Goal: Task Accomplishment & Management: Manage account settings

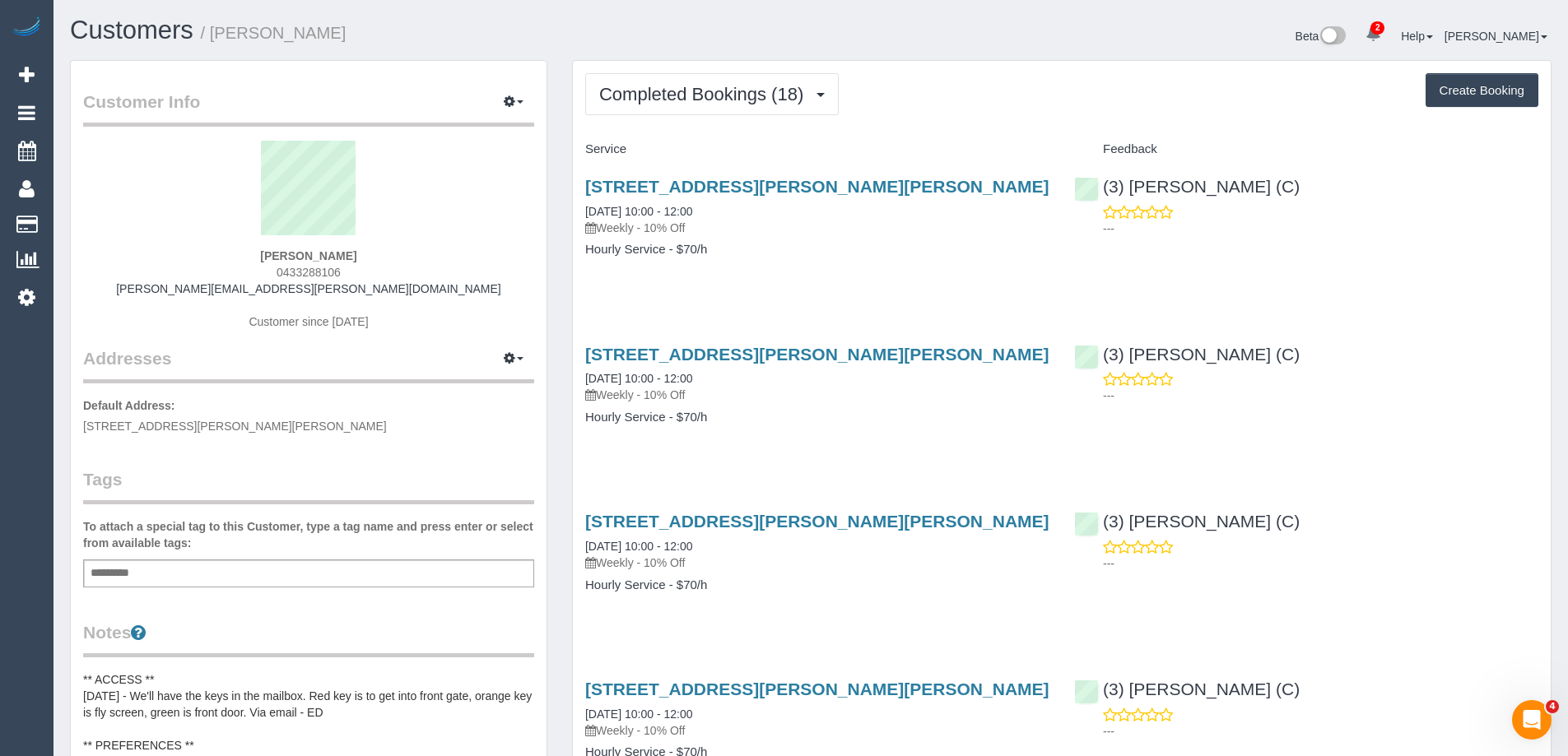
scroll to position [3265, 1568]
click at [683, 79] on button "Completed Bookings (18)" at bounding box center [711, 95] width 253 height 42
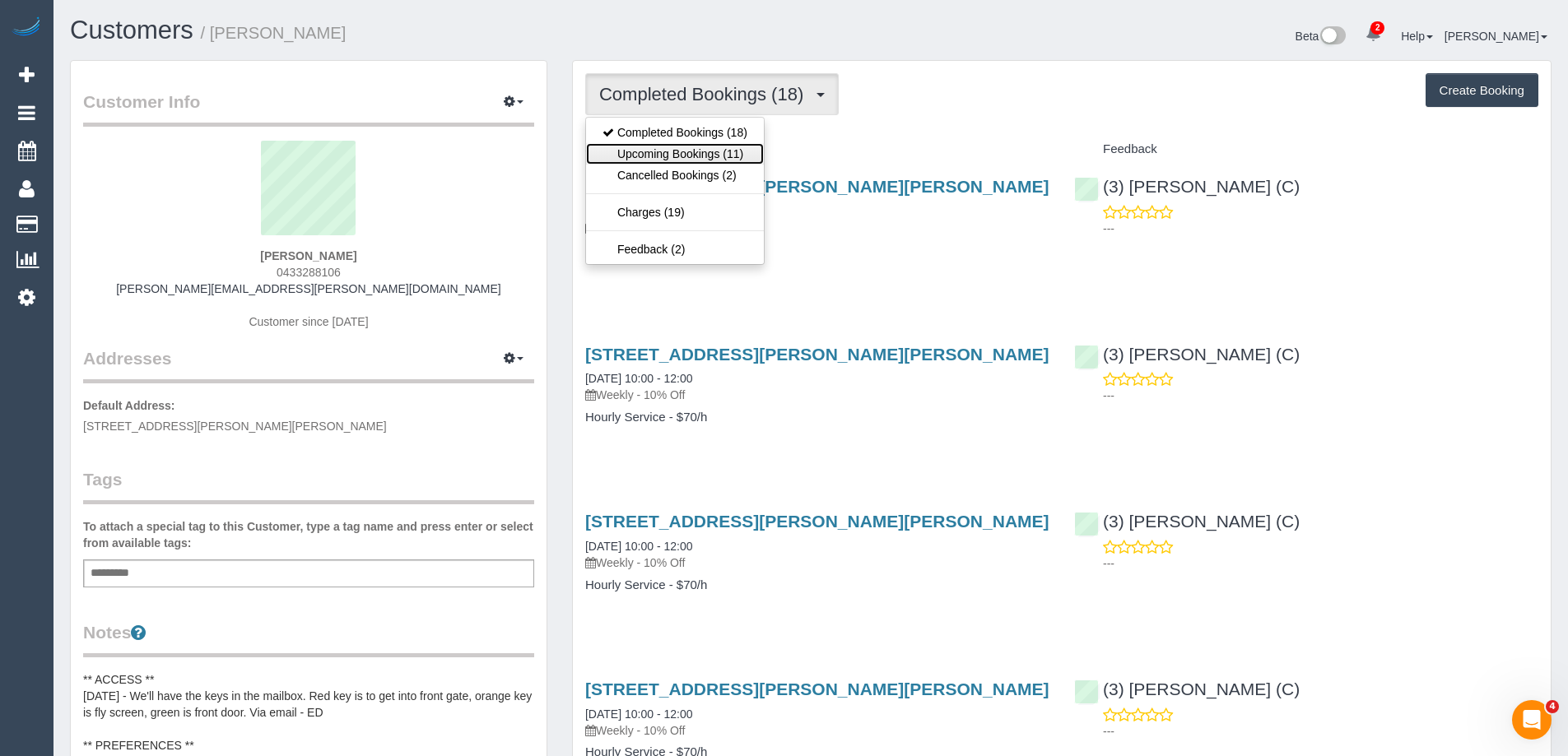
click at [679, 151] on link "Upcoming Bookings (11)" at bounding box center [674, 154] width 178 height 21
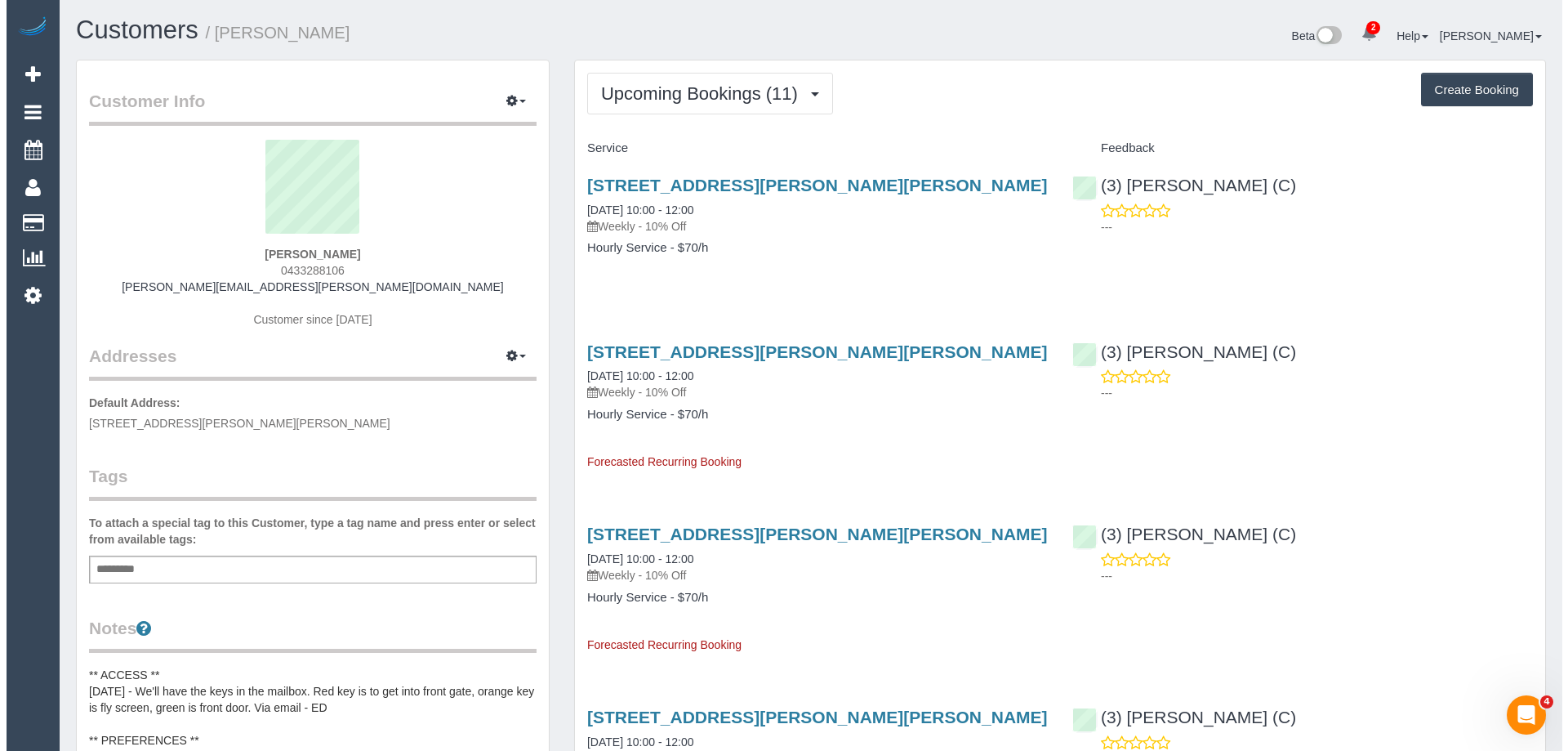
scroll to position [2242, 1556]
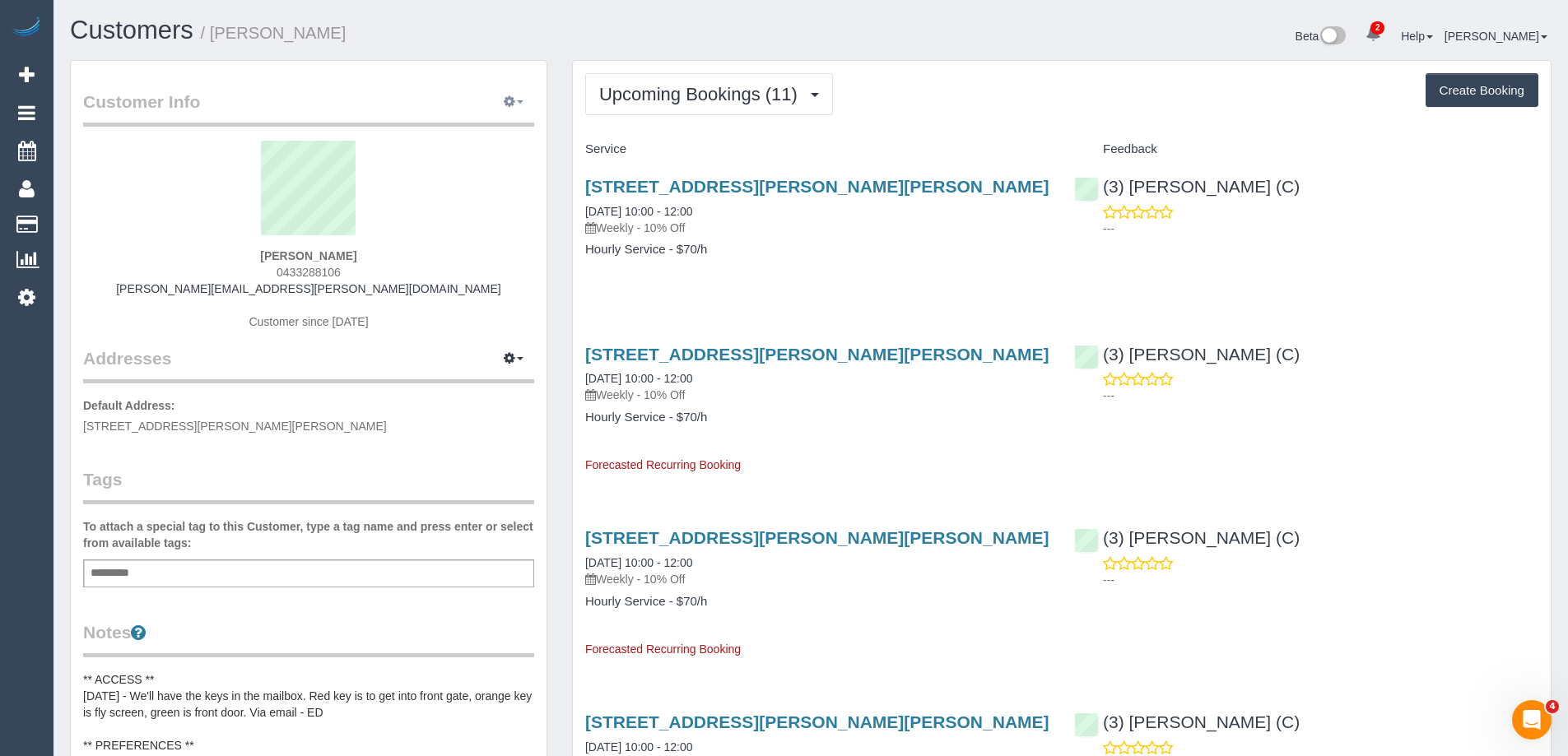
click at [520, 106] on button "button" at bounding box center [513, 102] width 41 height 26
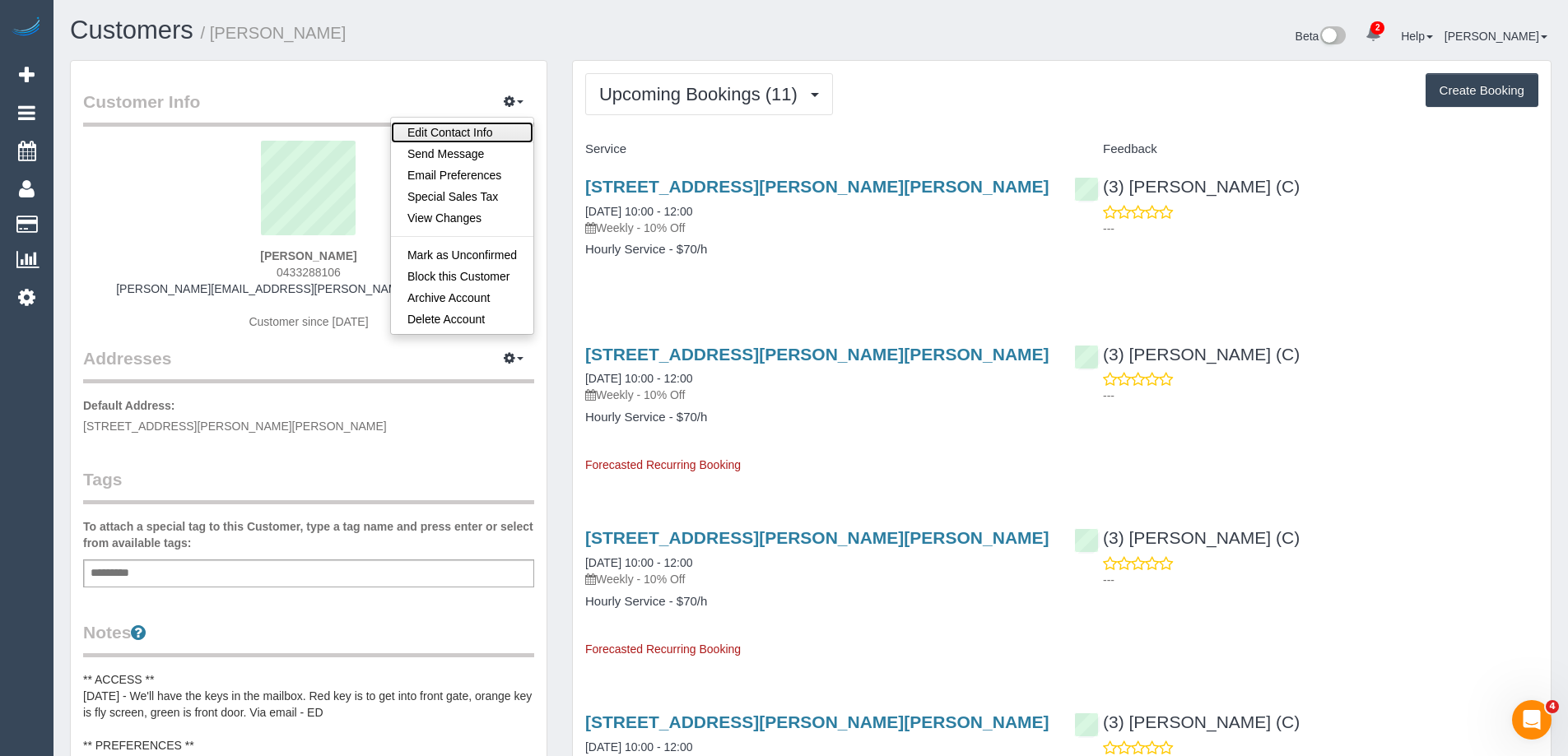
click at [493, 133] on link "Edit Contact Info" at bounding box center [462, 132] width 143 height 21
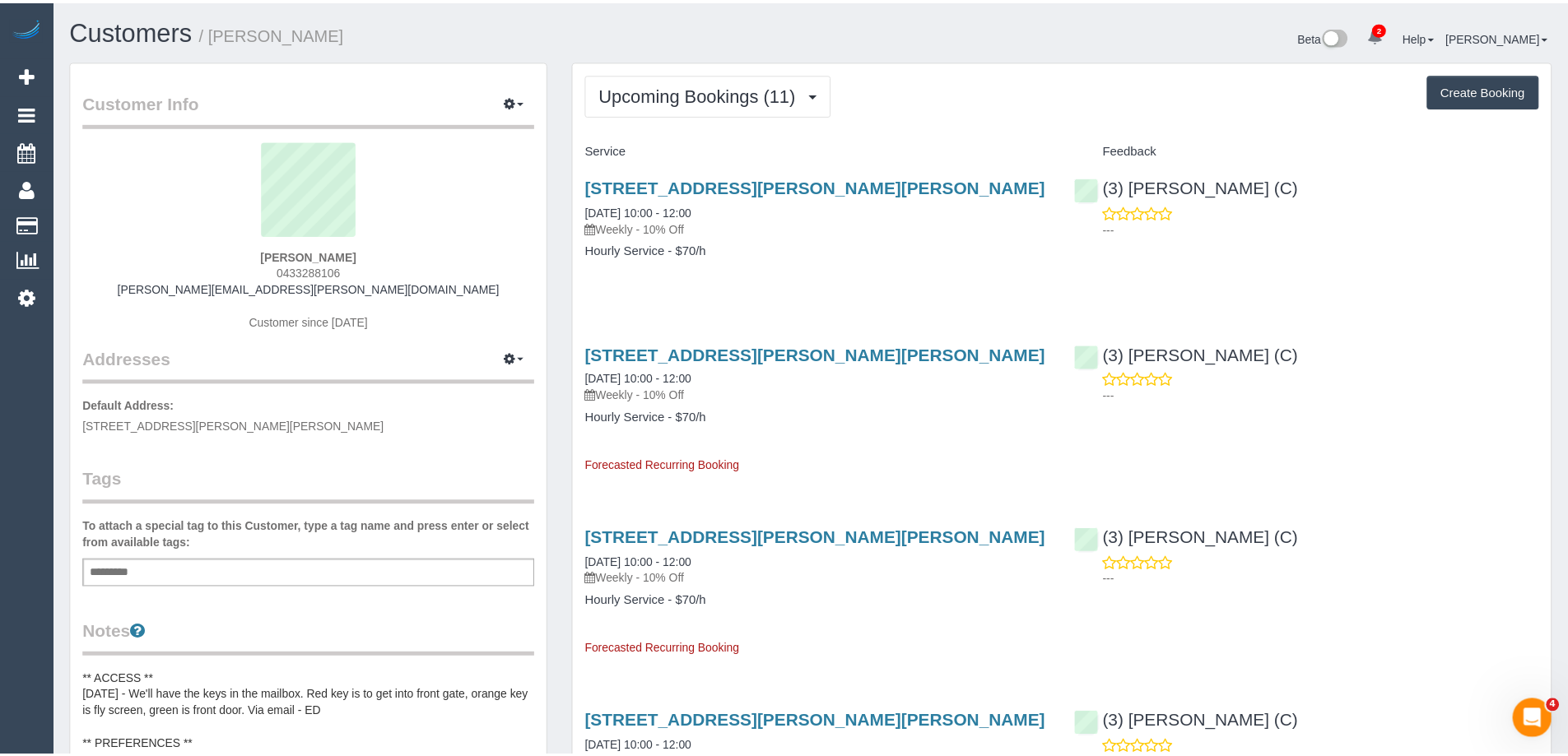
scroll to position [2257, 1580]
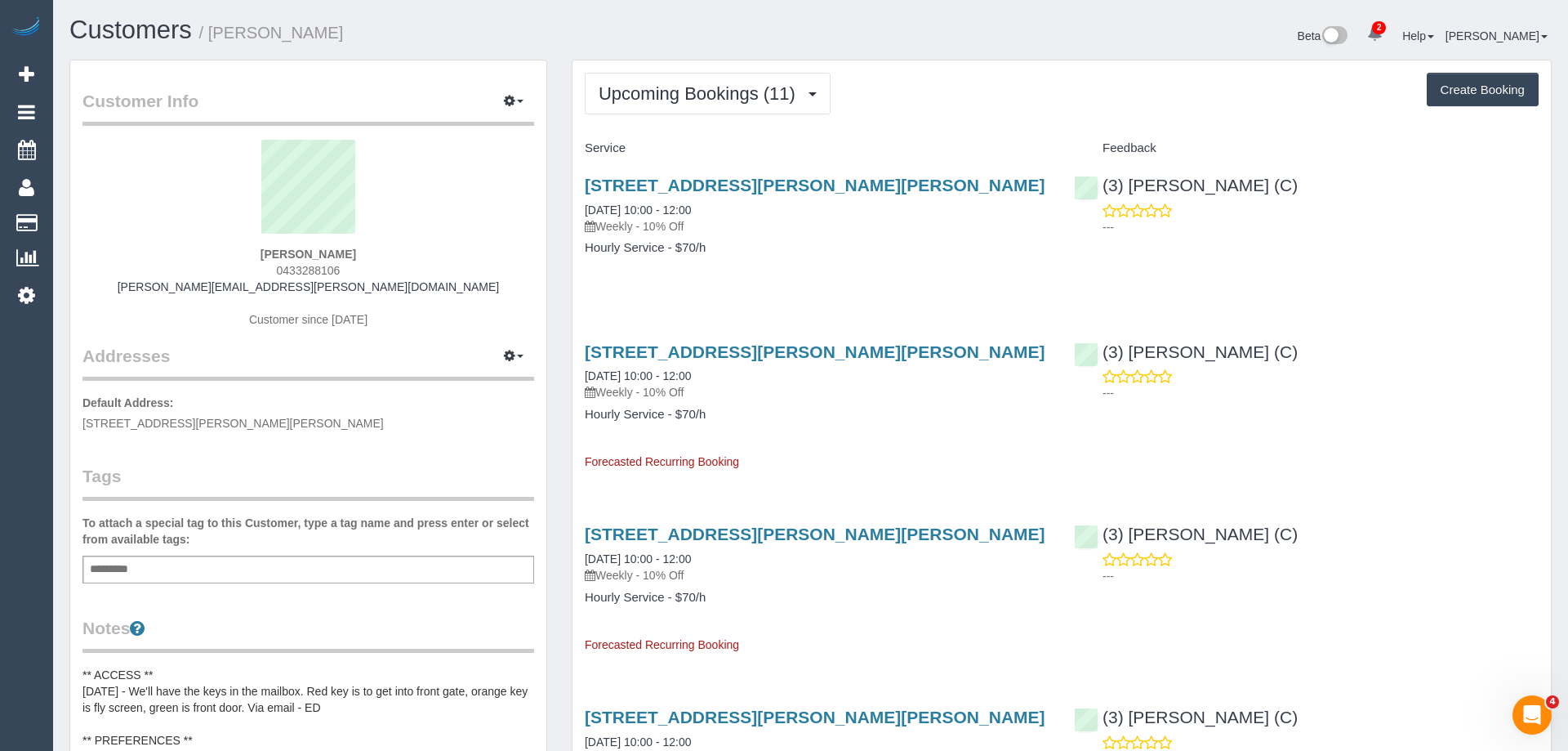
select select "VIC"
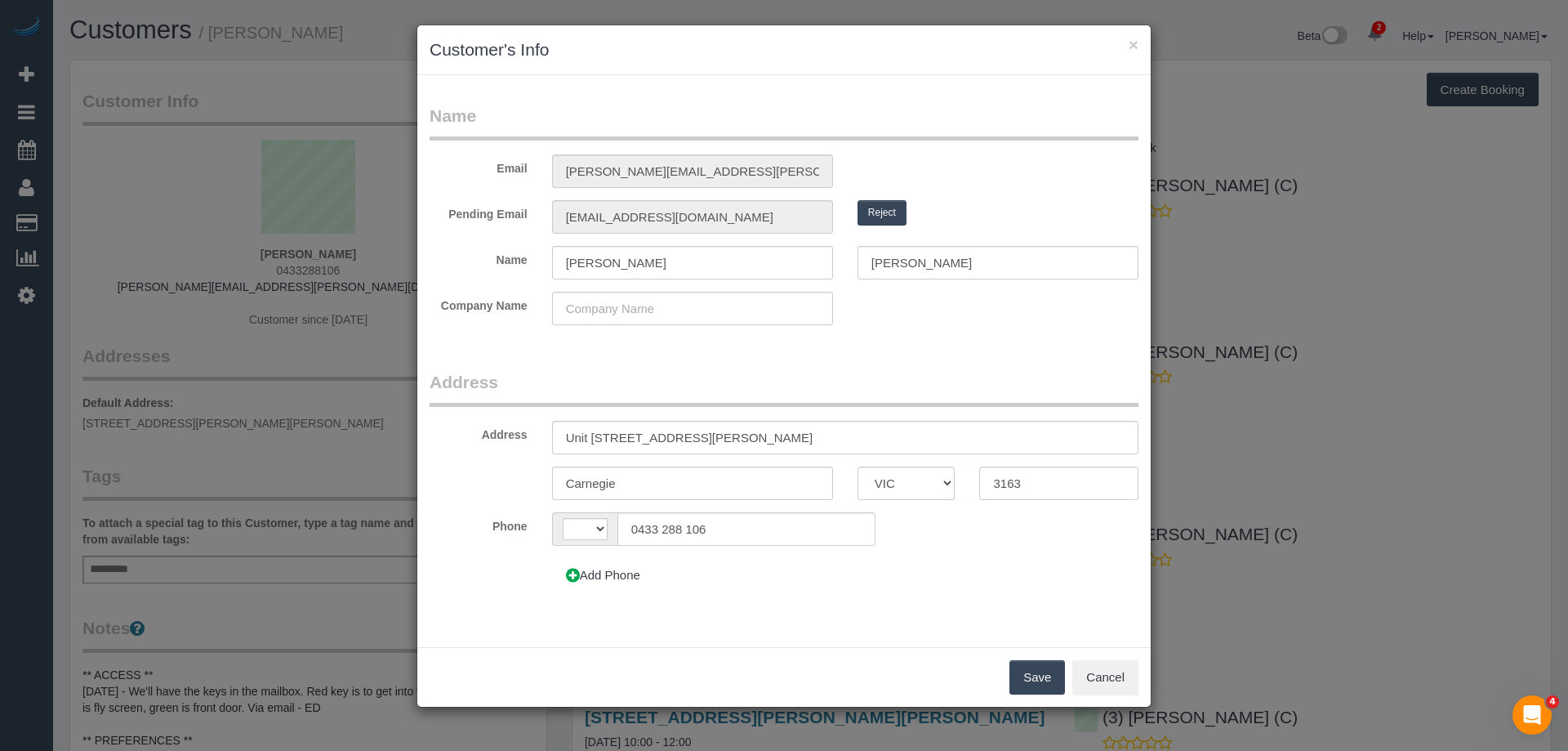
select select "string:AU"
click at [609, 570] on button "Add Phone" at bounding box center [604, 576] width 102 height 35
click at [698, 578] on input "text" at bounding box center [700, 585] width 165 height 34
paste input "+61 428 908 418"
drag, startPoint x: 654, startPoint y: 580, endPoint x: 587, endPoint y: 566, distance: 68.4
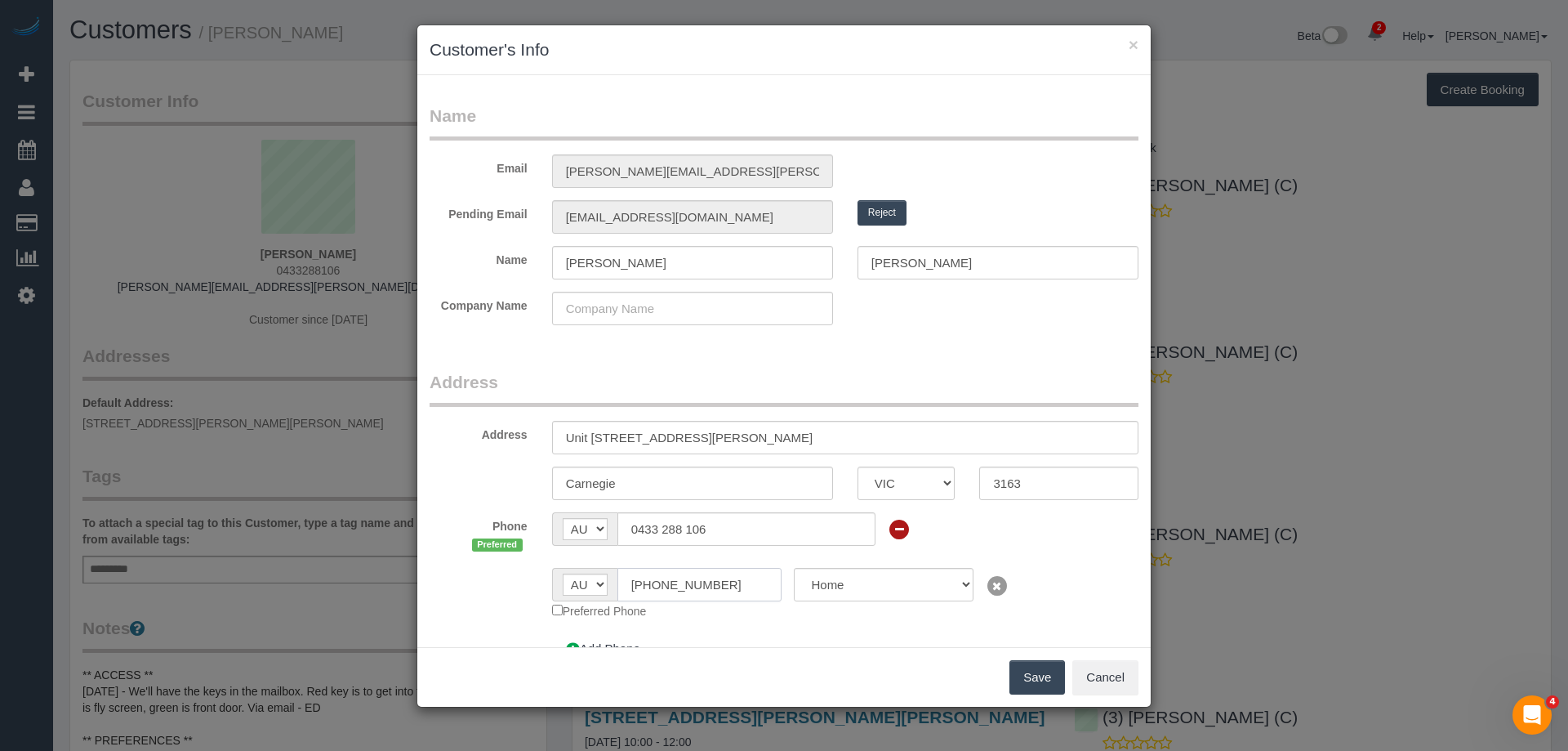
click at [590, 570] on div "AF AL DZ AD AO AI AQ AG AR AM AW AU AT AZ BS BH BD BB BY BE BZ BJ BM BT BO BA B…" at bounding box center [668, 585] width 230 height 34
type input "0428 908 418"
click at [1033, 677] on button "Save" at bounding box center [1037, 678] width 56 height 35
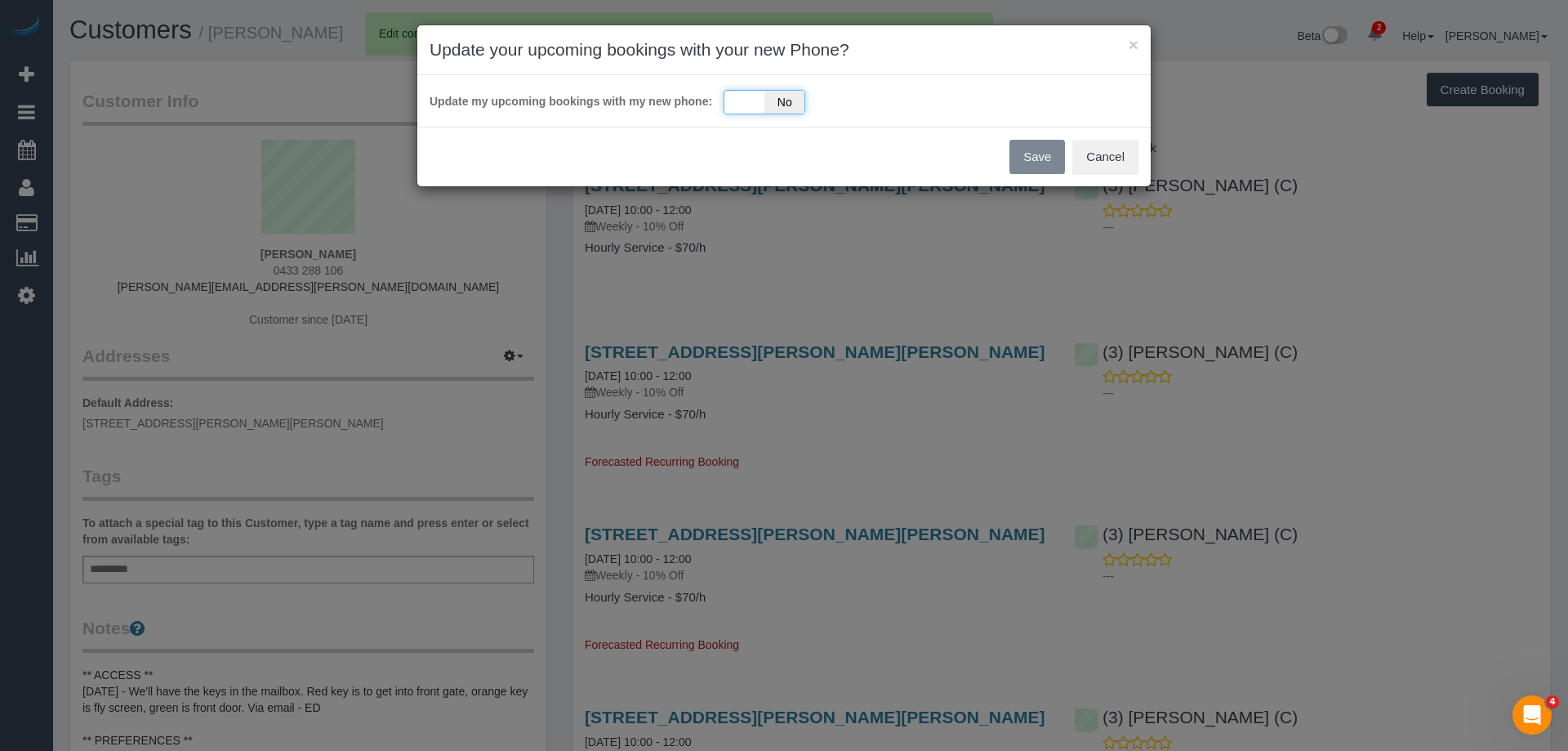
click at [734, 112] on div "Yes No" at bounding box center [763, 101] width 81 height 25
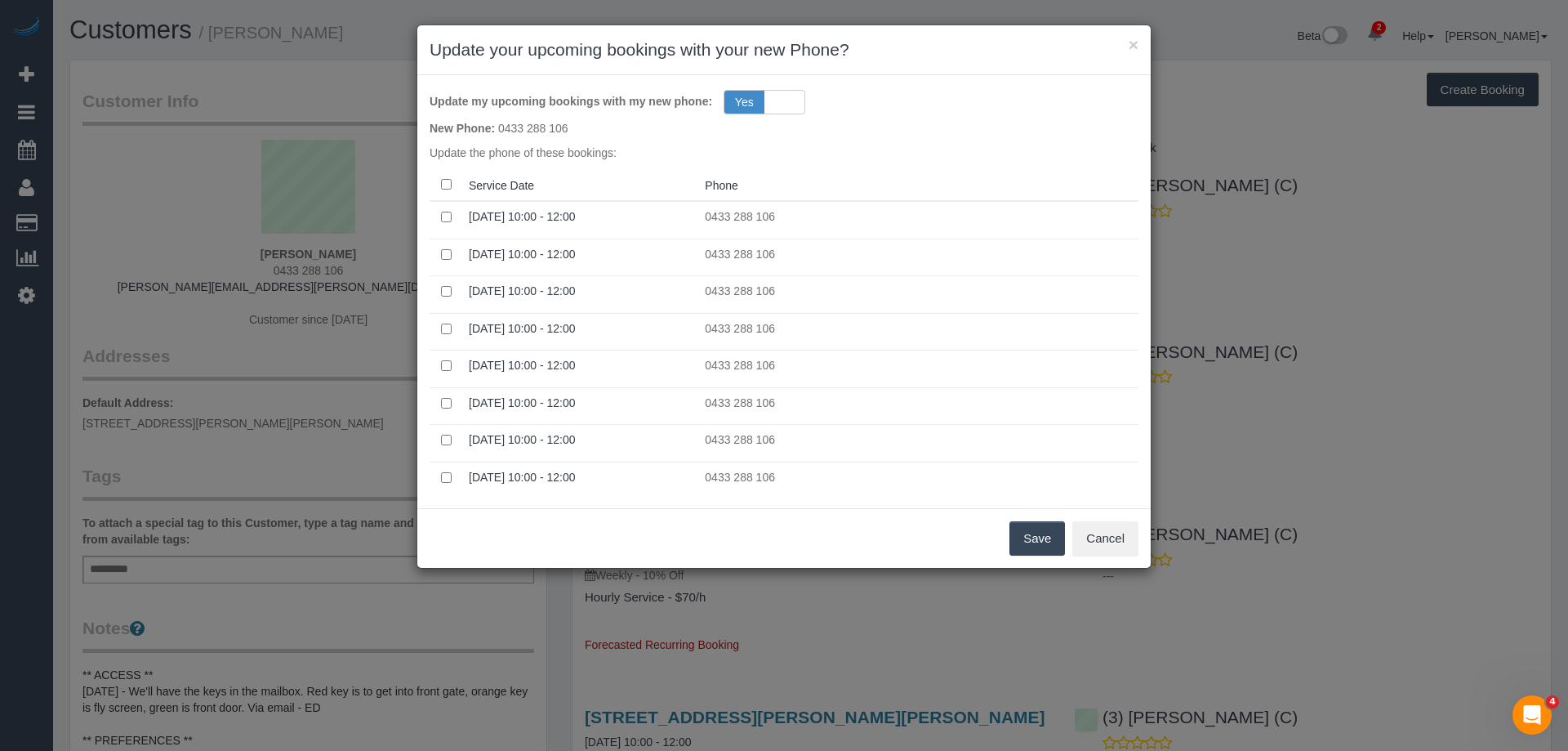
click at [1033, 534] on button "Save" at bounding box center [1037, 539] width 56 height 35
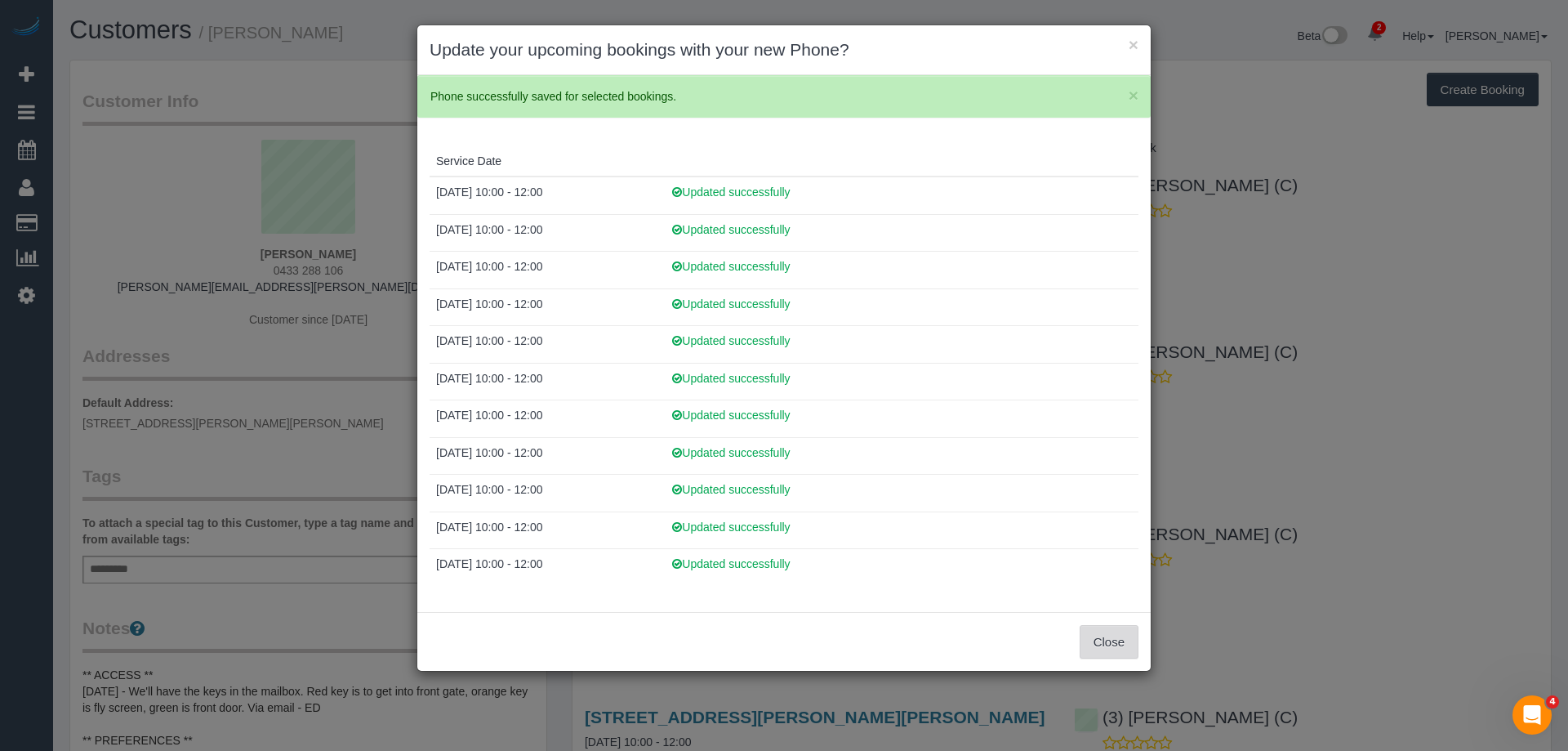
click at [1088, 629] on button "Close" at bounding box center [1109, 642] width 58 height 35
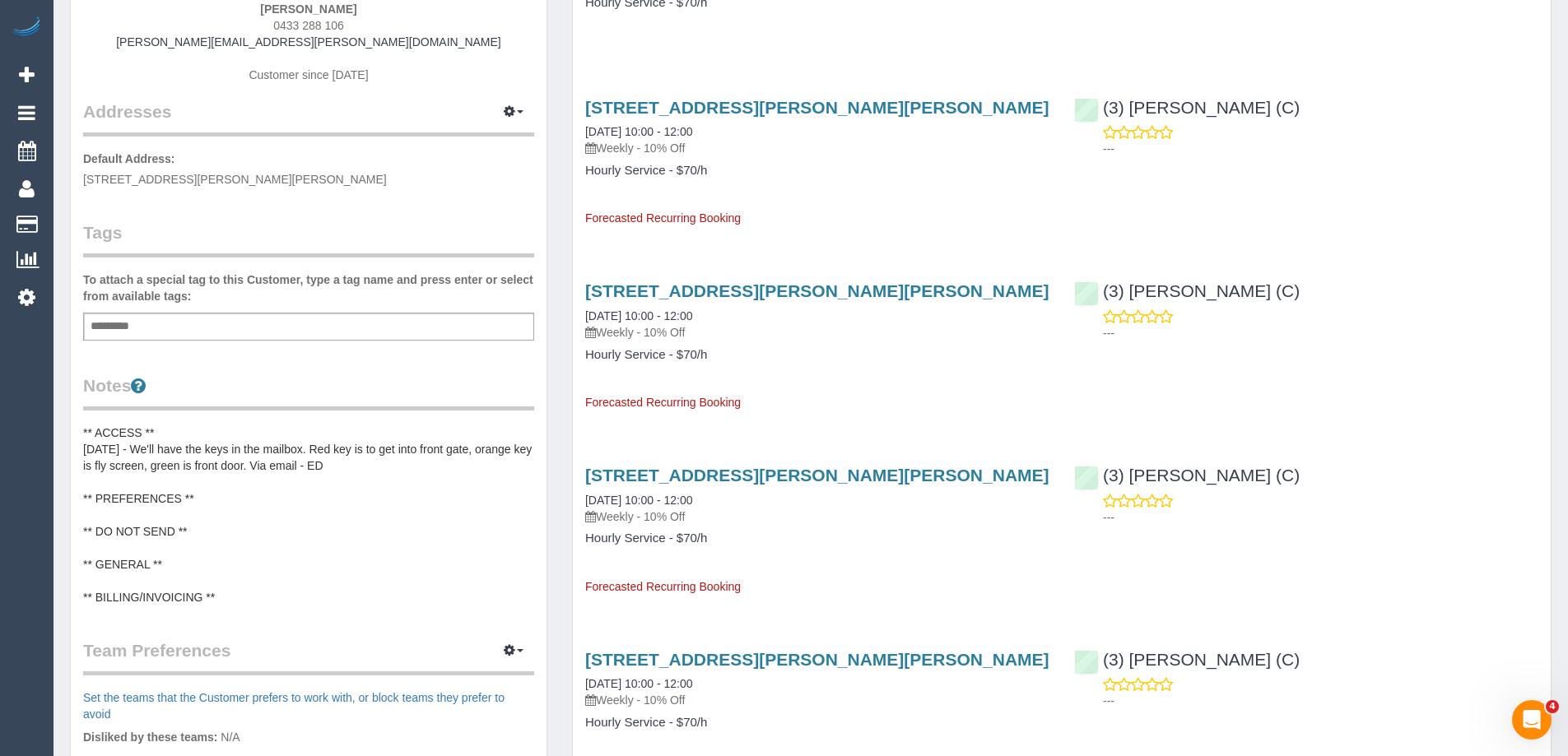
scroll to position [2257, 1568]
click at [230, 442] on pre "** ACCESS ** 2/7/25 - We'll have the keys in the mailbox. Red key is to get int…" at bounding box center [308, 515] width 451 height 181
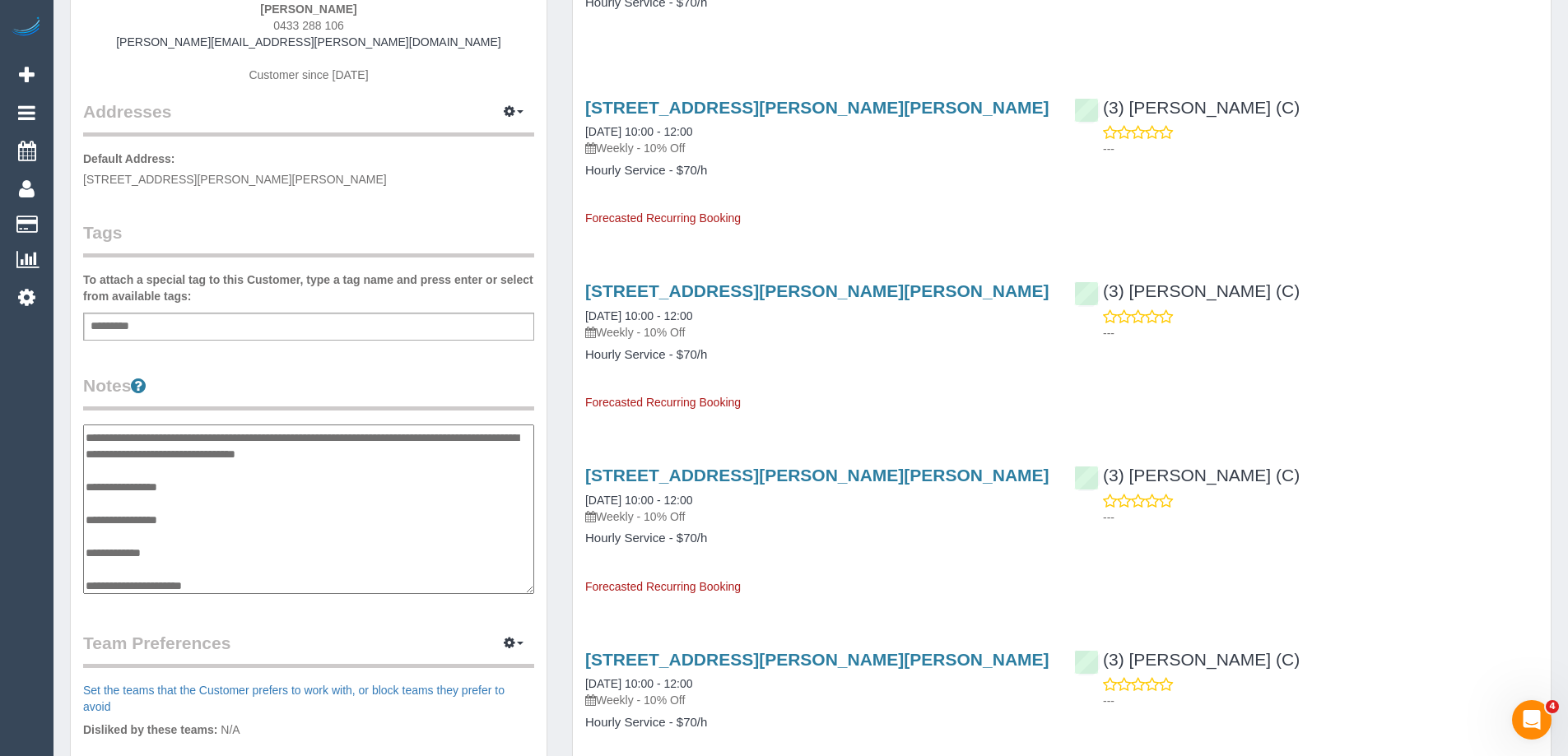
scroll to position [0, 0]
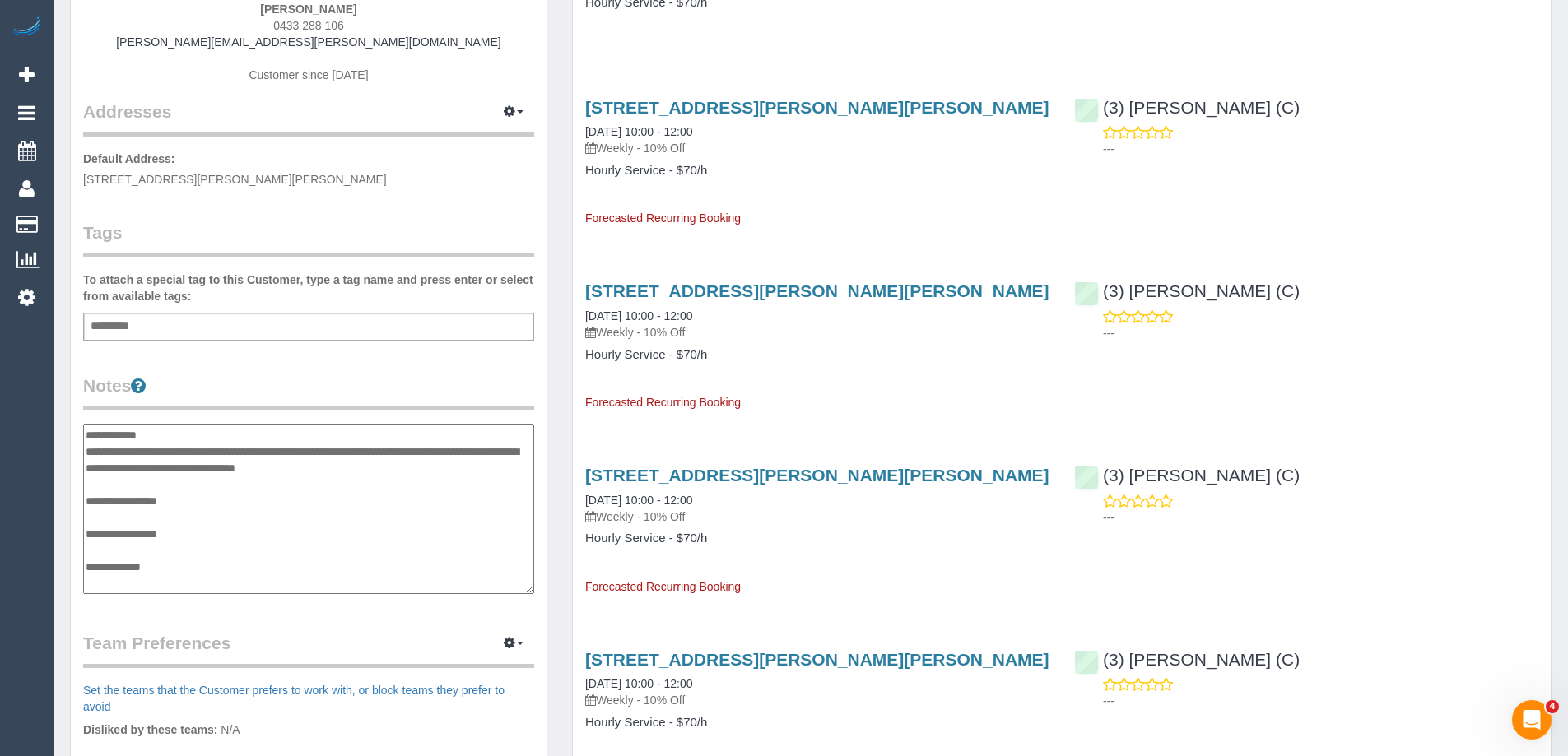
click at [89, 433] on textarea "**********" at bounding box center [308, 510] width 451 height 169
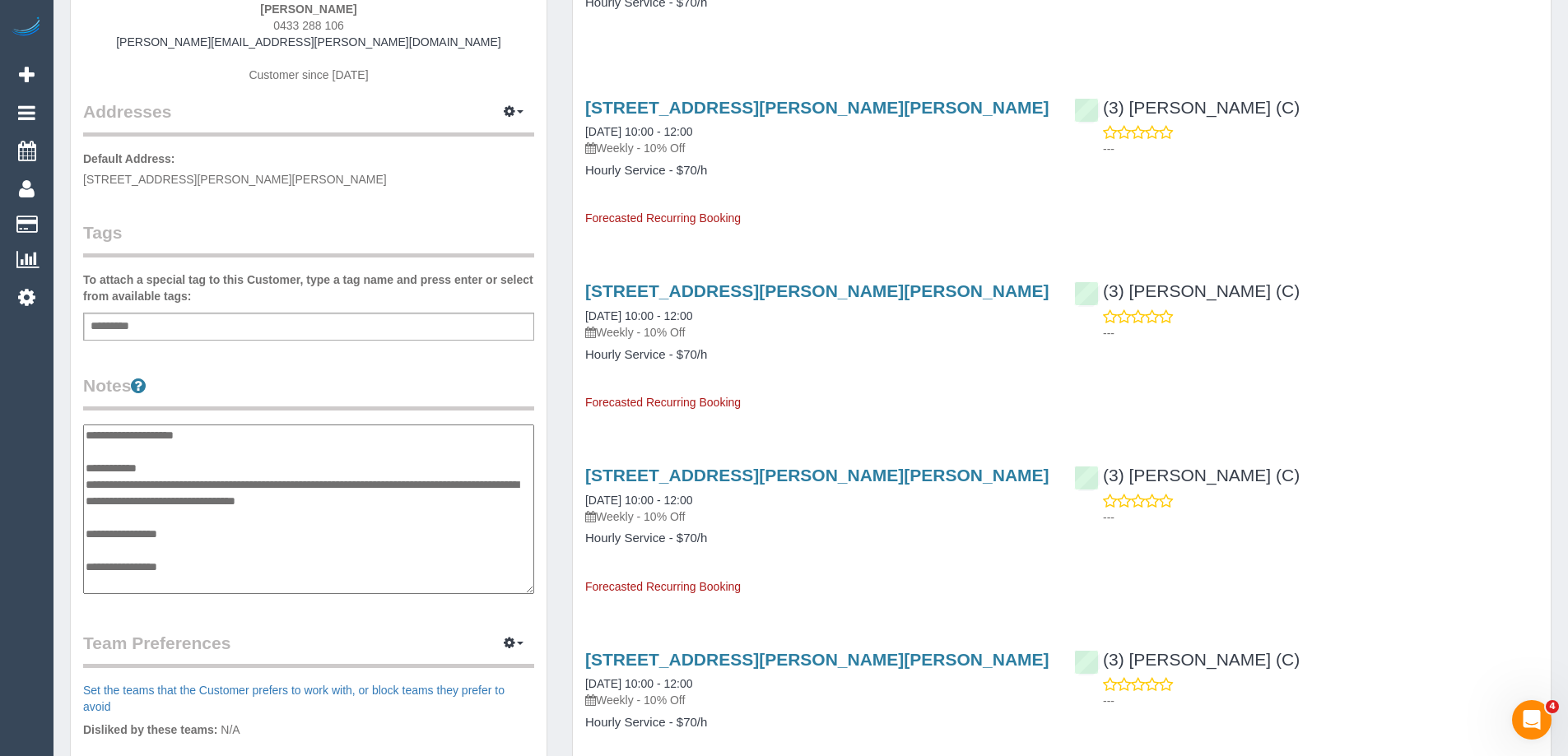
click at [149, 429] on textarea "**********" at bounding box center [308, 510] width 451 height 169
type textarea "**********"
click at [75, 435] on div "Customer Info Edit Contact Info Send Message Email Preferences Special Sales Ta…" at bounding box center [308, 427] width 476 height 1225
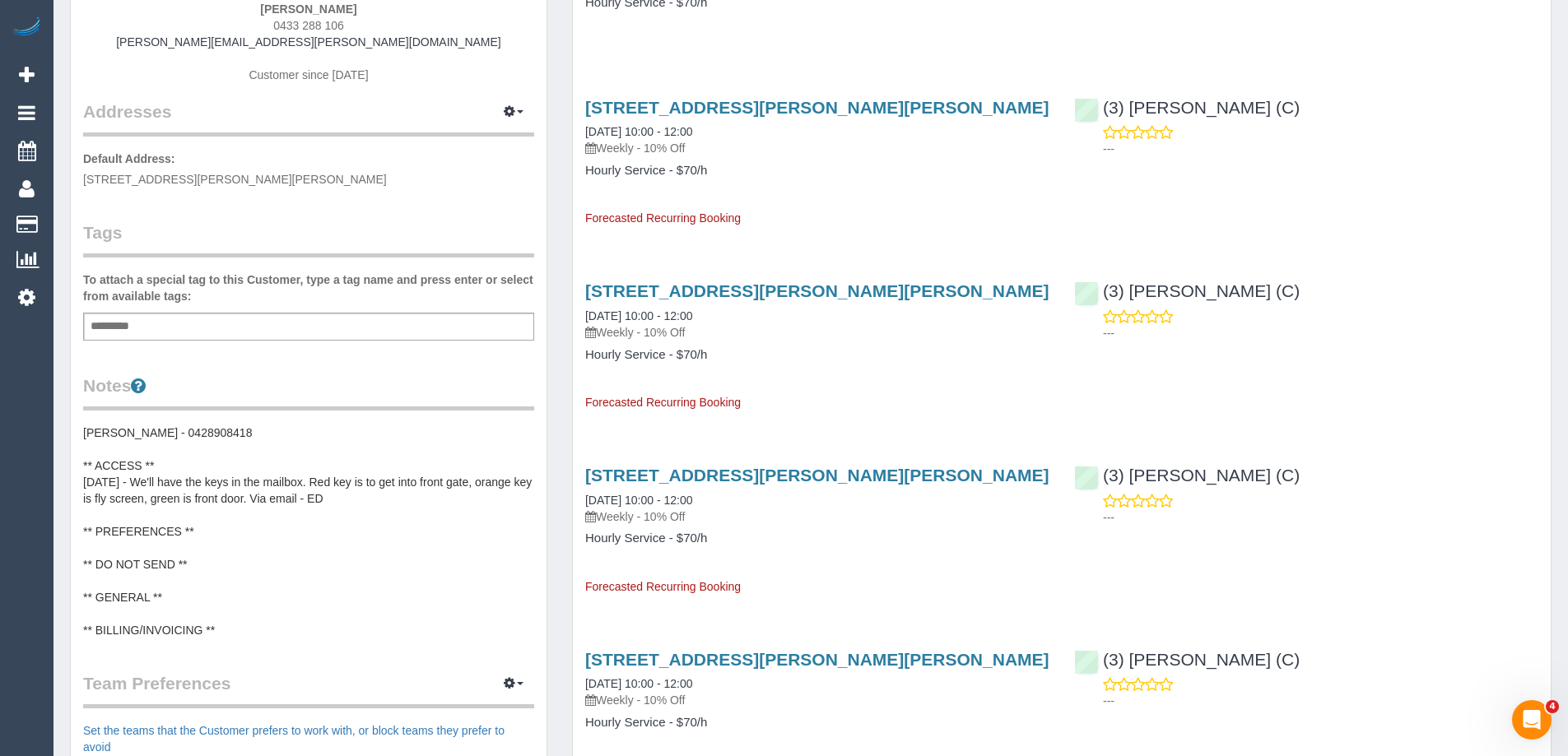
click at [86, 435] on pre "Martin - 0428908418 ** ACCESS ** 2/7/25 - We'll have the keys in the mailbox. R…" at bounding box center [308, 532] width 451 height 214
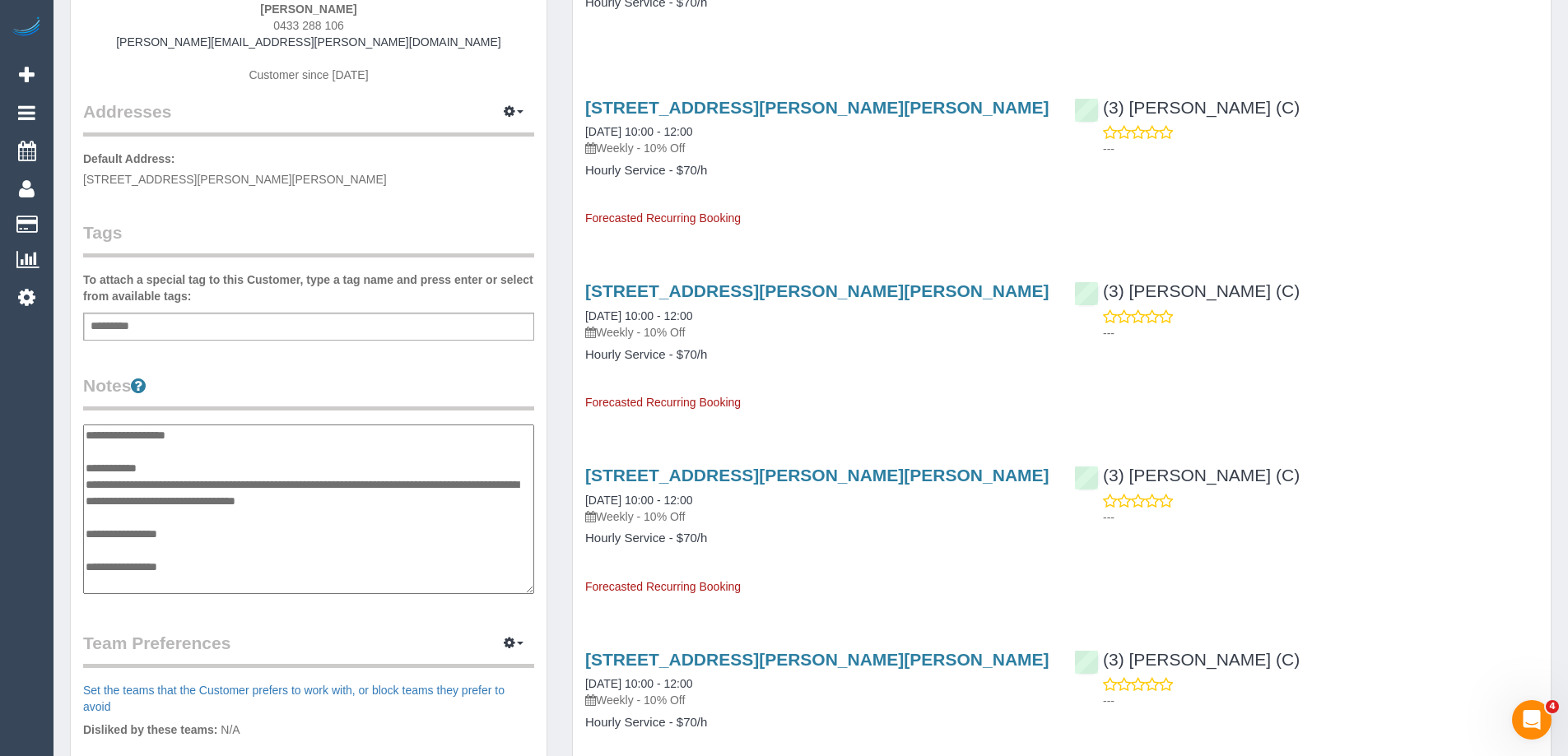
click at [86, 437] on textarea "**********" at bounding box center [308, 510] width 451 height 169
type textarea "**********"
click at [215, 367] on div "Customer Info Edit Contact Info Send Message Email Preferences Special Sales Ta…" at bounding box center [308, 427] width 476 height 1225
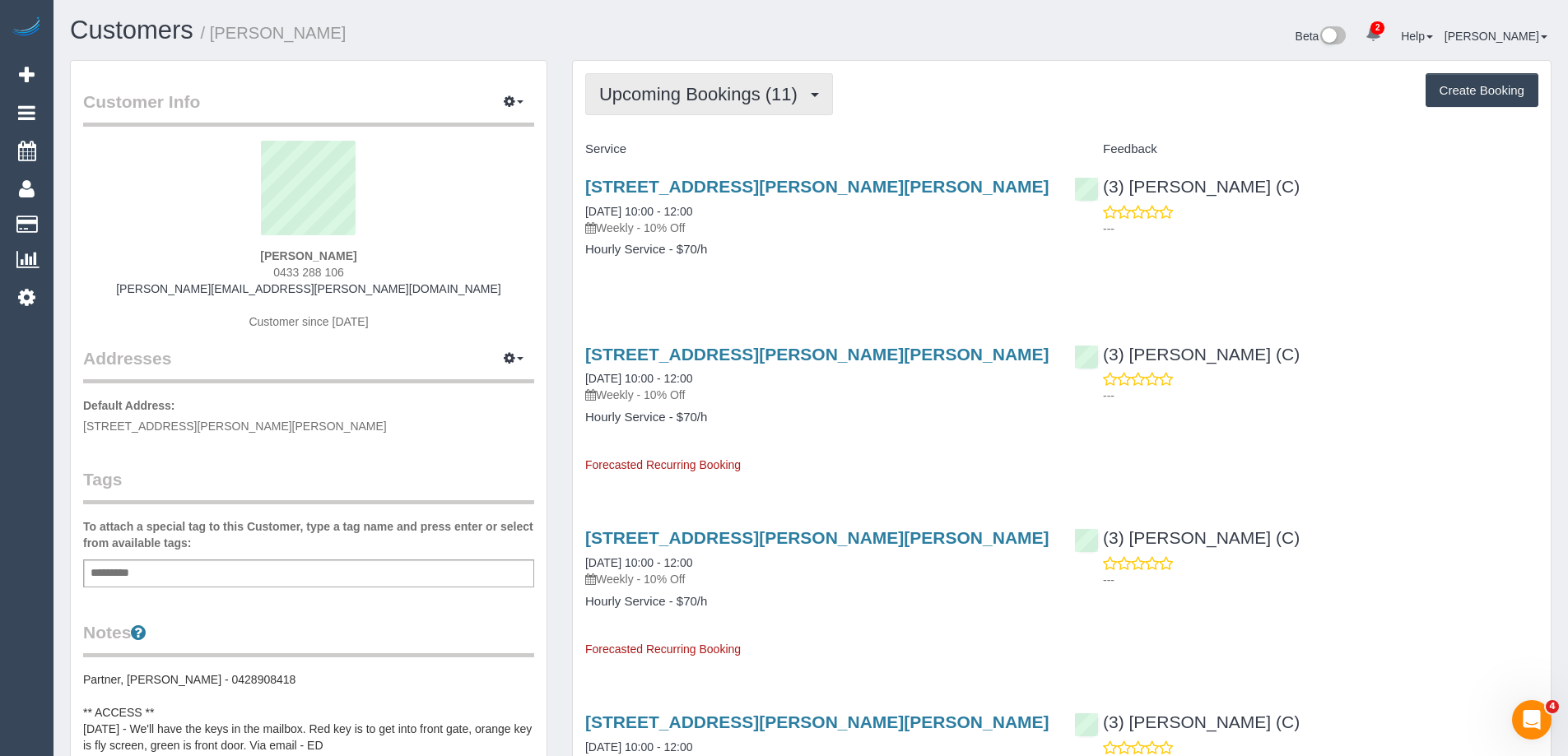
click at [768, 87] on span "Upcoming Bookings (11)" at bounding box center [702, 94] width 207 height 20
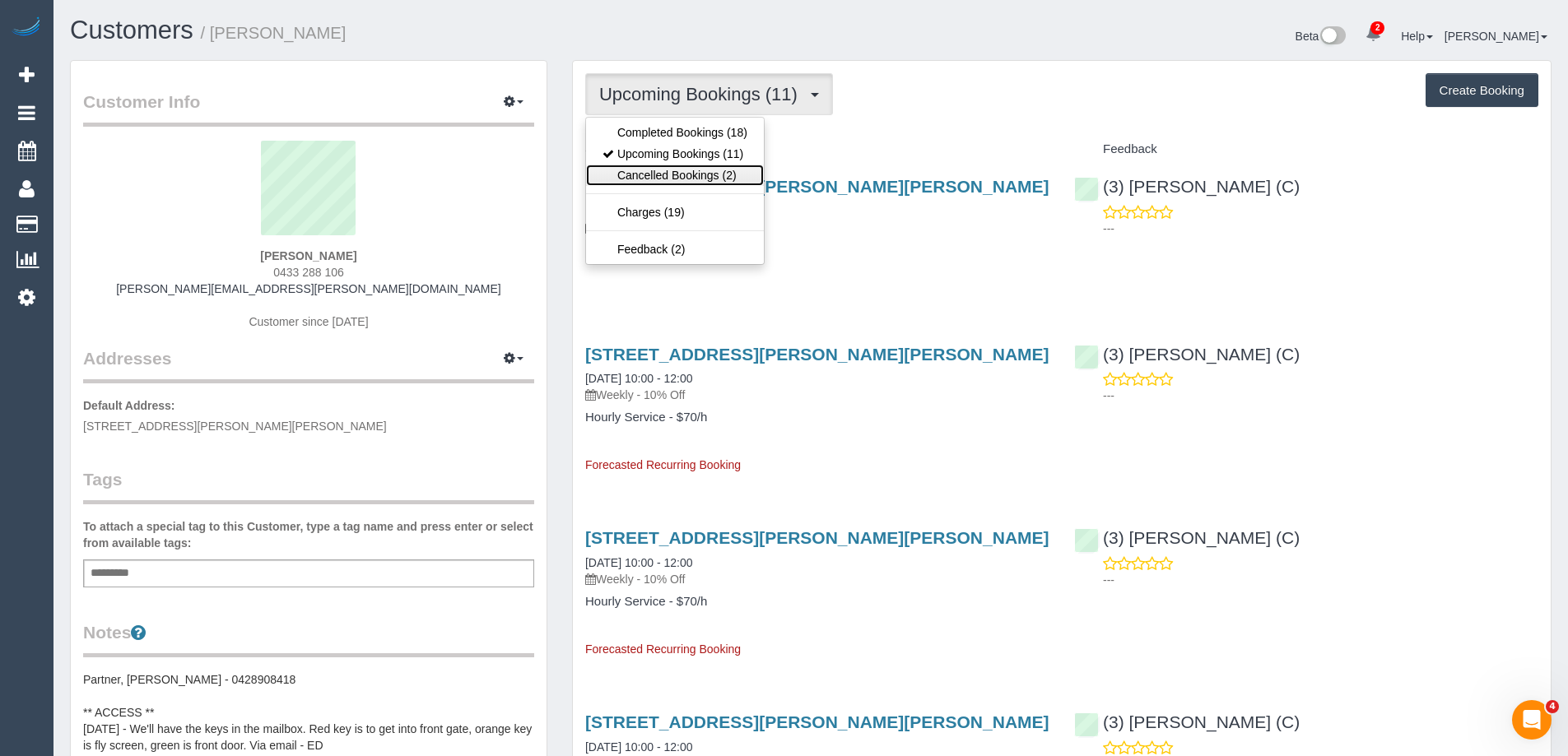
click at [732, 180] on link "Cancelled Bookings (2)" at bounding box center [674, 175] width 178 height 21
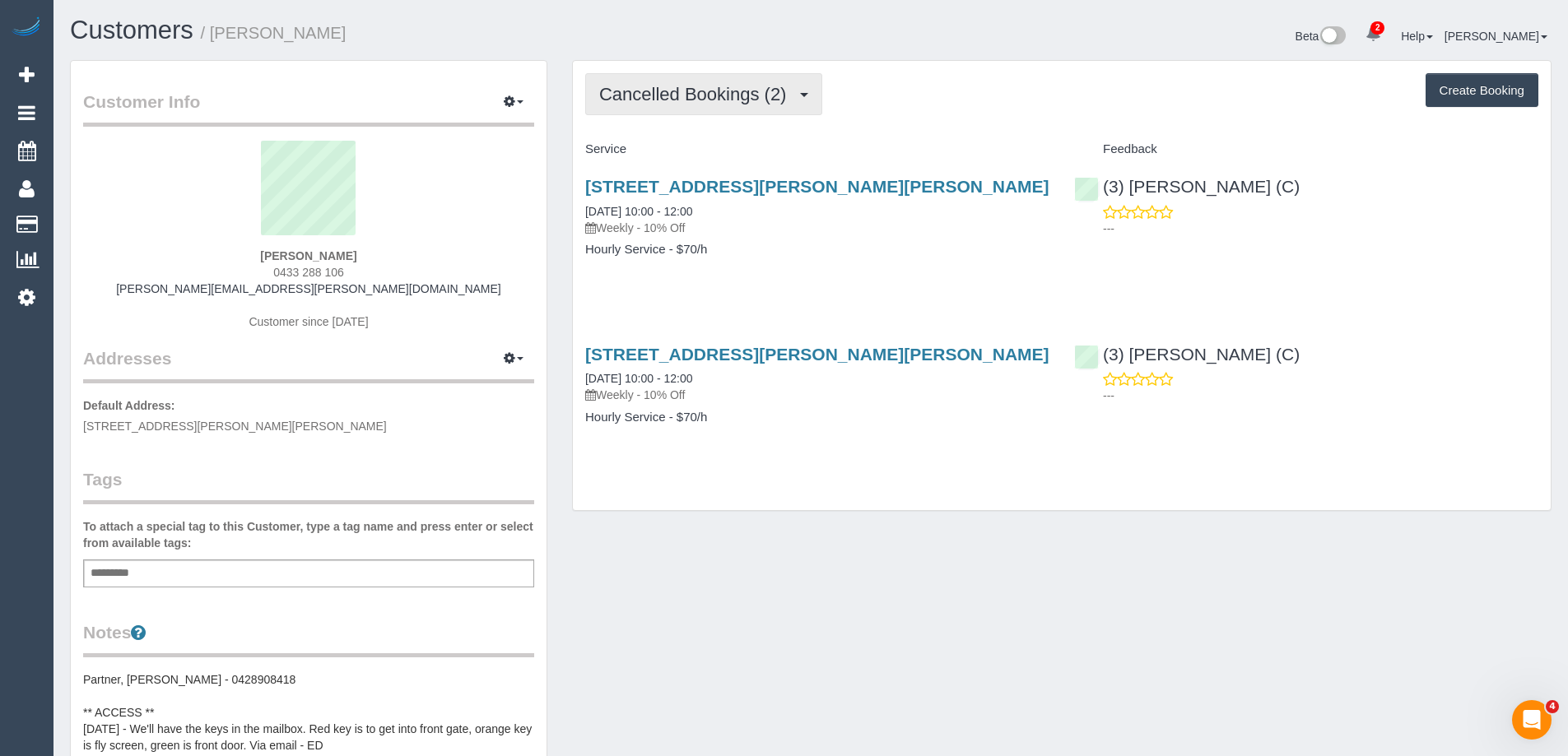
click at [715, 97] on span "Cancelled Bookings (2)" at bounding box center [697, 94] width 195 height 20
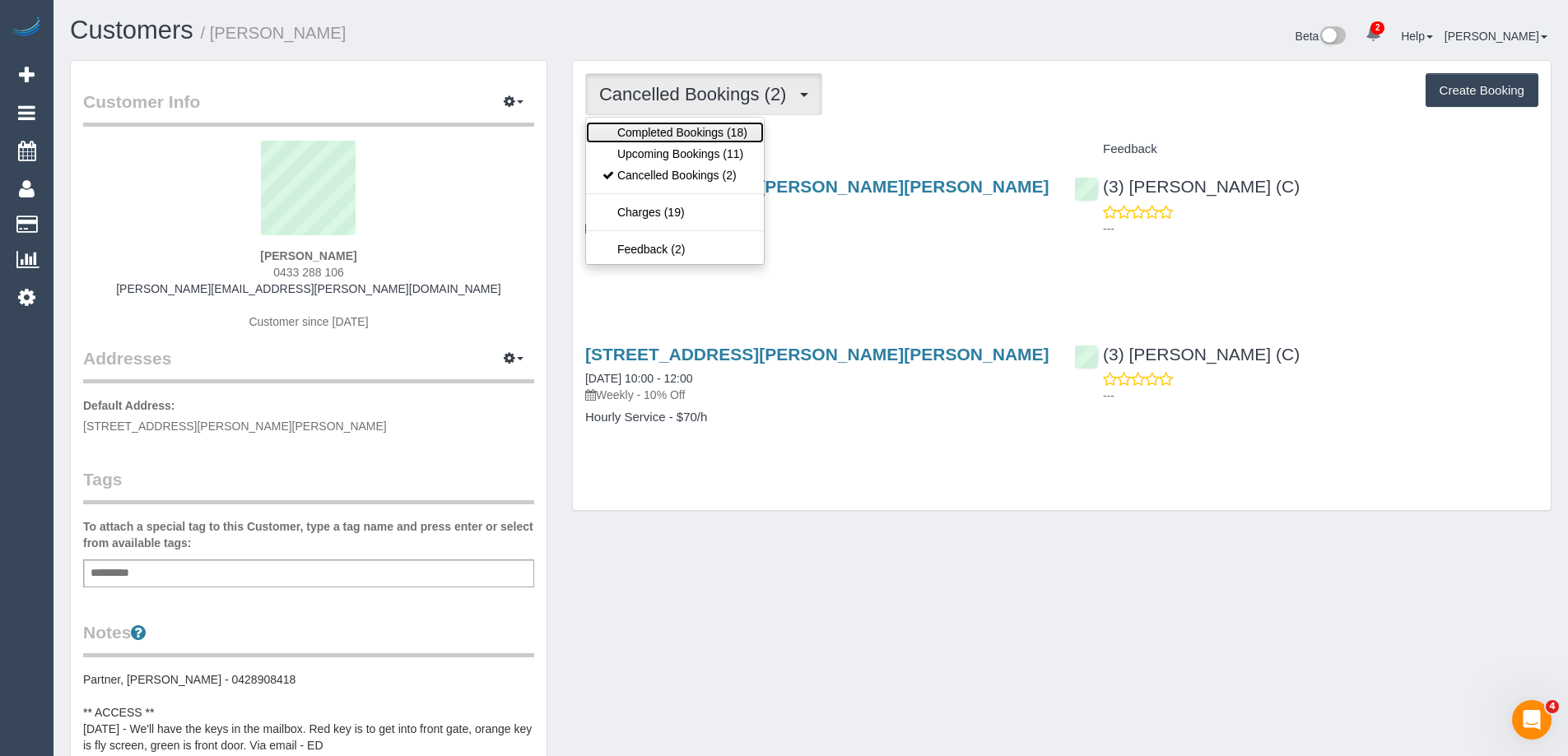
click at [700, 136] on link "Completed Bookings (18)" at bounding box center [674, 132] width 178 height 21
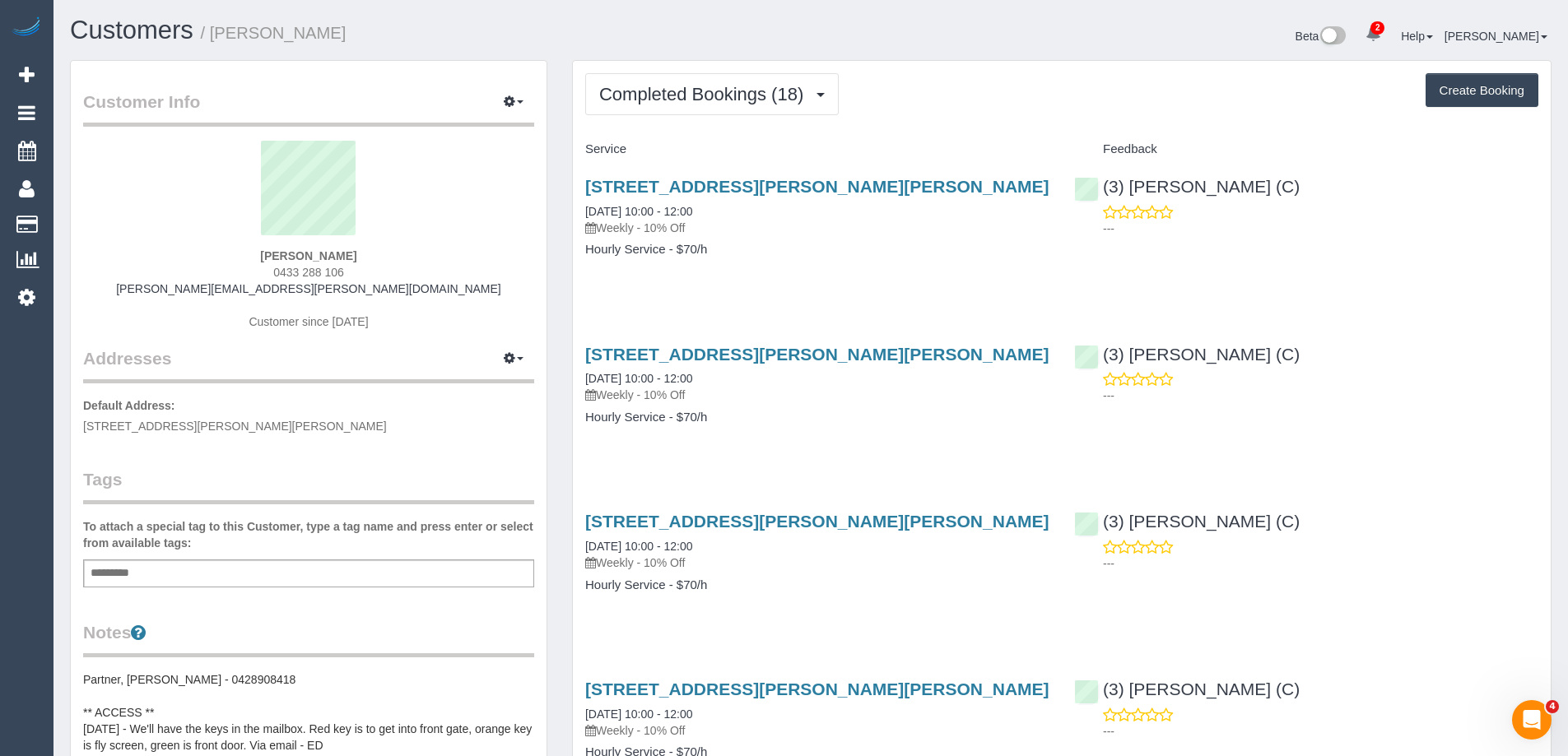
scroll to position [3265, 1568]
click at [714, 97] on span "Completed Bookings (18)" at bounding box center [705, 94] width 213 height 20
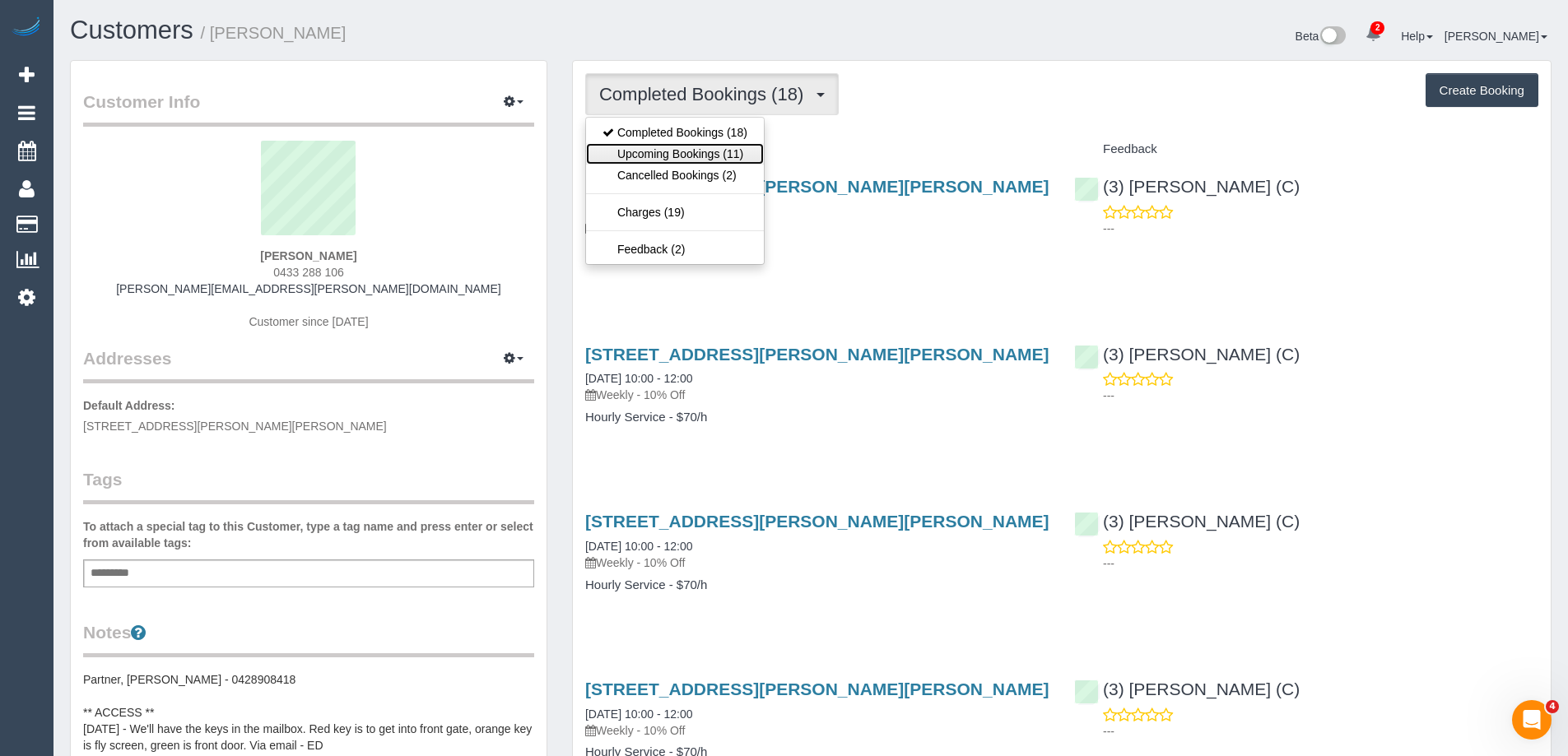
click at [715, 150] on link "Upcoming Bookings (11)" at bounding box center [674, 154] width 178 height 21
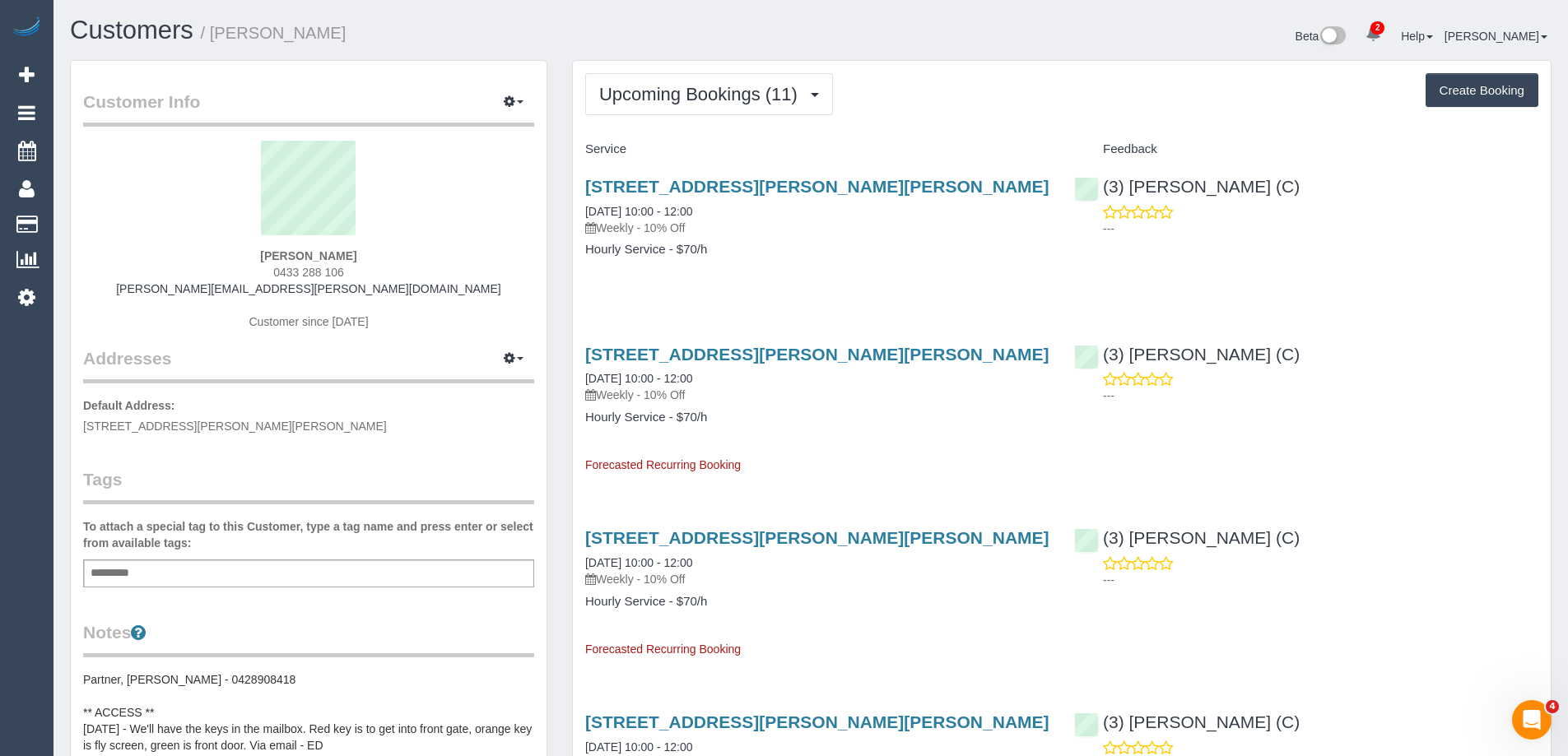
scroll to position [2257, 1568]
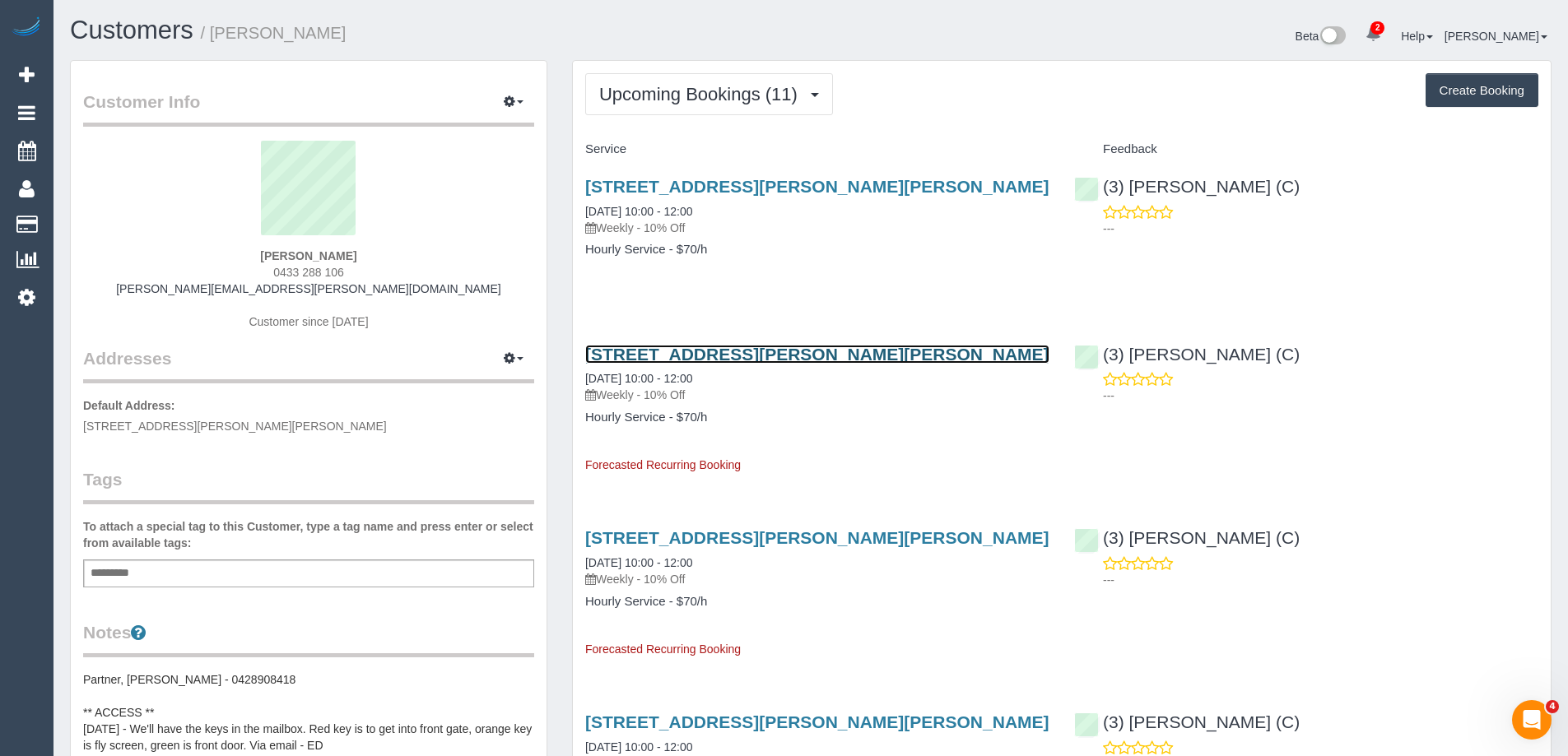
click at [778, 354] on link "Unit 6 1233 Glen Huntly Road, Carnegie, VIC 3163" at bounding box center [817, 354] width 464 height 19
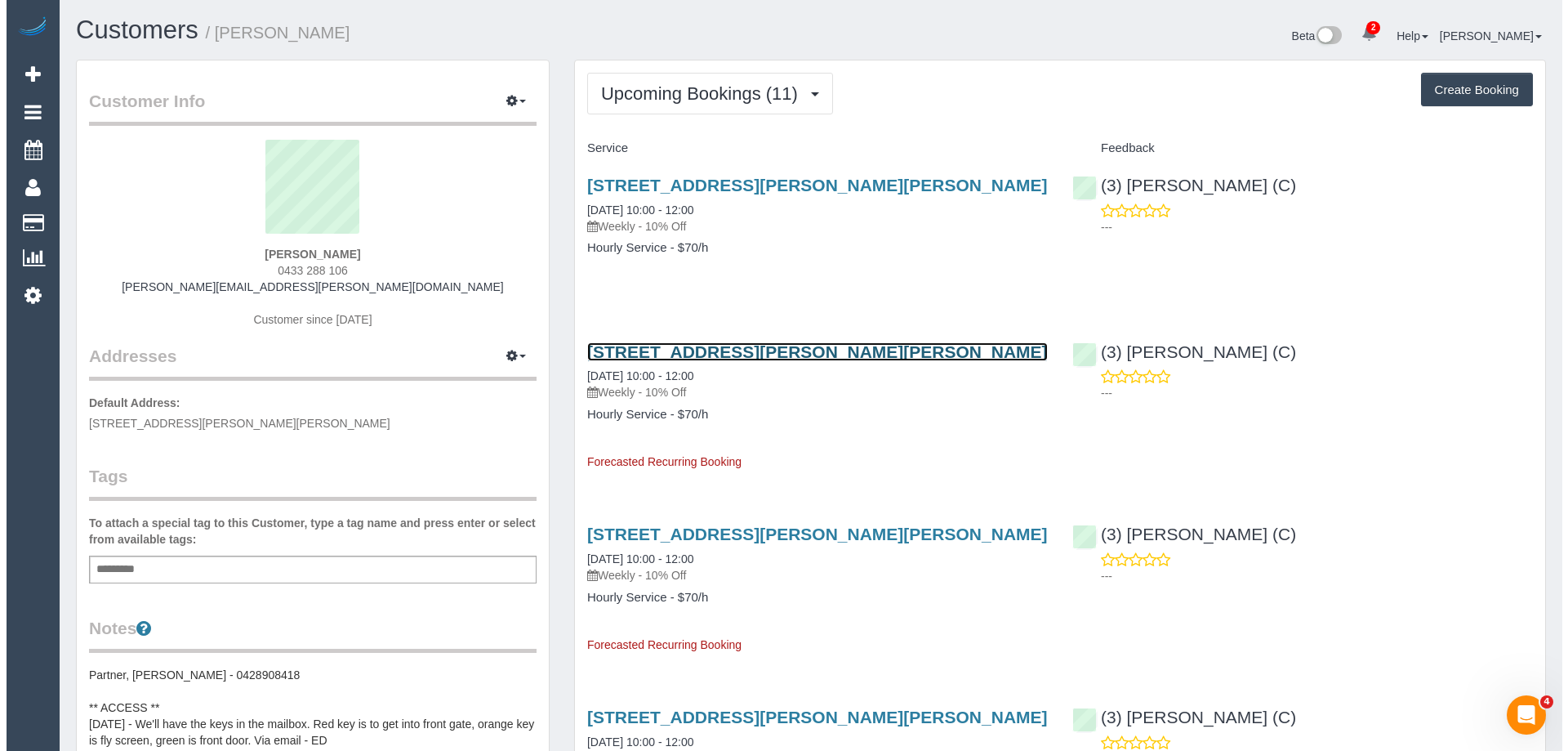
scroll to position [2242, 1568]
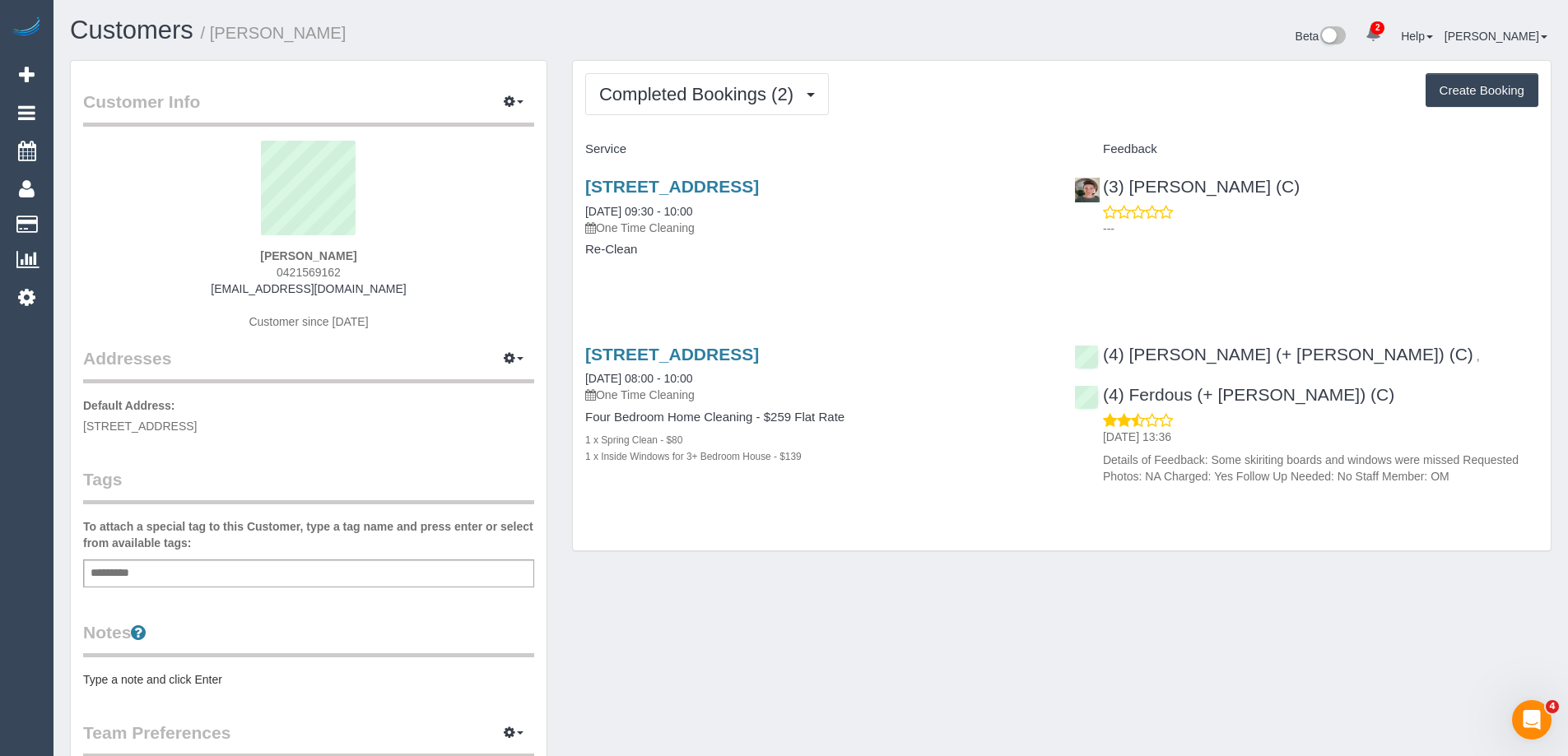
click at [213, 679] on pre "Type a note and click Enter" at bounding box center [308, 680] width 451 height 17
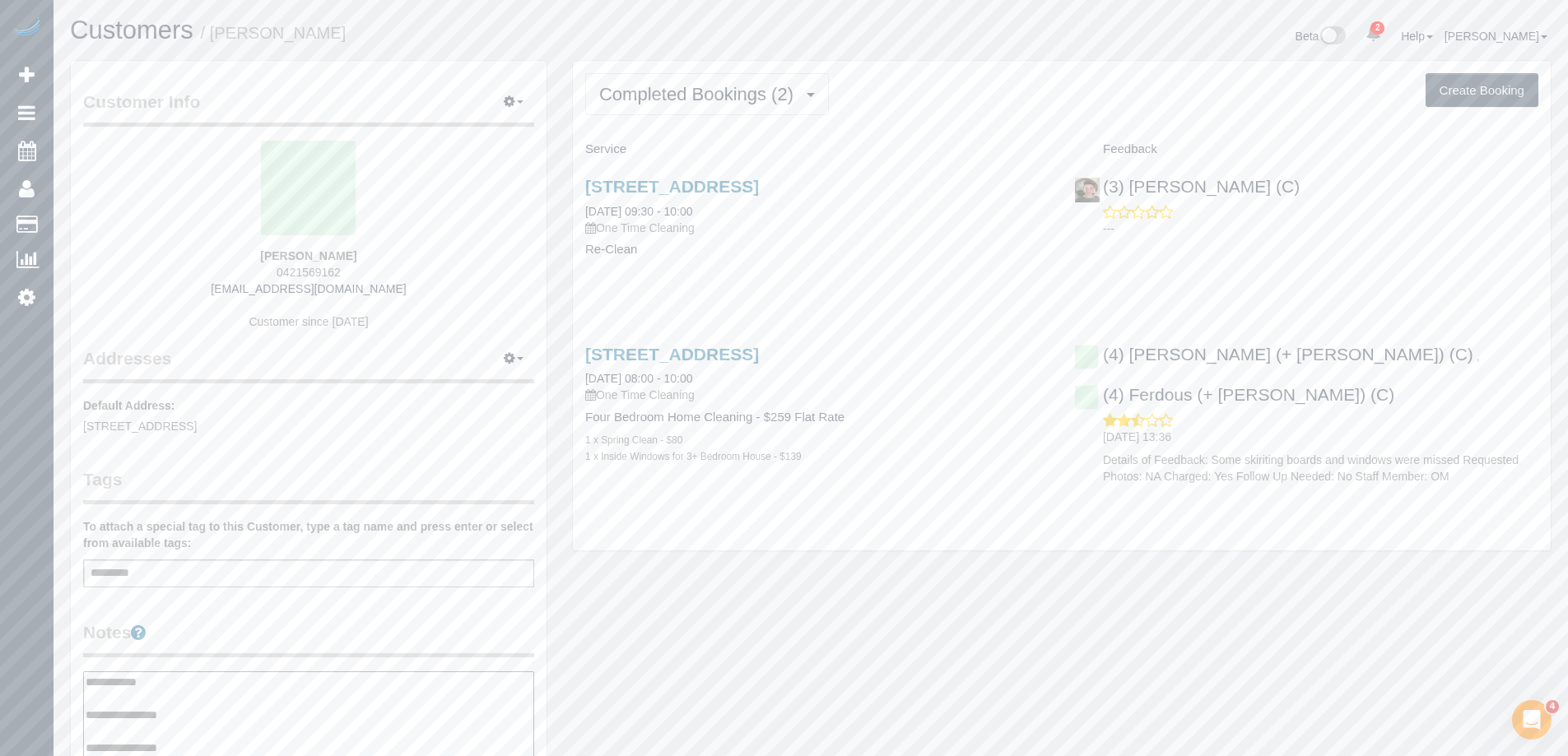
type textarea "**********"
click at [259, 625] on legend "Notes" at bounding box center [308, 638] width 451 height 37
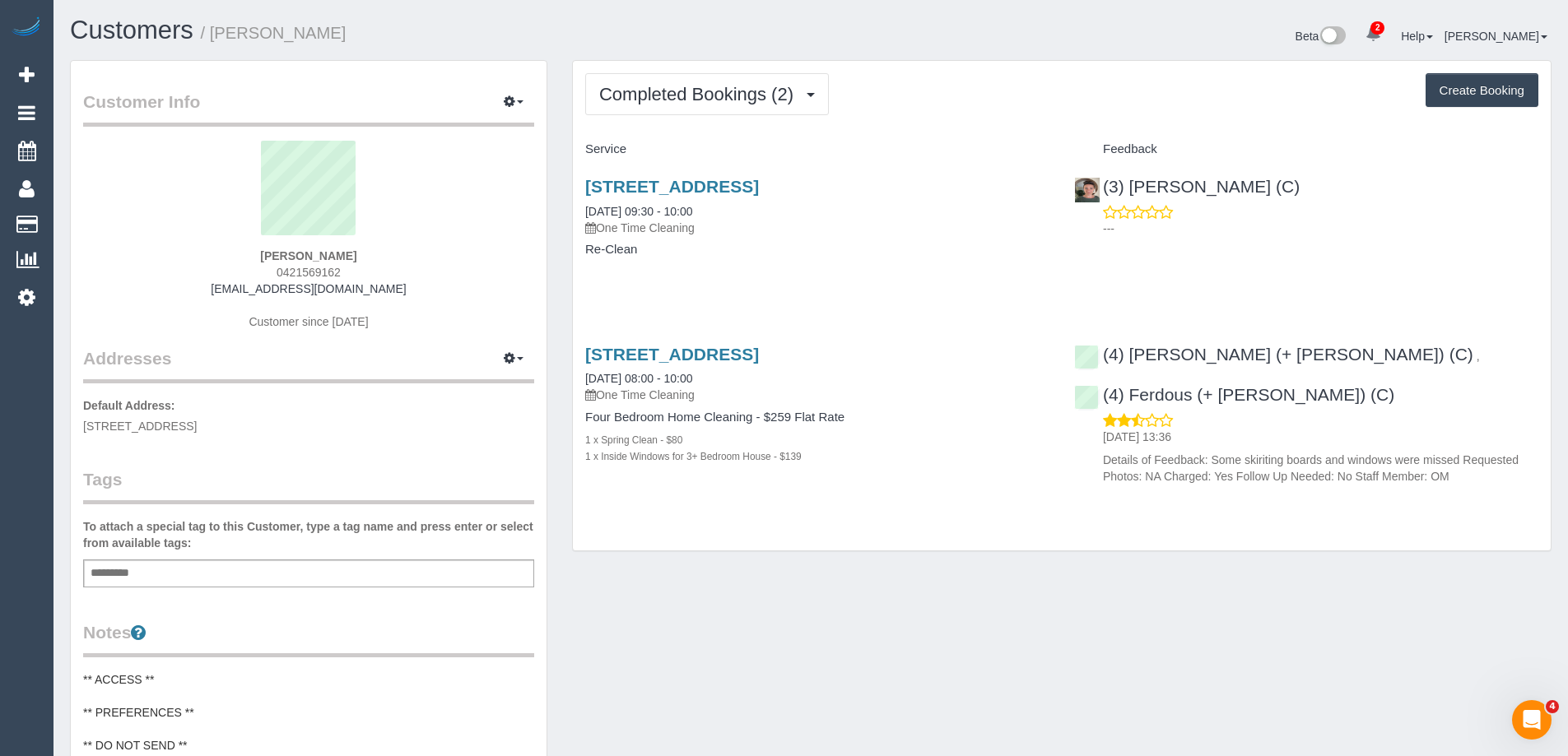
drag, startPoint x: 944, startPoint y: 97, endPoint x: 841, endPoint y: 107, distance: 103.5
click at [944, 97] on div "Completed Bookings (2) Completed Bookings (2) Upcoming Bookings (0) Cancelled B…" at bounding box center [1062, 95] width 953 height 42
click at [768, 98] on span "Completed Bookings (2)" at bounding box center [700, 94] width 202 height 20
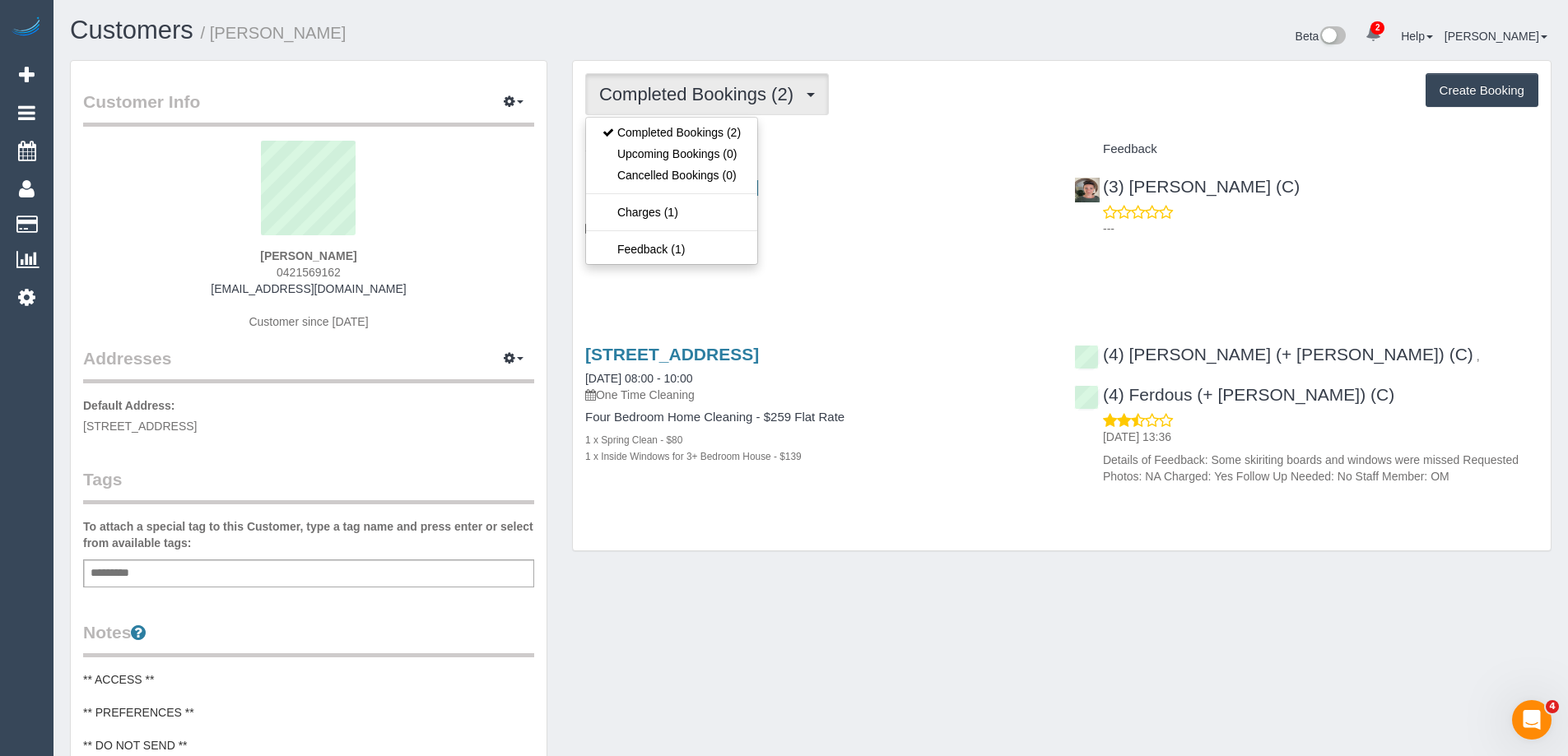
click at [991, 97] on div "Completed Bookings (2) Completed Bookings (2) Upcoming Bookings (0) Cancelled B…" at bounding box center [1062, 95] width 953 height 42
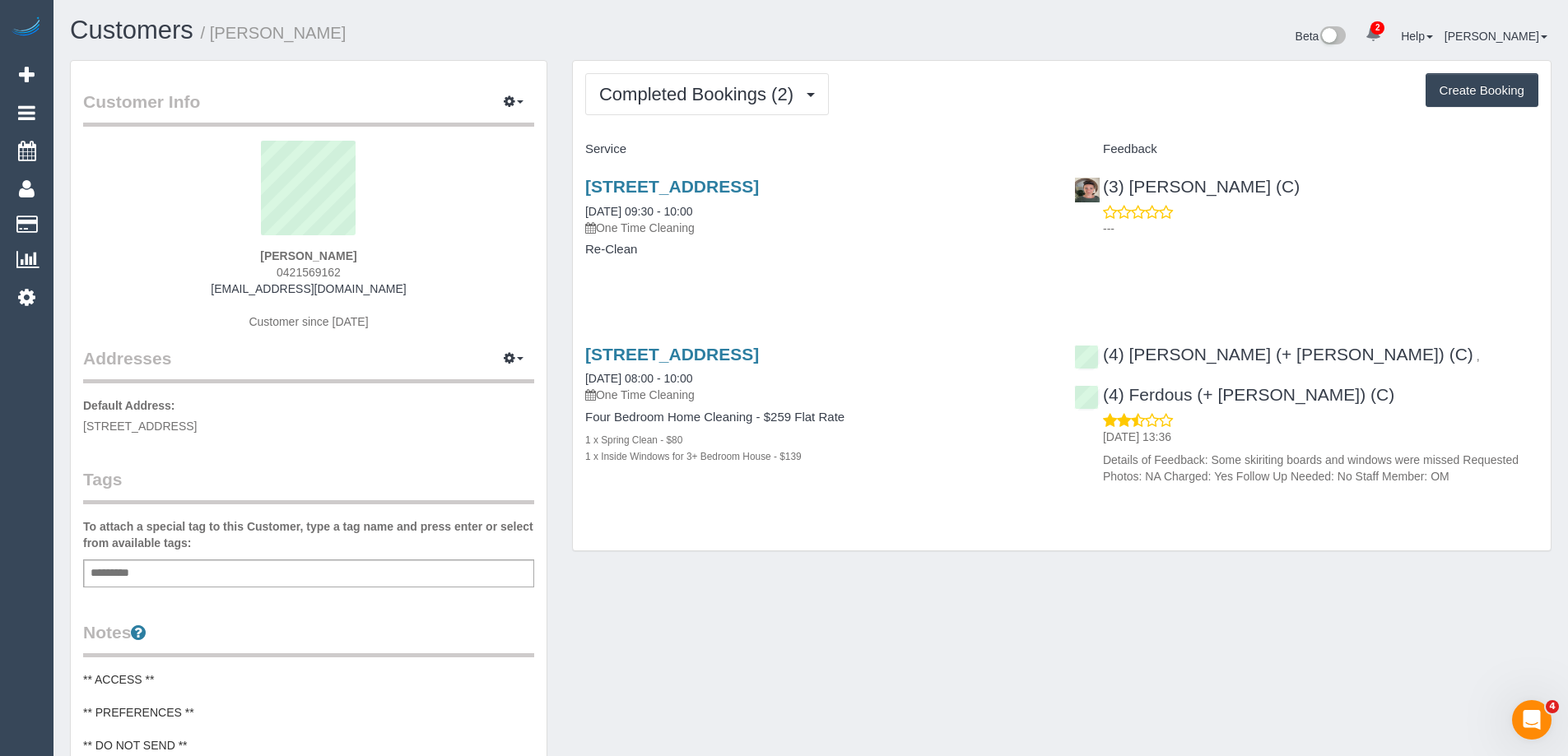
click at [987, 100] on div "Completed Bookings (2) Completed Bookings (2) Upcoming Bookings (0) Cancelled B…" at bounding box center [1062, 95] width 953 height 42
click at [771, 89] on span "Completed Bookings (2)" at bounding box center [700, 94] width 202 height 20
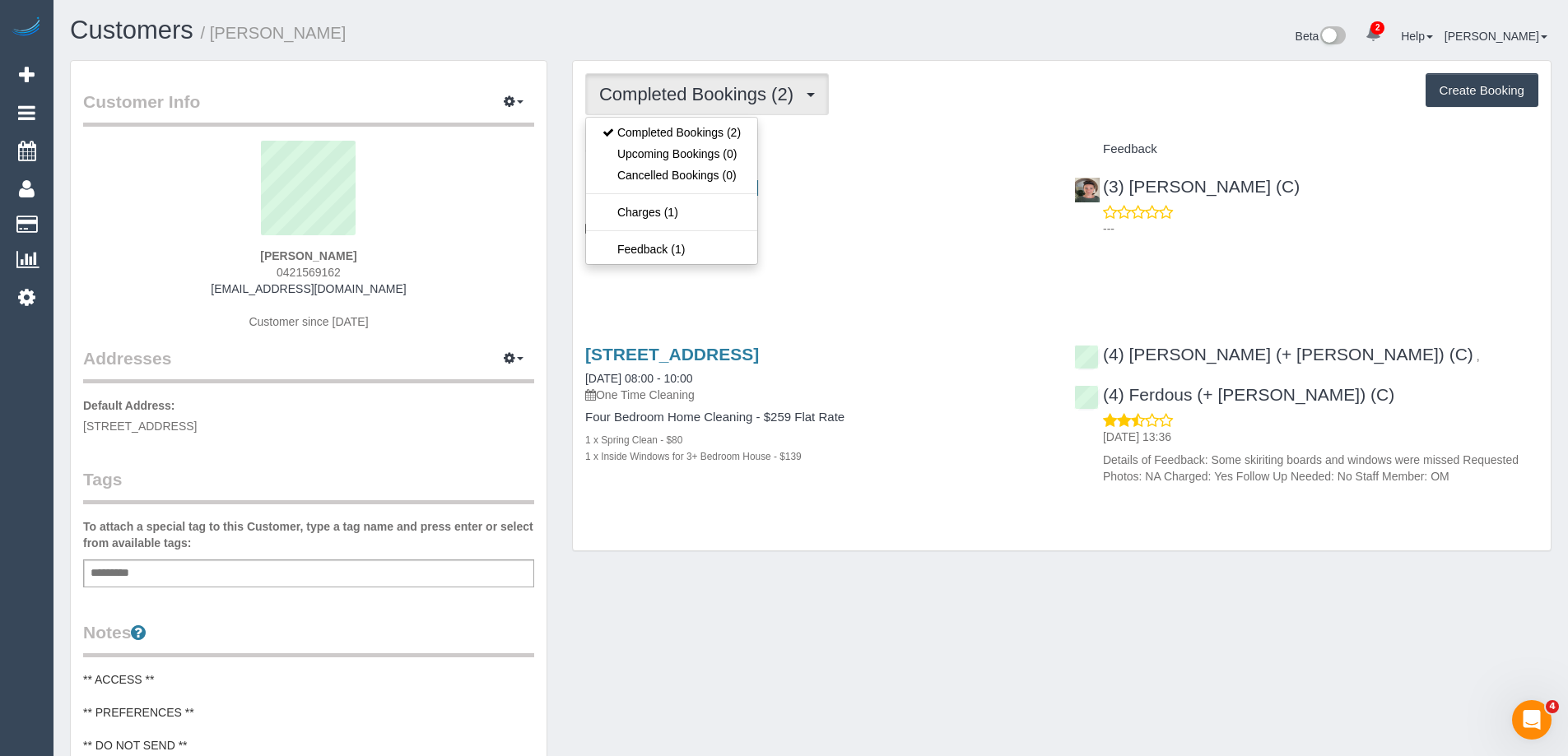
click at [939, 97] on div "Completed Bookings (2) Completed Bookings (2) Upcoming Bookings (0) Cancelled B…" at bounding box center [1062, 95] width 953 height 42
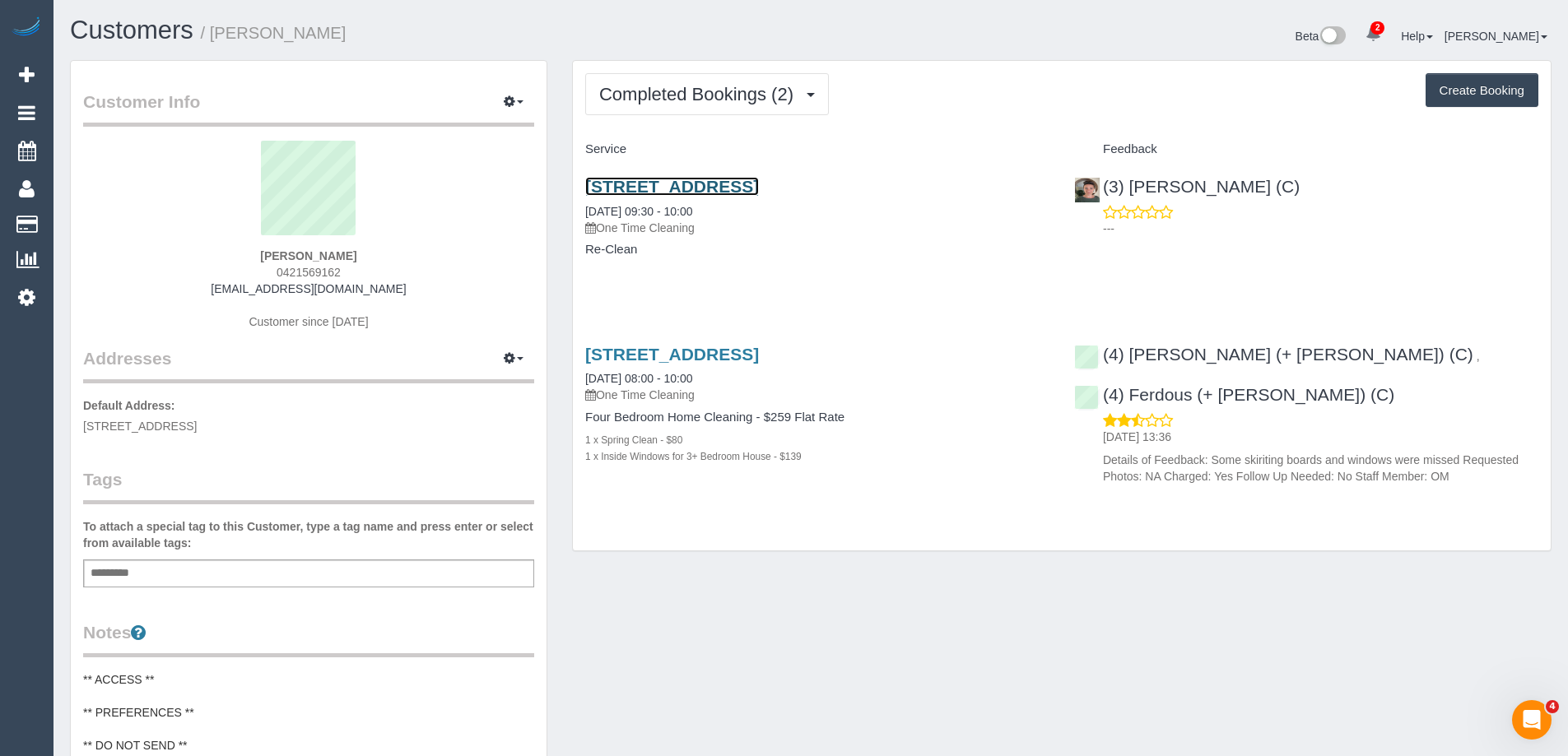
click at [759, 181] on link "16 Control Street, Greenvale, VIC 3059" at bounding box center [672, 186] width 174 height 19
click at [759, 355] on link "16 Control Street, Greenvale, VIC 3059" at bounding box center [672, 354] width 174 height 19
drag, startPoint x: 938, startPoint y: 191, endPoint x: 586, endPoint y: 194, distance: 352.0
click at [586, 194] on h3 "16 Control Street, Greenvale, VIC 3059" at bounding box center [817, 186] width 464 height 19
copy link "16 Control Street, Greenvale, VIC 3059"
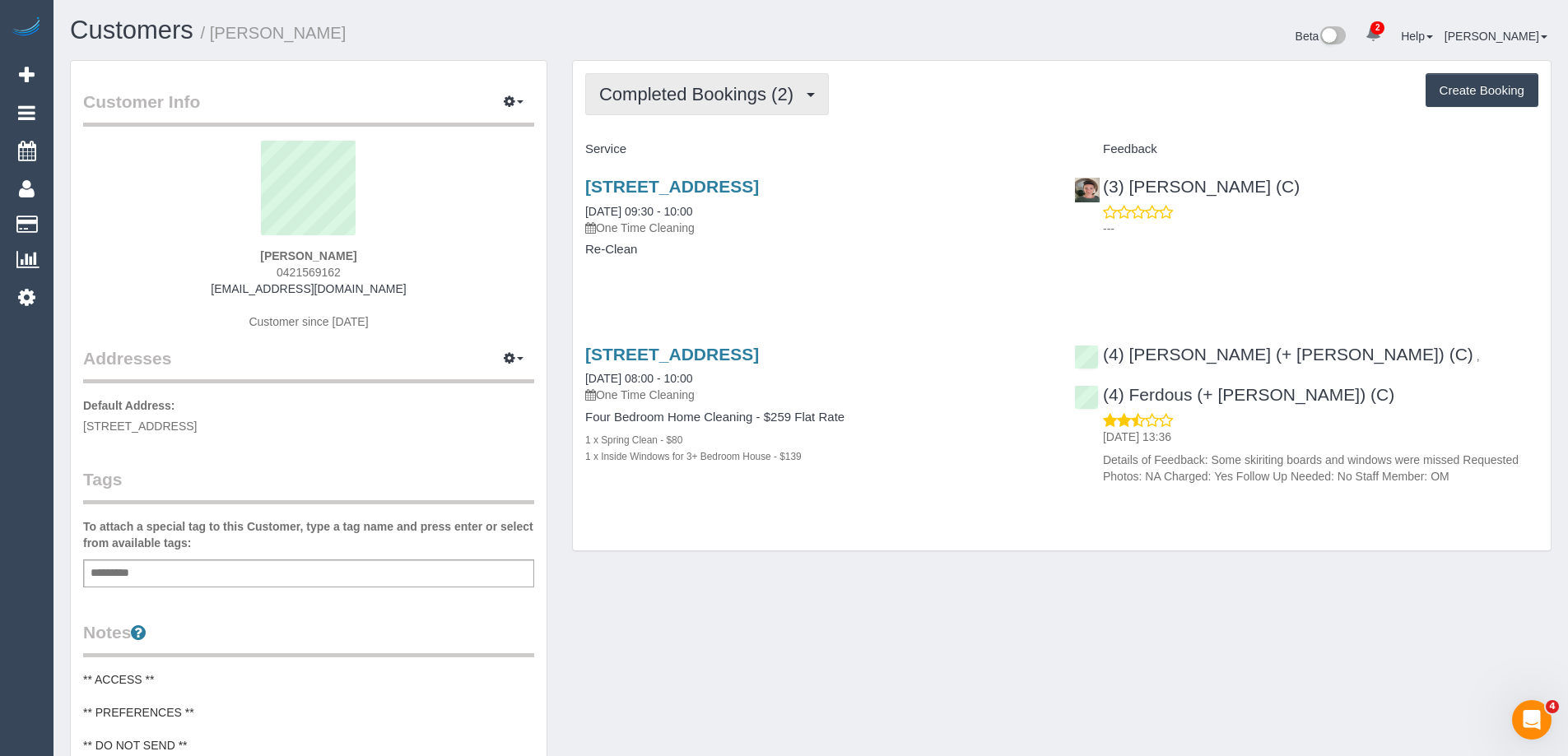
click at [769, 87] on span "Completed Bookings (2)" at bounding box center [700, 94] width 202 height 20
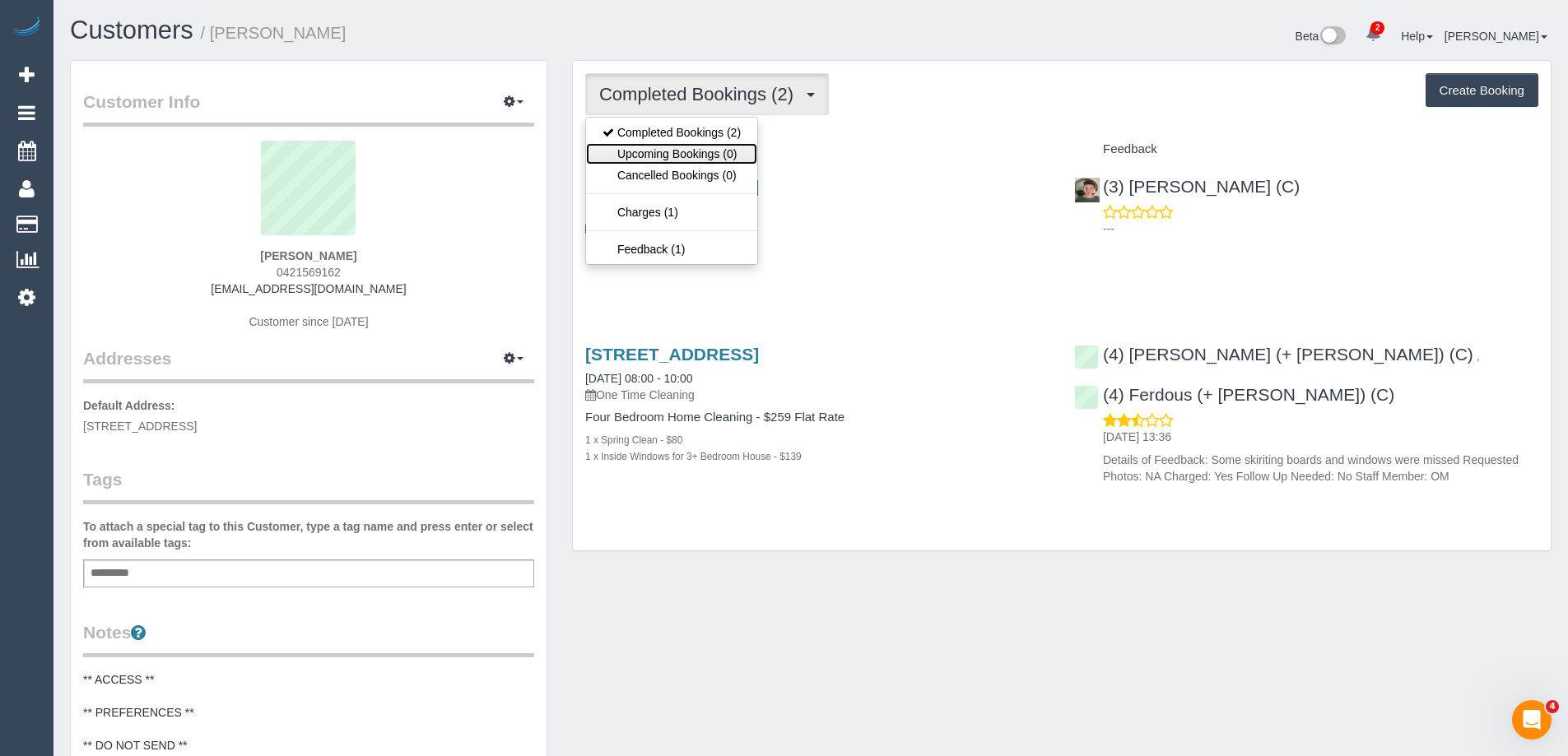
click at [741, 155] on link "Upcoming Bookings (0)" at bounding box center [672, 154] width 171 height 21
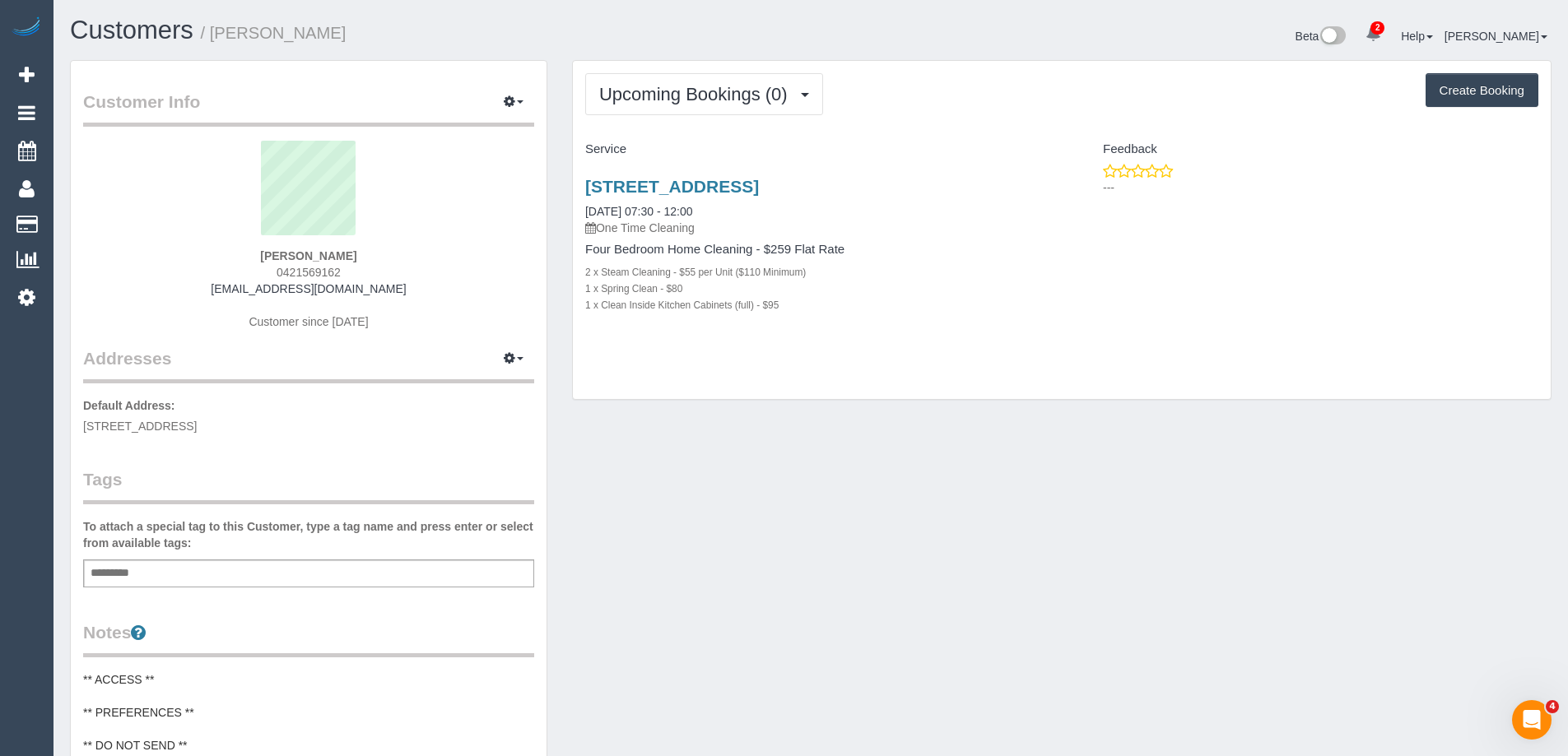
click at [840, 175] on div "16 Control Street, Greenvale, VIC 3059 15/09/2025 07:30 - 12:00 One Time Cleani…" at bounding box center [817, 254] width 489 height 183
click at [759, 179] on link "16 Control Street, Greenvale, VIC 3059" at bounding box center [672, 186] width 174 height 19
click at [746, 184] on link "16 Control Street, Greenvale, VIC 3059" at bounding box center [672, 186] width 174 height 19
drag, startPoint x: 732, startPoint y: 89, endPoint x: 698, endPoint y: 113, distance: 41.6
click at [729, 89] on span "Upcoming Bookings (0)" at bounding box center [698, 94] width 197 height 20
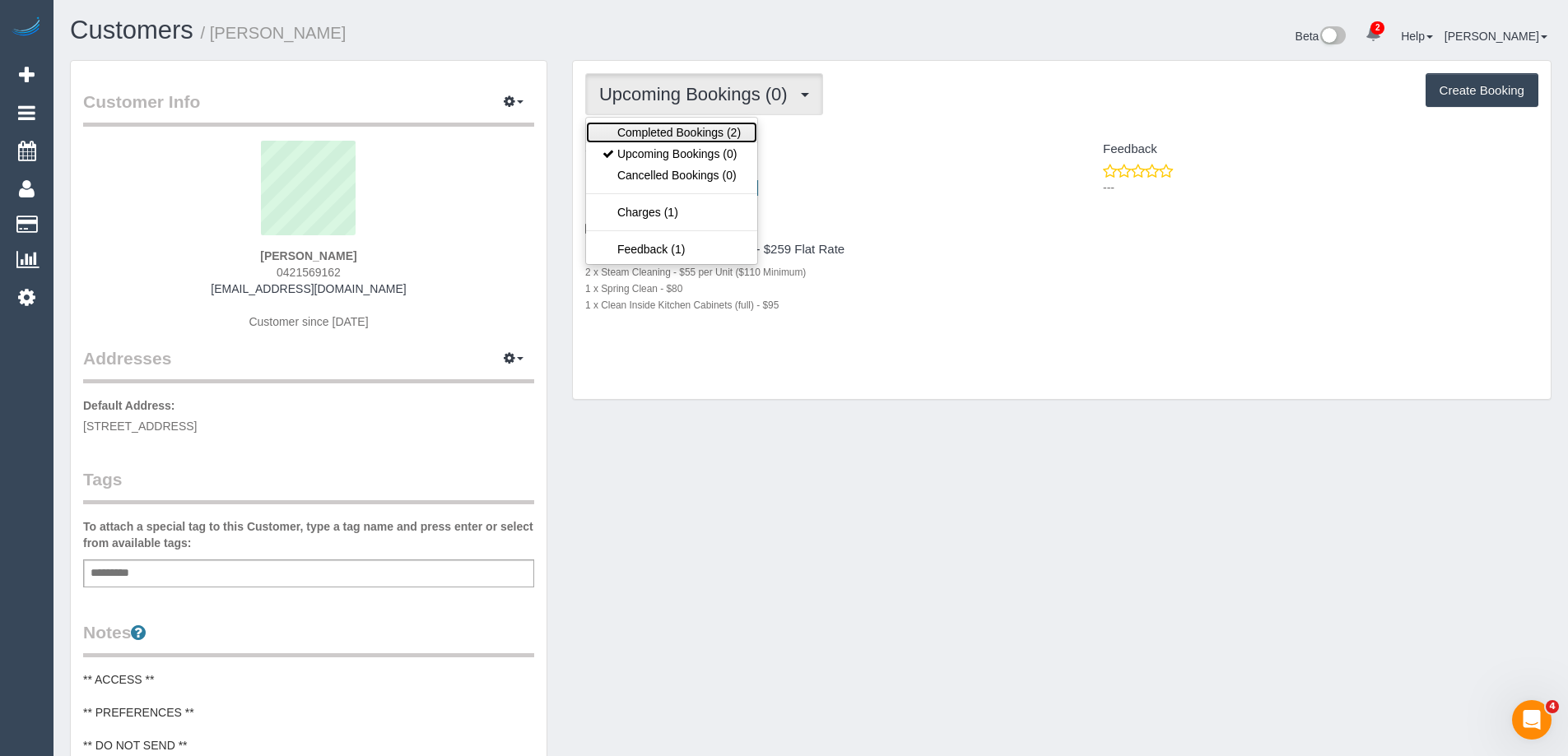
click at [686, 121] on link "Completed Bookings (2)" at bounding box center [672, 132] width 171 height 21
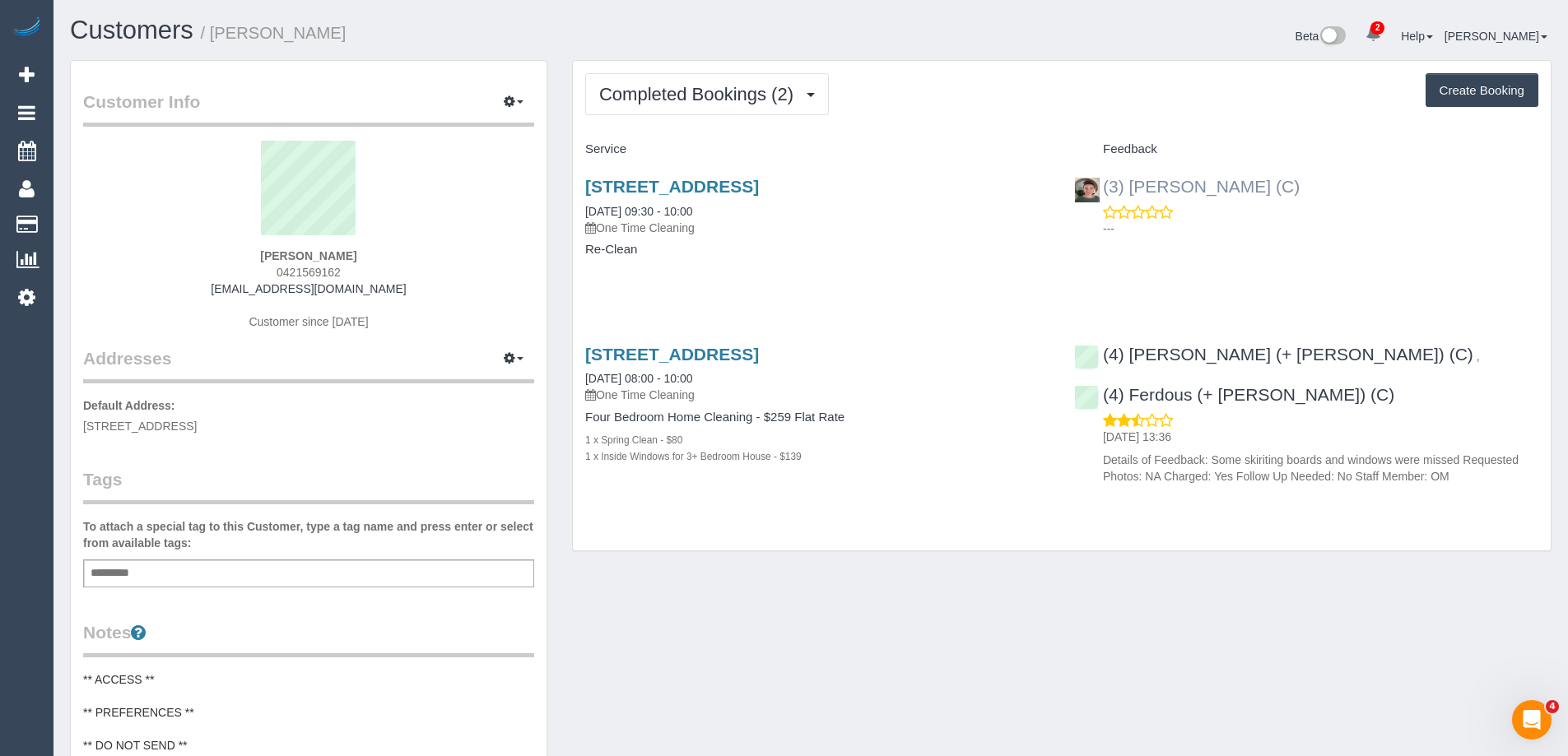
drag, startPoint x: 1272, startPoint y: 189, endPoint x: 1103, endPoint y: 191, distance: 169.0
click at [1103, 191] on div "(3) Katie Eichorn (C) ---" at bounding box center [1306, 203] width 489 height 81
copy link "(3) [PERSON_NAME] (C)"
click at [716, 88] on span "Completed Bookings (2)" at bounding box center [700, 94] width 202 height 20
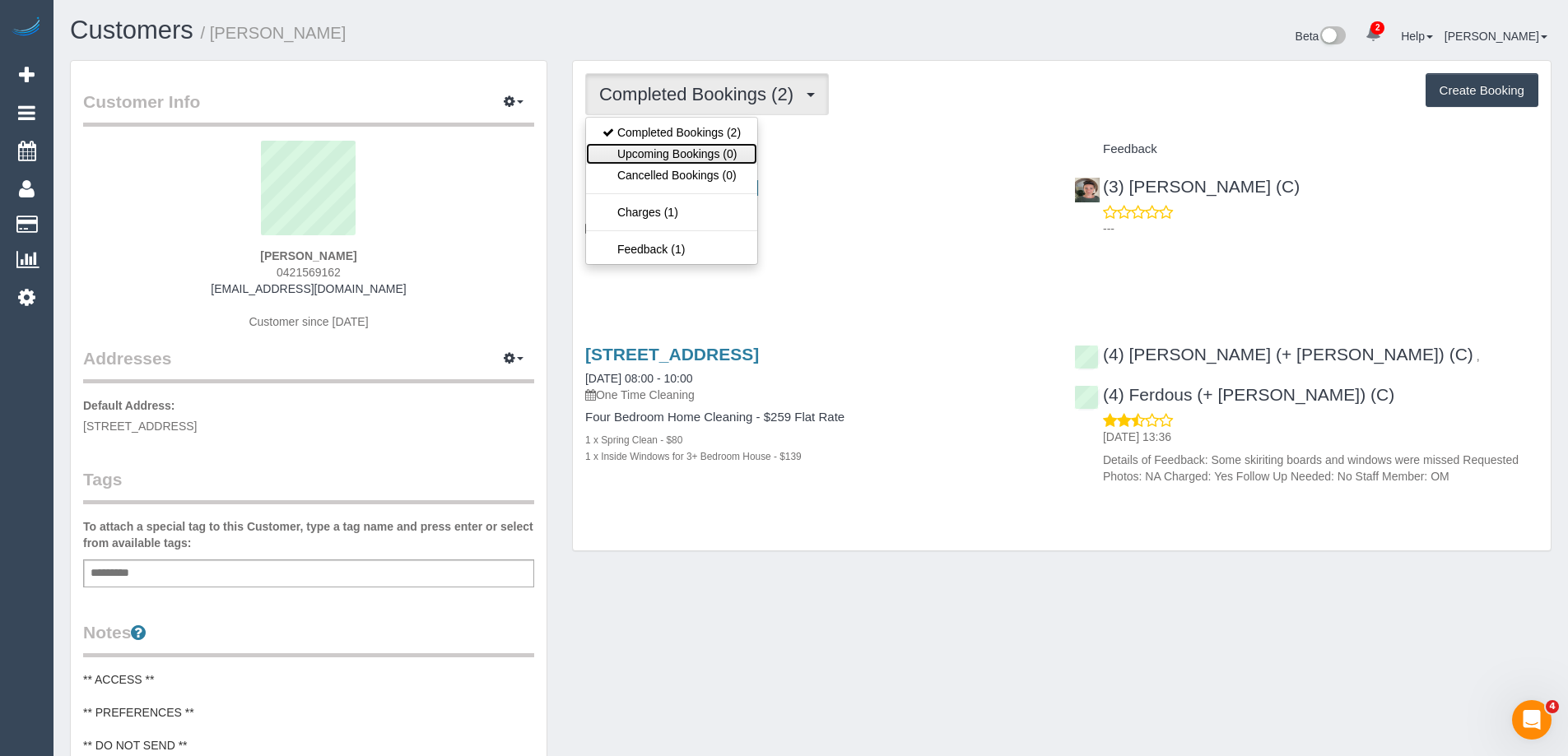
click at [704, 150] on link "Upcoming Bookings (0)" at bounding box center [672, 154] width 171 height 21
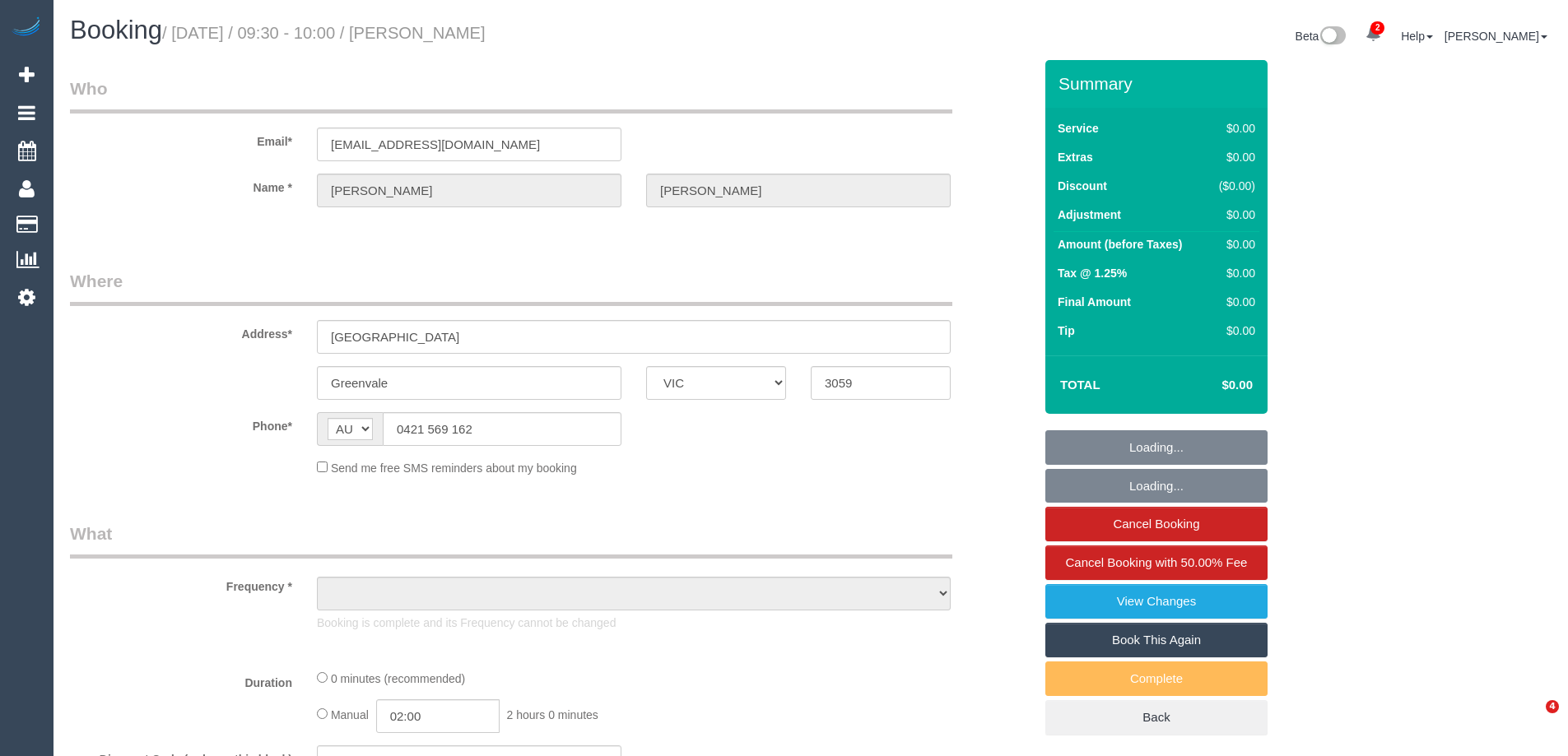
select select "VIC"
select select "string:stripe-pm_1RF0Li2GScqysDRVSS7FnJ1a"
select select "number:28"
select select "number:14"
select select "number:18"
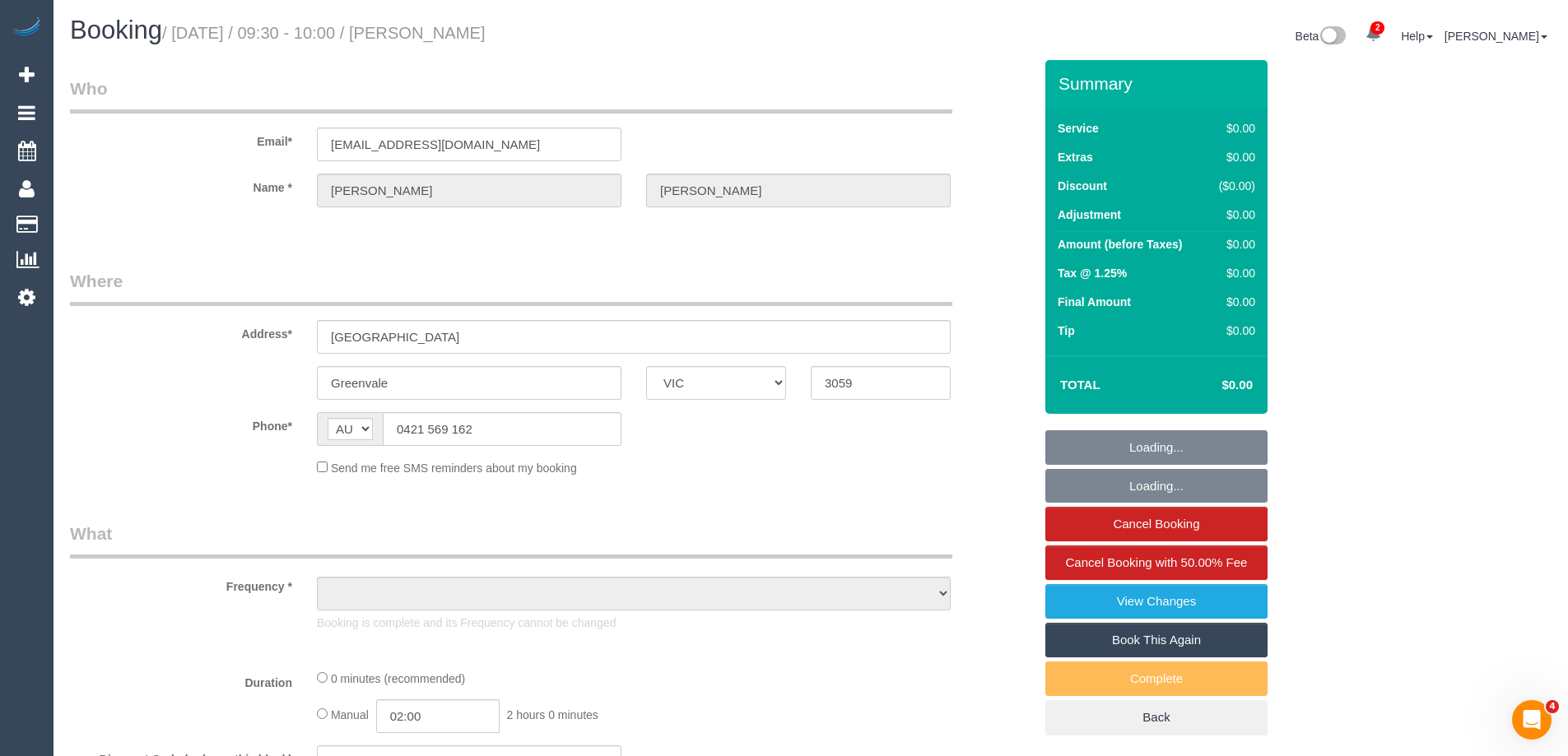
select select "number:24"
select select "number:35"
select select "number:13"
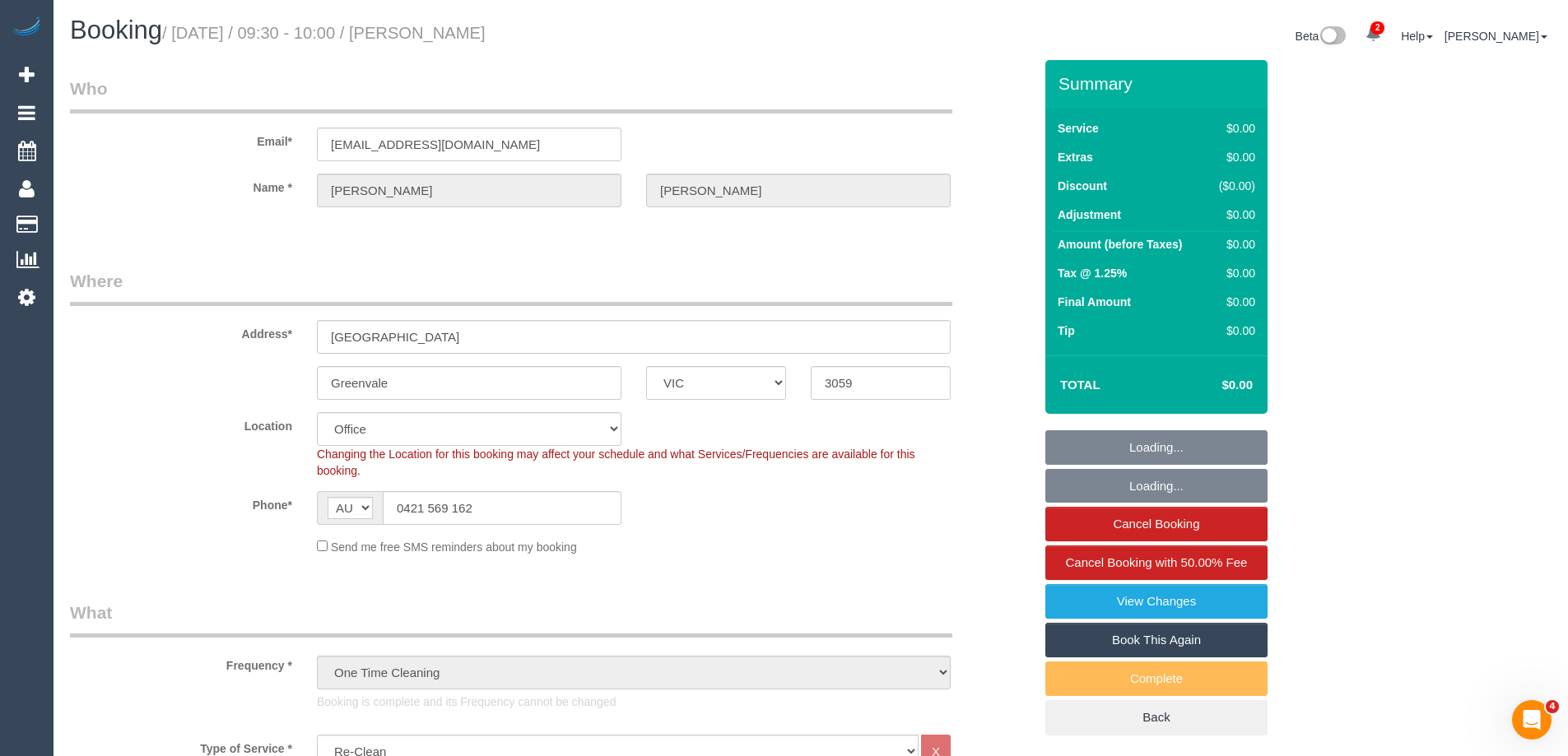
select select "object:2123"
select select "VIC"
select select "number:28"
select select "number:14"
select select "number:18"
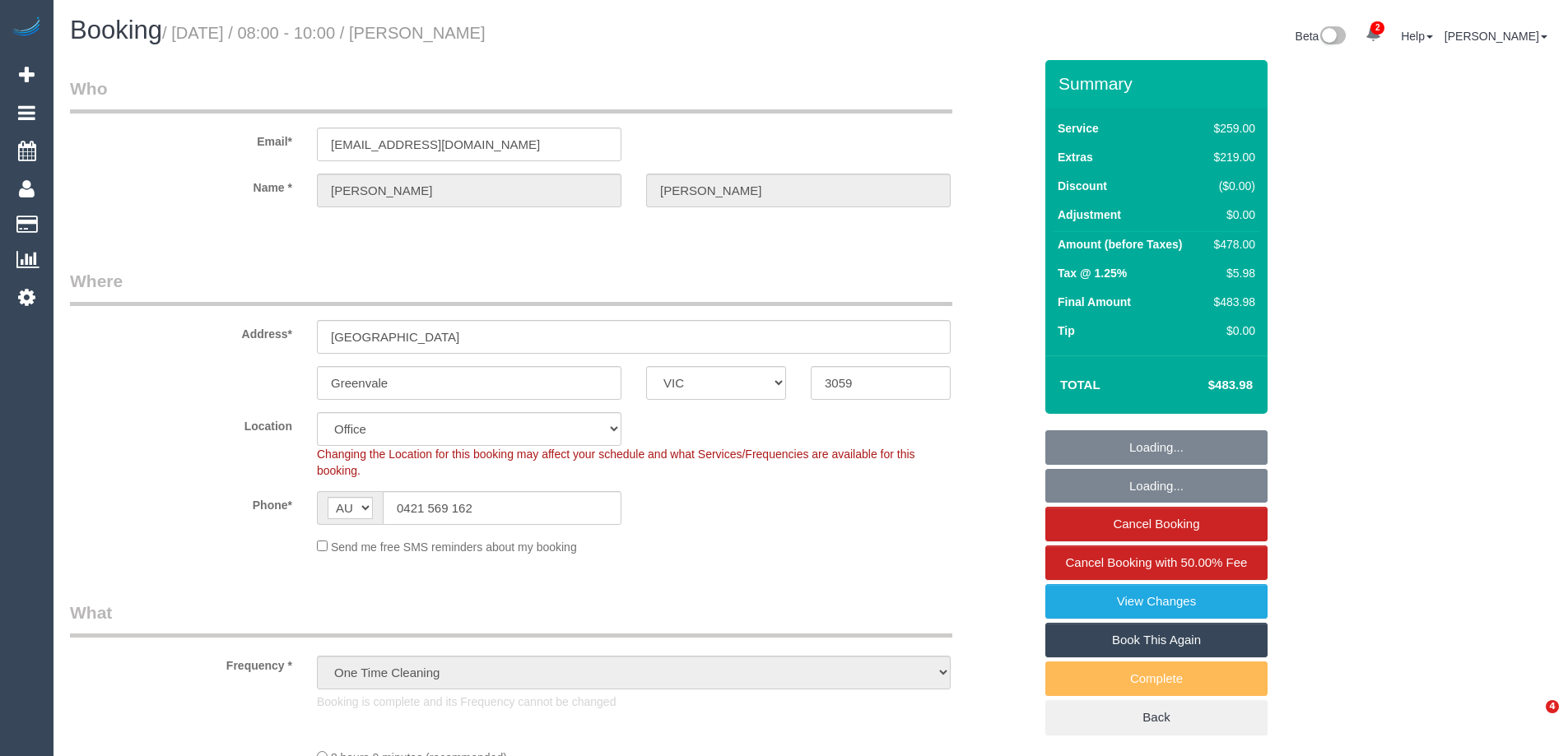
select select "number:24"
select select "number:35"
select select "number:13"
select select "string:stripe-pm_1RF0Li2GScqysDRVSS7FnJ1a"
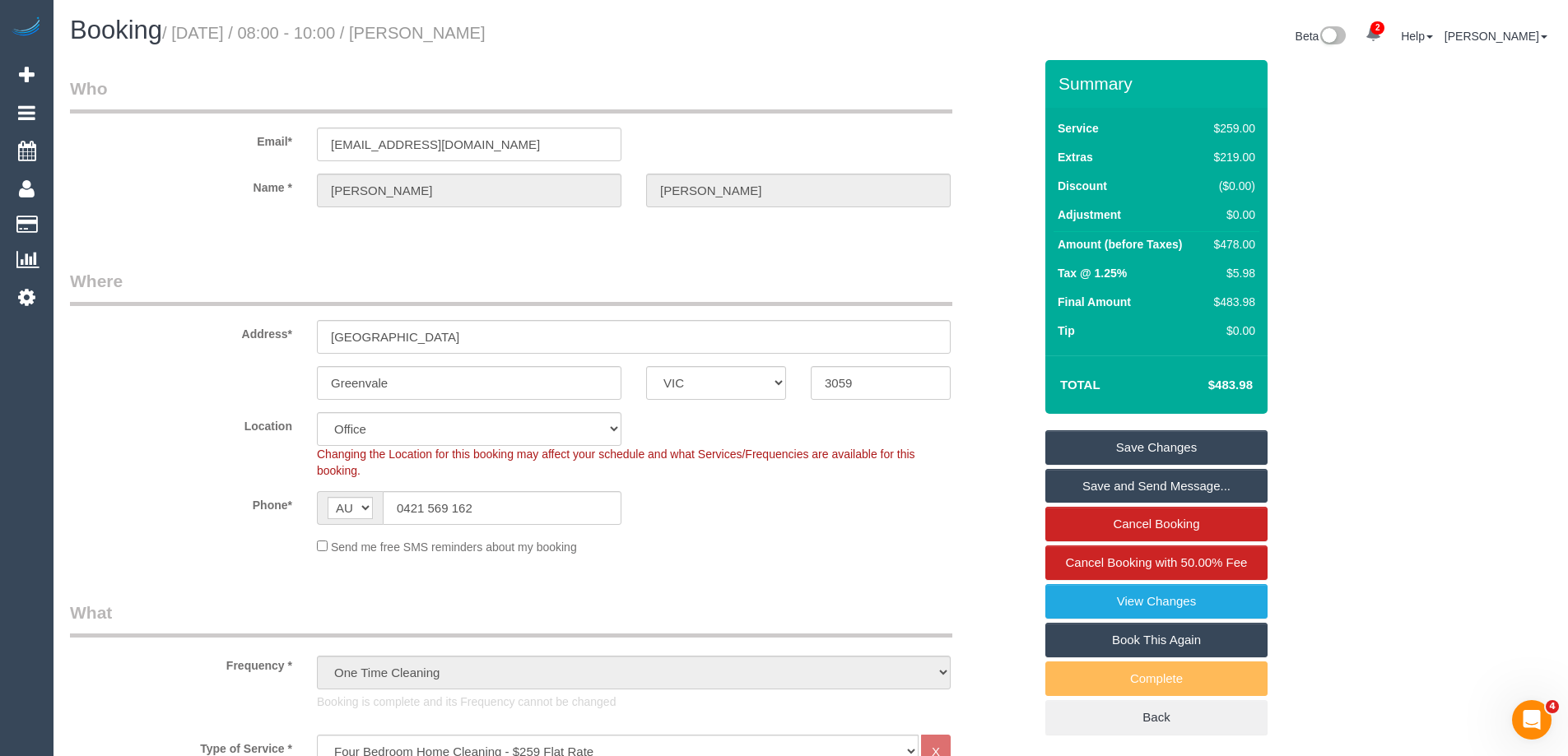
scroll to position [165, 0]
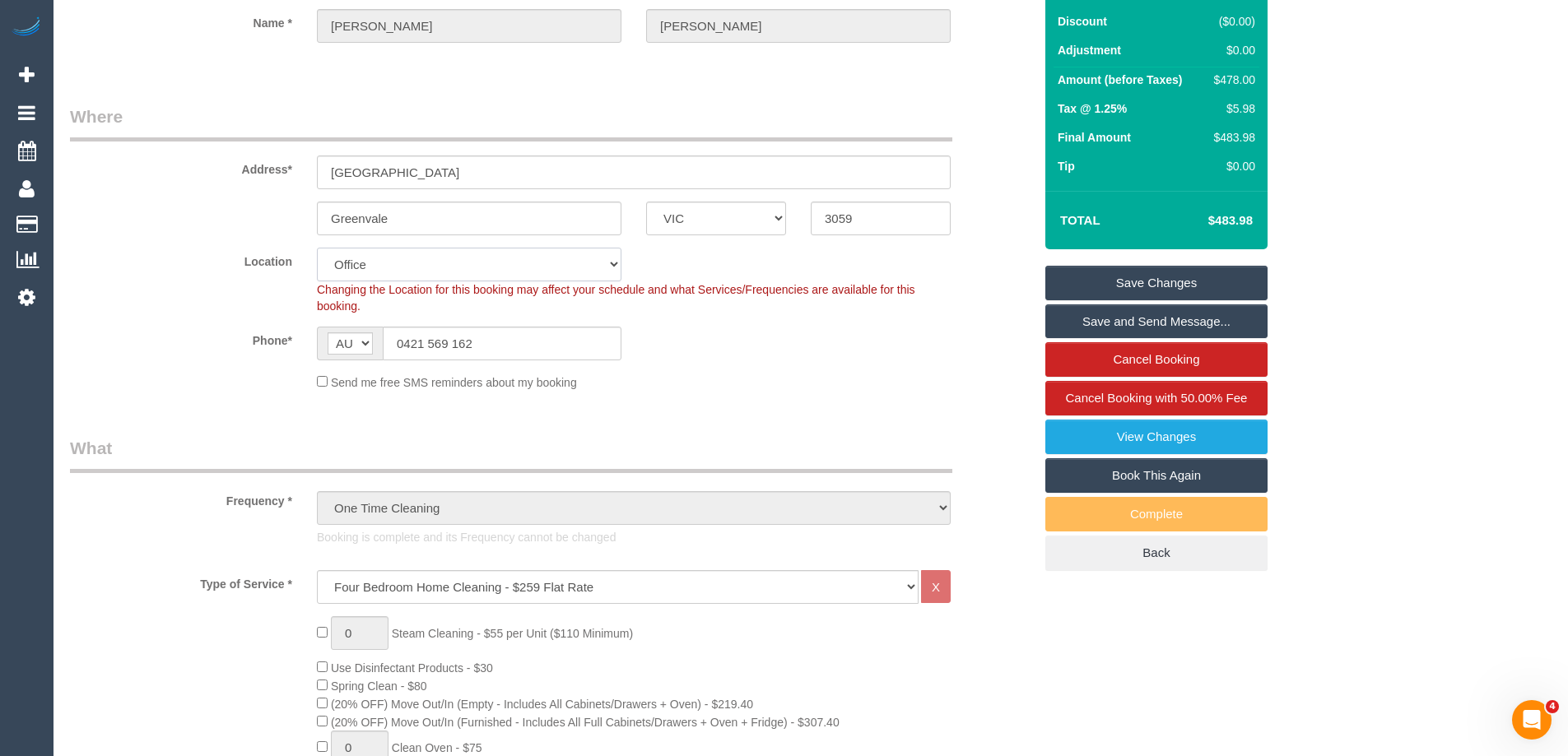
click at [410, 259] on select "Office City East (North) East (South) Inner East Inner North (East) Inner North…" at bounding box center [468, 264] width 305 height 34
select select "63"
click at [317, 247] on select "Office City East (North) East (South) Inner East Inner North (East) Inner North…" at bounding box center [468, 264] width 305 height 34
select select "object:3424"
click at [167, 285] on div "Location Office City East (North) East (South) Inner East Inner North (East) In…" at bounding box center [551, 281] width 987 height 66
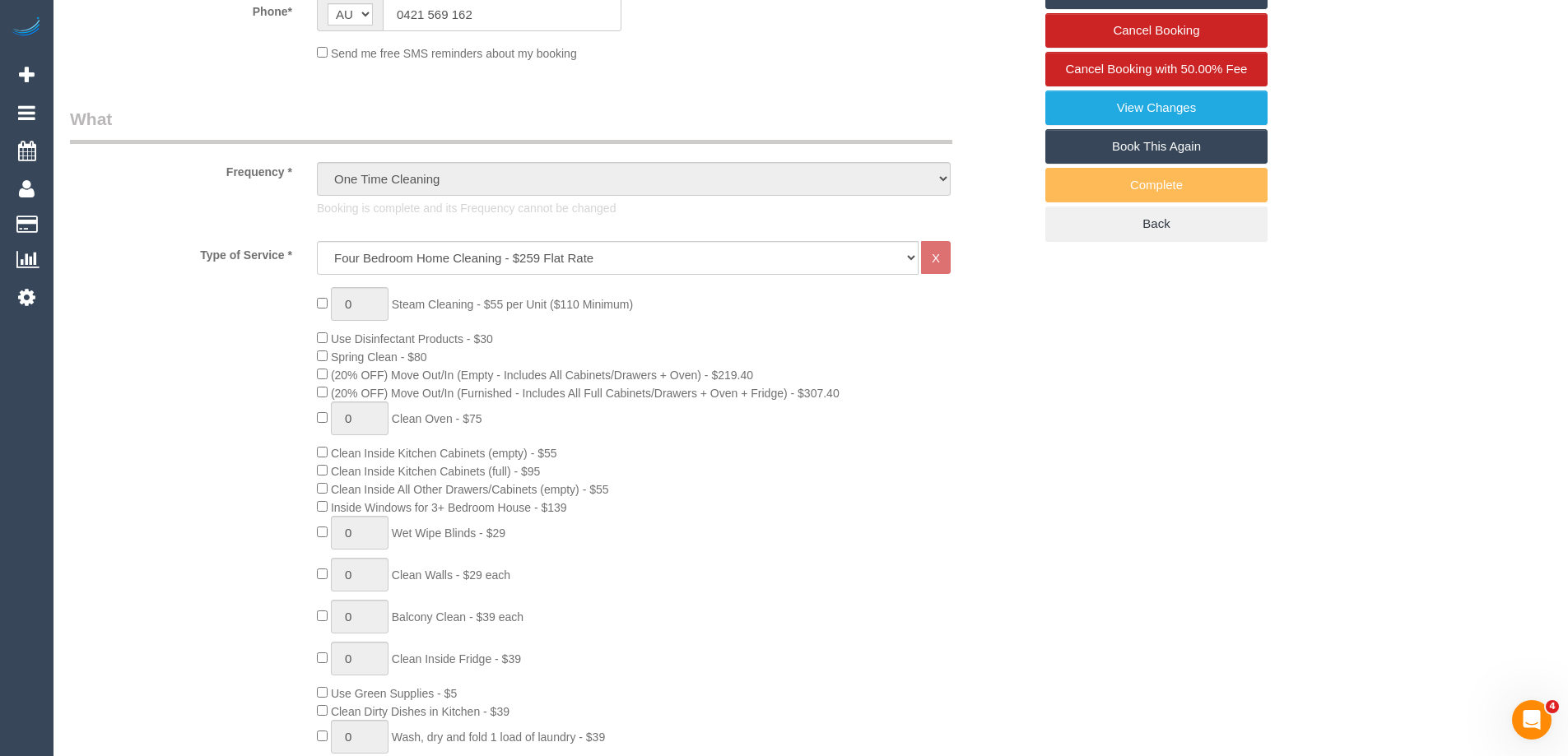
scroll to position [576, 0]
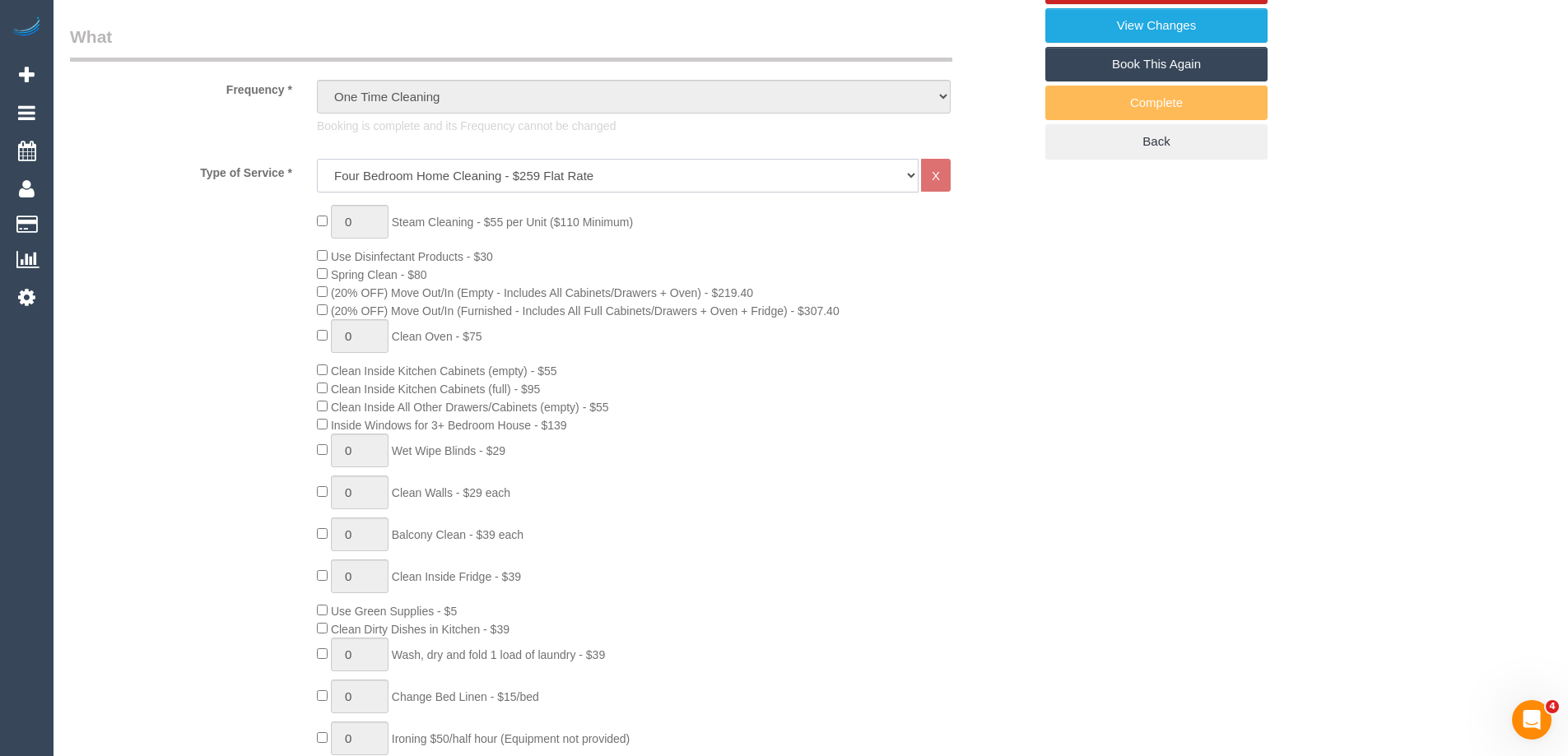
click at [448, 186] on select "Hourly Service - $70/h Hourly Service - $65/h Hourly Service - $60/h Hourly Ser…" at bounding box center [617, 176] width 602 height 34
click at [257, 420] on div "0 Steam Cleaning - $55 per Unit ($110 Minimum) Use Disinfectant Products - $30 …" at bounding box center [551, 493] width 987 height 577
click at [230, 368] on div "0 Steam Cleaning - $55 per Unit ($110 Minimum) Use Disinfectant Products - $30 …" at bounding box center [551, 493] width 987 height 577
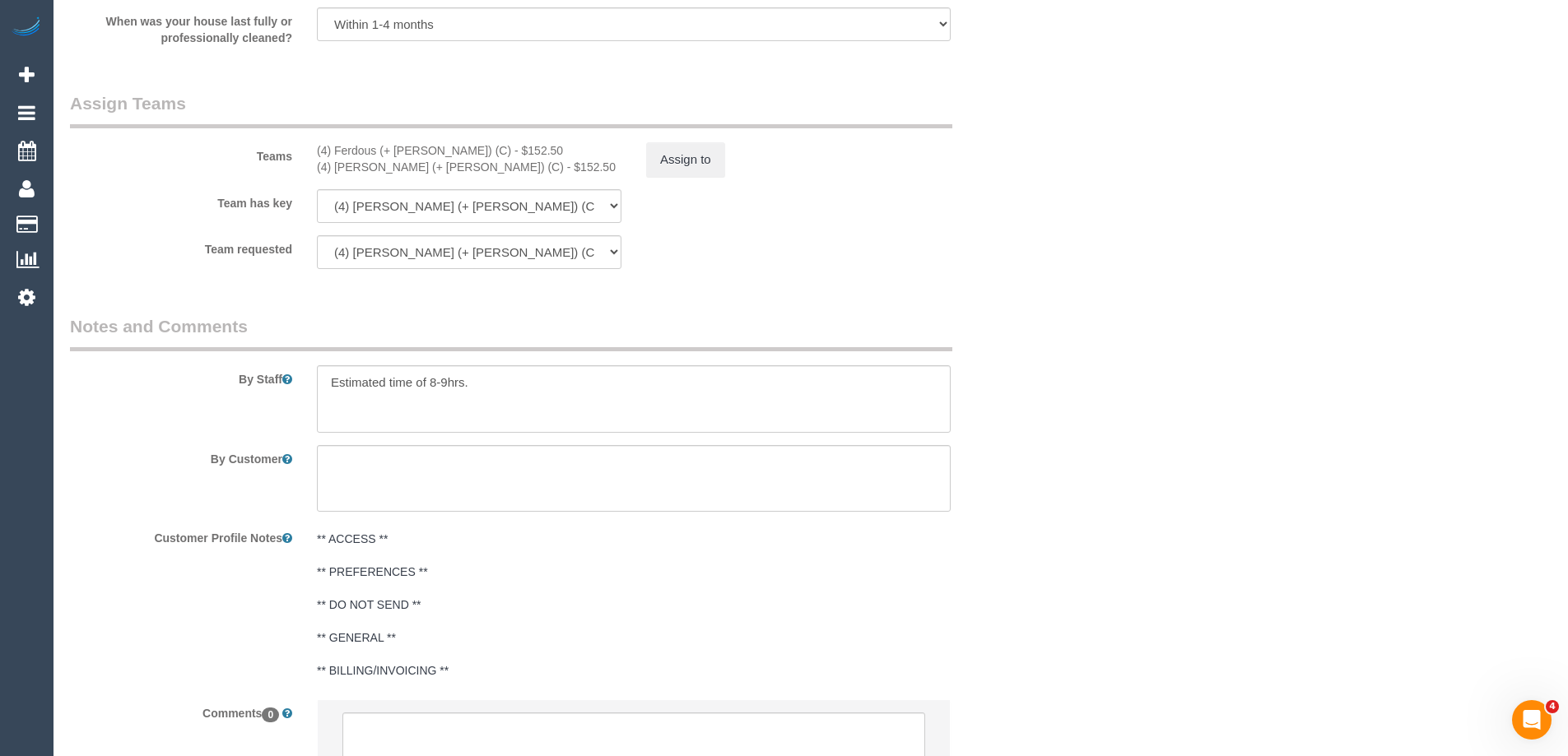
scroll to position [2632, 0]
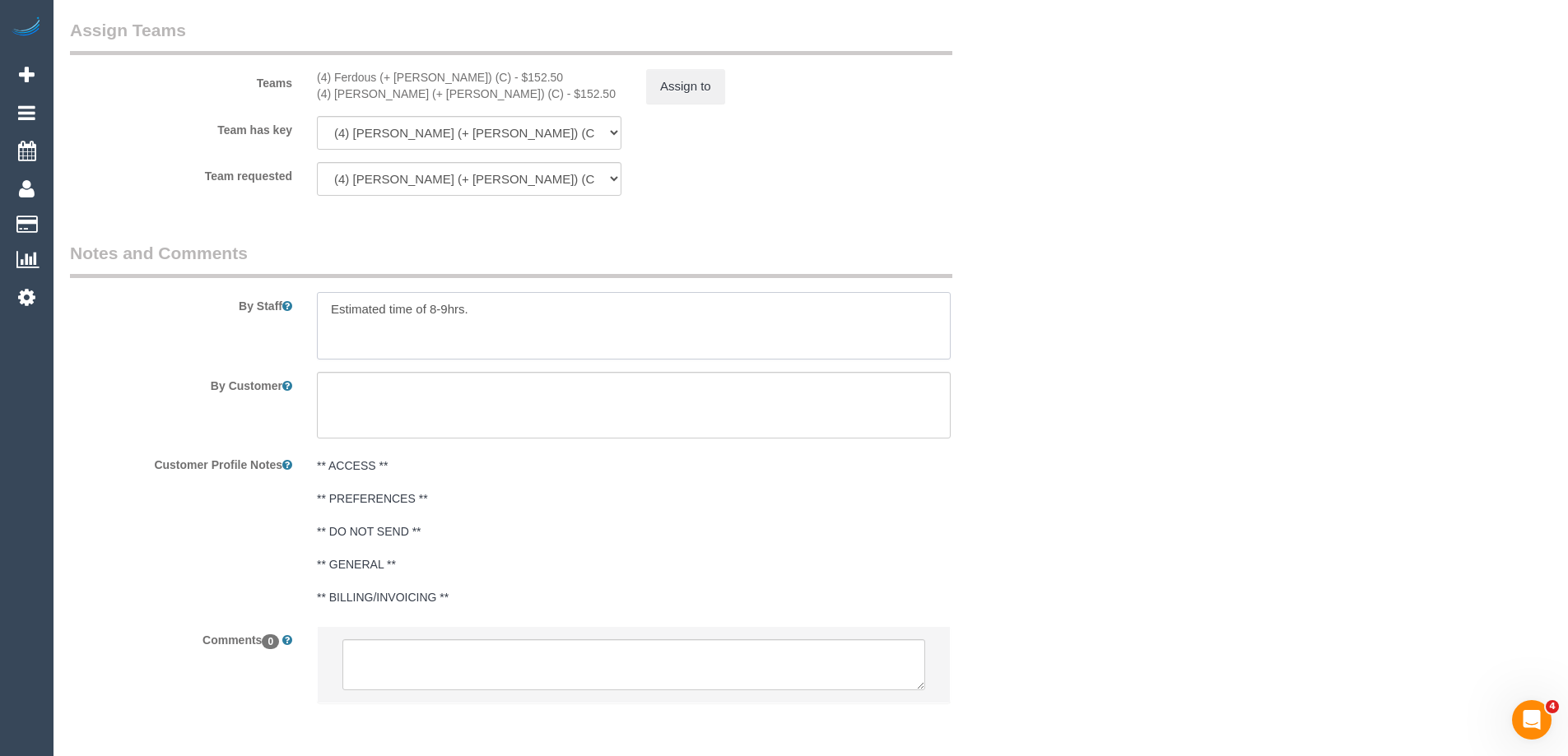
click at [509, 315] on textarea at bounding box center [633, 326] width 634 height 67
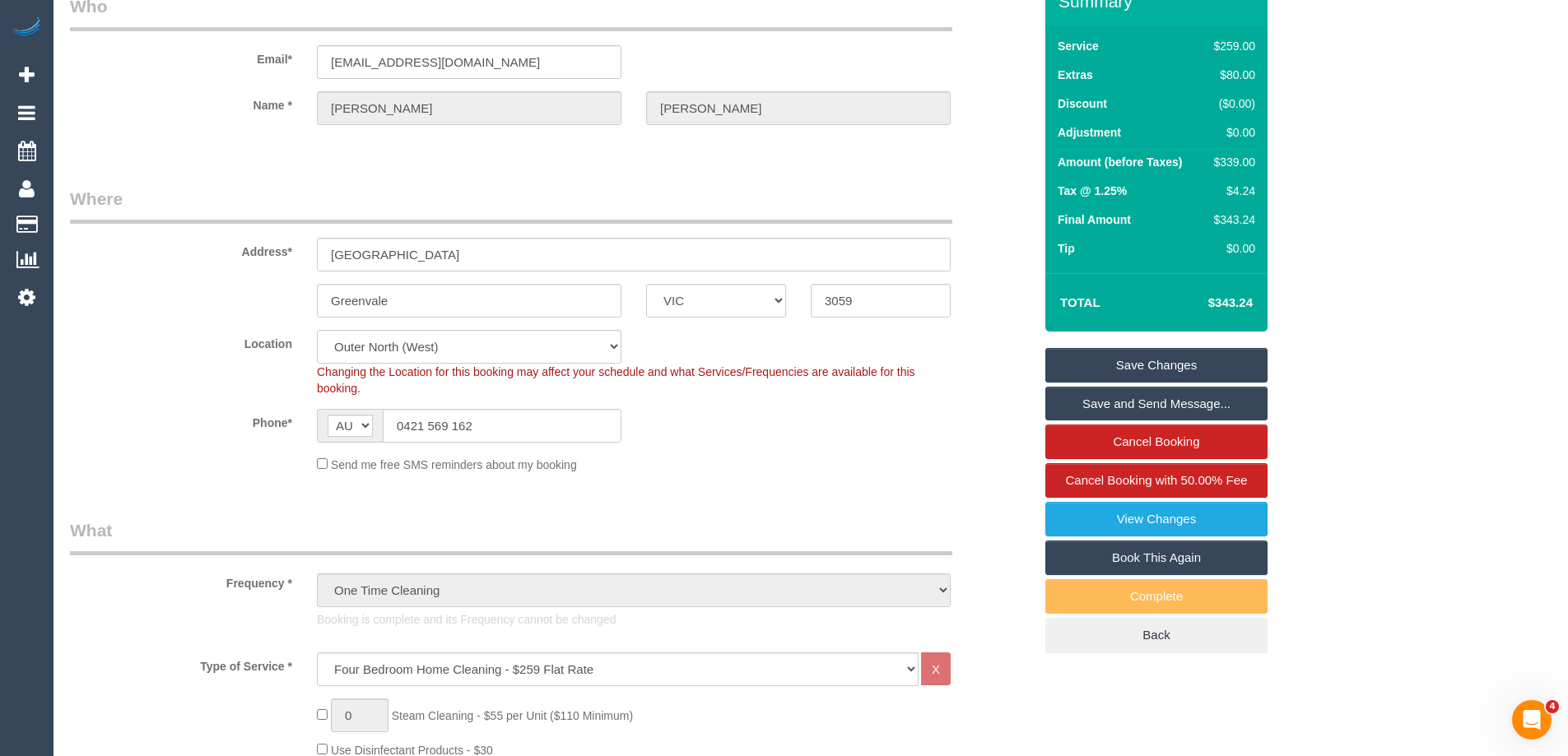
scroll to position [0, 0]
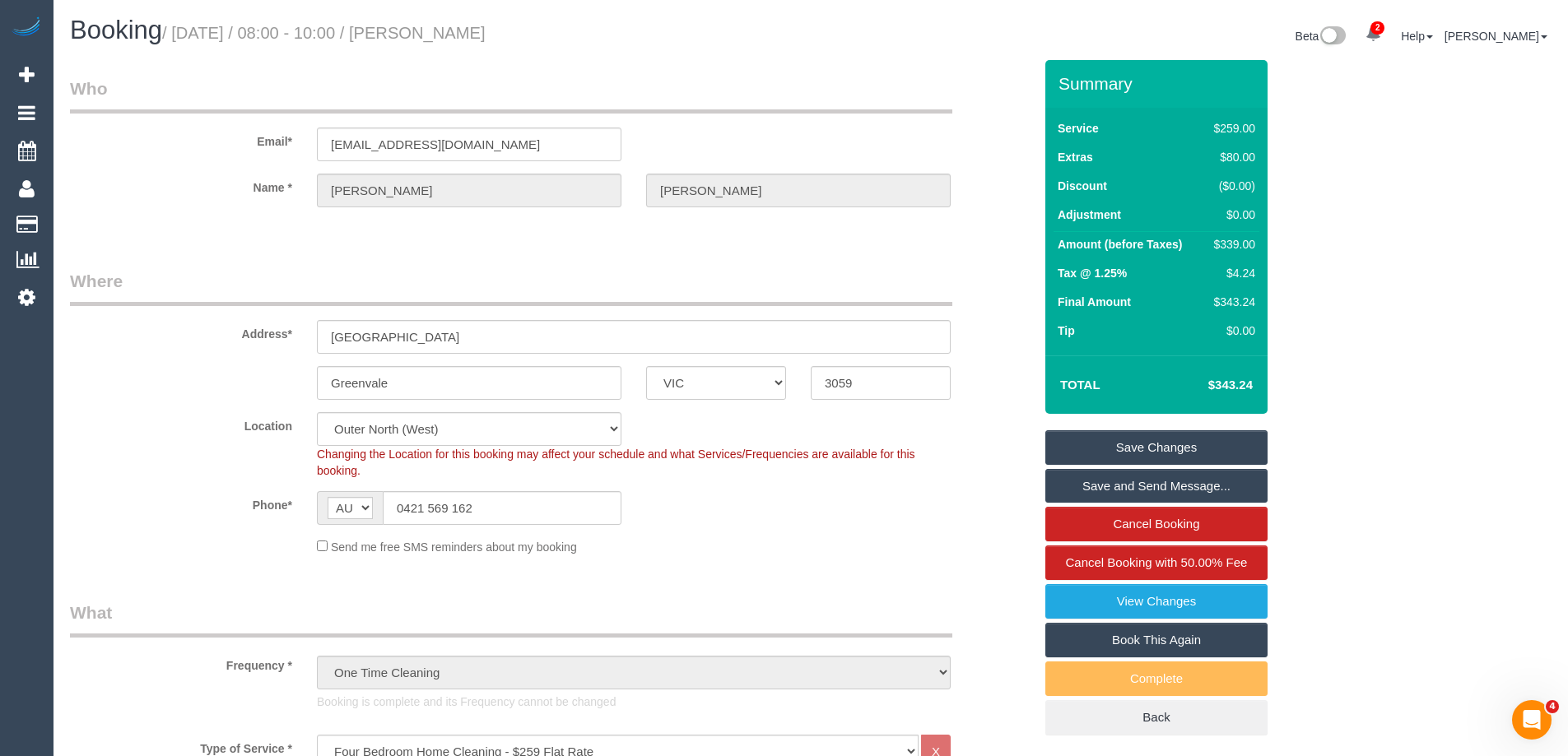
type textarea "Steam cleaning of two bedrooms"
click at [1134, 639] on link "Book This Again" at bounding box center [1157, 640] width 223 height 35
select select "VIC"
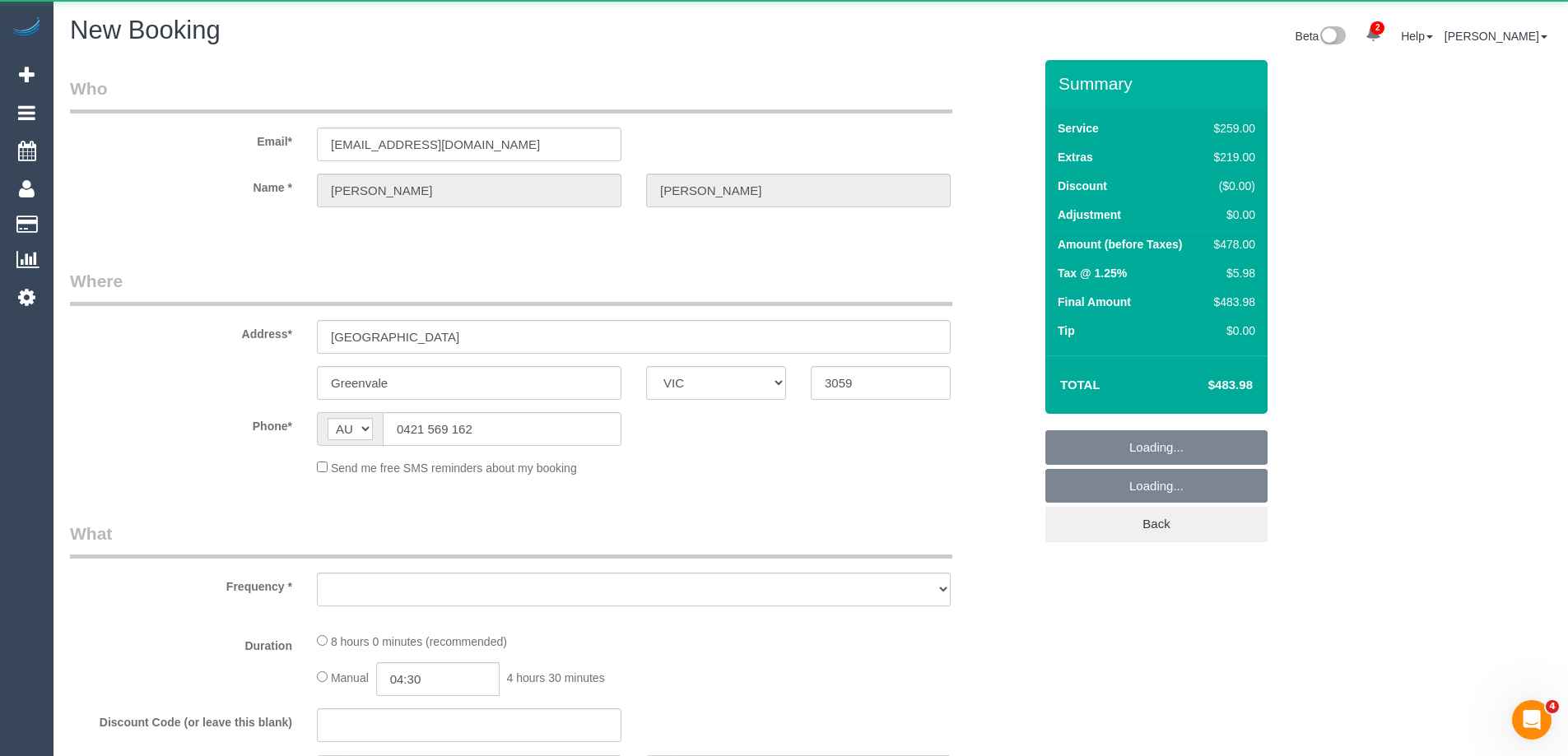
select select "object:4010"
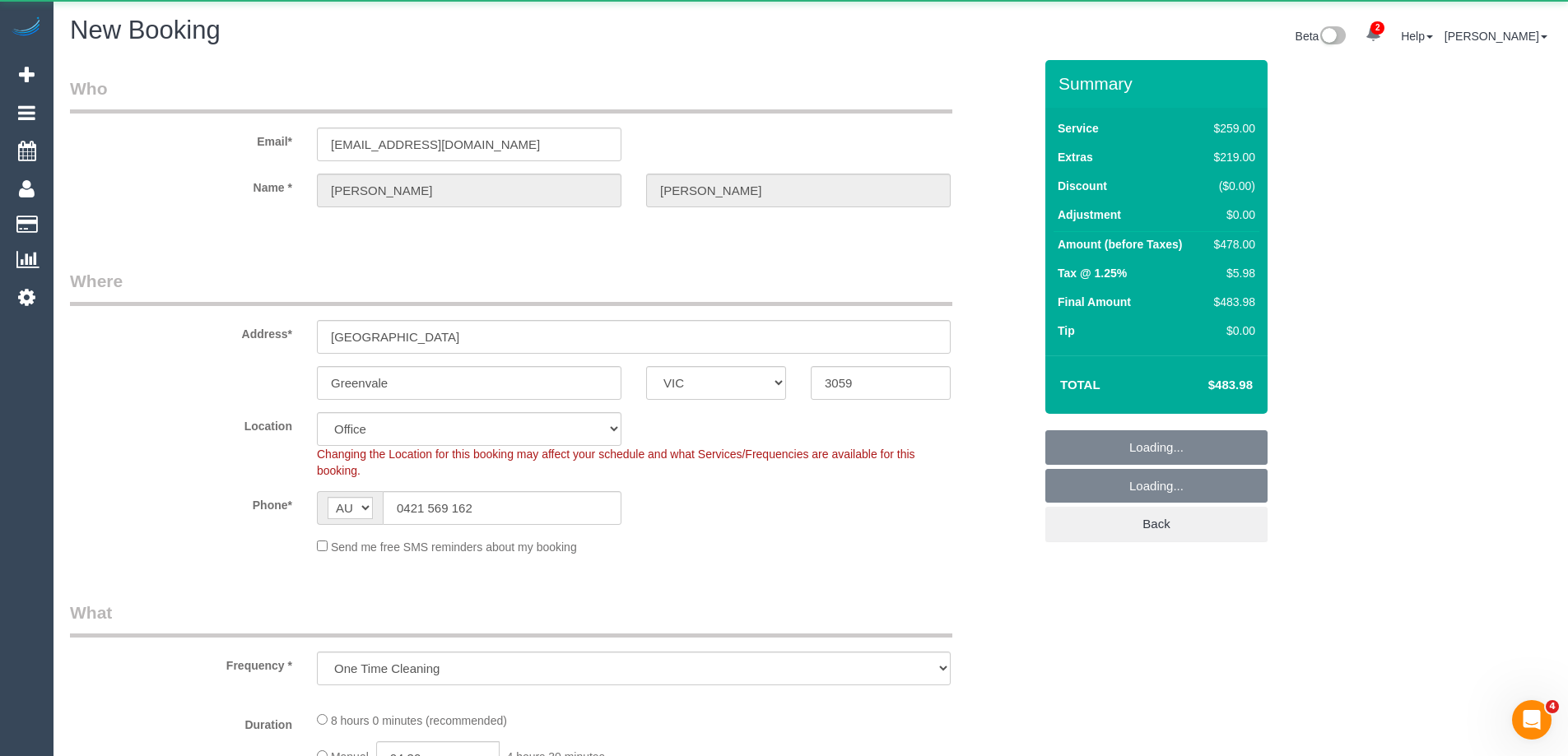
select select "string:stripe-pm_1RF0Li2GScqysDRVSS7FnJ1a"
select select "number:28"
select select "number:14"
select select "number:18"
select select "number:24"
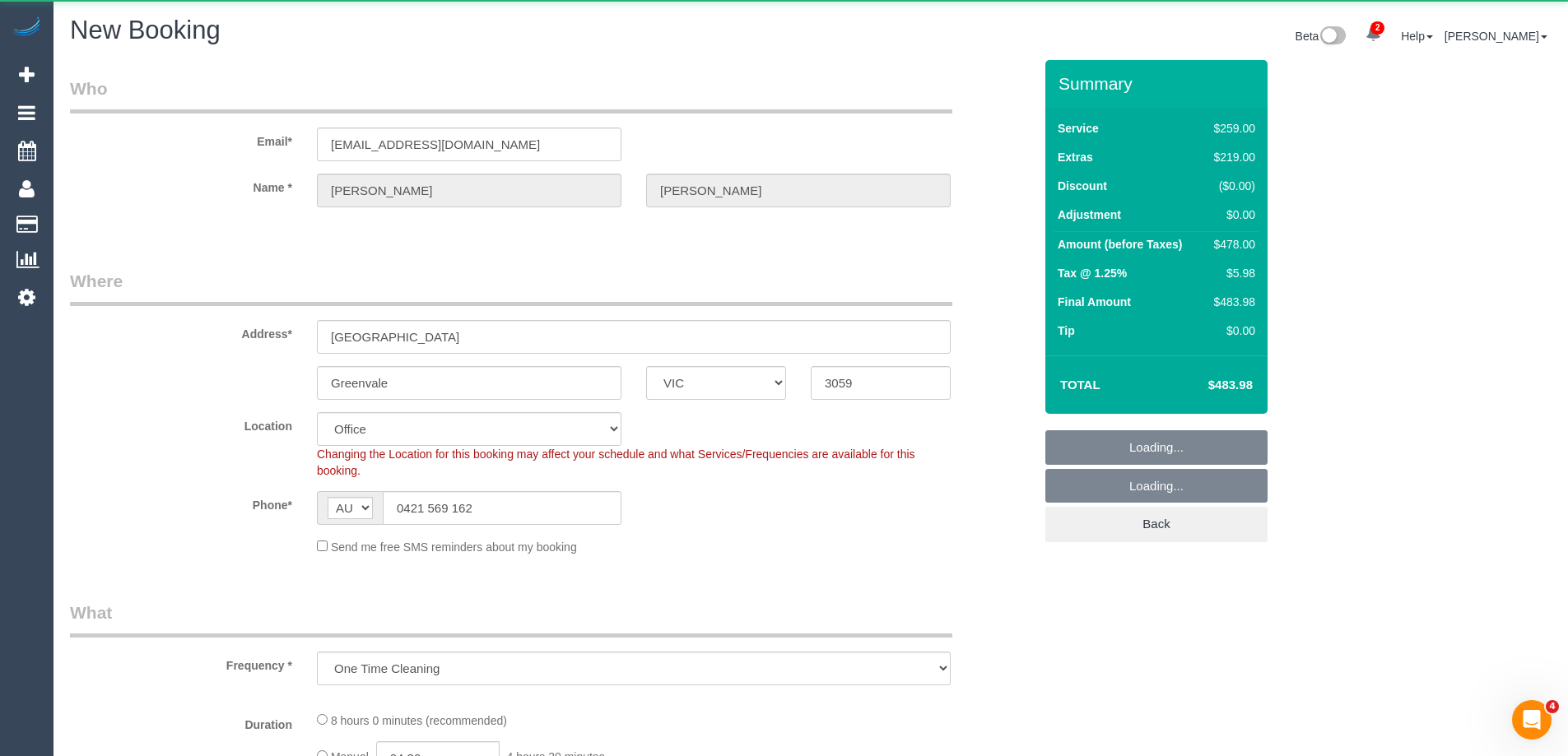
select select "number:35"
select select "number:13"
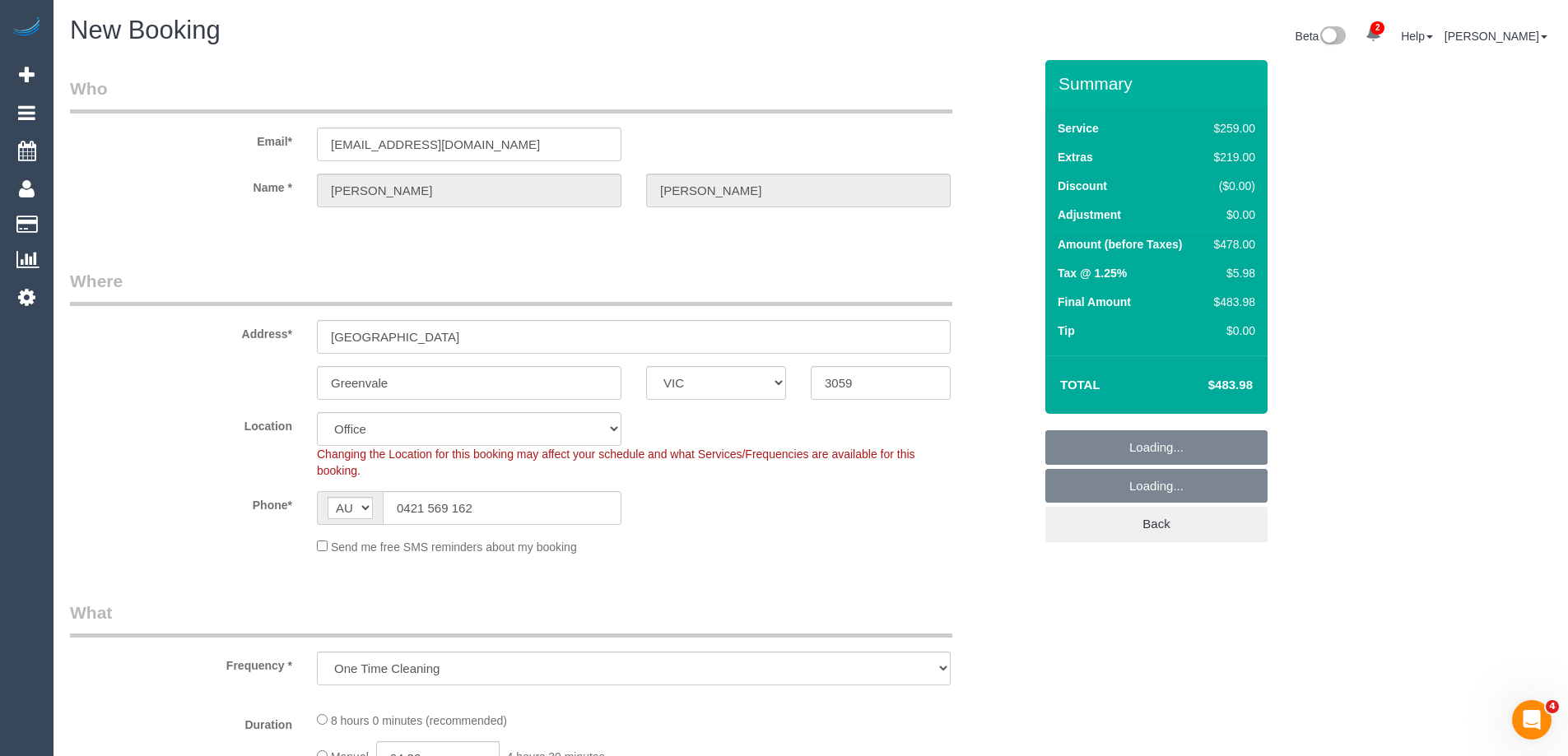
select select "object:4163"
click at [404, 432] on select "Office City East (North) East (South) Inner East Inner North (East) Inner North…" at bounding box center [468, 429] width 305 height 34
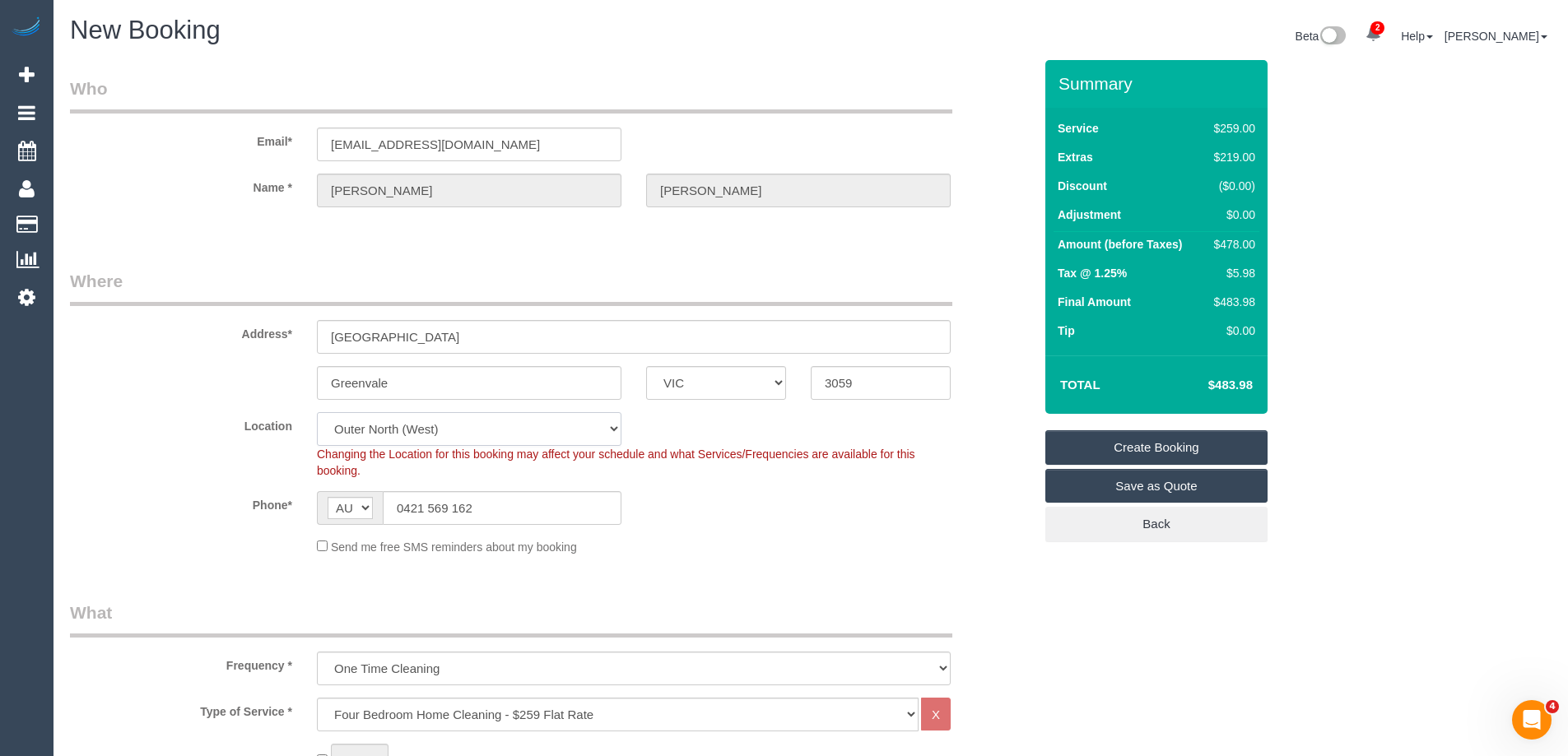
select select "63"
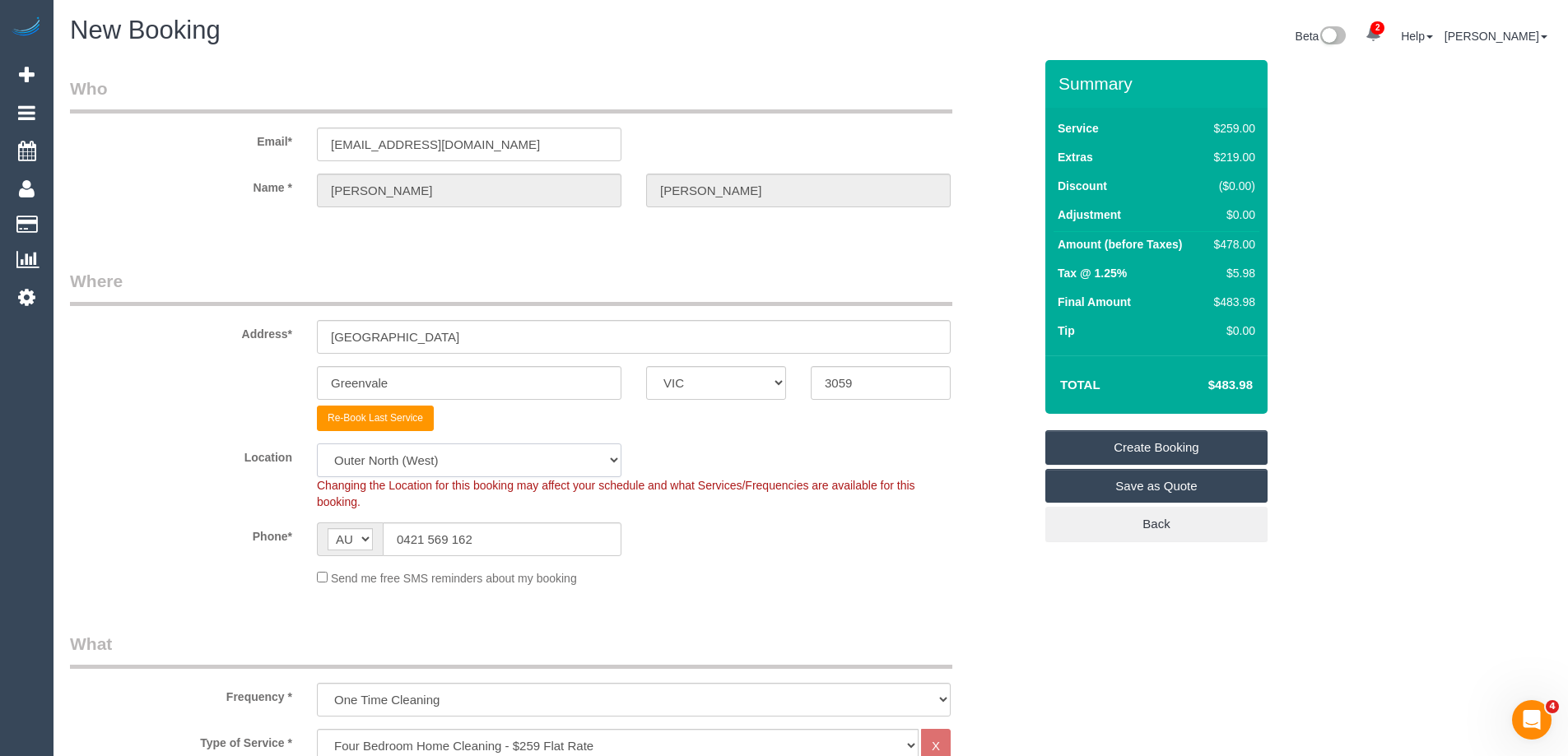
select select "object:5570"
click at [317, 443] on select "Office City East (North) East (South) Inner East Inner North (East) Inner North…" at bounding box center [468, 460] width 305 height 34
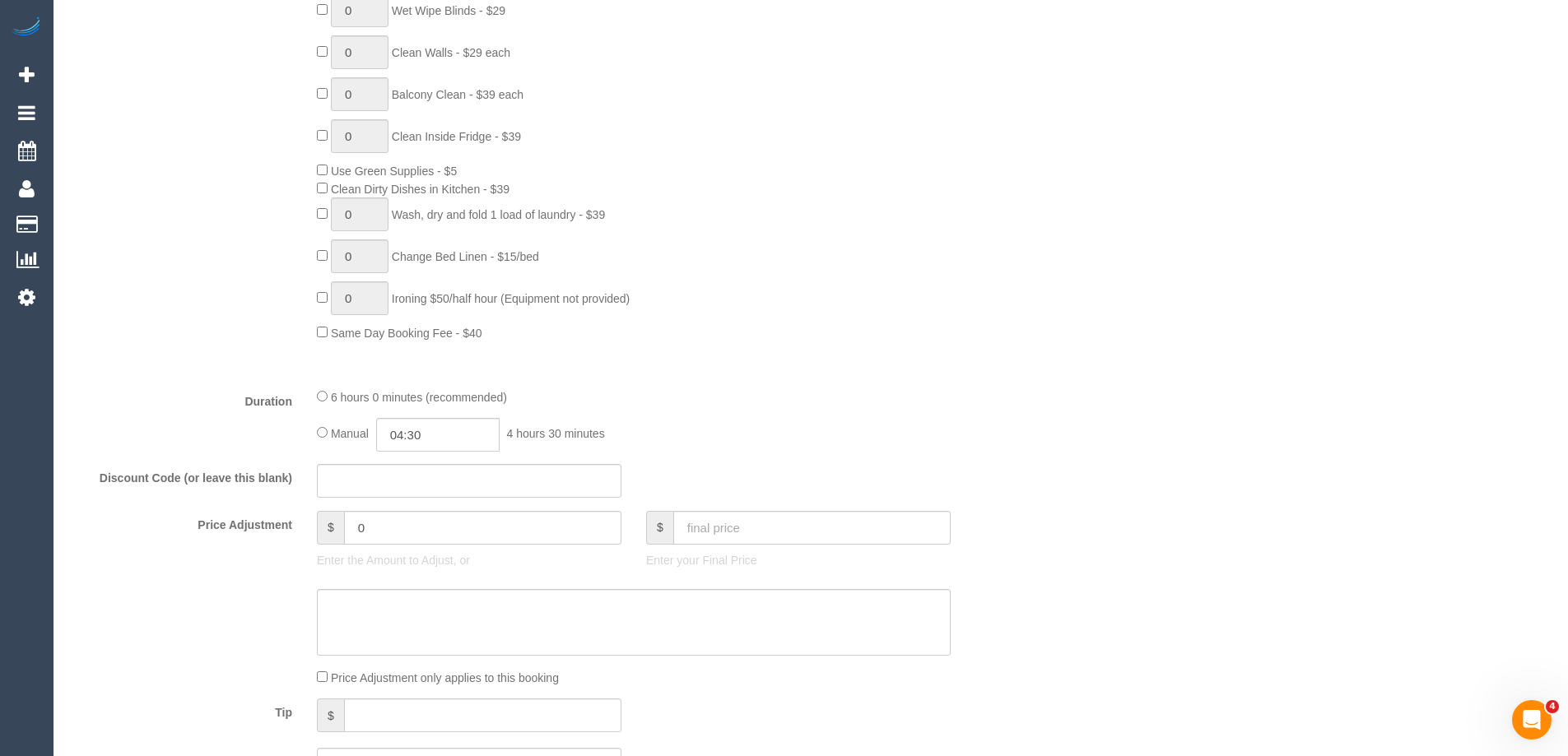
scroll to position [659, 0]
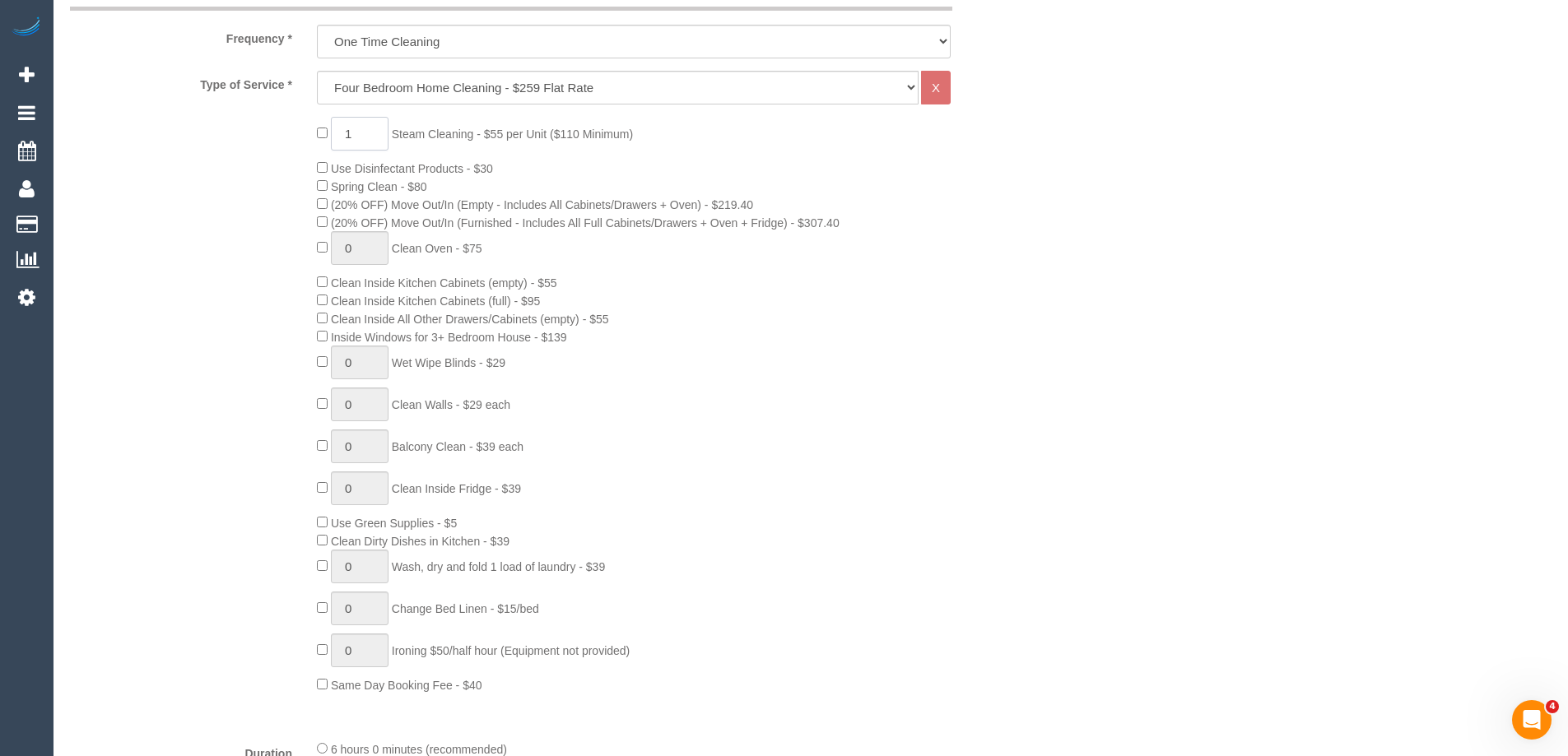
click at [351, 134] on input "1" at bounding box center [360, 133] width 58 height 34
type input "2"
click at [261, 278] on div "2 Steam Cleaning - $55 per Unit ($110 Minimum) Use Disinfectant Products - $30 …" at bounding box center [551, 405] width 987 height 577
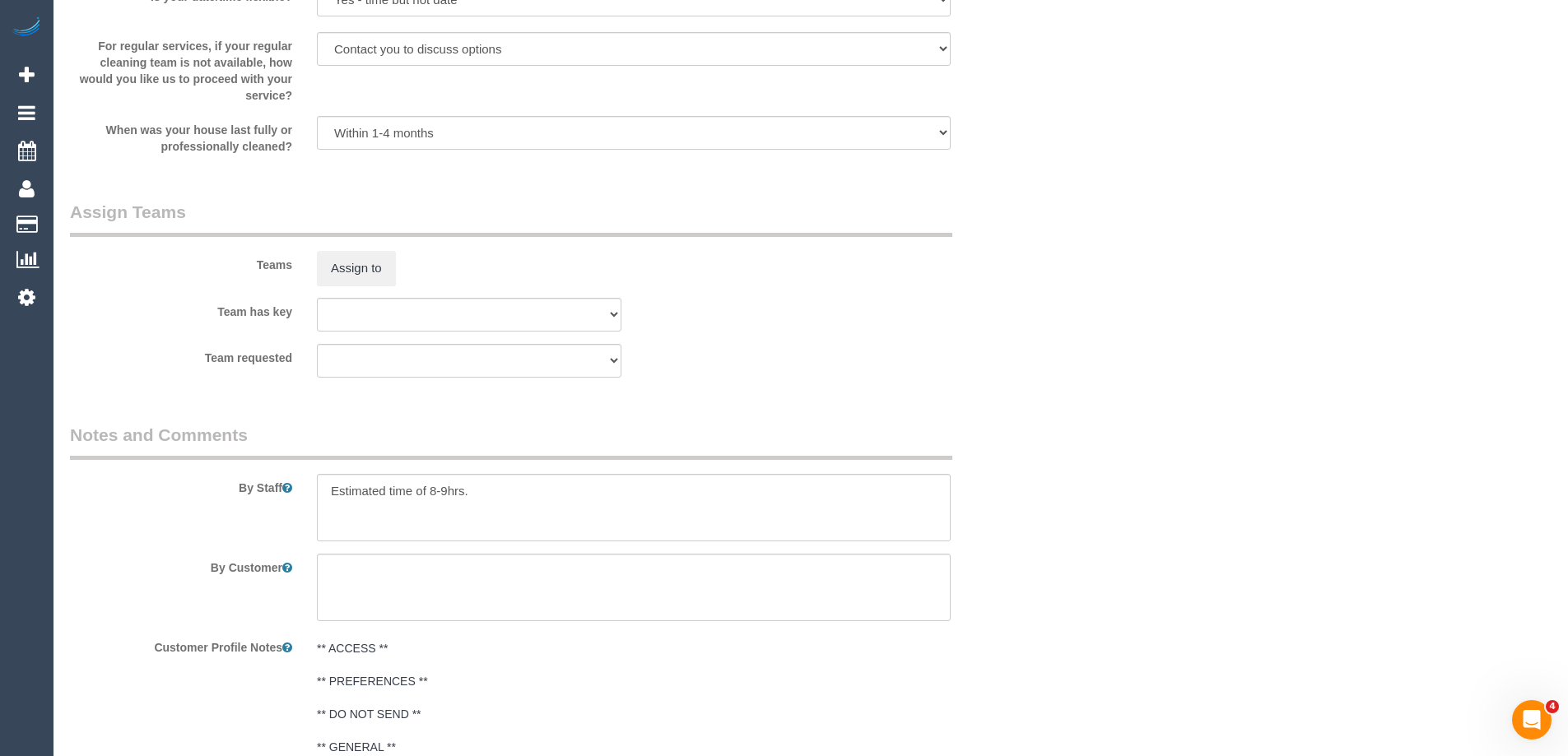
scroll to position [2468, 0]
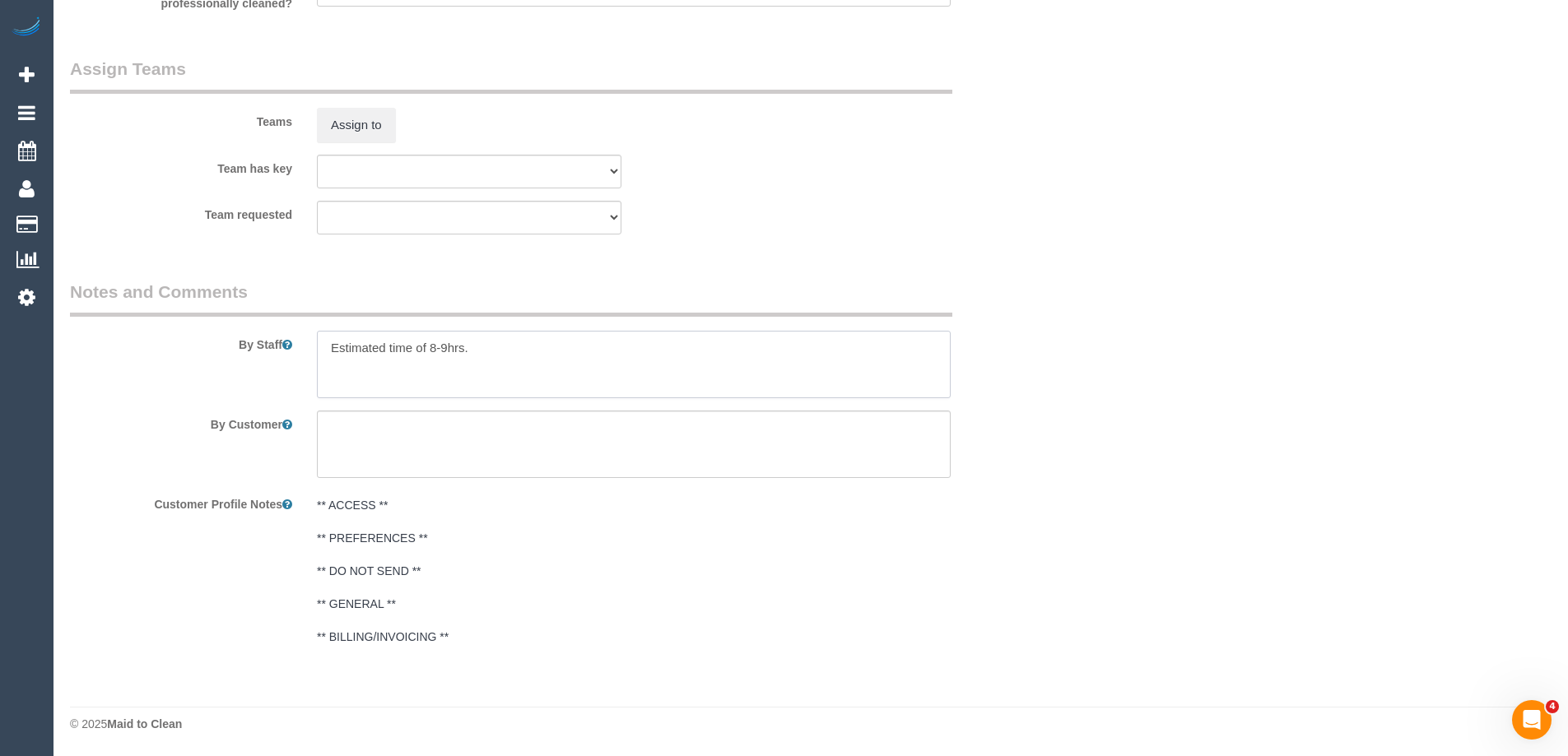
click at [496, 355] on textarea at bounding box center [633, 364] width 634 height 67
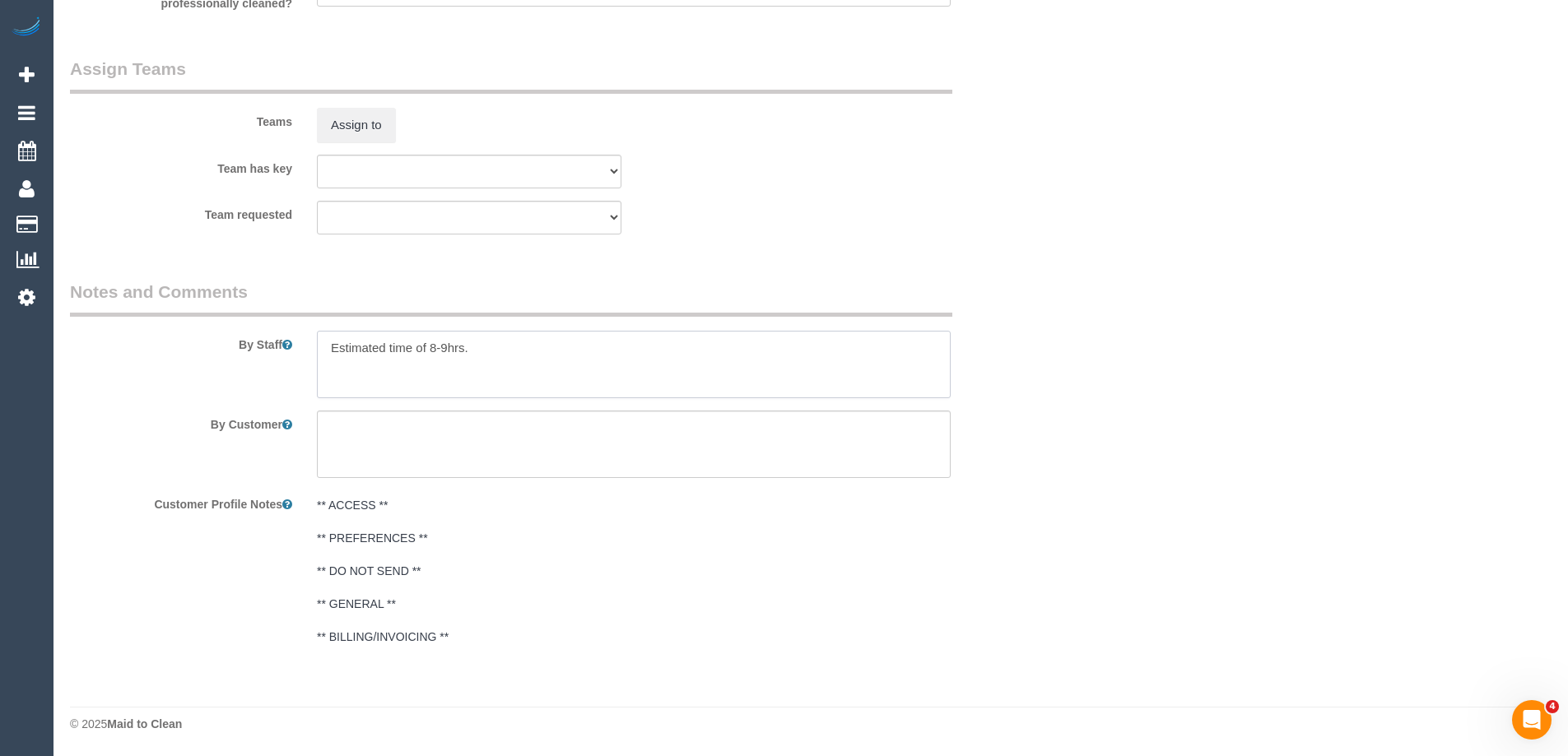
click at [496, 355] on textarea at bounding box center [633, 364] width 634 height 67
click at [488, 348] on textarea at bounding box center [633, 364] width 634 height 67
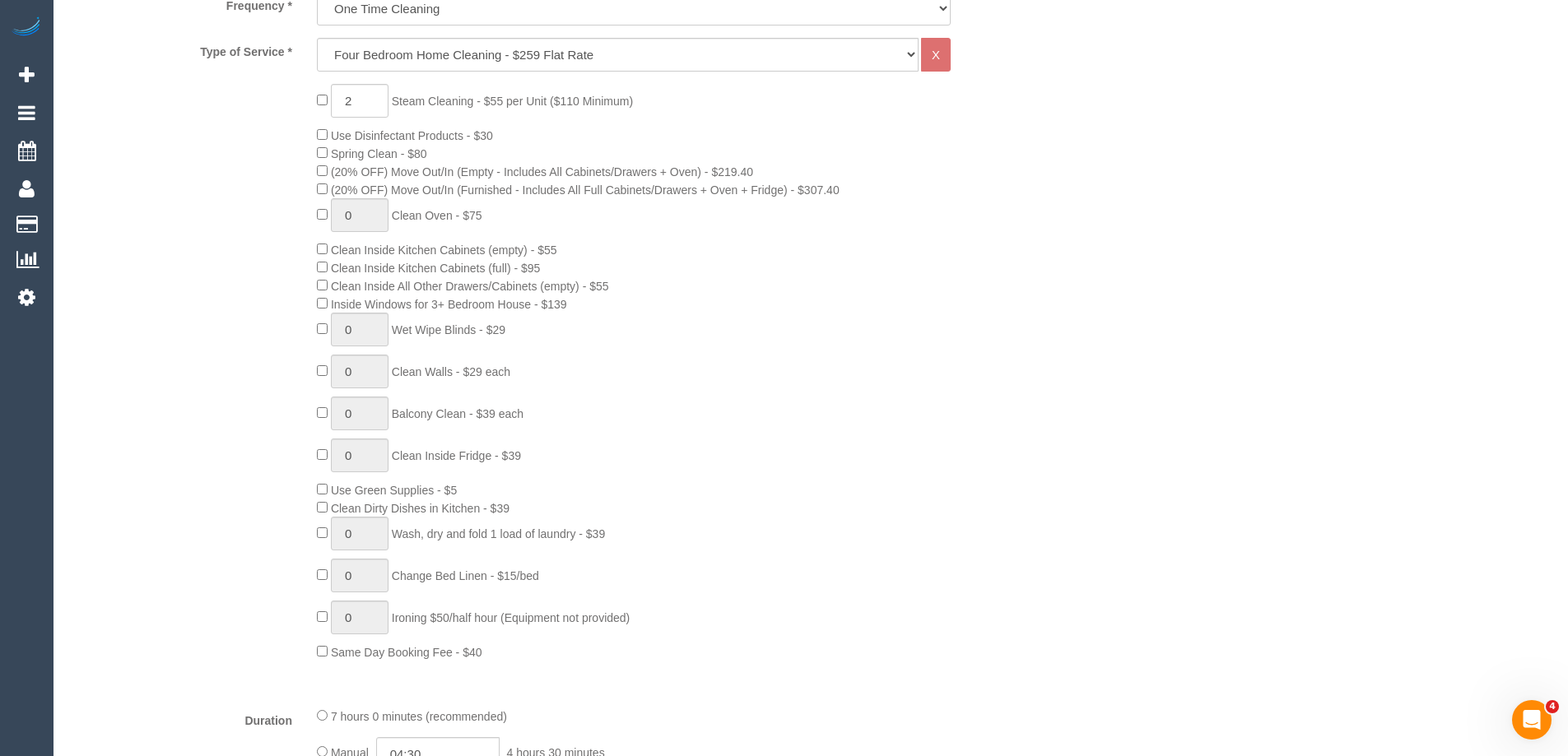
scroll to position [659, 0]
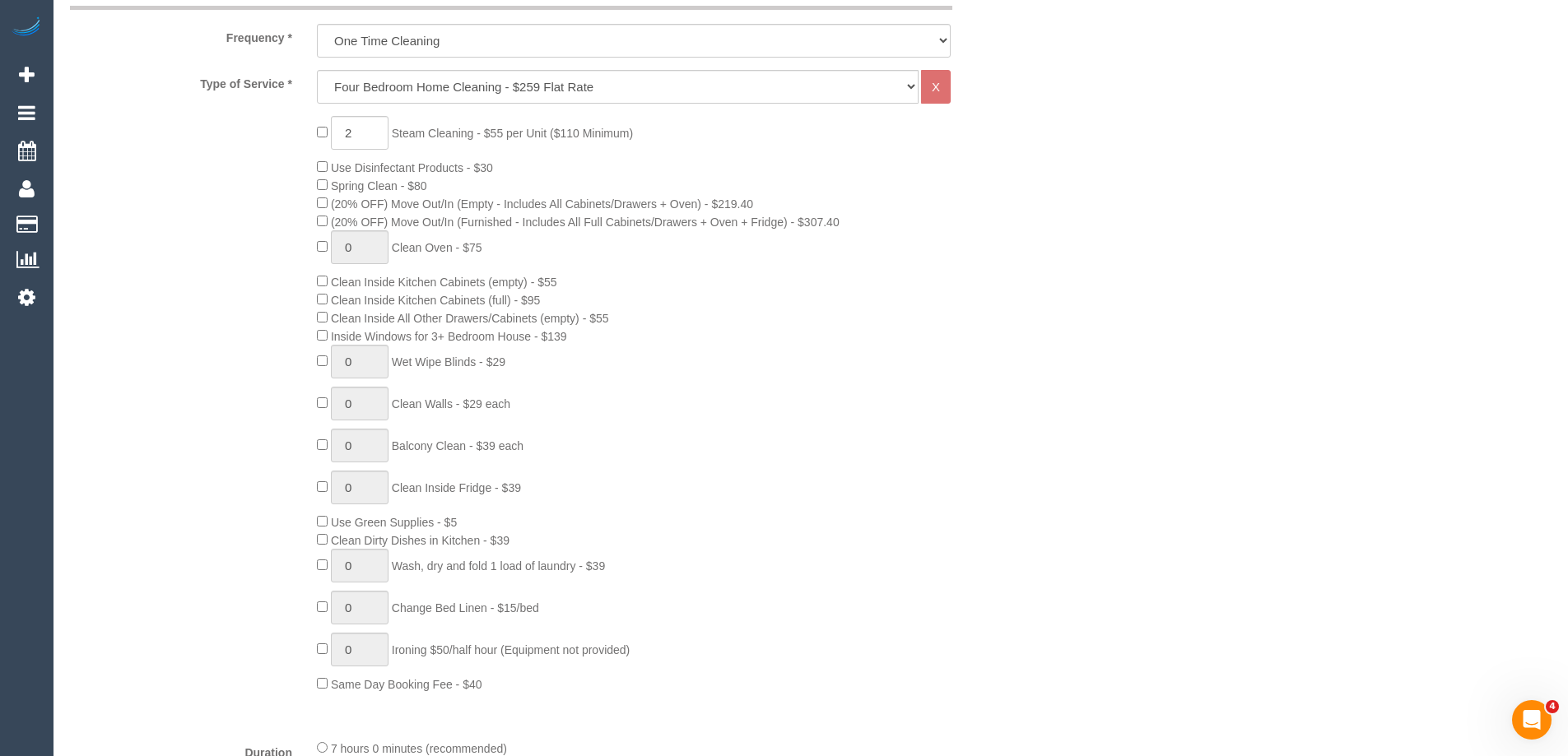
type textarea "Steam cleaning of 2 bedrooms."
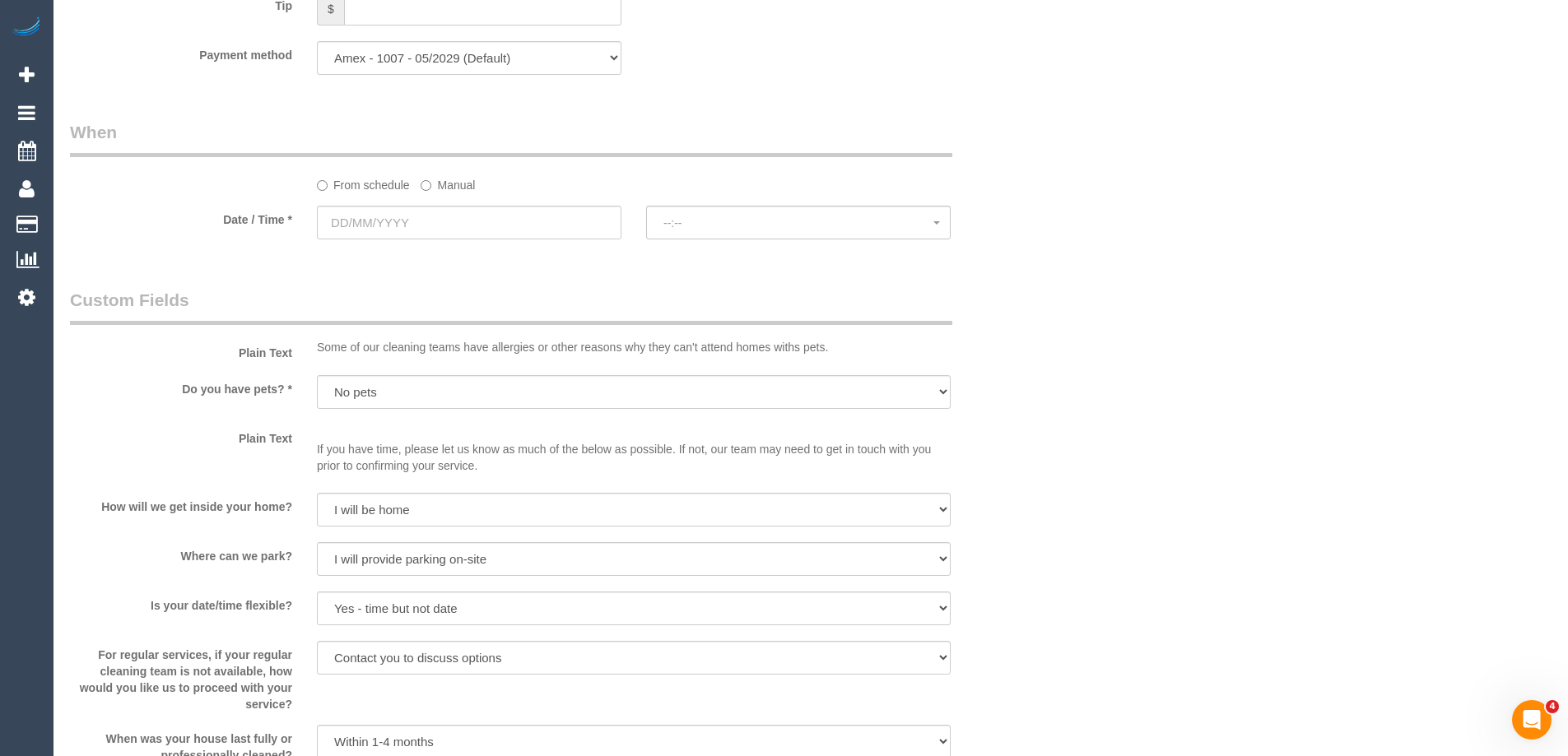
scroll to position [1728, 0]
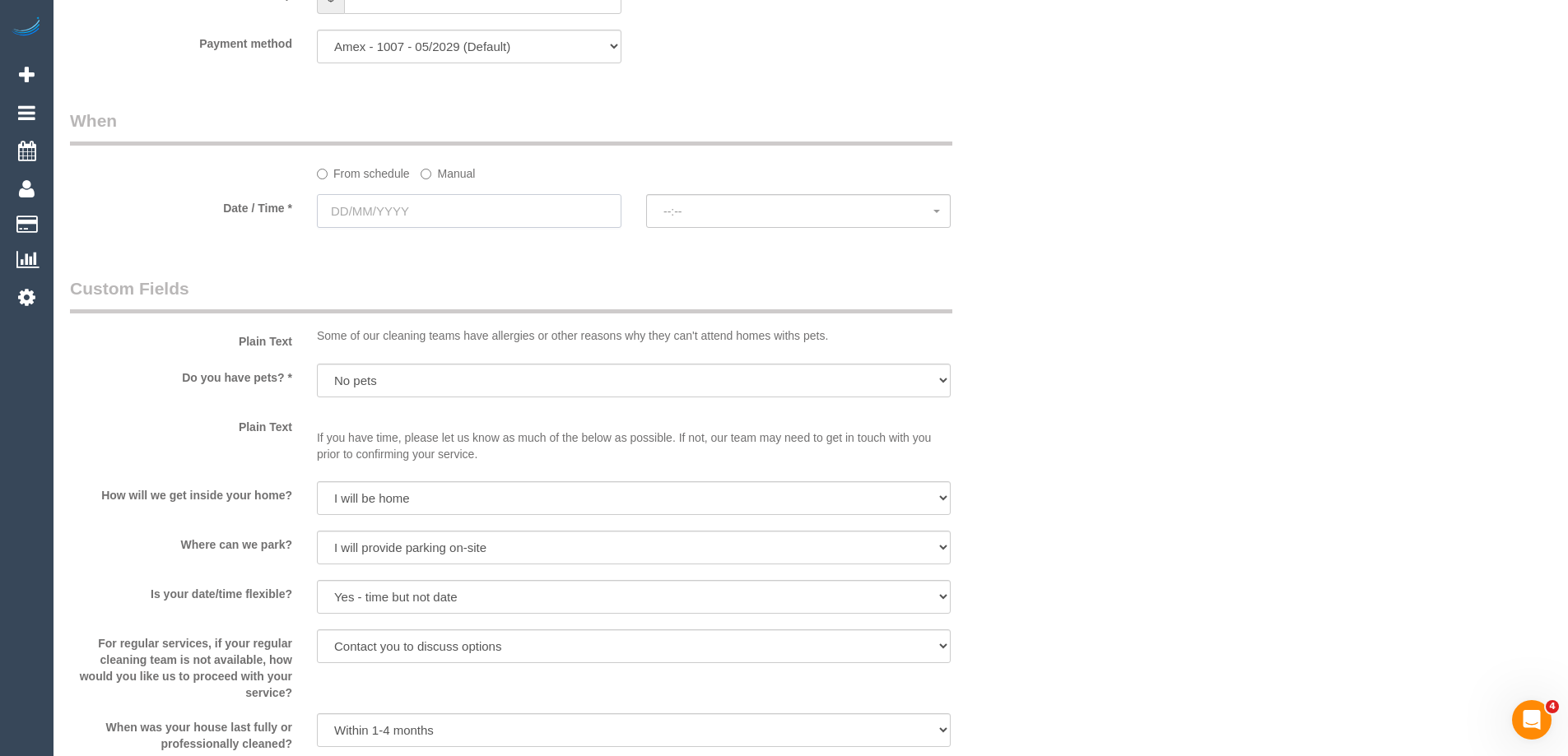
click at [397, 214] on input "text" at bounding box center [468, 211] width 305 height 34
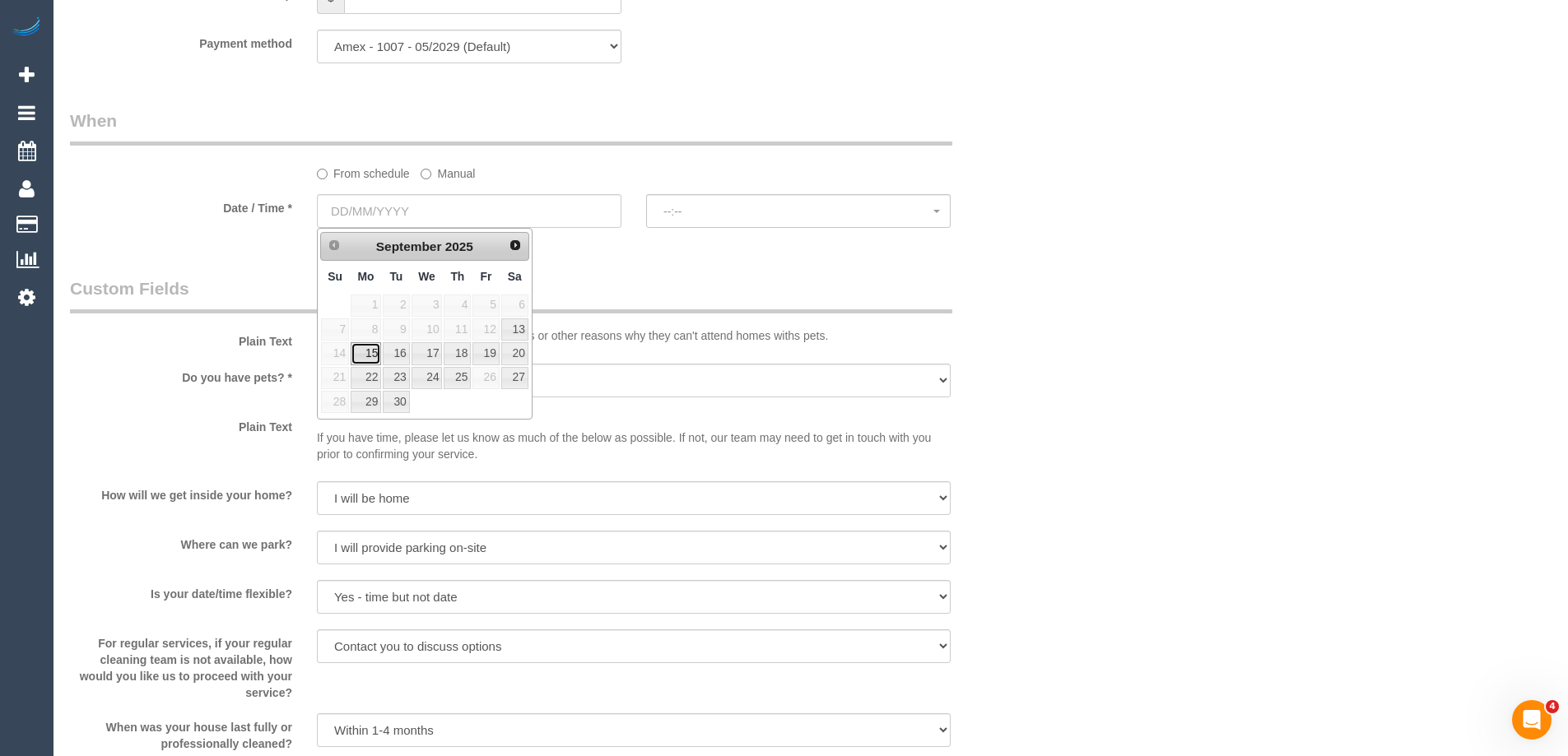
click at [368, 351] on link "15" at bounding box center [365, 353] width 30 height 22
type input "15/09/2025"
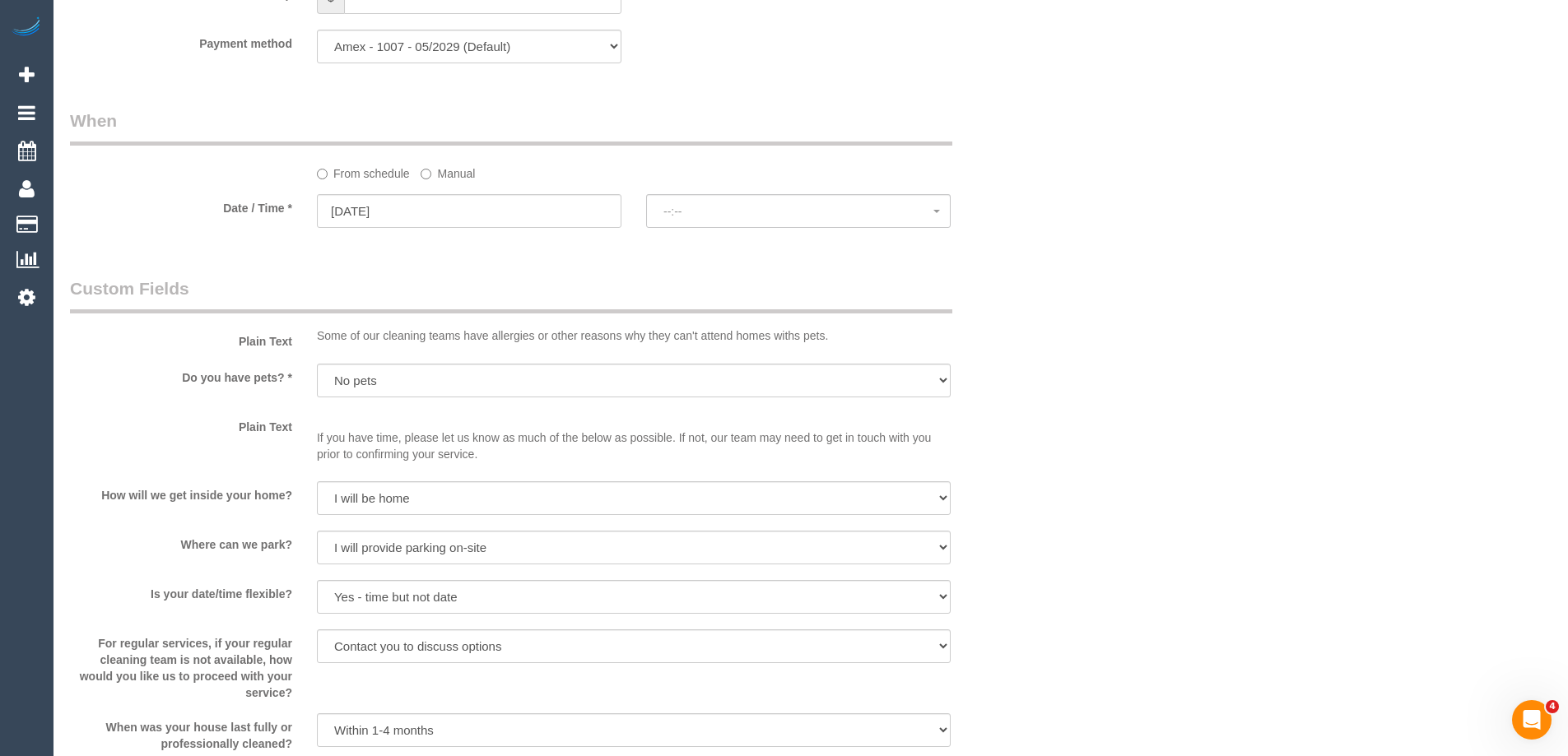
select select "spot6"
click at [807, 213] on span "07:00 - 08:00" at bounding box center [798, 212] width 270 height 13
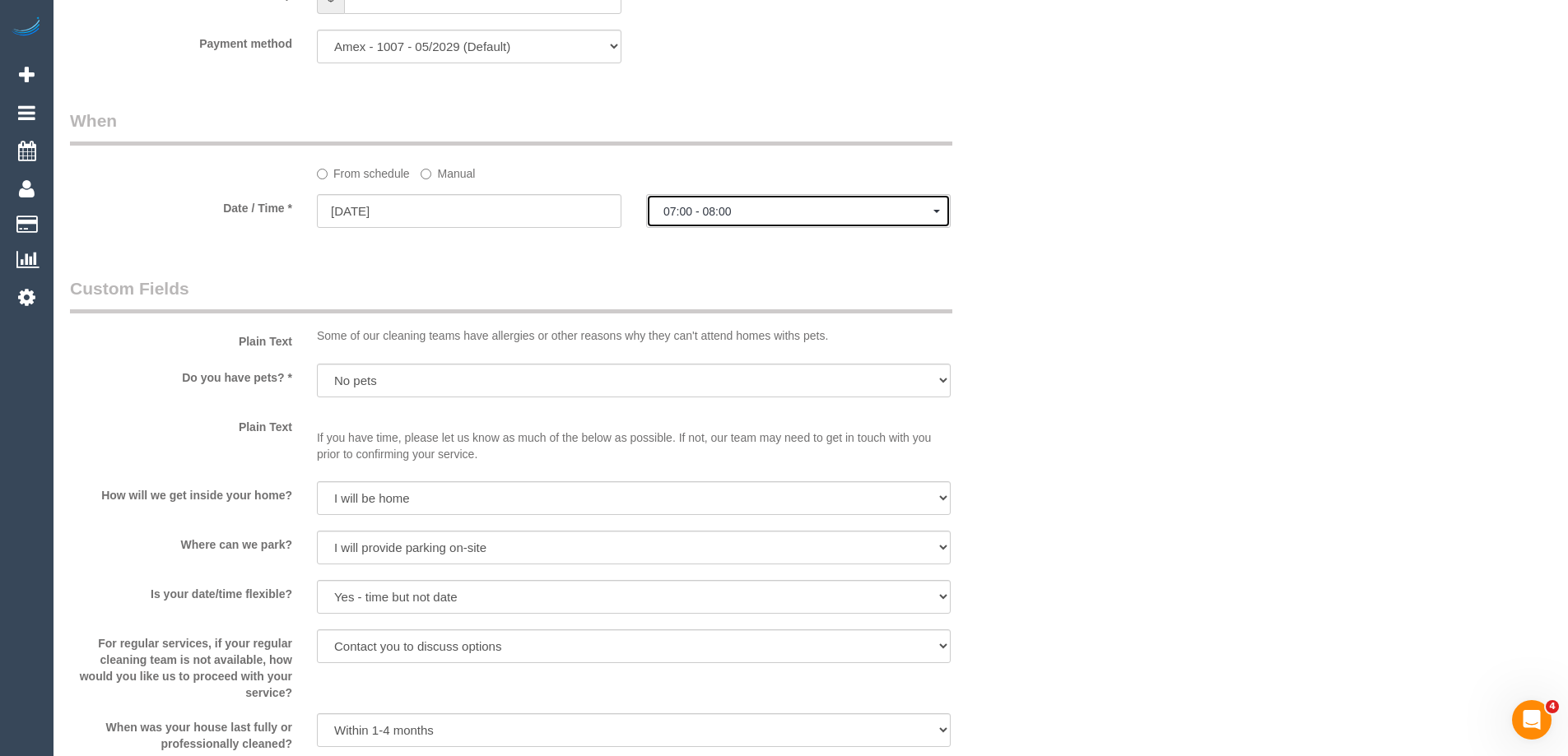
click at [710, 212] on span "07:00 - 08:00" at bounding box center [798, 212] width 270 height 13
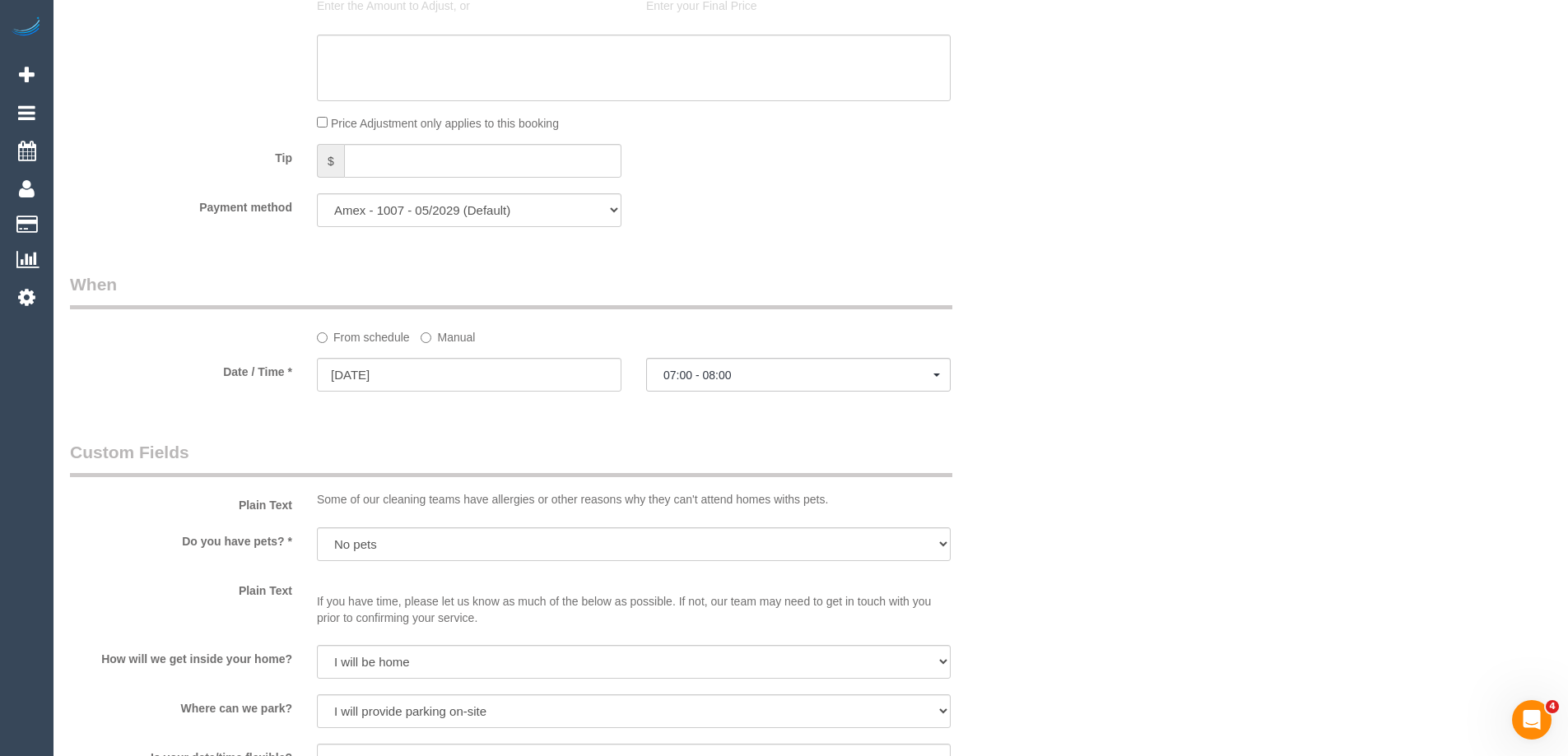
scroll to position [1564, 0]
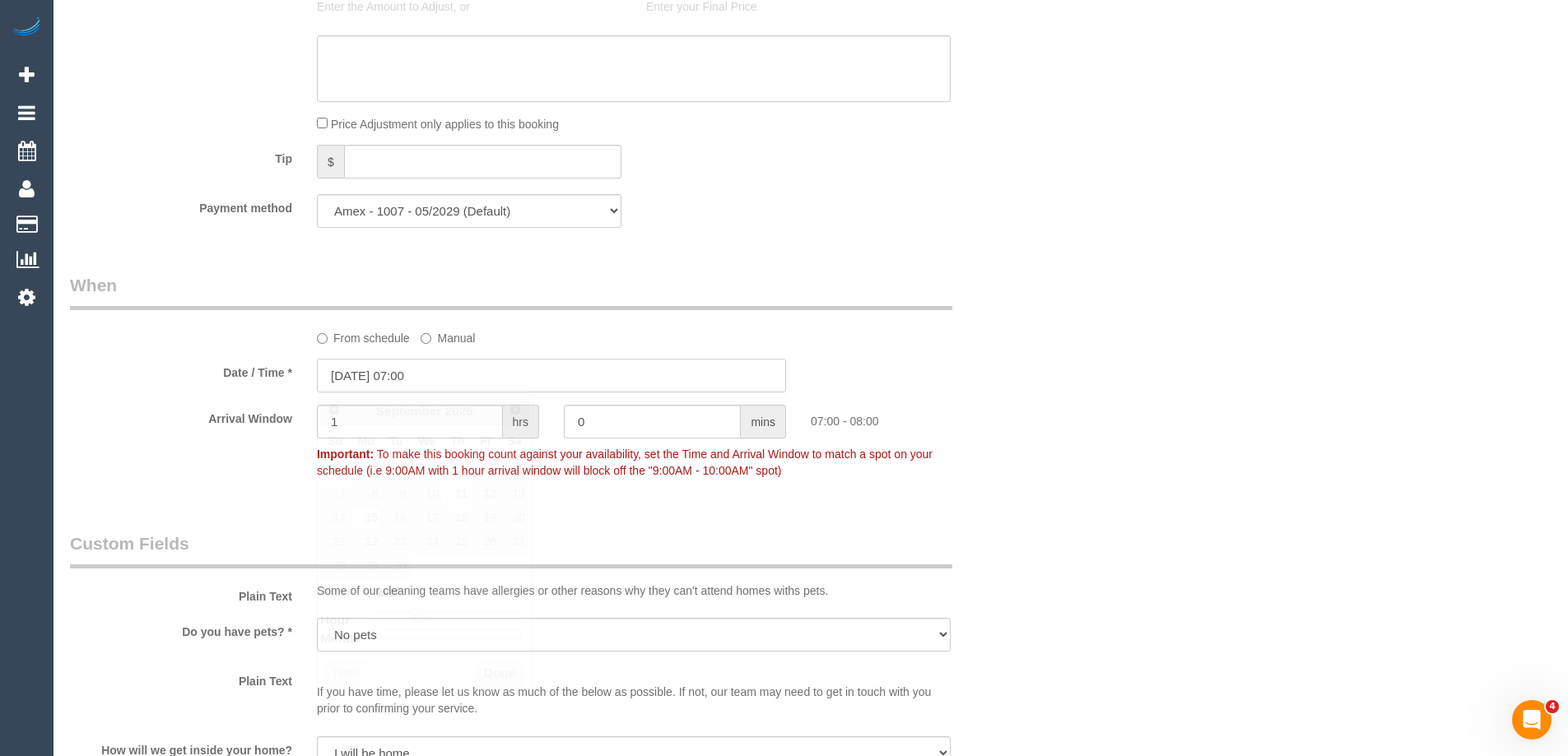
click at [467, 380] on input "15/09/2025 07:00" at bounding box center [551, 375] width 469 height 34
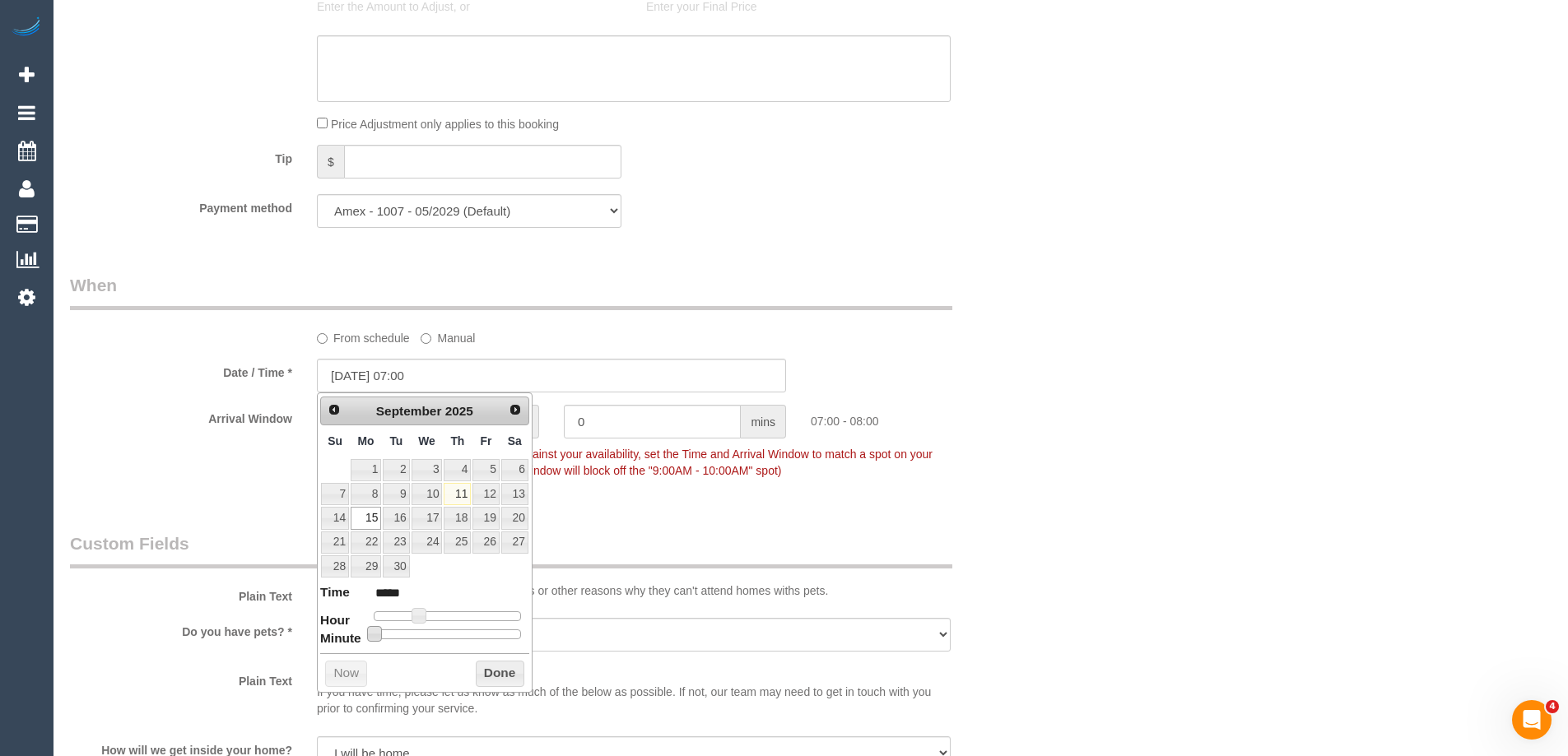
type input "15/09/2025 07:05"
type input "*****"
type input "15/09/2025 07:10"
type input "*****"
type input "15/09/2025 07:15"
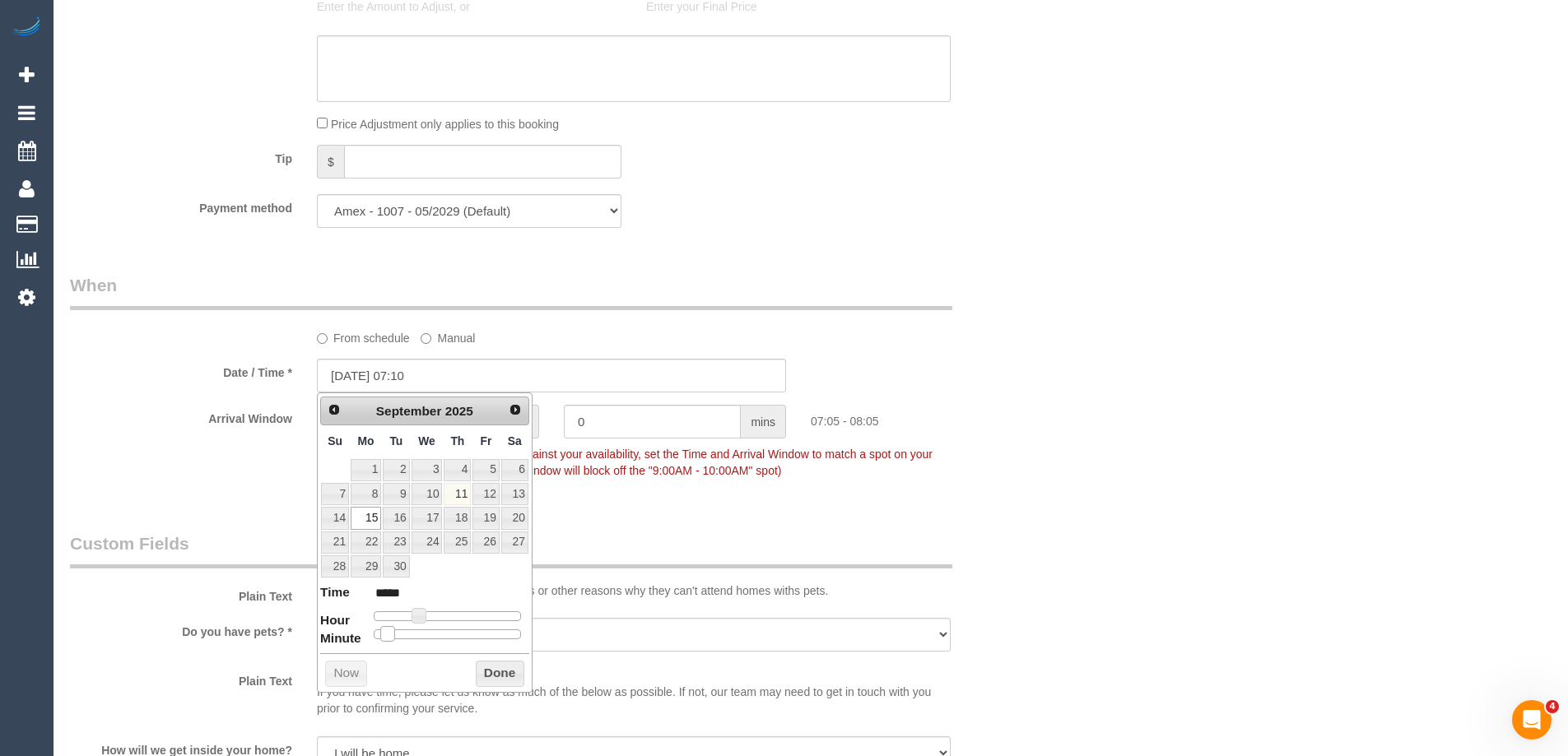
type input "*****"
type input "15/09/2025 07:20"
type input "*****"
type input "15/09/2025 07:25"
type input "*****"
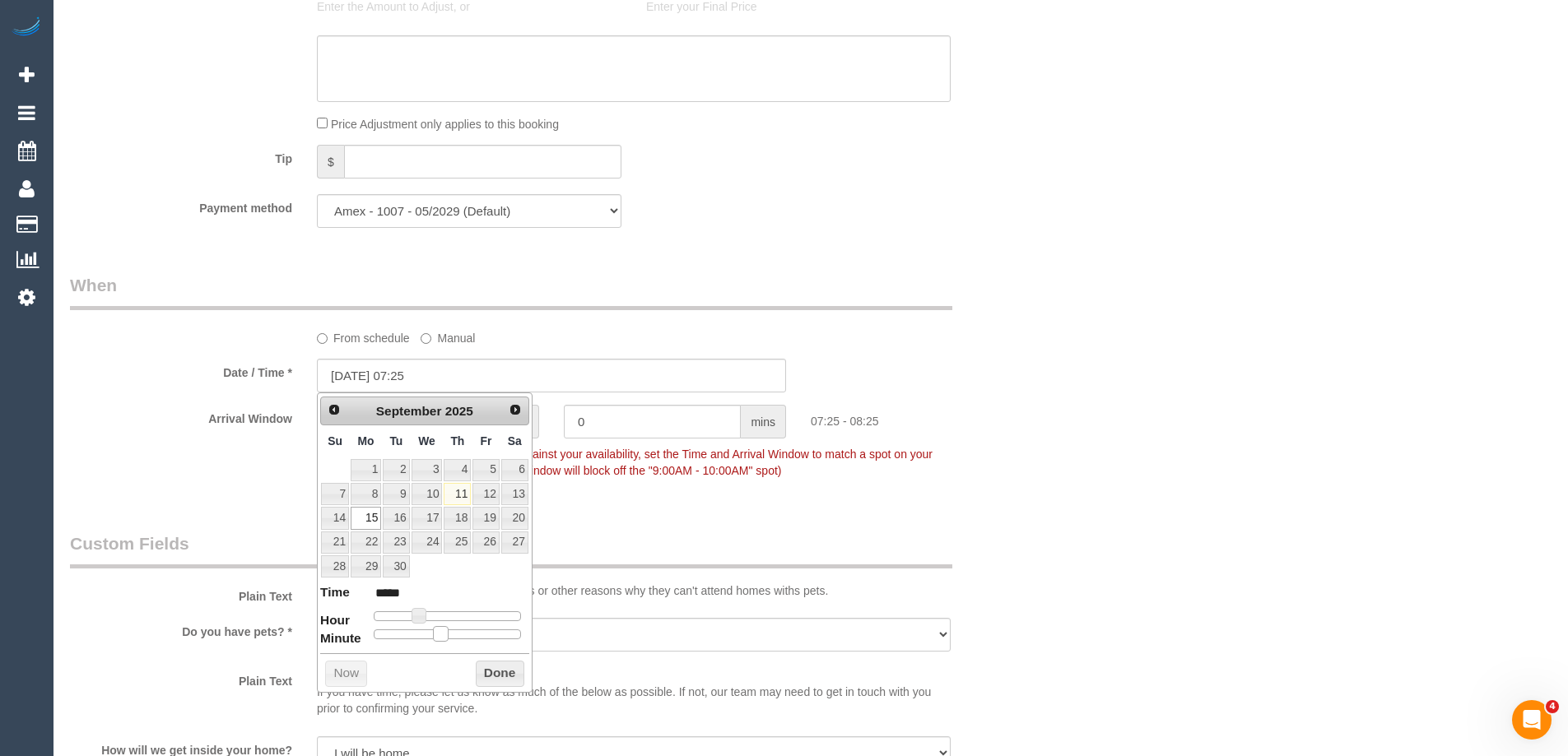
type input "15/09/2025 07:30"
type input "*****"
drag, startPoint x: 377, startPoint y: 635, endPoint x: 453, endPoint y: 636, distance: 76.0
click at [453, 636] on span at bounding box center [454, 634] width 15 height 15
click at [491, 671] on button "Done" at bounding box center [500, 673] width 49 height 27
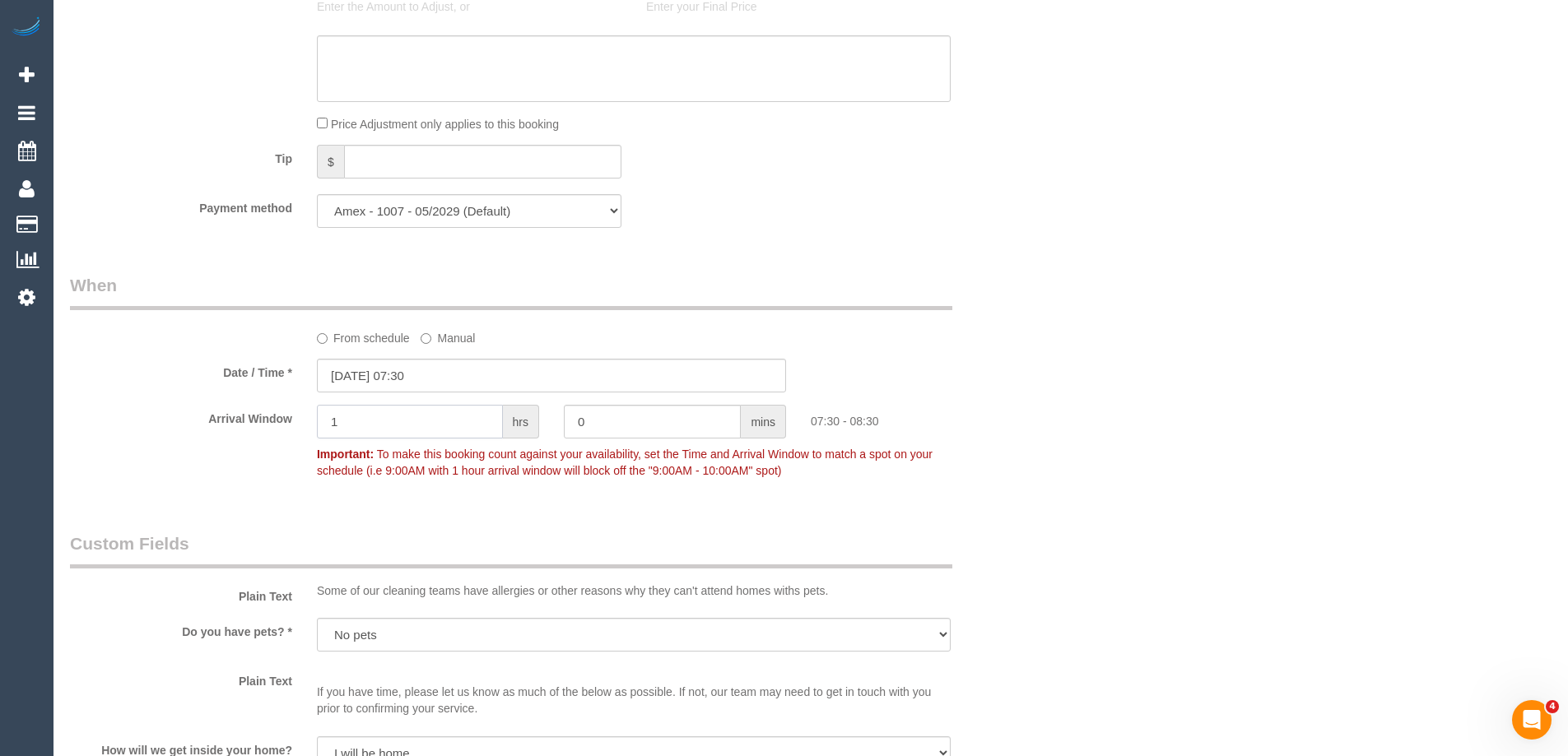
click at [431, 424] on input "1" at bounding box center [409, 421] width 186 height 34
type input "4"
click at [732, 428] on input "0" at bounding box center [652, 421] width 177 height 34
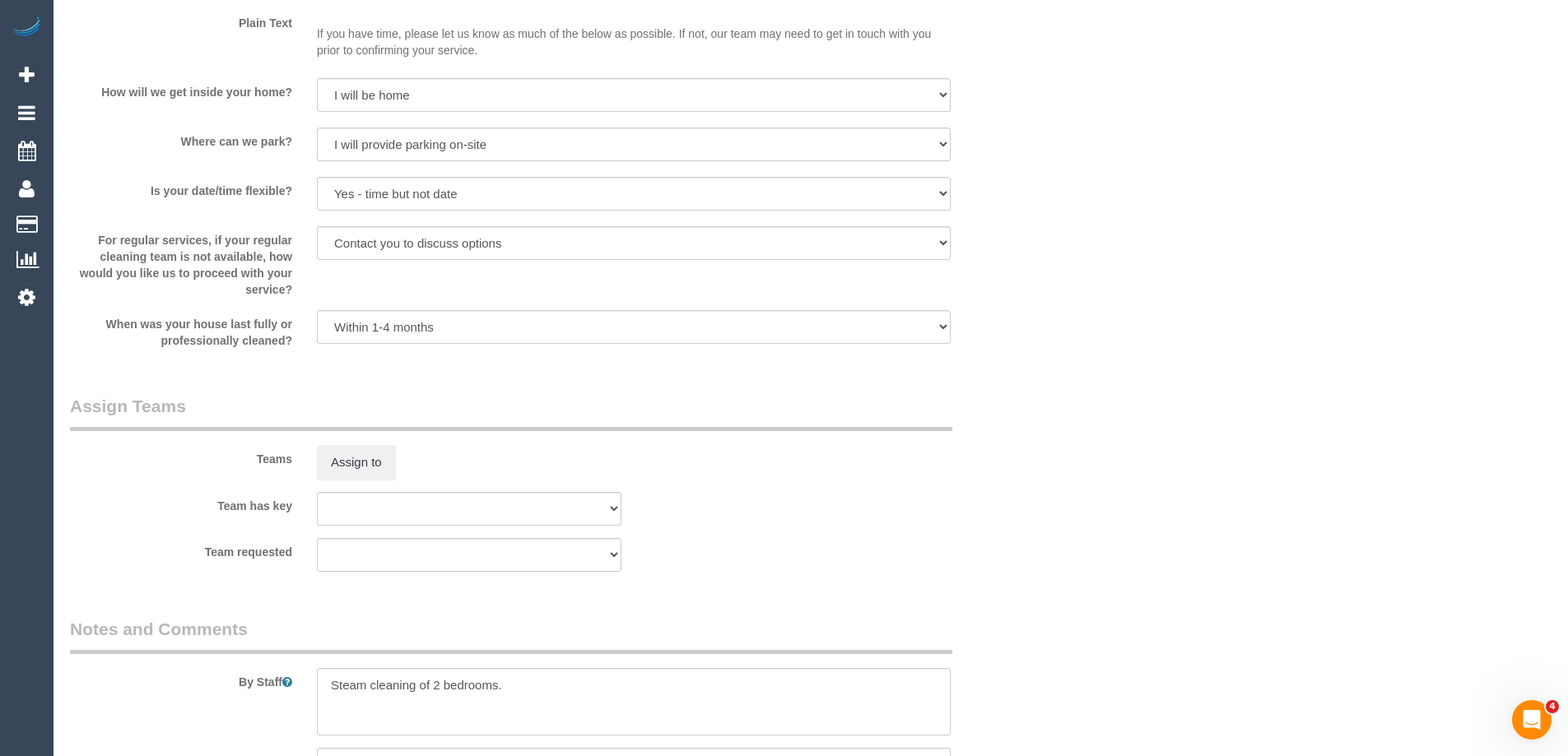
scroll to position [2560, 0]
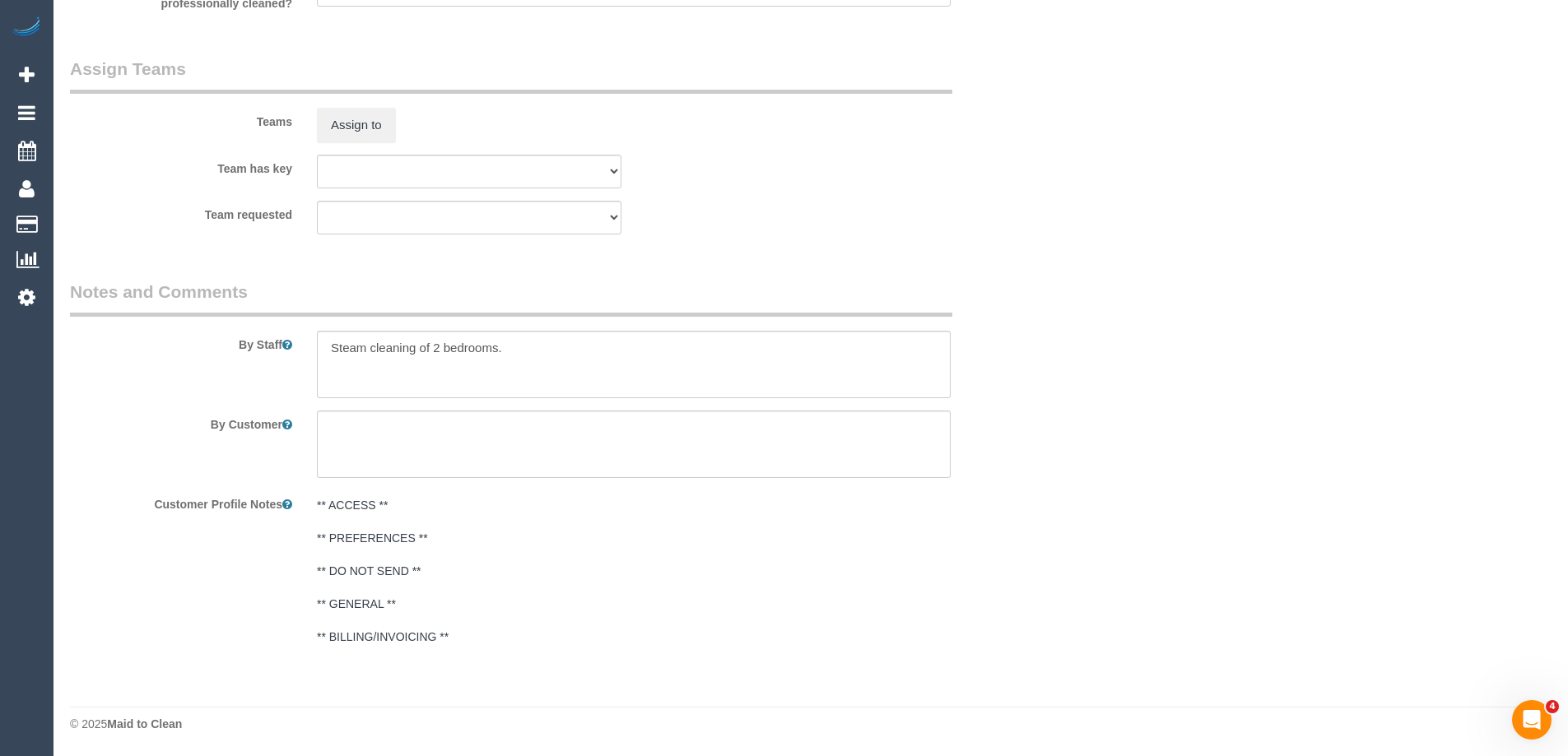
type input "30"
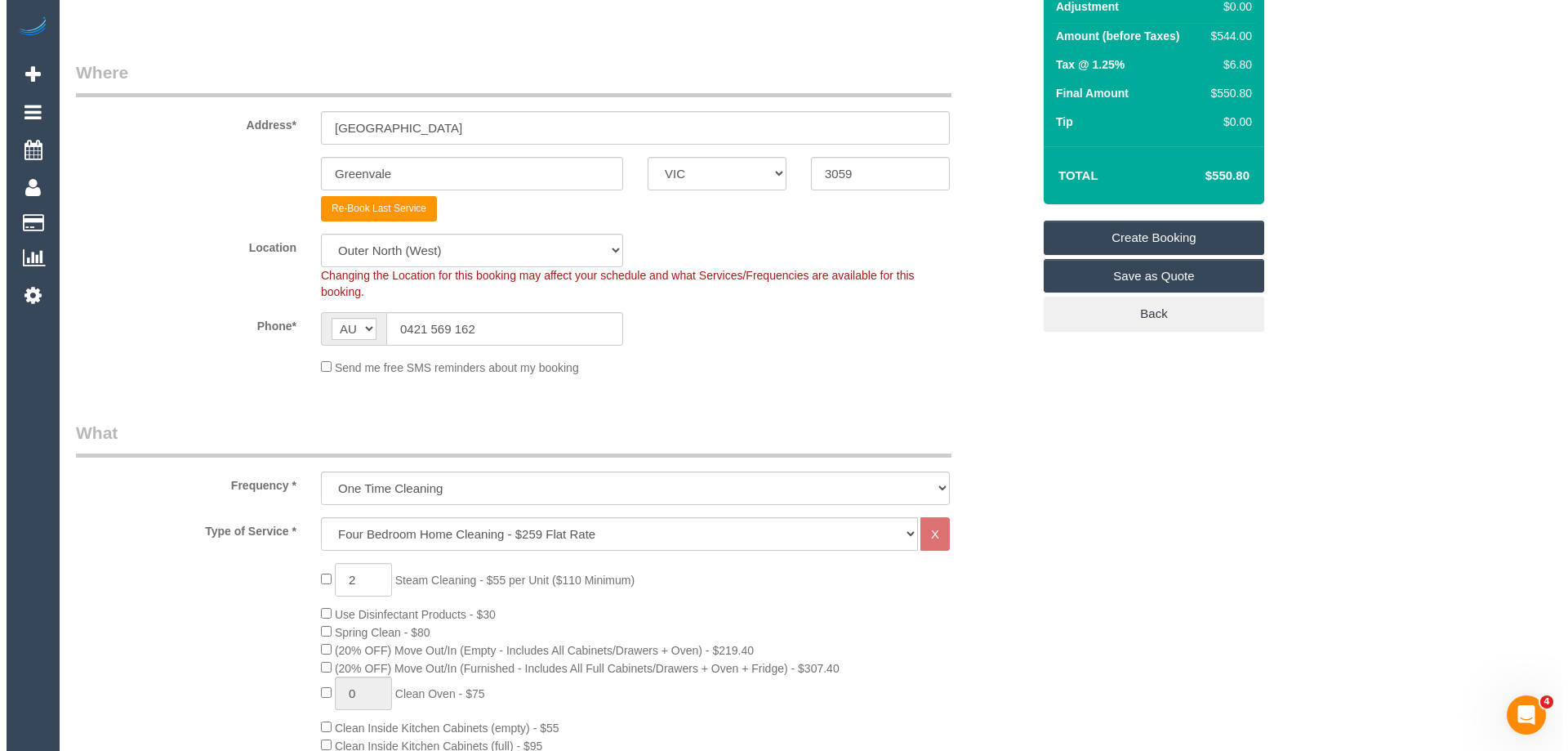
scroll to position [0, 0]
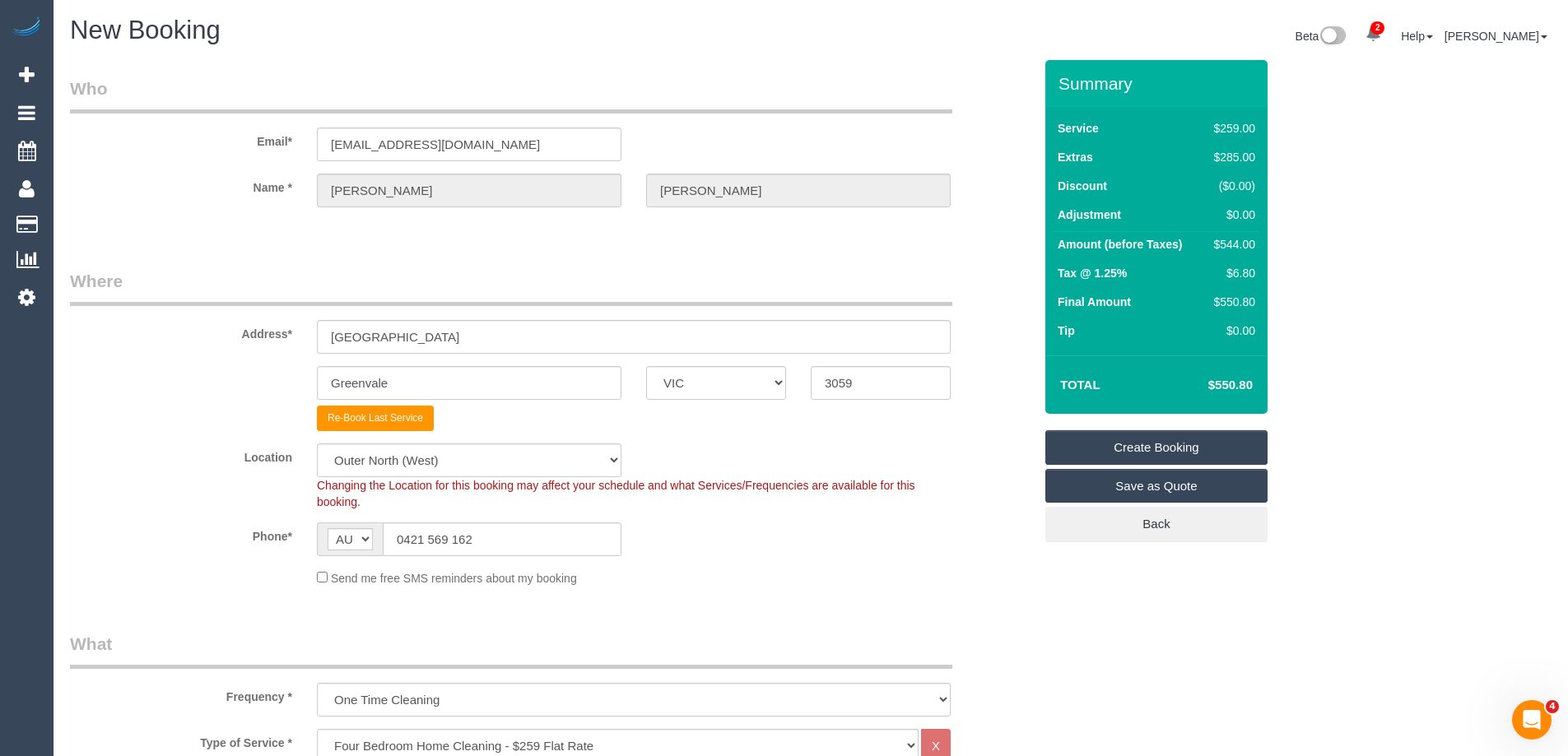
click at [1172, 441] on link "Create Booking" at bounding box center [1157, 448] width 223 height 35
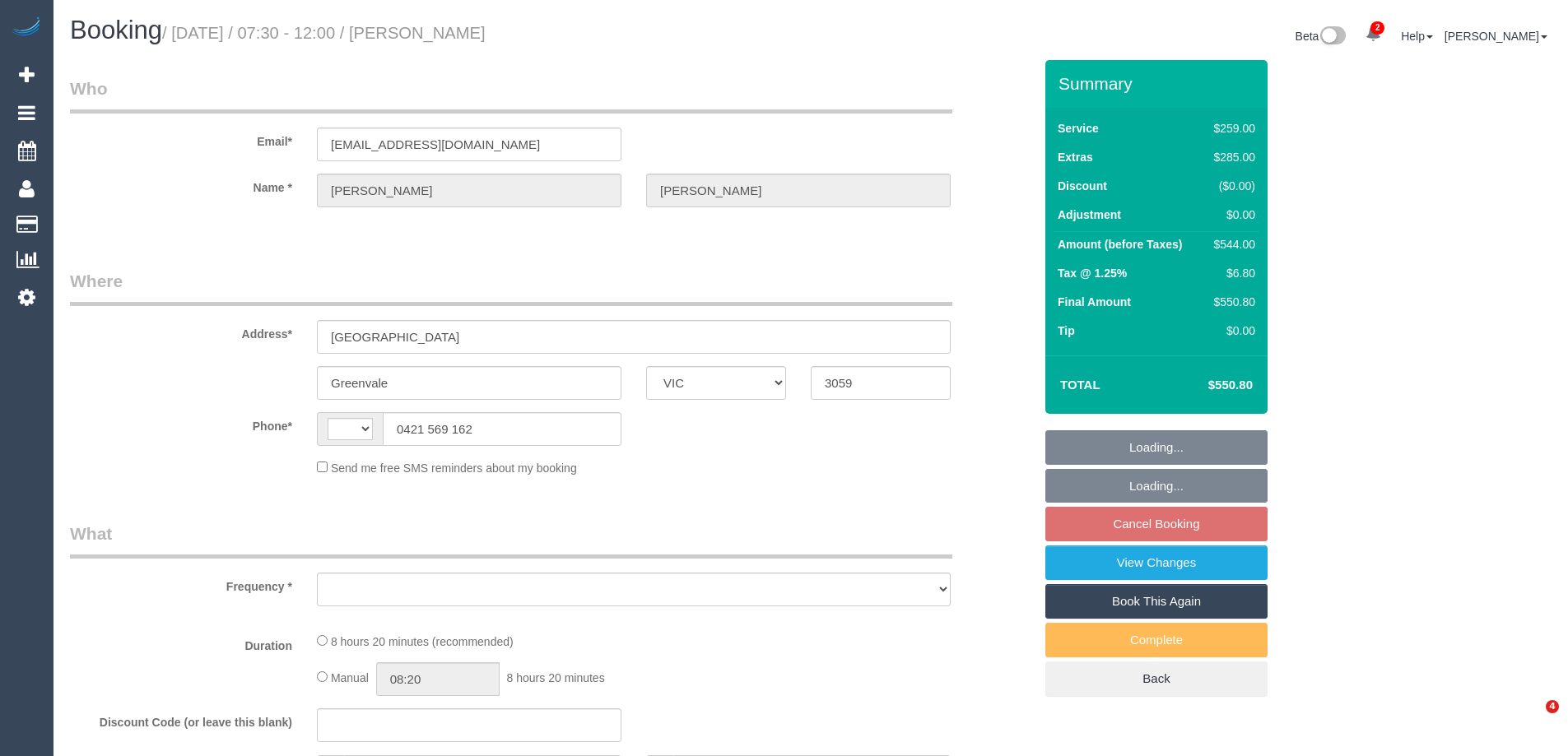
select select "VIC"
select select "string:AU"
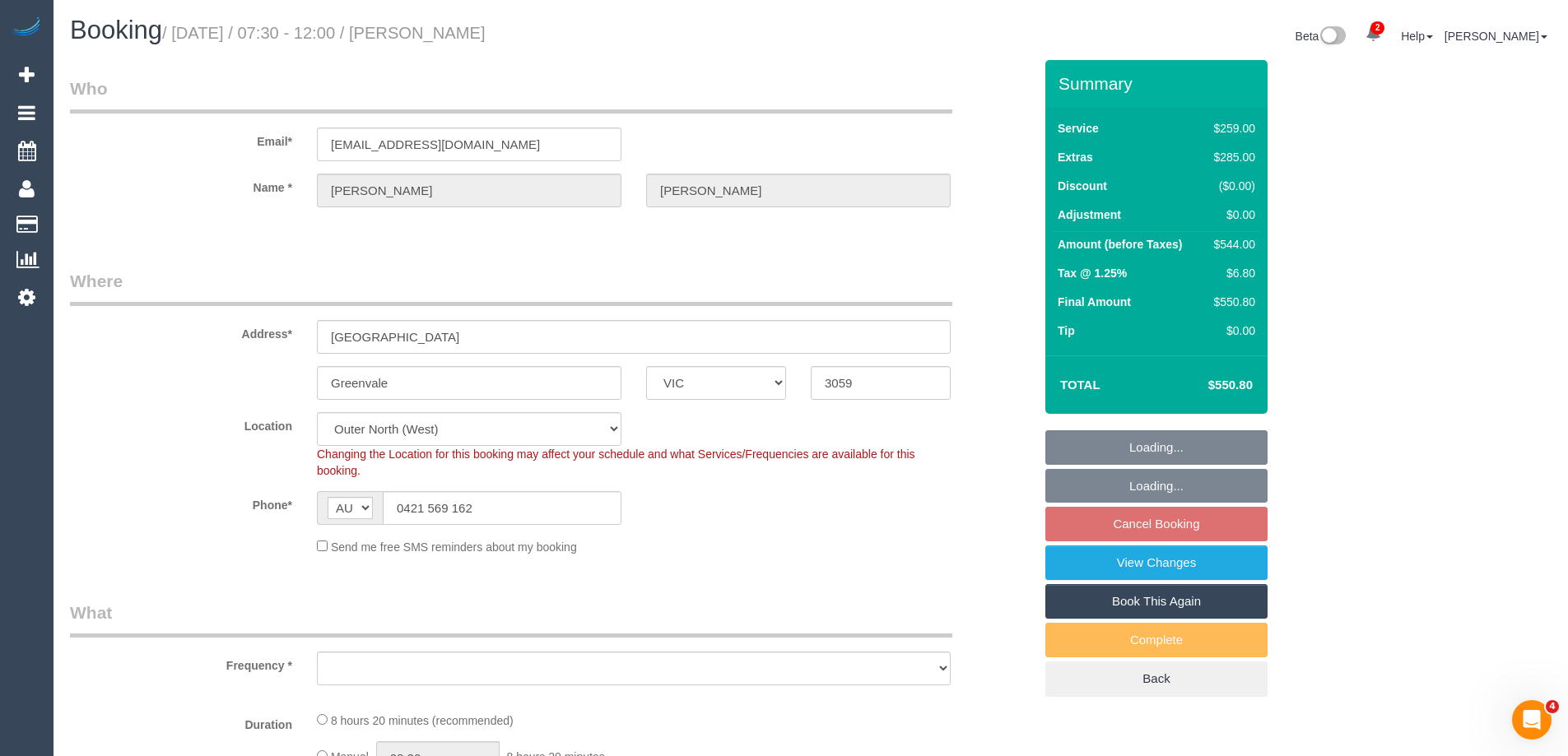
select select "object:702"
select select "string:stripe-pm_1RF0Li2GScqysDRVSS7FnJ1a"
select select "number:28"
select select "number:14"
select select "number:18"
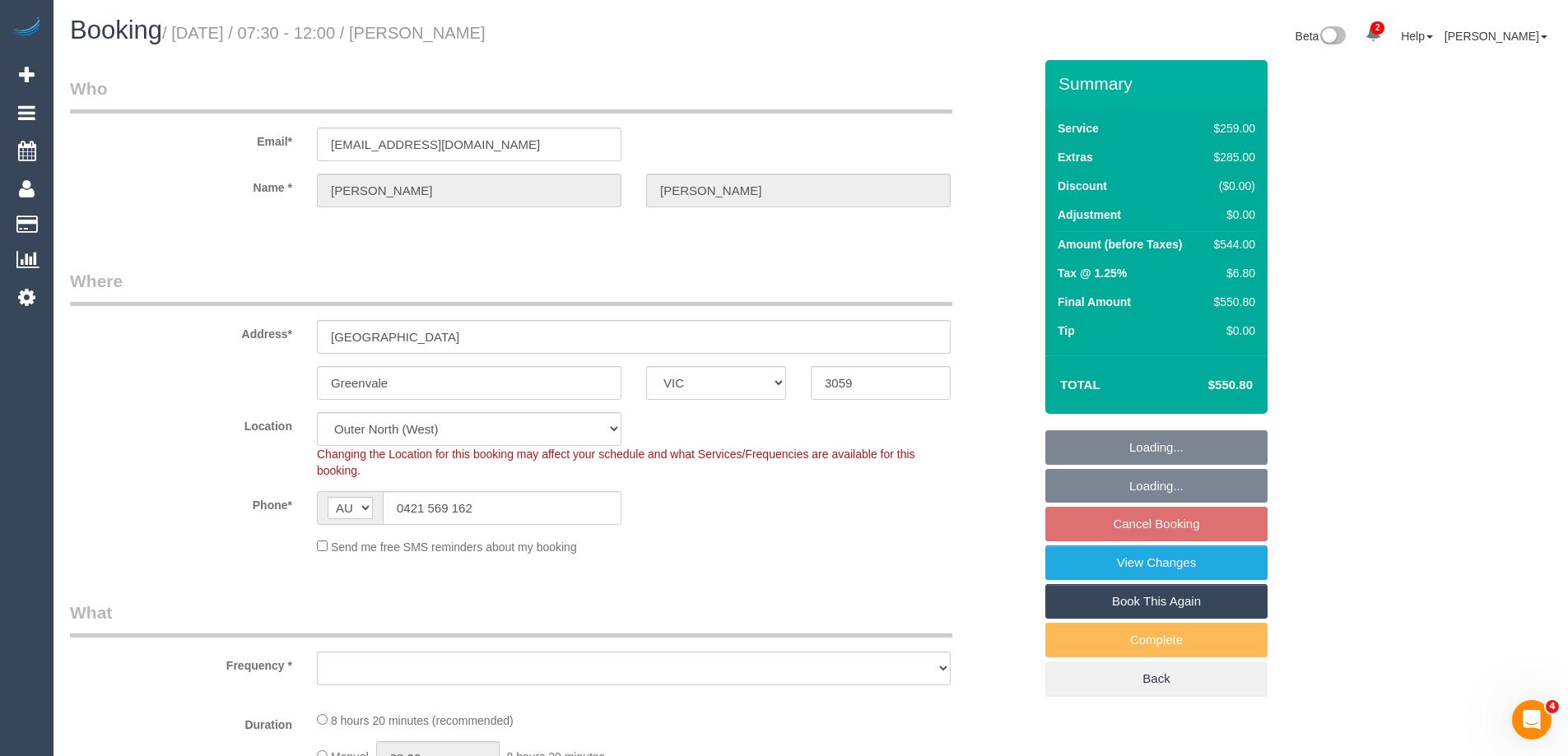
select select "number:24"
select select "number:35"
select select "number:13"
select select "object:803"
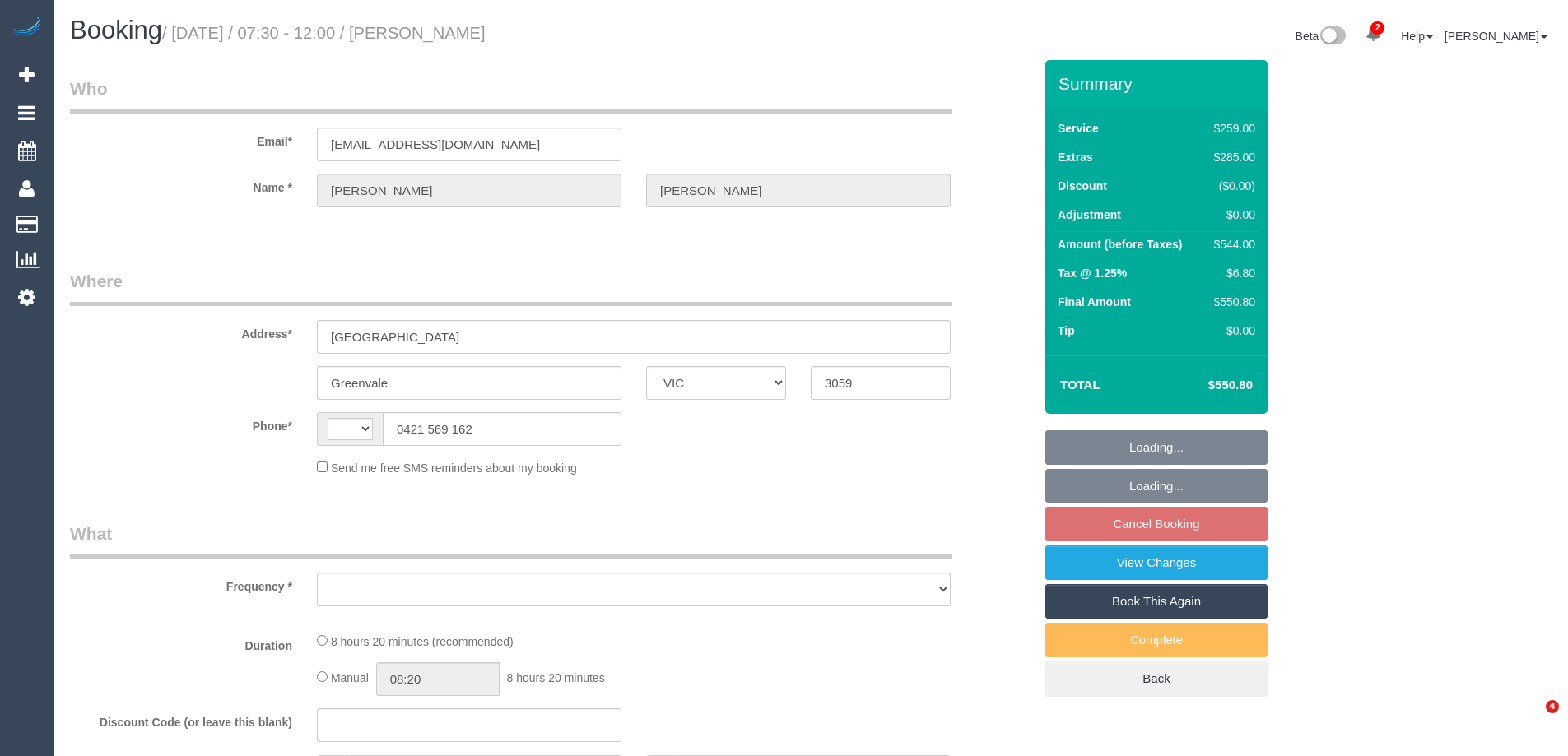
select select "VIC"
select select "string:AU"
select select "object:293"
select select "string:stripe-pm_1RF0Li2GScqysDRVSS7FnJ1a"
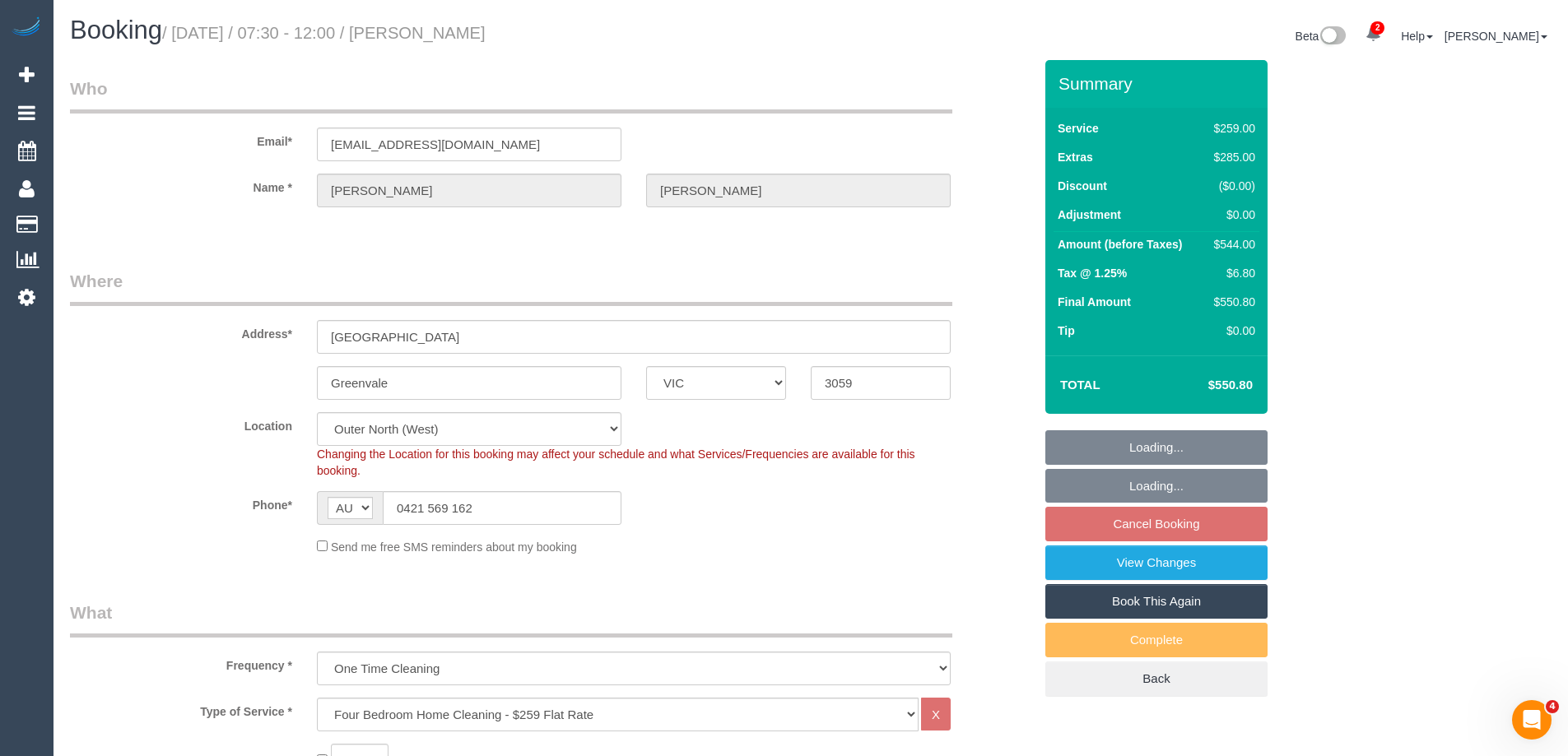
select select "number:28"
select select "number:14"
select select "number:18"
select select "number:24"
select select "number:35"
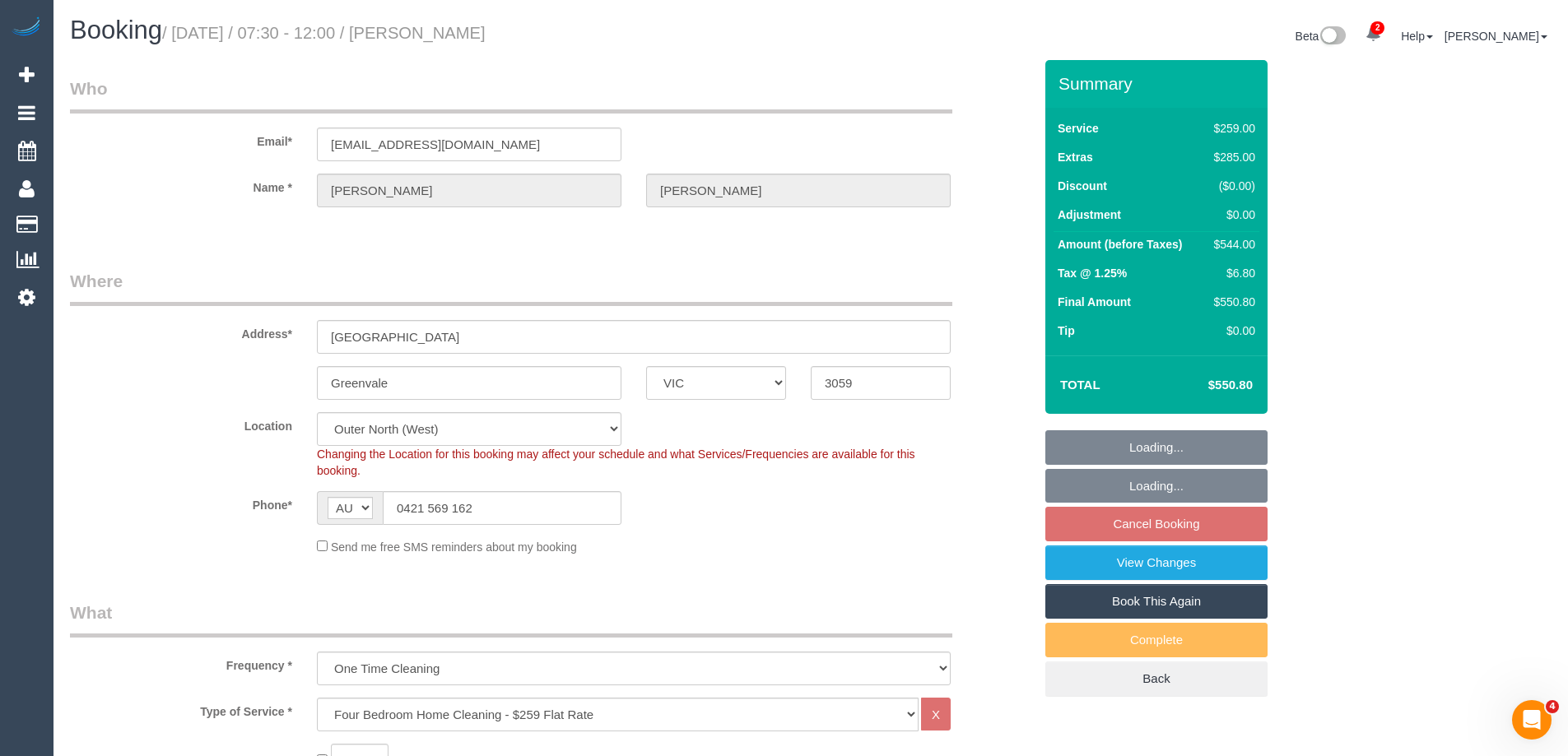
select select "number:13"
select select "object:1180"
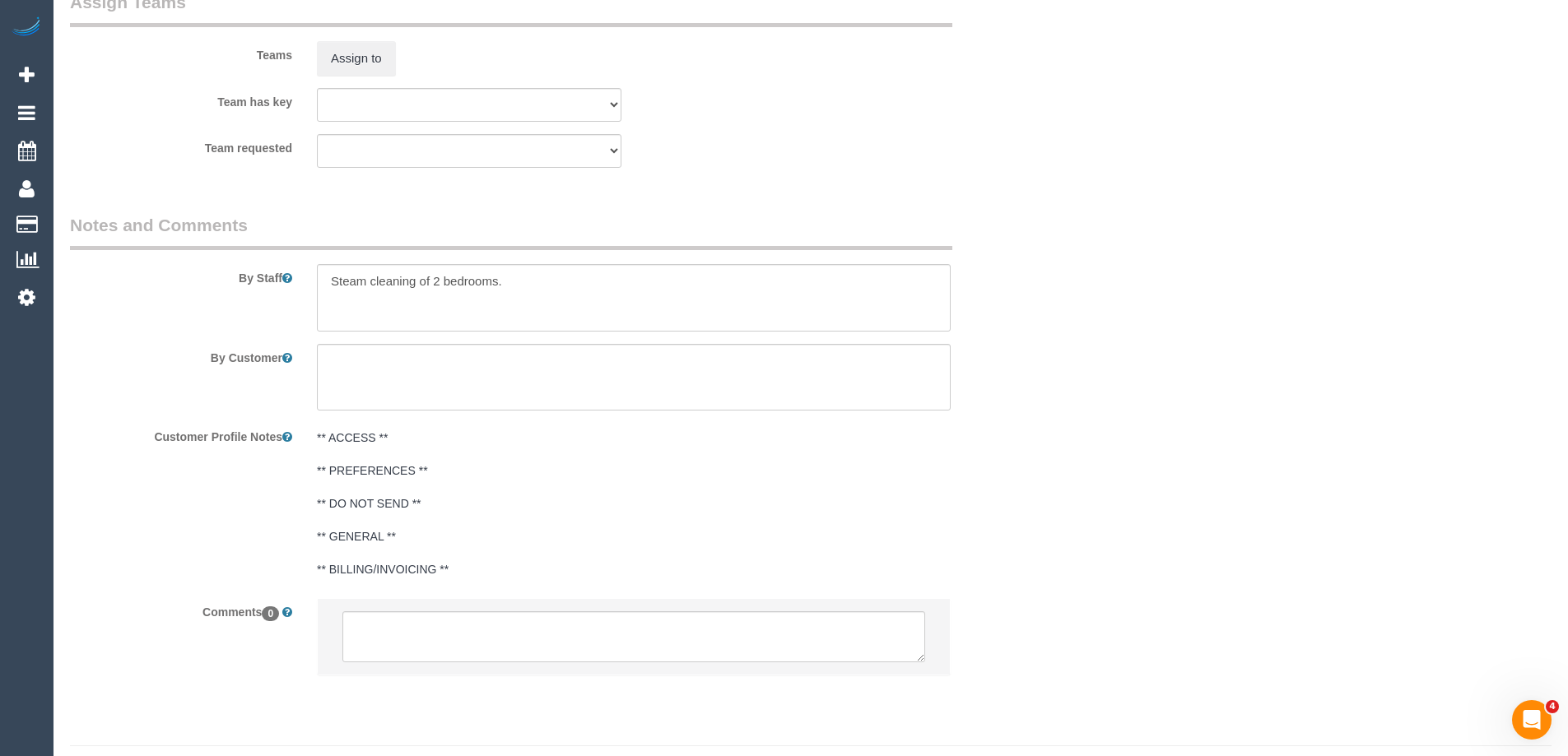
scroll to position [2633, 0]
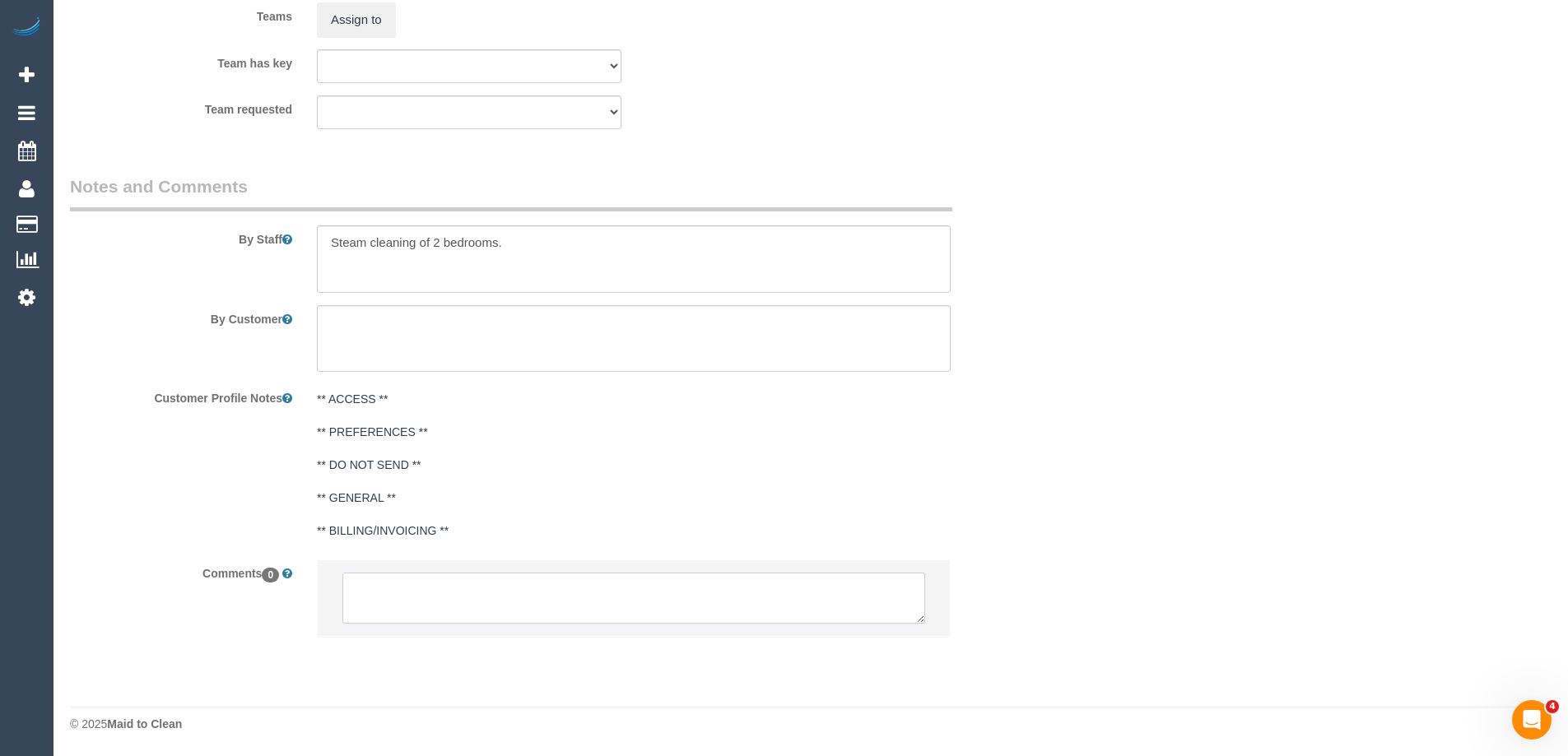
click at [673, 580] on textarea at bounding box center [633, 598] width 582 height 51
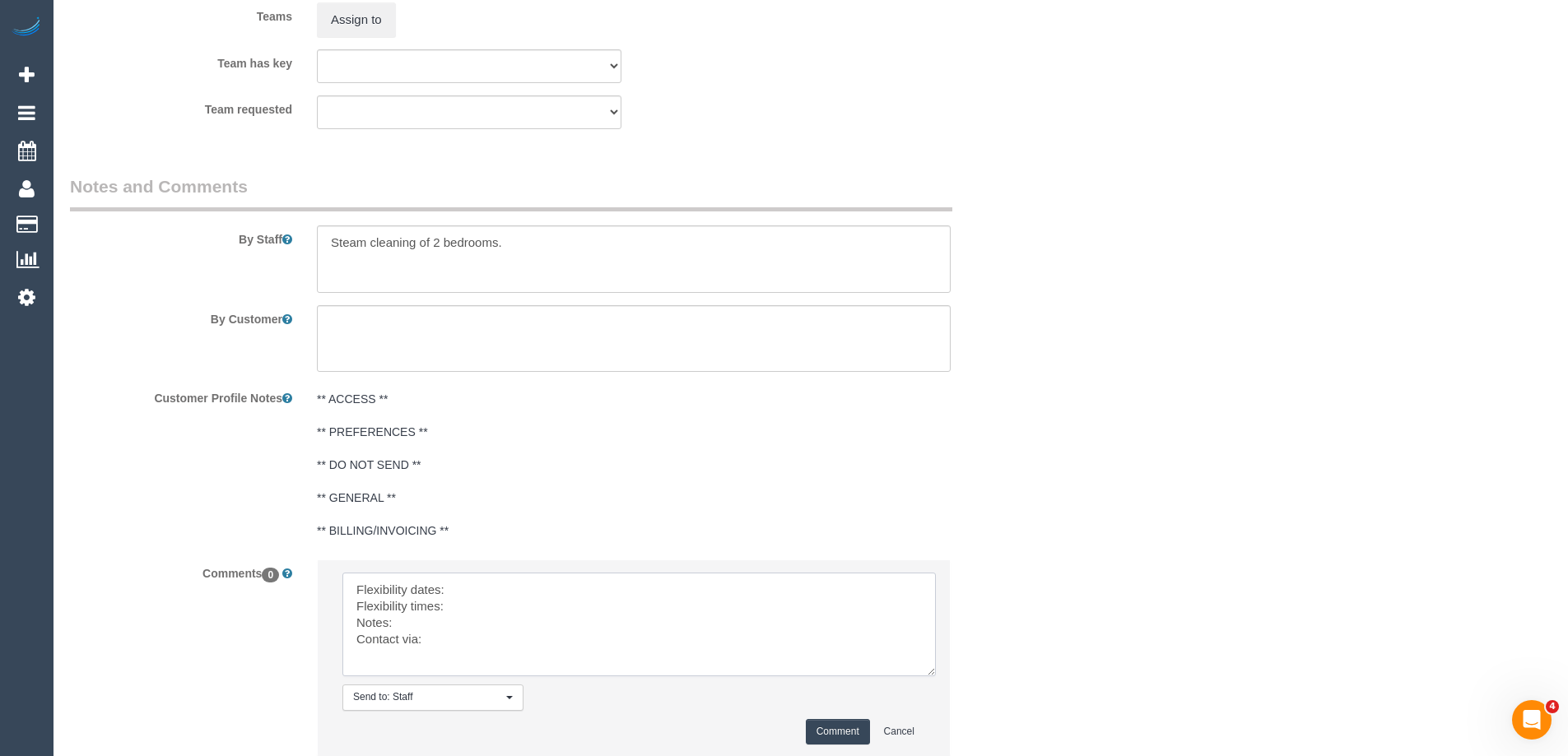
drag, startPoint x: 917, startPoint y: 617, endPoint x: 947, endPoint y: 747, distance: 133.4
click at [936, 676] on textarea at bounding box center [639, 624] width 594 height 104
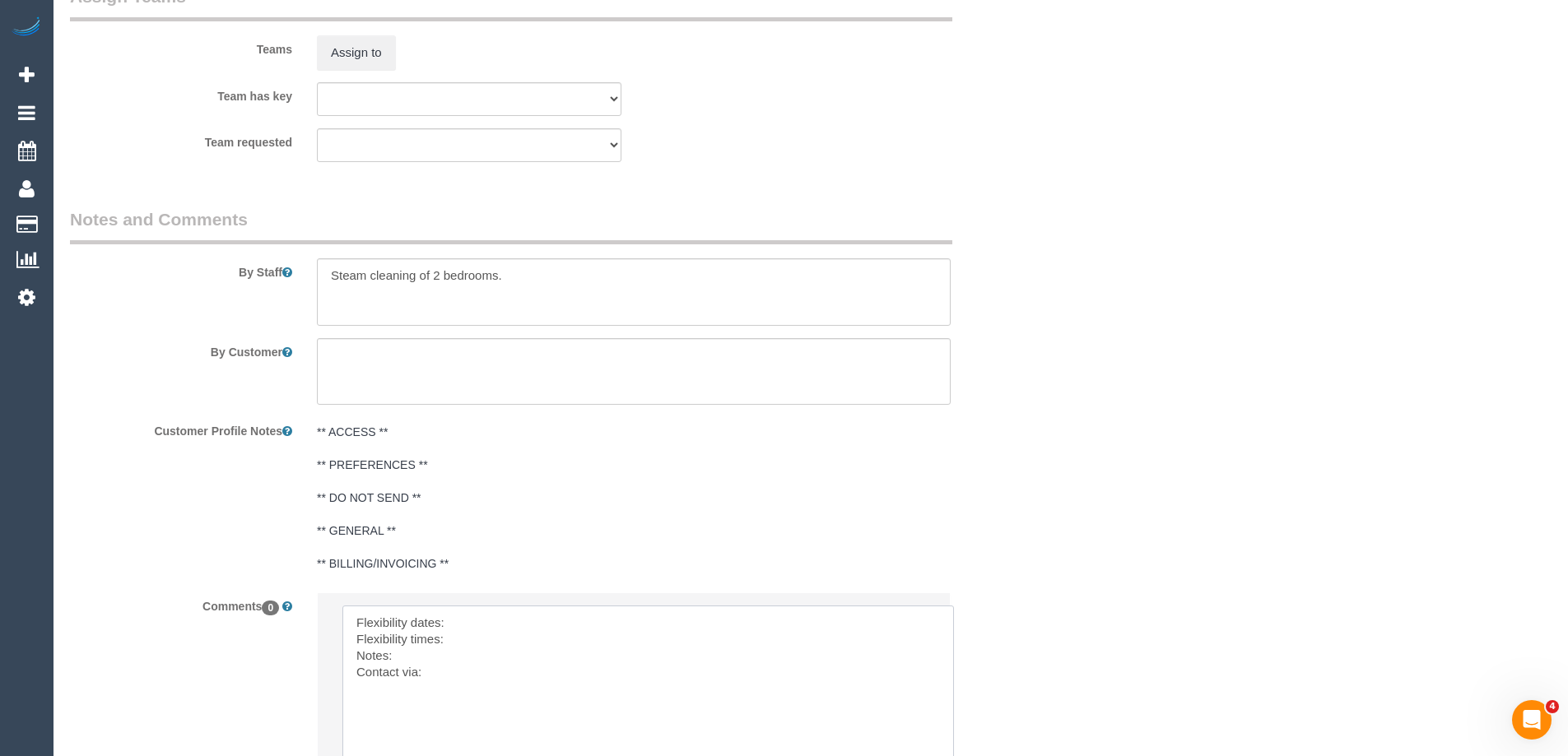
scroll to position [2798, 0]
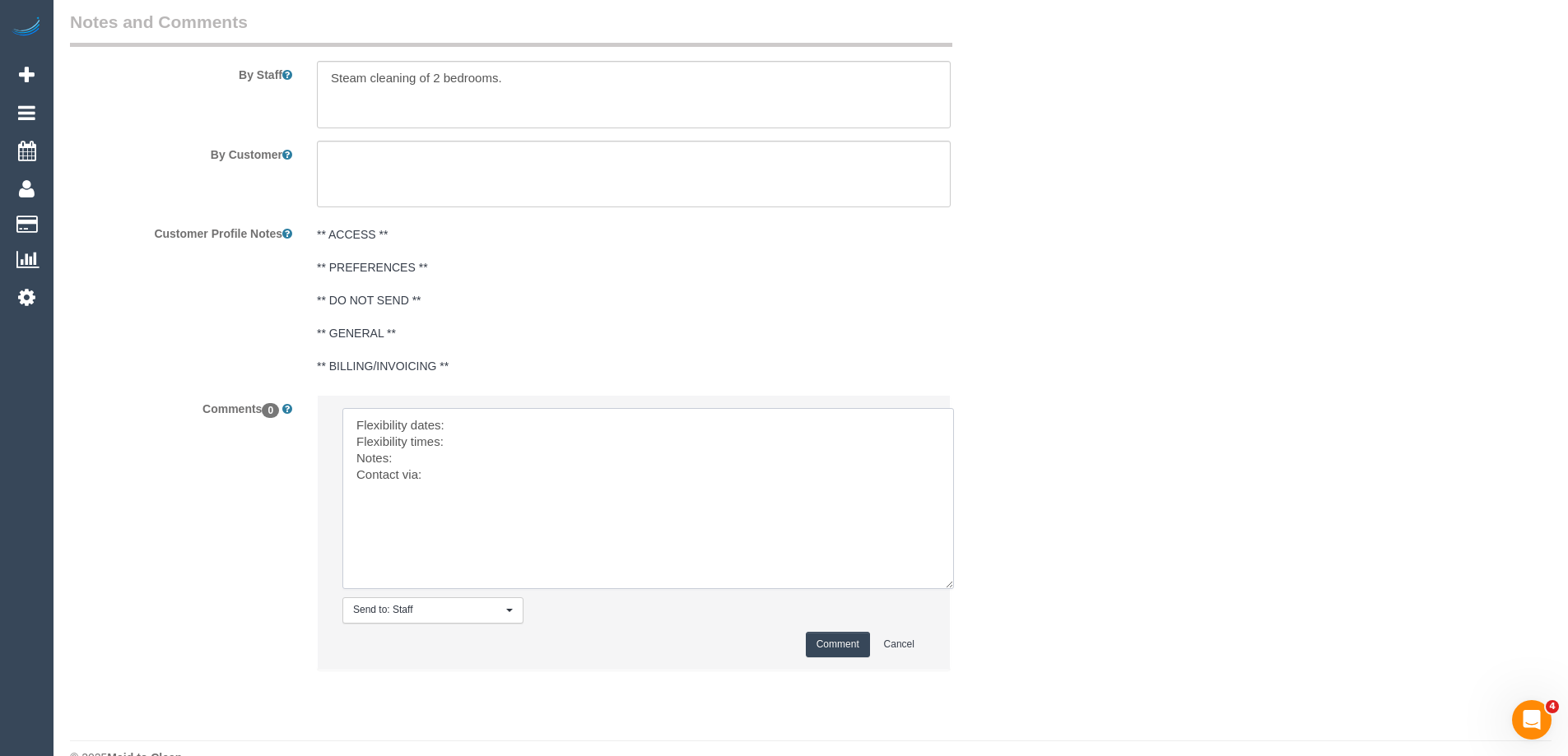
click at [490, 433] on textarea at bounding box center [648, 498] width 612 height 181
click at [476, 441] on textarea at bounding box center [648, 498] width 612 height 181
paste textarea "7:30am-12pm"
click at [437, 463] on textarea at bounding box center [648, 498] width 612 height 181
click at [504, 476] on textarea at bounding box center [648, 498] width 612 height 181
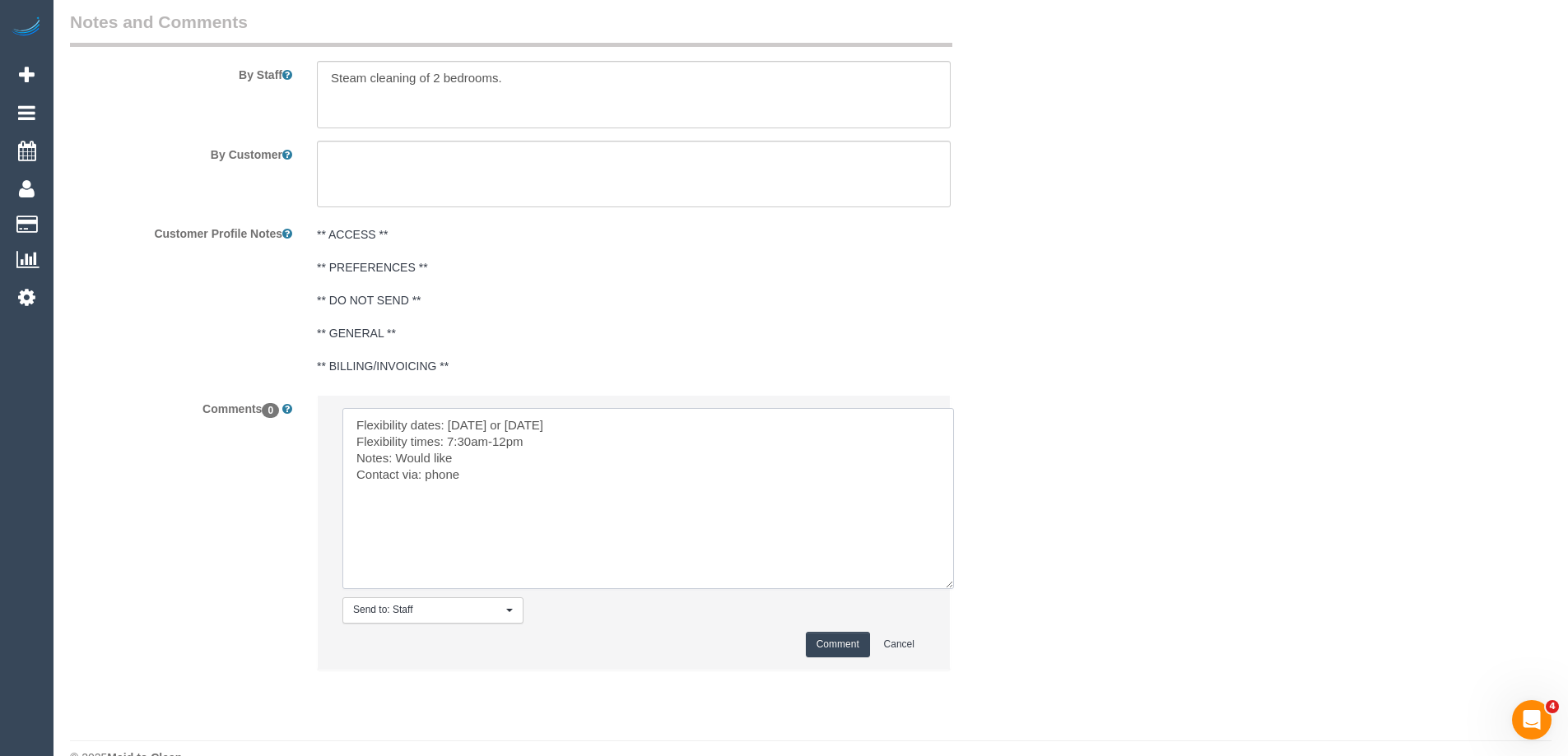
click at [509, 460] on textarea at bounding box center [648, 498] width 612 height 181
paste textarea "(3) Katie Eichorn (C)"
type textarea "Flexibility dates: Mon 15/9 or Tue 16/9 Flexibility times: 7:30am-12pm Notes: W…"
click at [593, 441] on textarea at bounding box center [648, 498] width 612 height 181
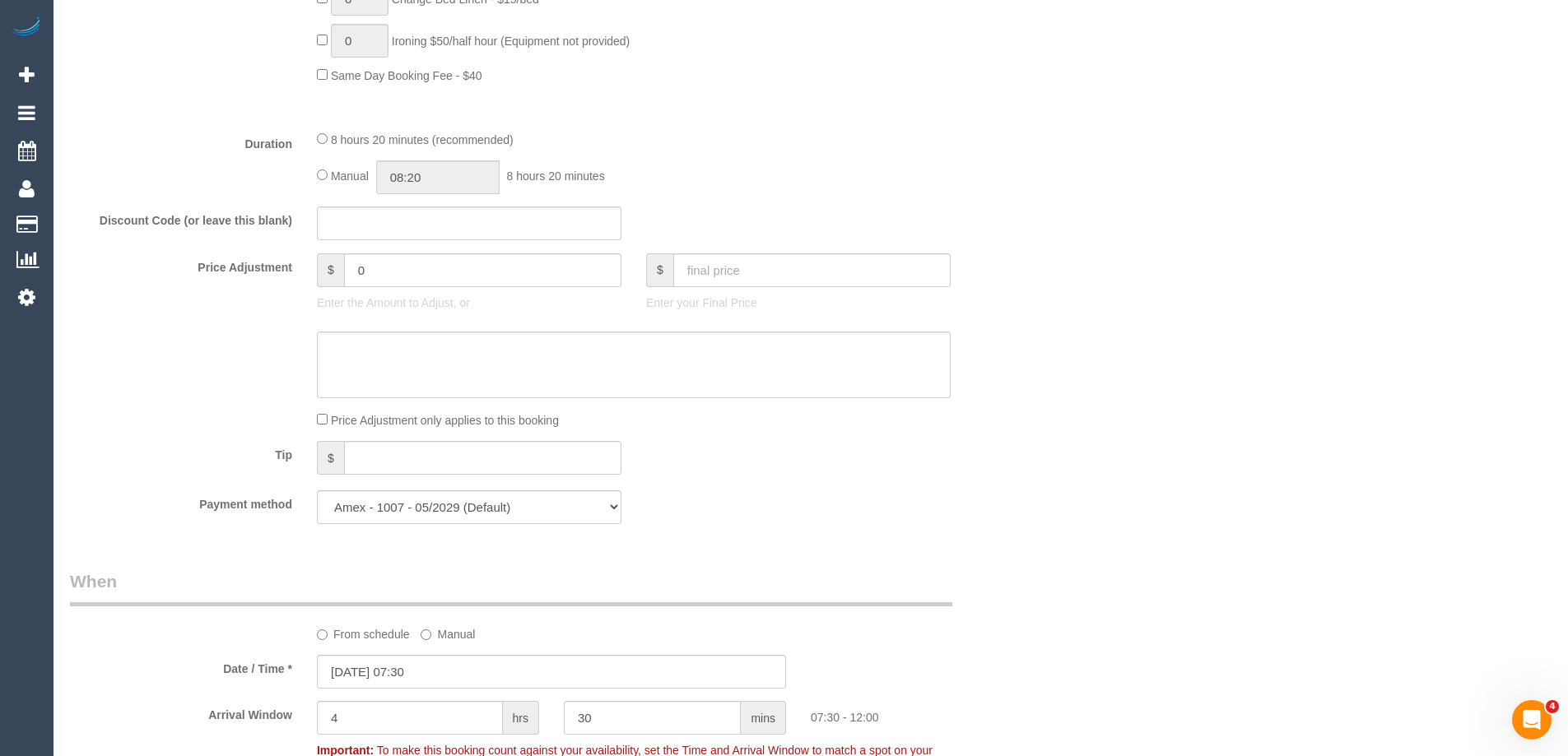
scroll to position [1235, 0]
click at [416, 222] on input "text" at bounding box center [468, 224] width 305 height 34
paste input "LOCAL402024"
type input "LOCAL402024"
click at [489, 351] on textarea at bounding box center [633, 366] width 634 height 67
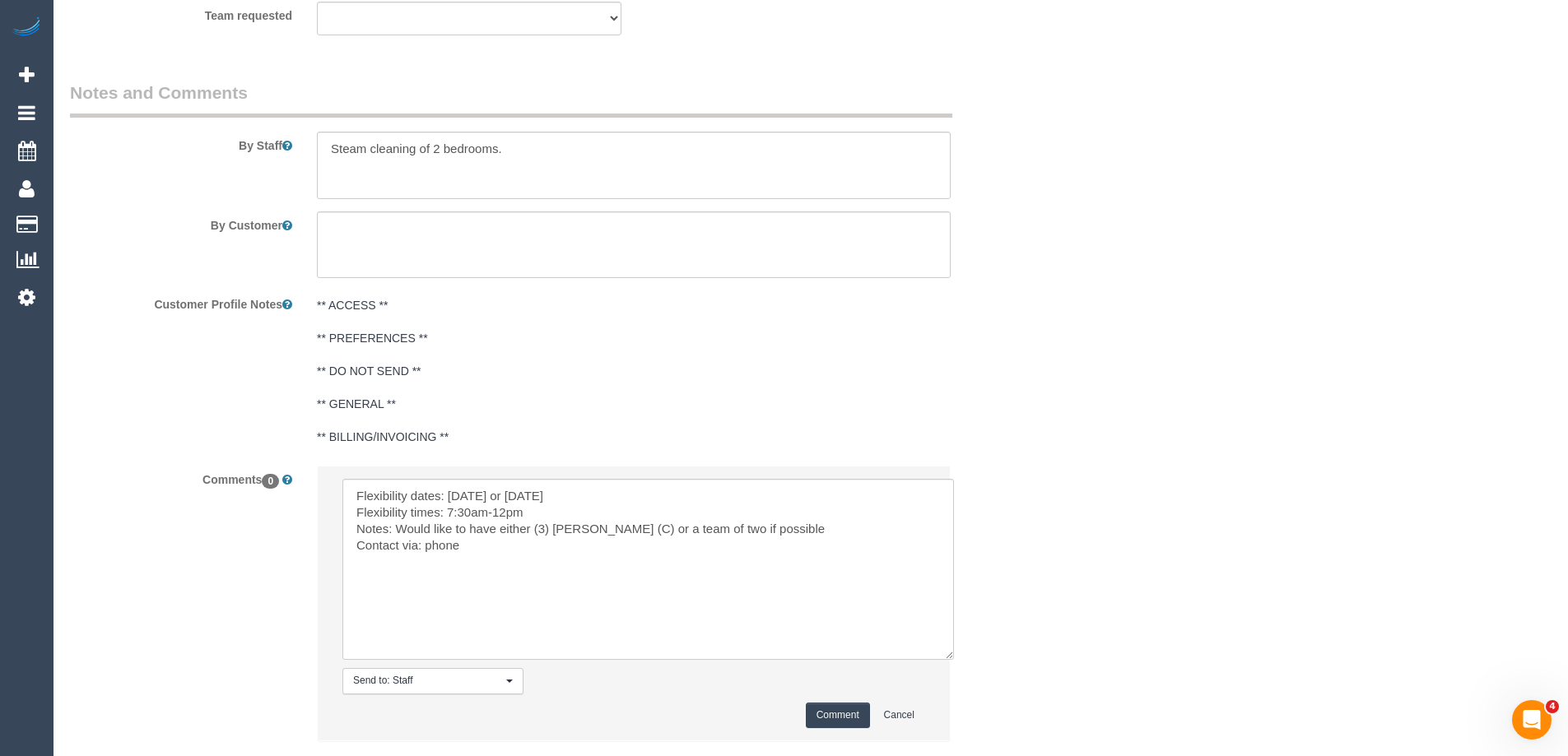
scroll to position [2832, 0]
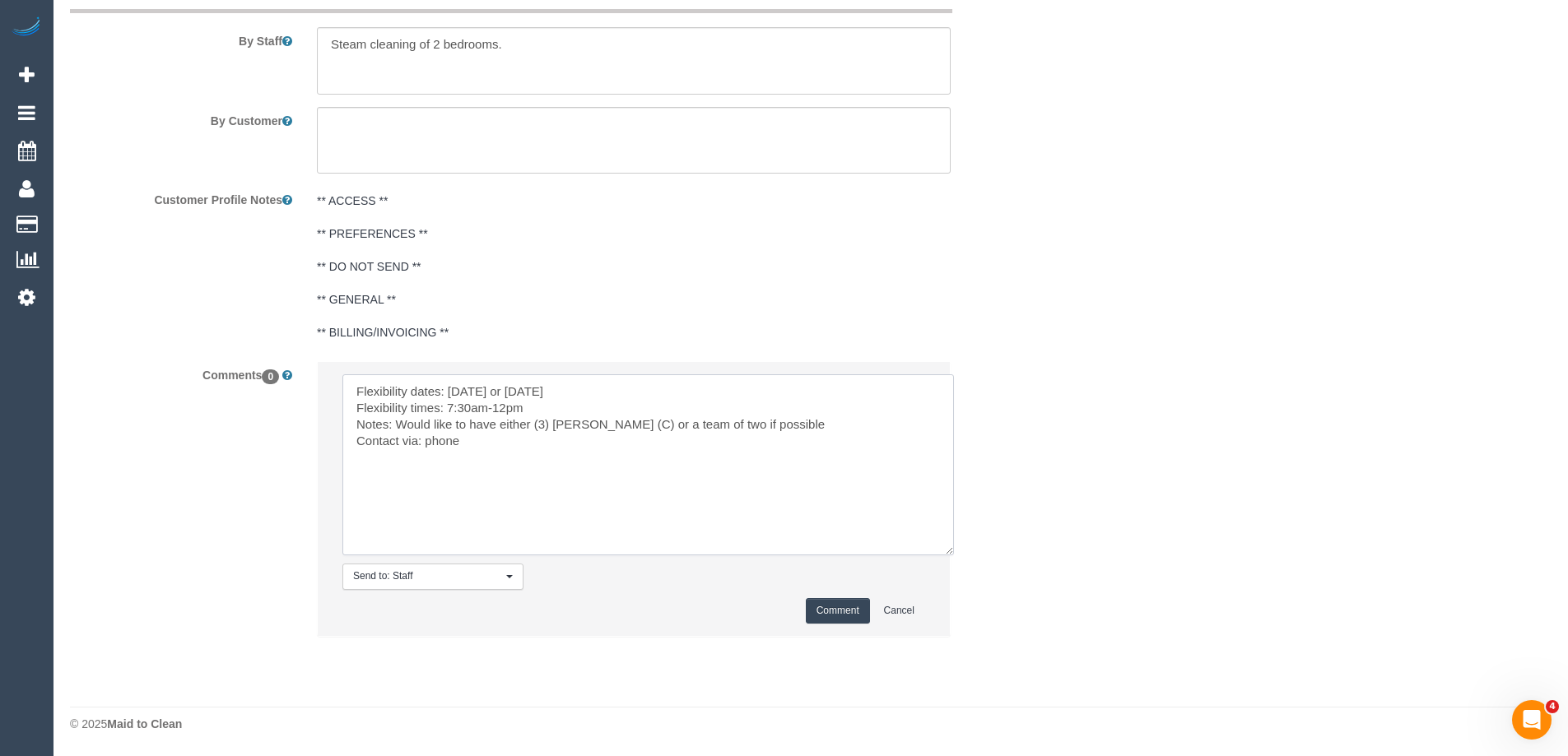
click at [537, 402] on textarea at bounding box center [648, 464] width 612 height 181
click at [836, 610] on button "Comment" at bounding box center [838, 611] width 64 height 26
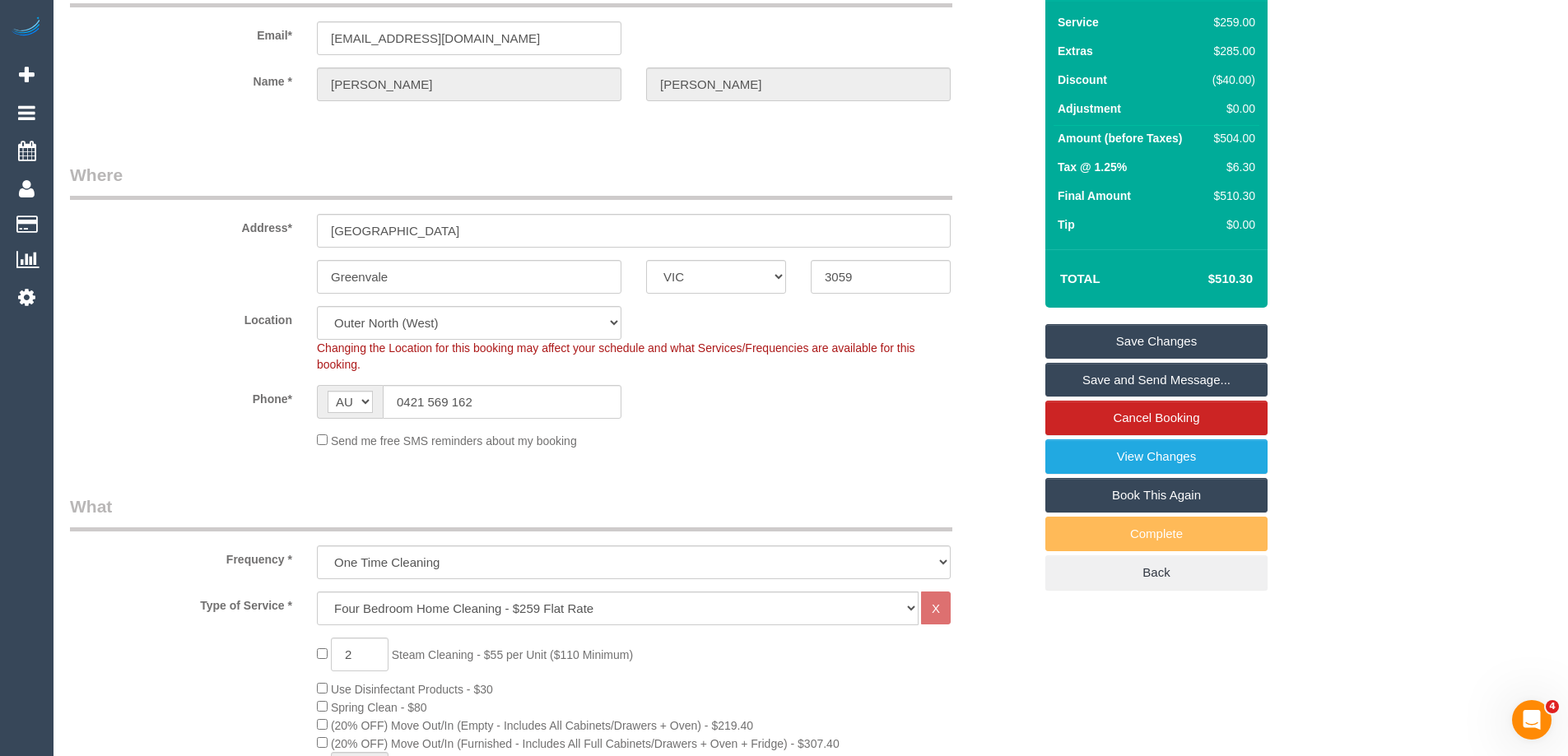
scroll to position [0, 0]
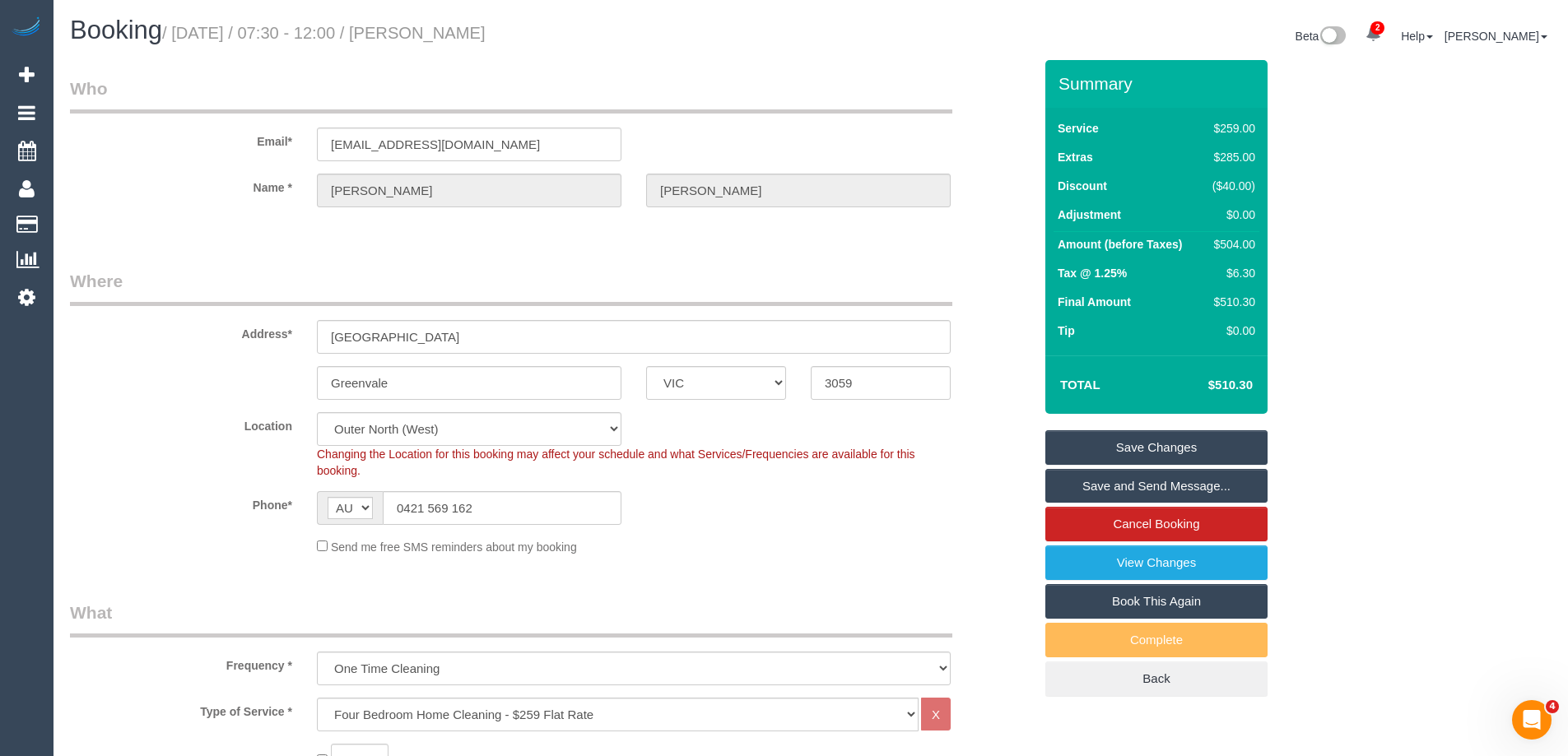
click at [1153, 443] on link "Save Changes" at bounding box center [1157, 448] width 223 height 35
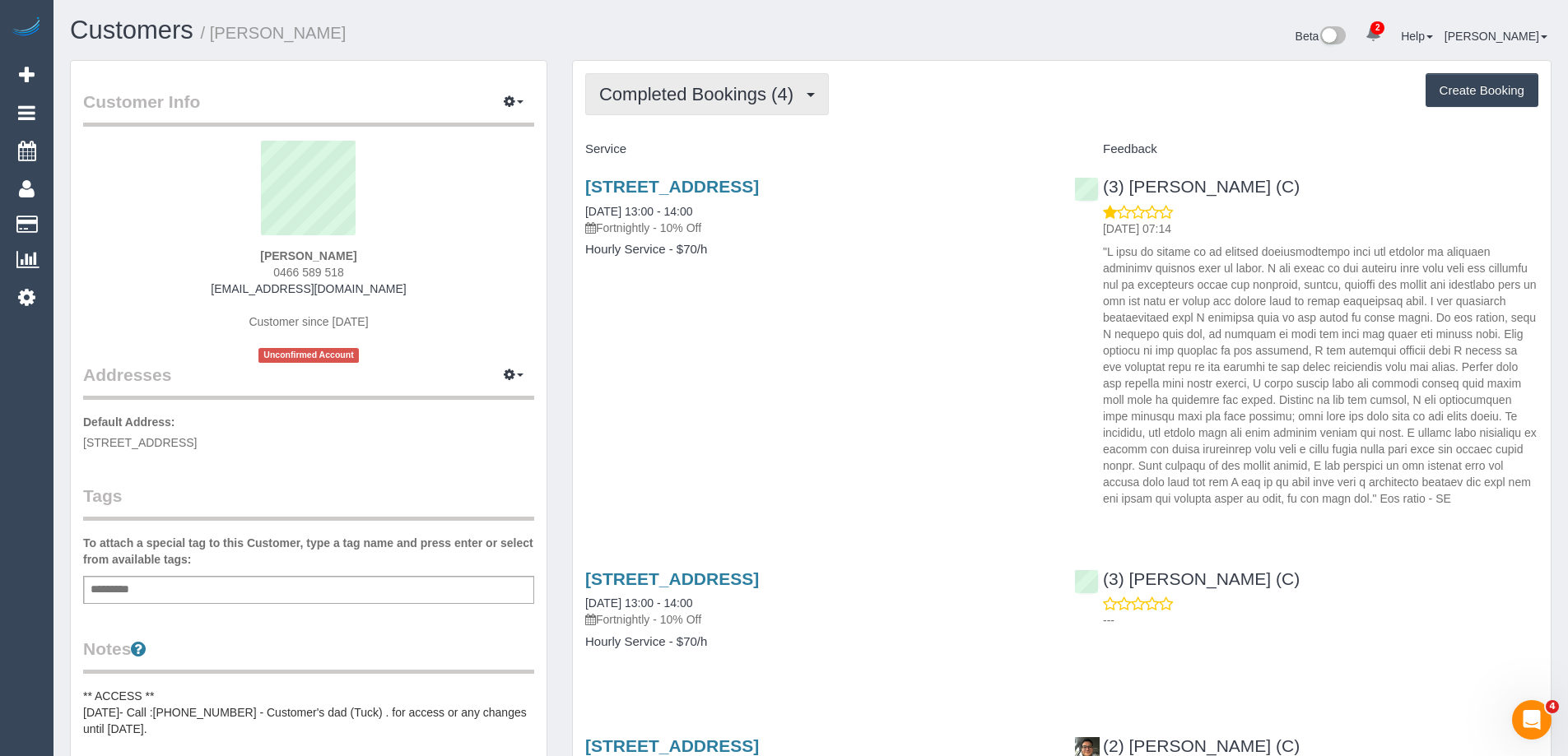
drag, startPoint x: 748, startPoint y: 82, endPoint x: 737, endPoint y: 87, distance: 12.1
click at [748, 82] on button "Completed Bookings (4)" at bounding box center [707, 95] width 244 height 42
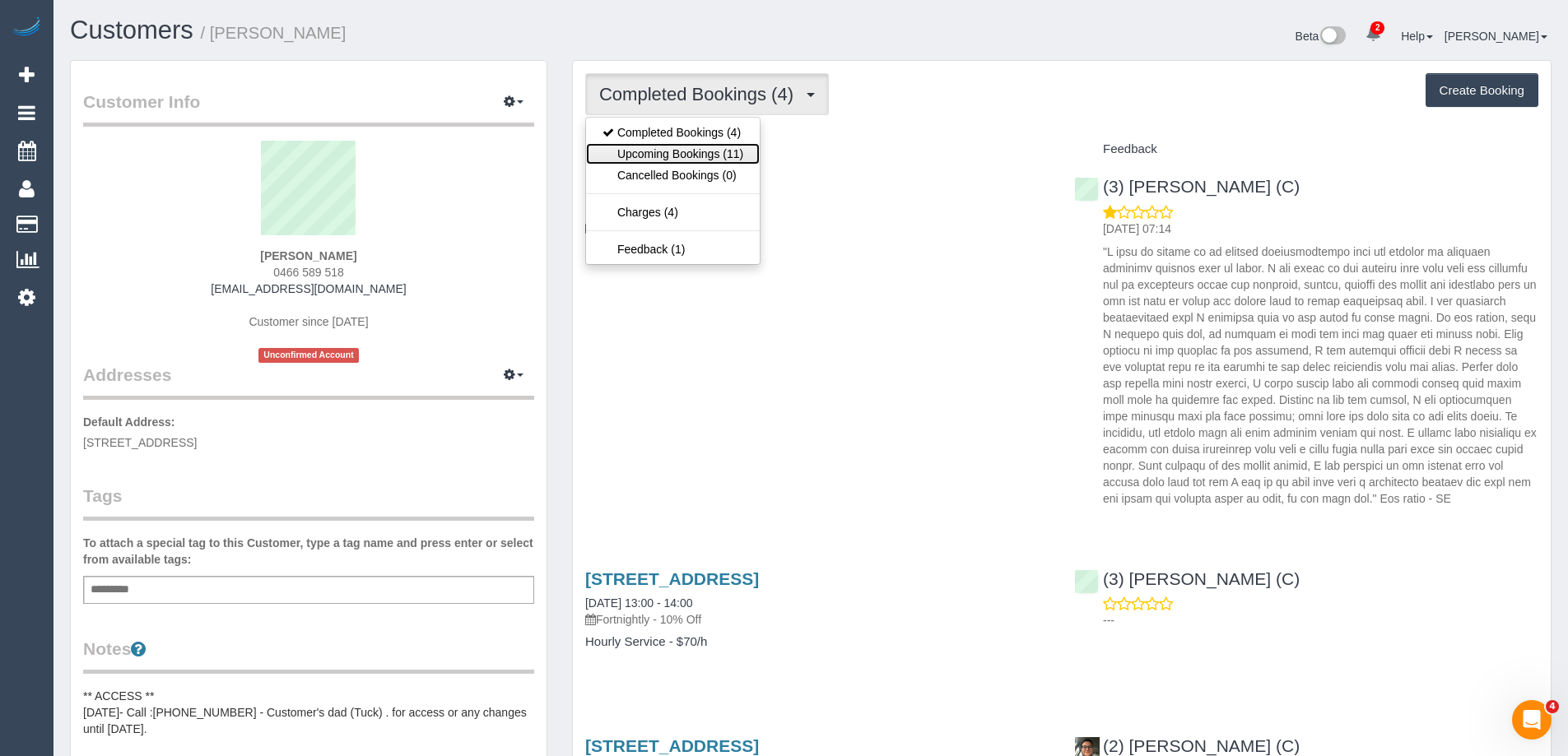
click at [702, 152] on link "Upcoming Bookings (11)" at bounding box center [673, 154] width 174 height 21
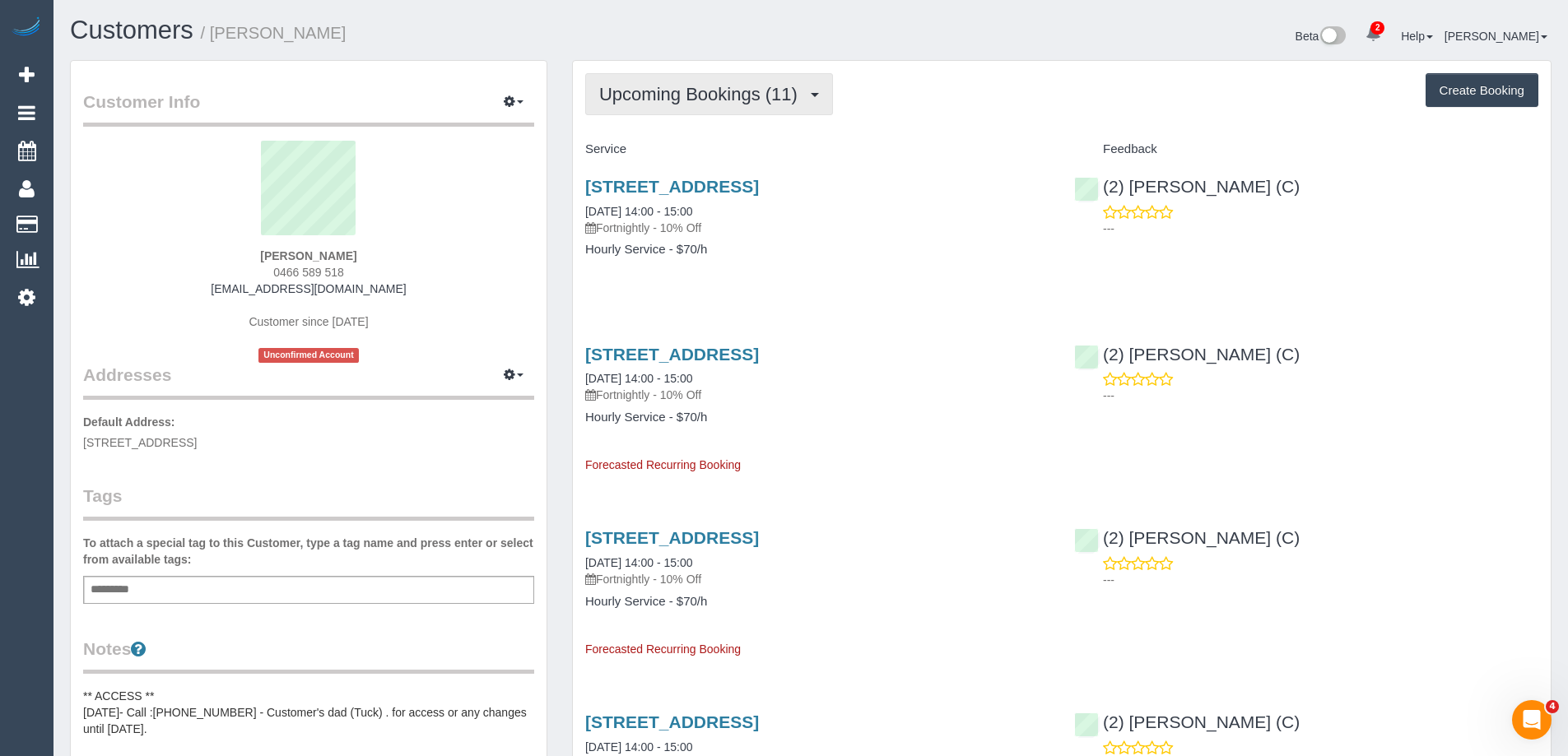
click at [721, 99] on span "Upcoming Bookings (11)" at bounding box center [702, 94] width 207 height 20
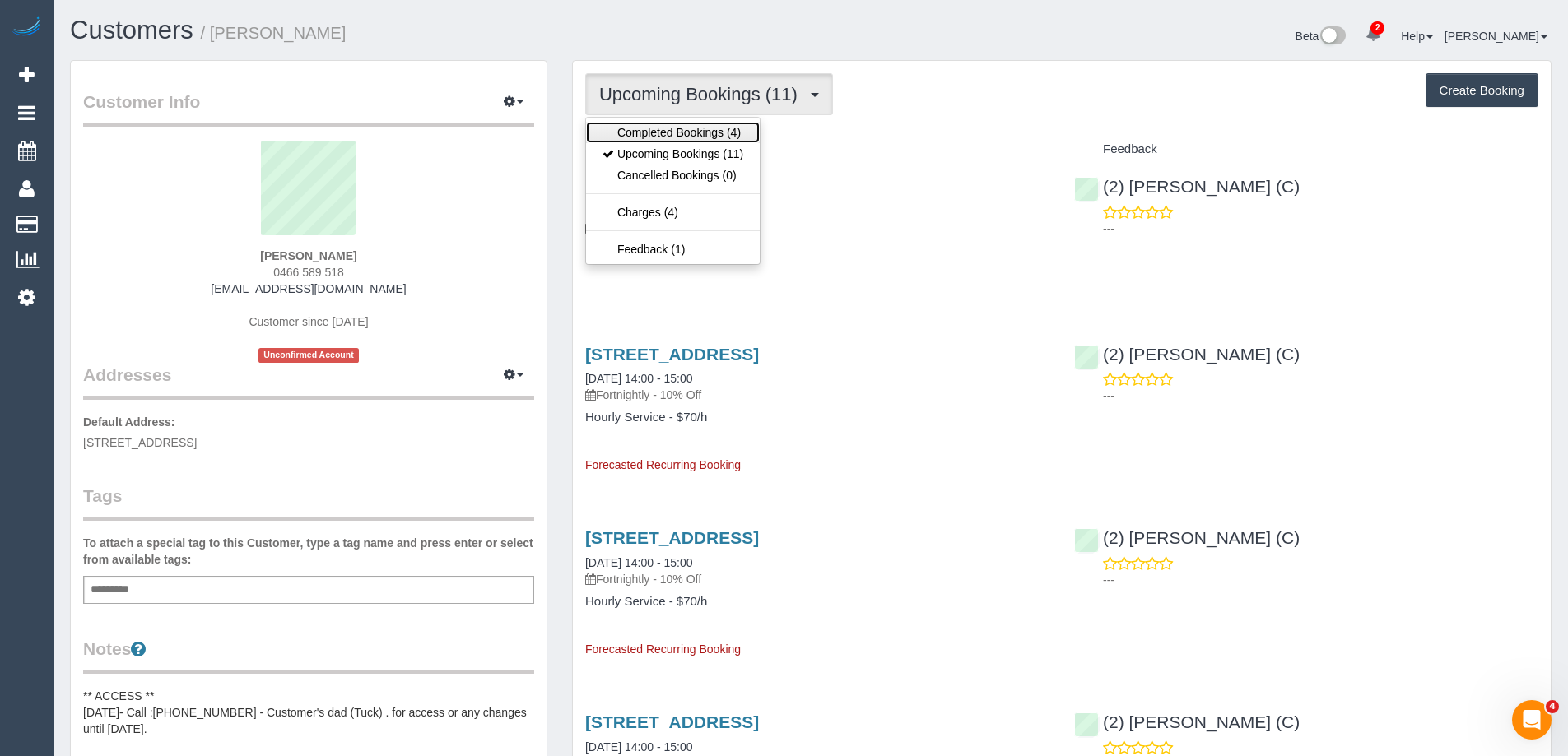
click at [700, 137] on link "Completed Bookings (4)" at bounding box center [673, 132] width 174 height 21
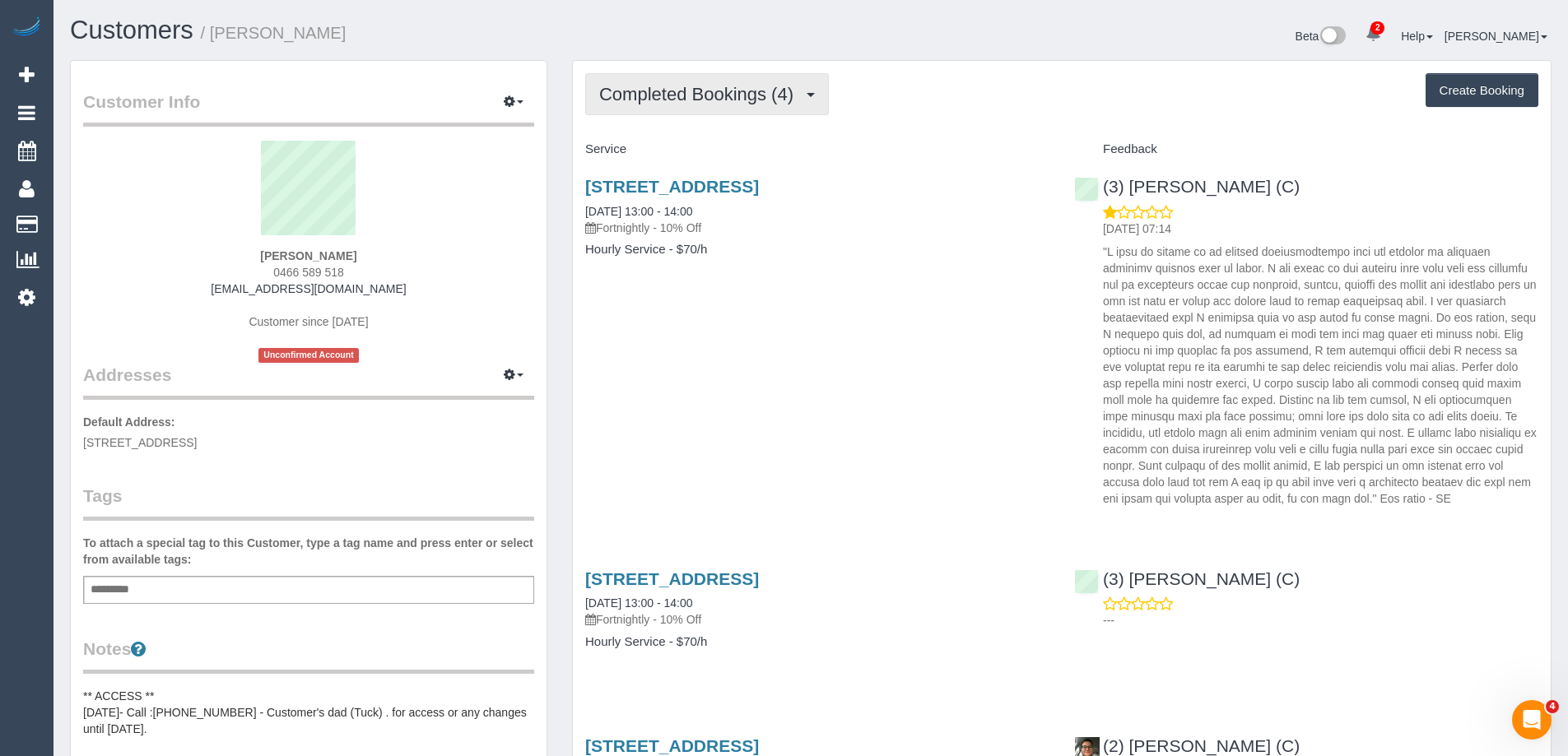
click at [673, 86] on span "Completed Bookings (4)" at bounding box center [700, 94] width 202 height 20
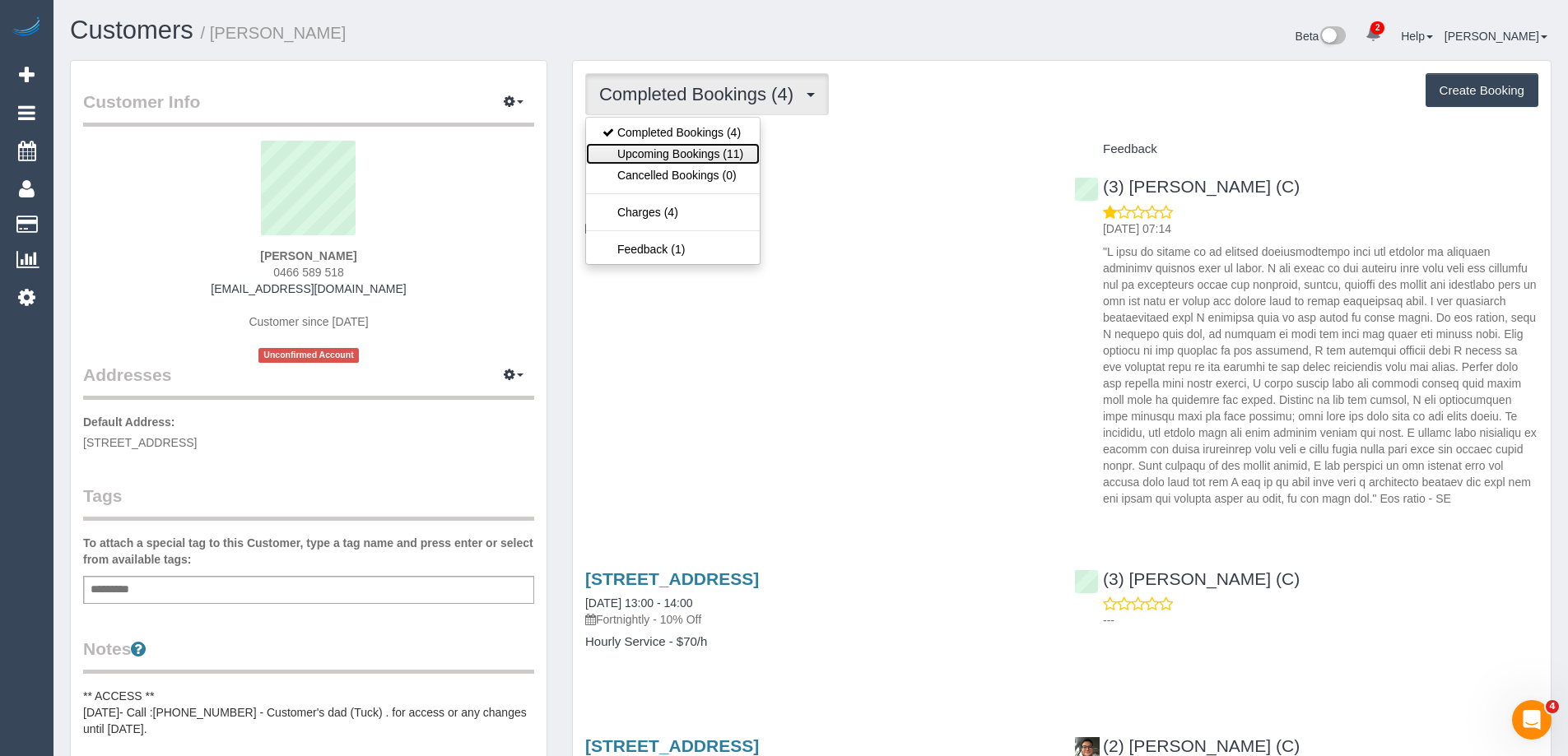
click at [653, 160] on link "Upcoming Bookings (11)" at bounding box center [673, 154] width 174 height 21
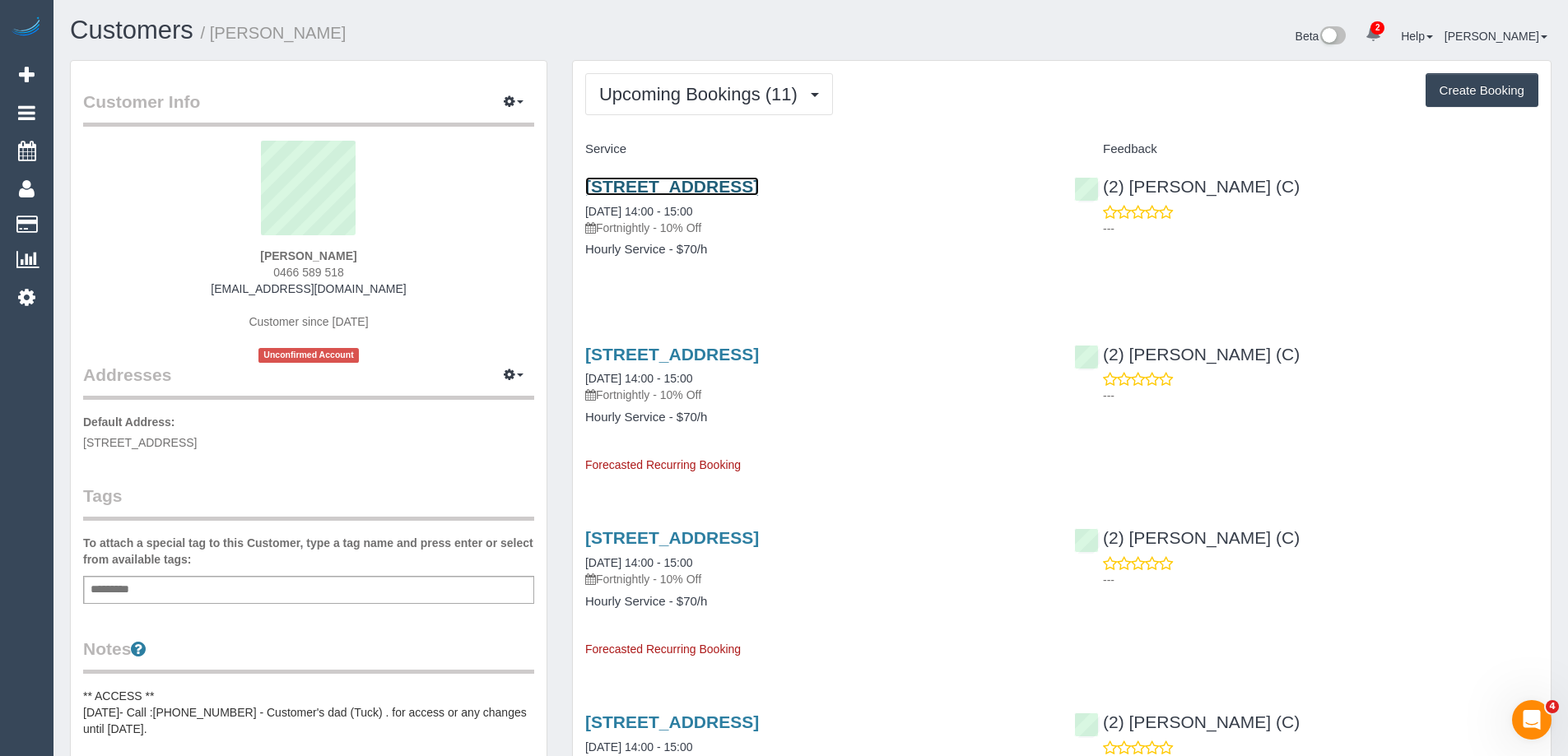
click at [665, 191] on link "[STREET_ADDRESS]" at bounding box center [672, 186] width 174 height 19
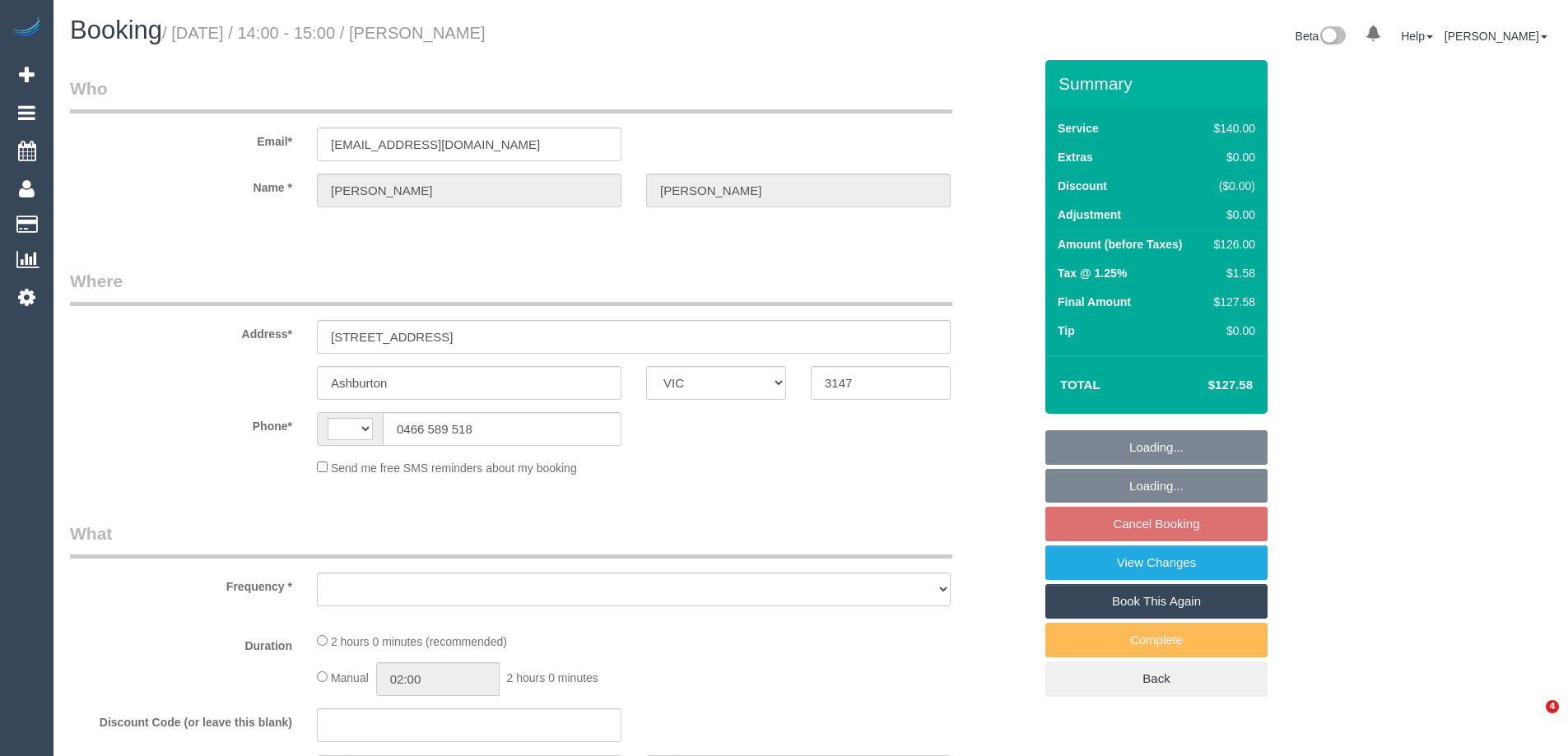
select select "VIC"
select select "string:AU"
select select "object:546"
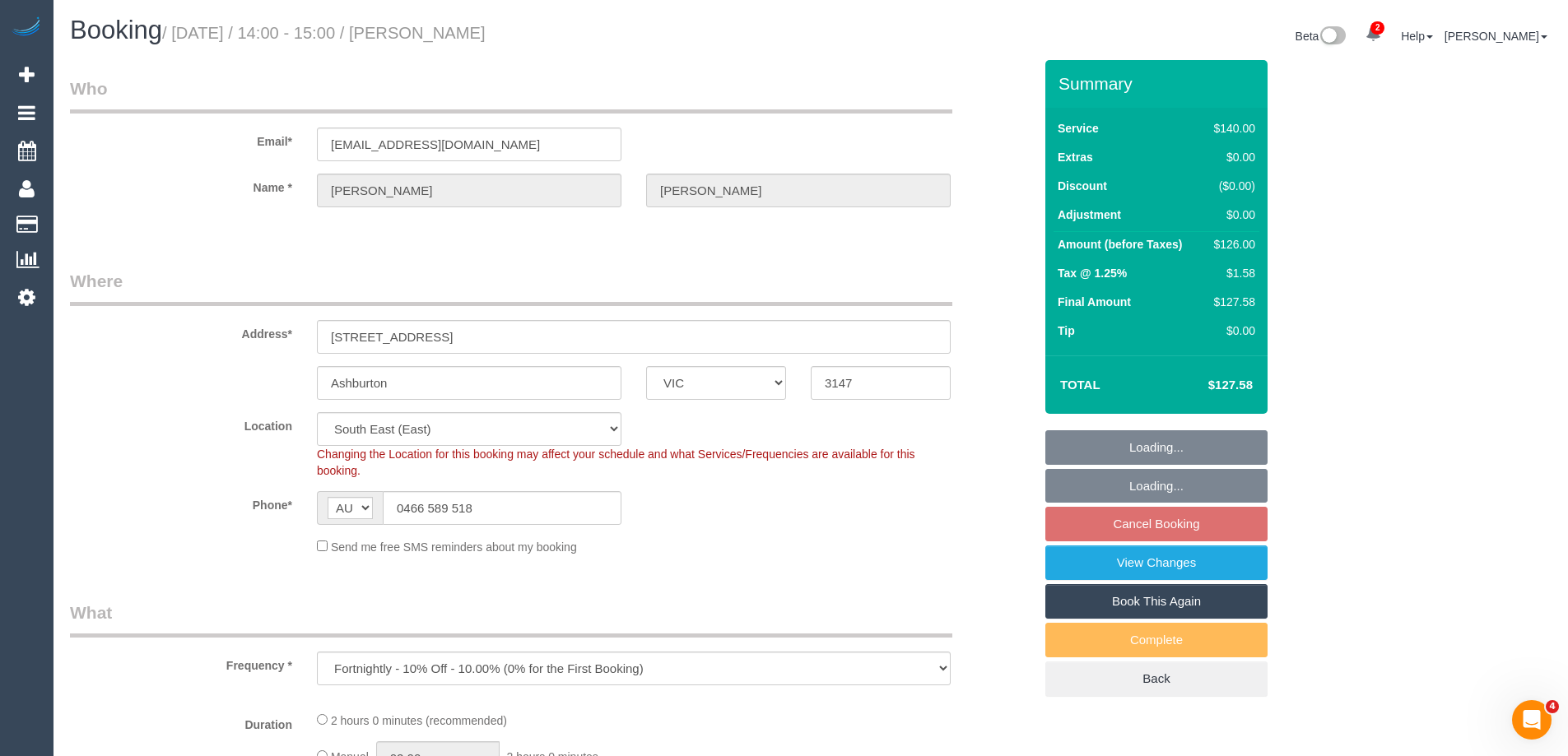
select select "string:stripe-pm_1RkbqF2GScqysDRVzS3GPrnV"
select select "number:28"
select select "number:14"
select select "number:18"
select select "number:23"
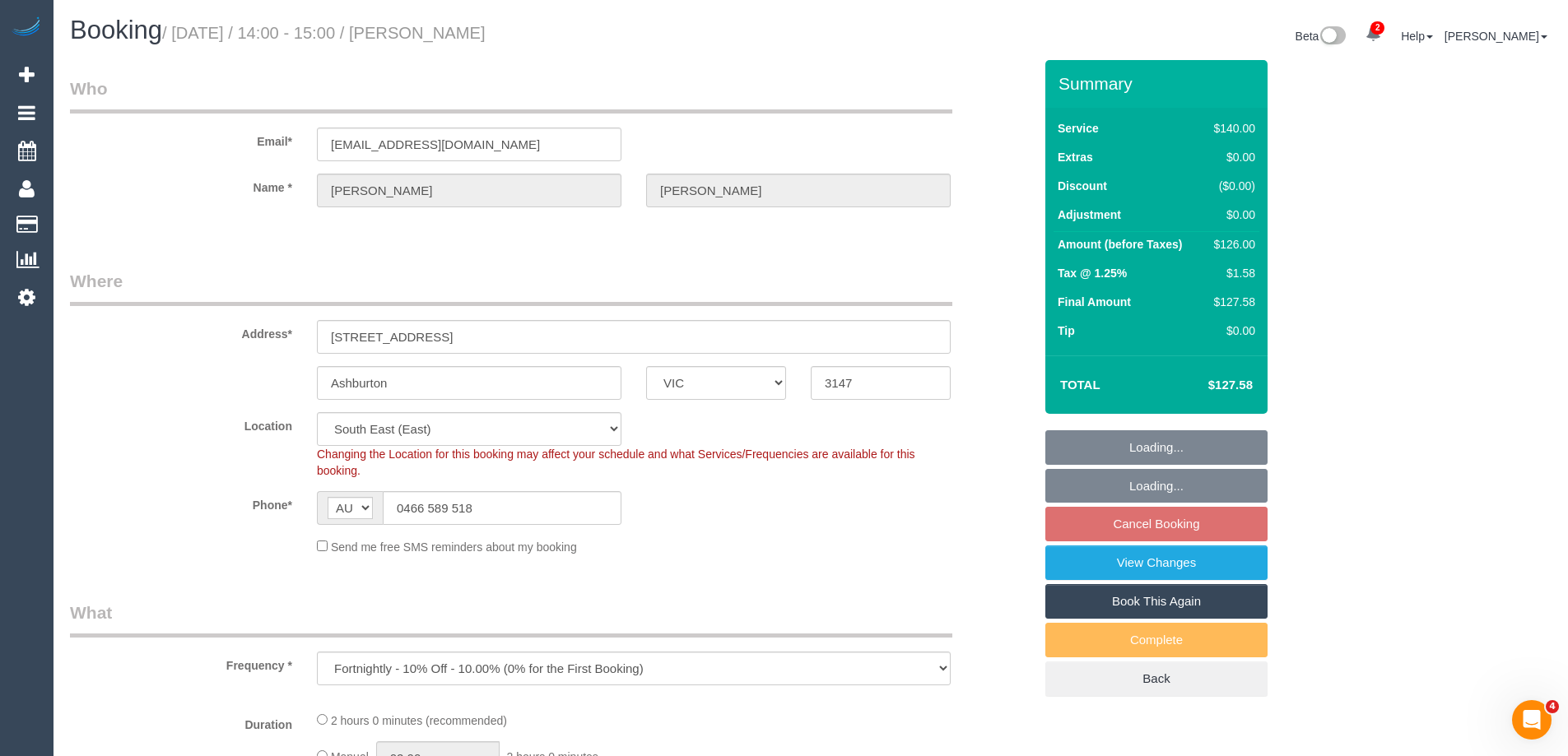
select select "number:34"
select select "number:26"
select select "object:1459"
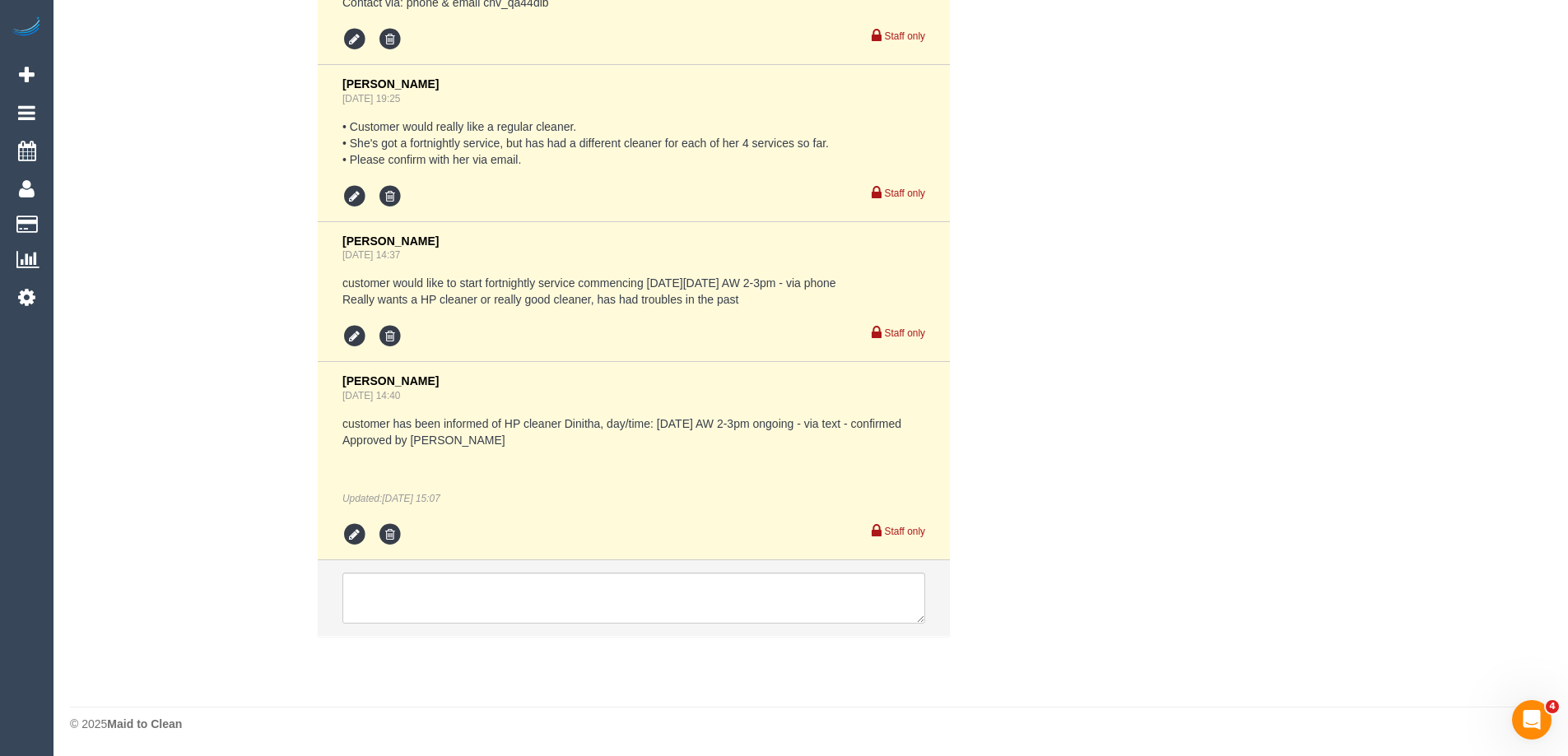
scroll to position [3406, 0]
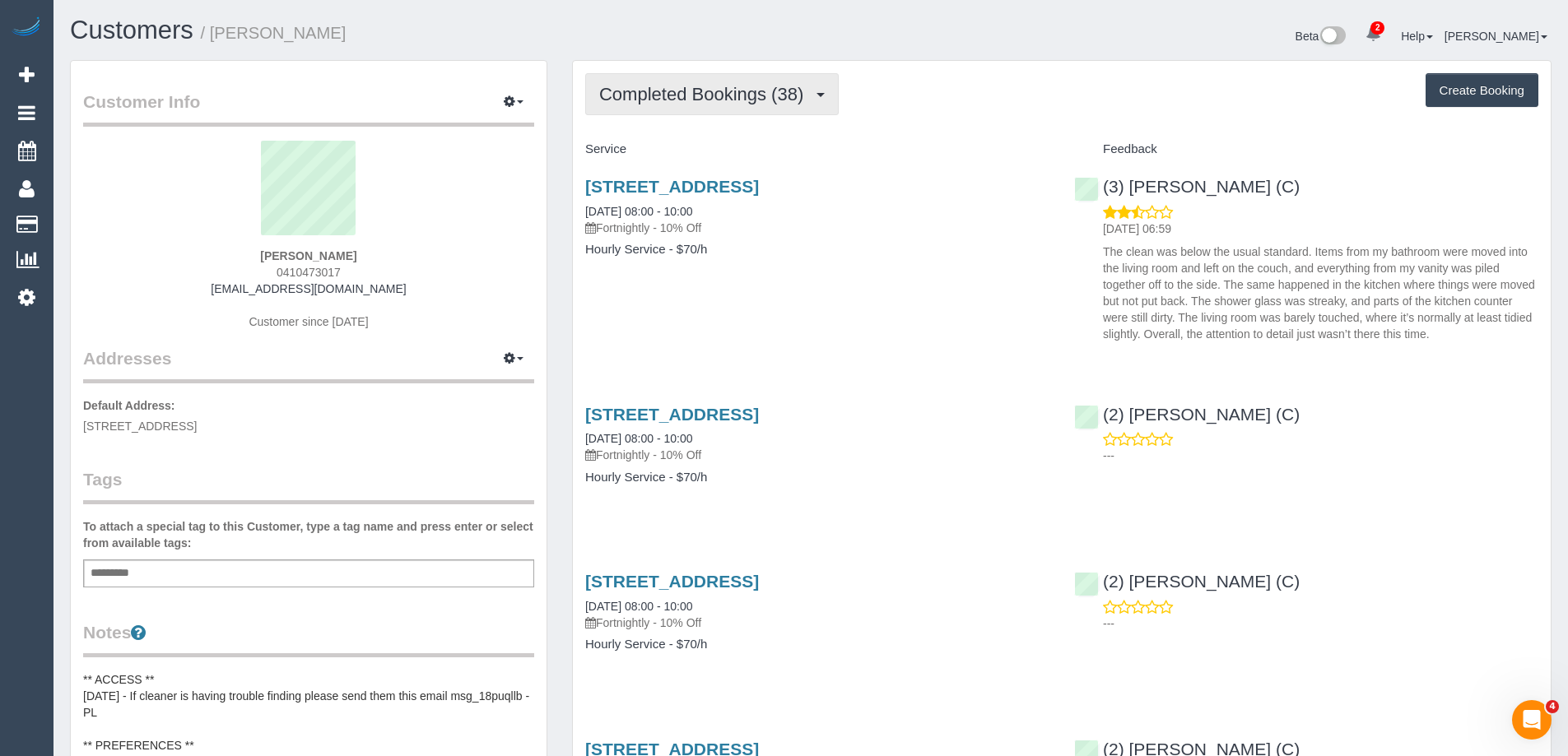
click at [692, 97] on span "Completed Bookings (38)" at bounding box center [705, 94] width 213 height 20
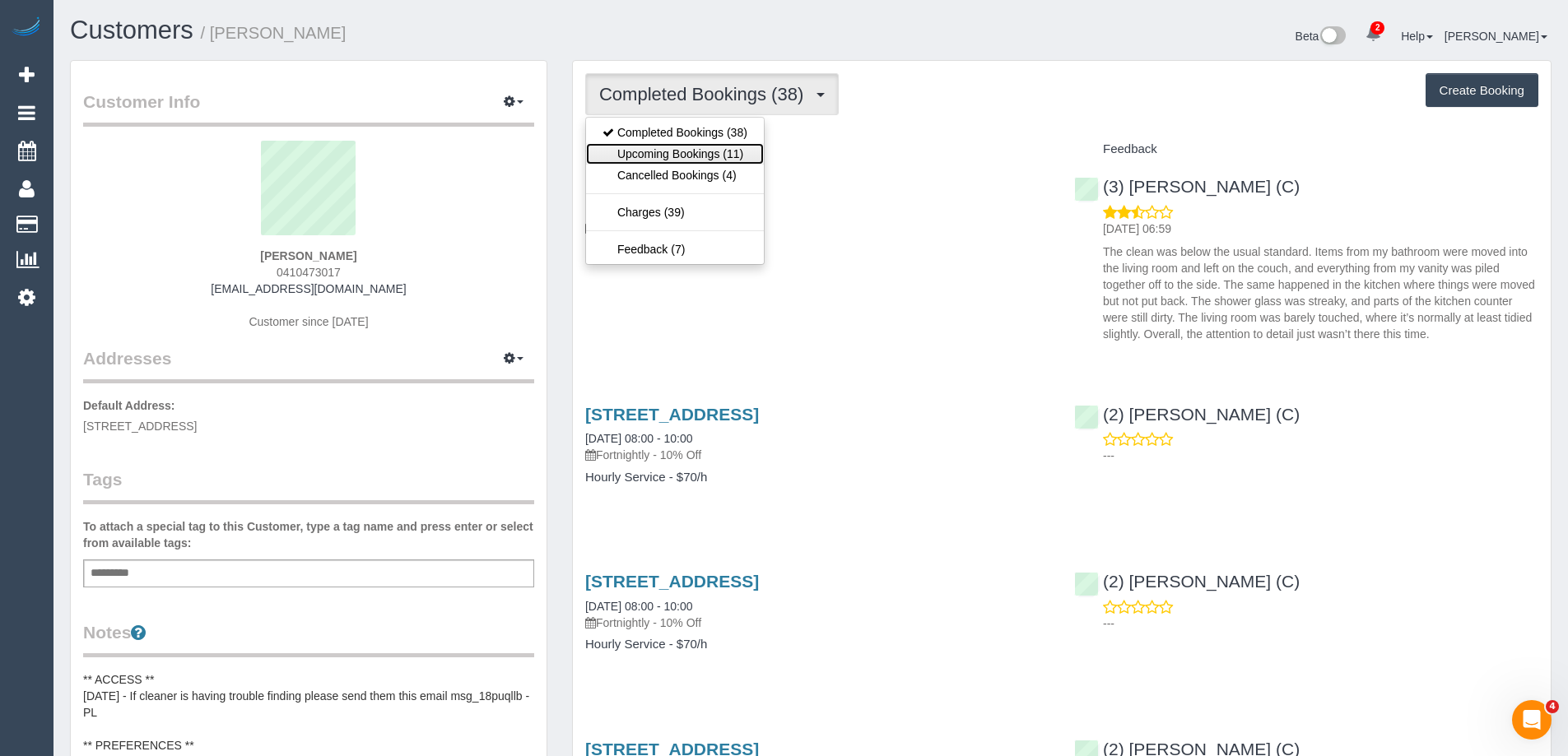
click at [689, 156] on link "Upcoming Bookings (11)" at bounding box center [674, 154] width 178 height 21
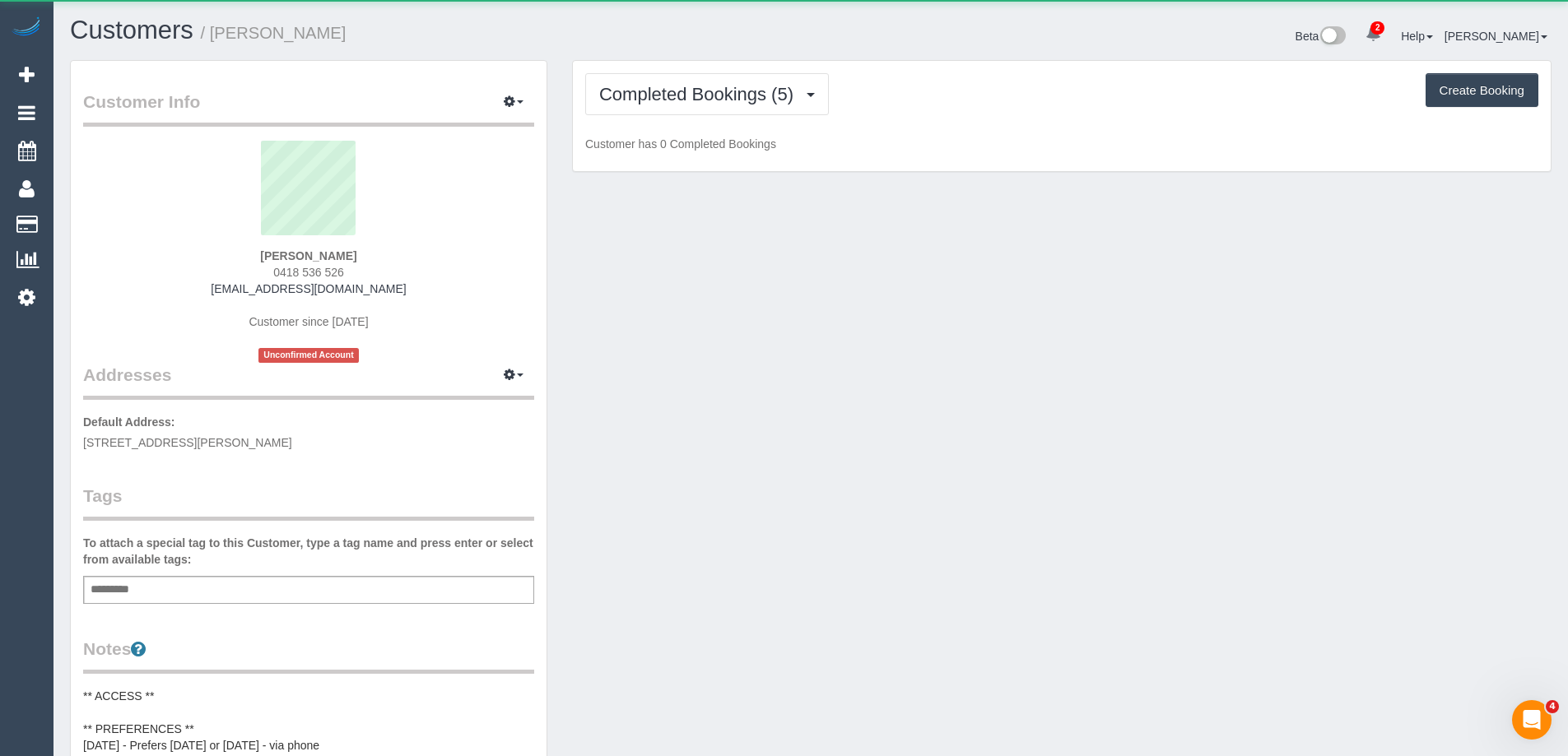
scroll to position [1426, 1568]
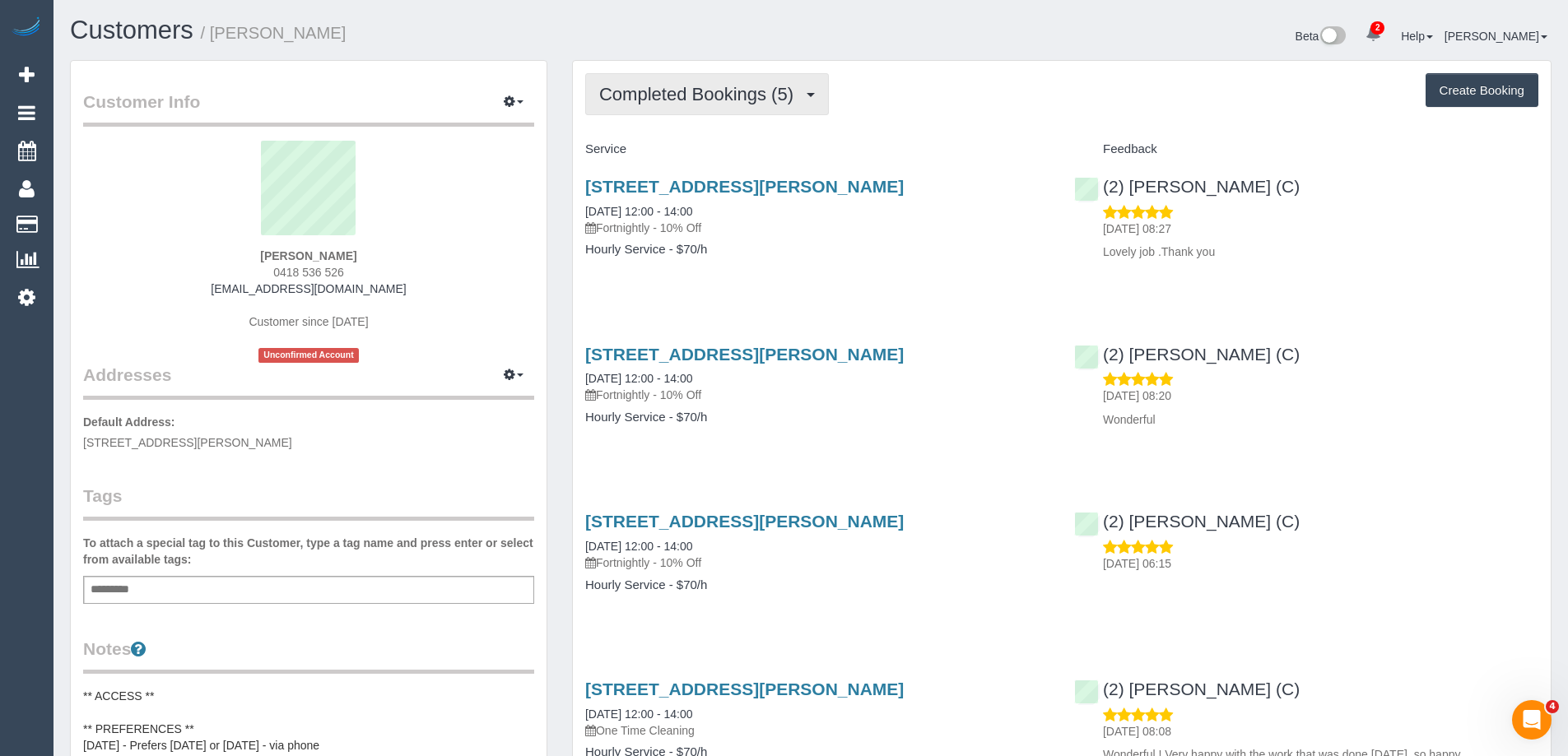
click at [771, 87] on span "Completed Bookings (5)" at bounding box center [700, 94] width 202 height 20
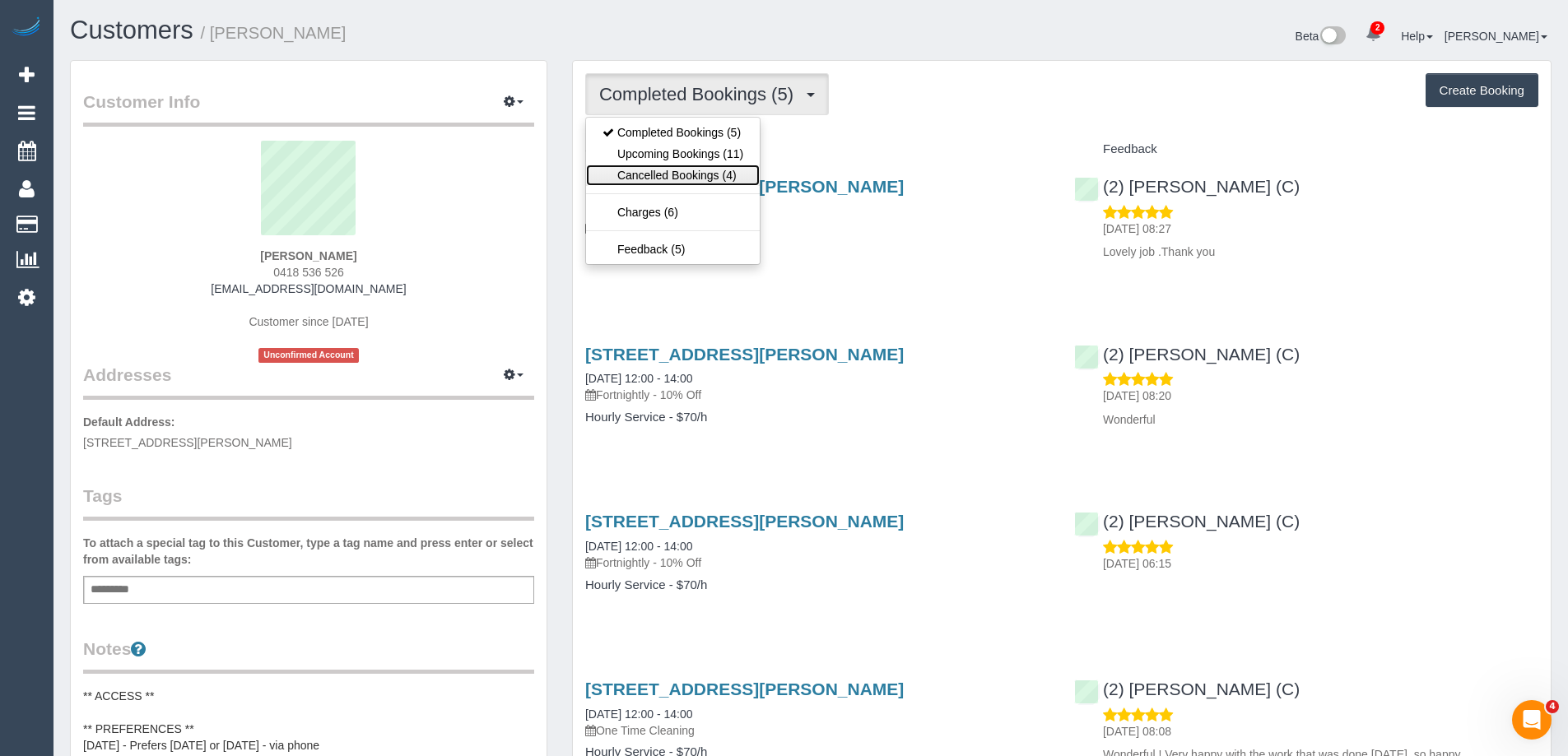
click at [737, 177] on link "Cancelled Bookings (4)" at bounding box center [673, 175] width 174 height 21
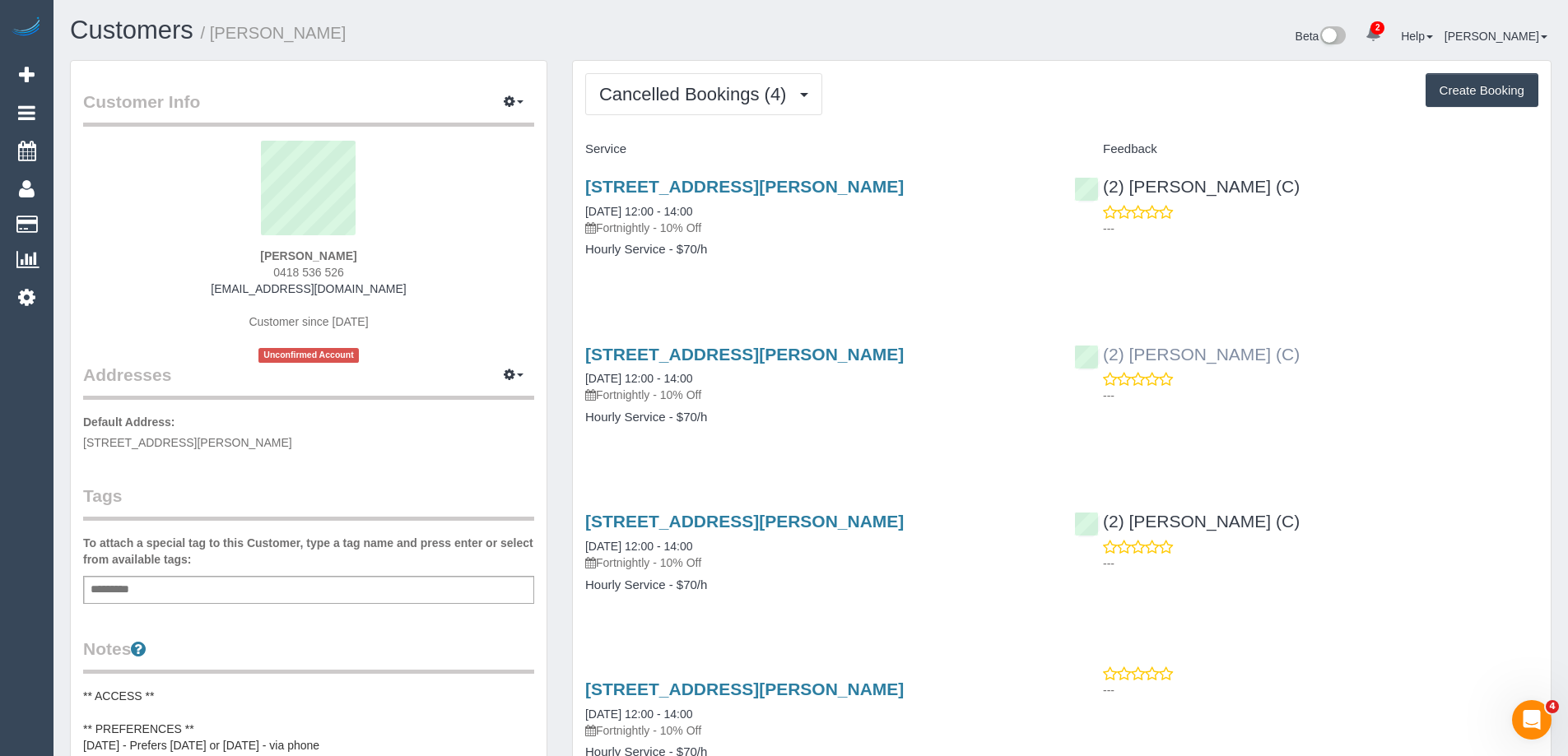
copy link "(2) [PERSON_NAME] (C)"
drag, startPoint x: 1352, startPoint y: 358, endPoint x: 1102, endPoint y: 355, distance: 250.0
click at [1102, 355] on div "(2) [PERSON_NAME] (C) ---" at bounding box center [1306, 372] width 489 height 81
click at [565, 155] on div "Cancelled Bookings (4) Completed Bookings (5) Upcoming Bookings (11) Cancelled …" at bounding box center [1061, 461] width 1004 height 803
drag, startPoint x: 358, startPoint y: 40, endPoint x: 218, endPoint y: 40, distance: 140.0
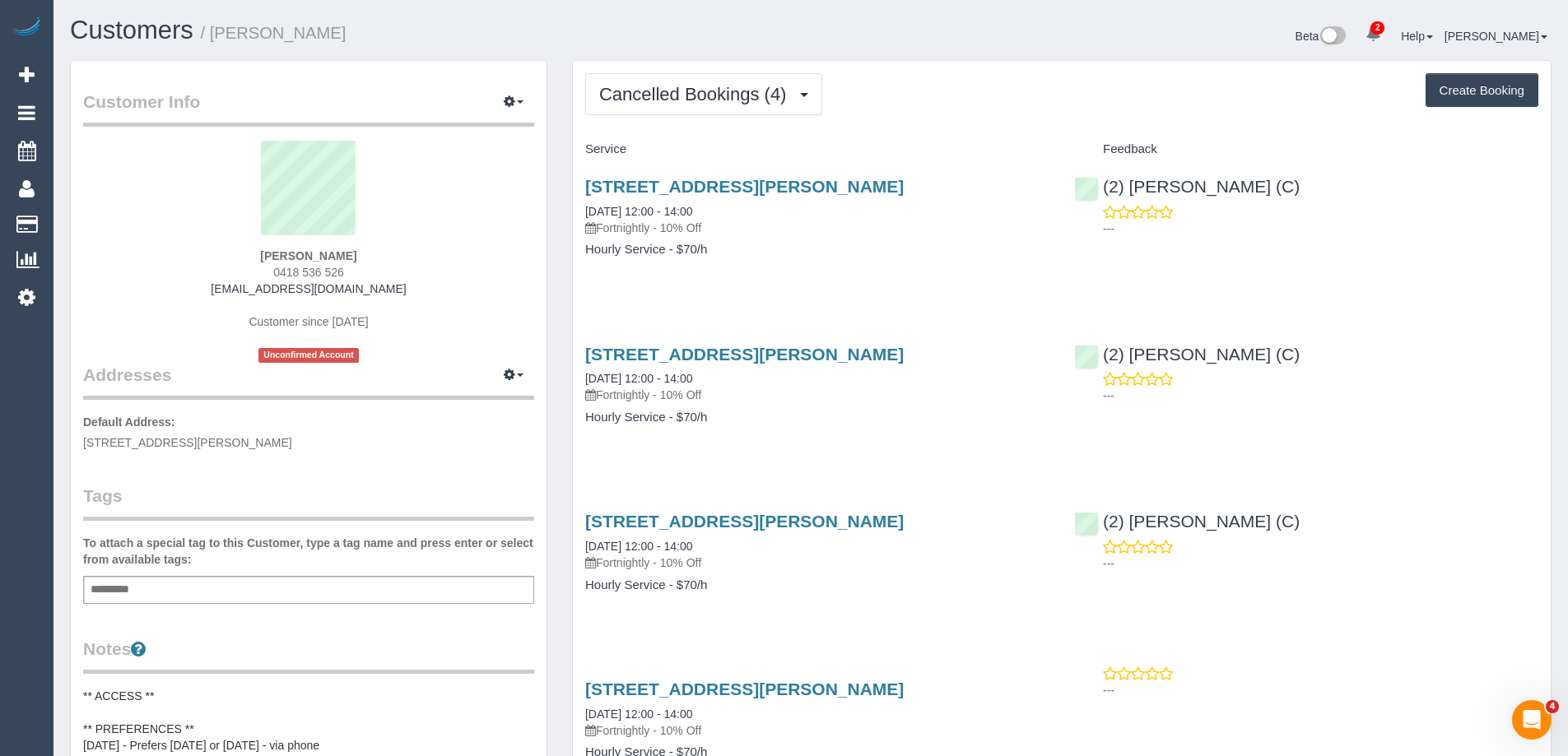
click at [218, 40] on h1 "Customers / [PERSON_NAME]" at bounding box center [434, 30] width 729 height 28
copy small "[PERSON_NAME]"
click at [558, 197] on div "Customer Info Edit Contact Info Send Message Email Preferences Special Sales Ta…" at bounding box center [309, 714] width 502 height 1308
drag, startPoint x: 837, startPoint y: 358, endPoint x: 588, endPoint y: 355, distance: 249.0
click at [588, 355] on h3 "[STREET_ADDRESS][PERSON_NAME]" at bounding box center [817, 354] width 464 height 19
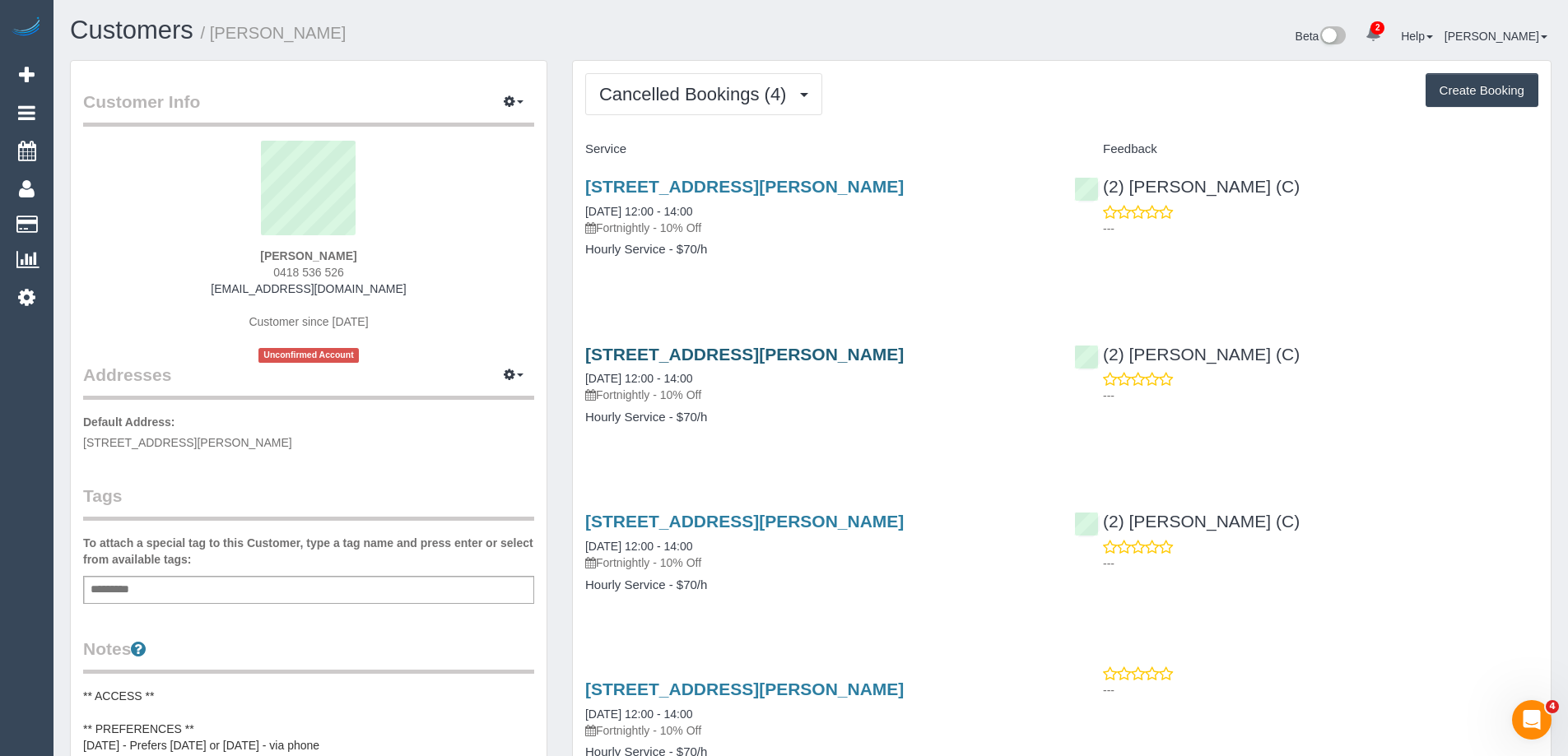
copy link "[STREET_ADDRESS][PERSON_NAME]"
click at [549, 174] on div "Customer Info Edit Contact Info Send Message Email Preferences Special Sales Ta…" at bounding box center [309, 714] width 502 height 1308
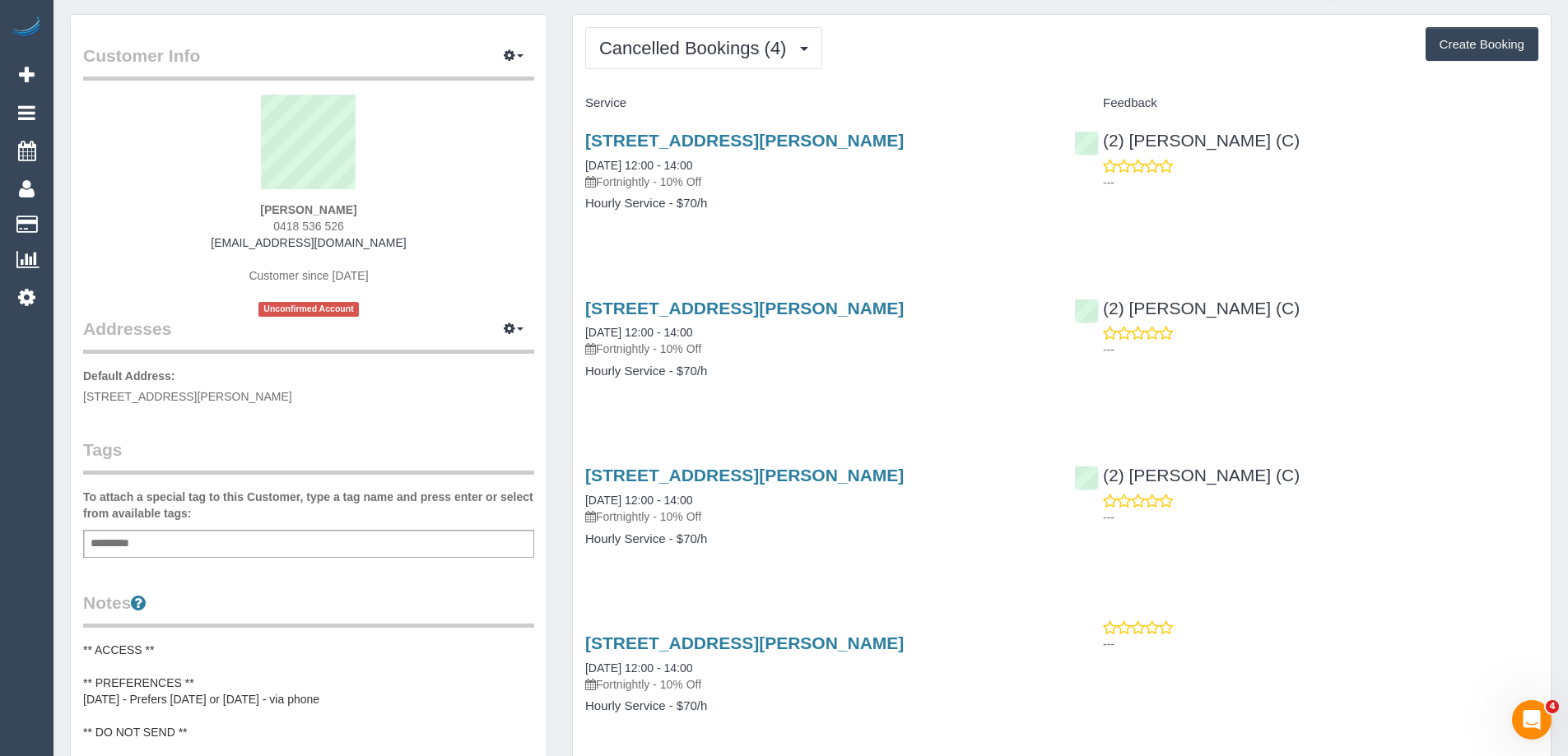
scroll to position [0, 0]
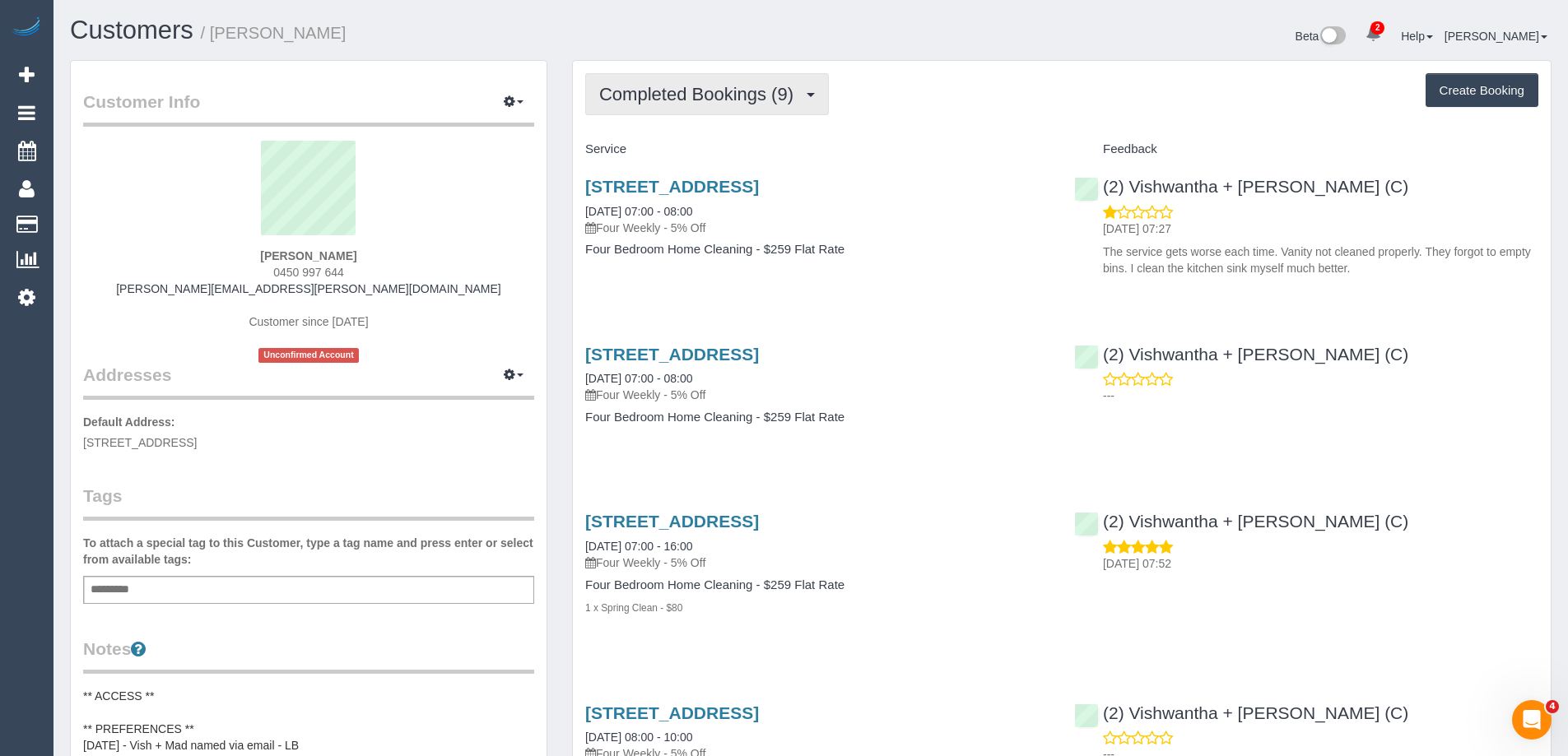
click at [699, 97] on span "Completed Bookings (9)" at bounding box center [700, 94] width 202 height 20
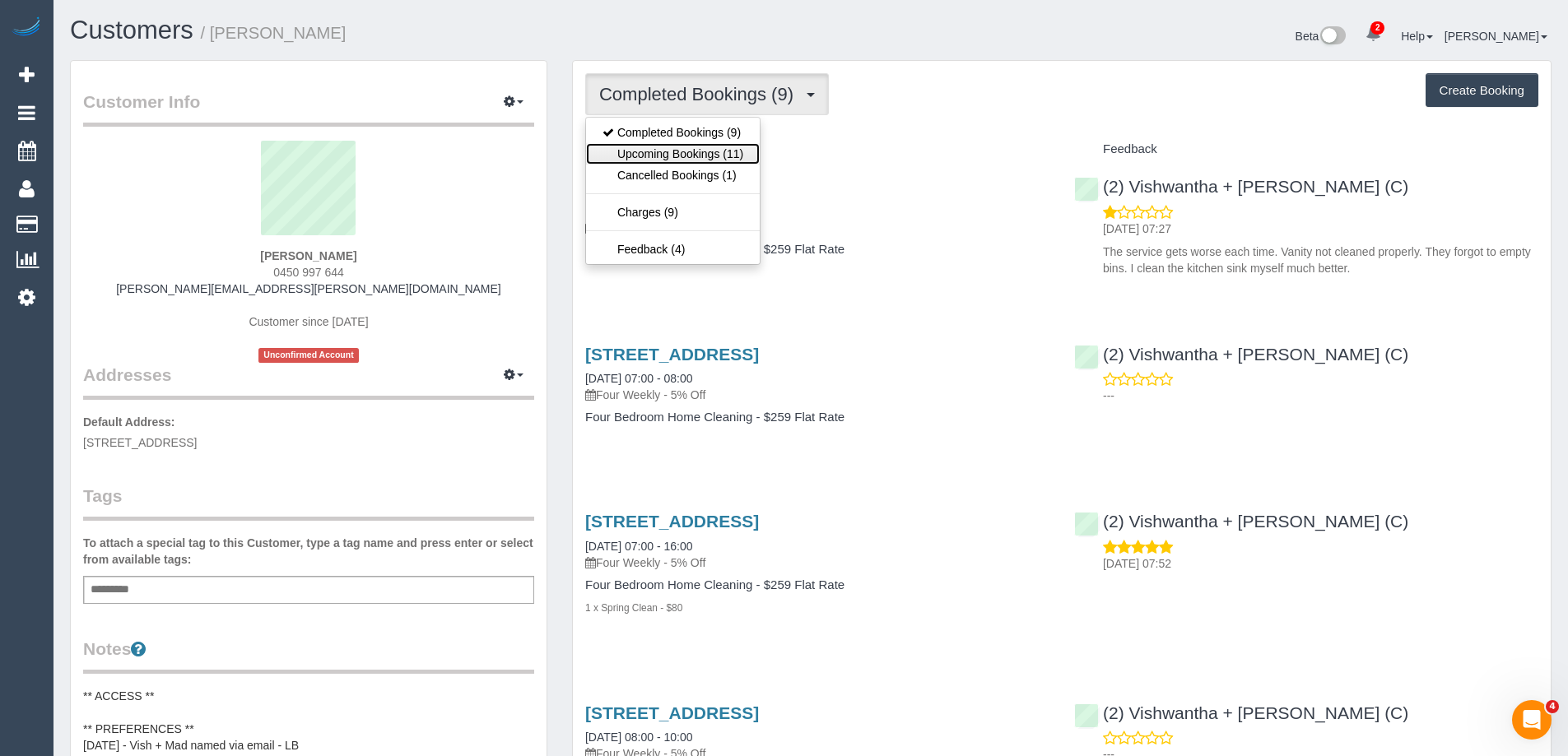
click at [699, 151] on link "Upcoming Bookings (11)" at bounding box center [673, 154] width 174 height 21
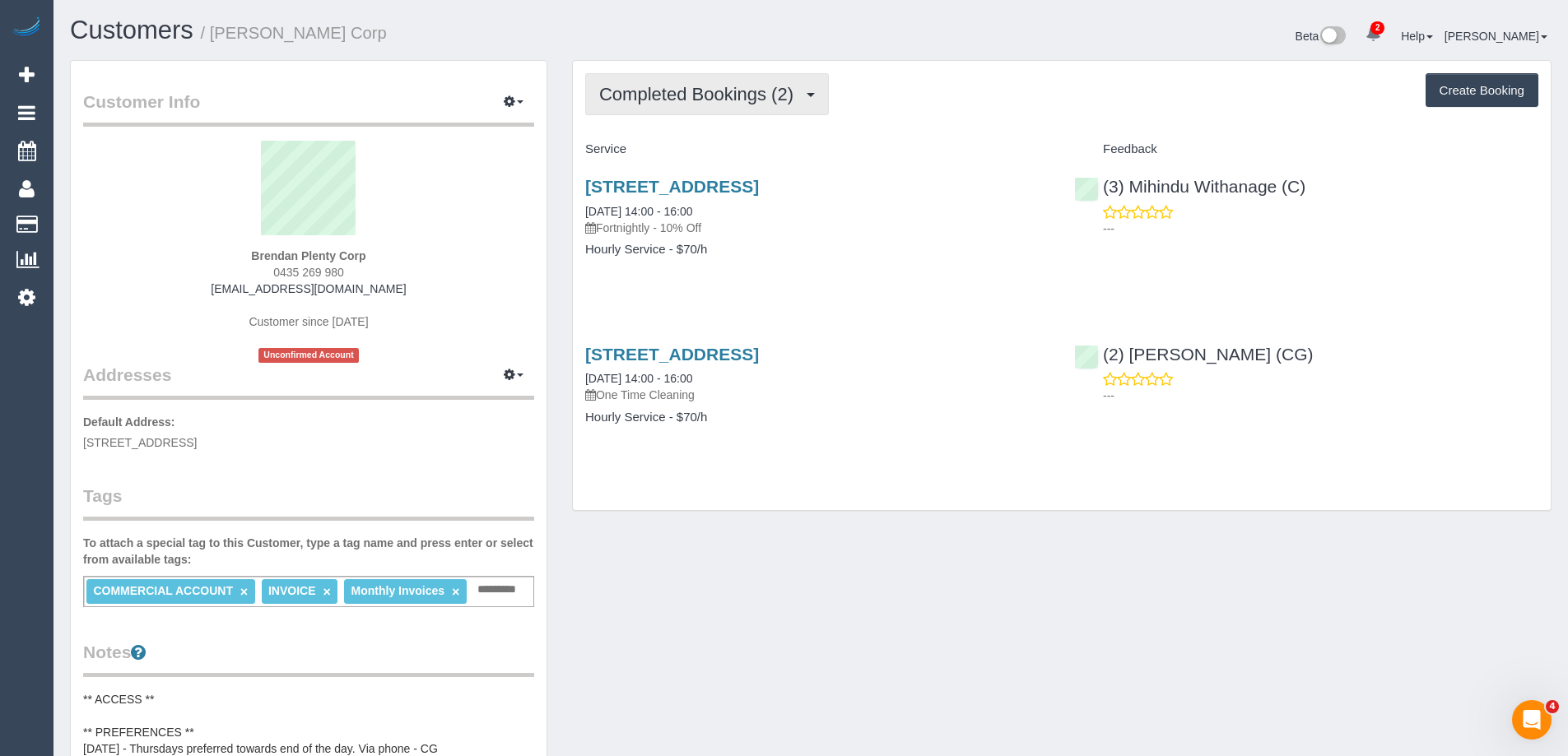
click at [686, 105] on button "Completed Bookings (2)" at bounding box center [707, 95] width 244 height 42
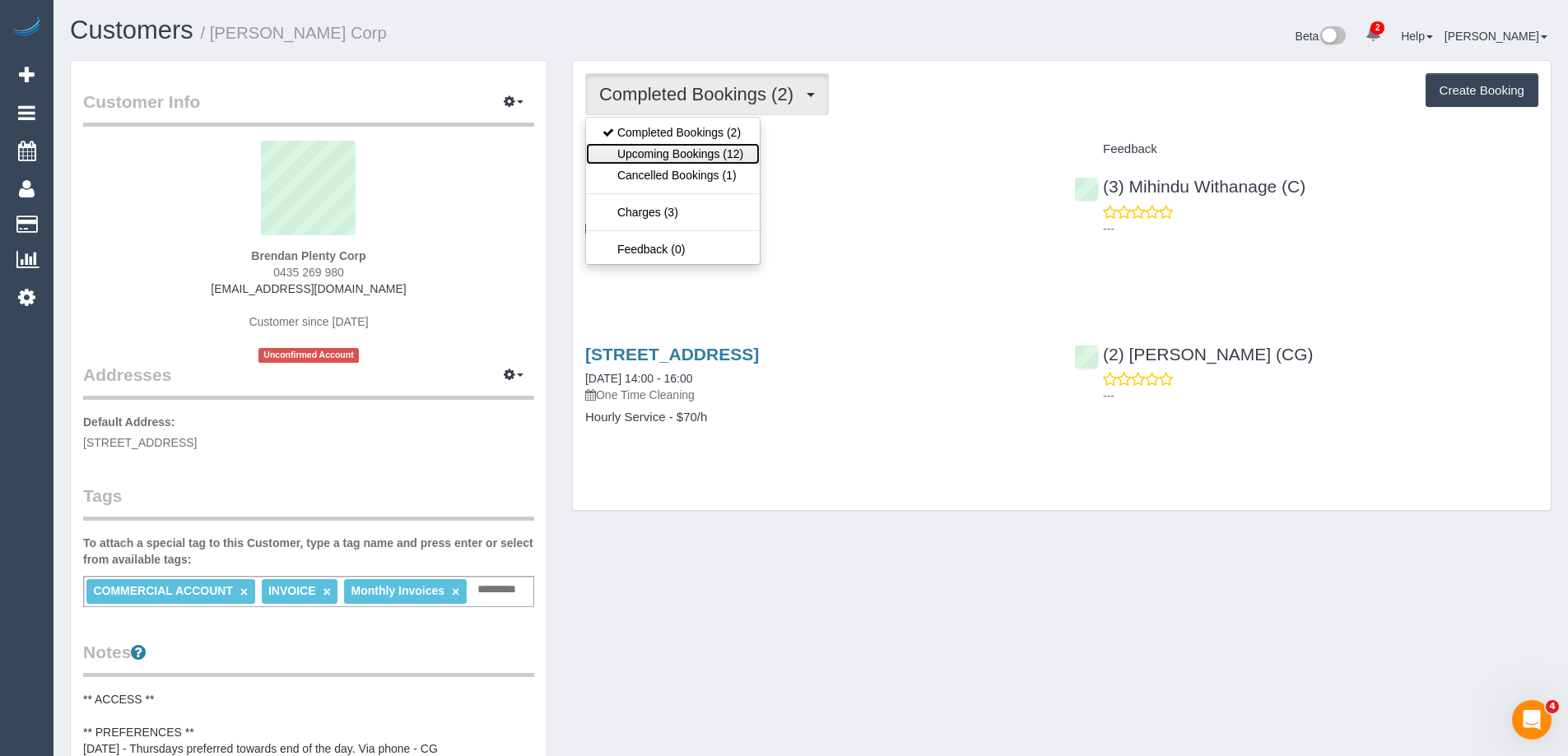
click at [689, 153] on link "Upcoming Bookings (12)" at bounding box center [673, 154] width 174 height 21
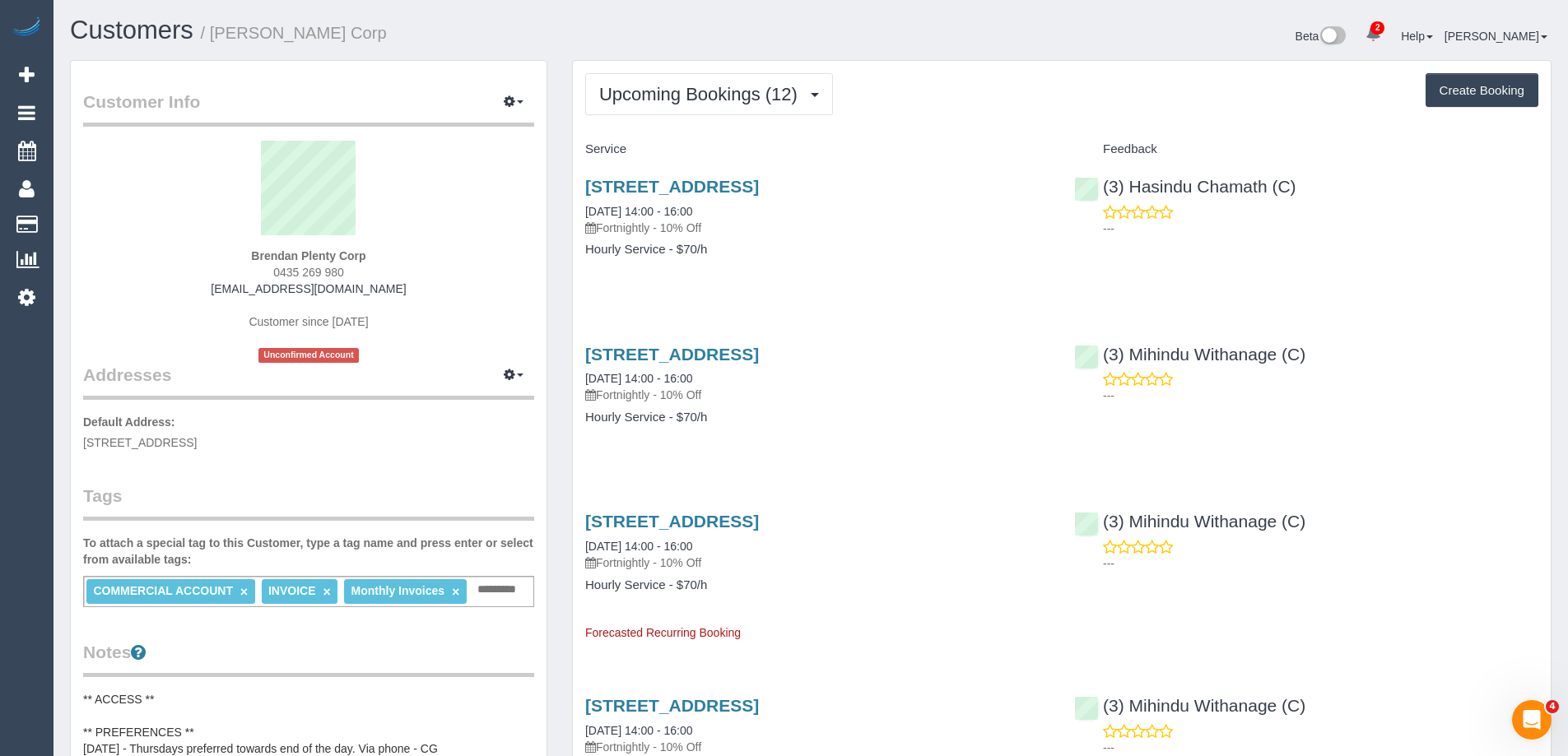
click at [969, 41] on div "Beta 2 Your Notifications You have 0 alerts × You have 2 to charge for [DATE] ×…" at bounding box center [1187, 38] width 753 height 43
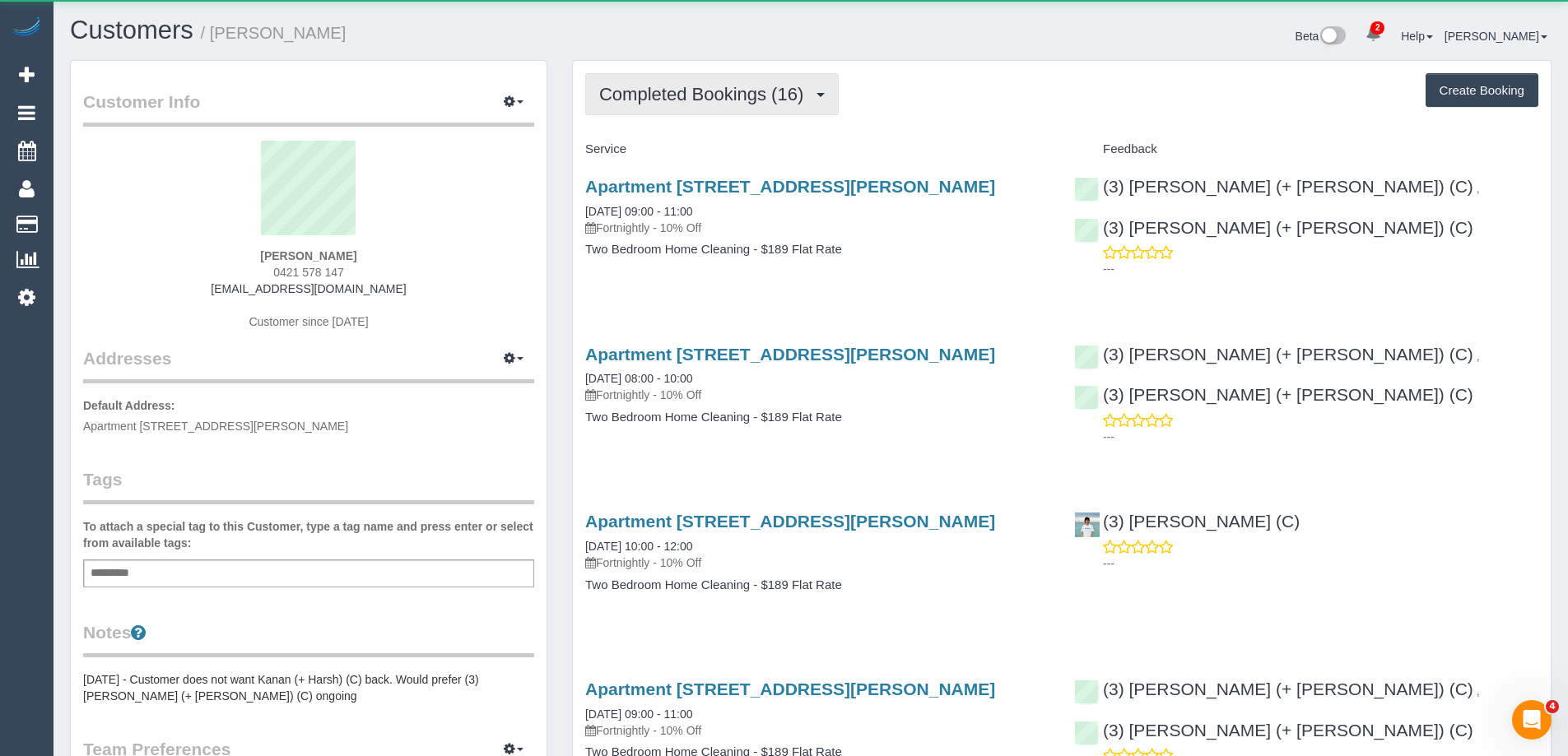
click at [657, 89] on span "Completed Bookings (16)" at bounding box center [705, 94] width 213 height 20
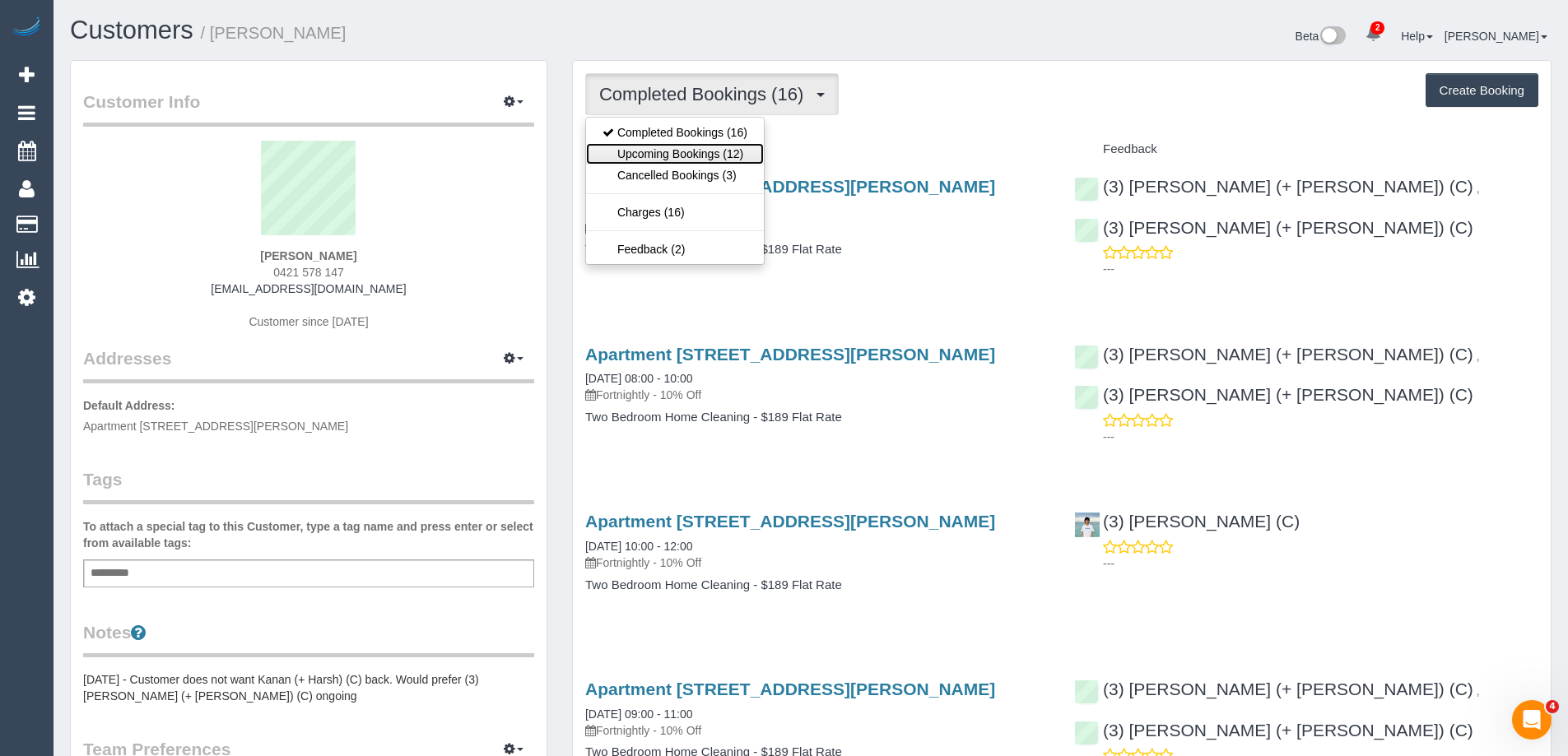
click at [687, 148] on link "Upcoming Bookings (12)" at bounding box center [674, 154] width 178 height 21
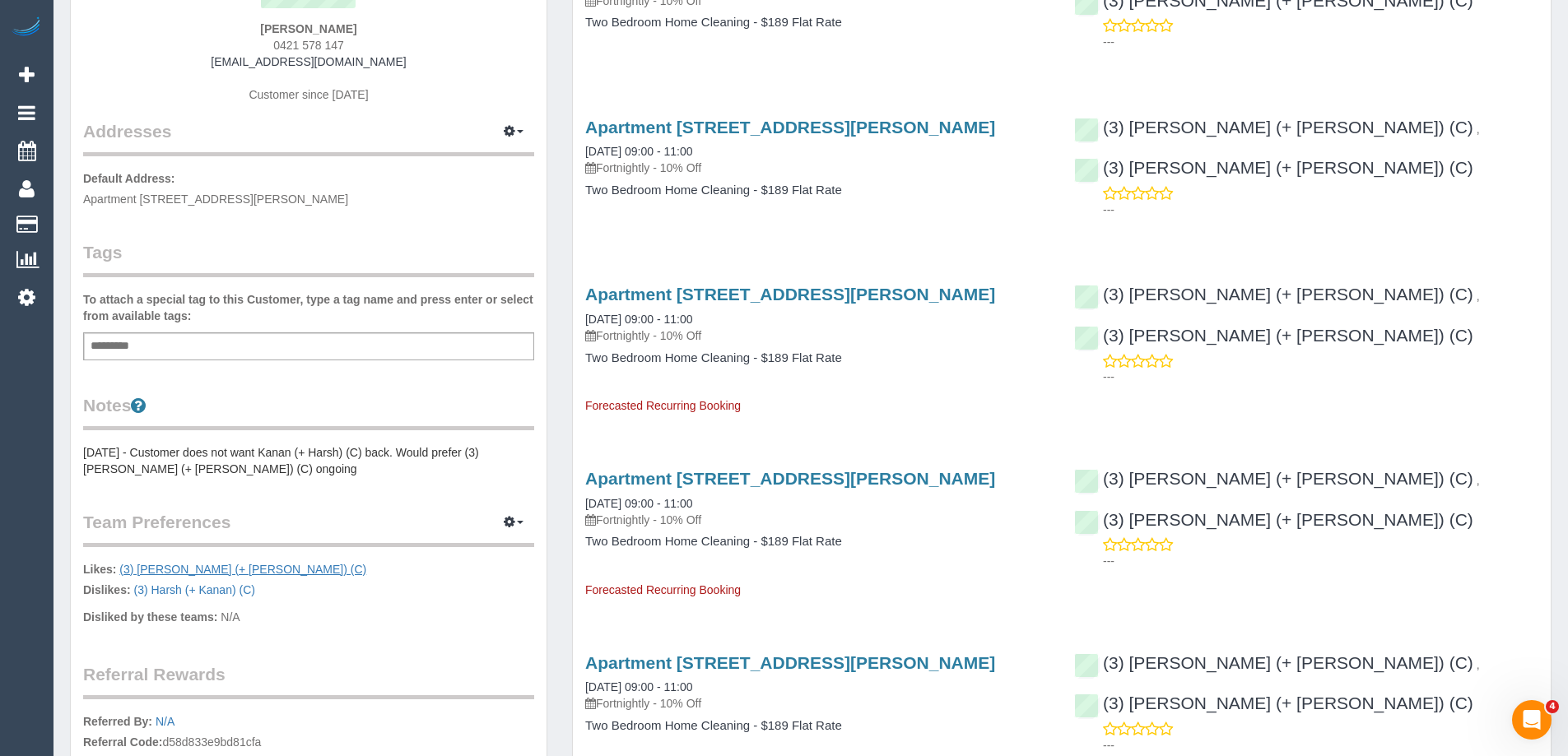
scroll to position [411, 0]
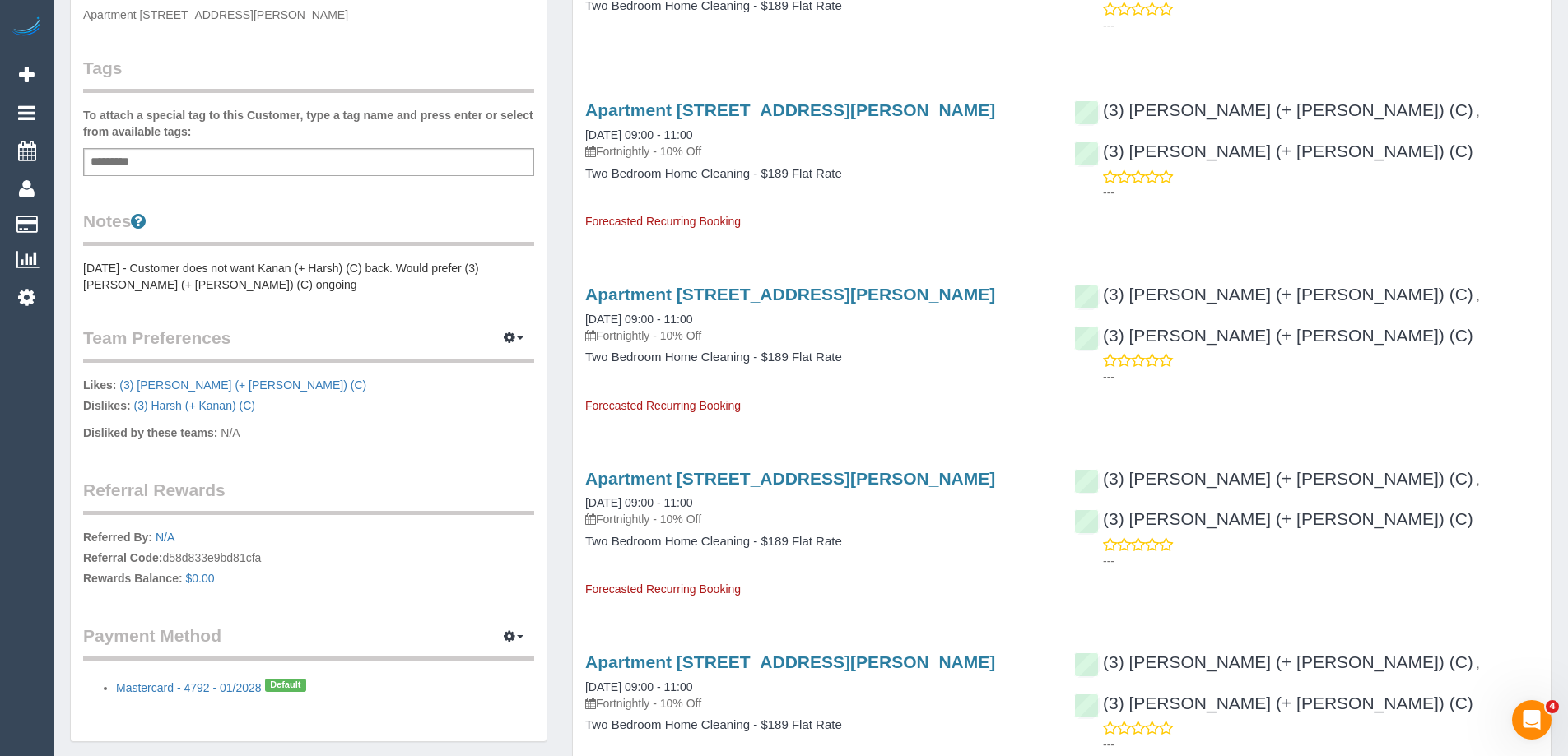
click at [114, 262] on pre "[DATE] - Customer does not want Kanan (+ Harsh) (C) back. Would prefer (3) [PER…" at bounding box center [308, 277] width 451 height 33
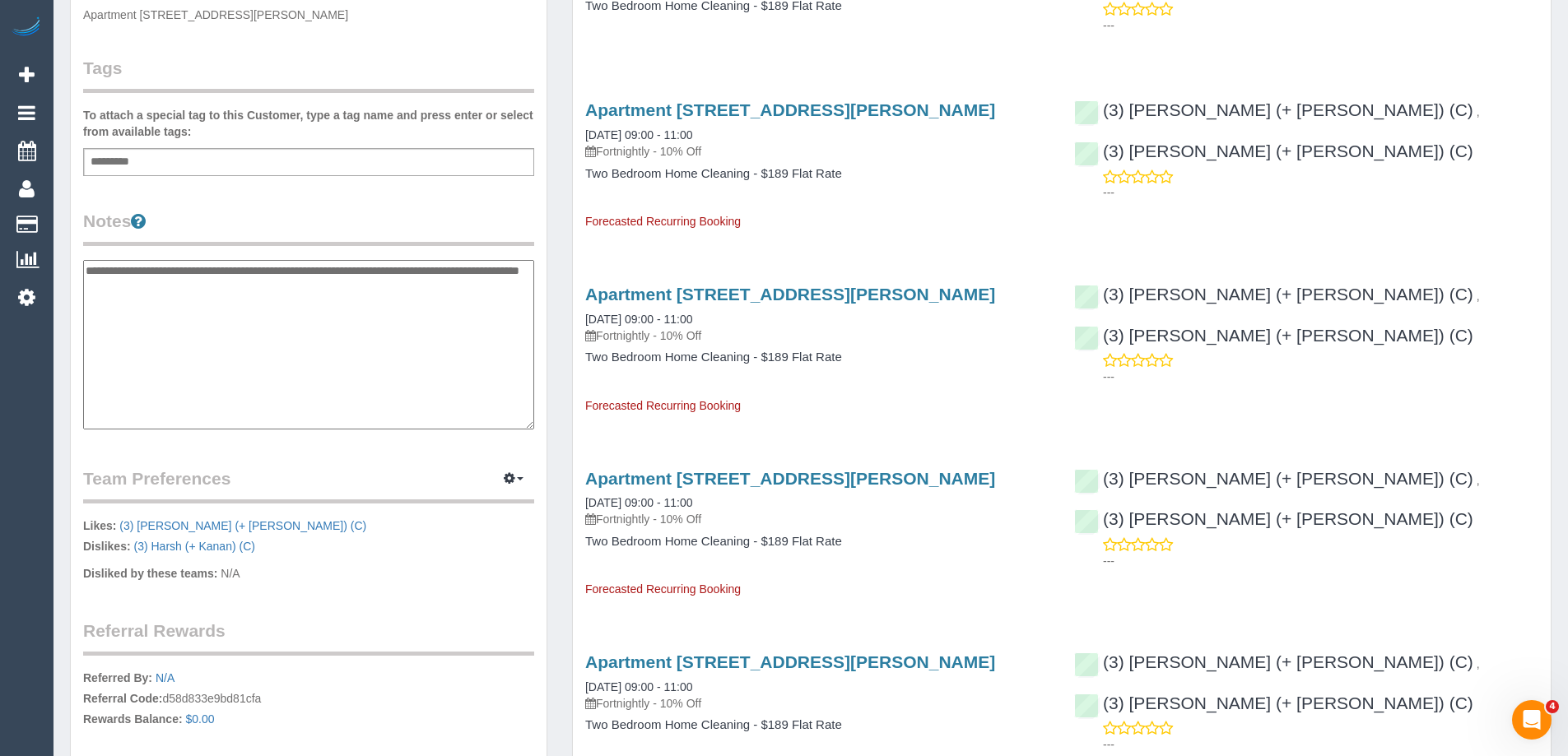
click at [84, 269] on textarea "**********" at bounding box center [308, 345] width 451 height 169
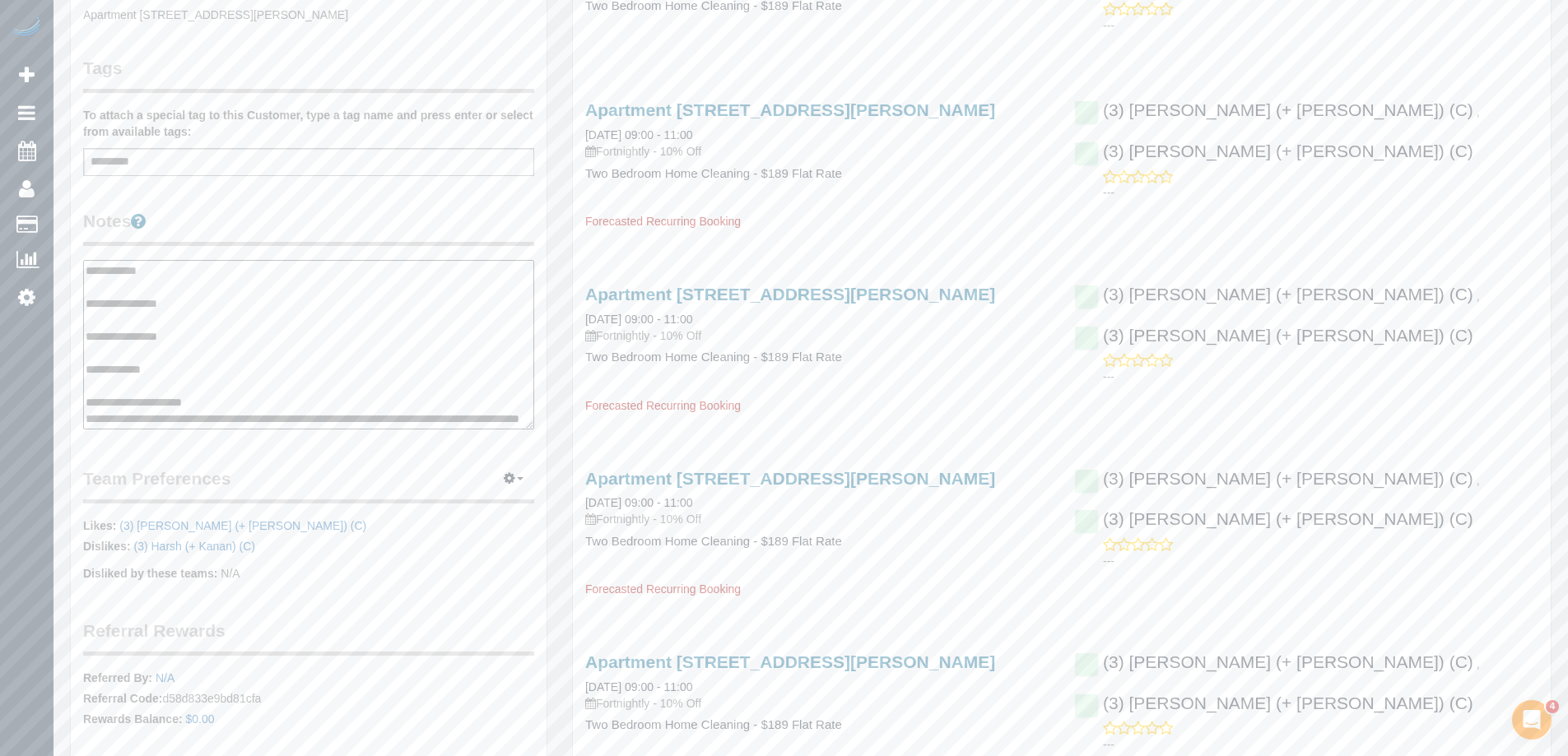
scroll to position [17, 0]
click at [330, 409] on textarea "**********" at bounding box center [308, 345] width 451 height 169
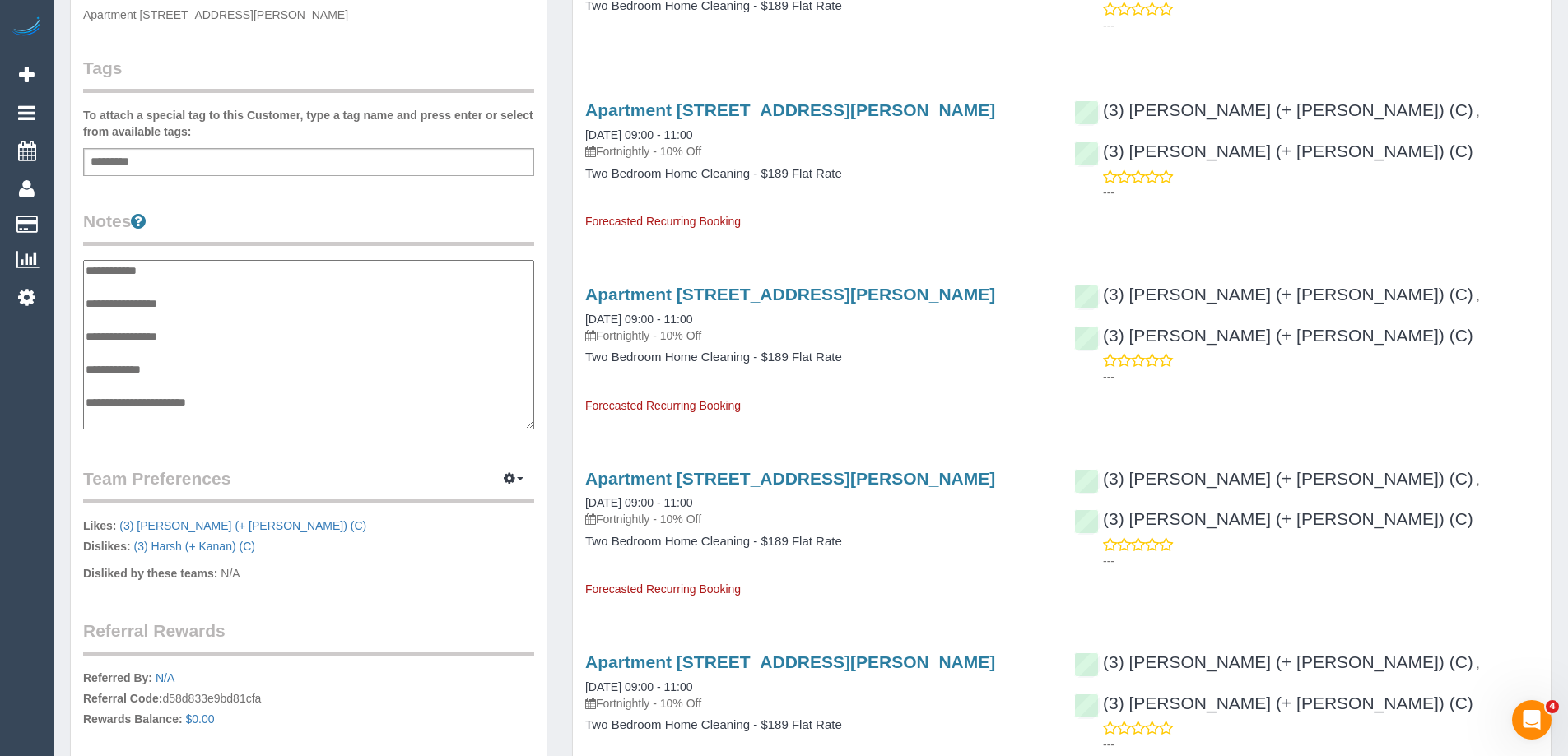
scroll to position [0, 0]
click at [199, 352] on textarea "**********" at bounding box center [308, 345] width 451 height 169
type textarea "**********"
click at [230, 226] on legend "Notes" at bounding box center [308, 227] width 451 height 37
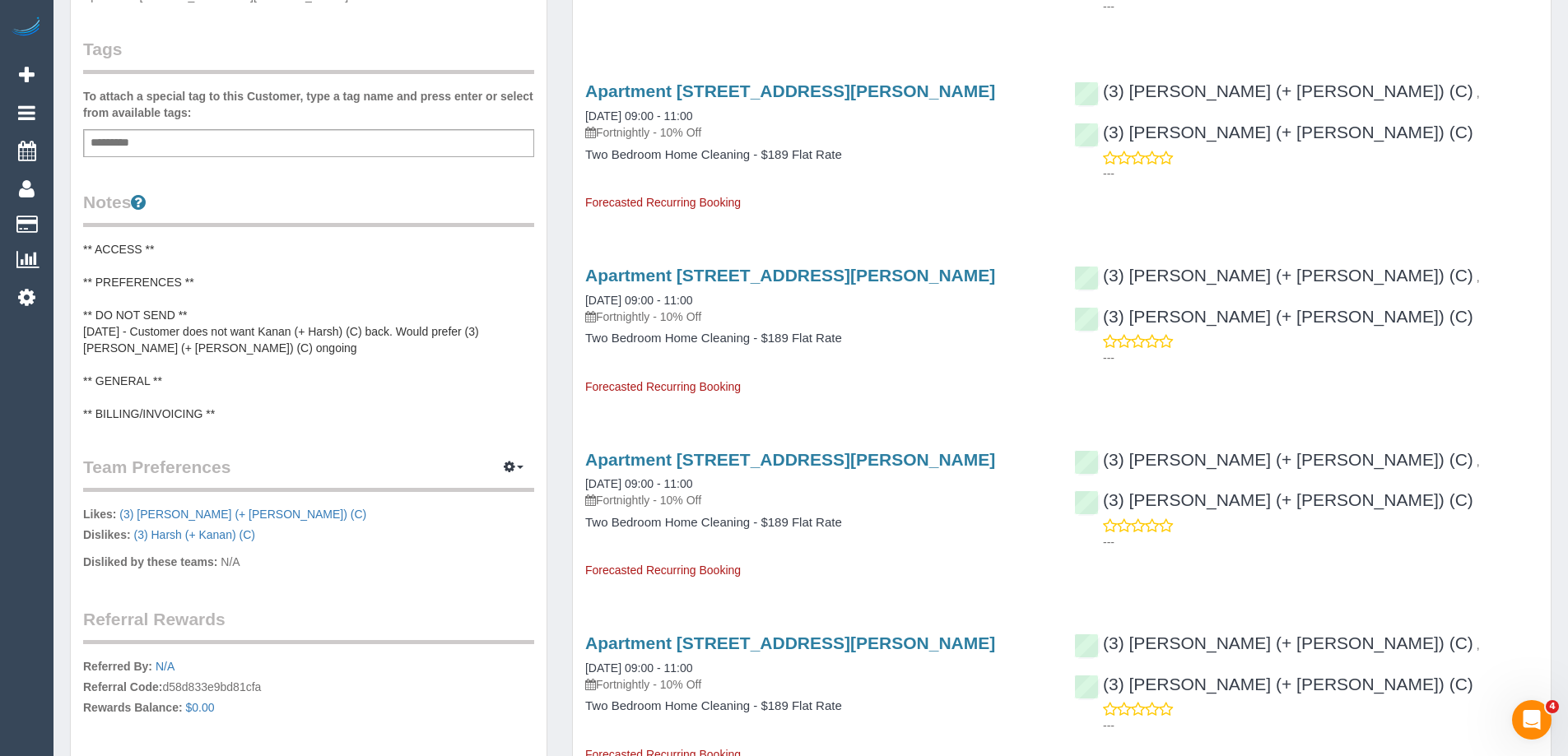
scroll to position [494, 0]
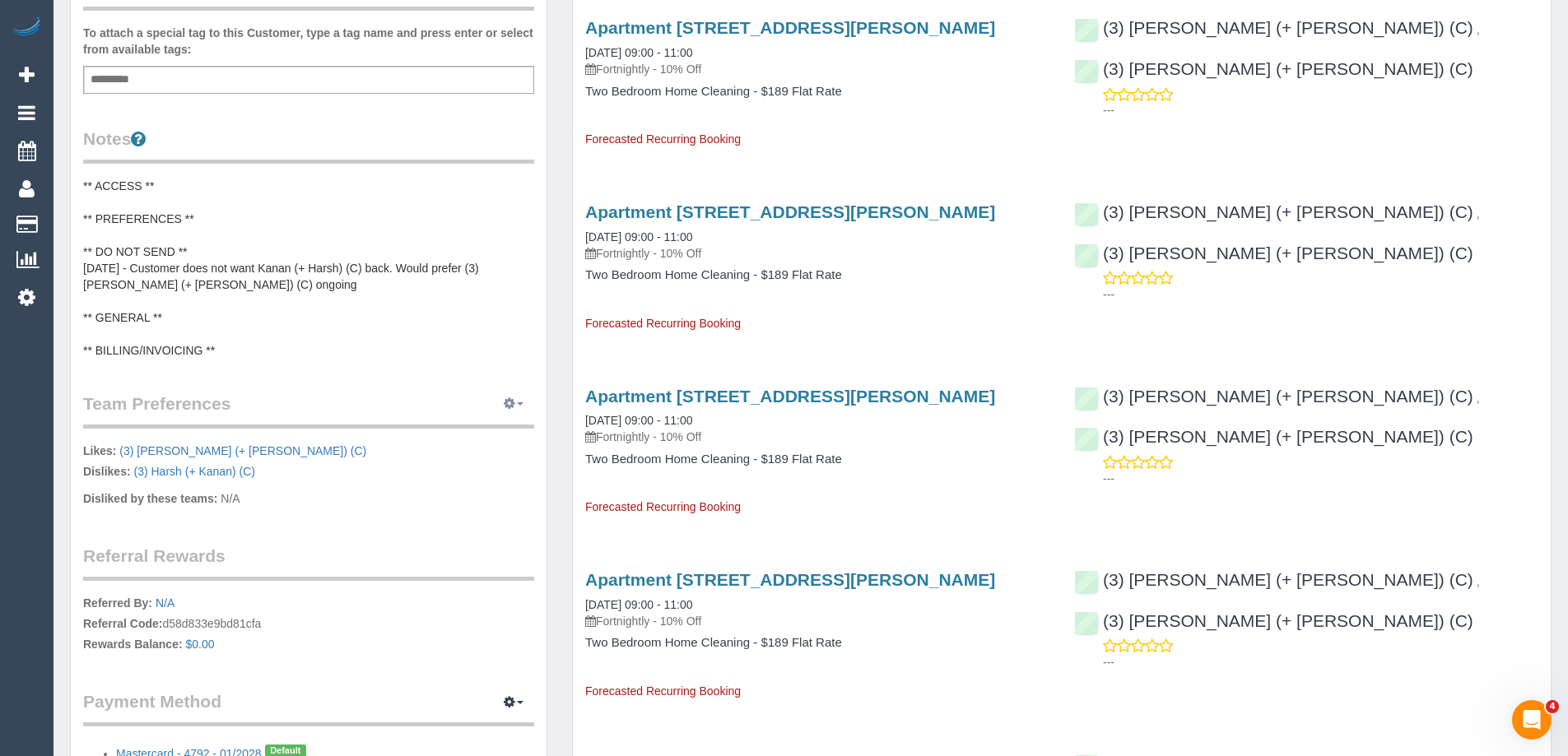
click at [512, 401] on icon "button" at bounding box center [509, 403] width 12 height 10
click at [478, 433] on link "Manage Preferences" at bounding box center [464, 434] width 140 height 21
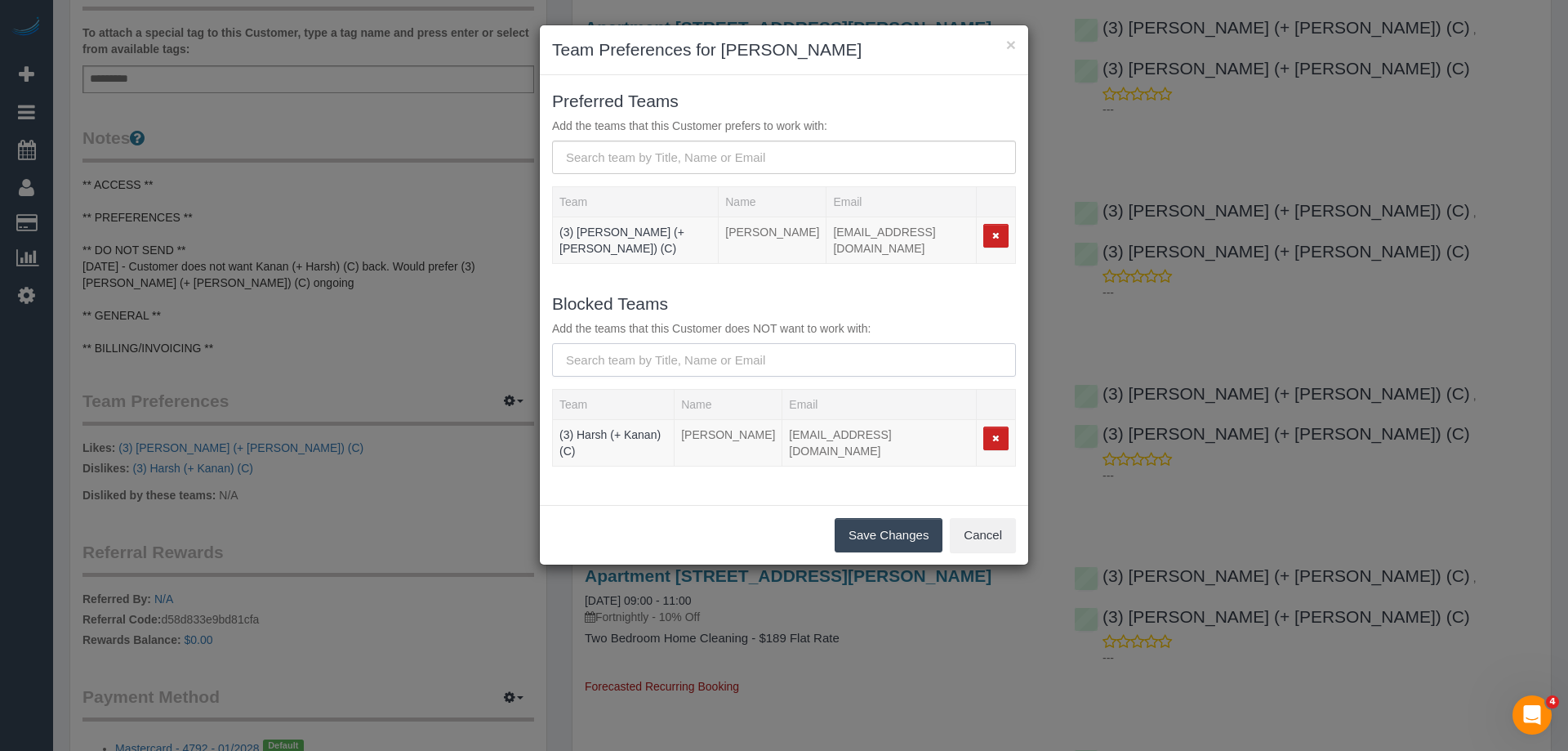
click at [675, 344] on input "text" at bounding box center [784, 360] width 464 height 34
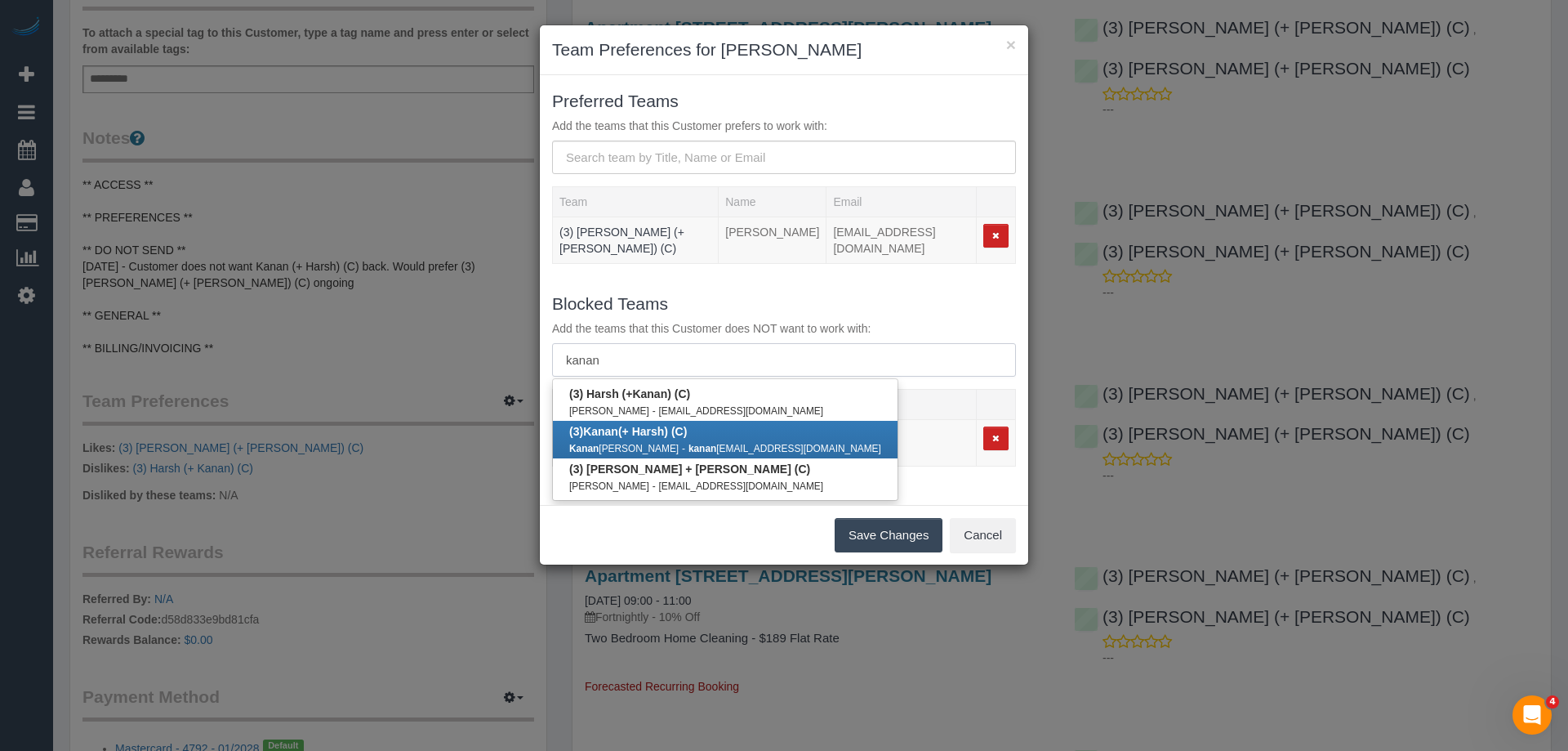
type input "kanan"
click at [647, 426] on b "(3) Kanan (+ Harsh) (C)" at bounding box center [627, 431] width 118 height 13
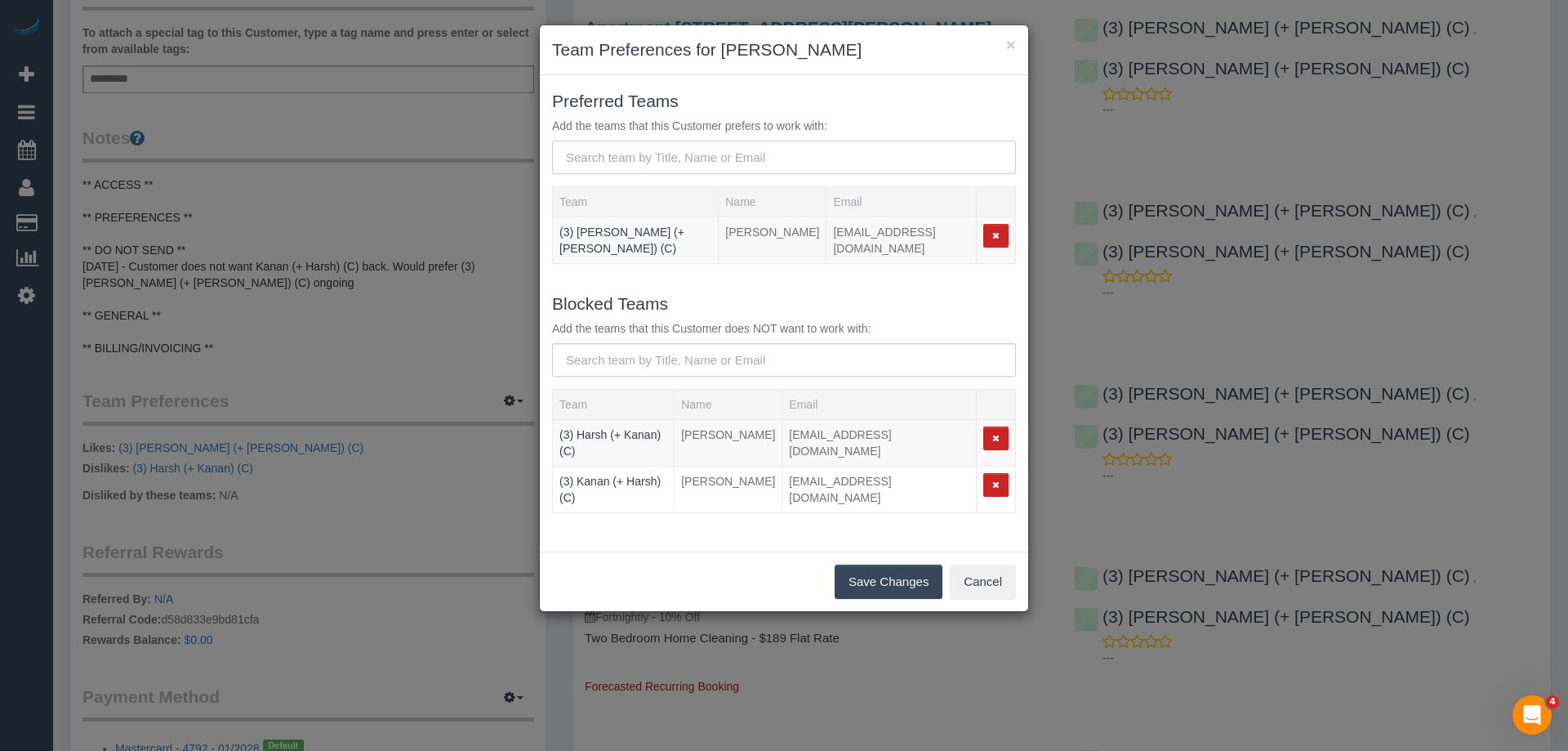
click at [681, 163] on input "text" at bounding box center [784, 157] width 464 height 34
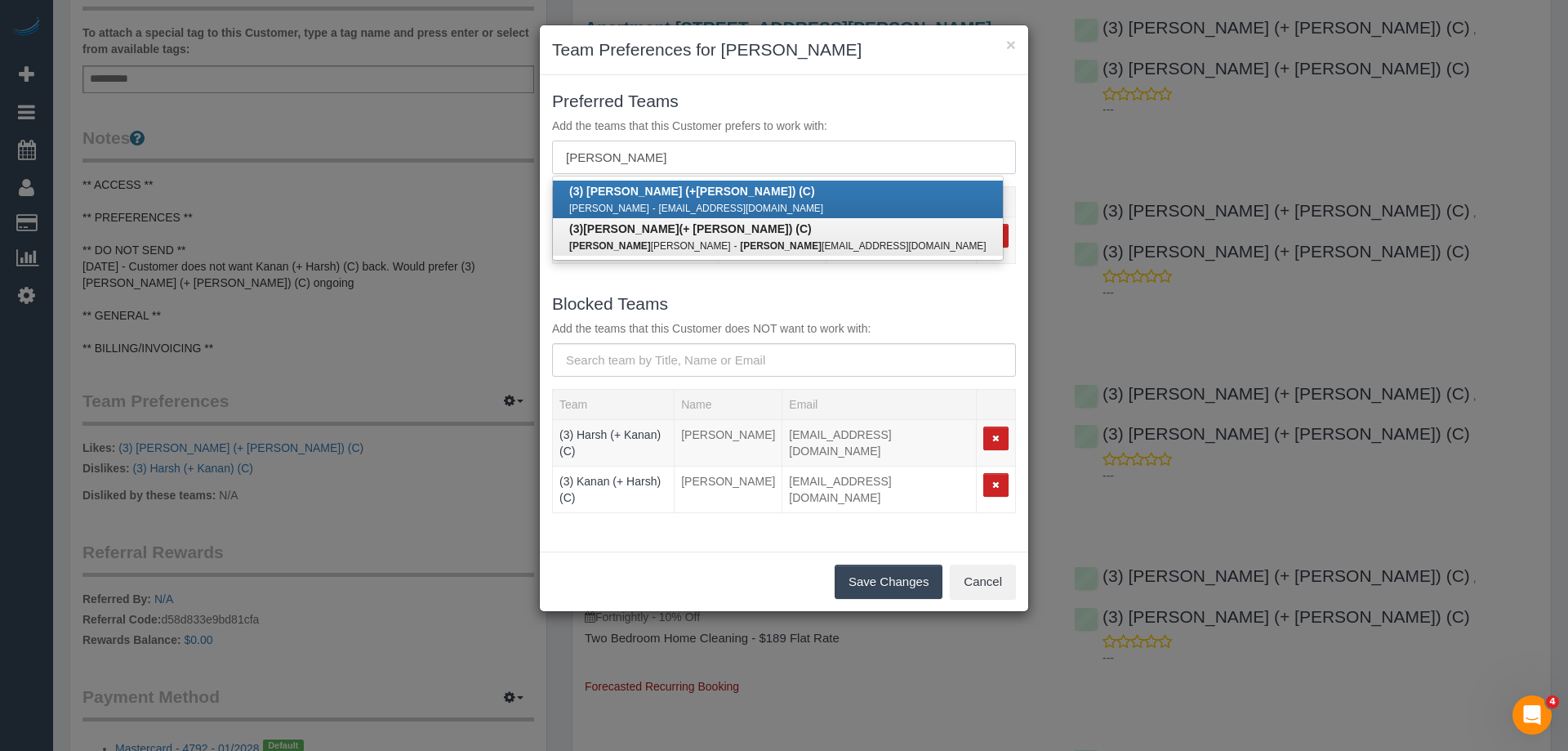
type input "[PERSON_NAME]"
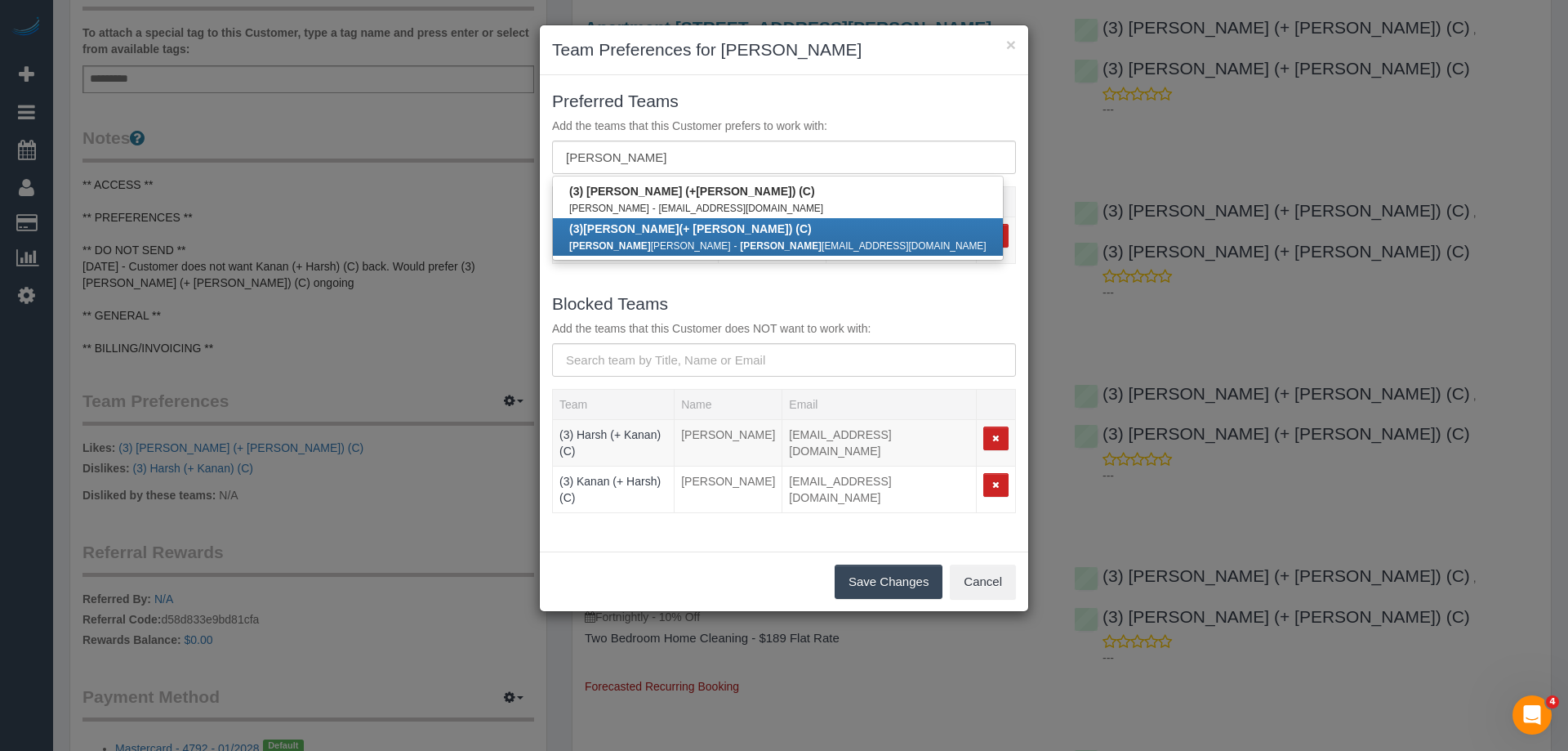
click at [668, 231] on b "(3) [PERSON_NAME] (+ [PERSON_NAME]) (C)" at bounding box center [690, 228] width 243 height 13
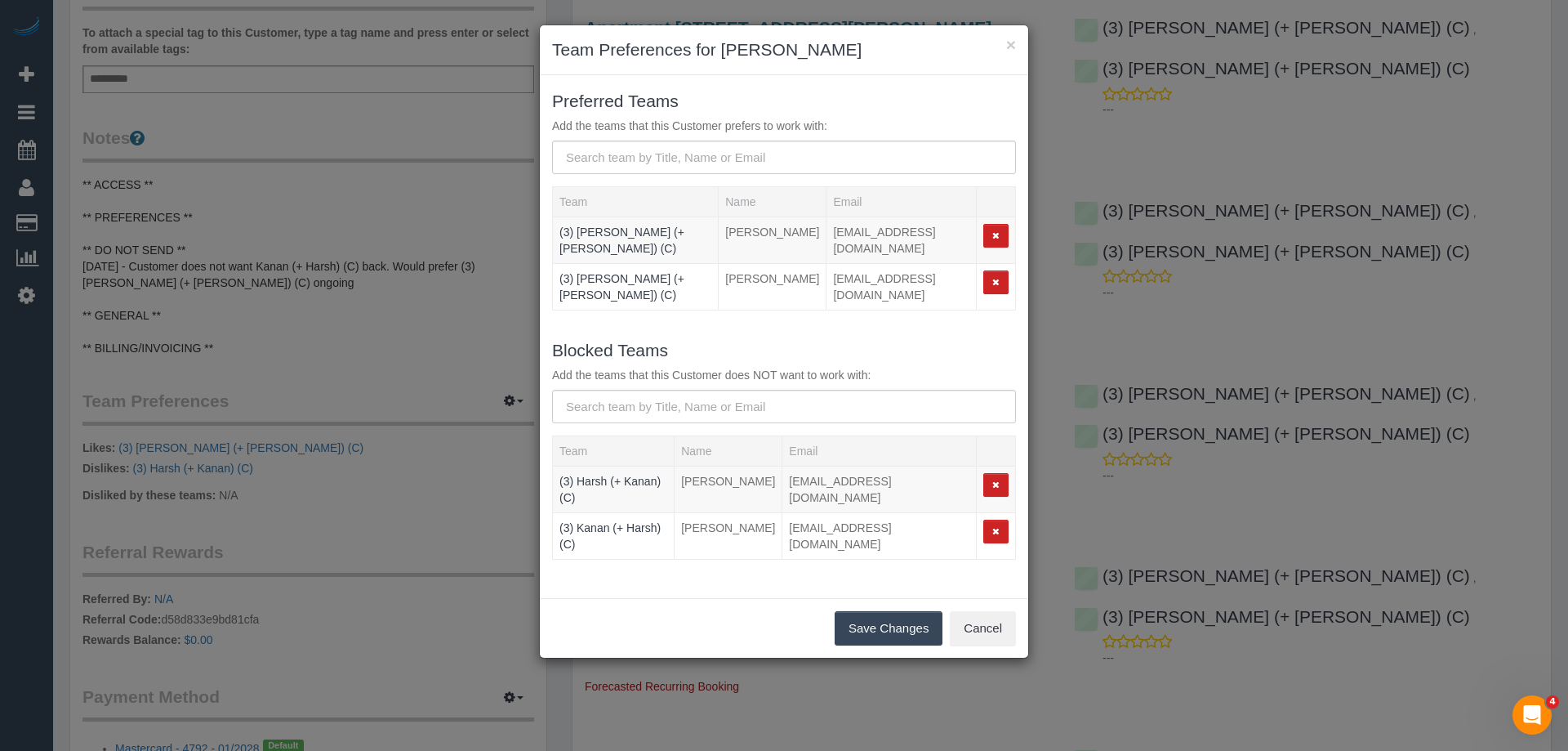
click at [874, 611] on button "Save Changes" at bounding box center [889, 629] width 108 height 35
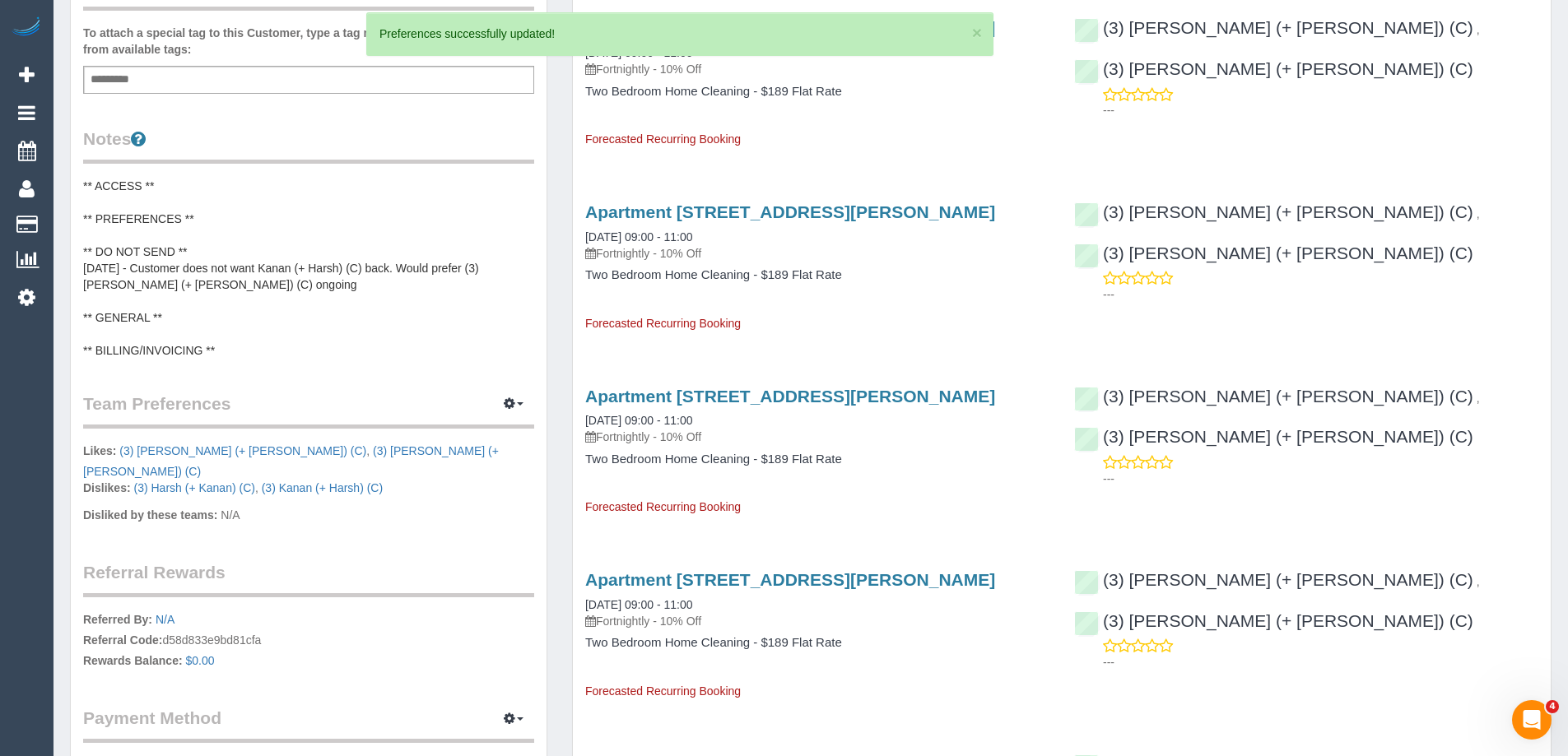
click at [216, 276] on pre "** ACCESS ** ** PREFERENCES ** ** DO NOT SEND ** [DATE] - Customer does not wan…" at bounding box center [308, 268] width 451 height 181
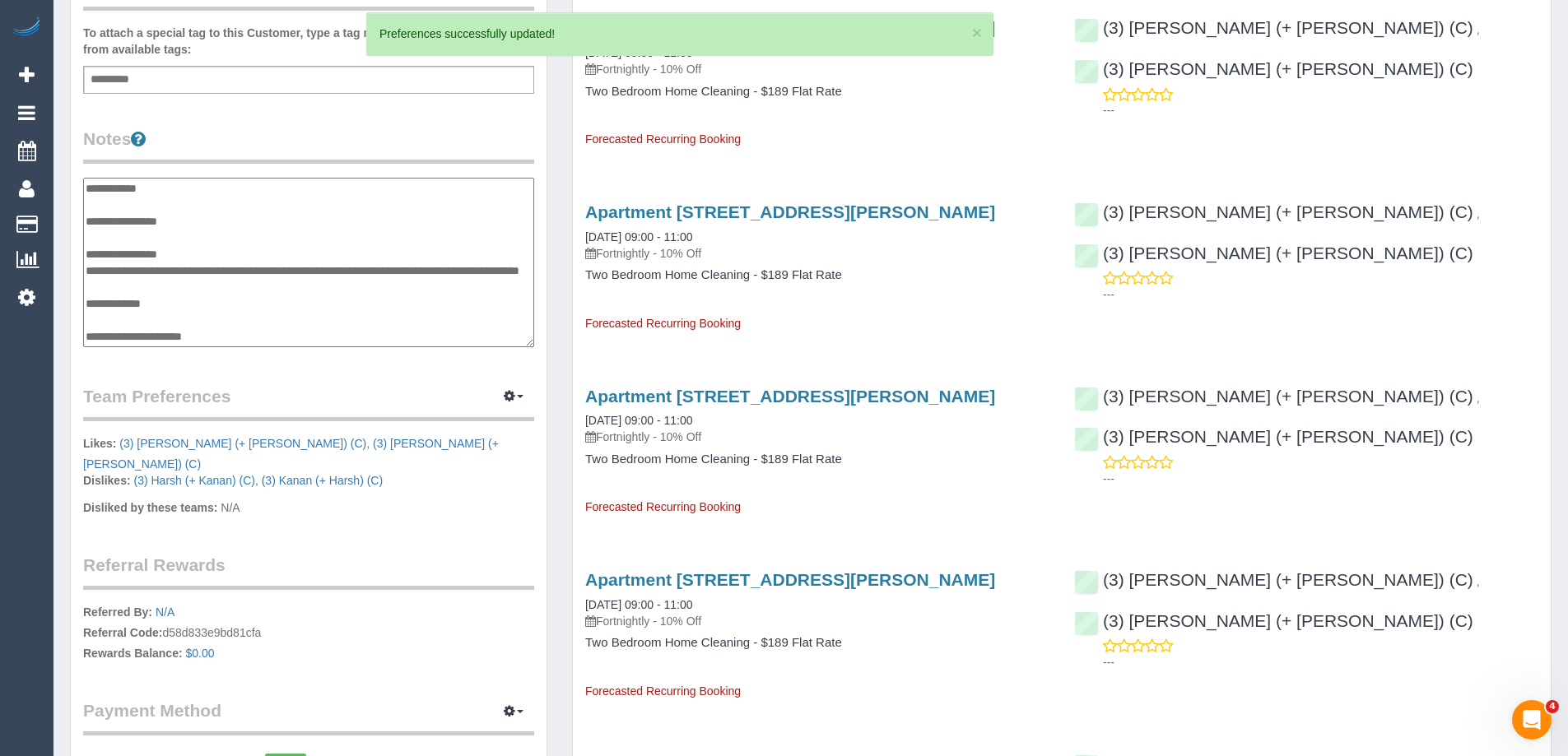
scroll to position [14, 0]
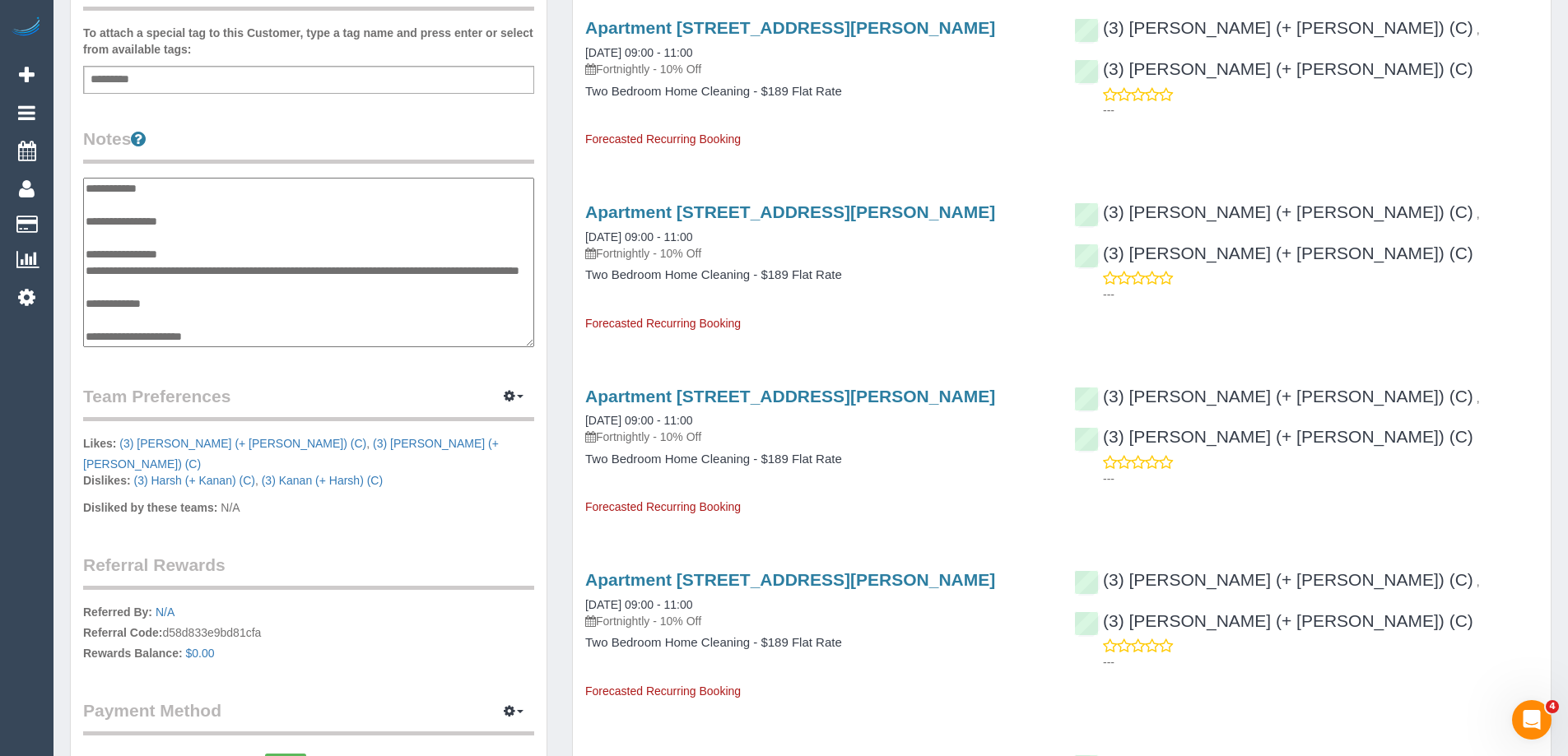
click at [202, 256] on textarea "**********" at bounding box center [308, 262] width 451 height 169
click at [182, 220] on textarea "**********" at bounding box center [308, 262] width 451 height 169
type textarea "**********"
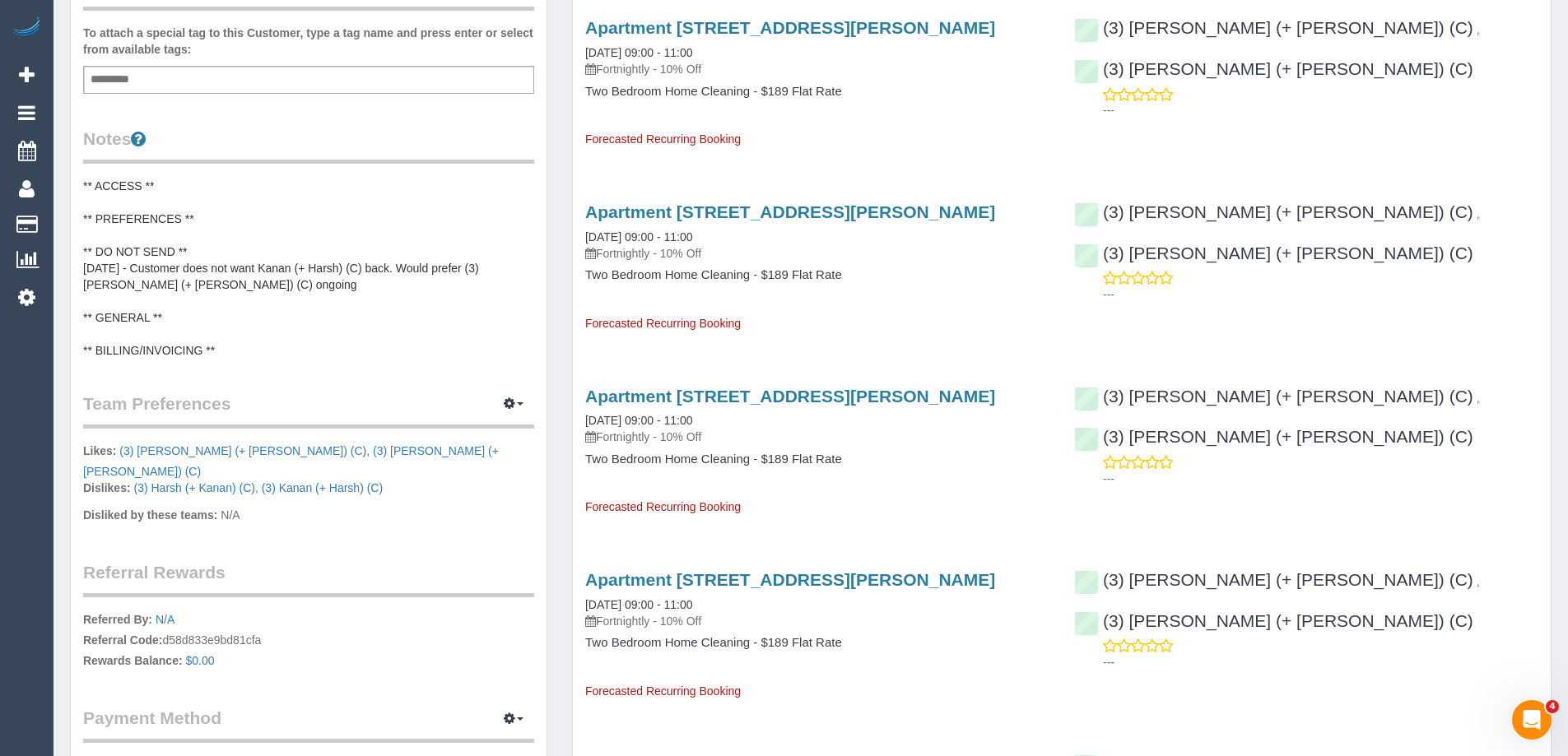
drag, startPoint x: 155, startPoint y: 216, endPoint x: 293, endPoint y: 232, distance: 138.9
click at [568, 153] on div "Upcoming Bookings (12) Completed Bookings (16) Upcoming Bookings (12) Cancelled…" at bounding box center [1061, 720] width 1004 height 2308
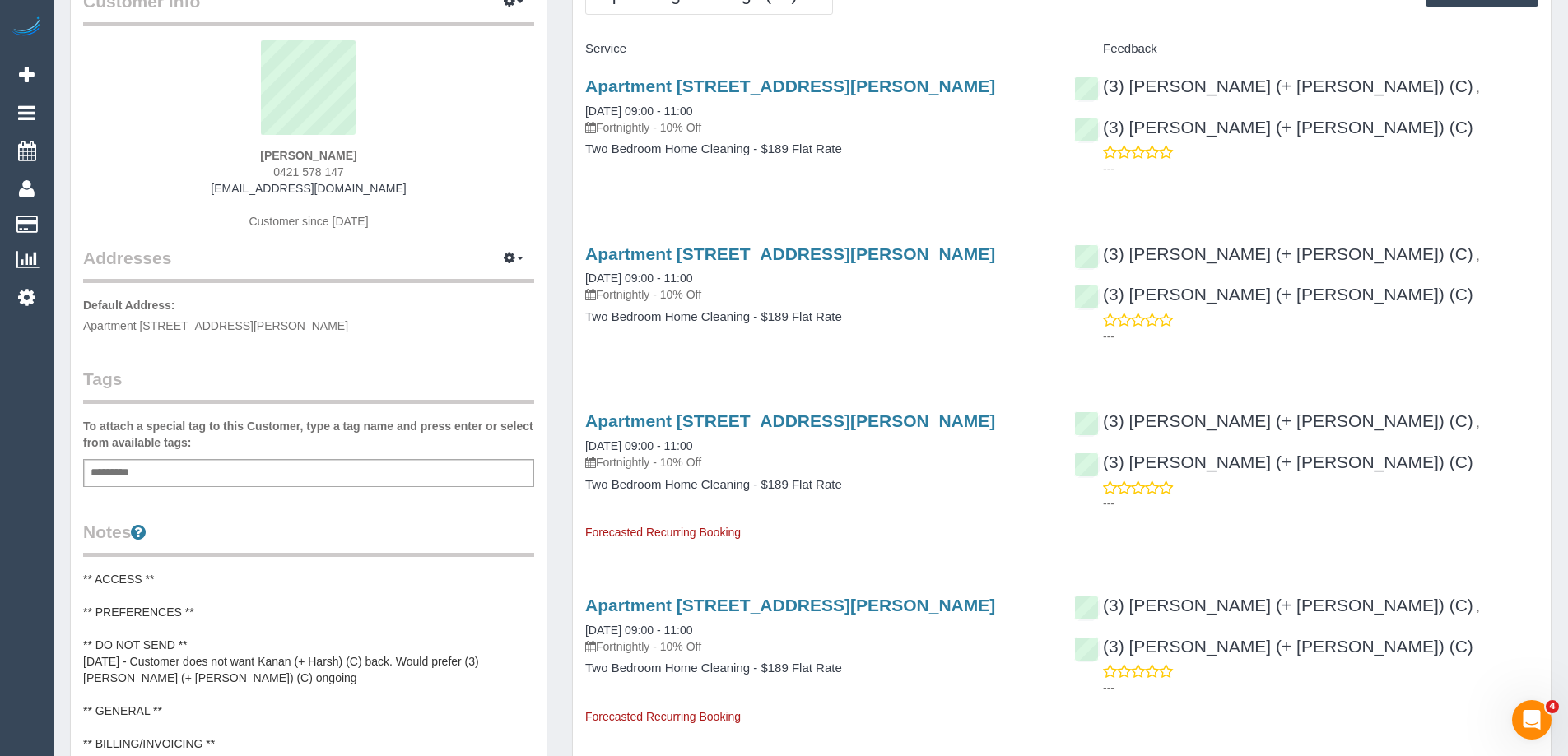
scroll to position [0, 0]
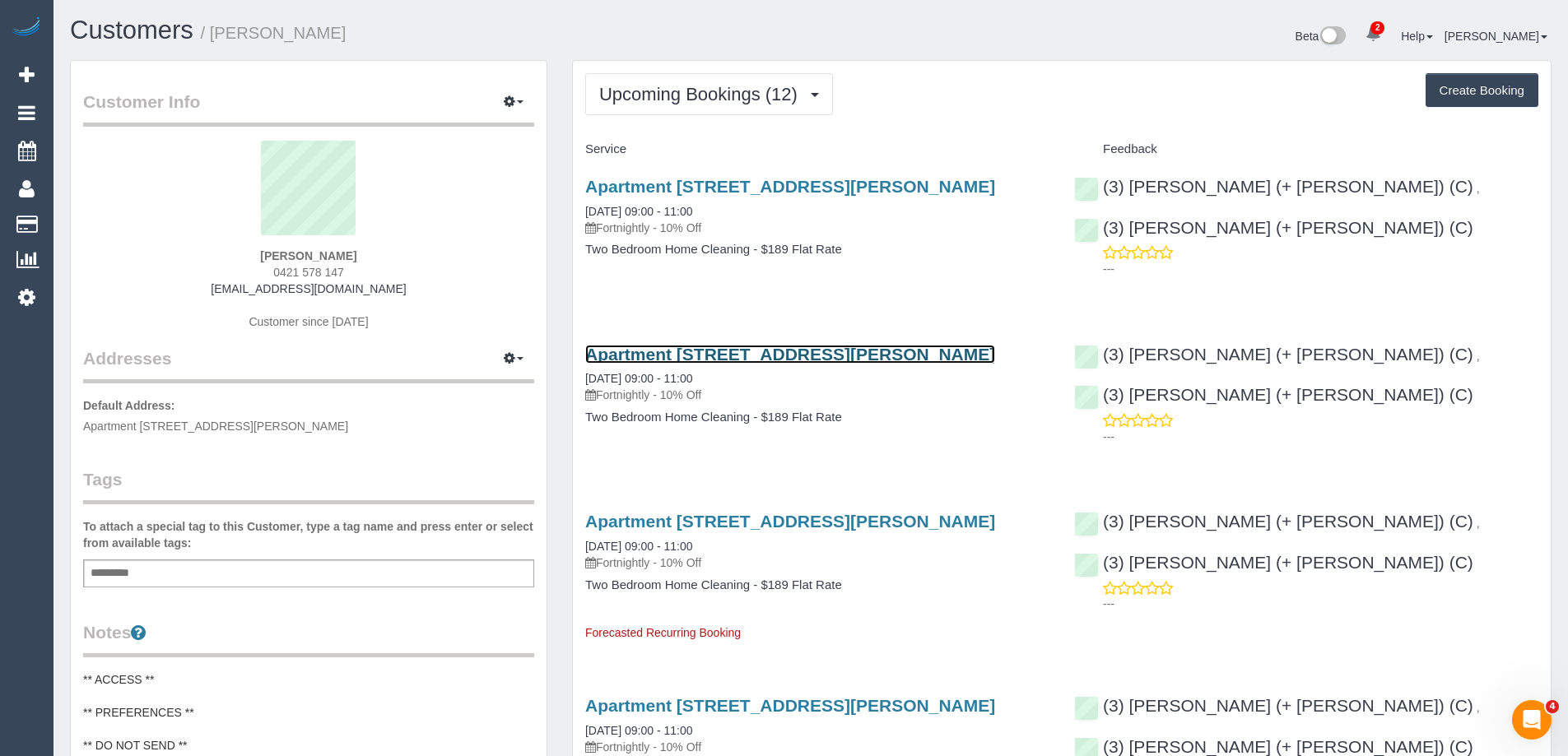
click at [805, 363] on link "Apartment 46, 781 Whitehorse Road, Mont Albert, Melbourne, VIC 3127" at bounding box center [790, 354] width 409 height 19
click at [831, 363] on link "Apartment 46, 781 Whitehorse Road, Mont Albert, Melbourne, VIC 3127" at bounding box center [790, 354] width 409 height 19
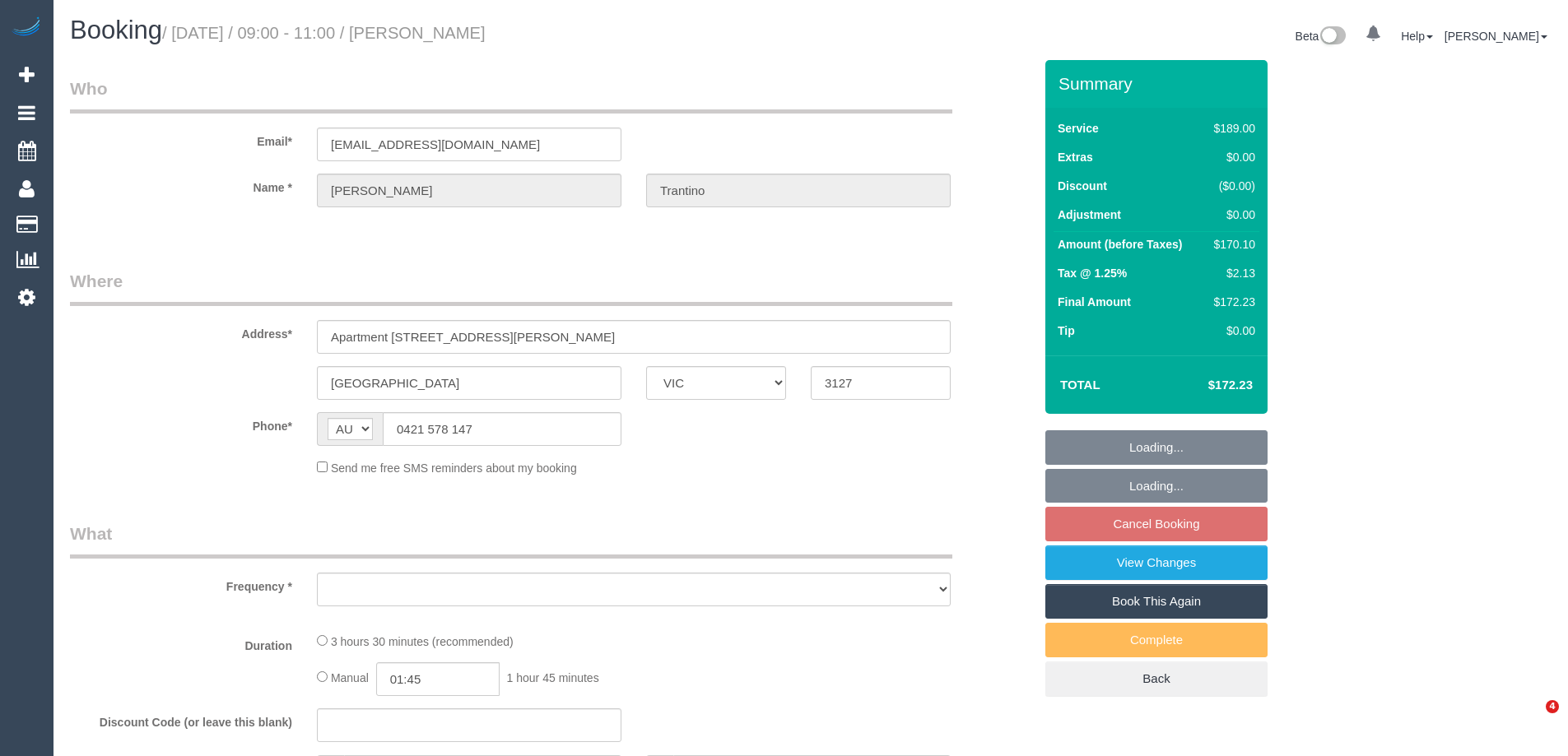
select select "VIC"
select select "string:stripe-pm_1QUGQK2GScqysDRVqztpwZjX"
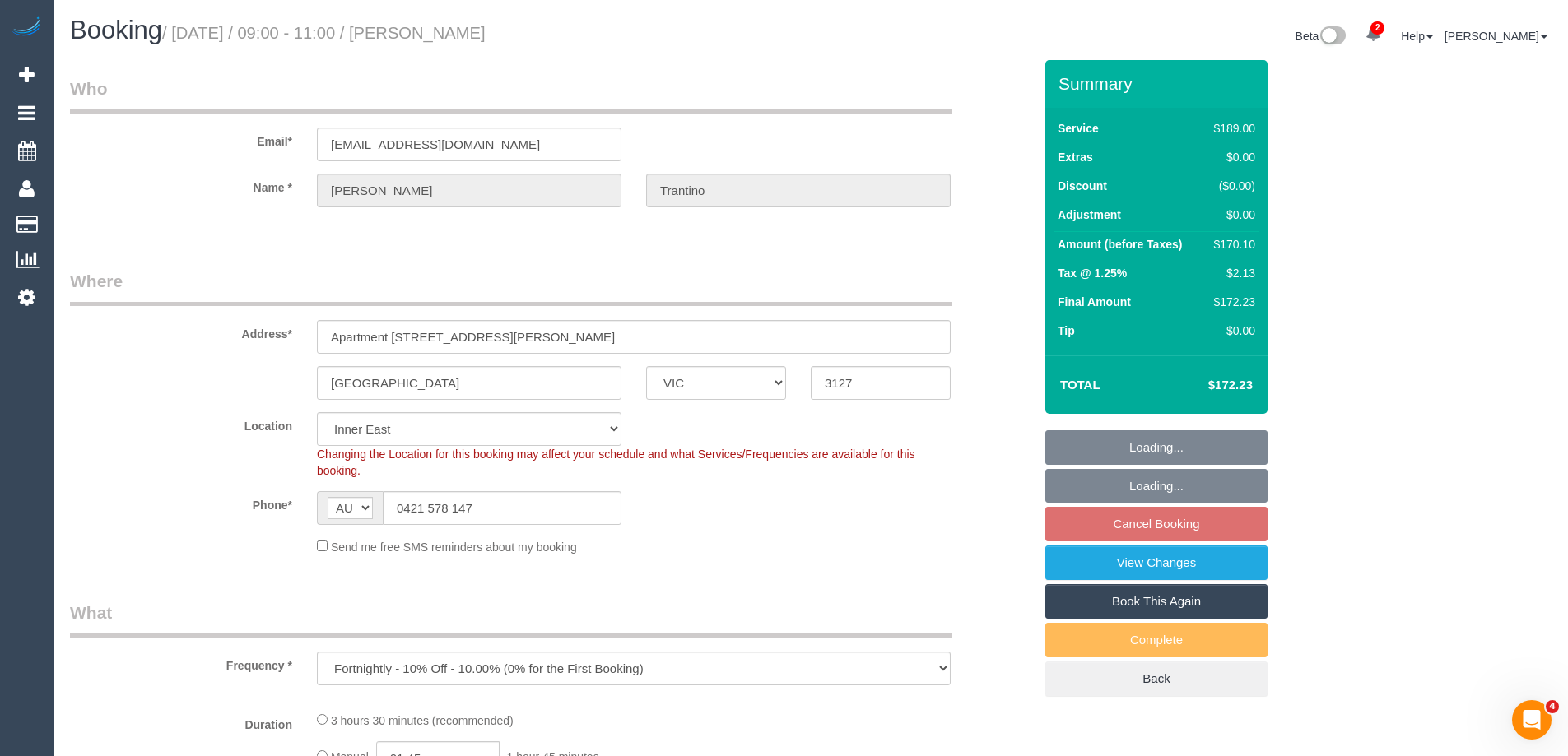
select select "object:799"
select select "number:28"
select select "number:14"
select select "number:18"
select select "number:24"
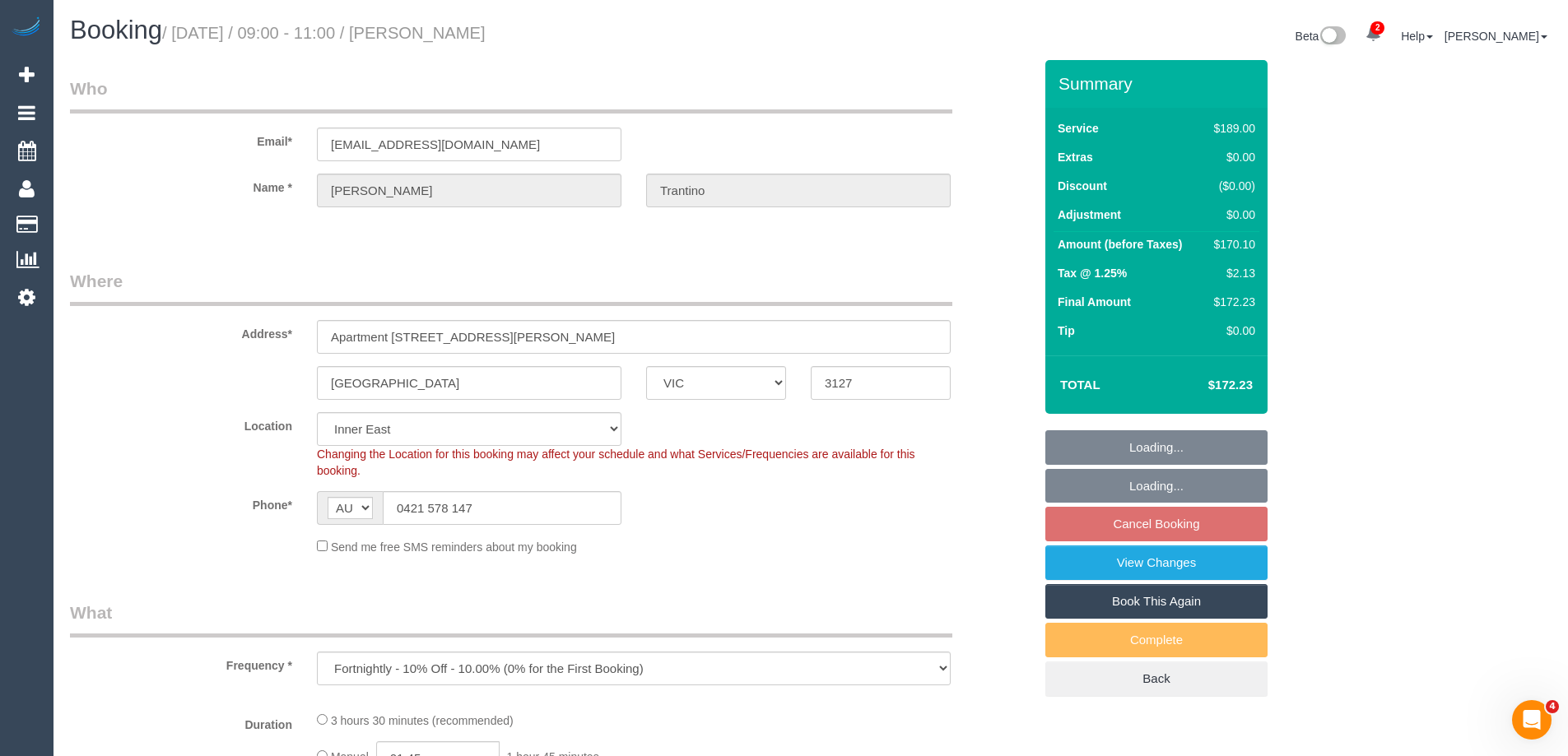
select select "number:34"
select select "number:11"
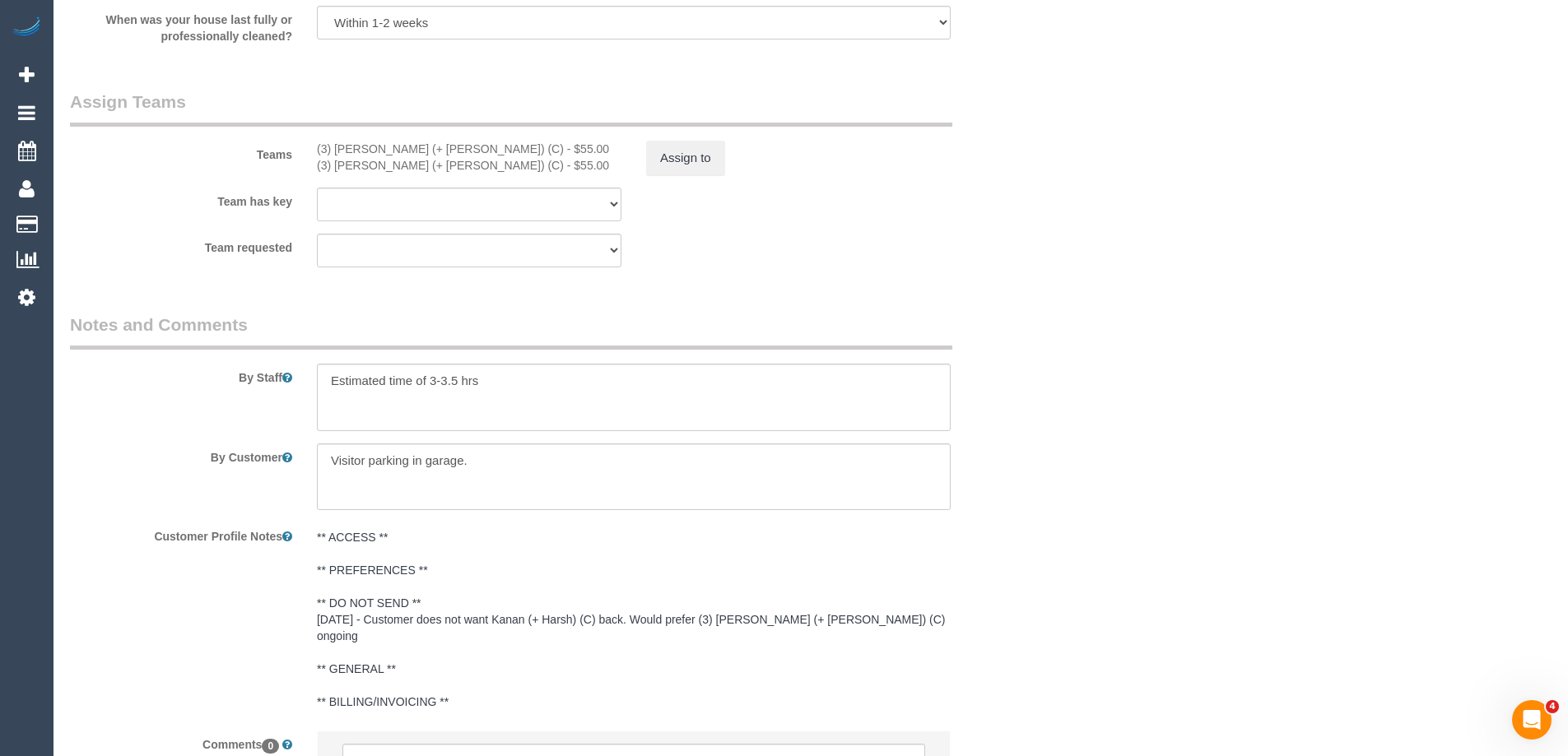
scroll to position [2650, 0]
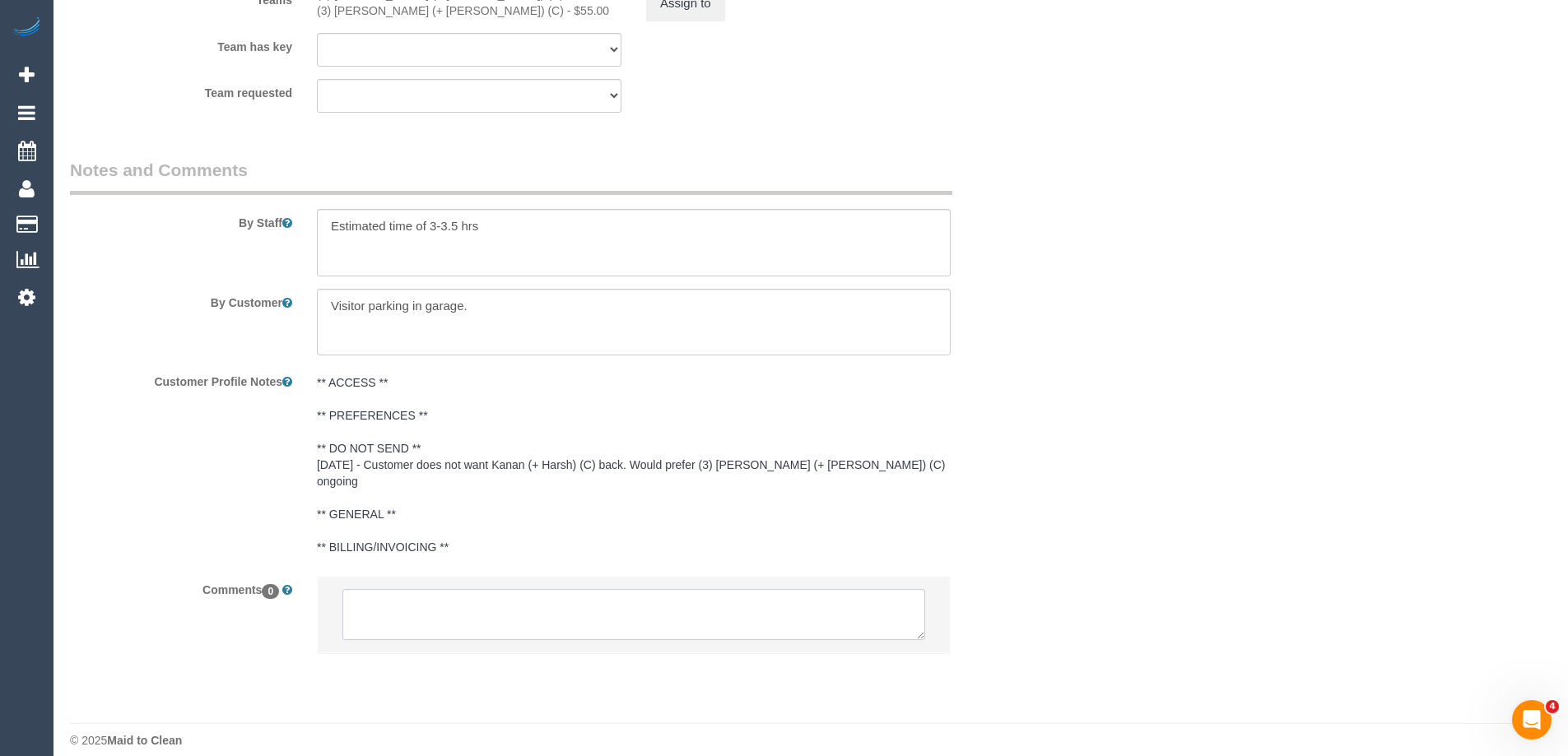
click at [542, 598] on textarea at bounding box center [633, 613] width 582 height 51
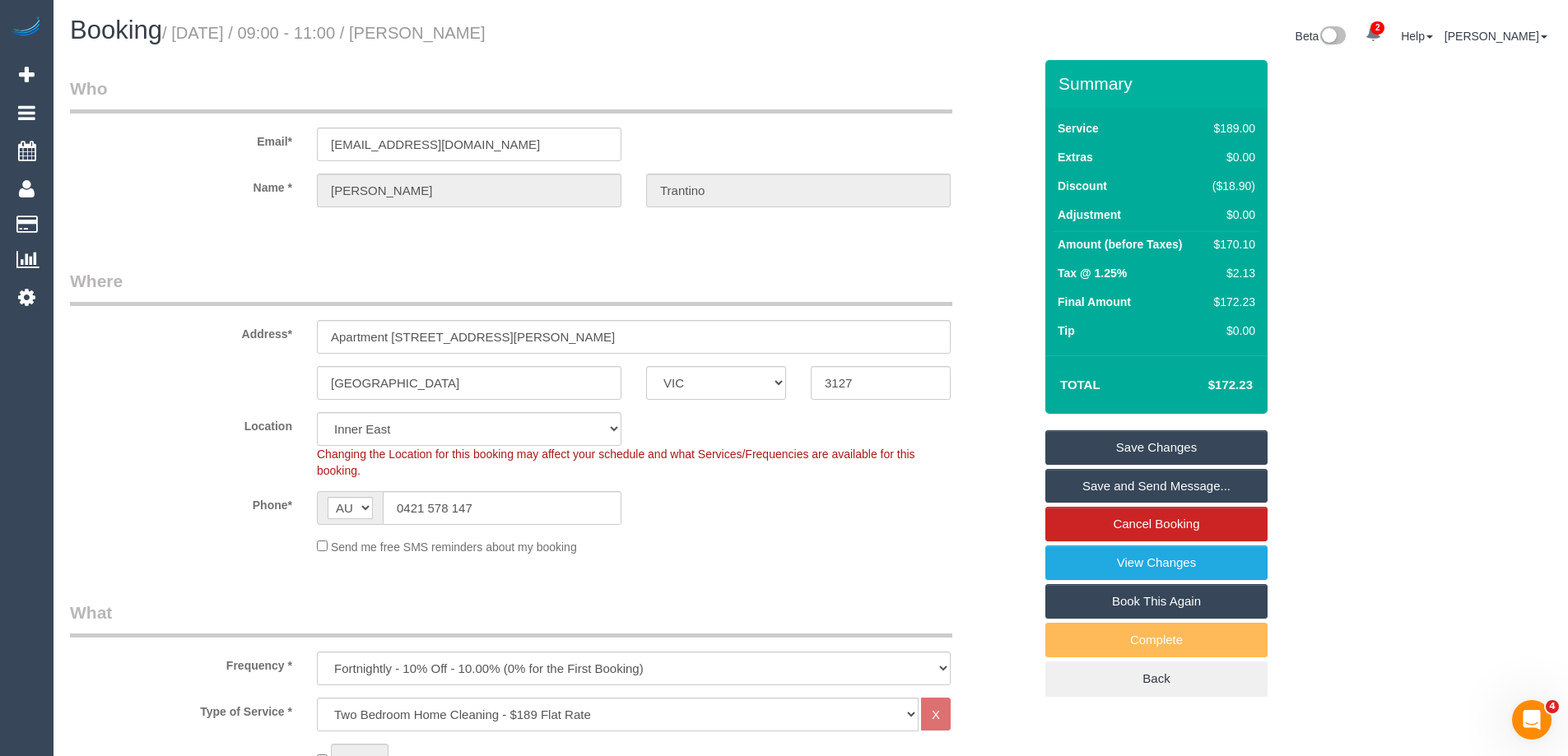
scroll to position [2718, 0]
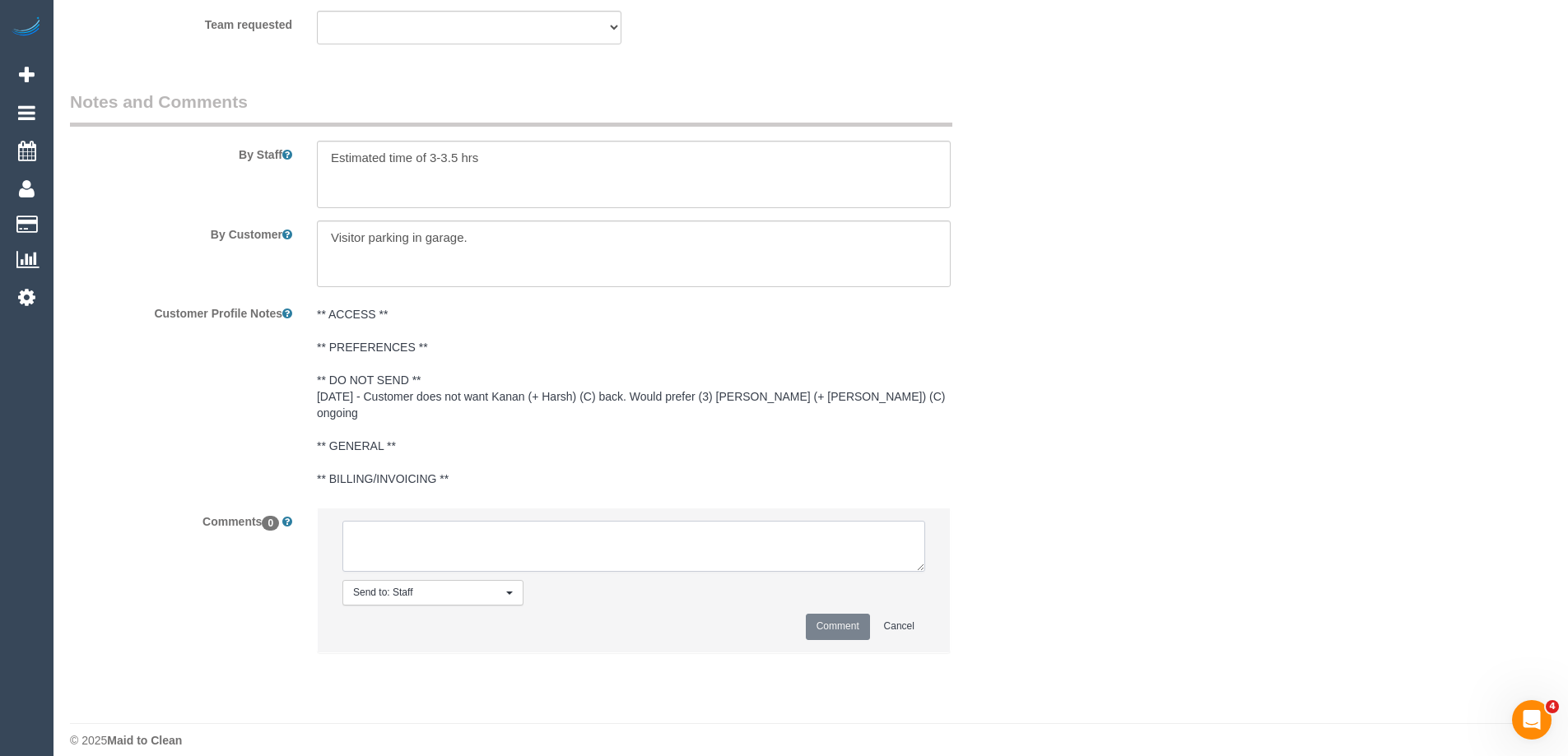
paste textarea "Publix holiday flex: "Can we please reschedule for any other day that week (Mon…"
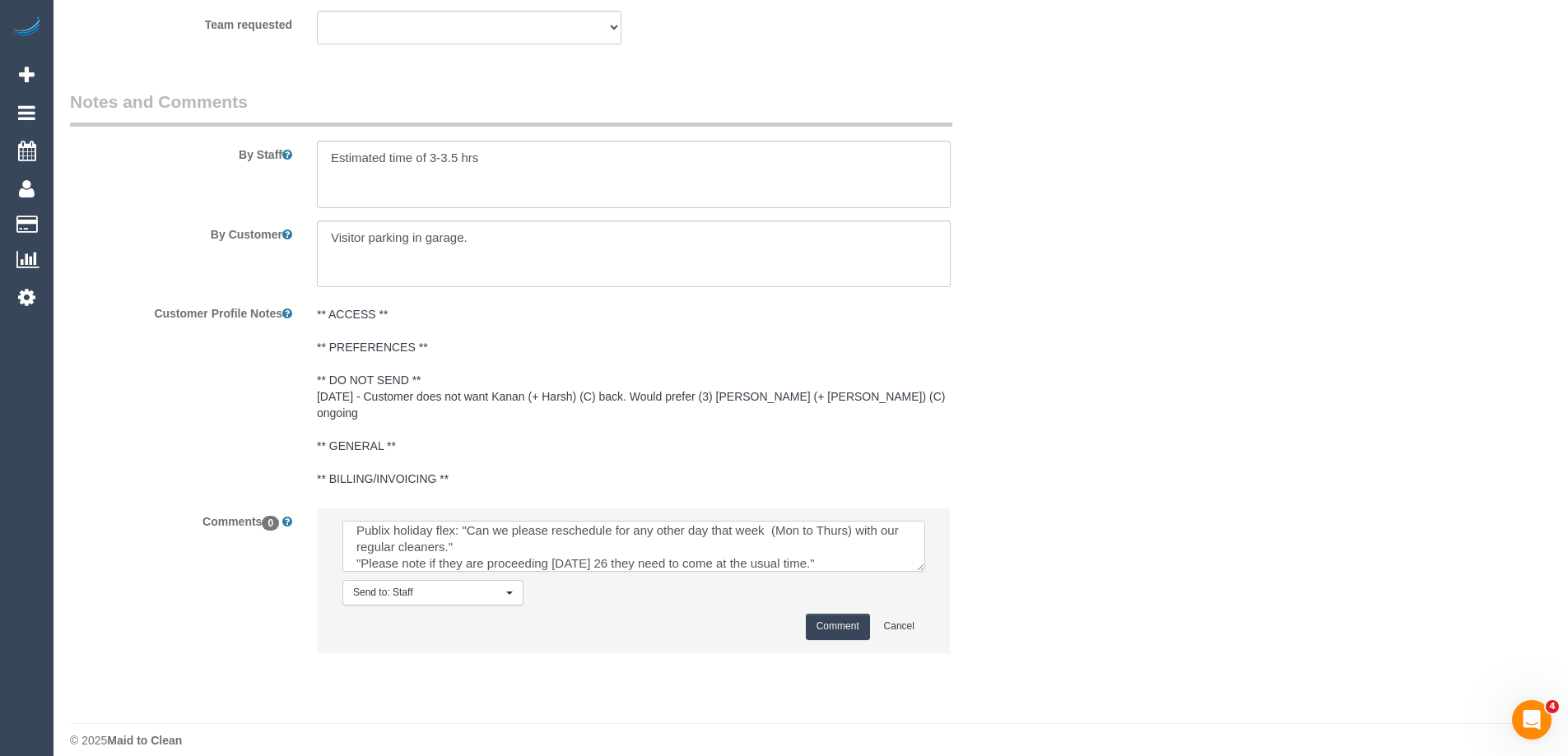
scroll to position [0, 0]
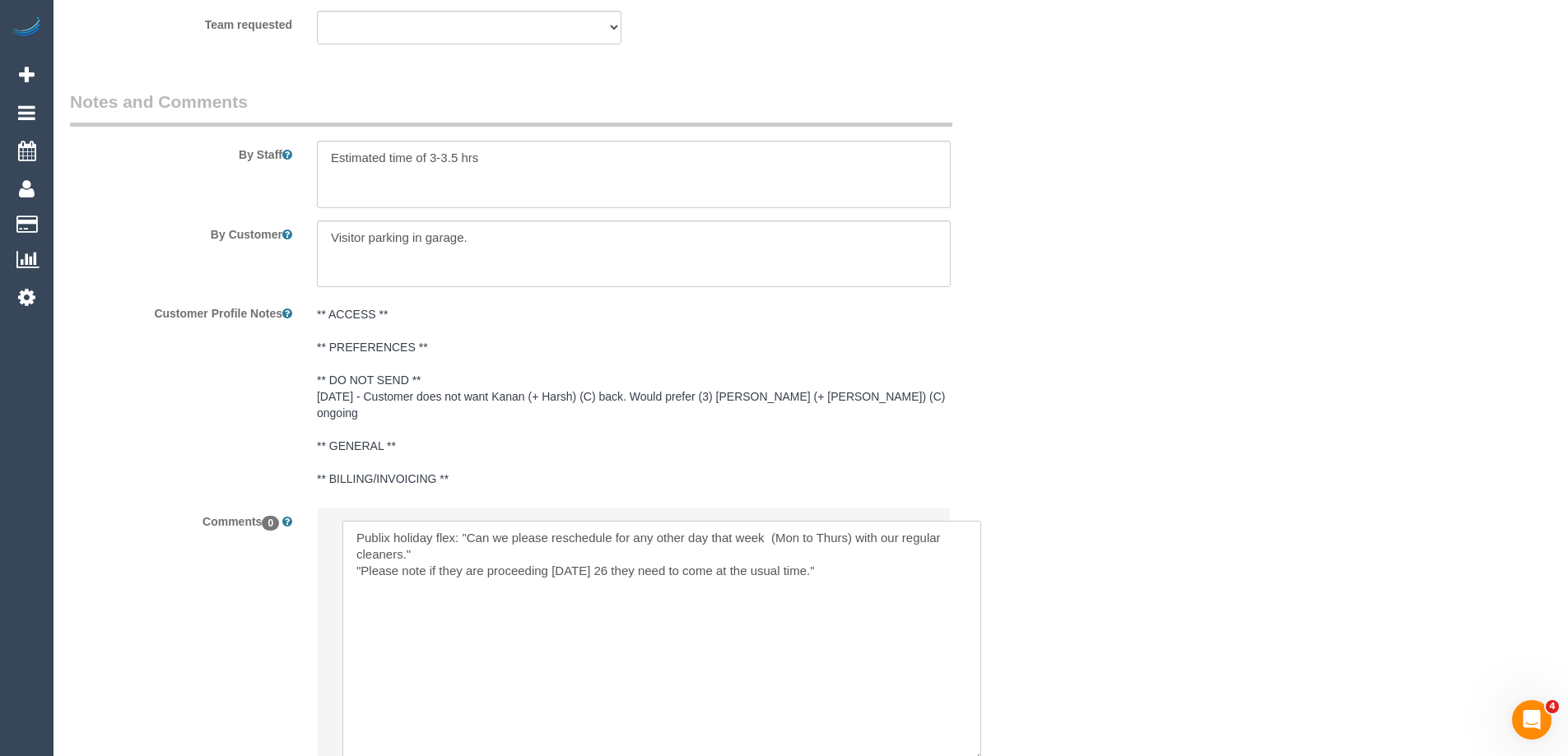
drag, startPoint x: 920, startPoint y: 544, endPoint x: 976, endPoint y: 735, distance: 199.0
click at [976, 735] on textarea at bounding box center [662, 641] width 639 height 241
click at [352, 521] on textarea at bounding box center [662, 641] width 639 height 241
click at [885, 573] on textarea at bounding box center [662, 641] width 639 height 241
click at [633, 601] on textarea at bounding box center [662, 641] width 639 height 241
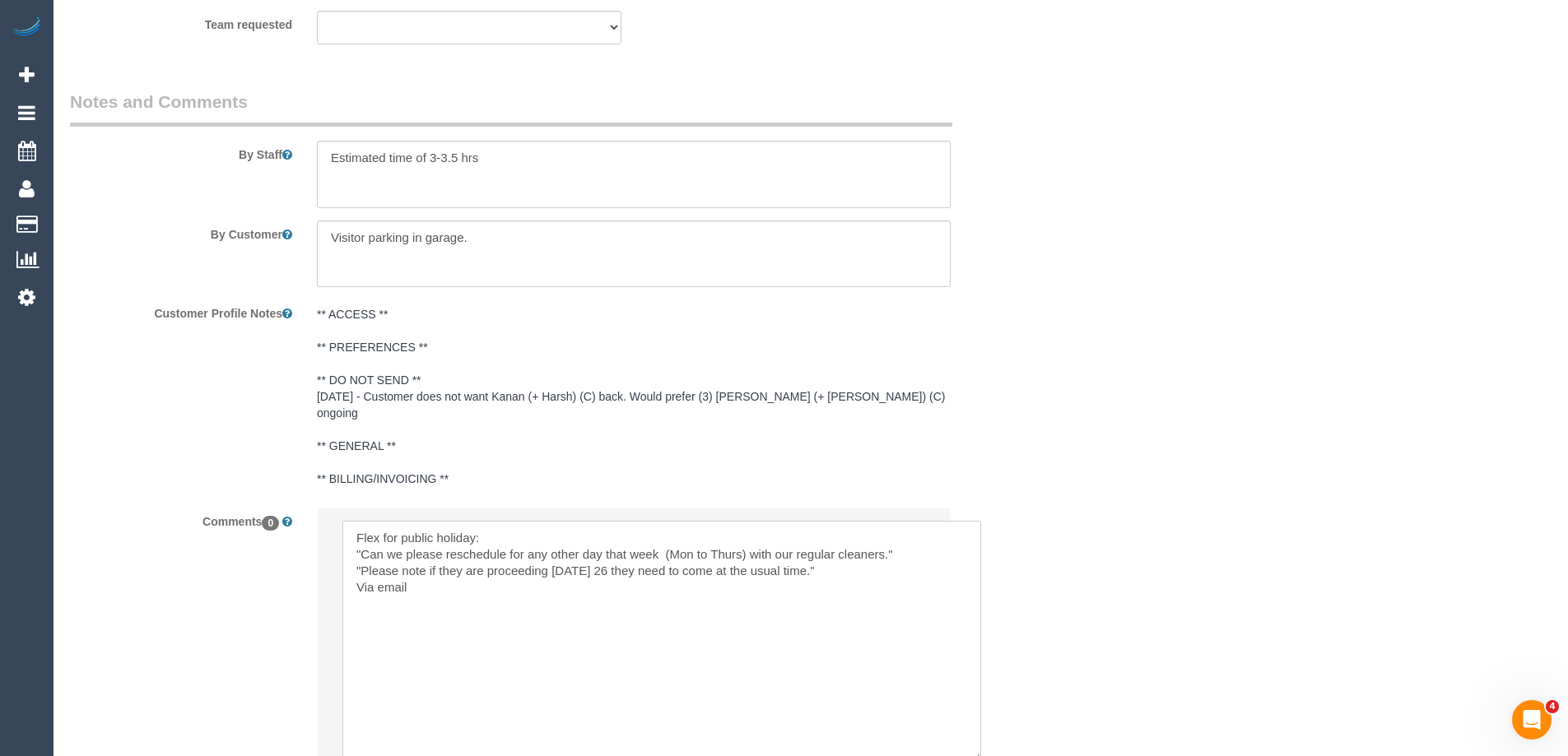
paste textarea "cnv_qd4g5cf"
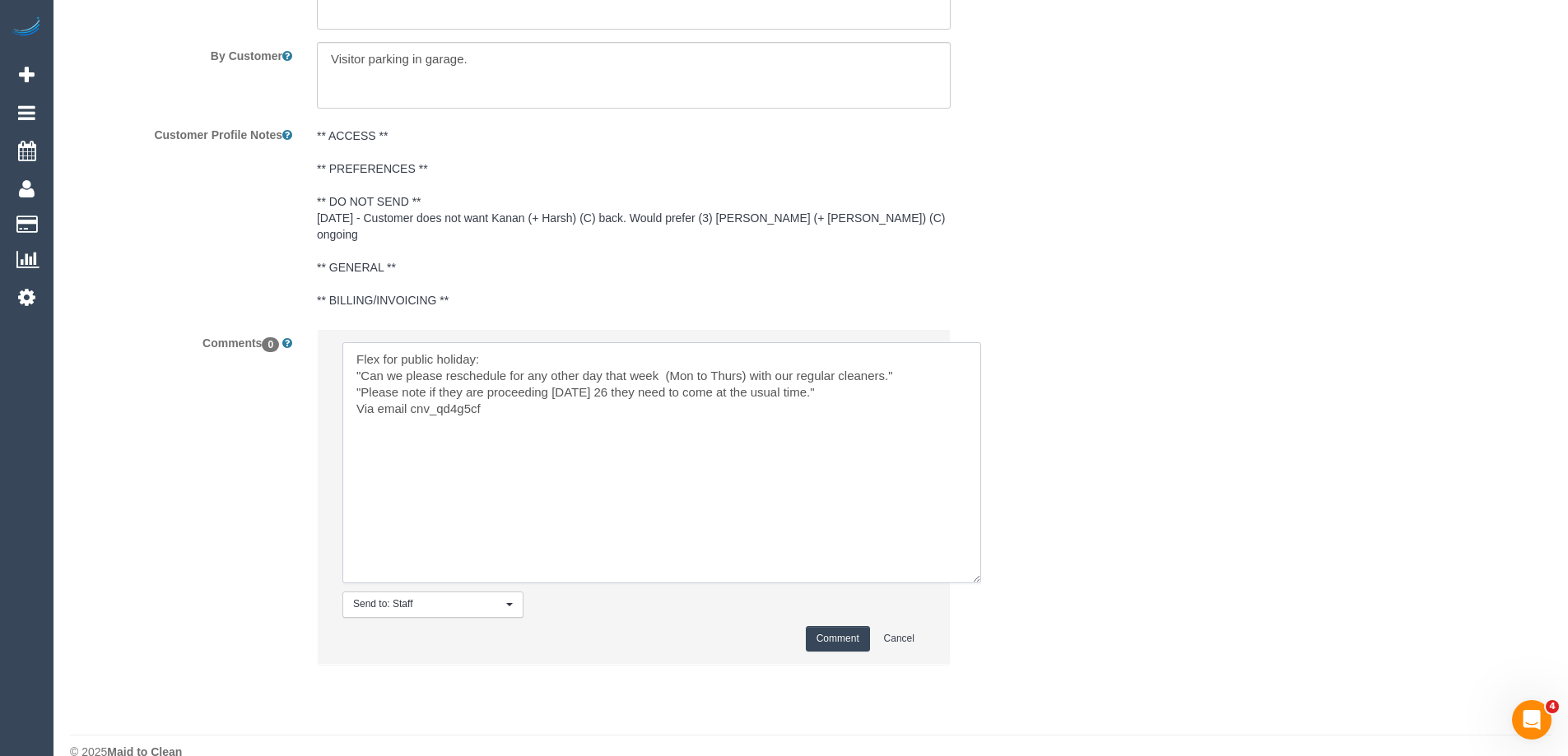
scroll to position [2908, 0]
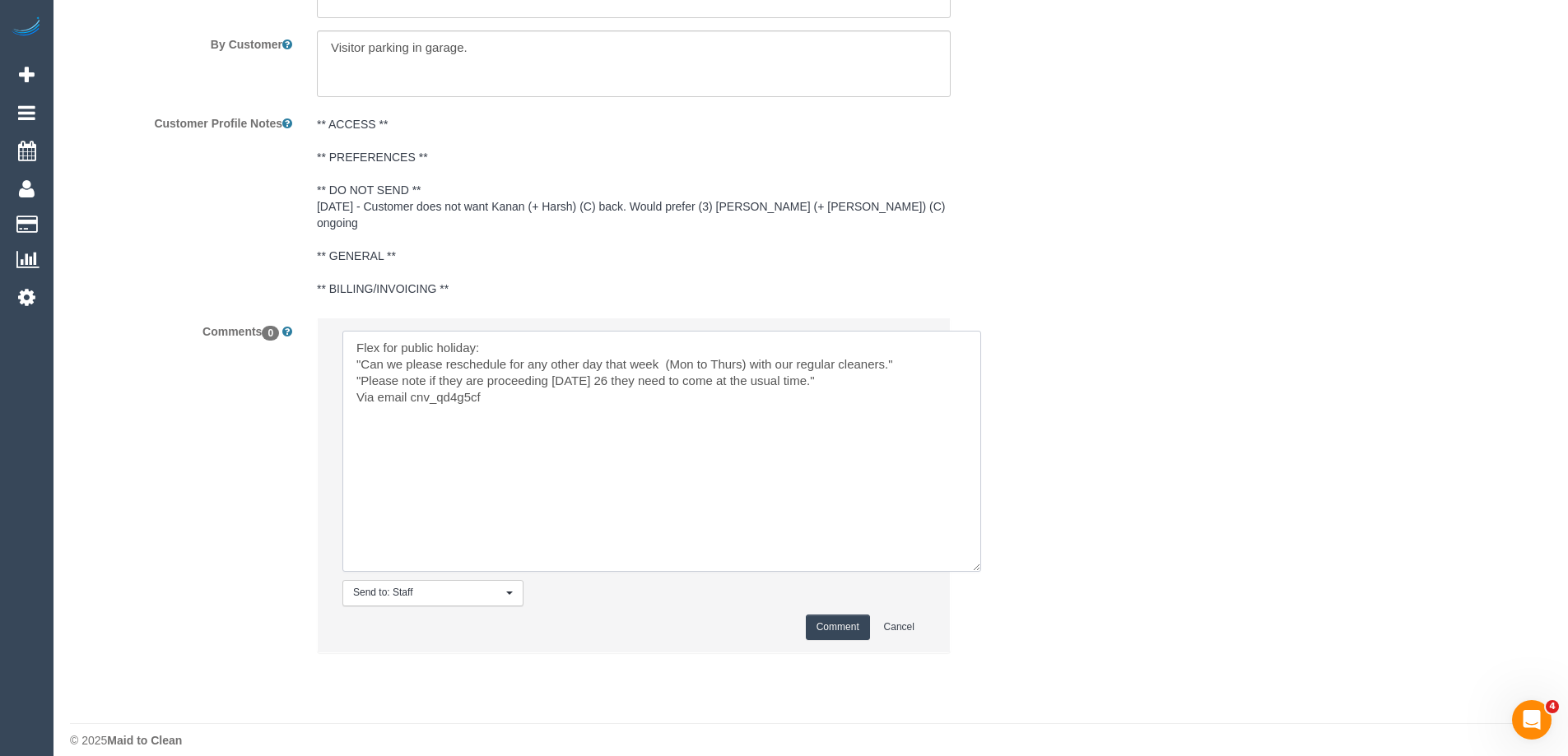
click at [664, 344] on textarea at bounding box center [662, 452] width 639 height 241
type textarea "Flex for public holiday: "Can we please reschedule for any other day that week …"
click at [828, 614] on button "Comment" at bounding box center [838, 627] width 64 height 26
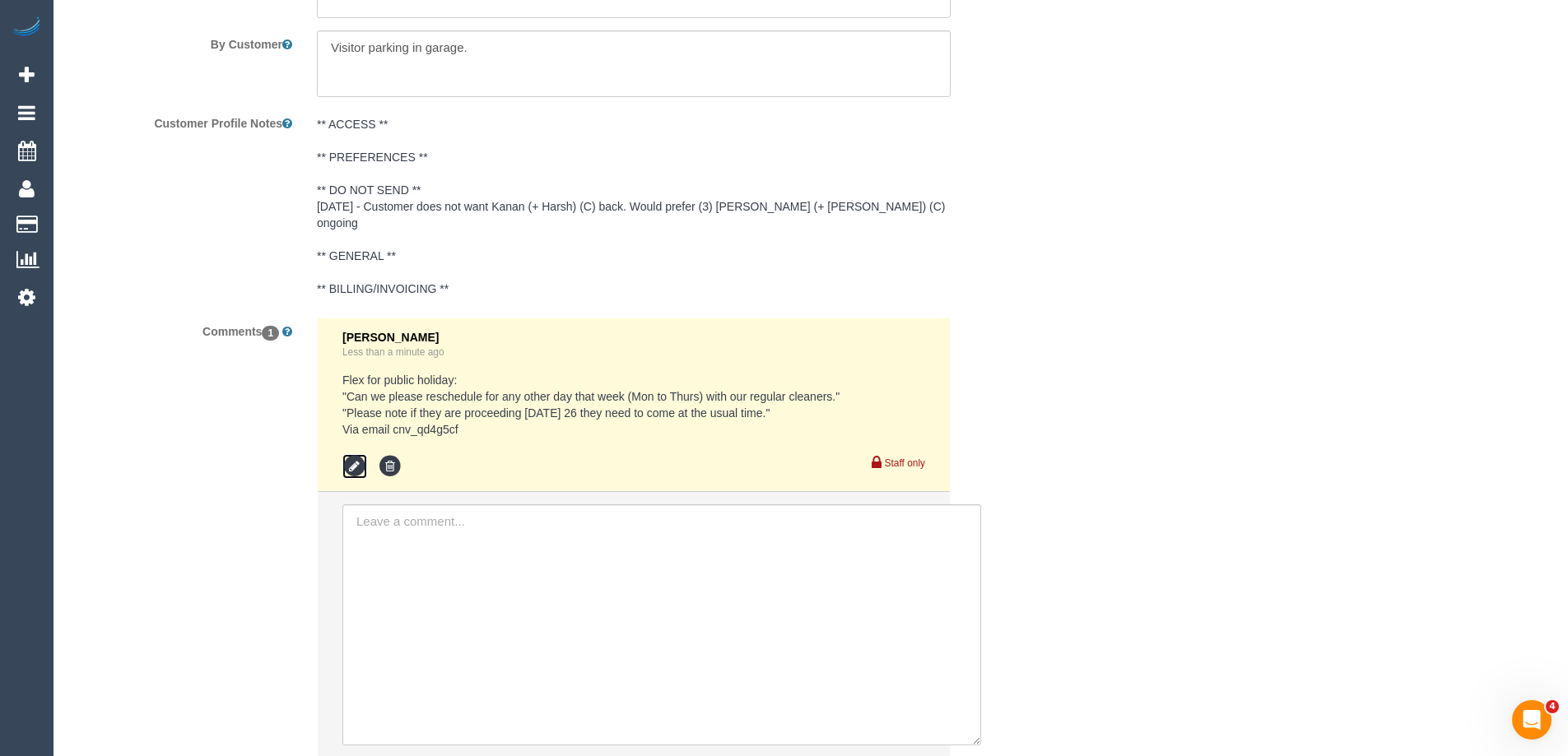
click at [357, 454] on icon at bounding box center [354, 466] width 25 height 25
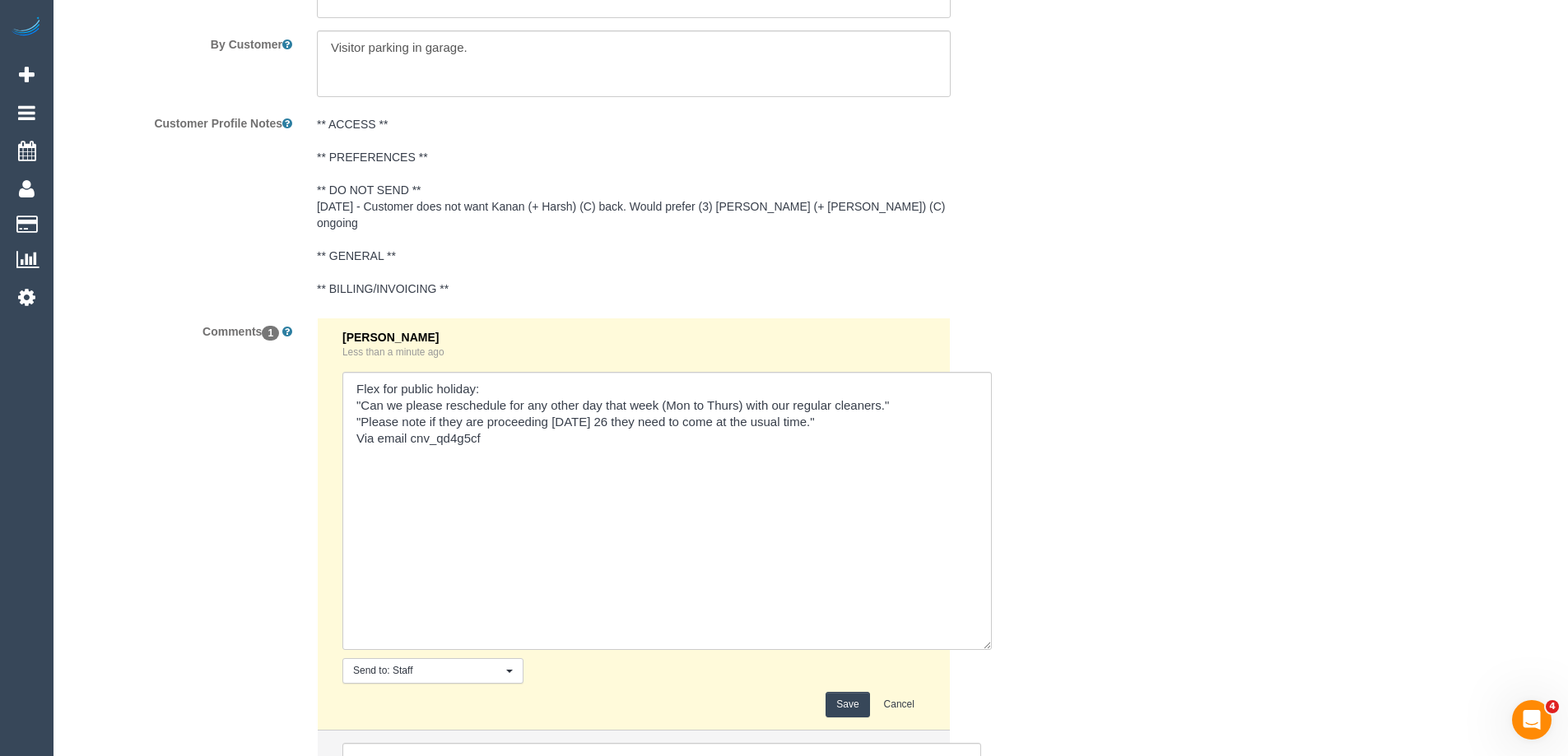
drag, startPoint x: 920, startPoint y: 404, endPoint x: 986, endPoint y: 631, distance: 236.4
click at [986, 631] on textarea at bounding box center [667, 510] width 650 height 278
click at [550, 402] on textarea at bounding box center [667, 510] width 650 height 278
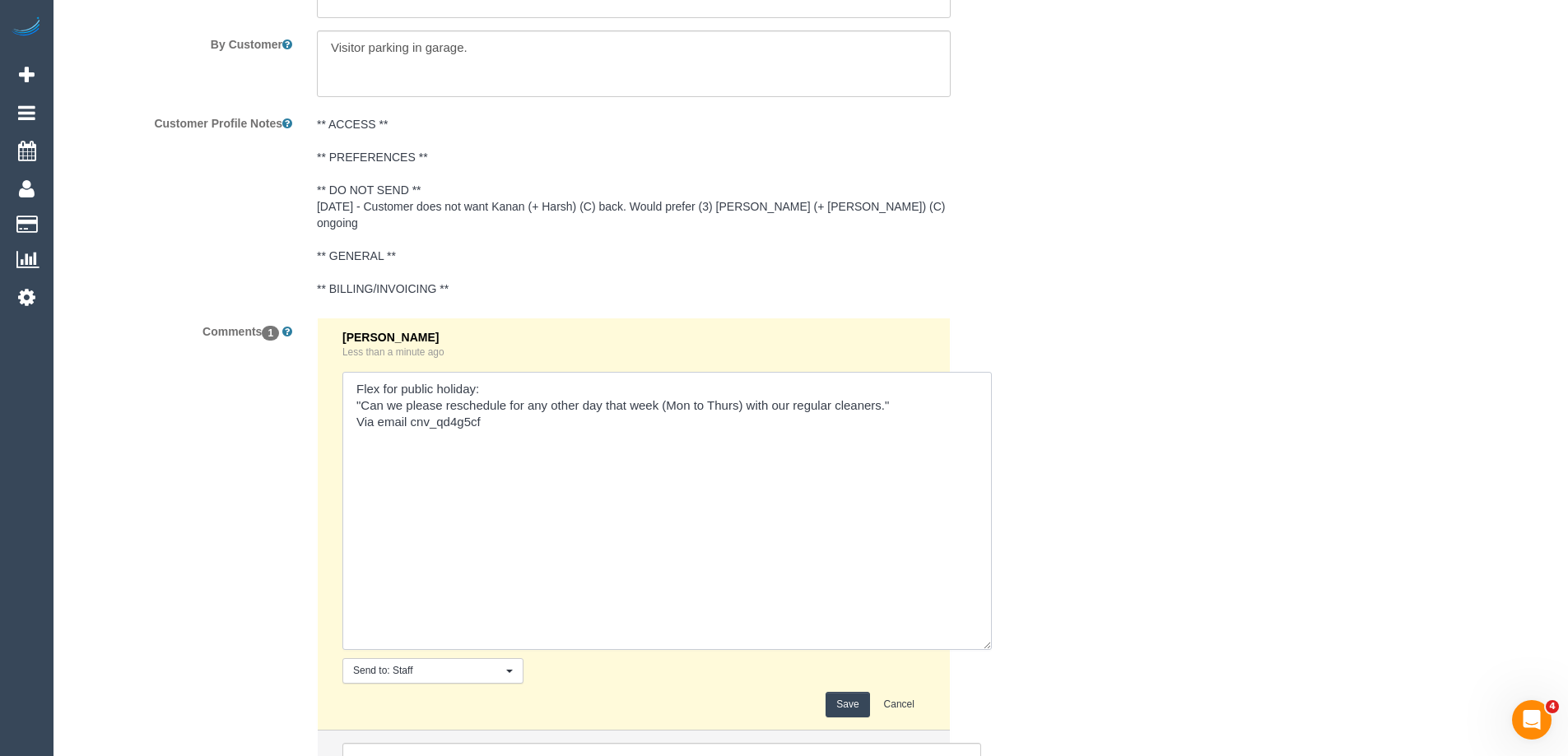
click at [526, 372] on textarea at bounding box center [667, 510] width 650 height 278
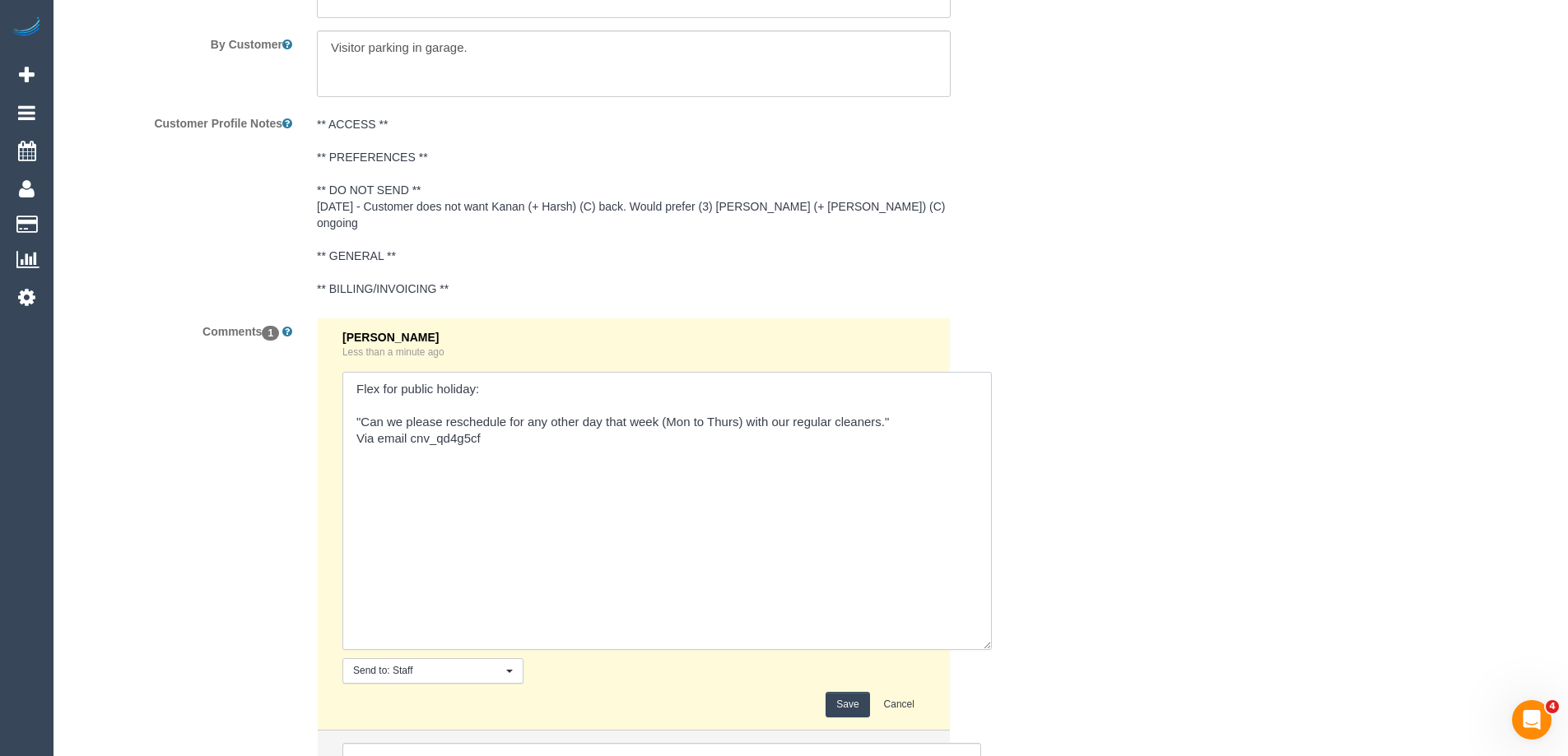
paste textarea ""Please note if they are proceeding on Friday 26 they need to come at the usual…"
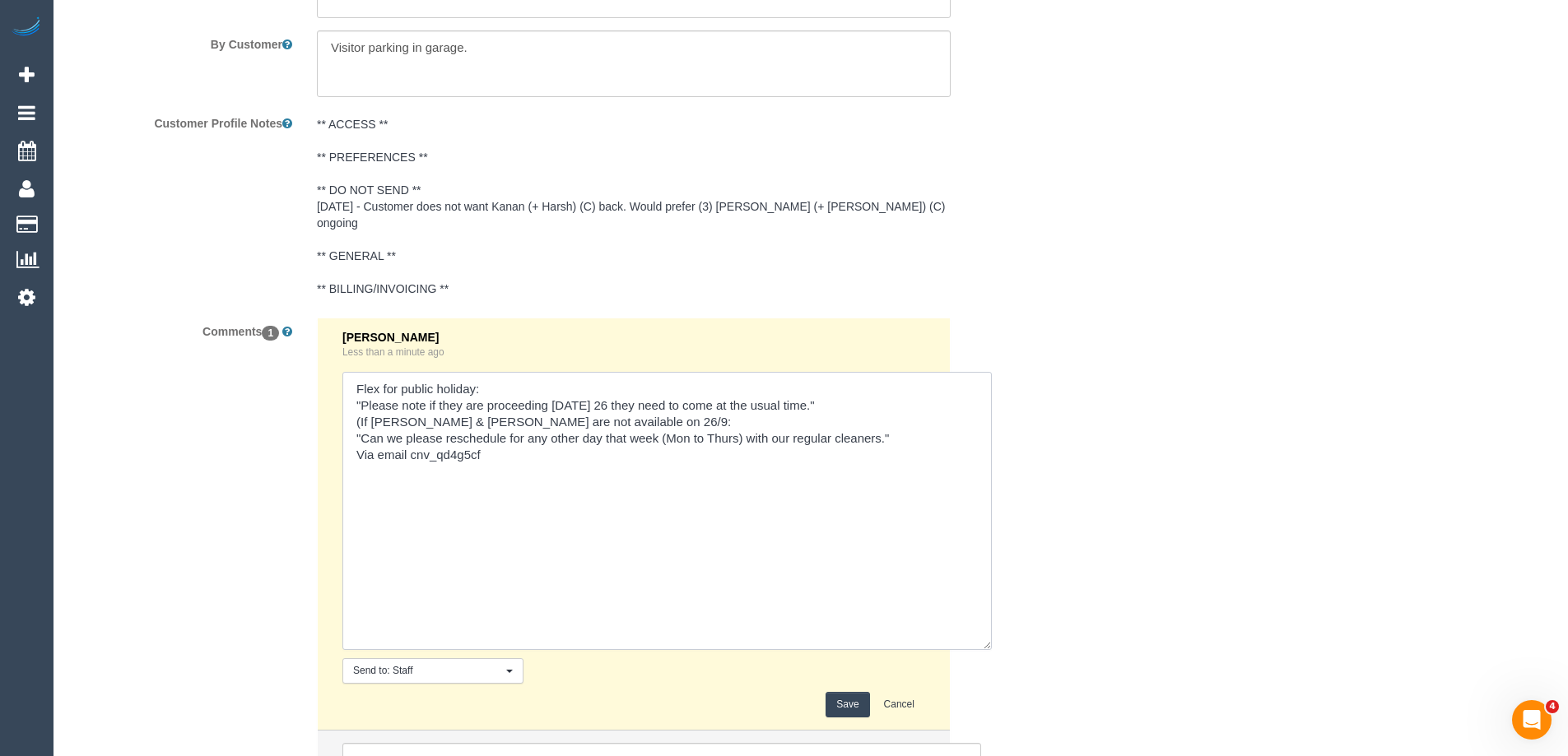
click at [922, 386] on textarea at bounding box center [667, 510] width 650 height 278
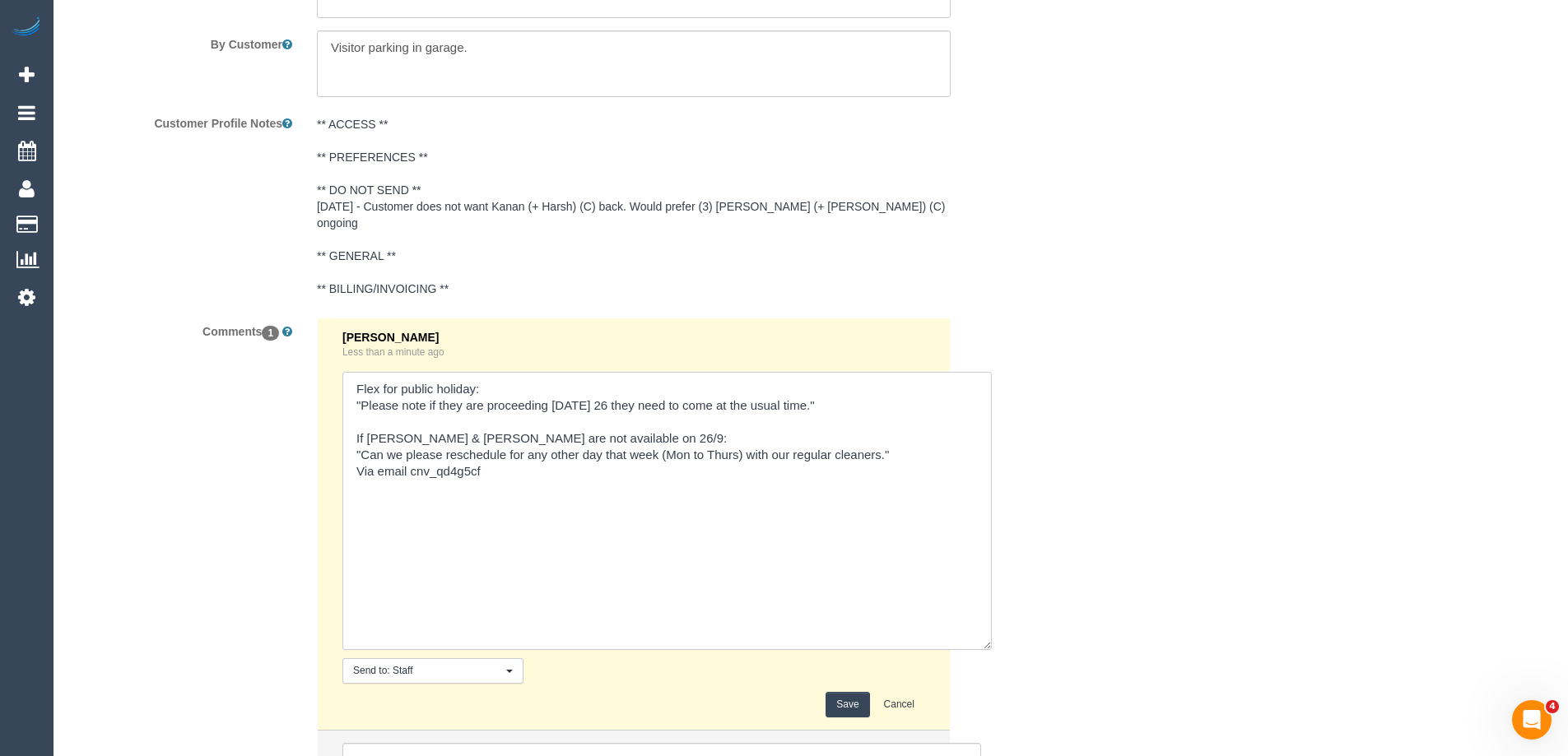
type textarea "Flex for public holiday: "Please note if they are proceeding [DATE] 26 they nee…"
click at [846, 692] on button "Save" at bounding box center [847, 704] width 43 height 26
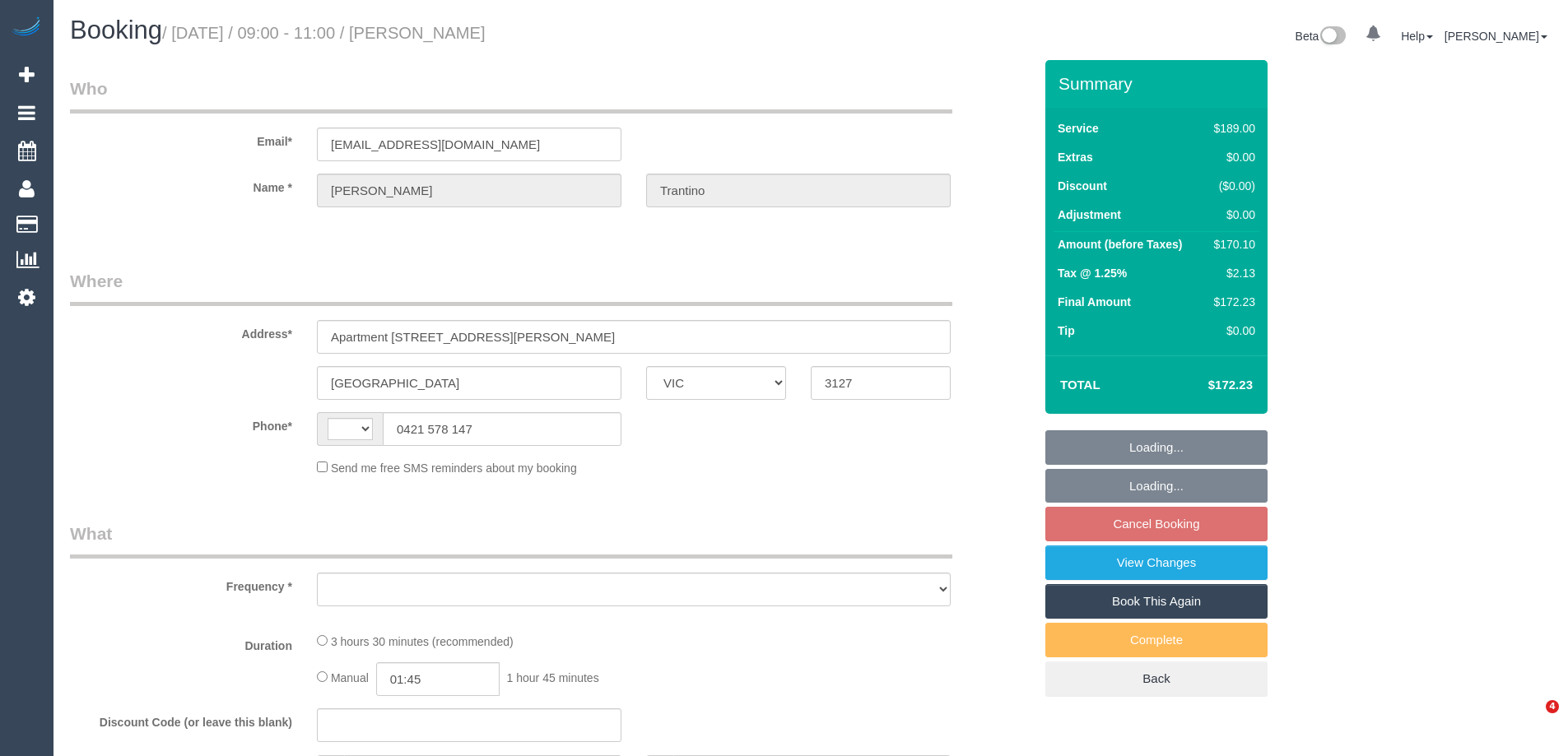
select select "VIC"
select select "string:AU"
select select "object:568"
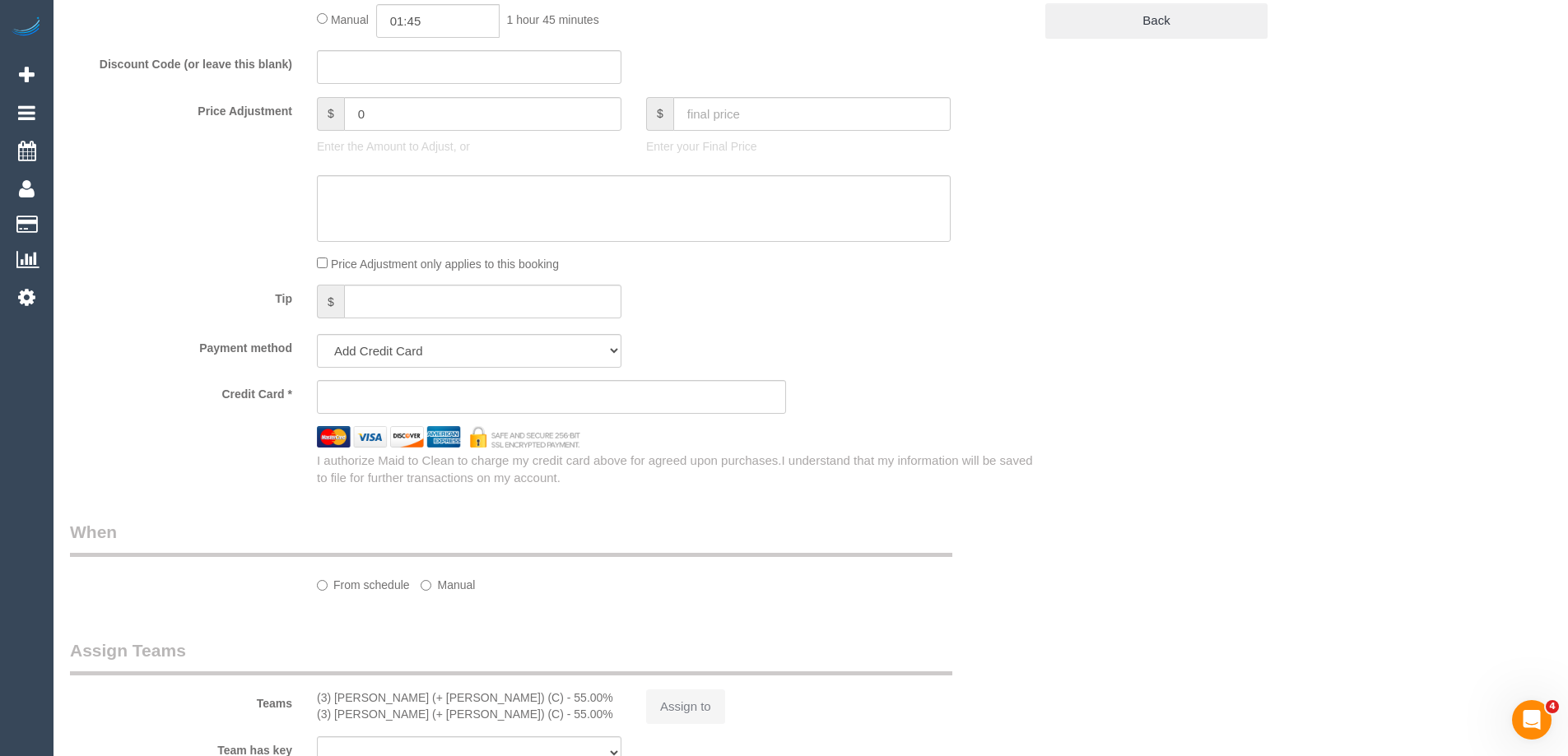
select select "string:stripe-pm_1QUGQK2GScqysDRVqztpwZjX"
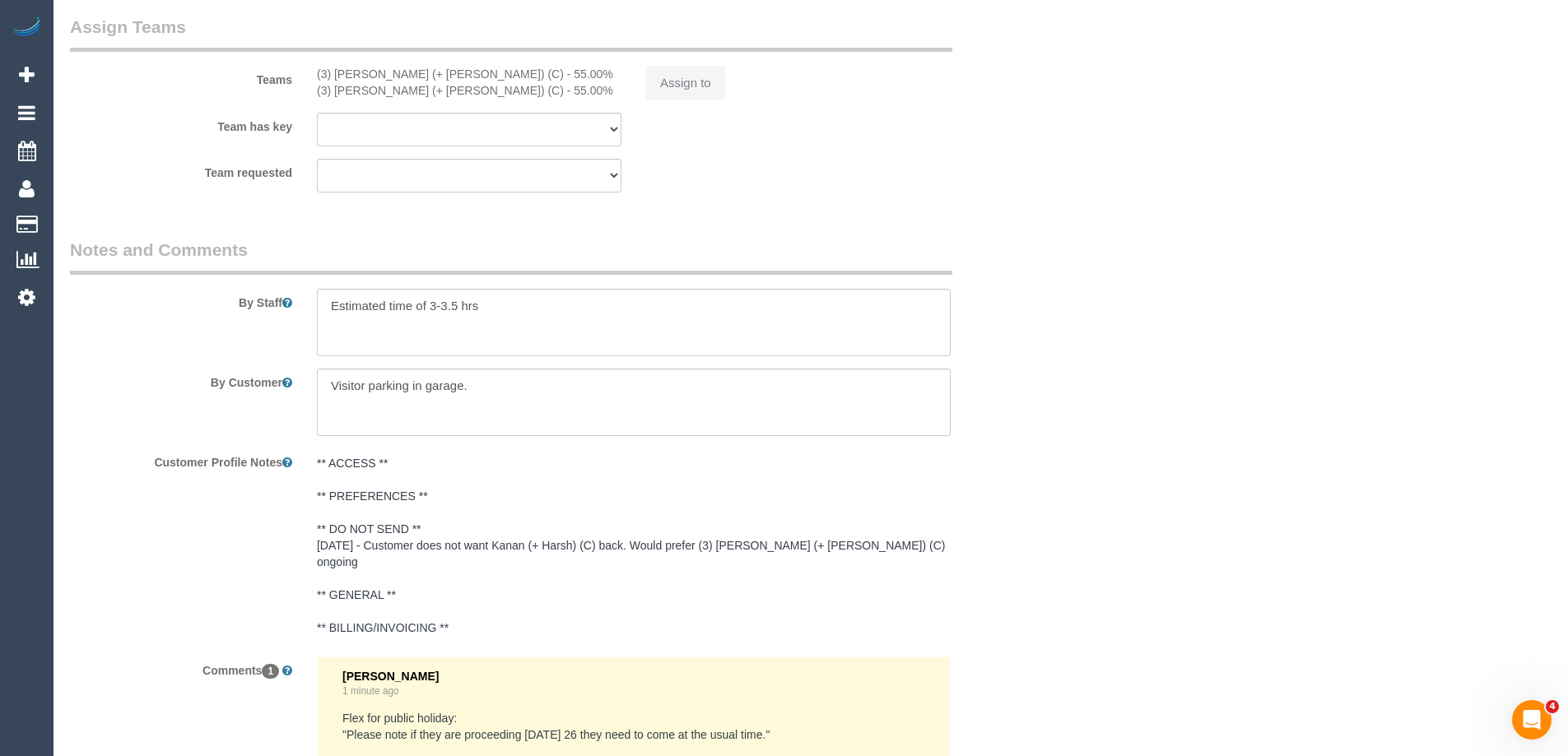
select select "number:28"
select select "number:14"
select select "number:18"
select select "number:24"
select select "number:34"
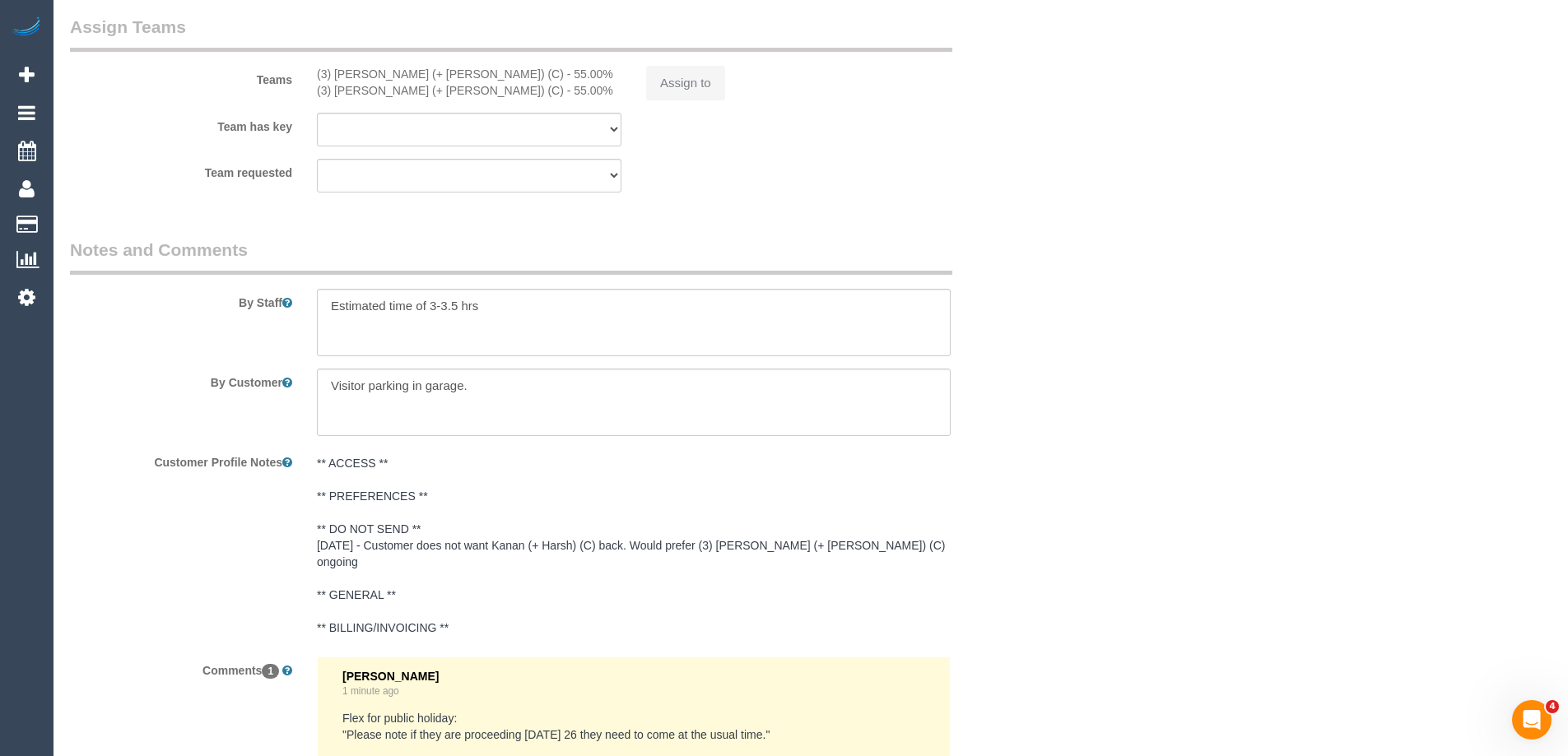
select select "number:11"
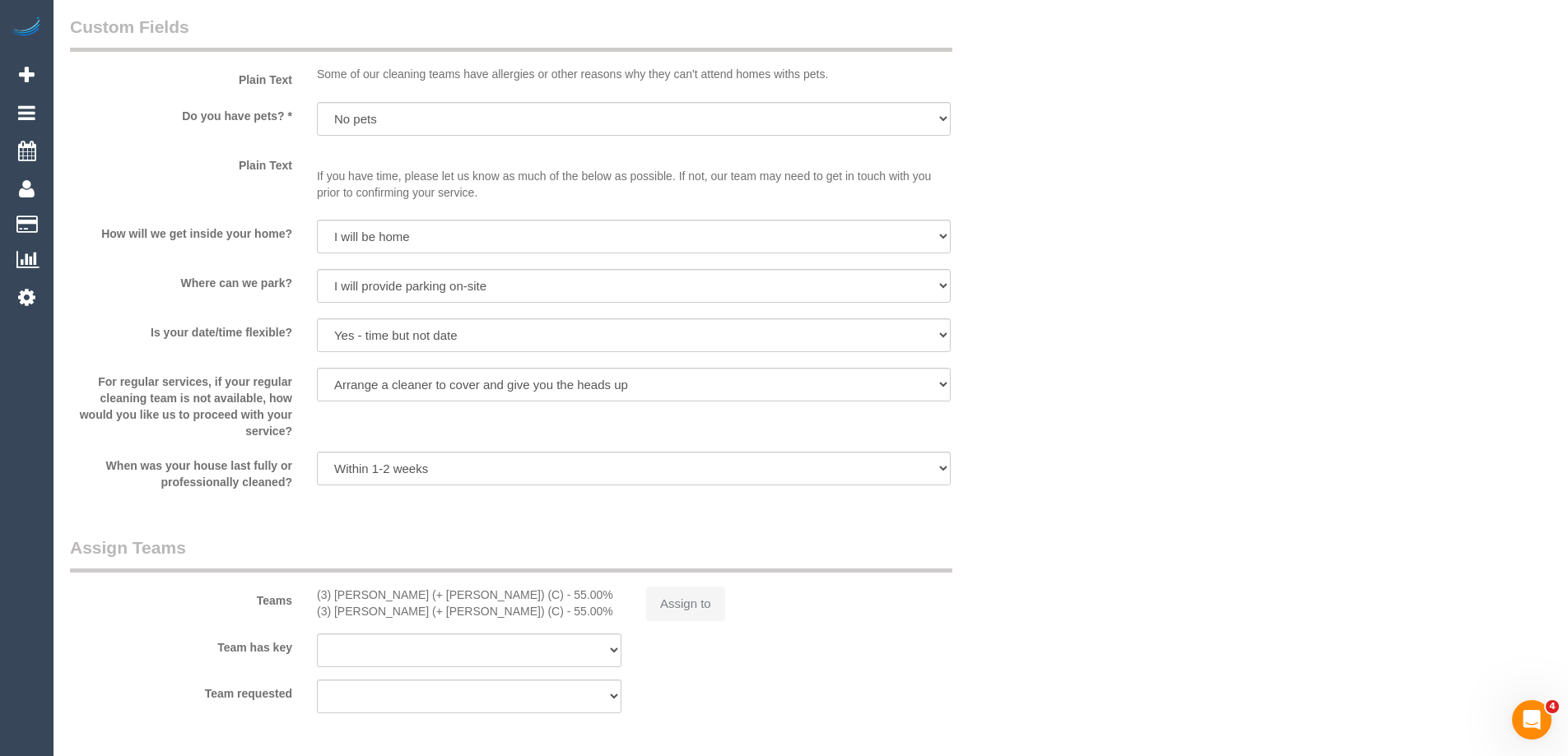
select select "object:727"
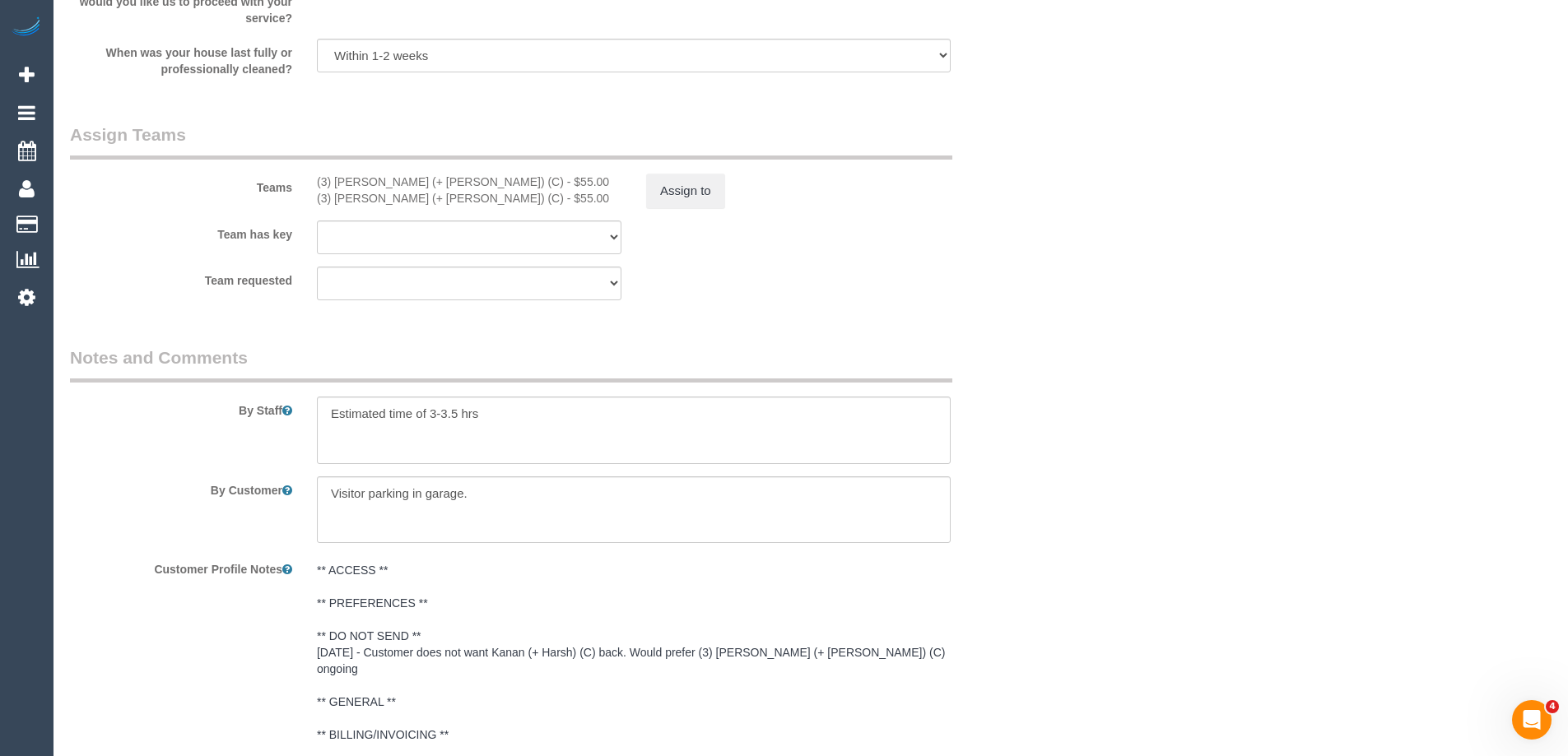
scroll to position [2766, 0]
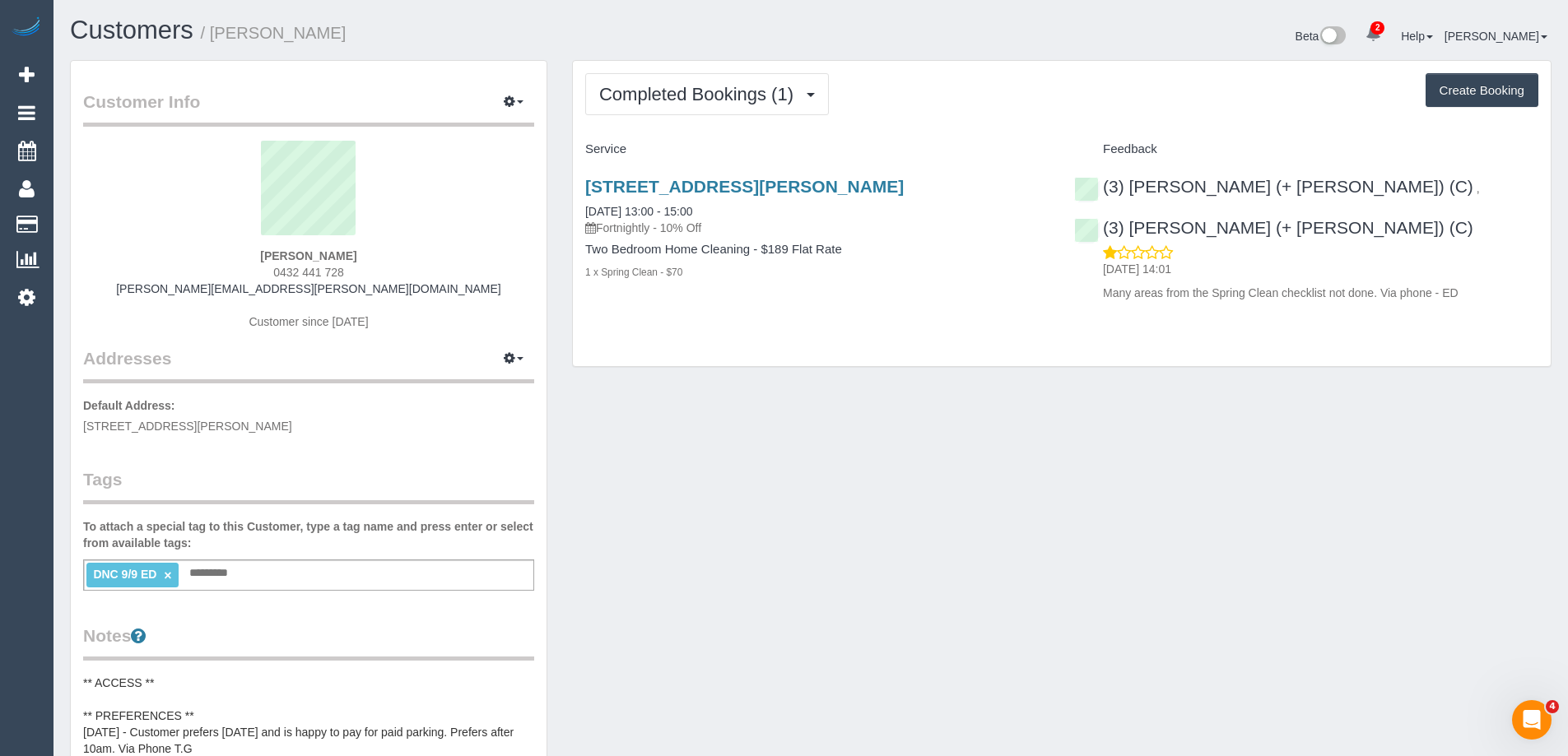
copy small "[PERSON_NAME]"
drag, startPoint x: 383, startPoint y: 38, endPoint x: 217, endPoint y: 46, distance: 166.2
click at [217, 46] on div "Customers / [PERSON_NAME]" at bounding box center [434, 34] width 753 height 35
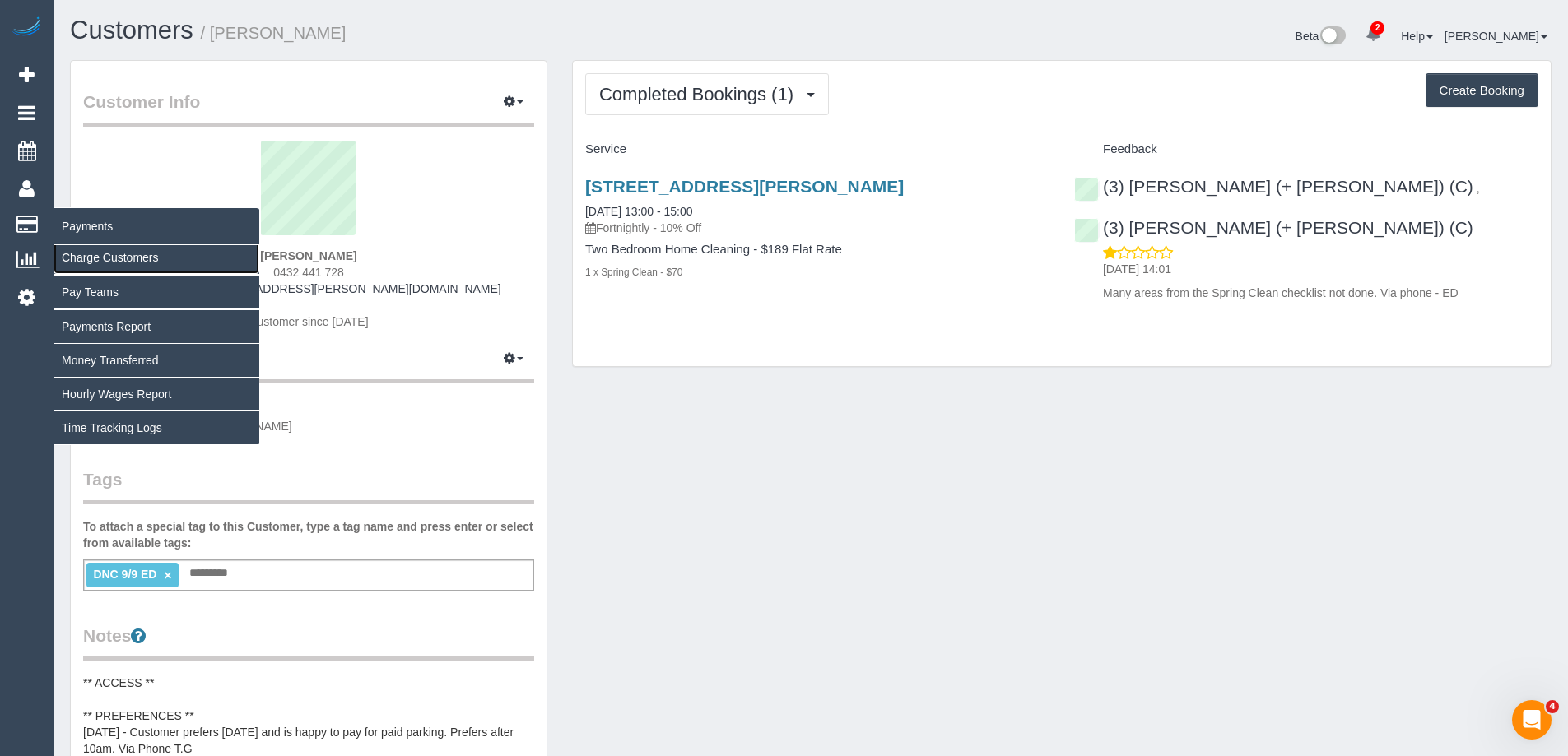
click at [98, 250] on link "Charge Customers" at bounding box center [156, 258] width 206 height 33
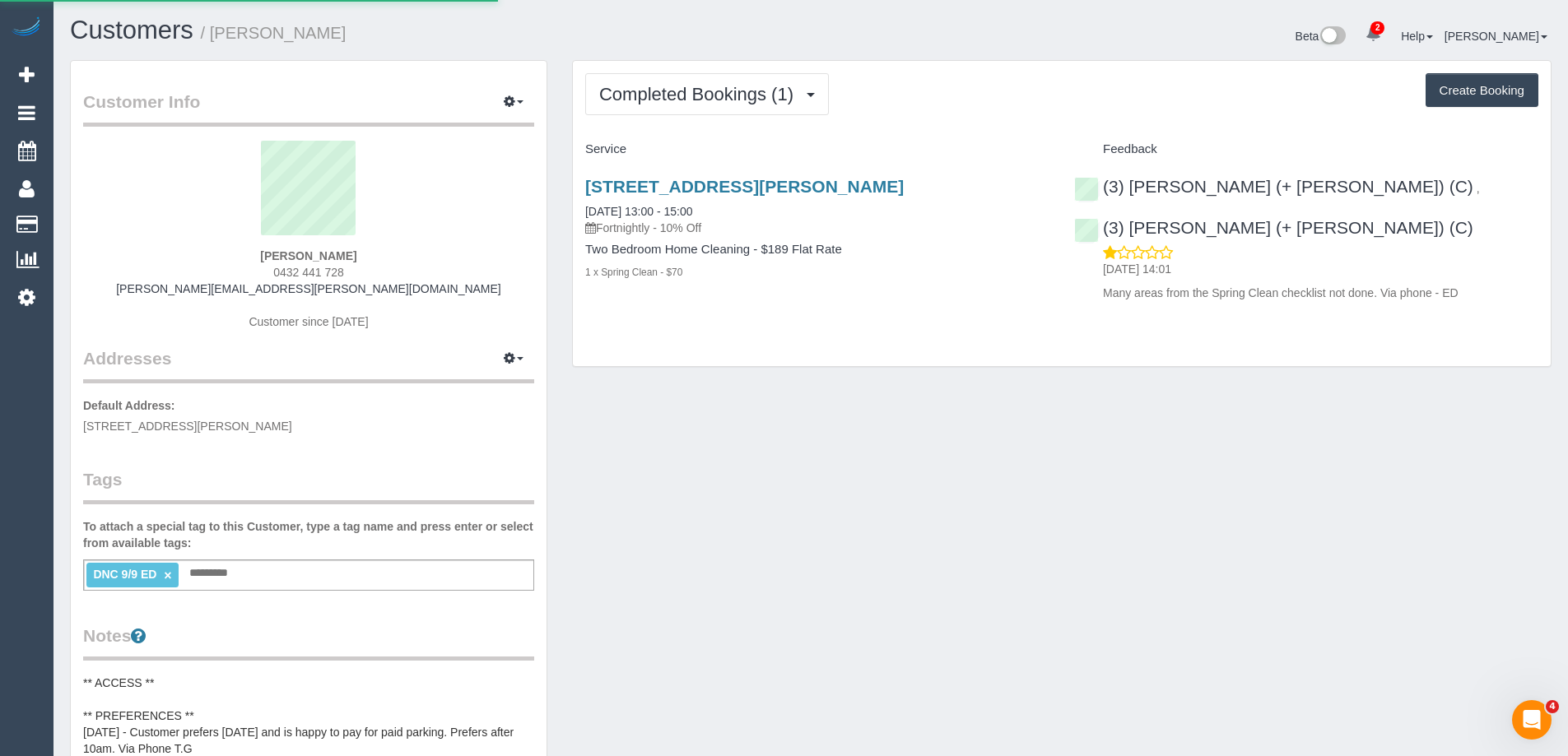
select select
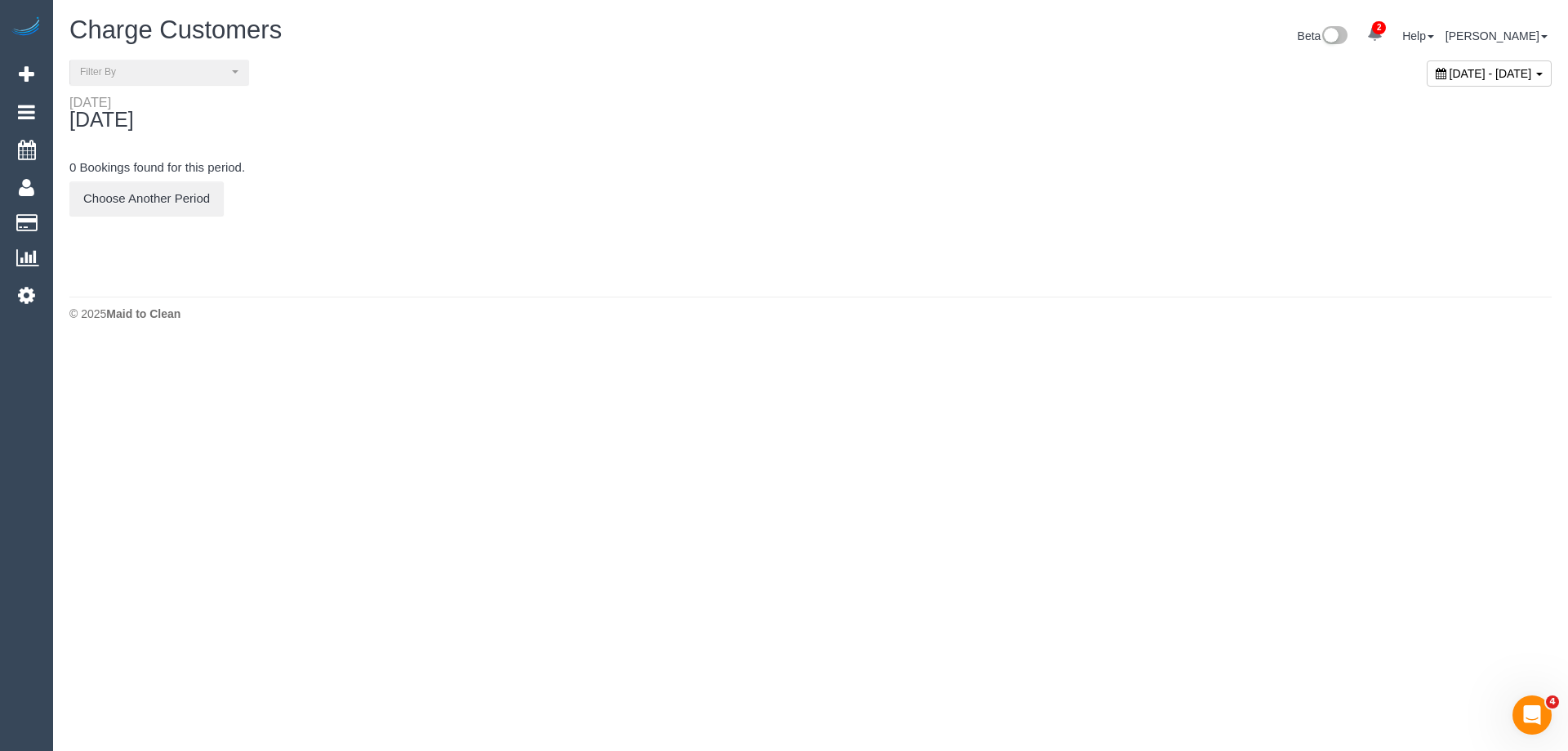
click at [1450, 72] on span "[DATE] - [DATE]" at bounding box center [1491, 73] width 82 height 13
type input "**********"
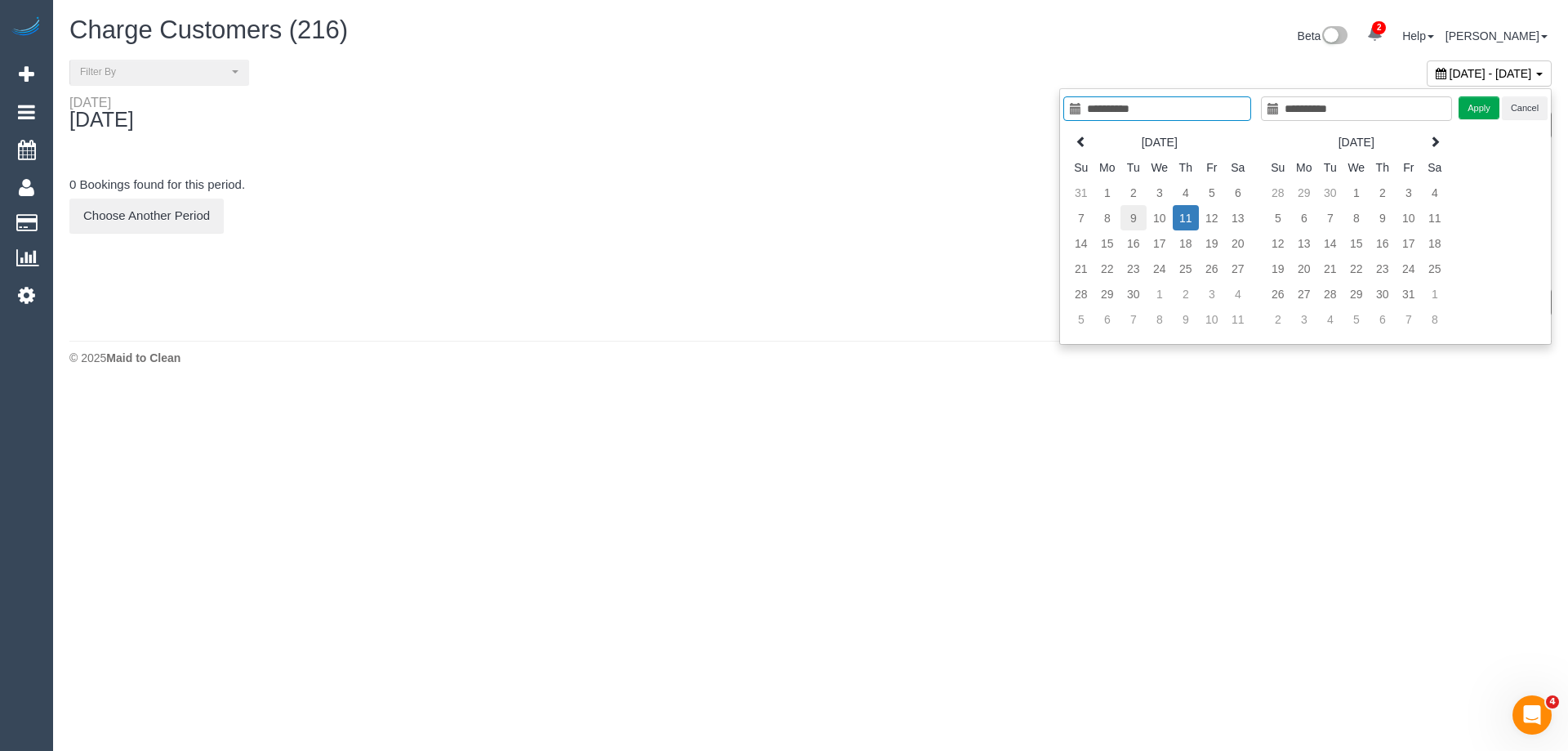
type input "**********"
click at [1131, 223] on td "9" at bounding box center [1133, 218] width 26 height 26
type input "**********"
click at [1131, 223] on td "9" at bounding box center [1133, 218] width 26 height 26
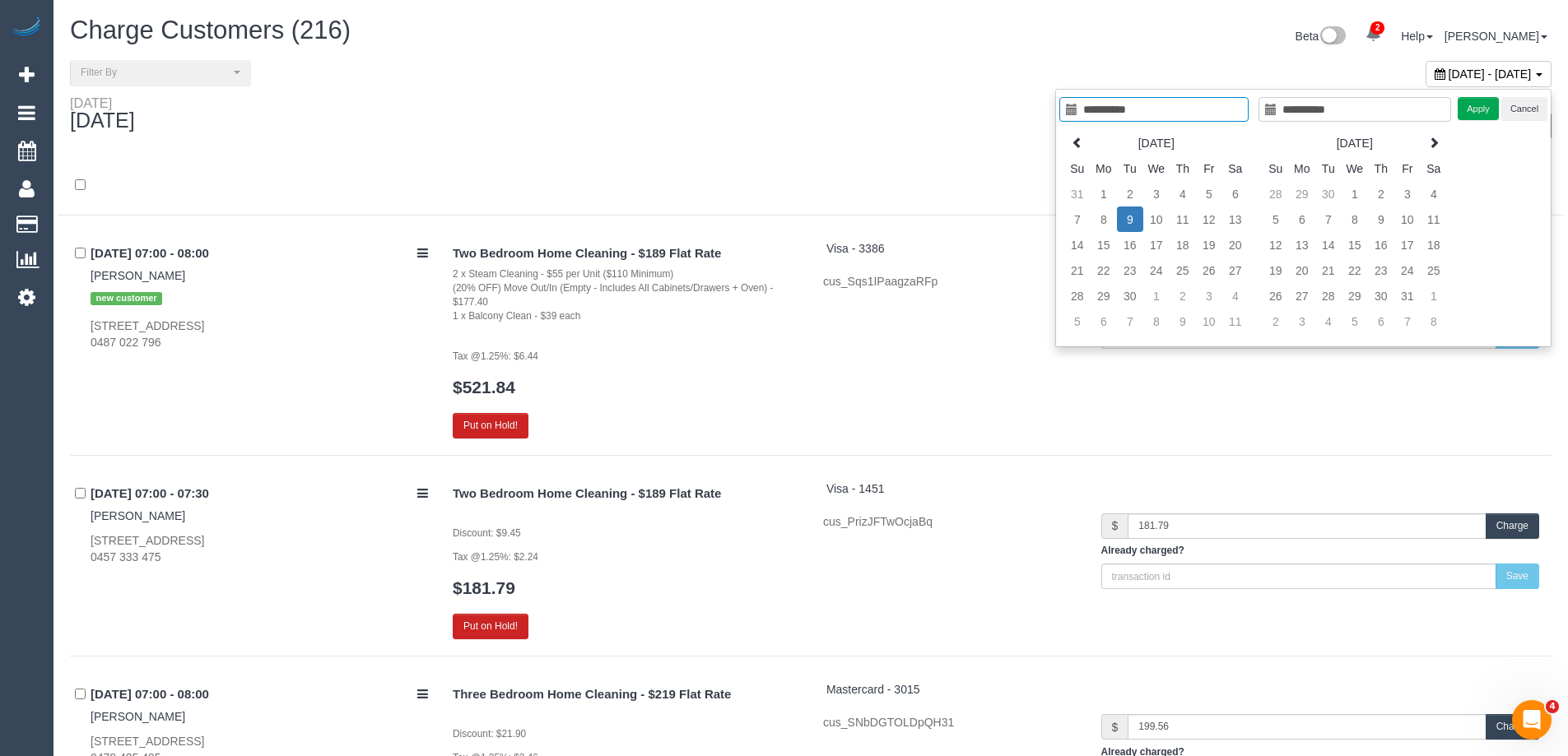
type input "**********"
click at [1126, 220] on td "9" at bounding box center [1130, 220] width 27 height 26
type input "**********"
click at [1136, 223] on td "9" at bounding box center [1130, 220] width 27 height 26
type input "**********"
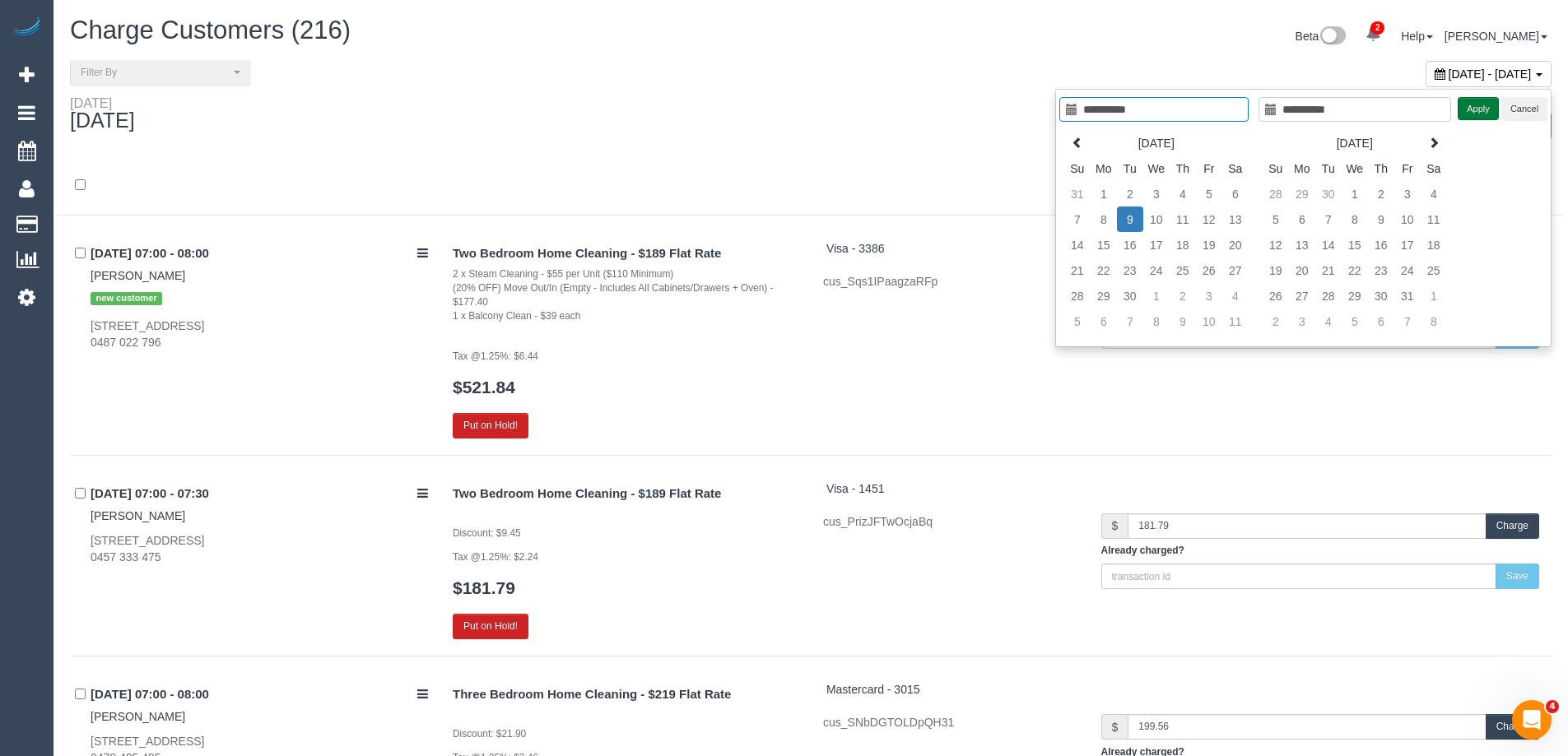
click at [1482, 104] on button "Apply" at bounding box center [1478, 109] width 41 height 24
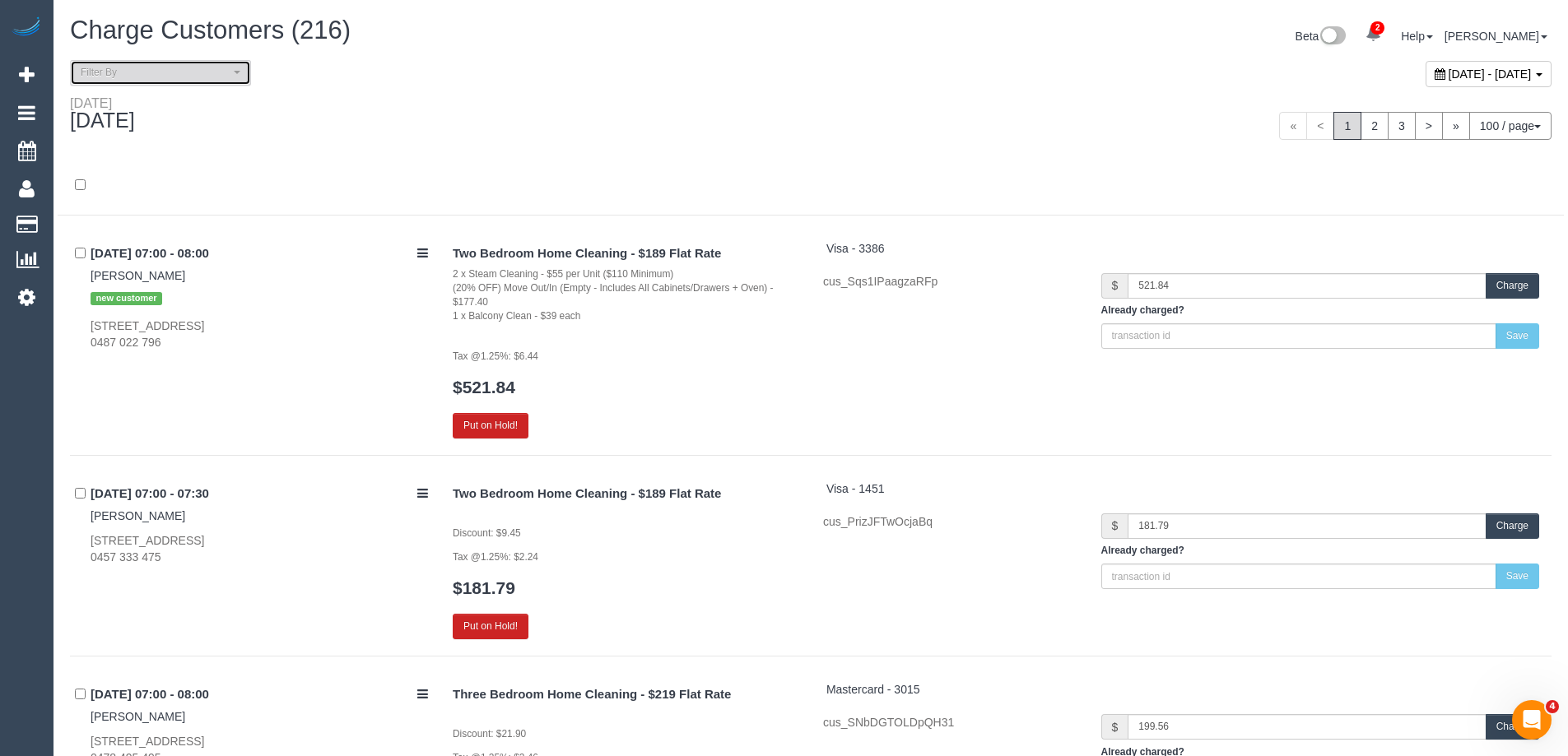
click at [190, 74] on span "Filter By" at bounding box center [156, 73] width 149 height 14
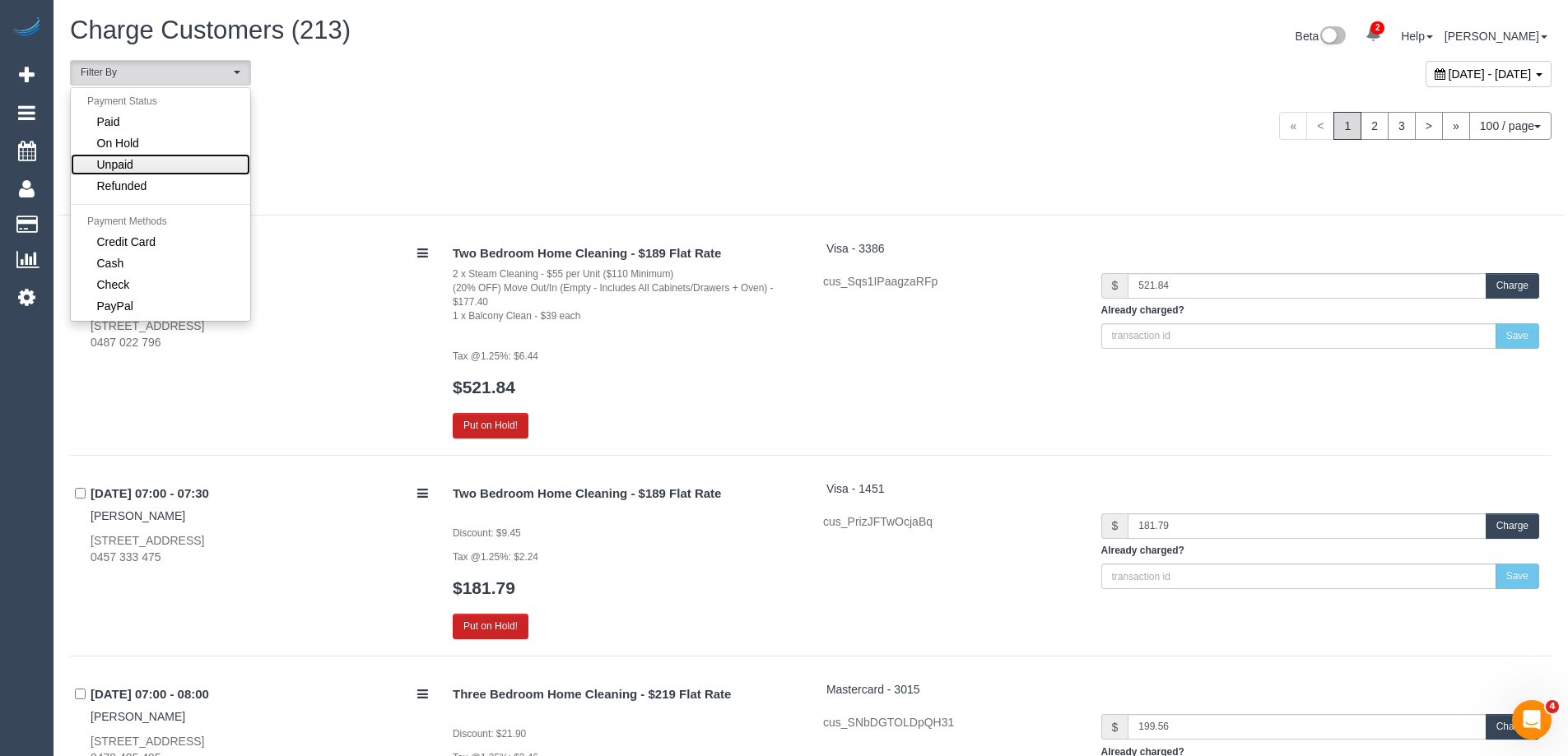
click at [177, 161] on link "Unpaid" at bounding box center [160, 164] width 179 height 21
select select "******"
click at [530, 140] on div "[DATE] « < 1 2 3 > » 100 / page 10 / page 20 / page 30 / page 40 / page 50 / pa…" at bounding box center [811, 126] width 1506 height 61
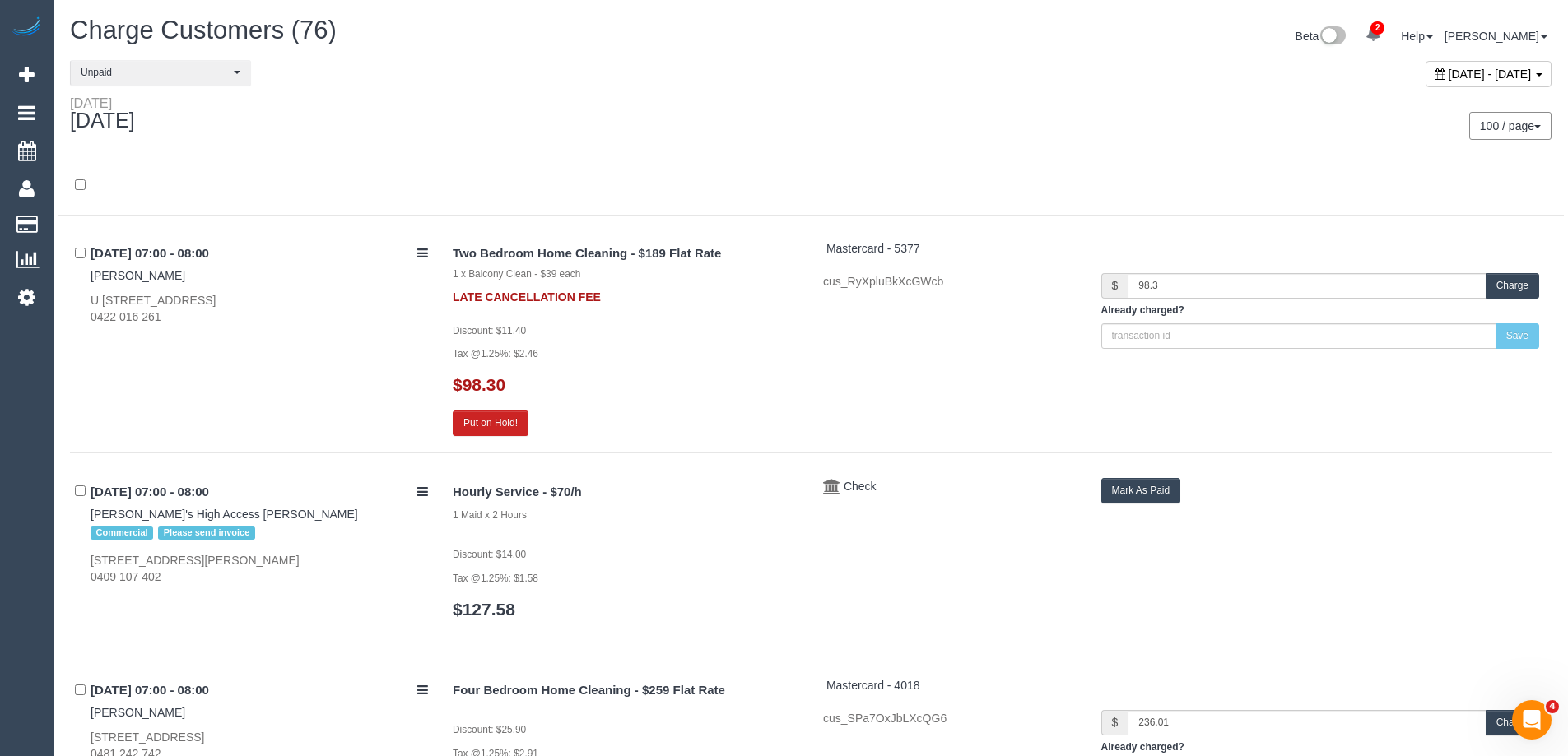
scroll to position [11646, 0]
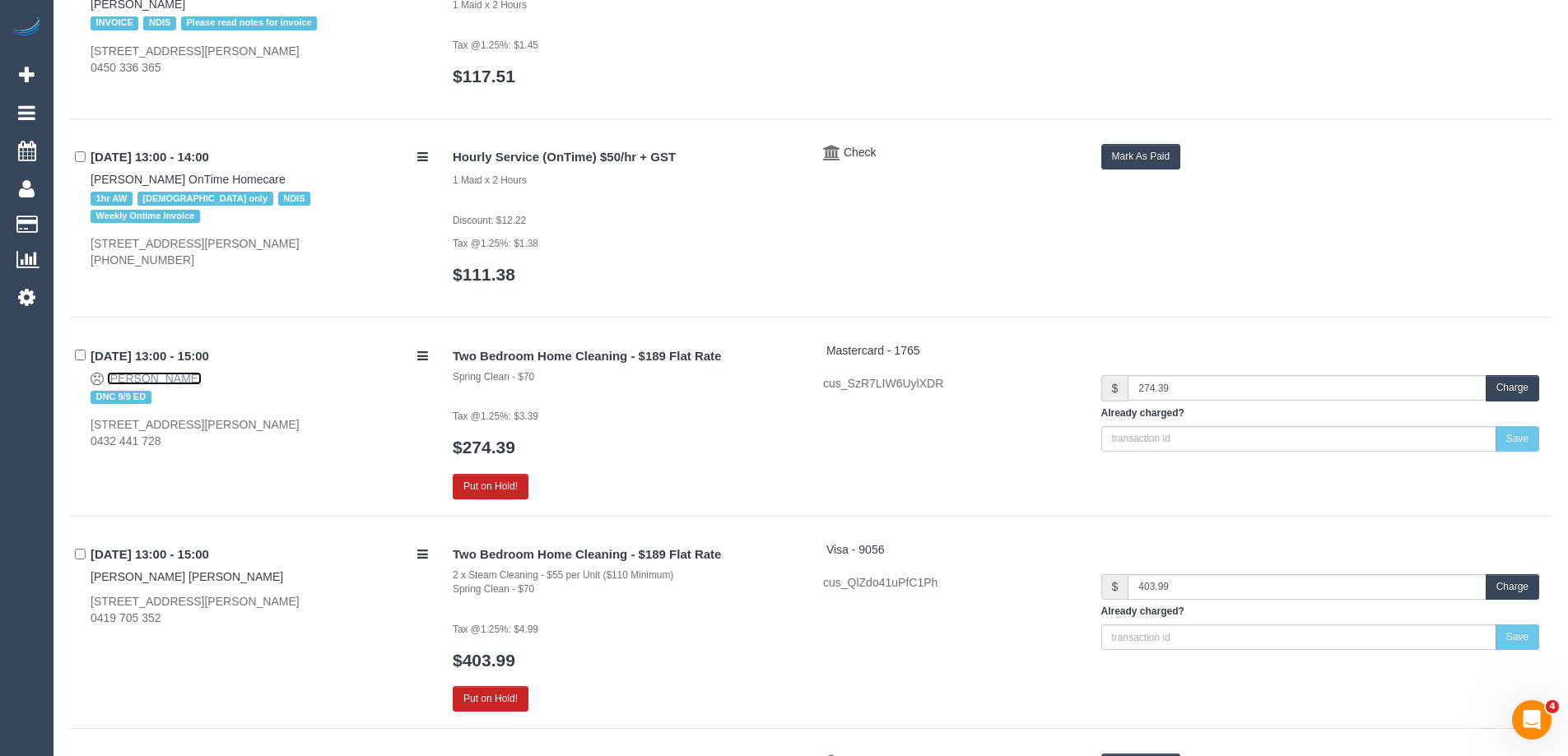
click at [153, 378] on link "[PERSON_NAME]" at bounding box center [154, 378] width 95 height 13
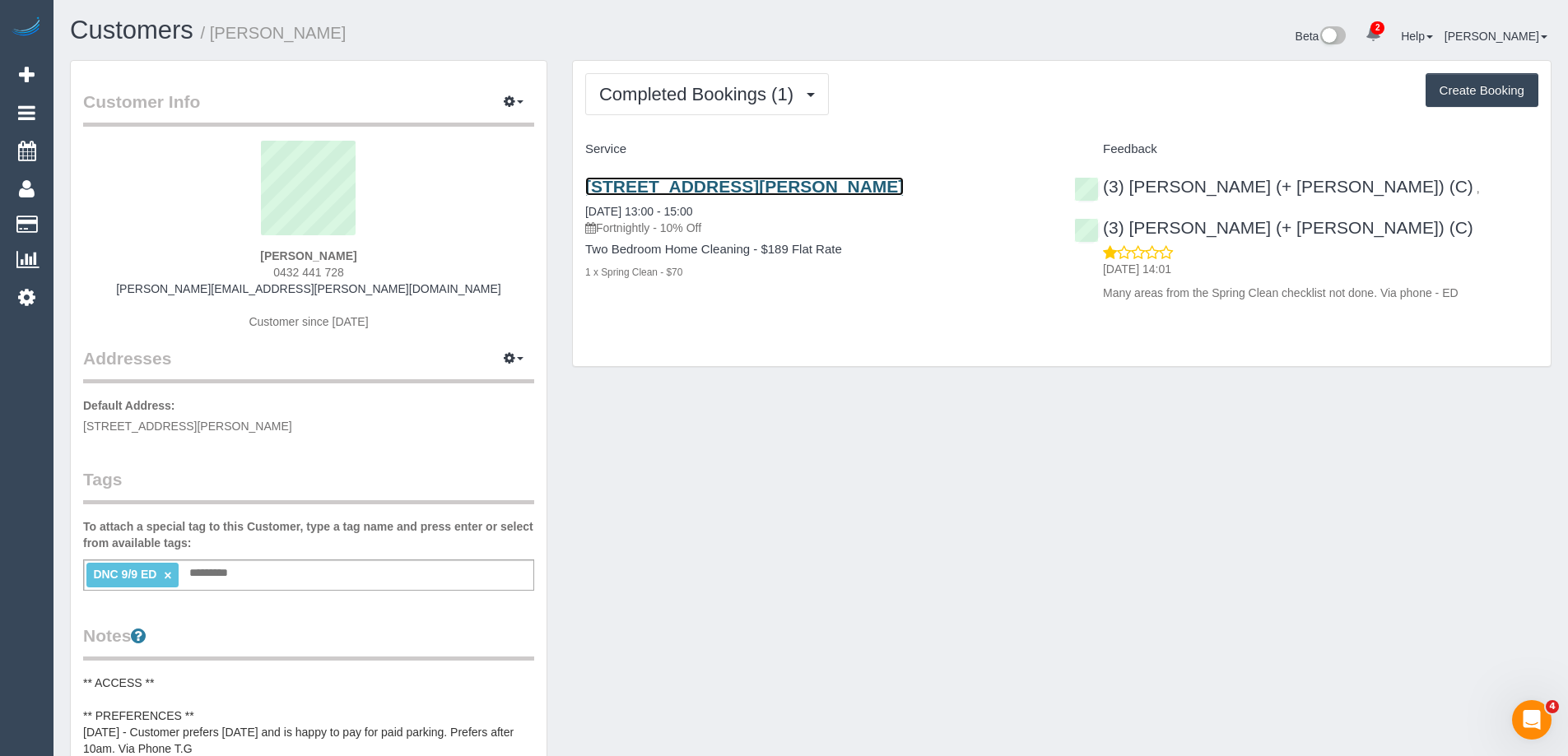
click at [698, 183] on link "[STREET_ADDRESS][PERSON_NAME]" at bounding box center [744, 186] width 318 height 19
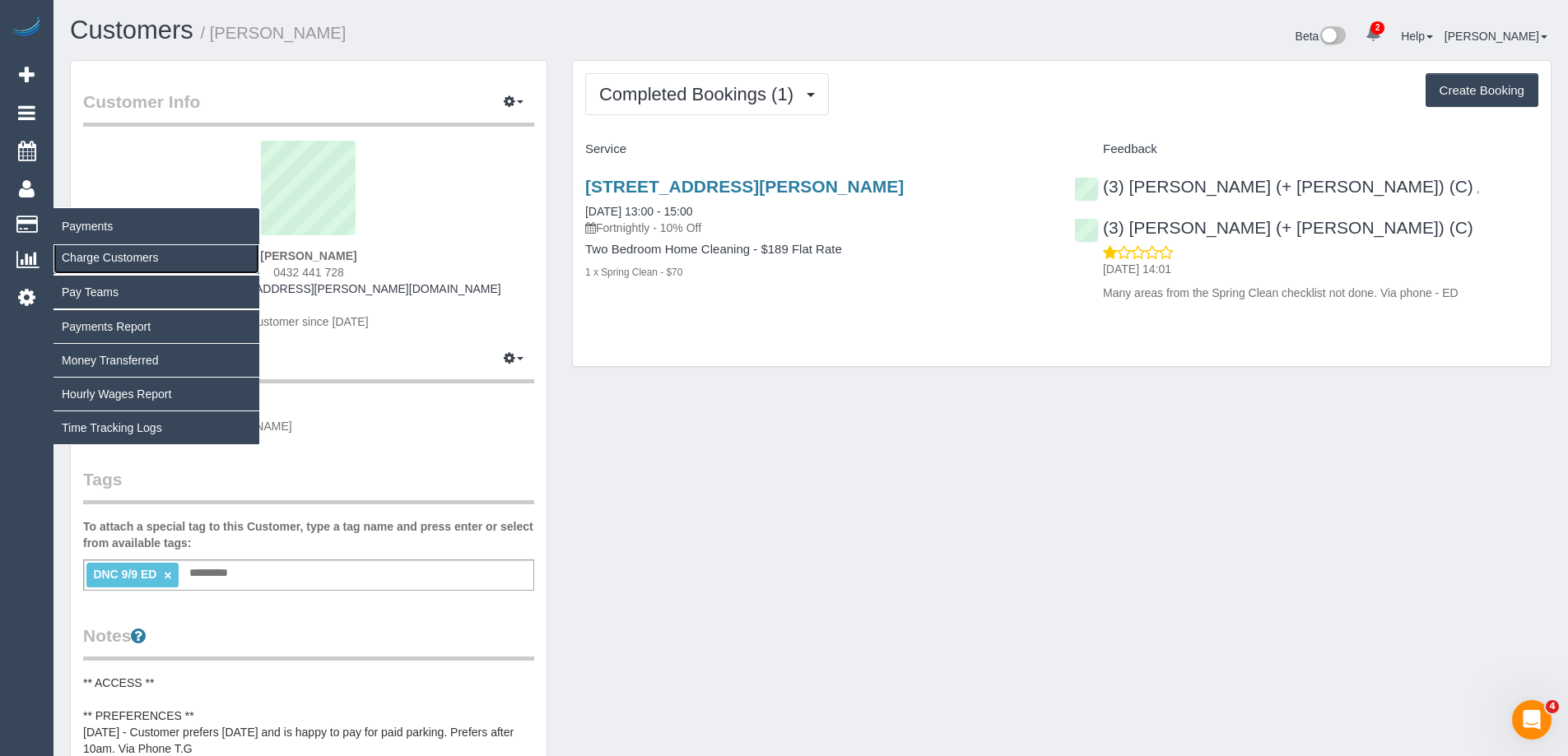
click at [134, 254] on link "Charge Customers" at bounding box center [156, 258] width 206 height 33
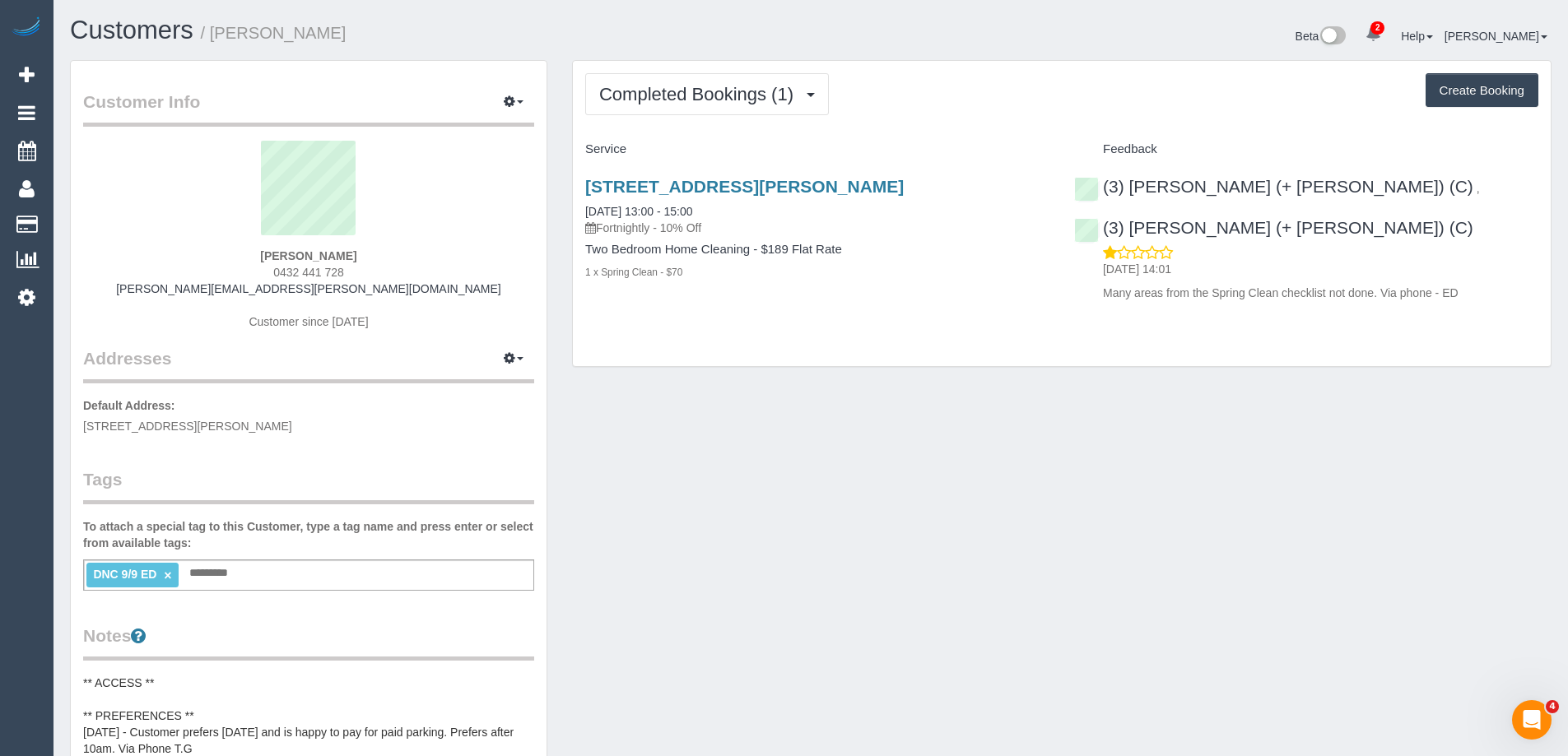
select select
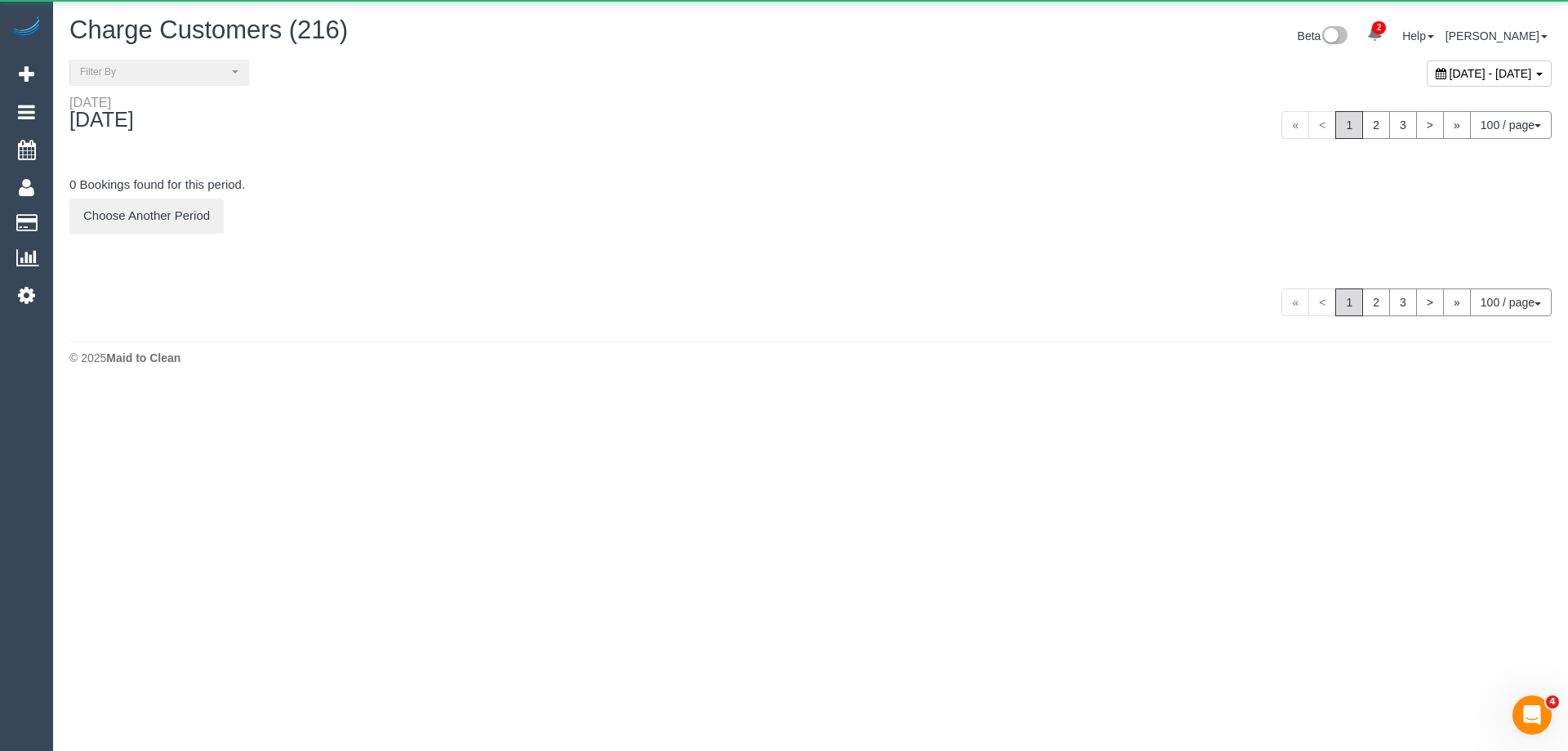
click at [1450, 74] on span "[DATE] - [DATE]" at bounding box center [1491, 73] width 82 height 13
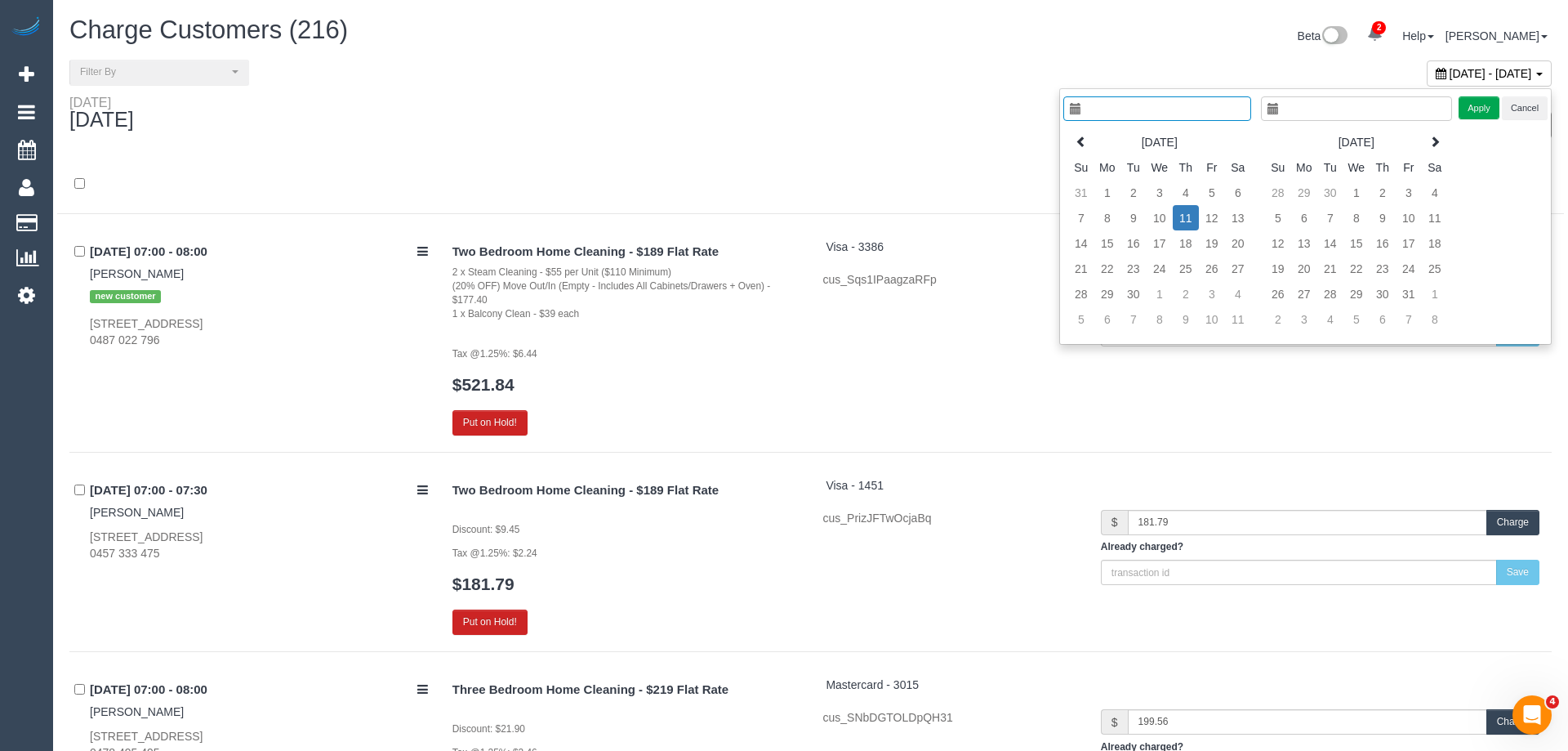
type input "**********"
click at [1123, 219] on td "9" at bounding box center [1121, 218] width 26 height 26
type input "**********"
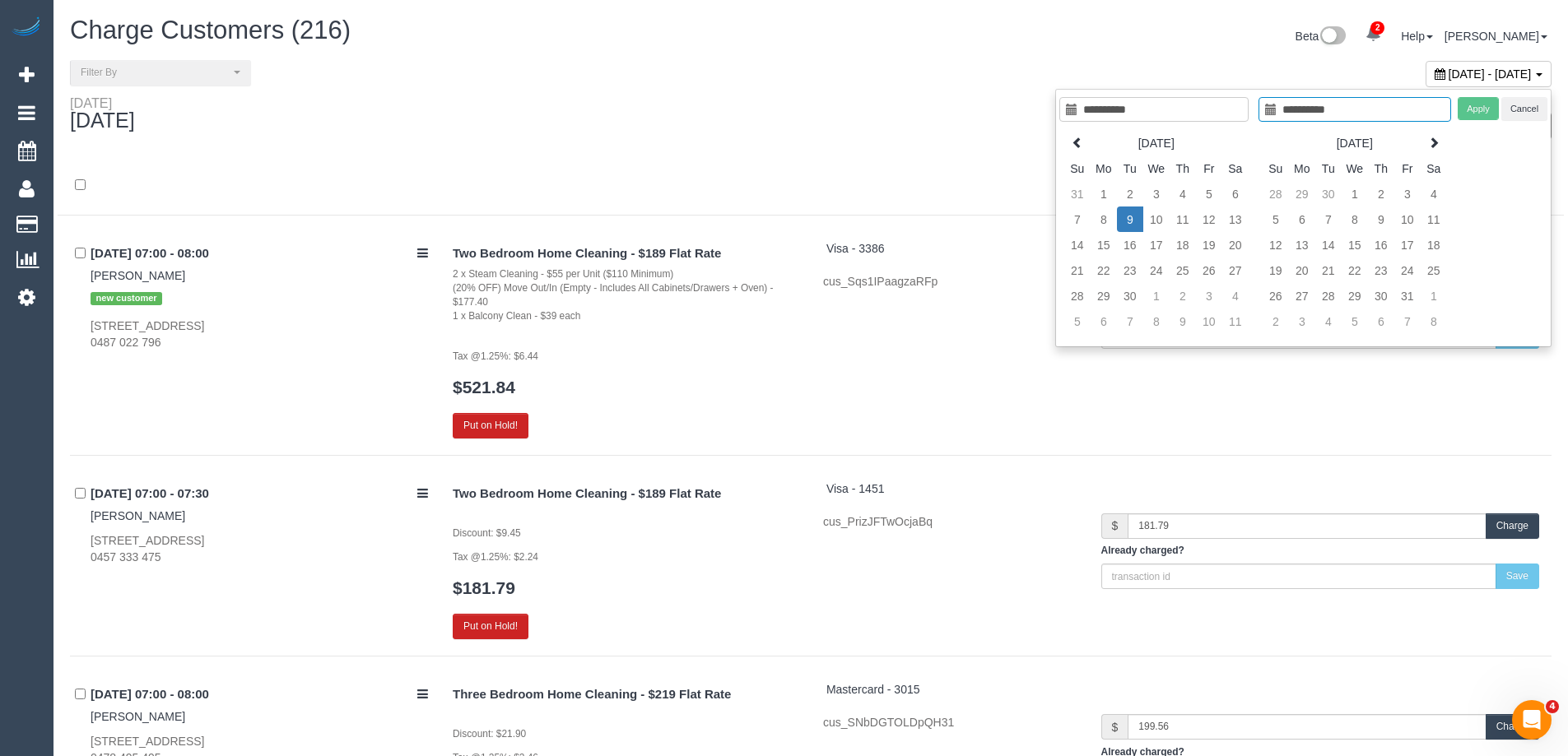
click at [1132, 221] on td "9" at bounding box center [1130, 220] width 27 height 26
type input "**********"
click at [1467, 113] on button "Apply" at bounding box center [1478, 109] width 41 height 24
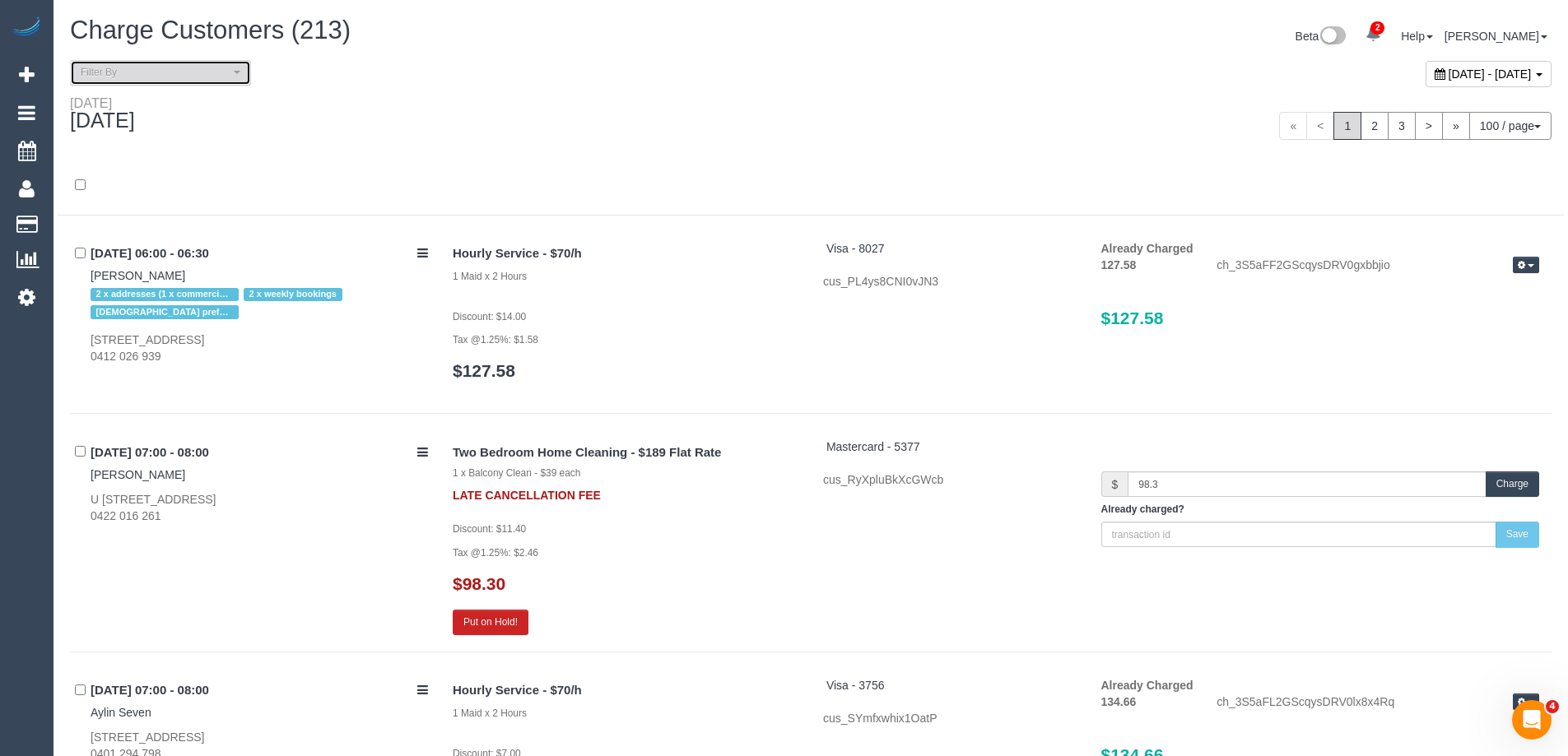
click at [178, 79] on span "Filter By" at bounding box center [156, 73] width 149 height 14
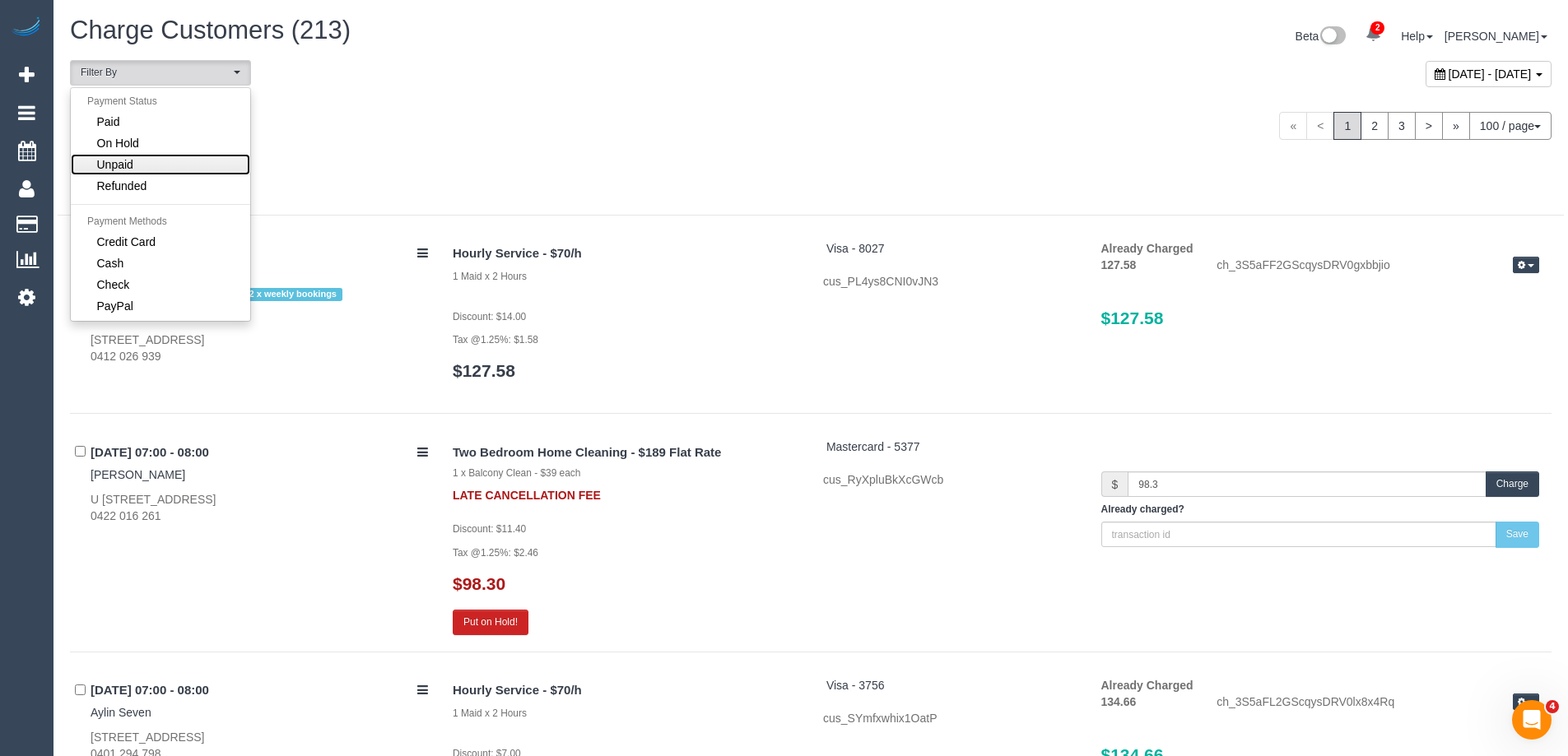
click at [160, 156] on link "Unpaid" at bounding box center [160, 164] width 179 height 21
select select "******"
click at [556, 117] on div "Tuesday September 09, 2025" at bounding box center [434, 117] width 753 height 43
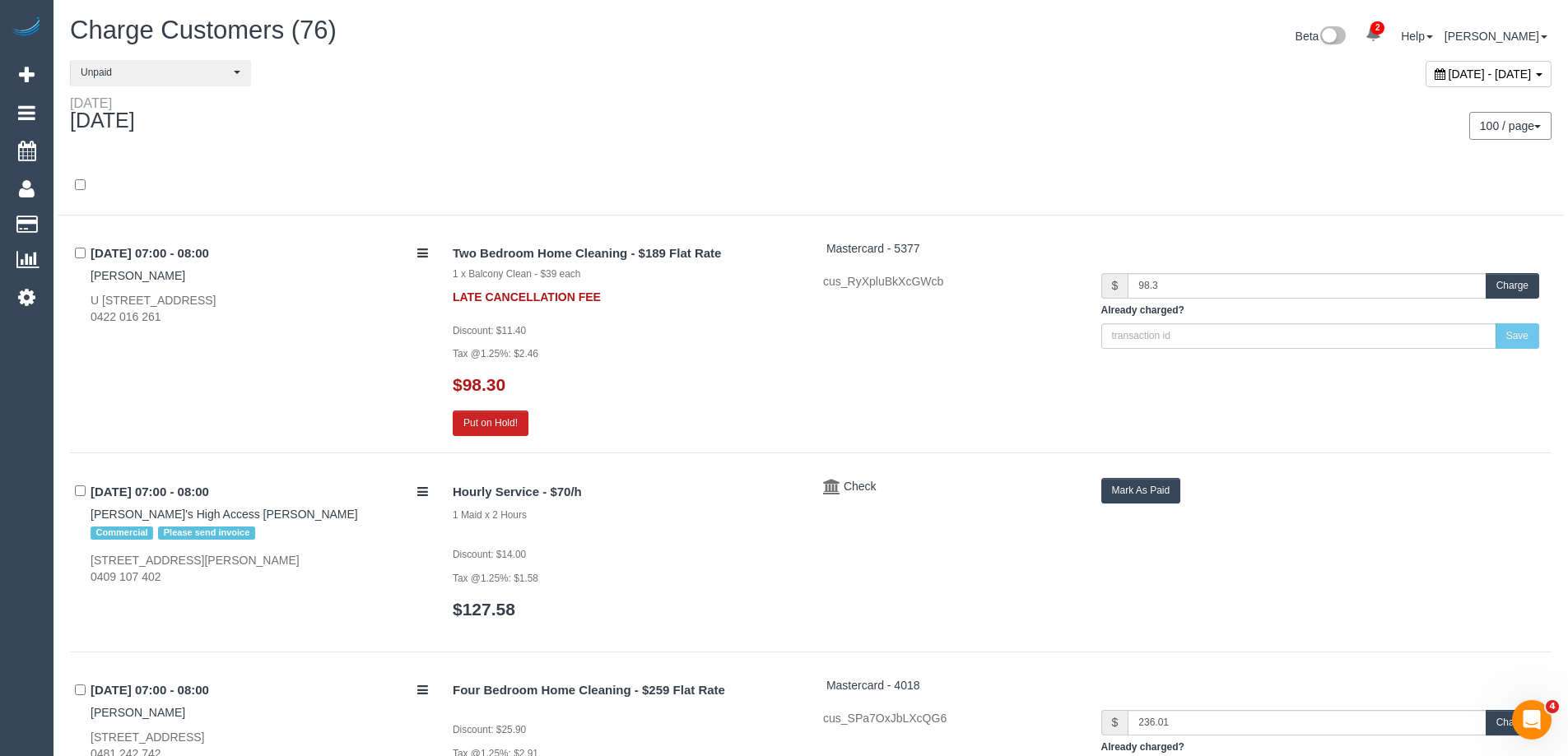
scroll to position [11646, 0]
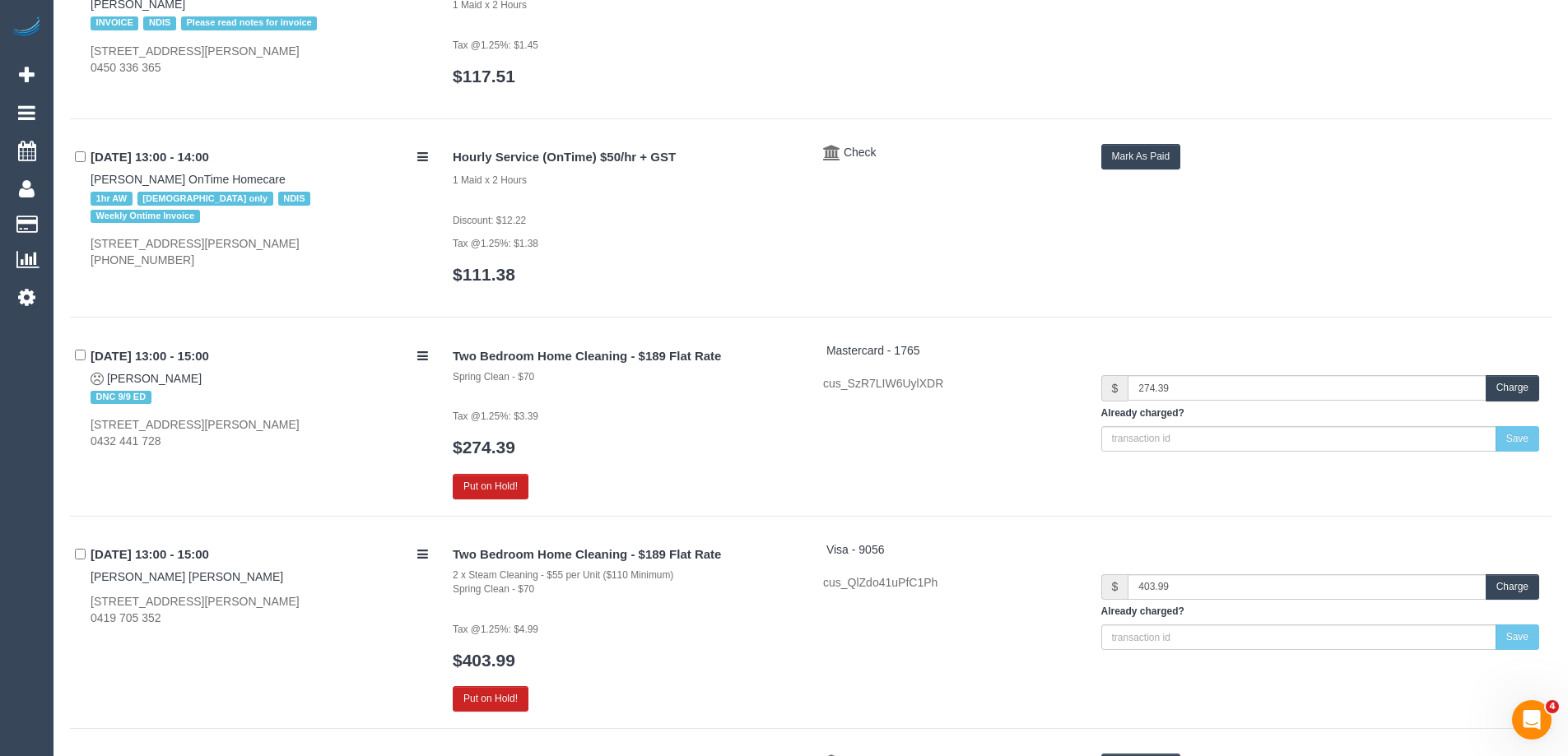
click at [1514, 385] on button "Charge" at bounding box center [1512, 388] width 53 height 26
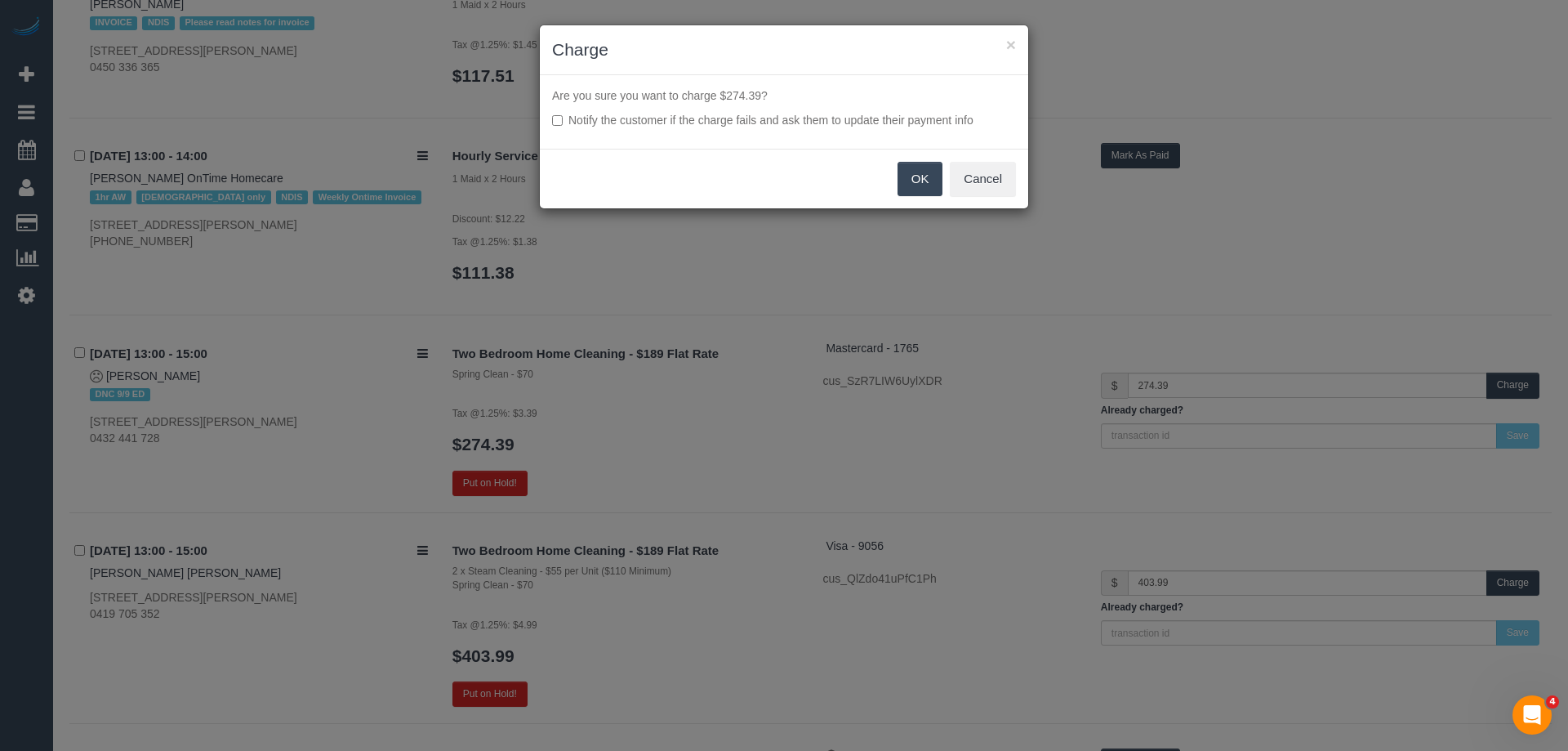
click at [930, 183] on button "OK" at bounding box center [921, 179] width 46 height 35
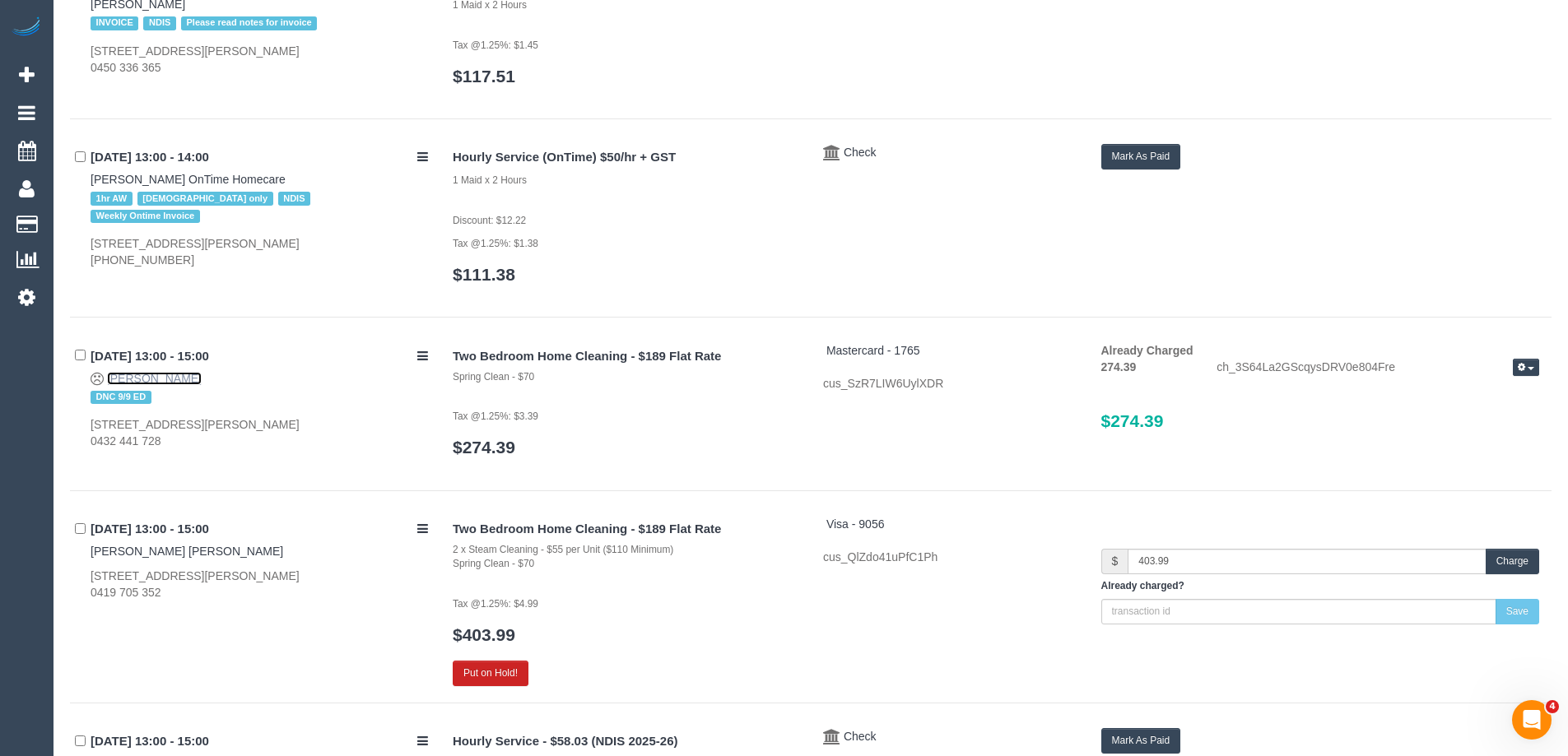
click at [179, 373] on link "[PERSON_NAME]" at bounding box center [154, 378] width 95 height 13
click at [144, 373] on link "[PERSON_NAME]" at bounding box center [154, 378] width 95 height 13
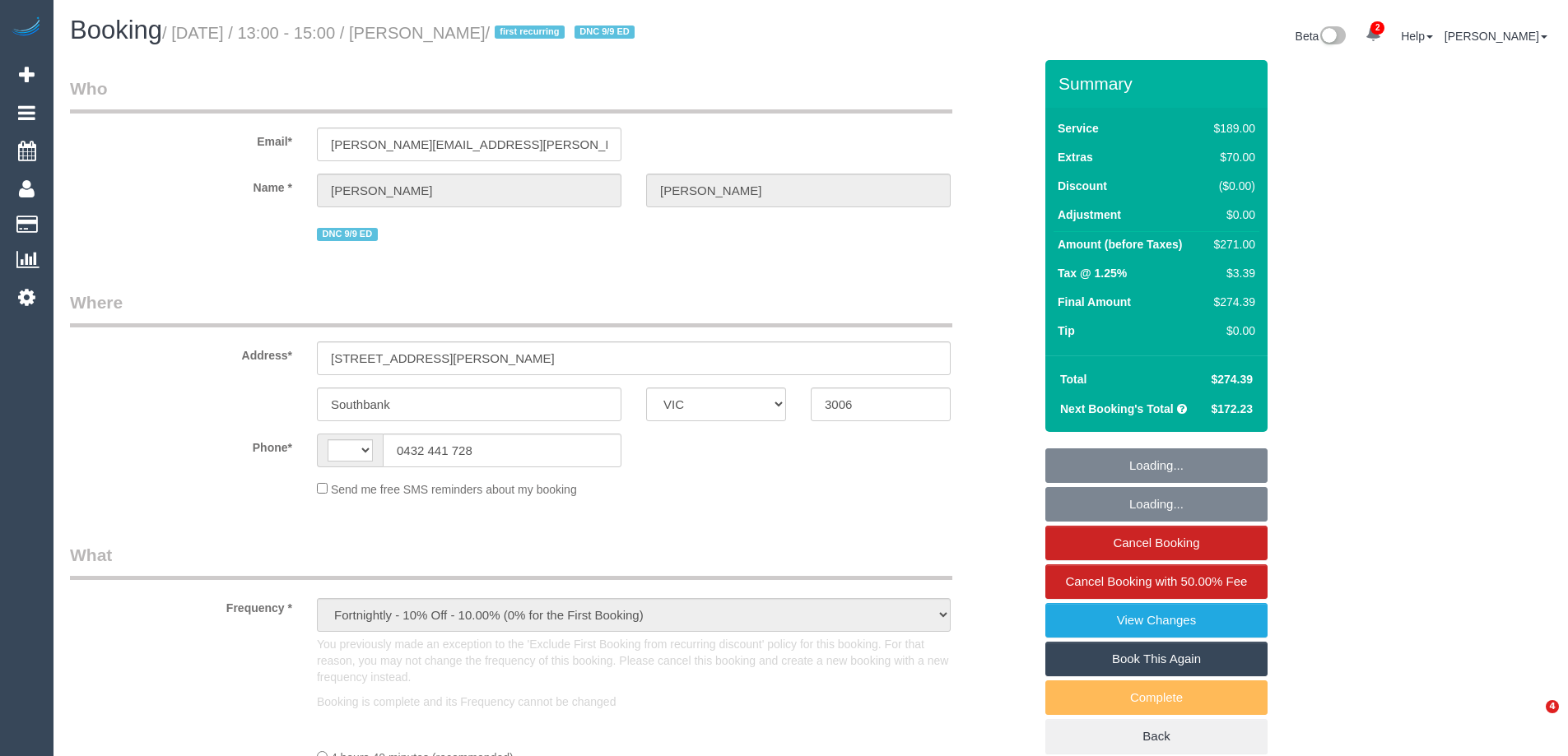
select select "VIC"
select select "string:stripe-pm_1S3SEj2GScqysDRVxhoteGBF"
select select "number:28"
select select "number:14"
select select "number:19"
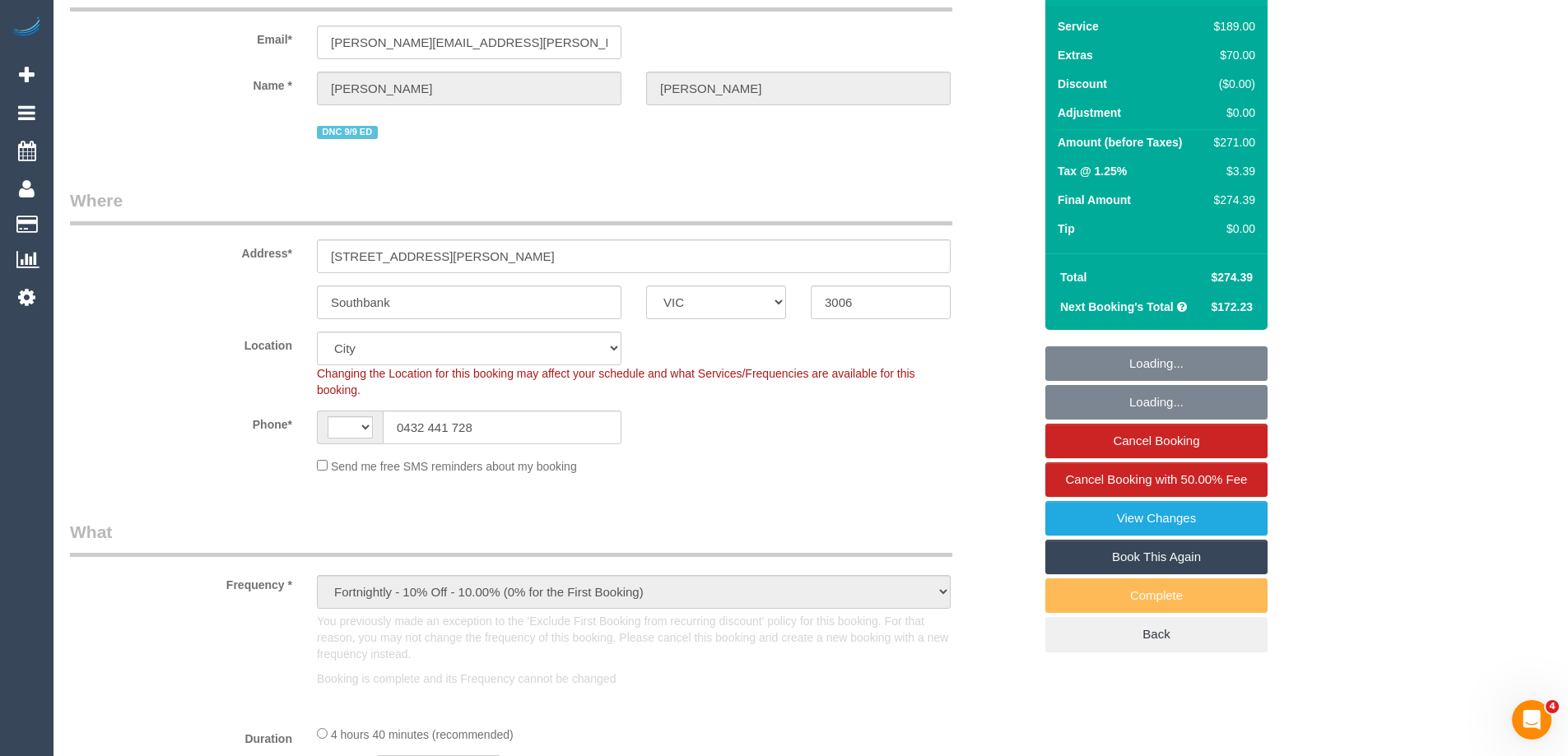
select select "object:481"
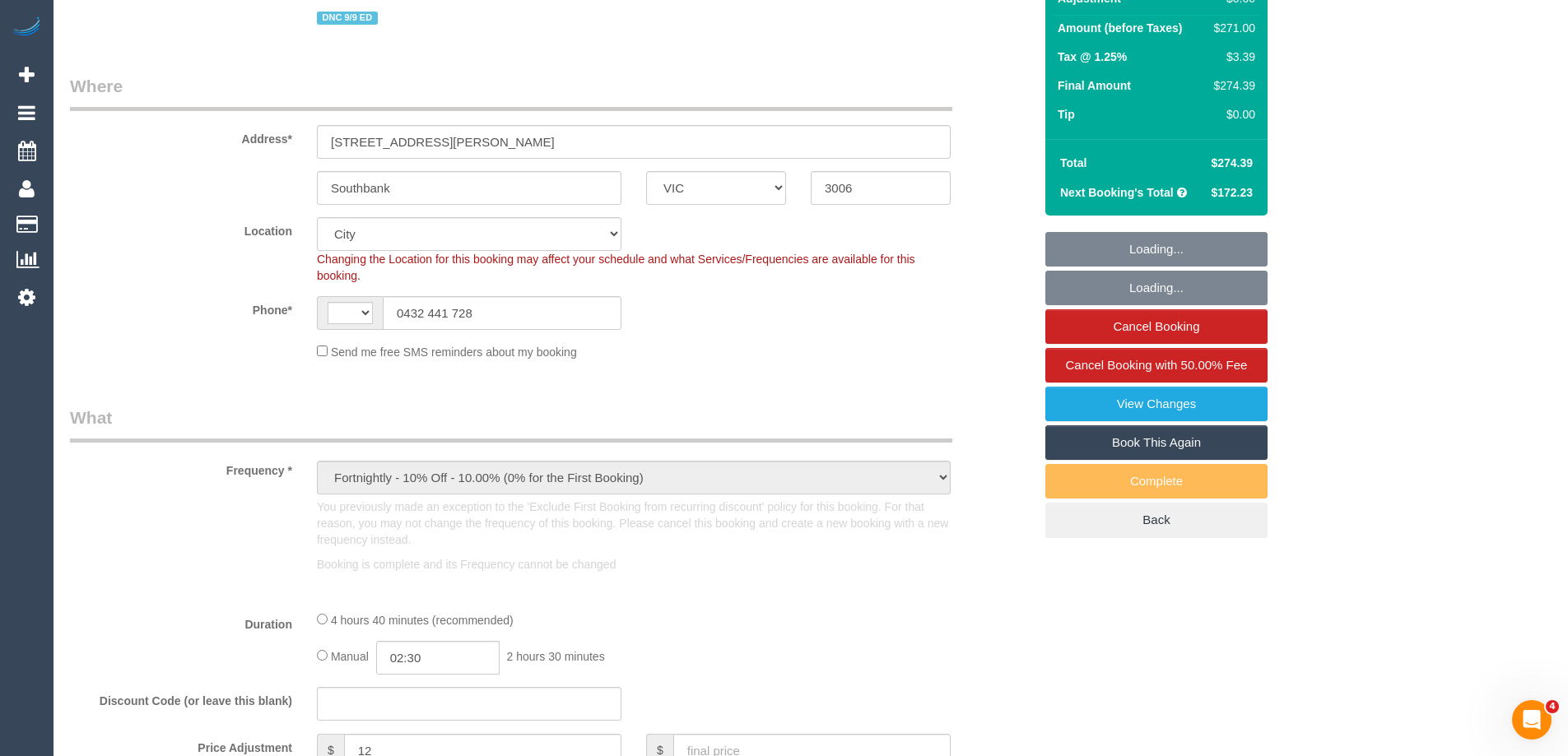
select select "string:AU"
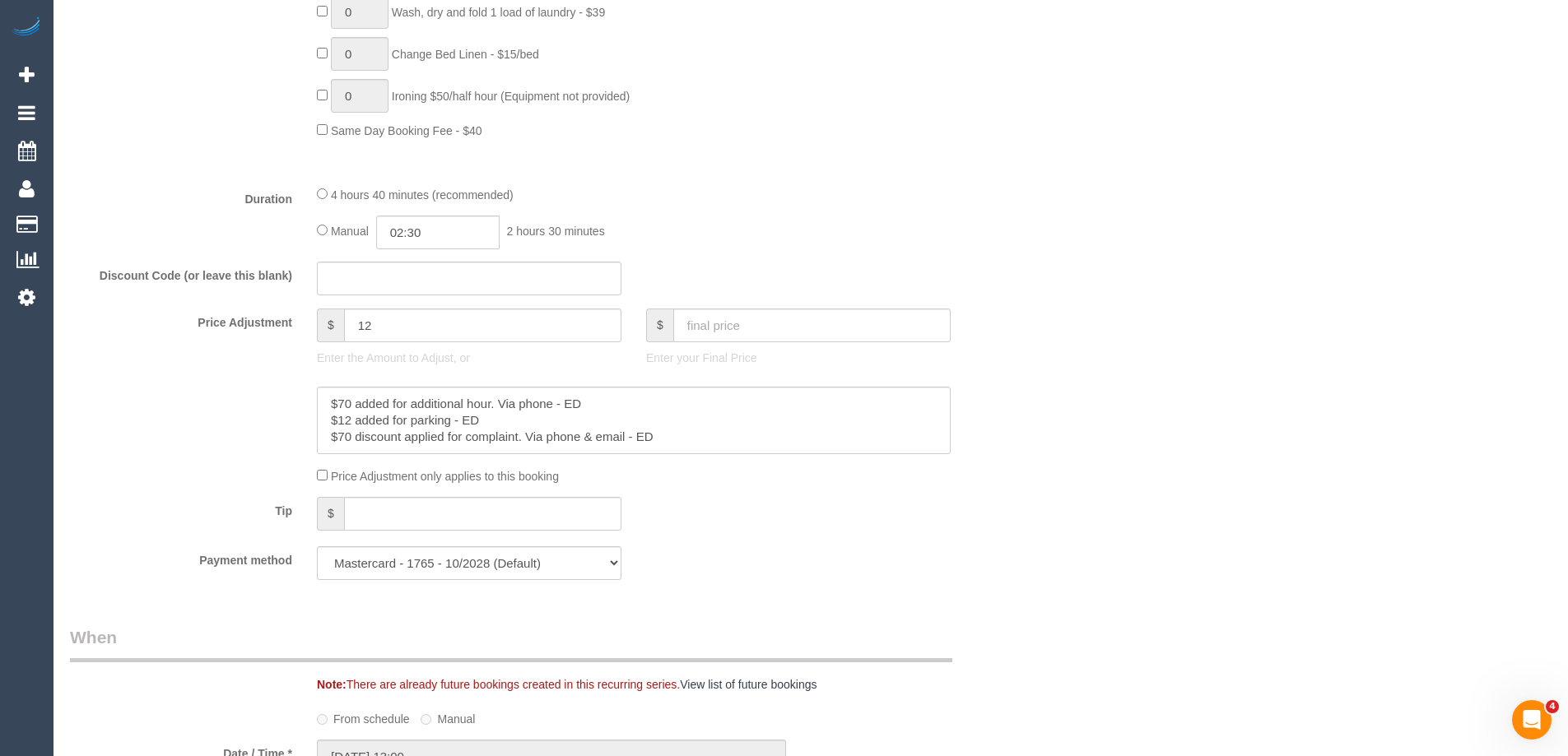
scroll to position [1316, 0]
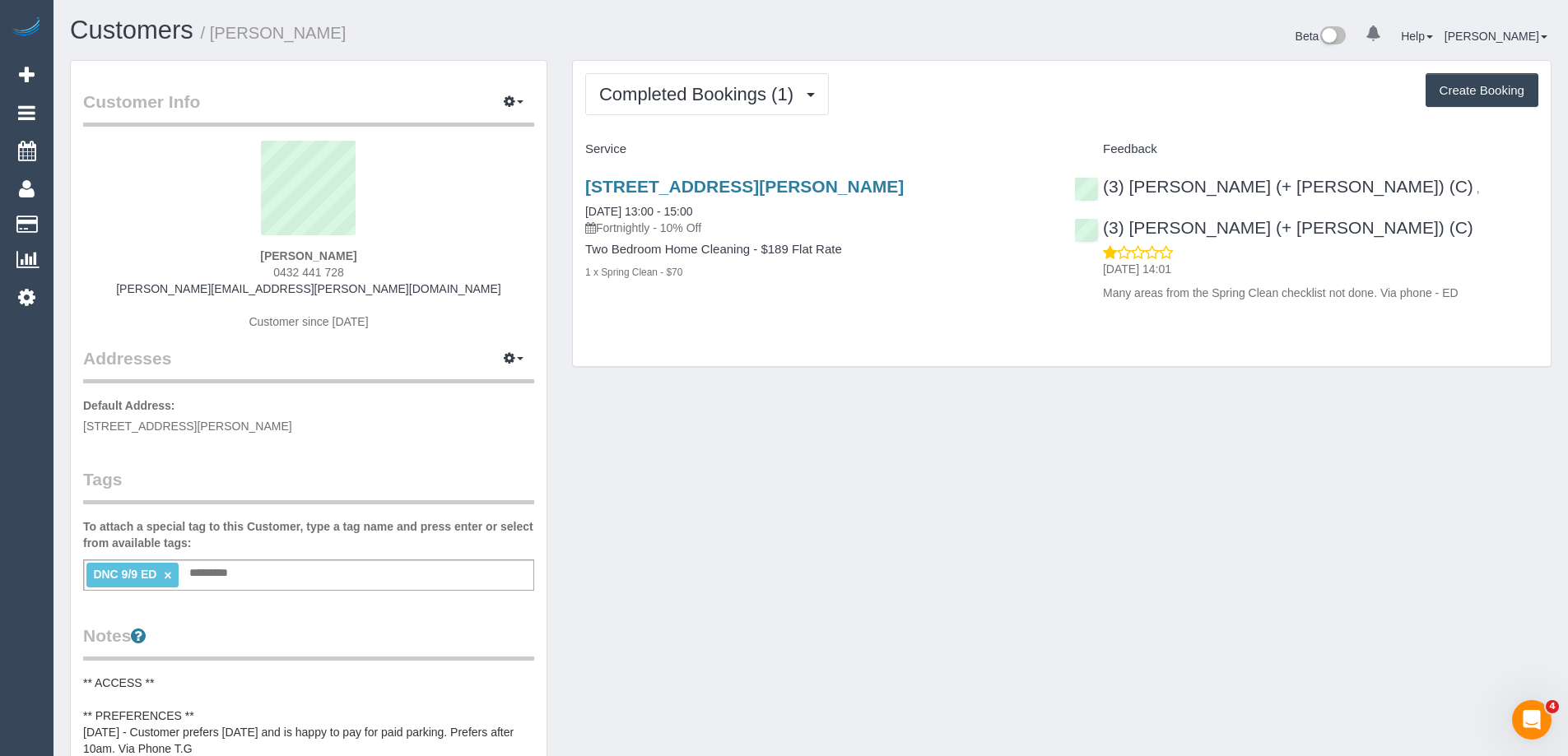
click at [171, 575] on link "×" at bounding box center [167, 575] width 7 height 14
drag, startPoint x: 284, startPoint y: 35, endPoint x: 220, endPoint y: 35, distance: 64.0
click at [220, 35] on h1 "Customers / Damian Thomas" at bounding box center [434, 30] width 729 height 28
copy small "Damian Thomas"
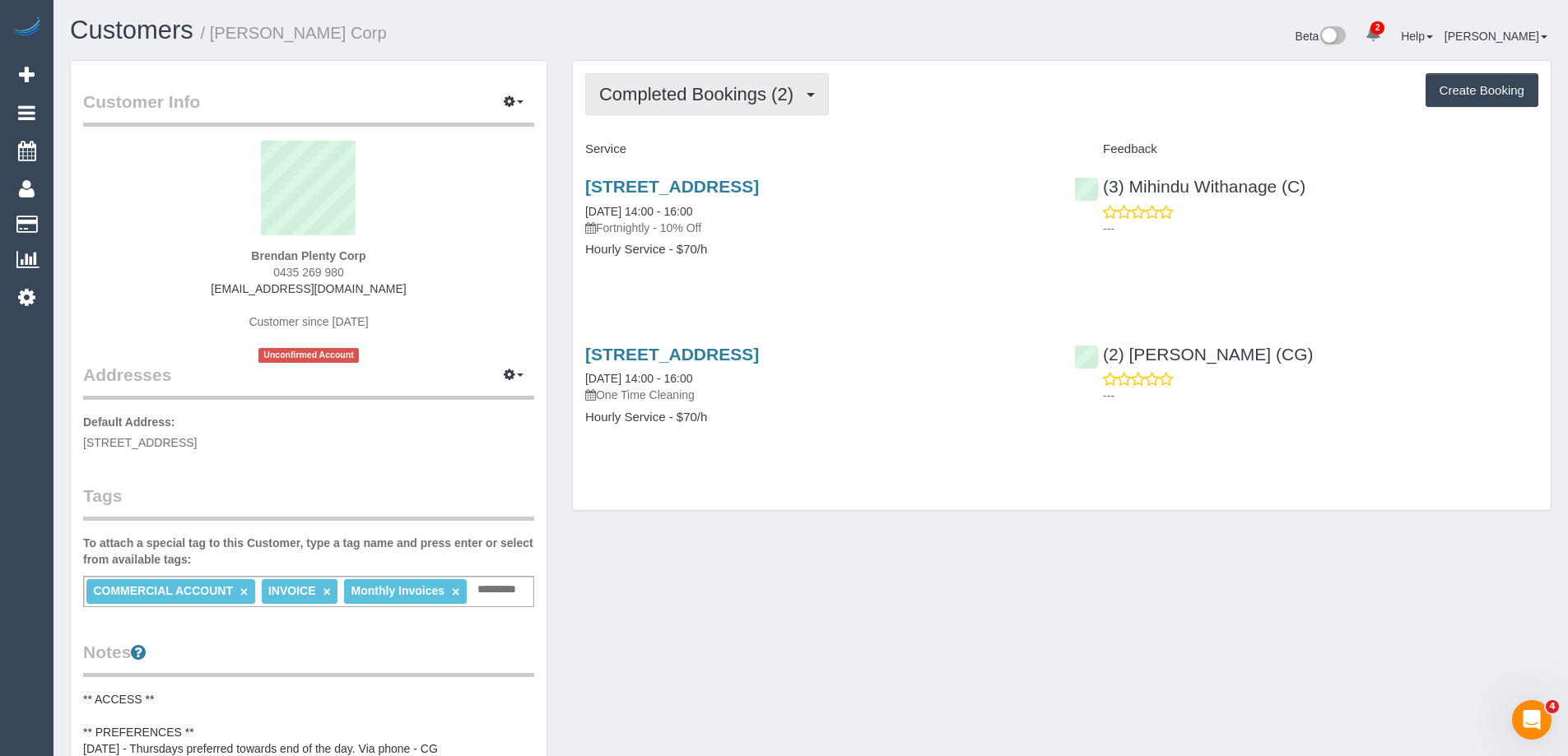
click at [745, 110] on button "Completed Bookings (2)" at bounding box center [707, 95] width 244 height 42
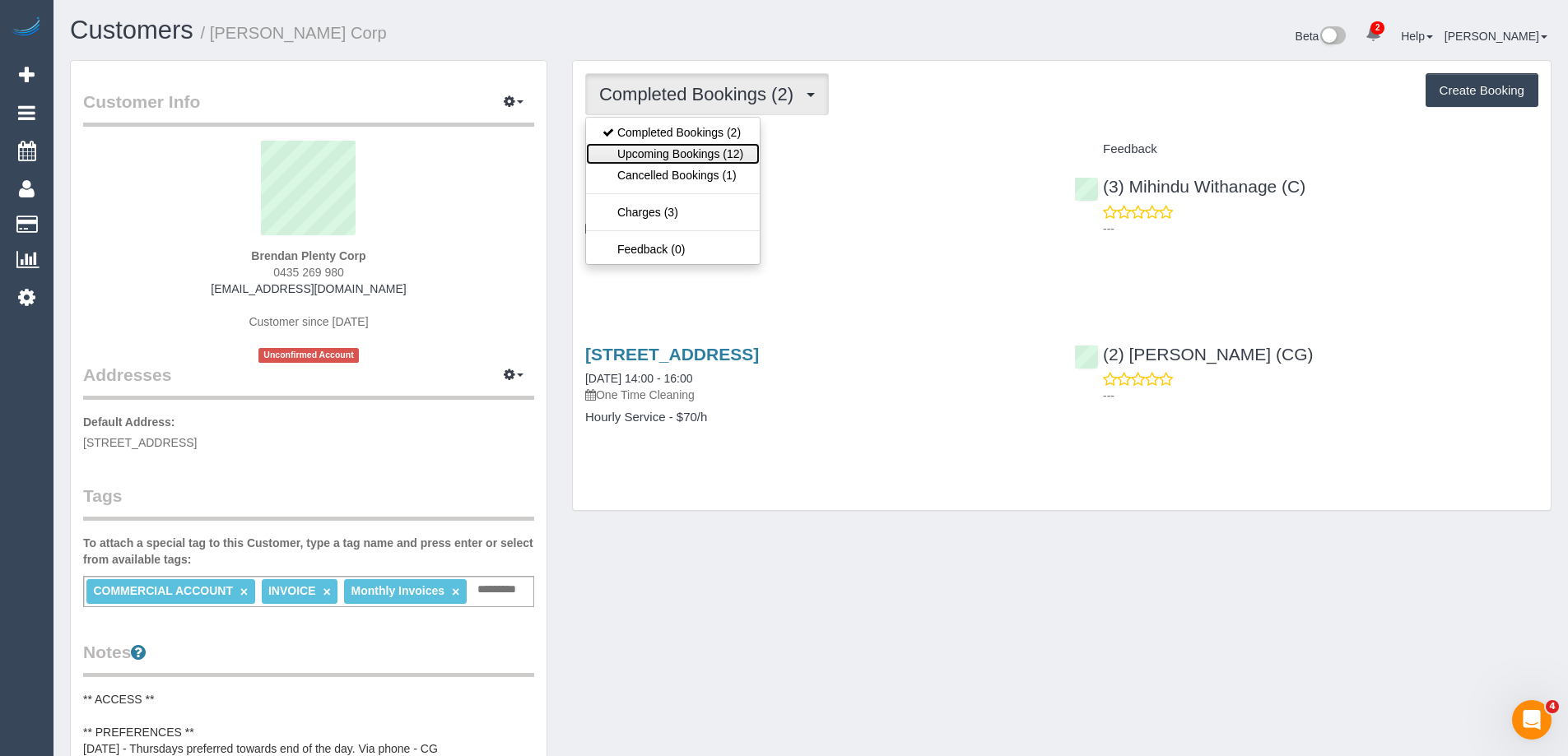
click at [727, 160] on link "Upcoming Bookings (12)" at bounding box center [673, 154] width 174 height 21
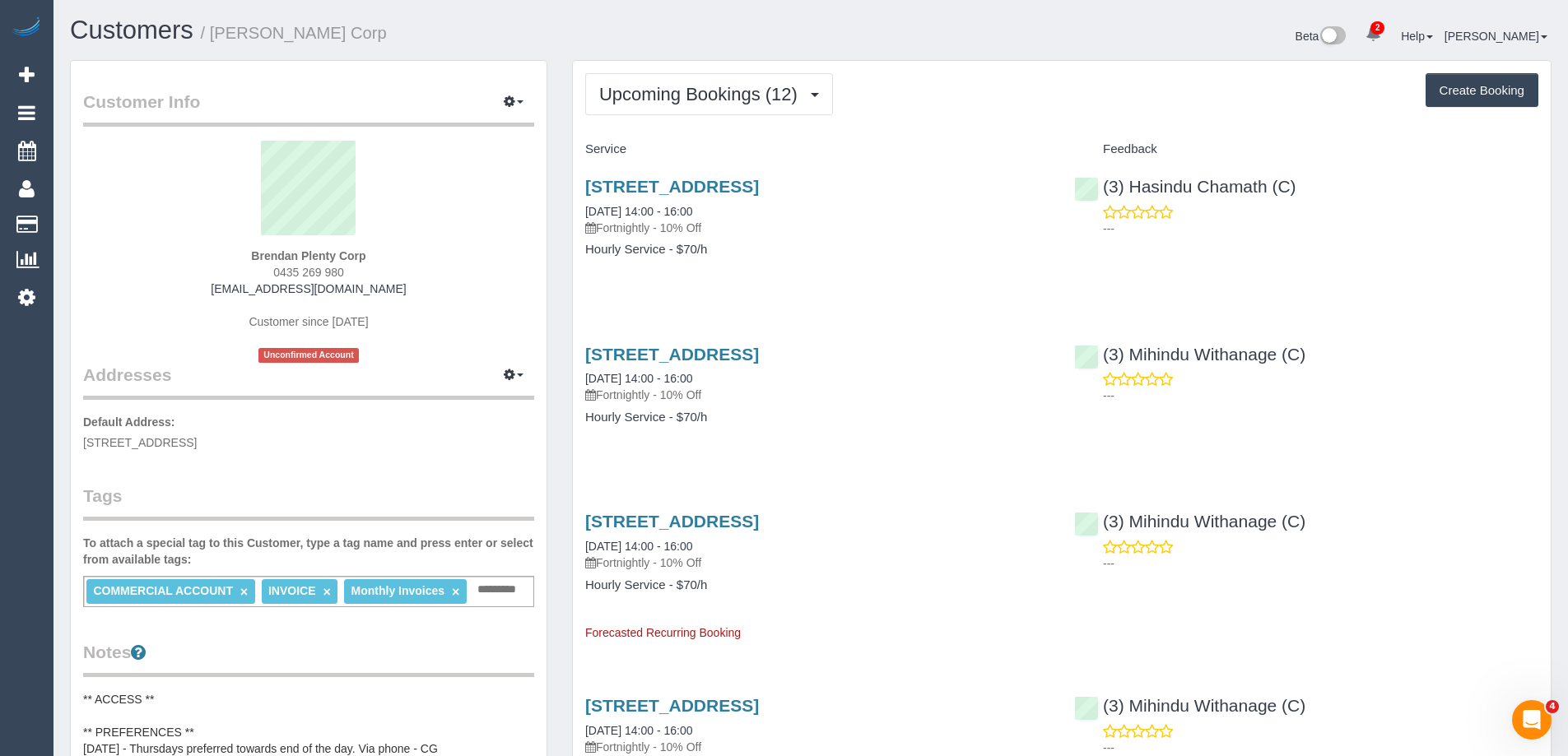
click at [1207, 180] on link "(3) Hasindu Chamath (C)" at bounding box center [1185, 186] width 223 height 19
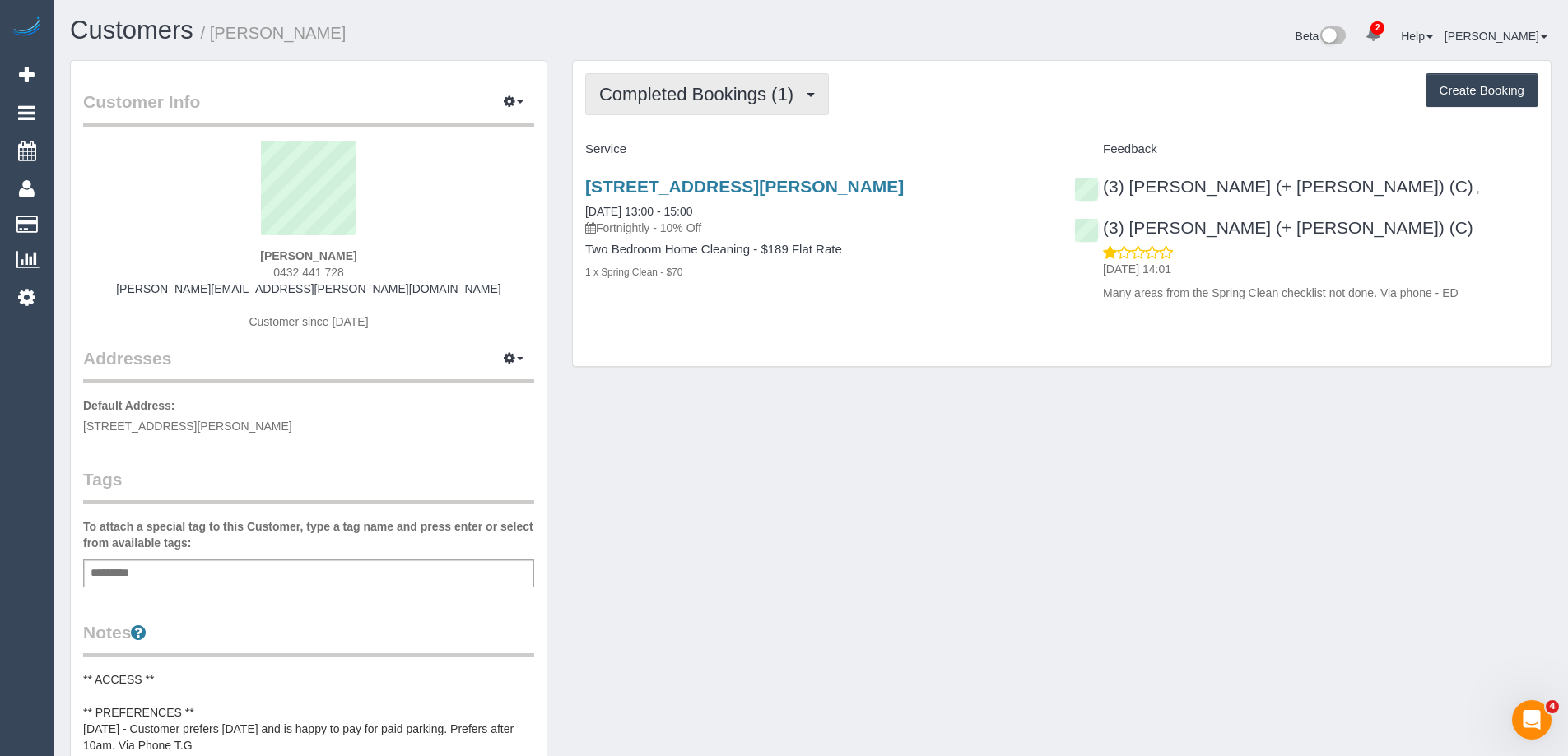
click at [685, 106] on button "Completed Bookings (1)" at bounding box center [707, 95] width 244 height 42
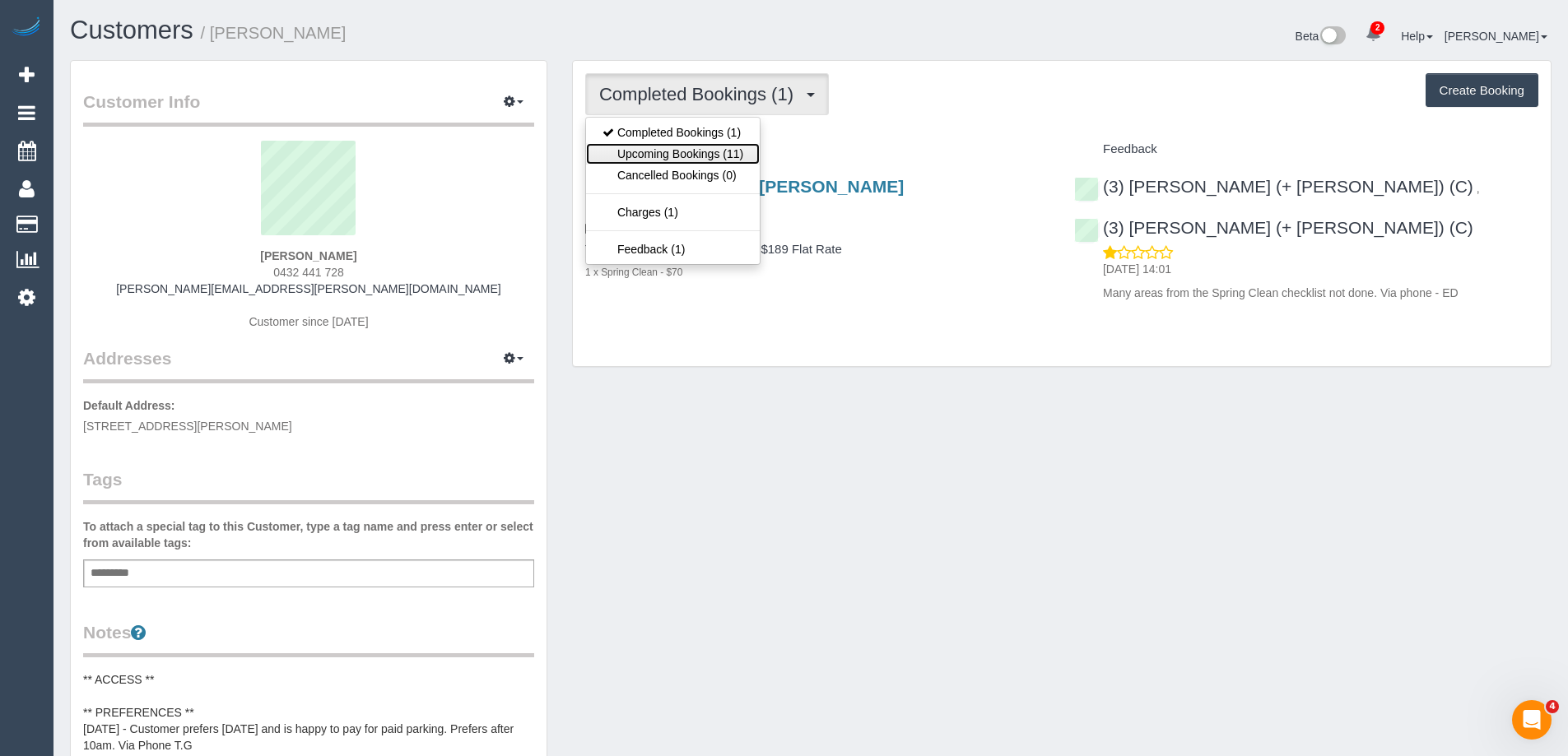
click at [682, 150] on link "Upcoming Bookings (11)" at bounding box center [673, 154] width 174 height 21
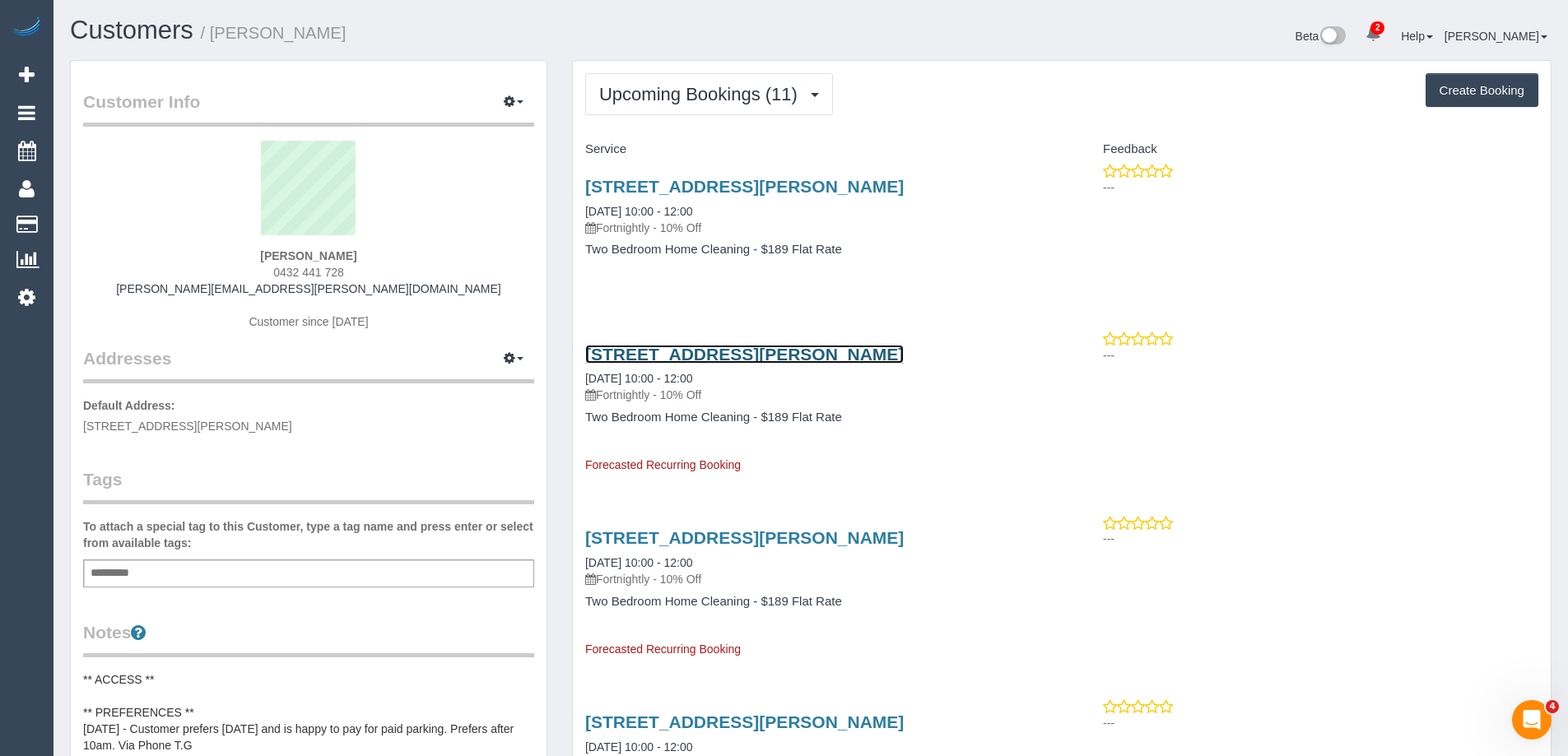
click at [855, 361] on link "[STREET_ADDRESS][PERSON_NAME]" at bounding box center [744, 354] width 318 height 19
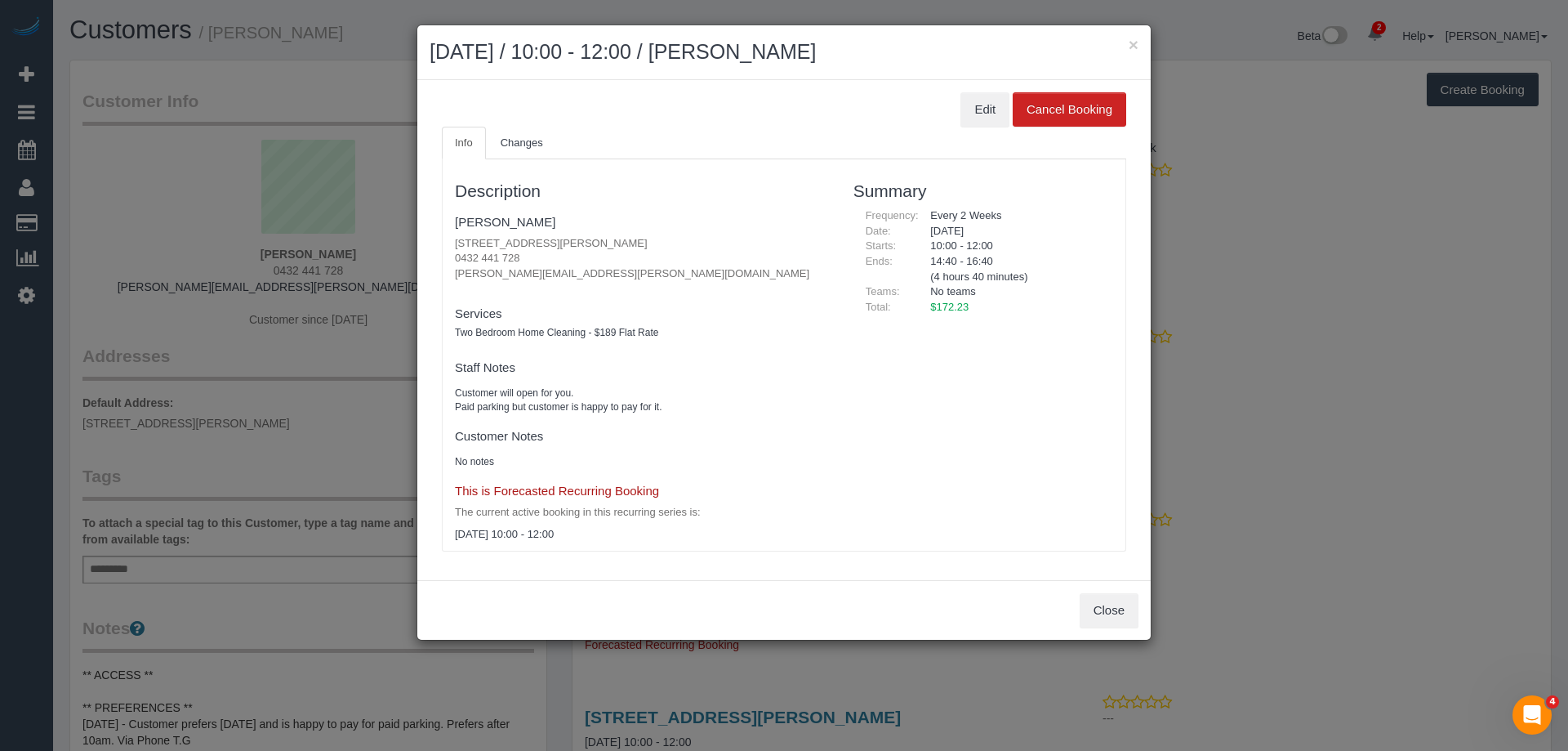
click at [1139, 42] on div "× [DATE] / 10:00 - 12:00 / [PERSON_NAME]" at bounding box center [784, 53] width 733 height 55
click at [1131, 42] on button "×" at bounding box center [1133, 44] width 10 height 17
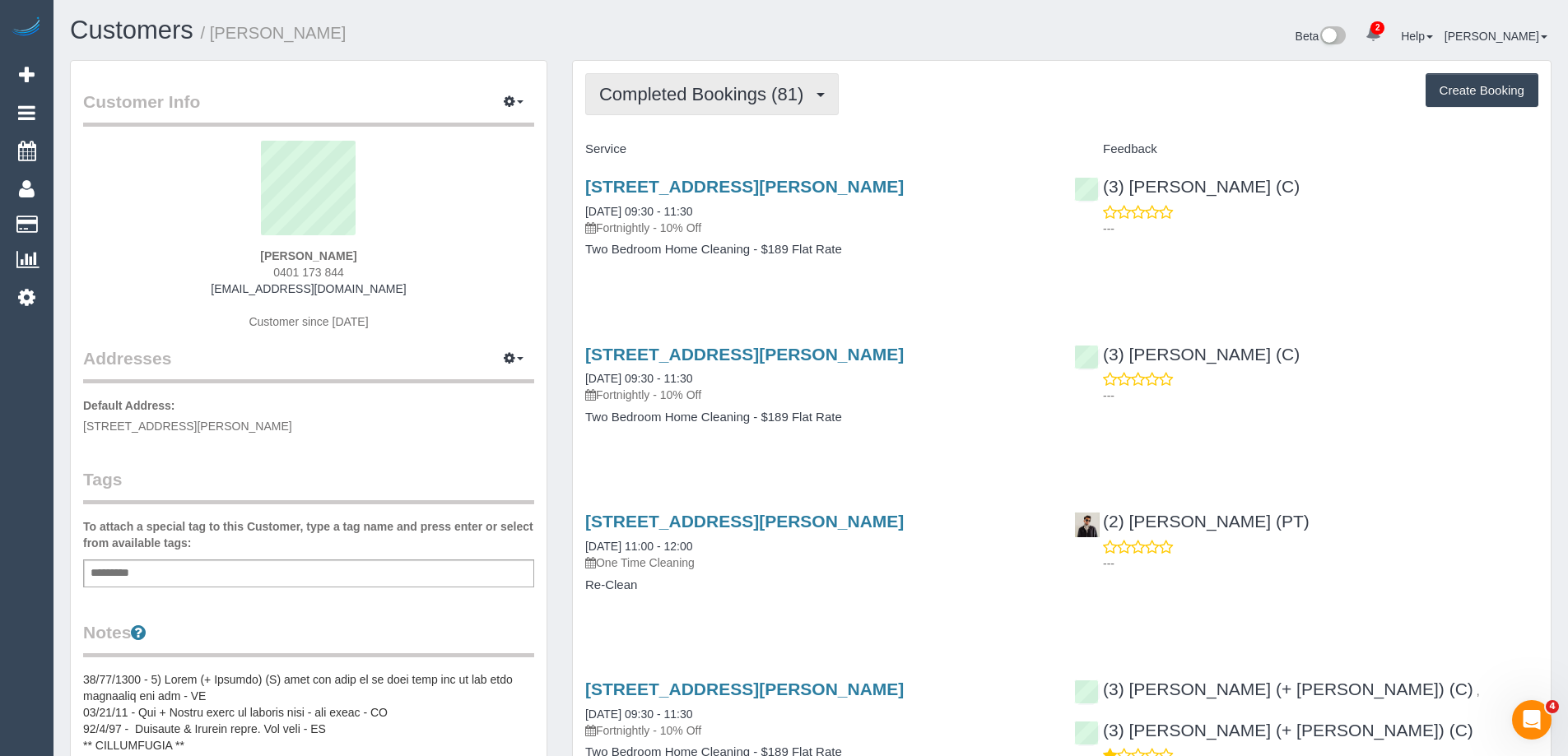
click at [721, 74] on button "Completed Bookings (81)" at bounding box center [711, 95] width 253 height 42
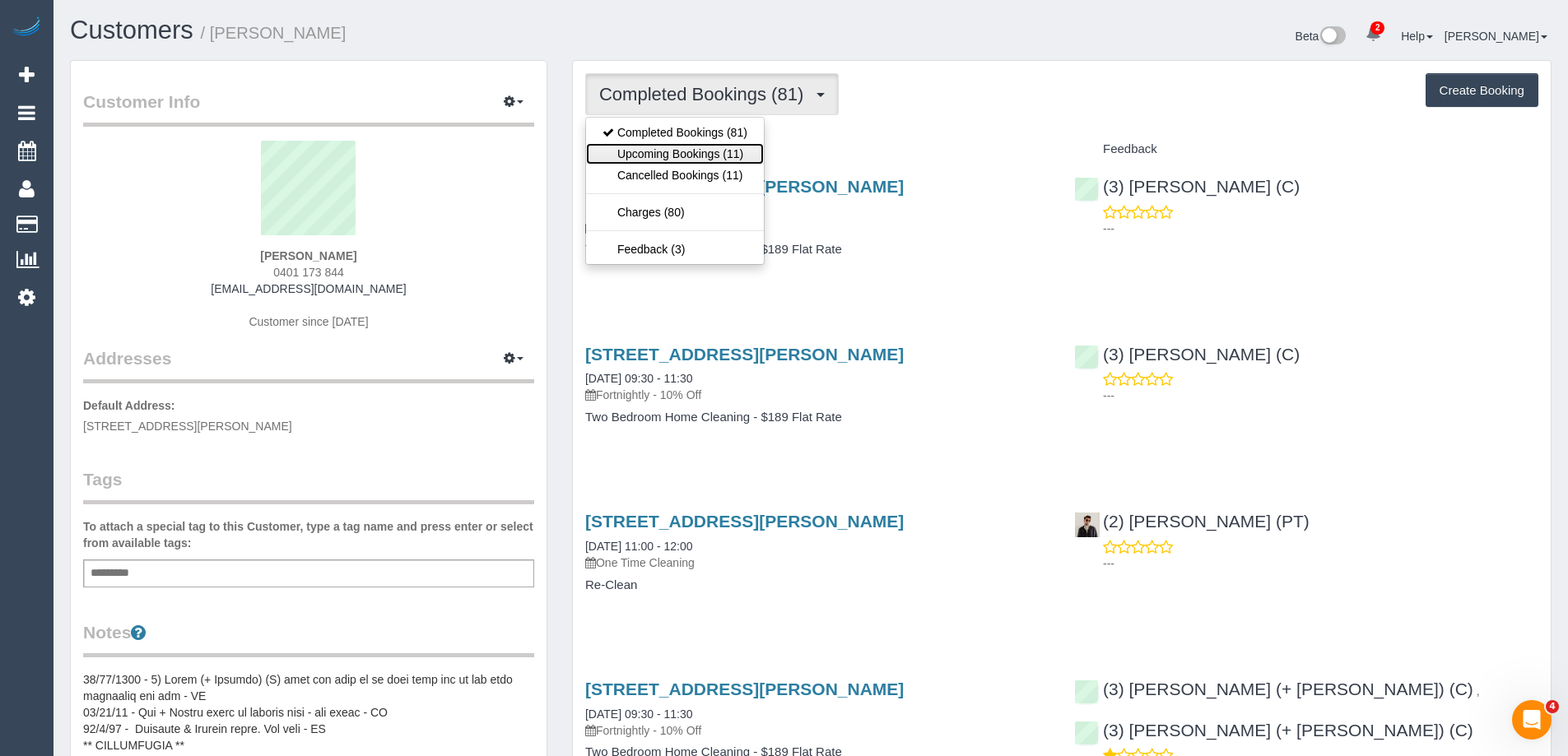
click at [716, 156] on link "Upcoming Bookings (11)" at bounding box center [674, 154] width 178 height 21
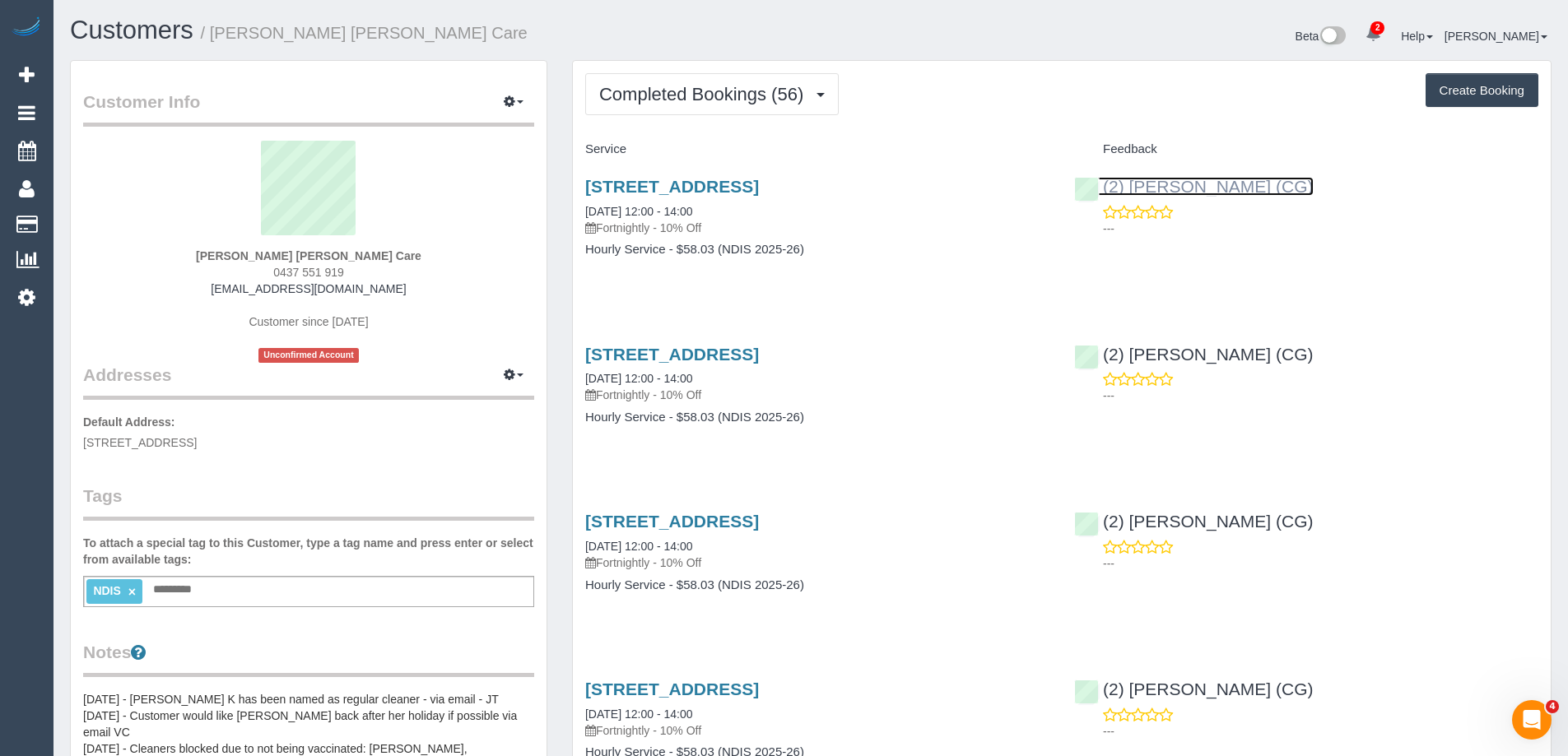
click at [1212, 179] on link "(2) Gurpreet Kaur (CG)" at bounding box center [1193, 186] width 239 height 19
drag, startPoint x: 464, startPoint y: 39, endPoint x: 217, endPoint y: 40, distance: 247.0
click at [217, 40] on h1 "Customers / Neil McIntosh Hammond Care" at bounding box center [434, 30] width 729 height 28
copy small "Neil McIntosh Hammond Care"
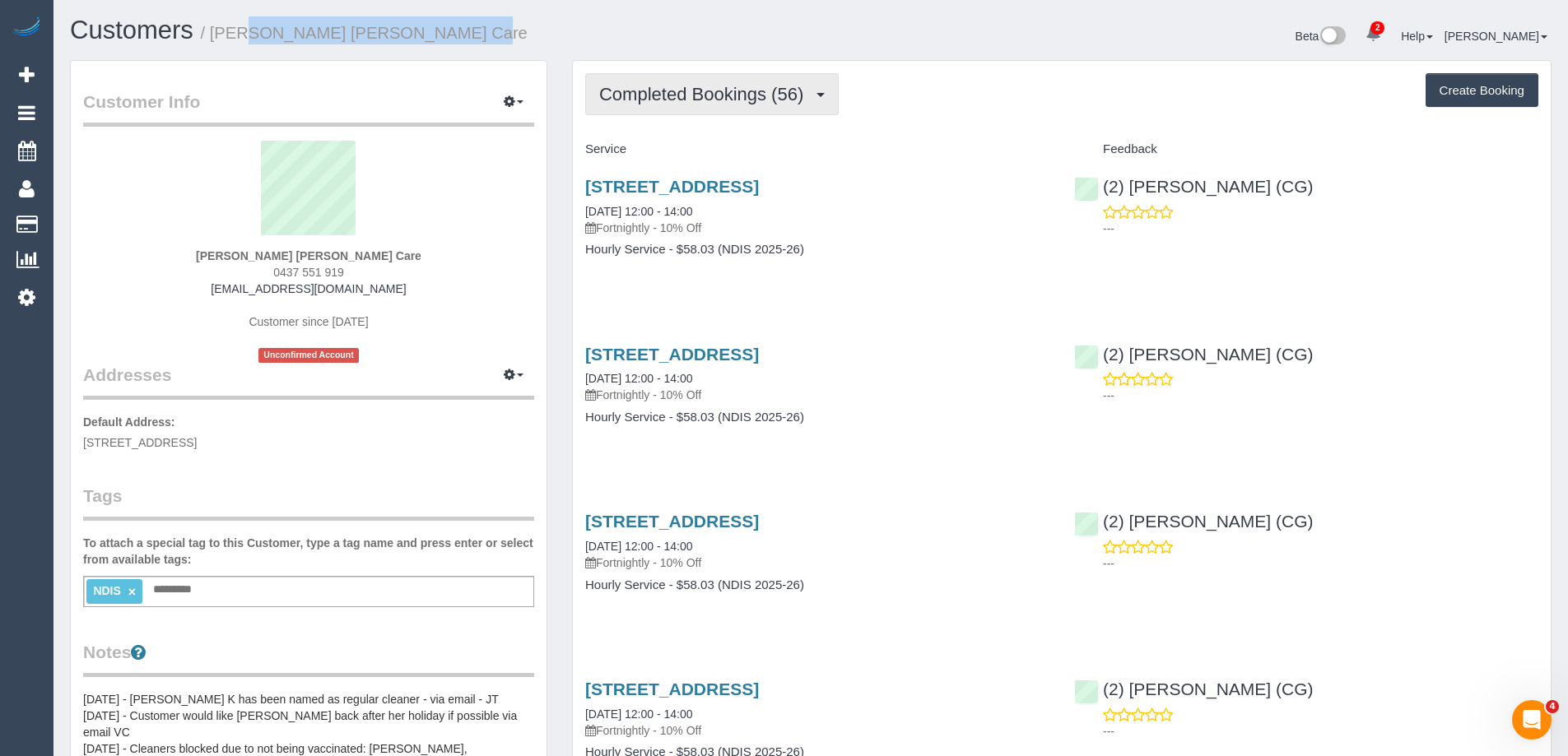
click at [633, 104] on span "Completed Bookings (56)" at bounding box center [705, 94] width 213 height 20
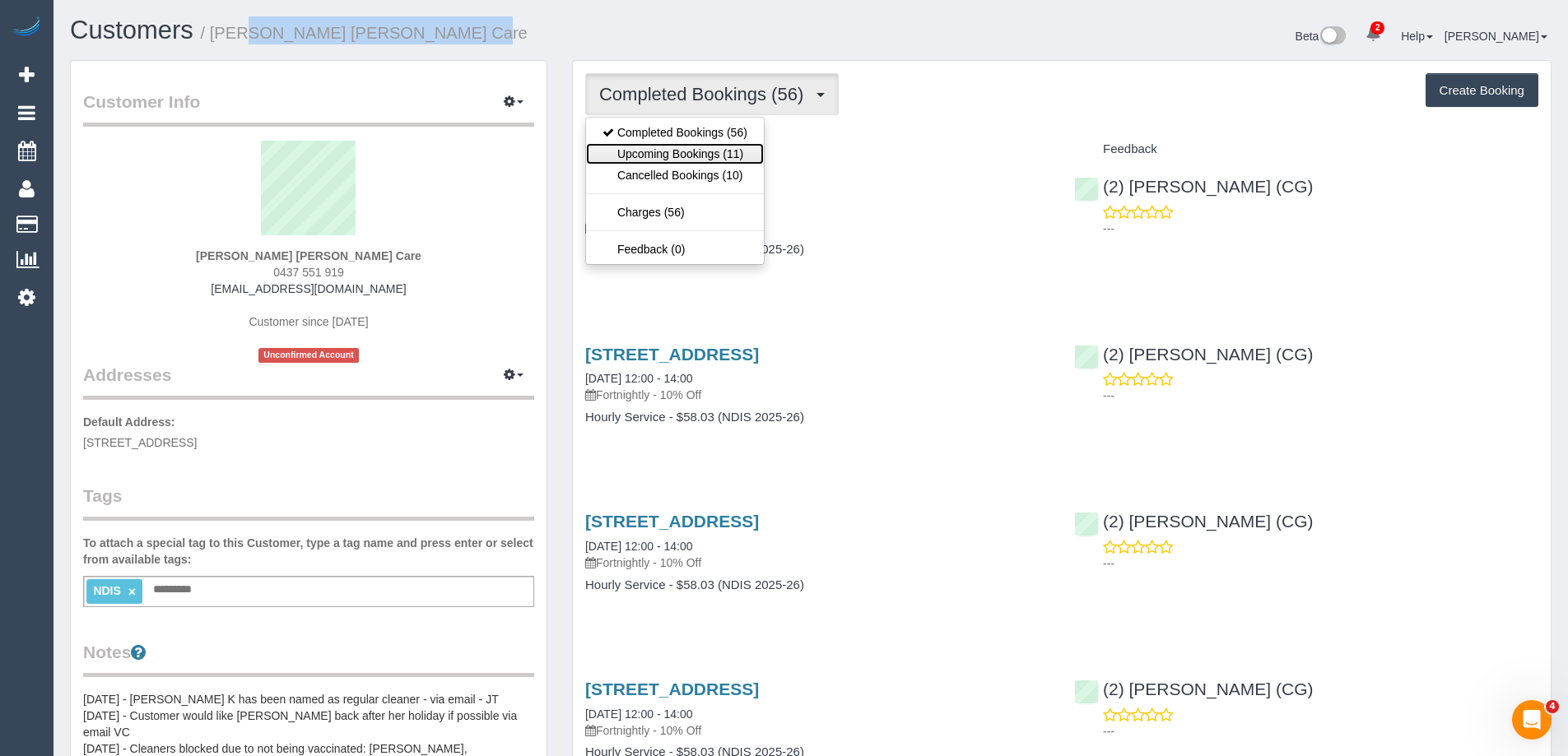
click at [646, 146] on link "Upcoming Bookings (11)" at bounding box center [674, 154] width 178 height 21
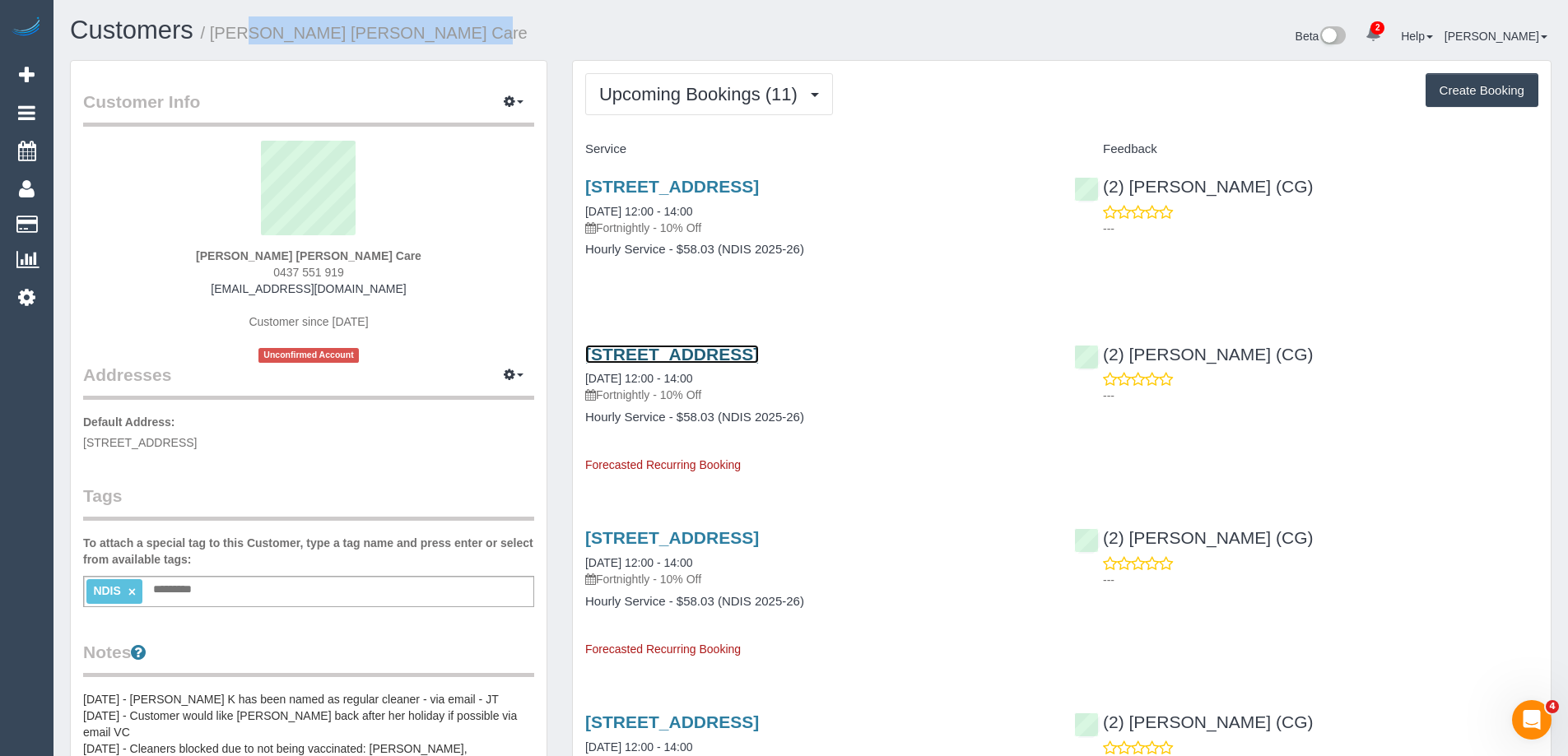
click at [759, 355] on link "11 Mallard Ciose, Hillside, VIC 3037" at bounding box center [672, 354] width 174 height 19
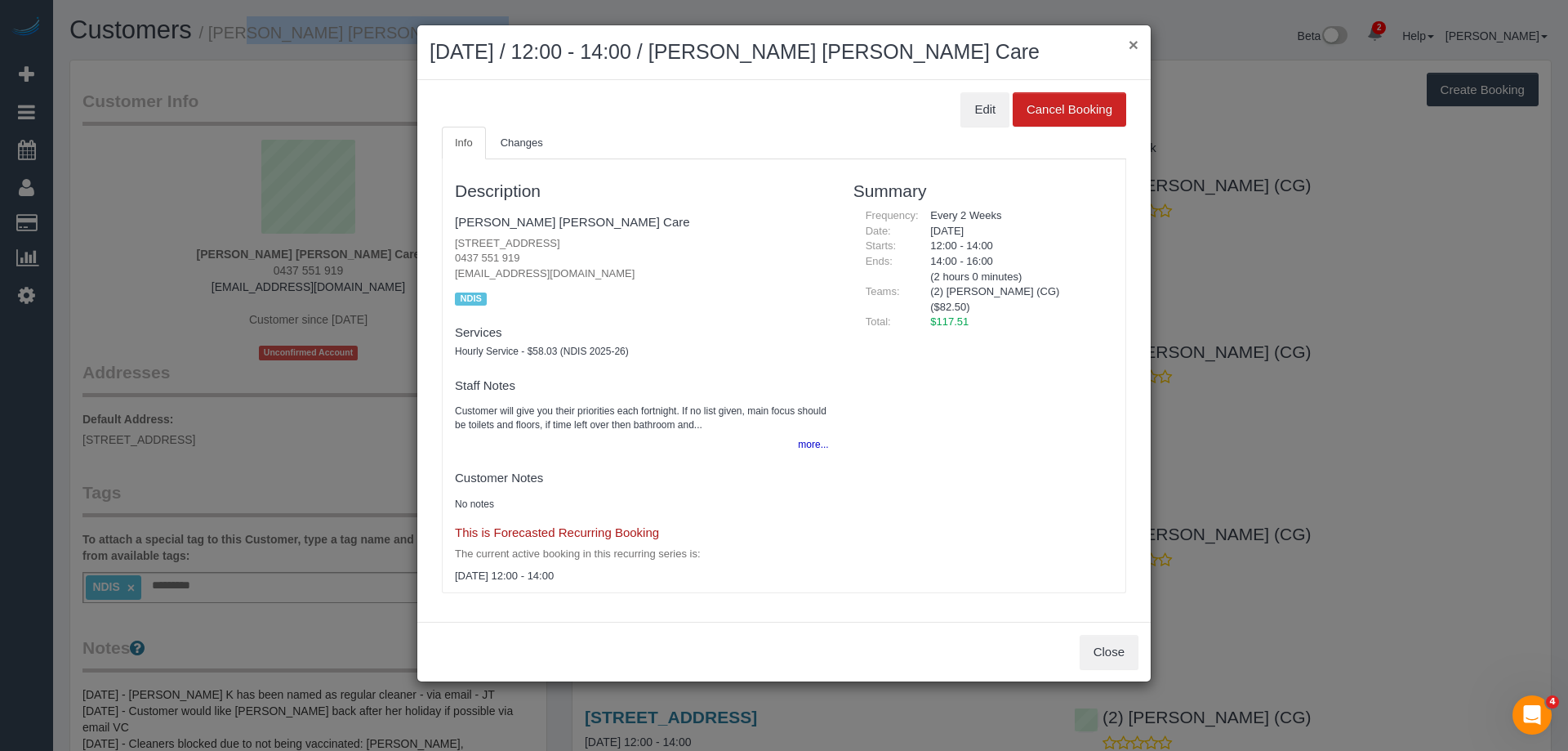
click at [1133, 48] on button "×" at bounding box center [1133, 44] width 10 height 17
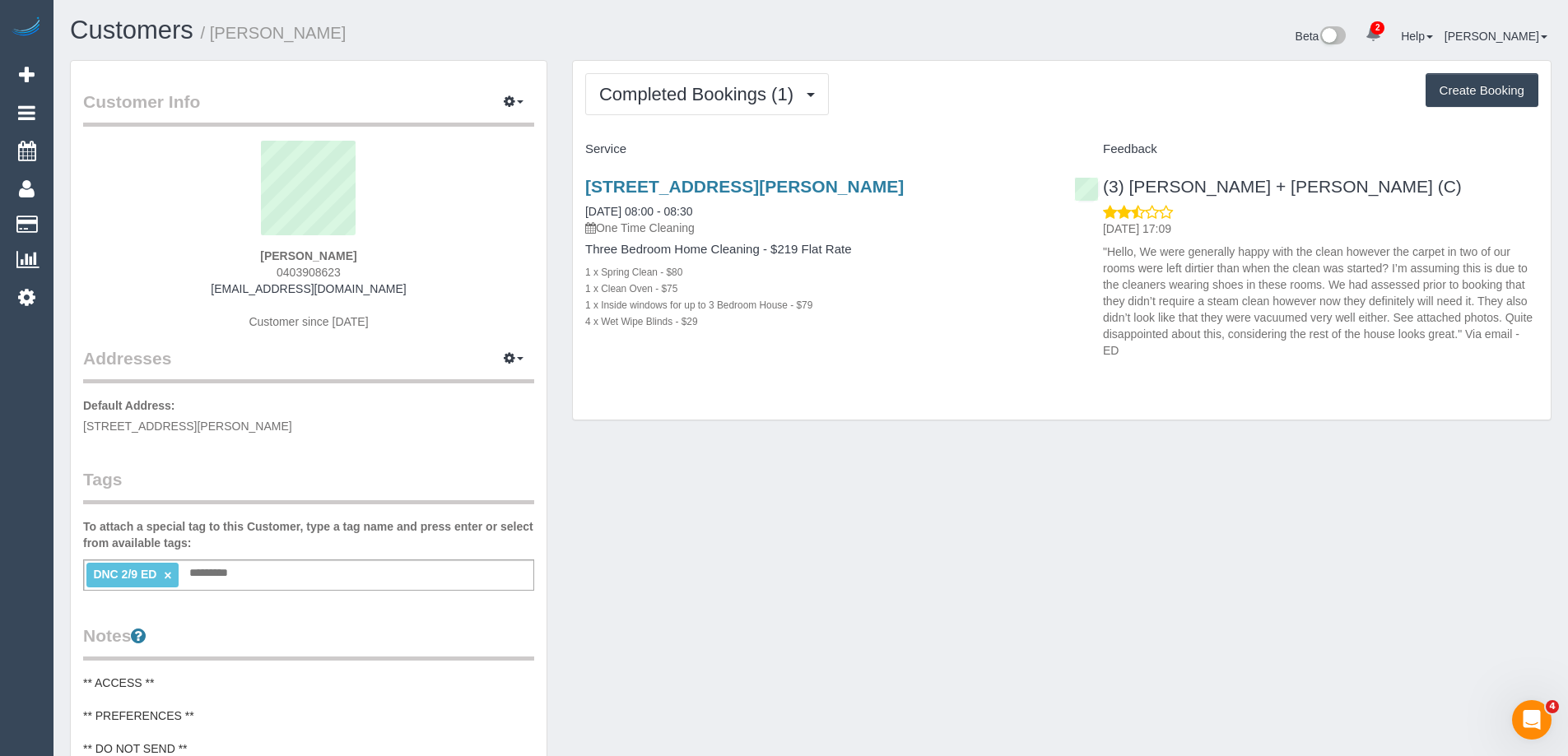
copy small "[PERSON_NAME]"
drag, startPoint x: 345, startPoint y: 23, endPoint x: 214, endPoint y: 37, distance: 131.7
click at [214, 37] on h1 "Customers / [PERSON_NAME]" at bounding box center [434, 30] width 729 height 28
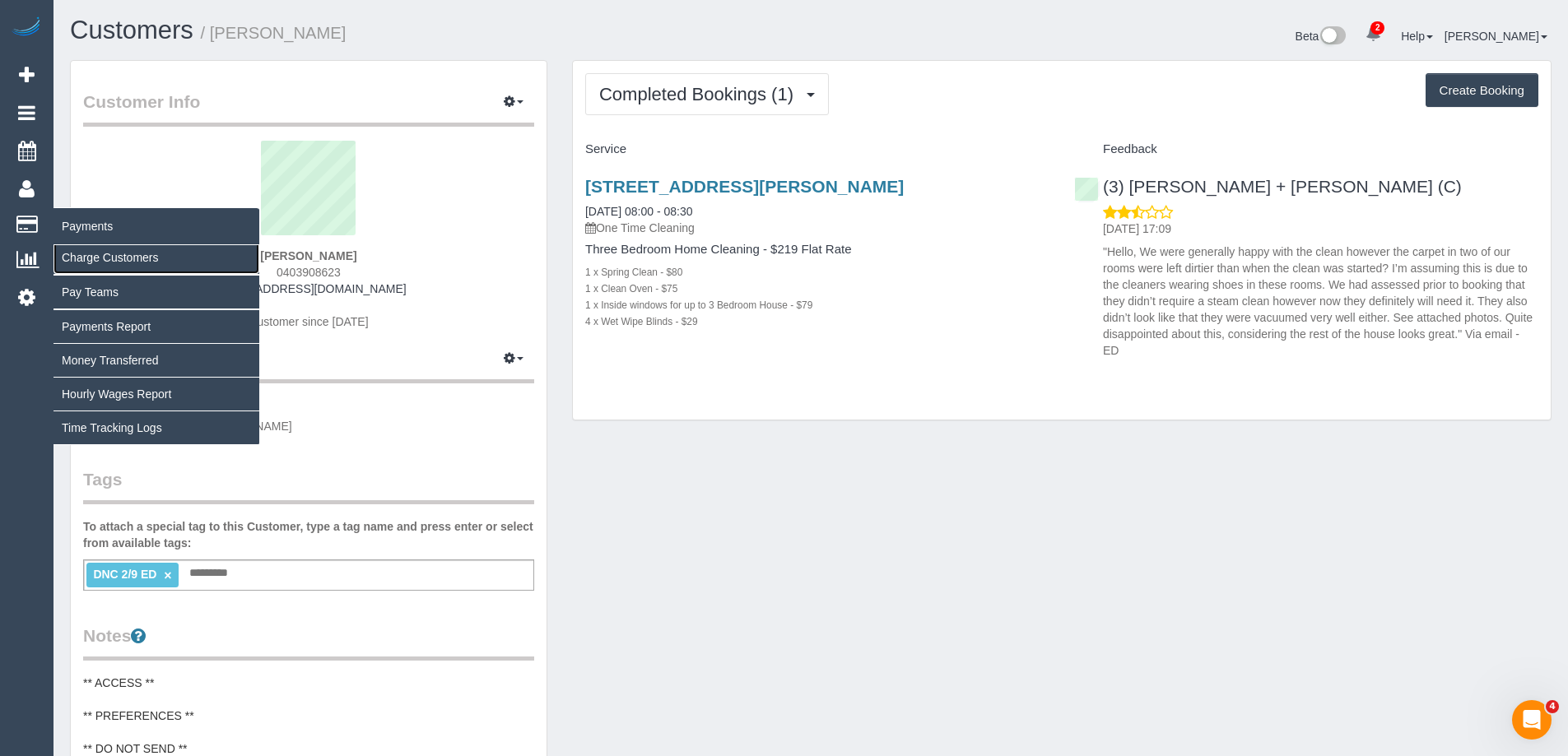
click at [113, 251] on link "Charge Customers" at bounding box center [156, 258] width 206 height 33
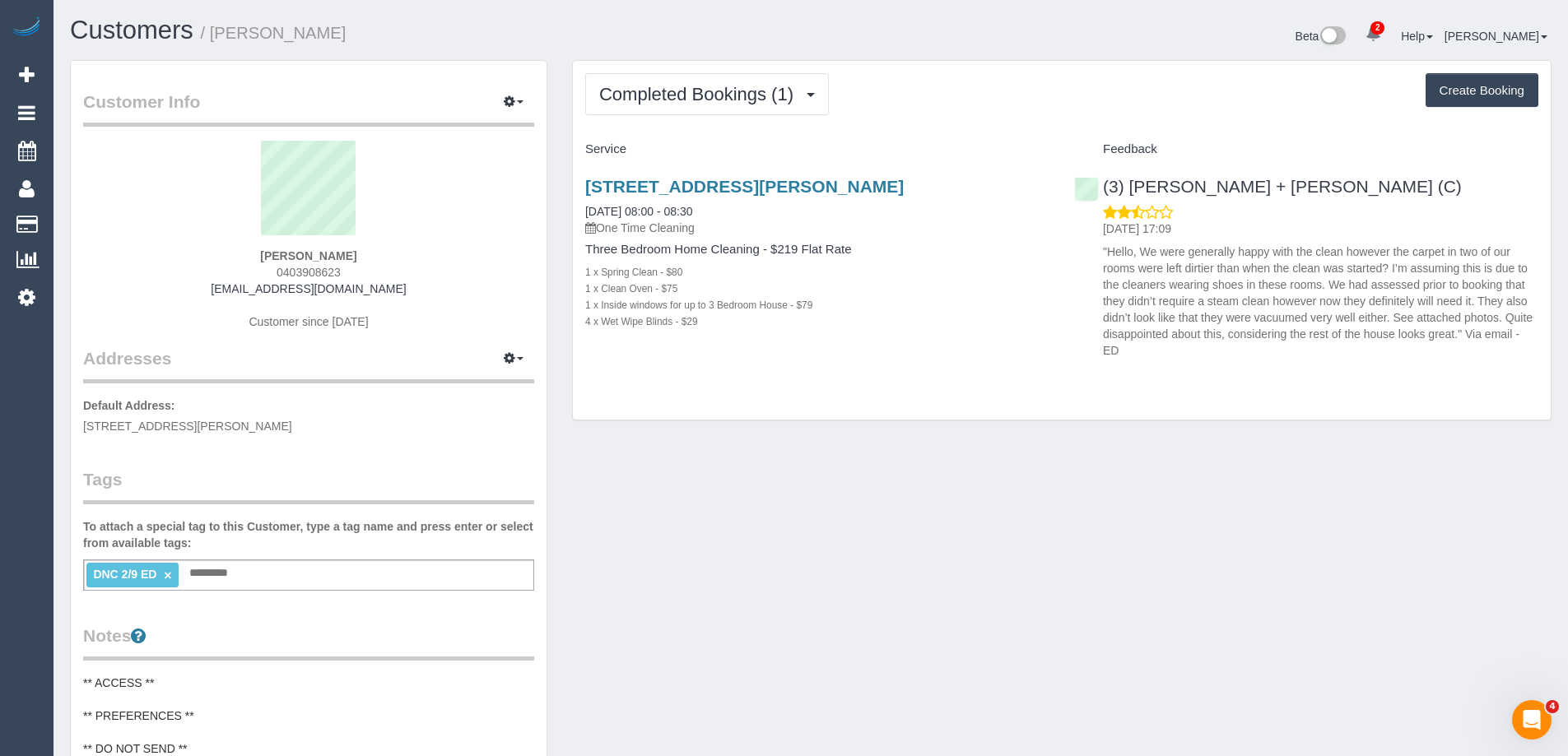
select select
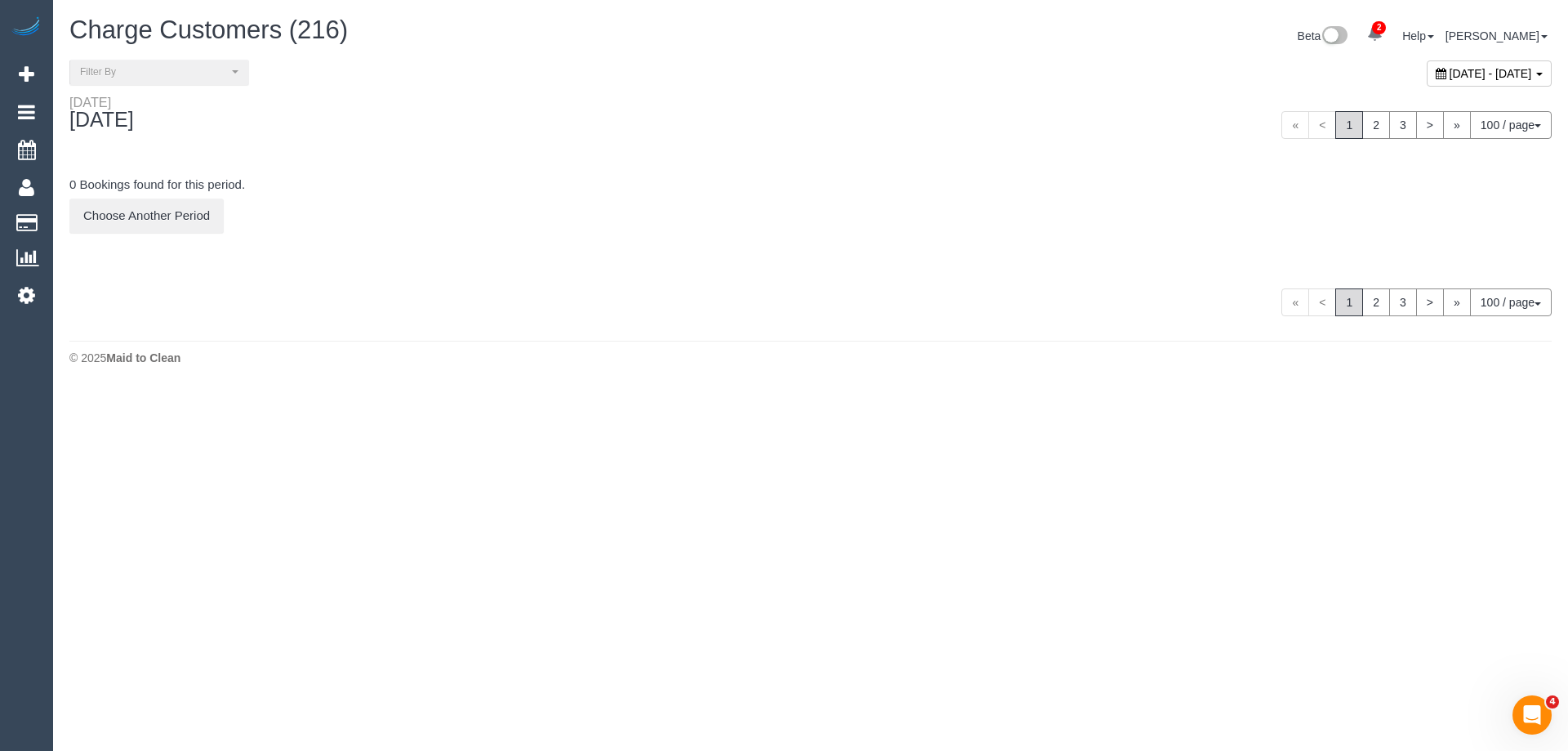
click at [1450, 74] on span "[DATE] - [DATE]" at bounding box center [1491, 73] width 82 height 13
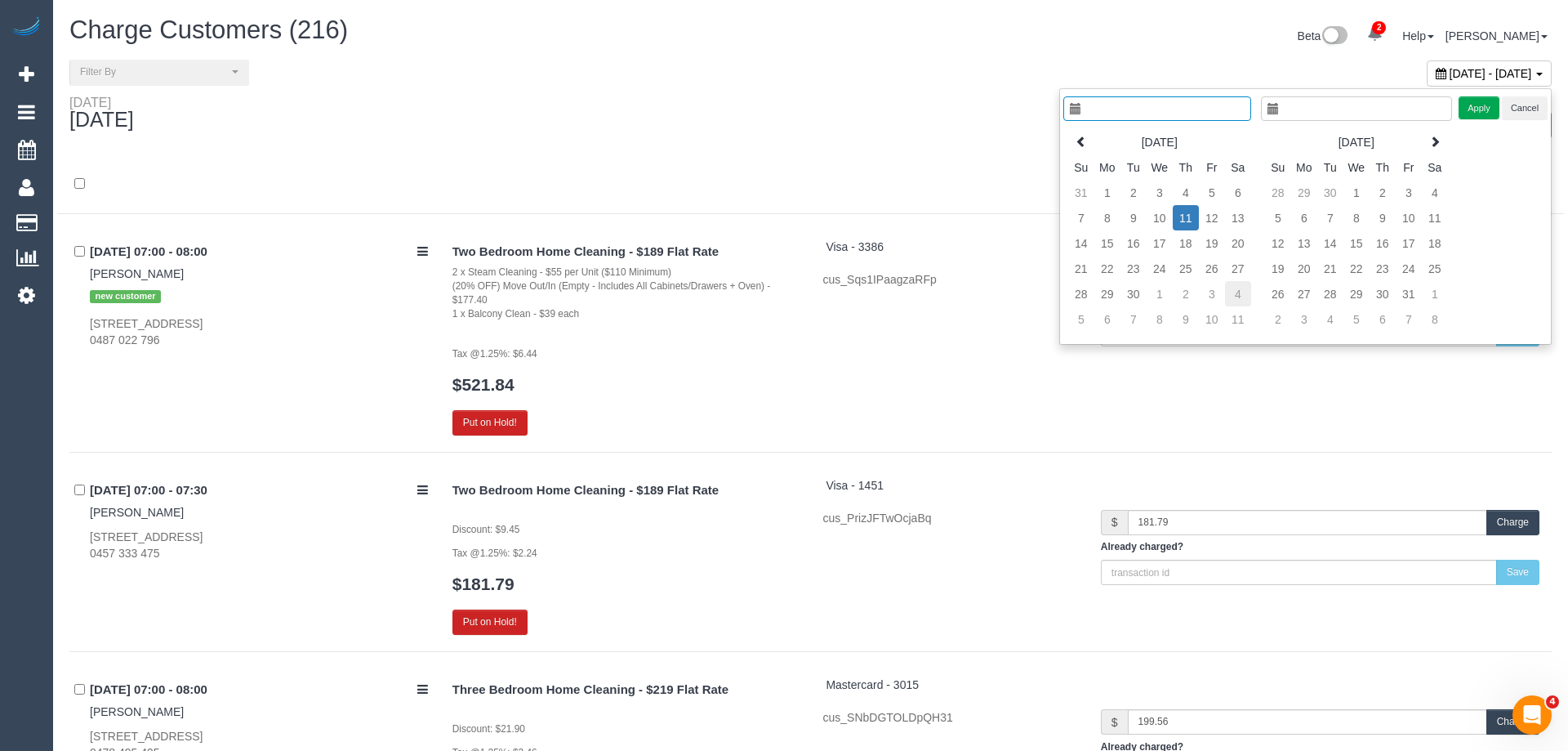
type input "**********"
click at [1119, 198] on td "2" at bounding box center [1121, 193] width 26 height 26
type input "**********"
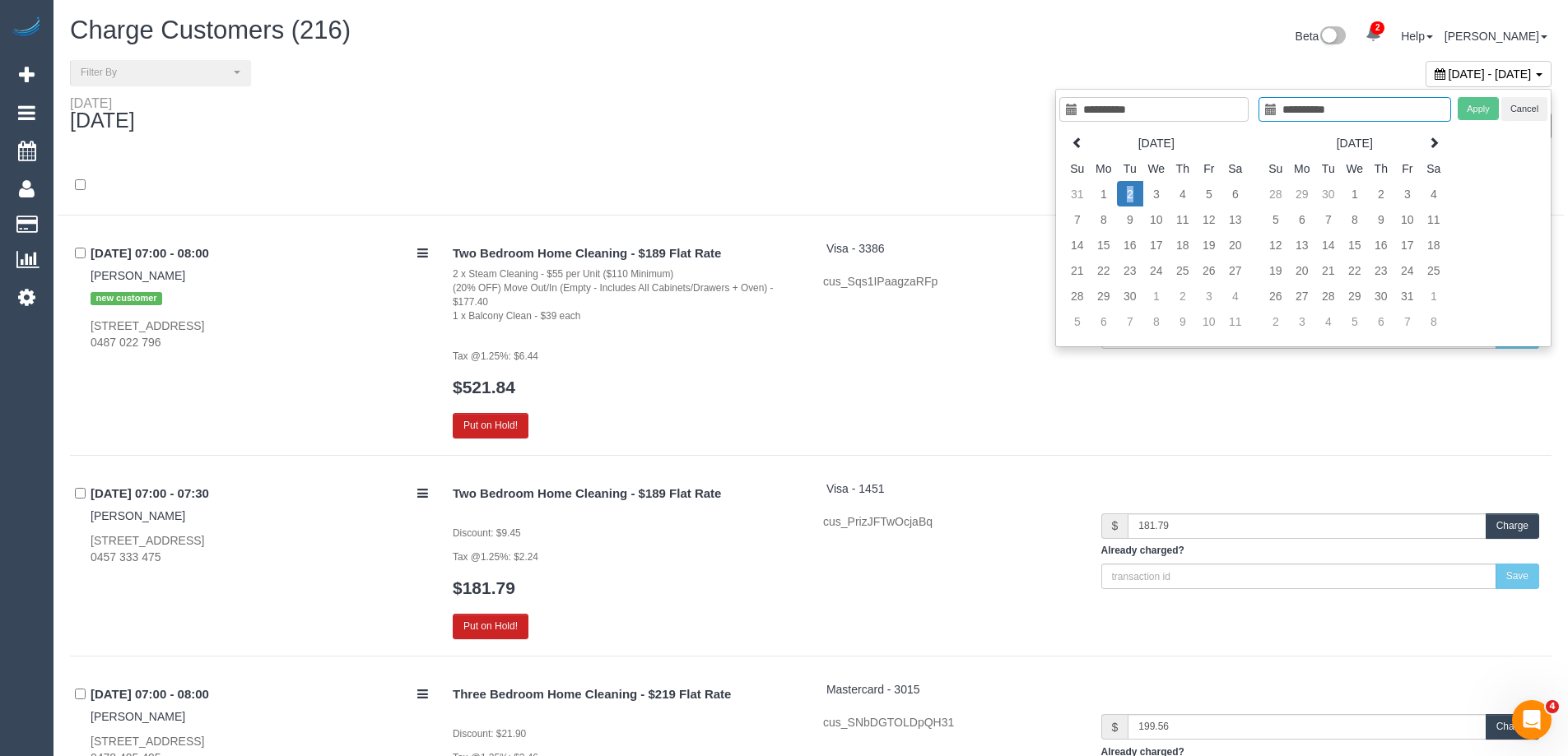
click at [1127, 200] on td "2" at bounding box center [1130, 194] width 27 height 26
type input "**********"
click at [1477, 107] on button "Apply" at bounding box center [1478, 109] width 41 height 24
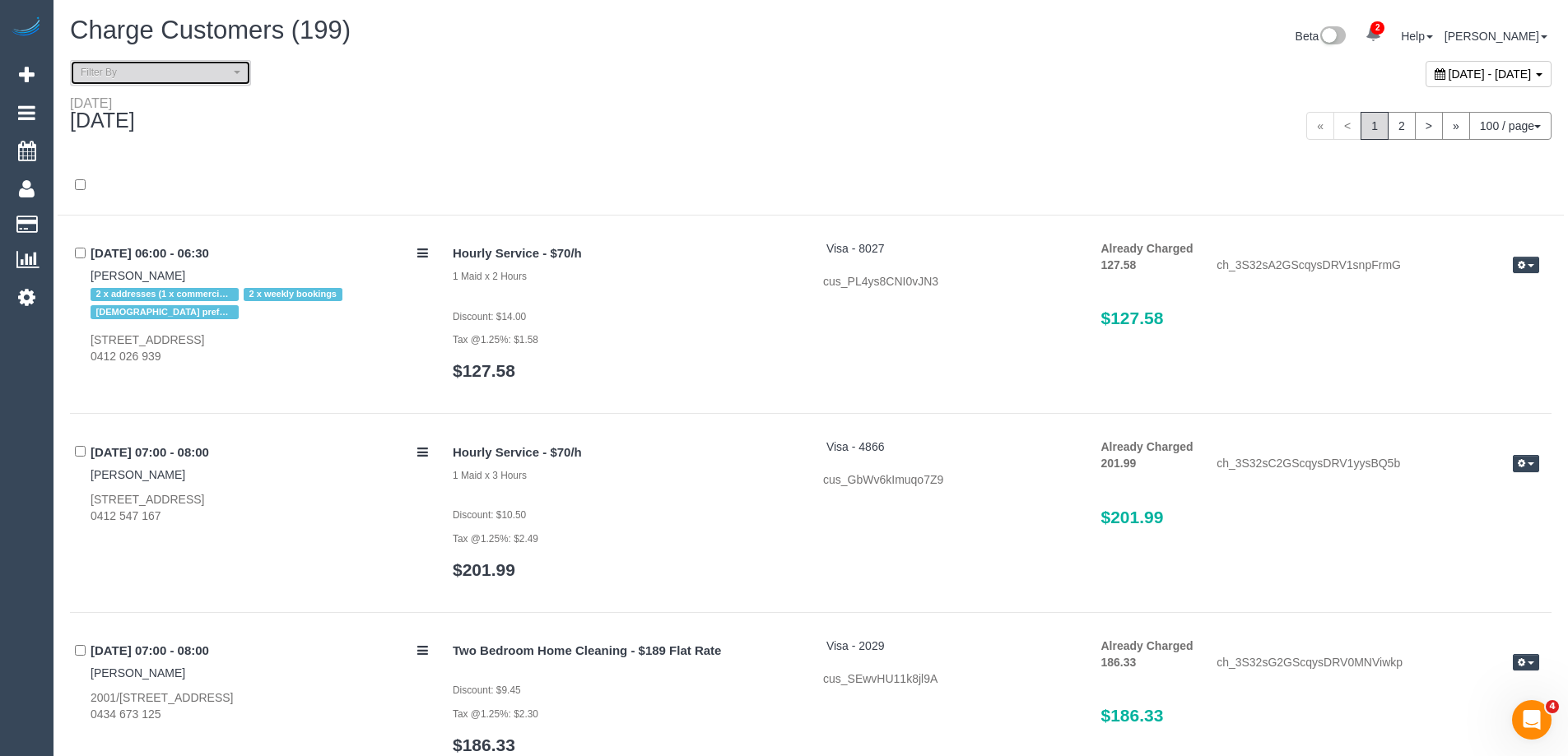
click at [162, 81] on button "Filter By" at bounding box center [160, 73] width 181 height 26
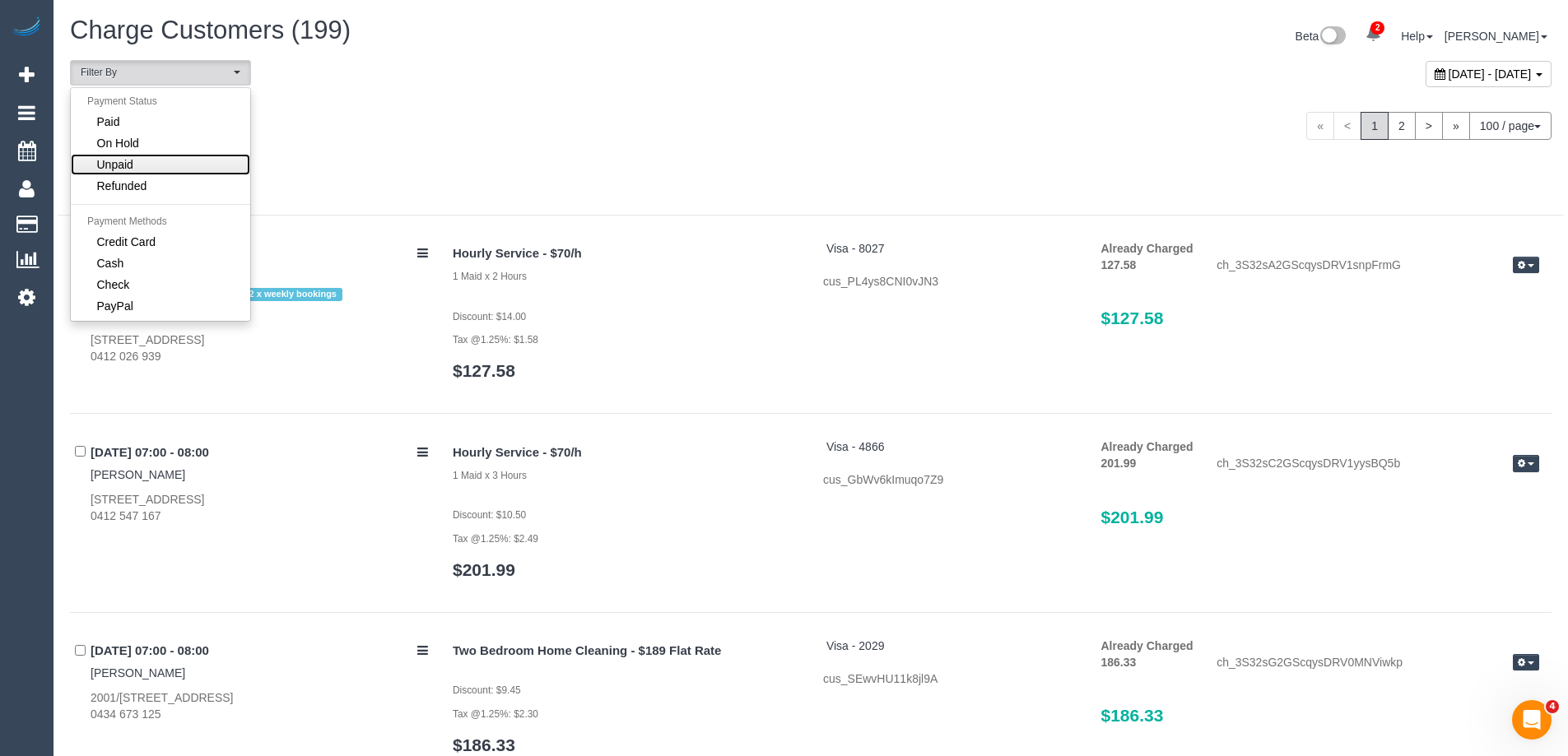
click at [145, 158] on link "Unpaid" at bounding box center [160, 164] width 179 height 21
select select "******"
click at [599, 105] on div "[DATE]" at bounding box center [434, 117] width 753 height 43
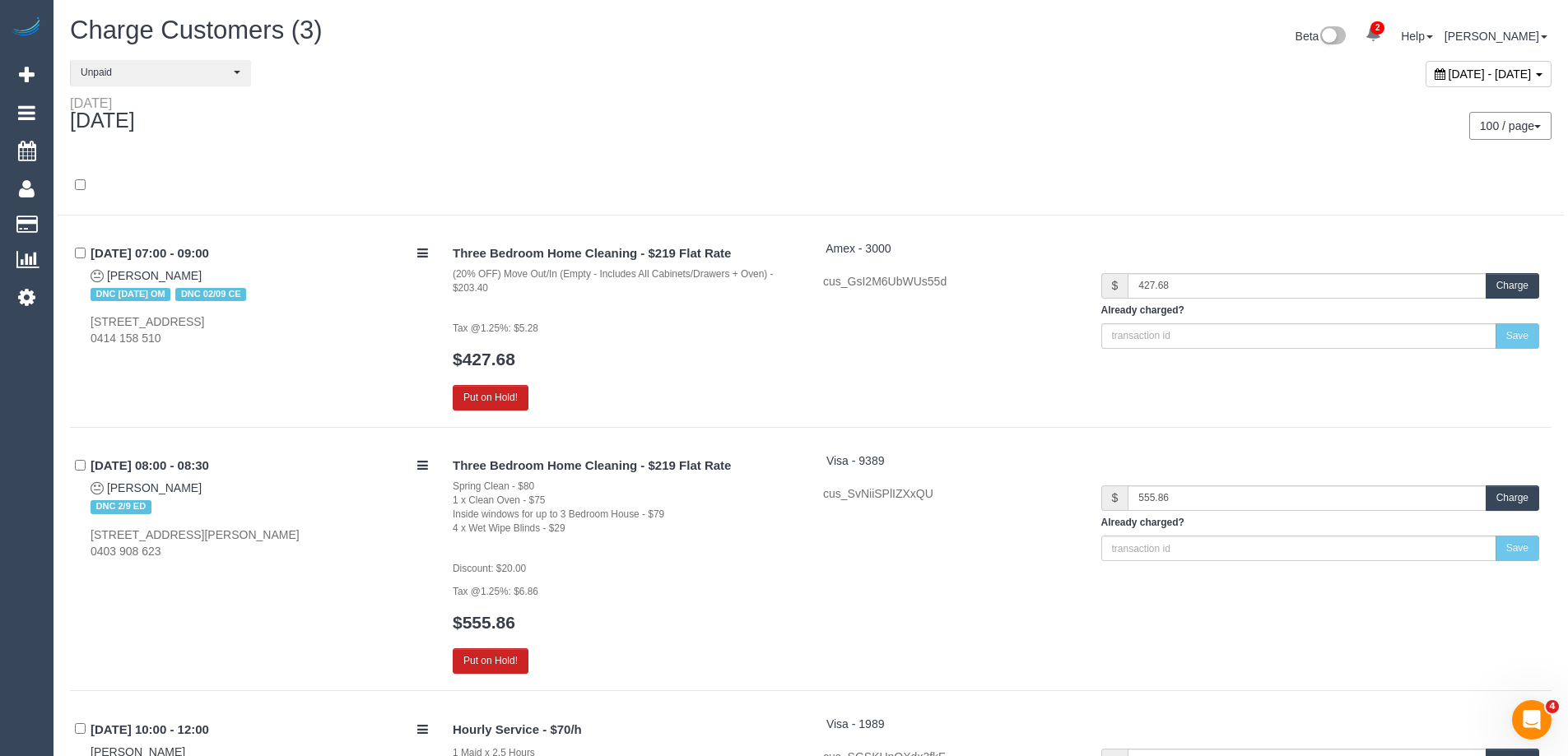
click at [1498, 491] on button "Charge" at bounding box center [1512, 498] width 53 height 26
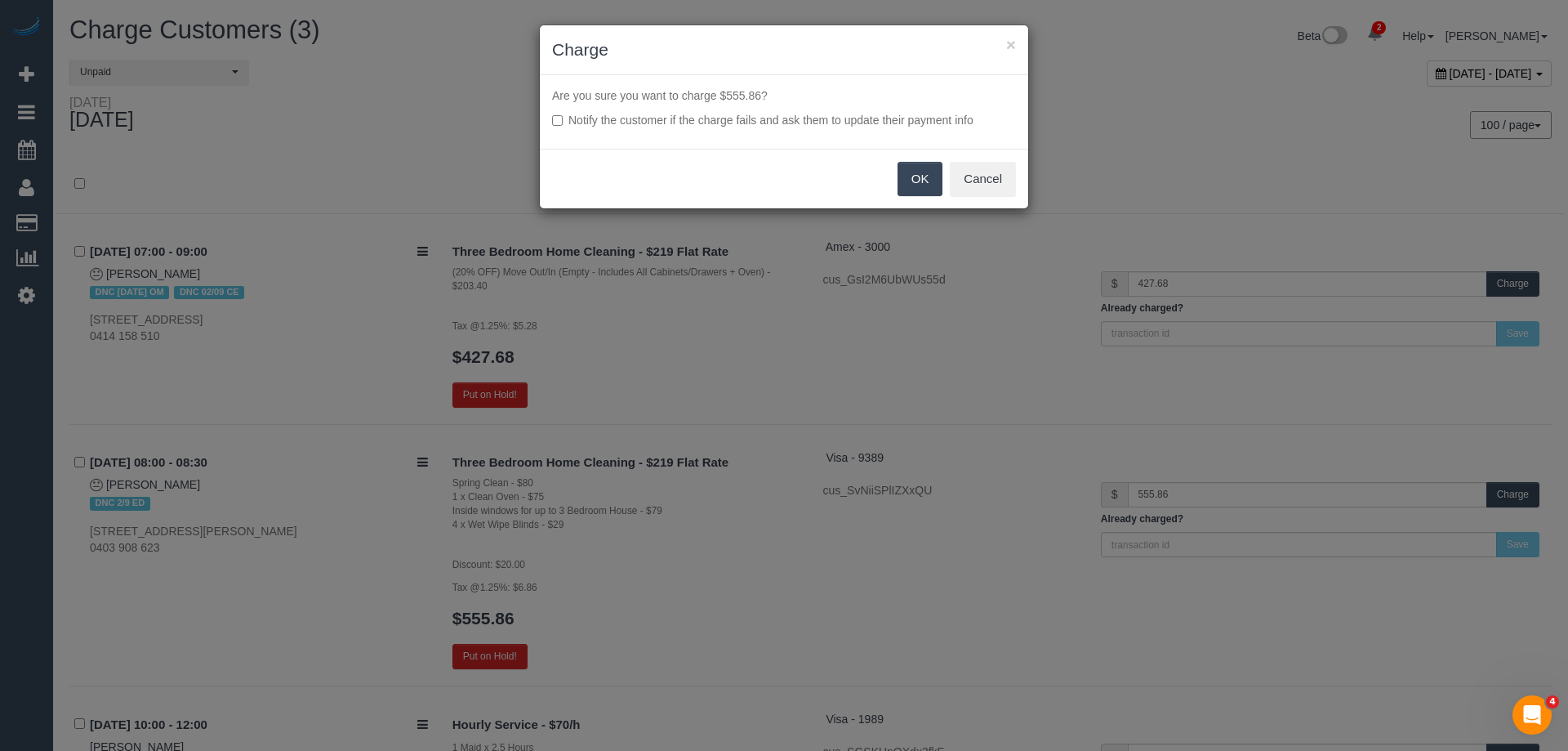
click at [915, 182] on button "OK" at bounding box center [921, 179] width 46 height 35
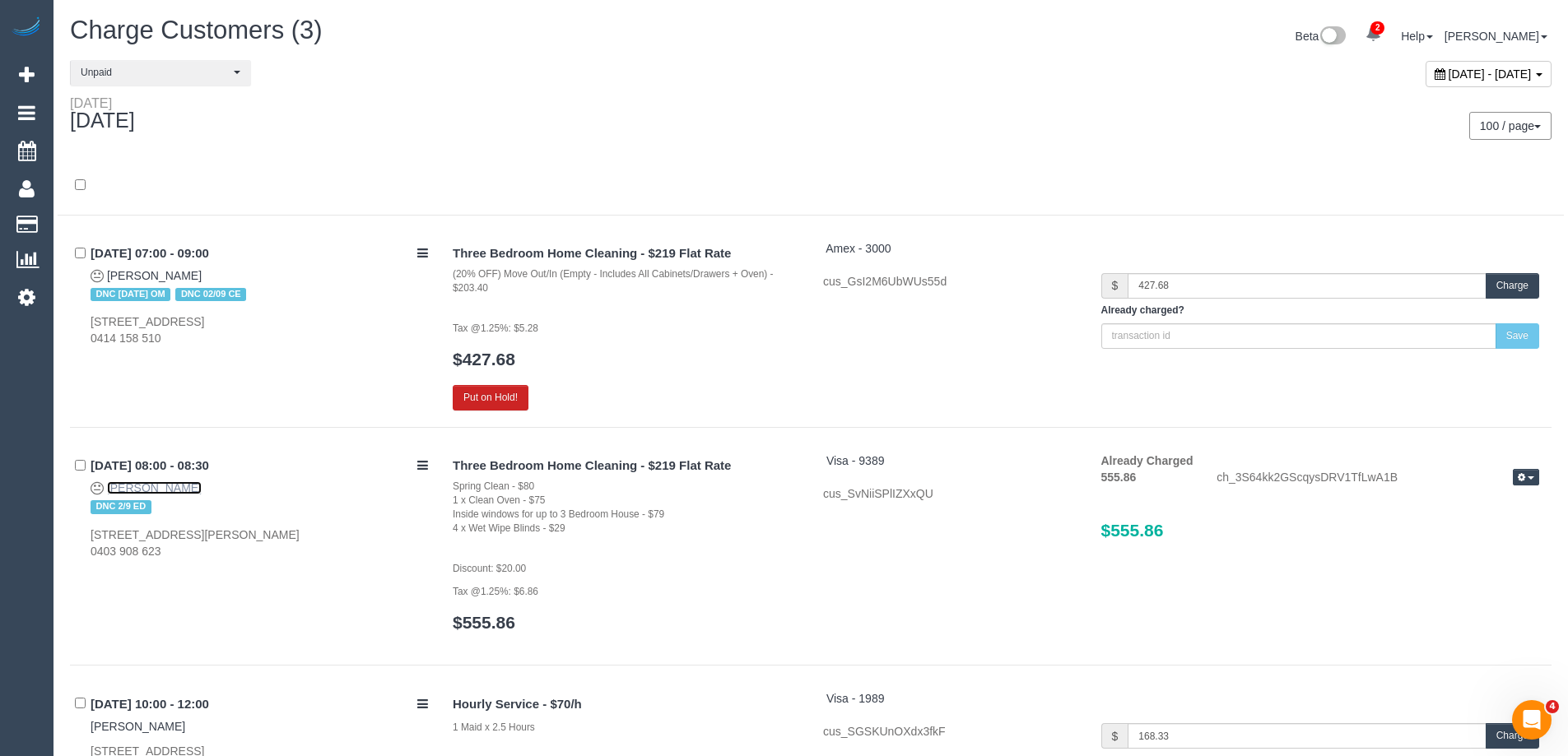
click at [149, 487] on link "[PERSON_NAME]" at bounding box center [154, 487] width 95 height 13
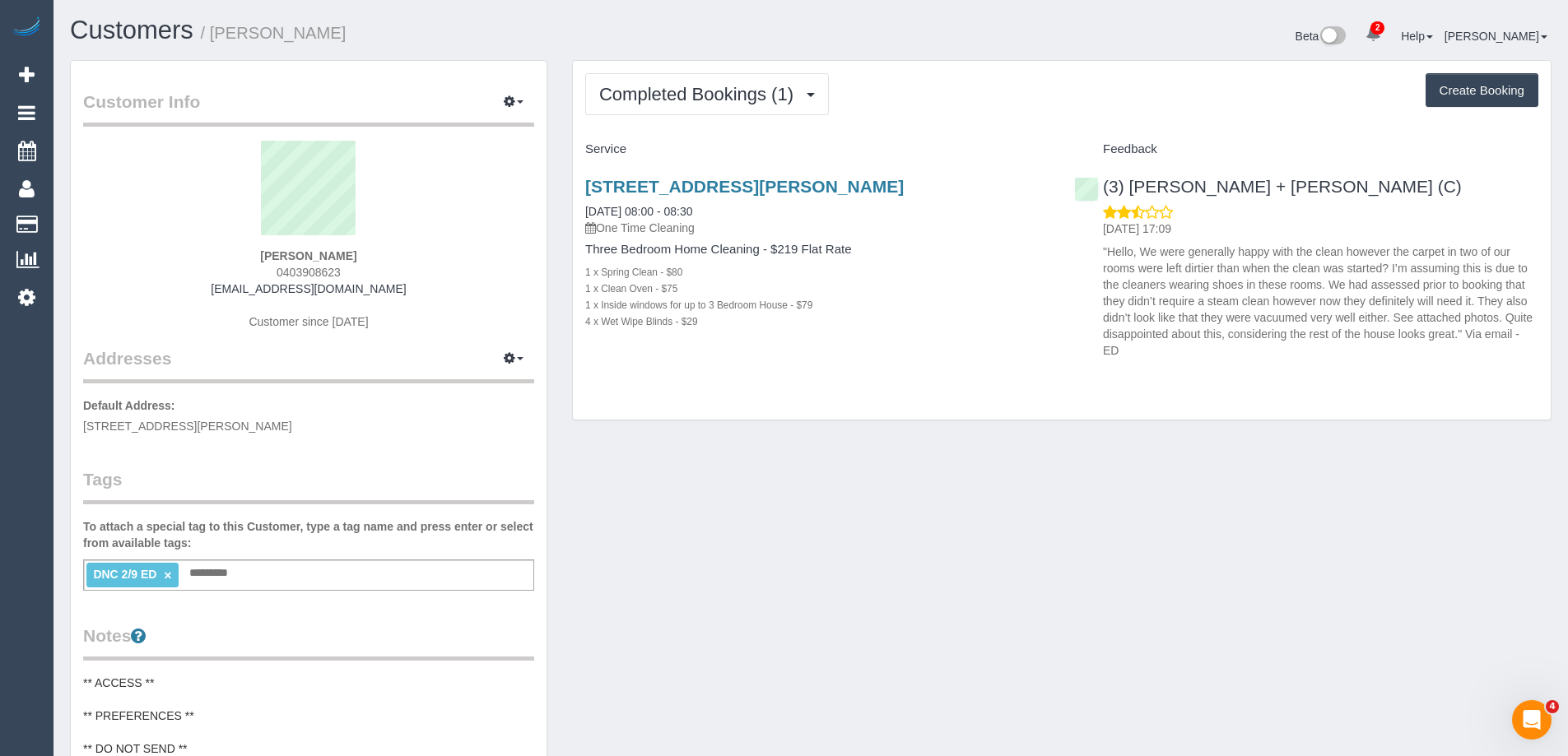
click at [171, 571] on link "×" at bounding box center [167, 575] width 7 height 14
copy small "[PERSON_NAME]"
drag, startPoint x: 338, startPoint y: 29, endPoint x: 218, endPoint y: 29, distance: 120.0
click at [218, 29] on h1 "Customers / [PERSON_NAME]" at bounding box center [434, 30] width 729 height 28
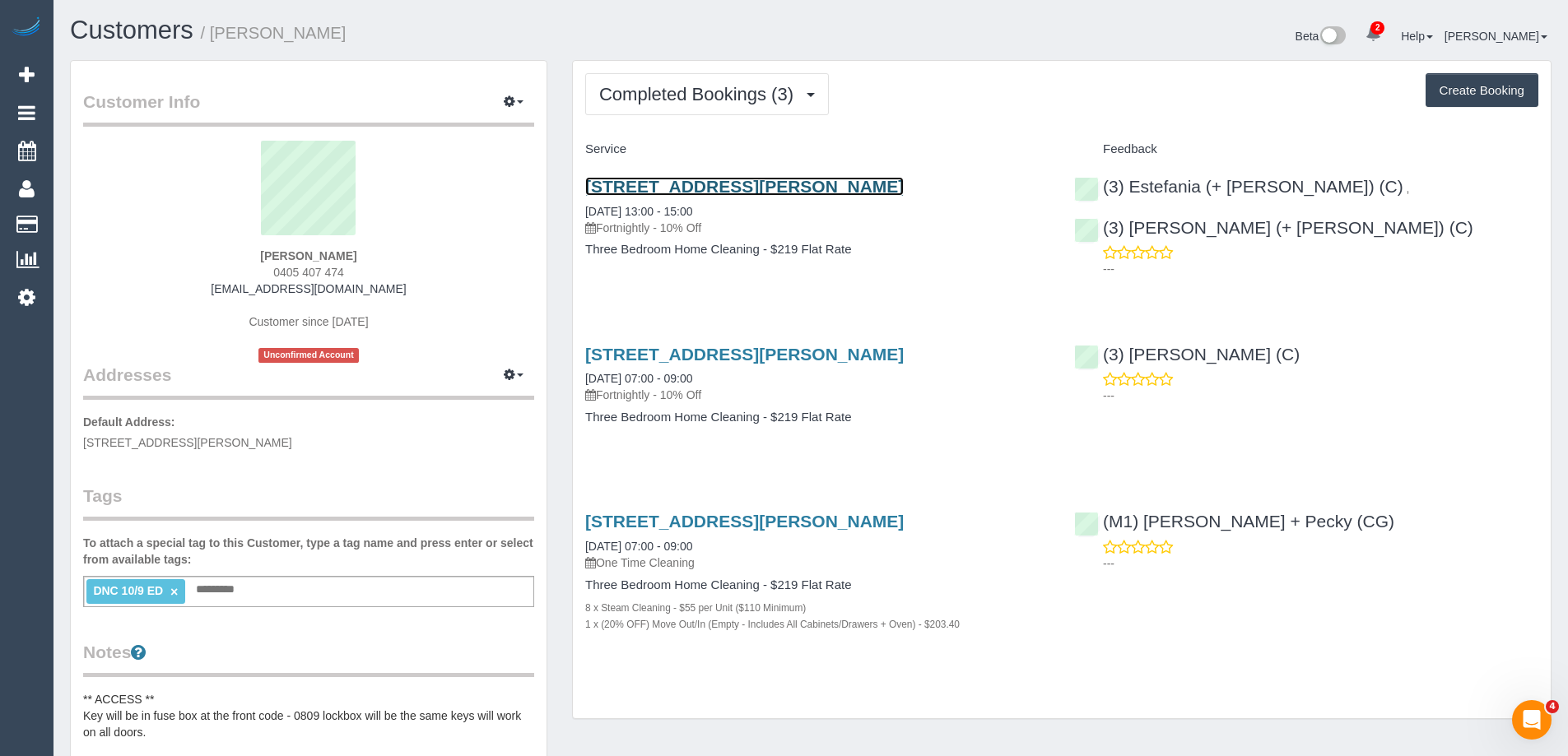
click at [641, 187] on link "121 Edward Street, Brunswick, VIC 3056" at bounding box center [744, 186] width 318 height 19
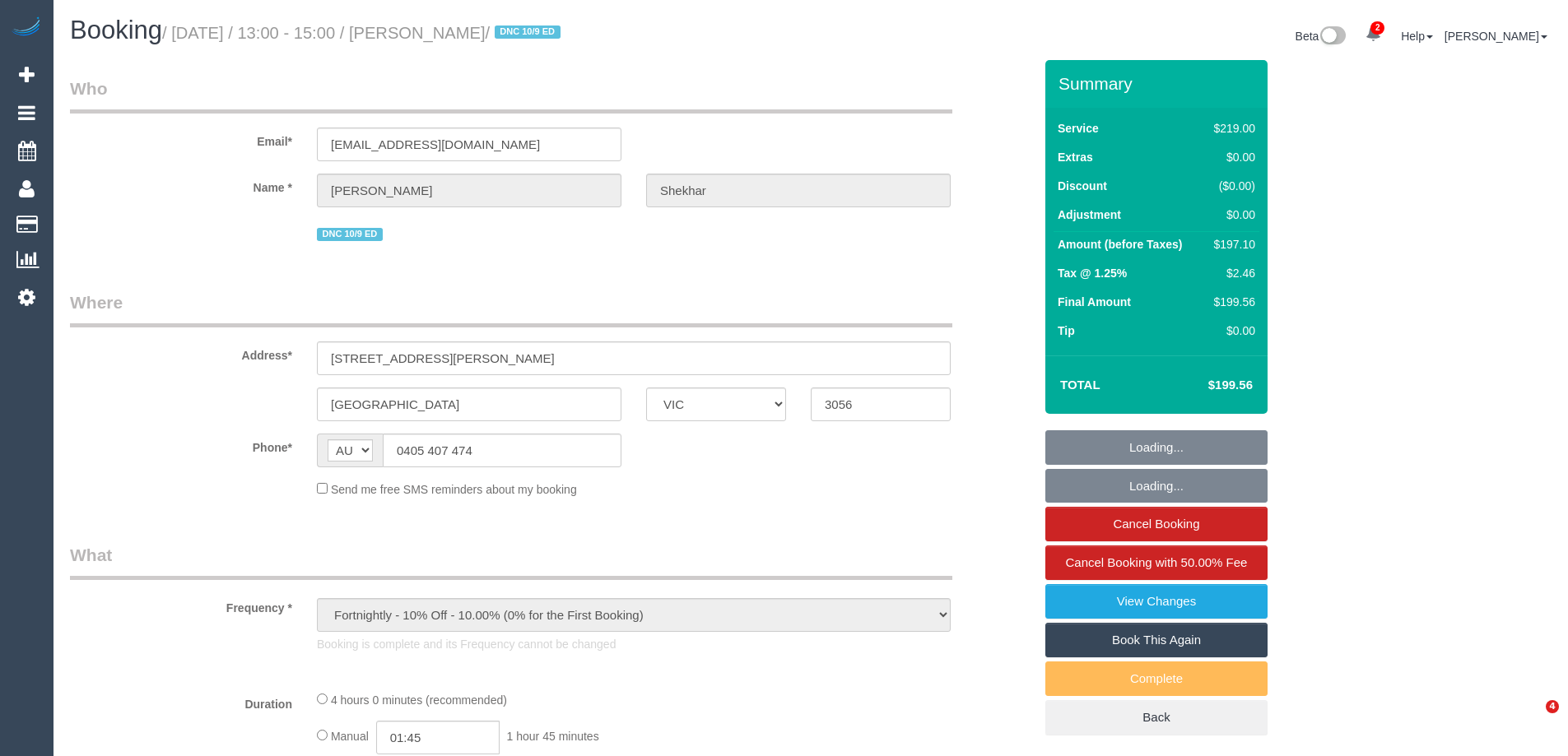
select select "VIC"
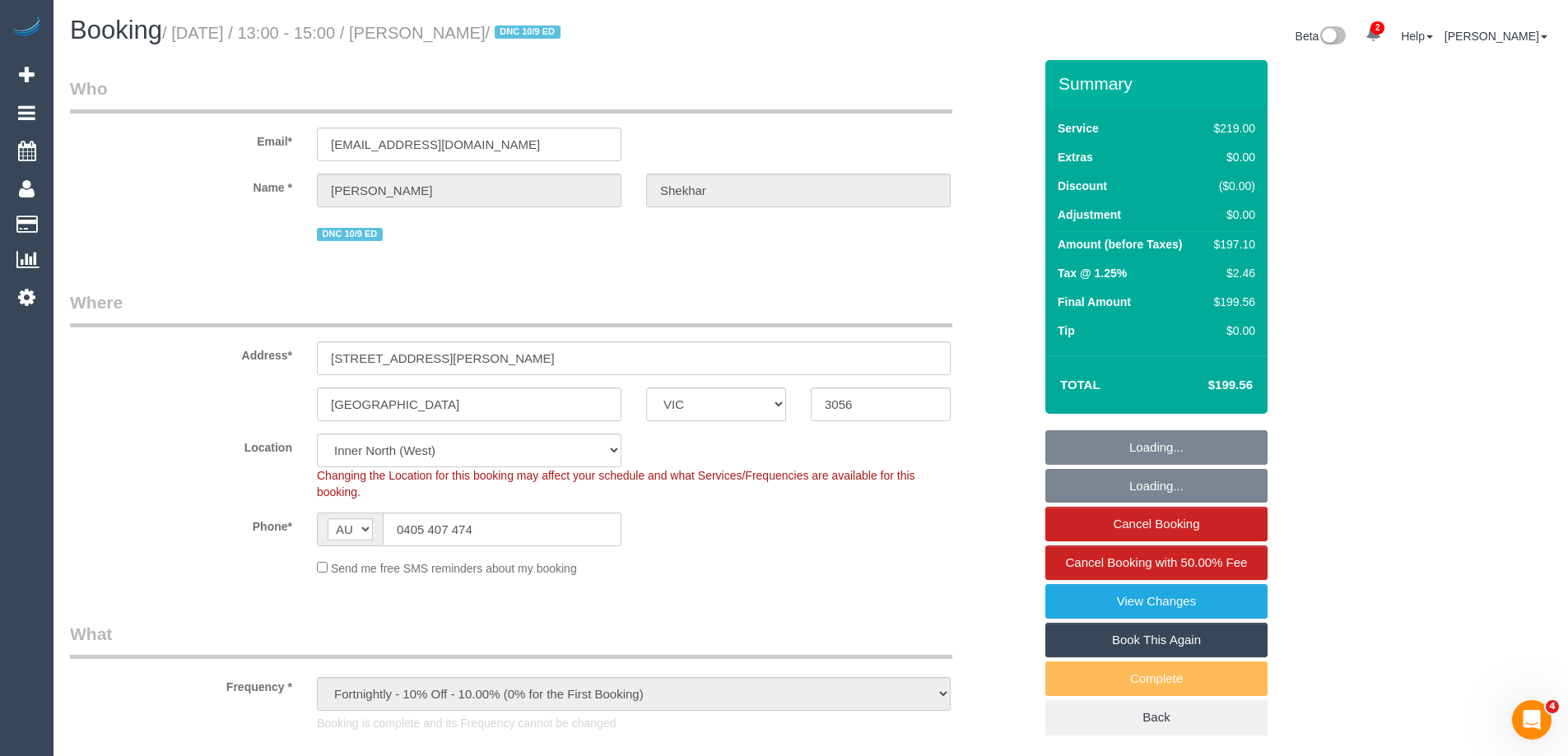
select select "object:671"
select select "string:stripe-pm_1Ruk4c2GScqysDRVXg5qs0vn"
select select "number:27"
select select "number:16"
select select "number:18"
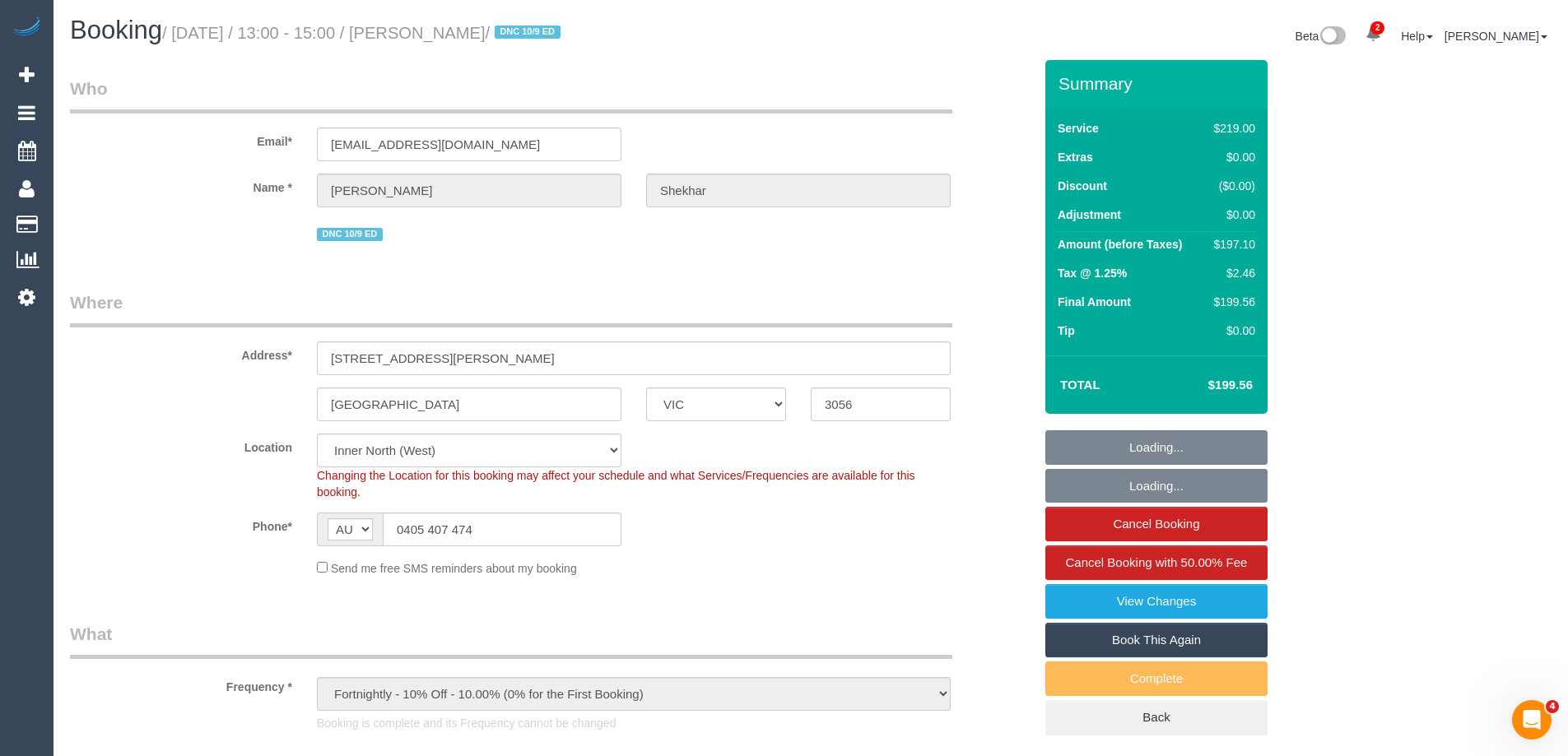
select select "number:36"
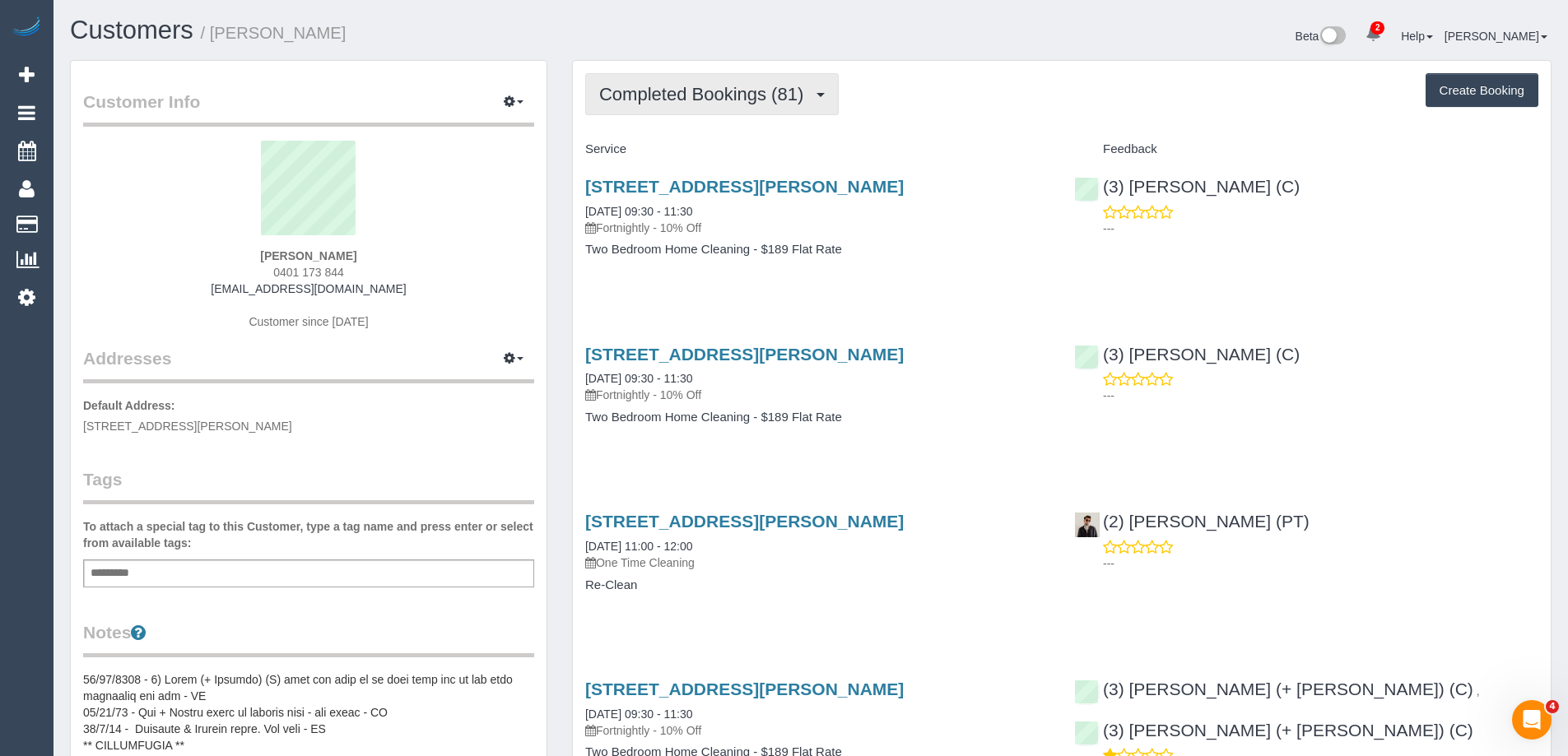
click at [775, 93] on span "Completed Bookings (81)" at bounding box center [705, 94] width 213 height 20
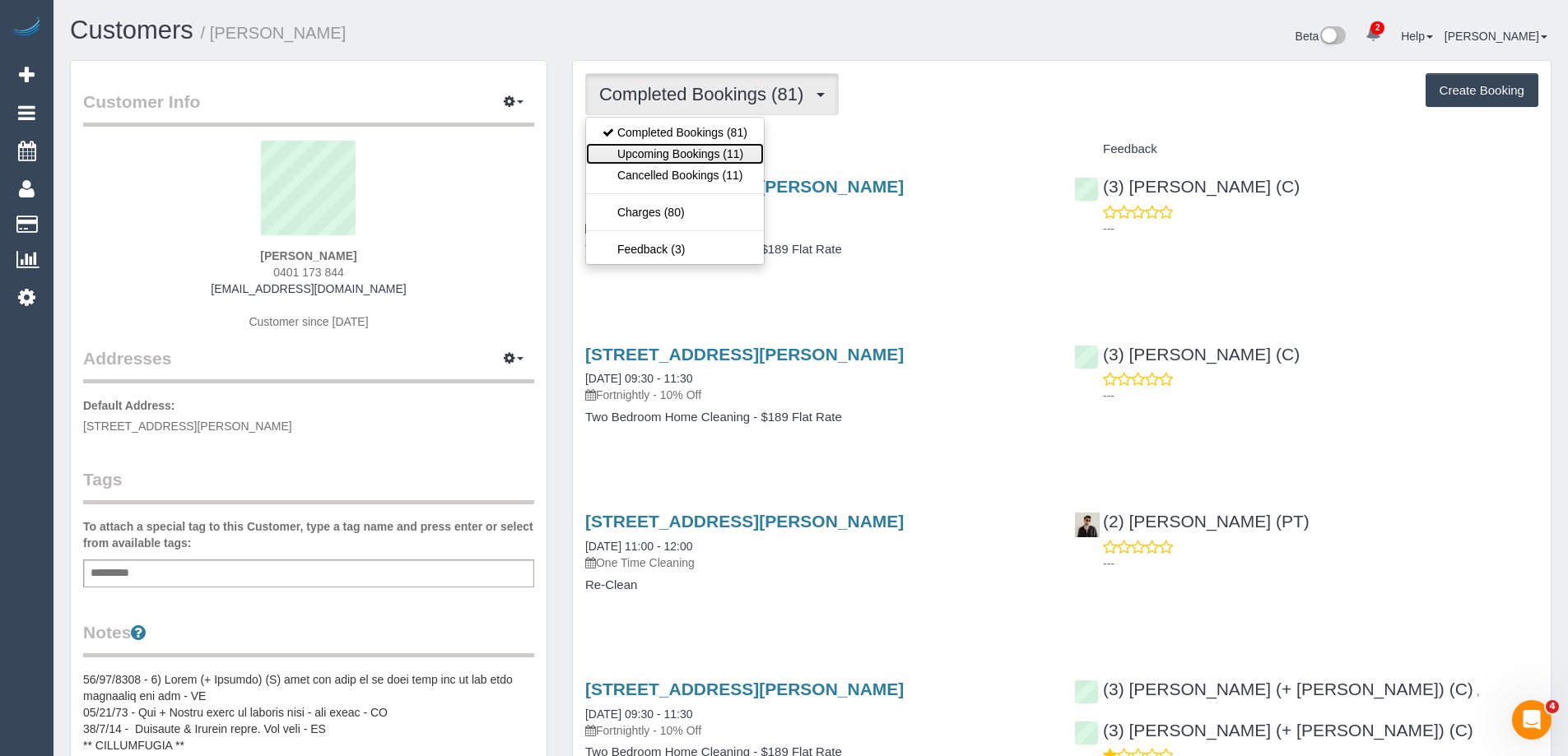
click at [744, 152] on link "Upcoming Bookings (11)" at bounding box center [674, 154] width 178 height 21
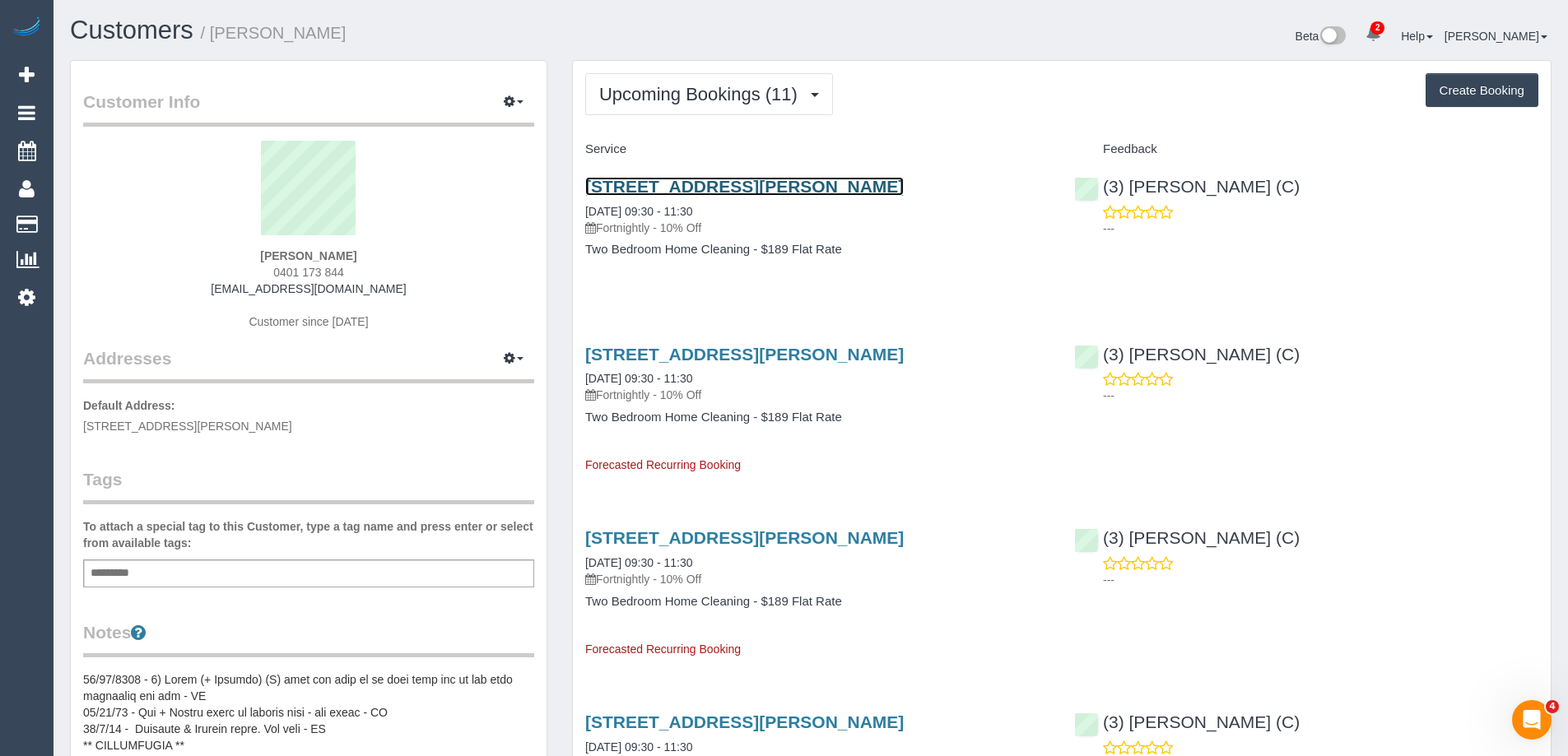
click at [659, 183] on link "[STREET_ADDRESS][PERSON_NAME]" at bounding box center [744, 186] width 318 height 19
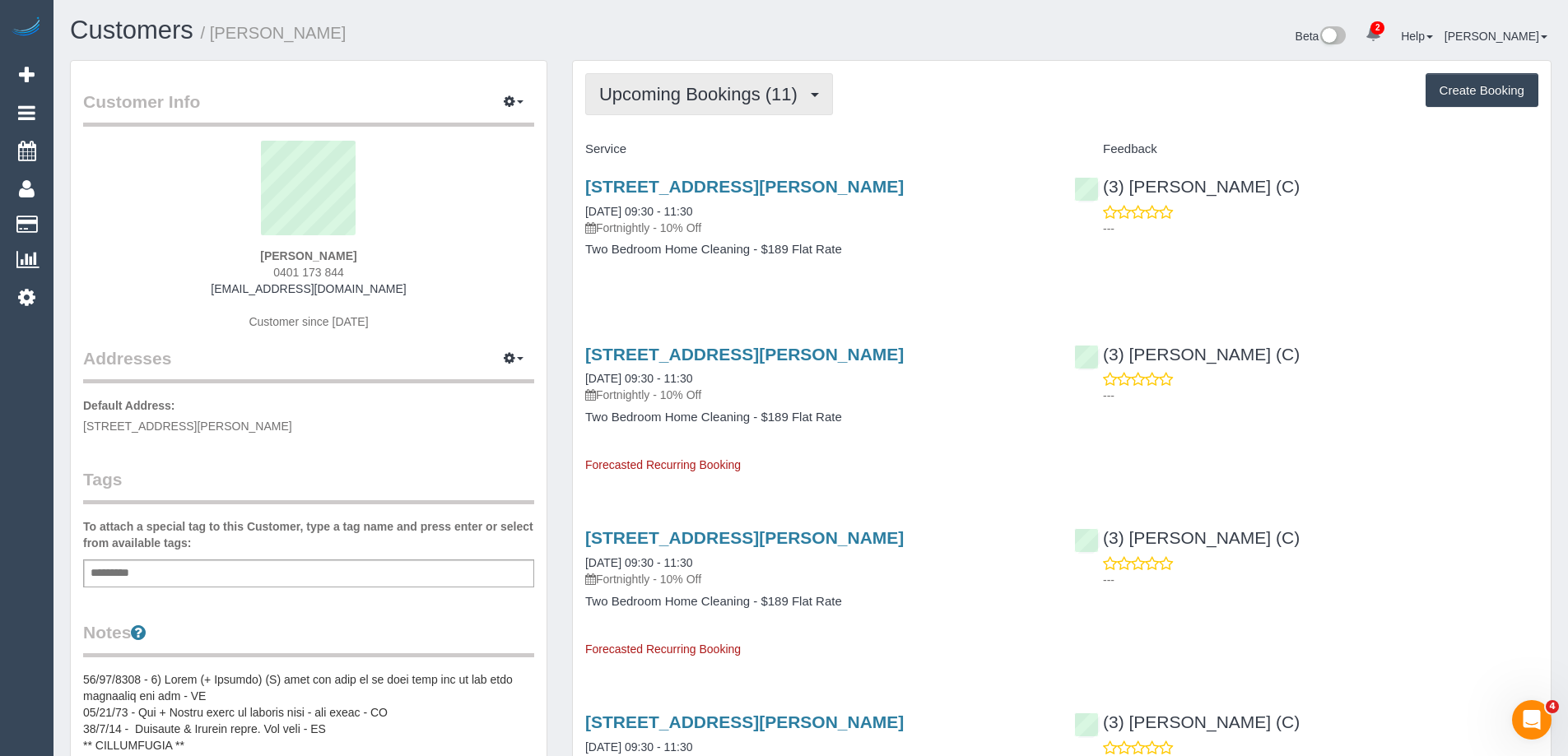
click at [673, 89] on span "Upcoming Bookings (11)" at bounding box center [702, 94] width 207 height 20
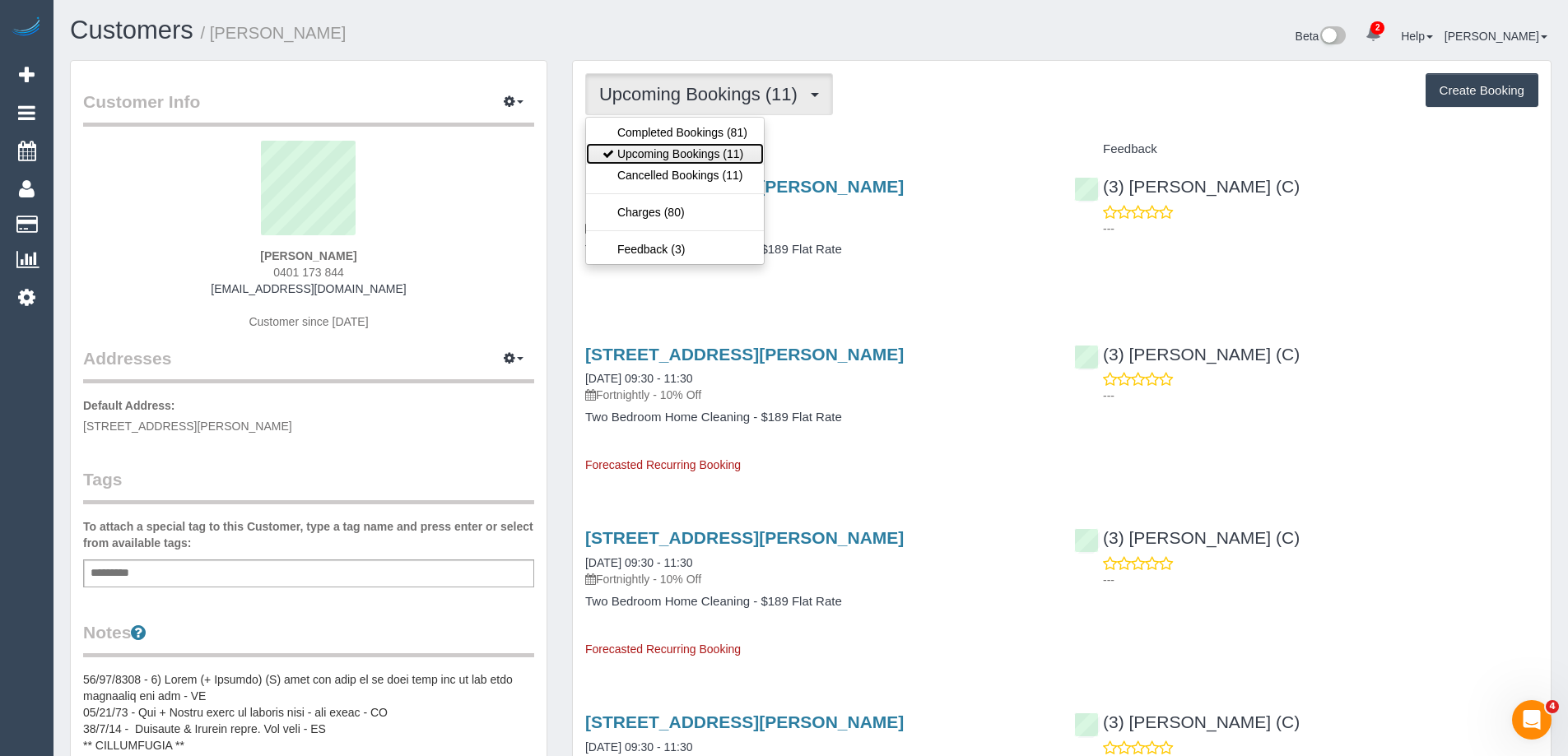
click at [673, 147] on link "Upcoming Bookings (11)" at bounding box center [674, 154] width 178 height 21
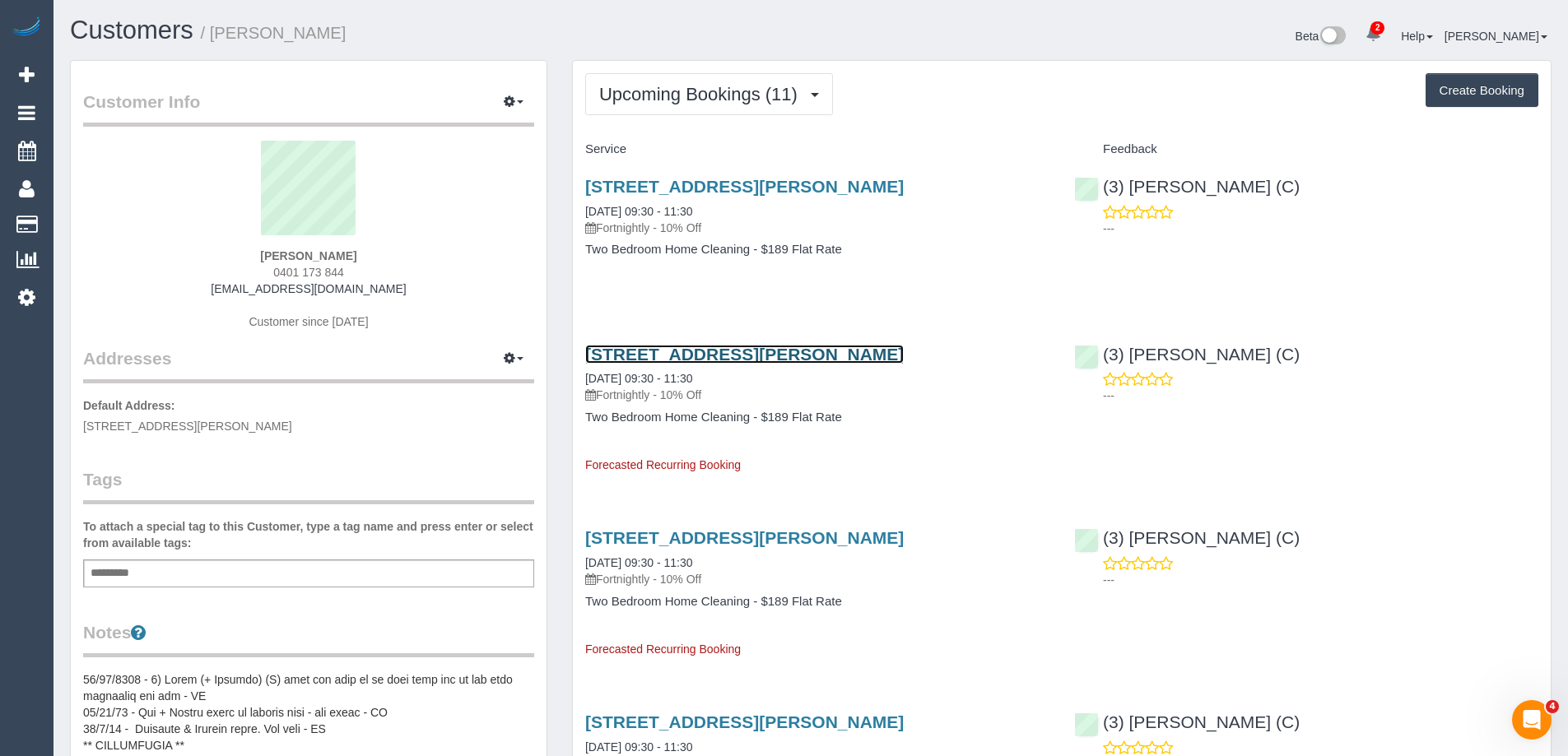
click at [835, 353] on link "[STREET_ADDRESS][PERSON_NAME]" at bounding box center [744, 354] width 318 height 19
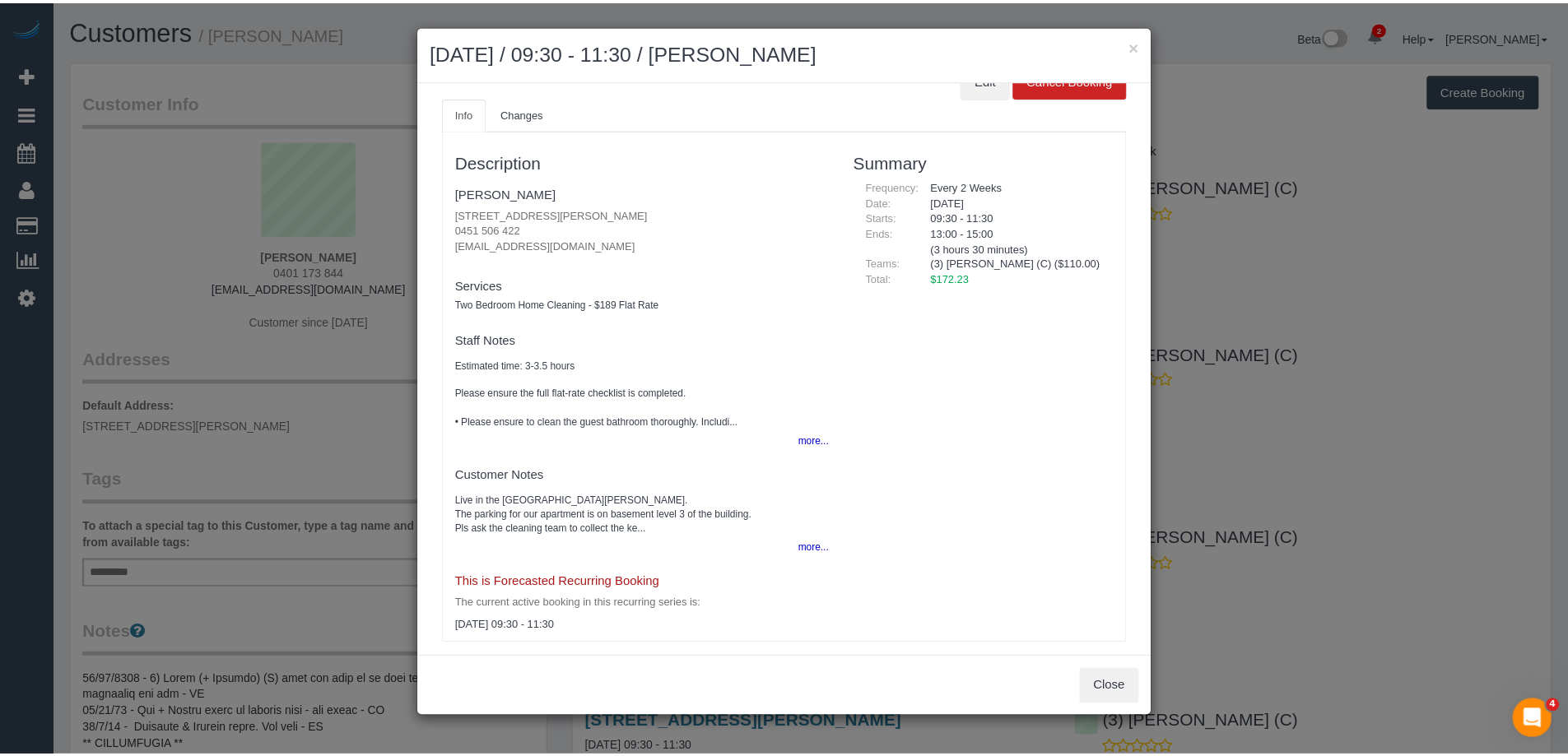
scroll to position [46, 0]
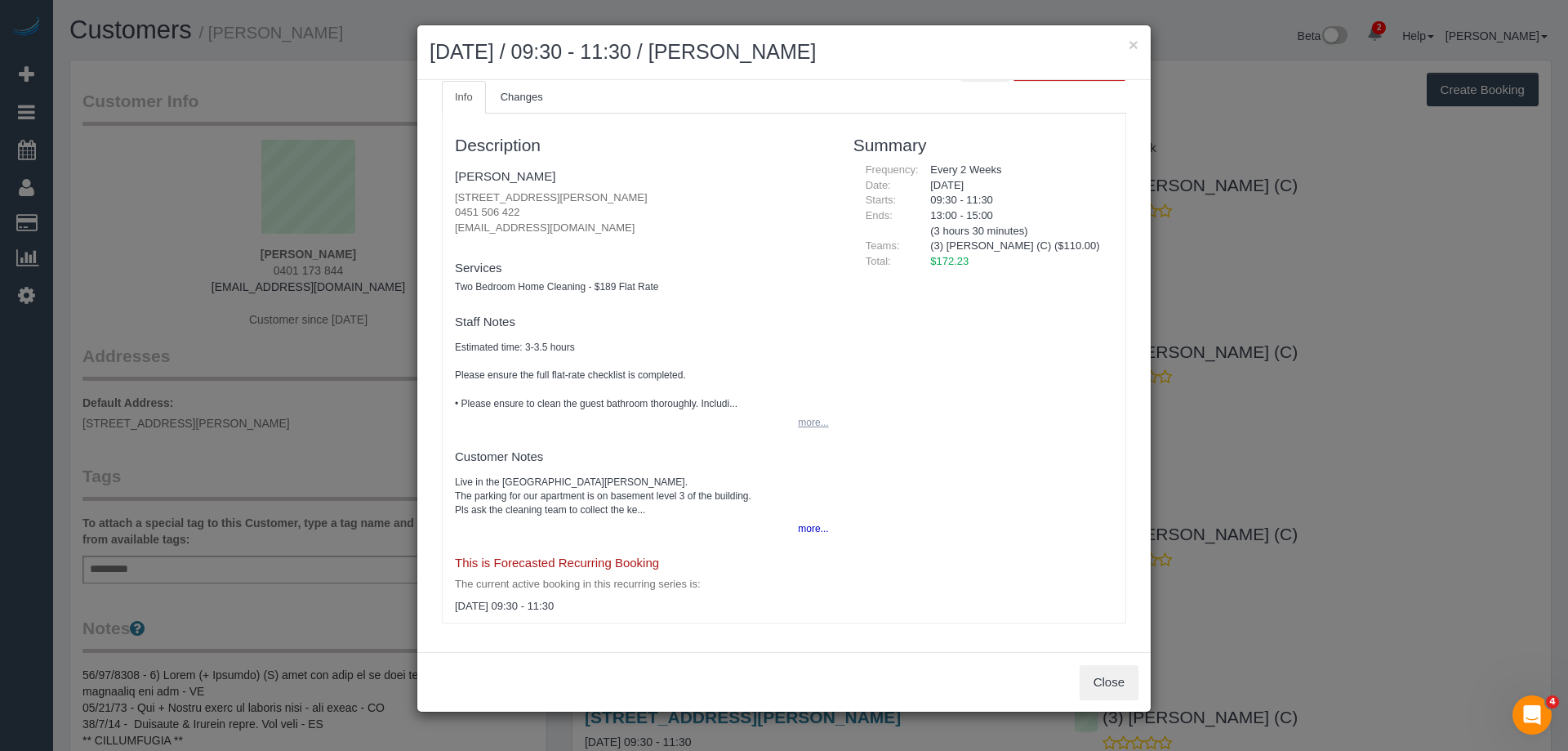
click at [803, 422] on button "more..." at bounding box center [808, 423] width 40 height 24
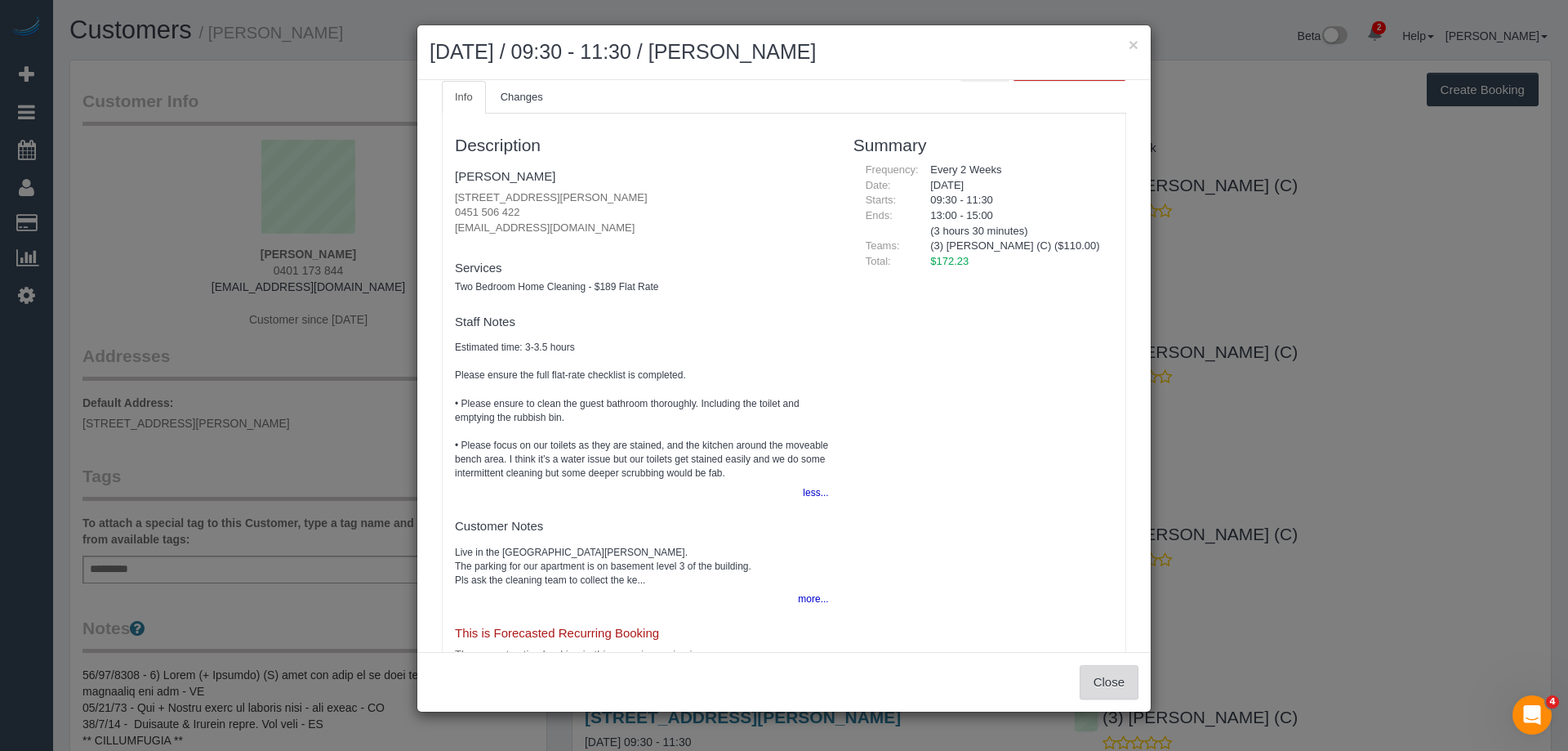
click at [1102, 678] on button "Close" at bounding box center [1109, 682] width 58 height 35
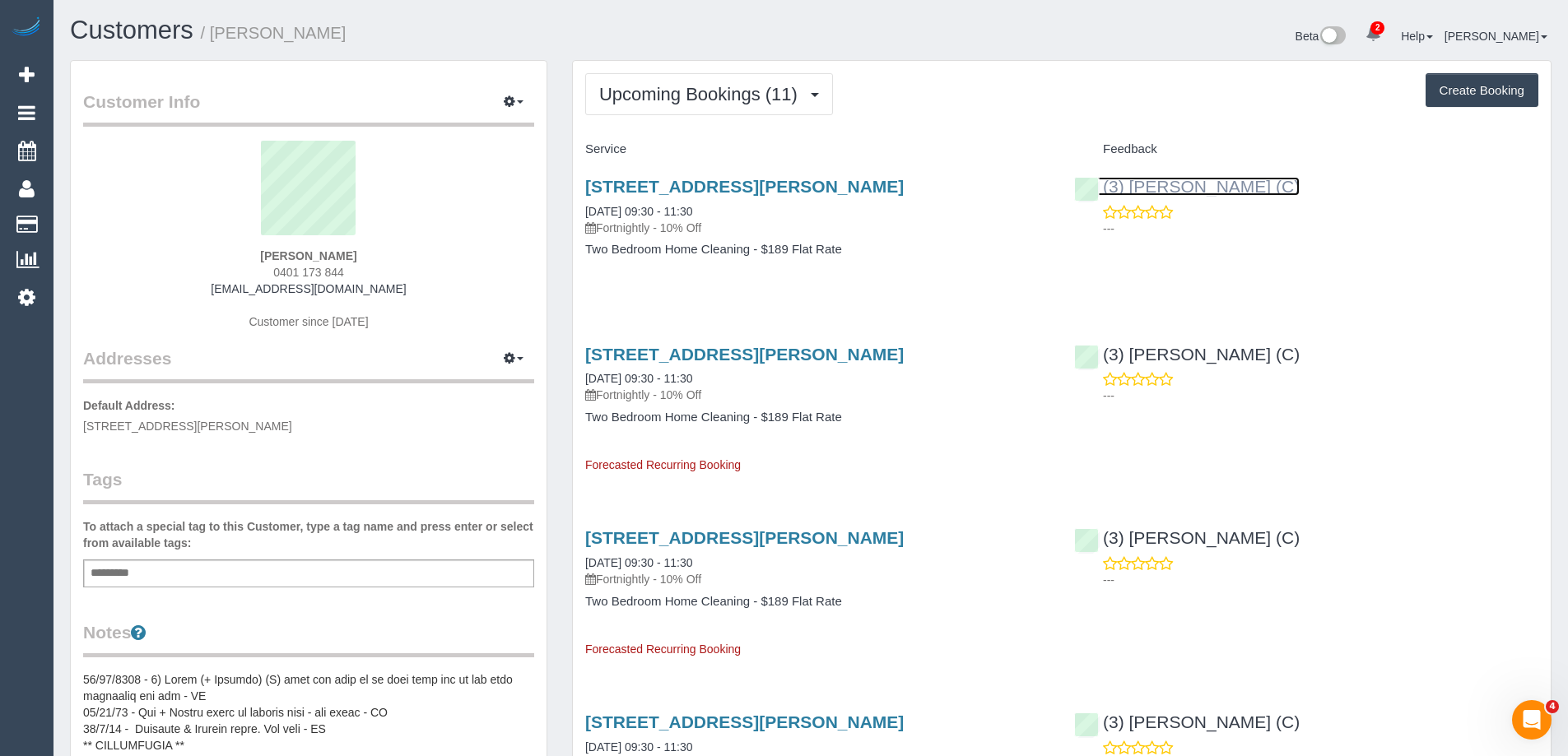
click at [1224, 185] on link "(3) [PERSON_NAME] (C)" at bounding box center [1186, 186] width 225 height 19
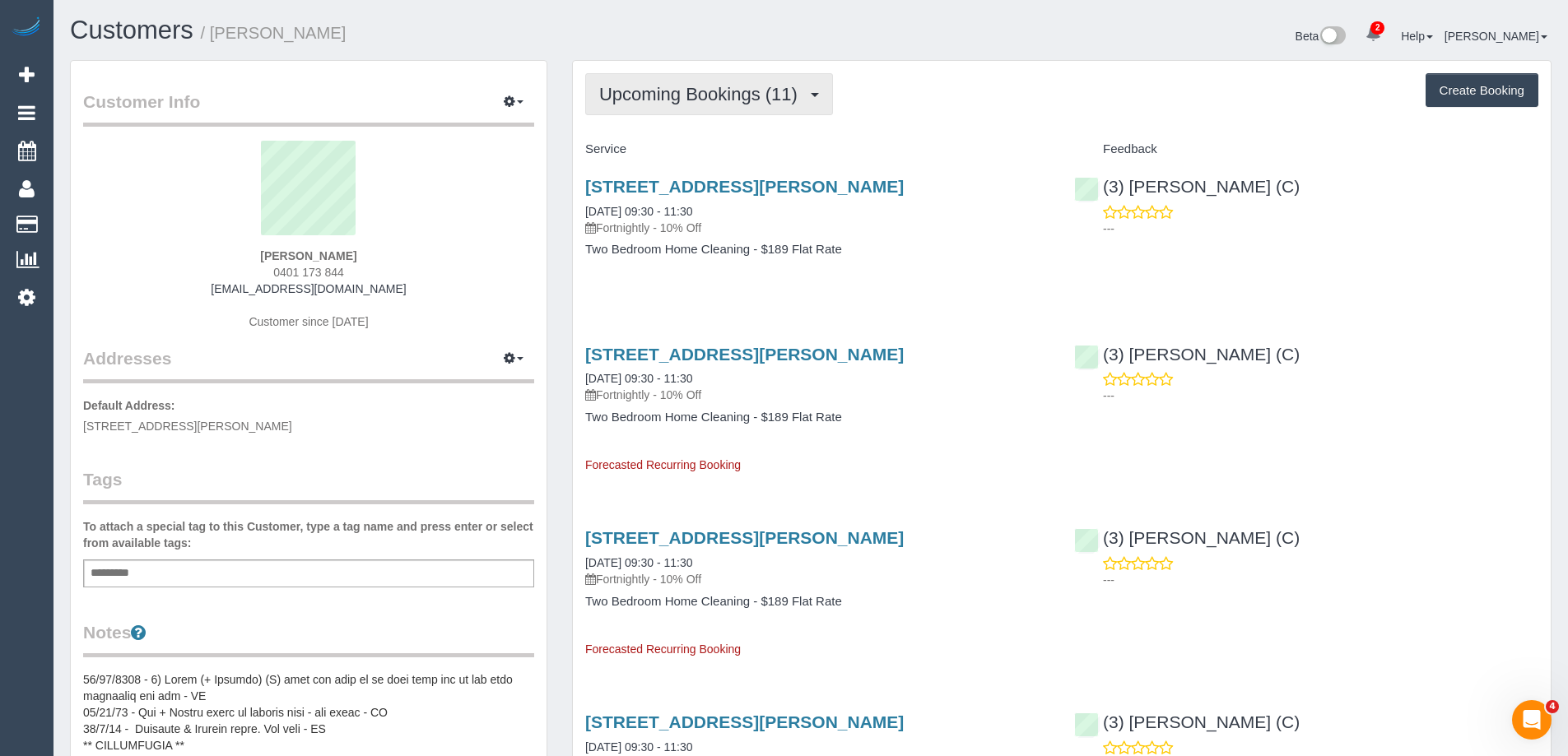
click at [705, 87] on span "Upcoming Bookings (11)" at bounding box center [702, 94] width 207 height 20
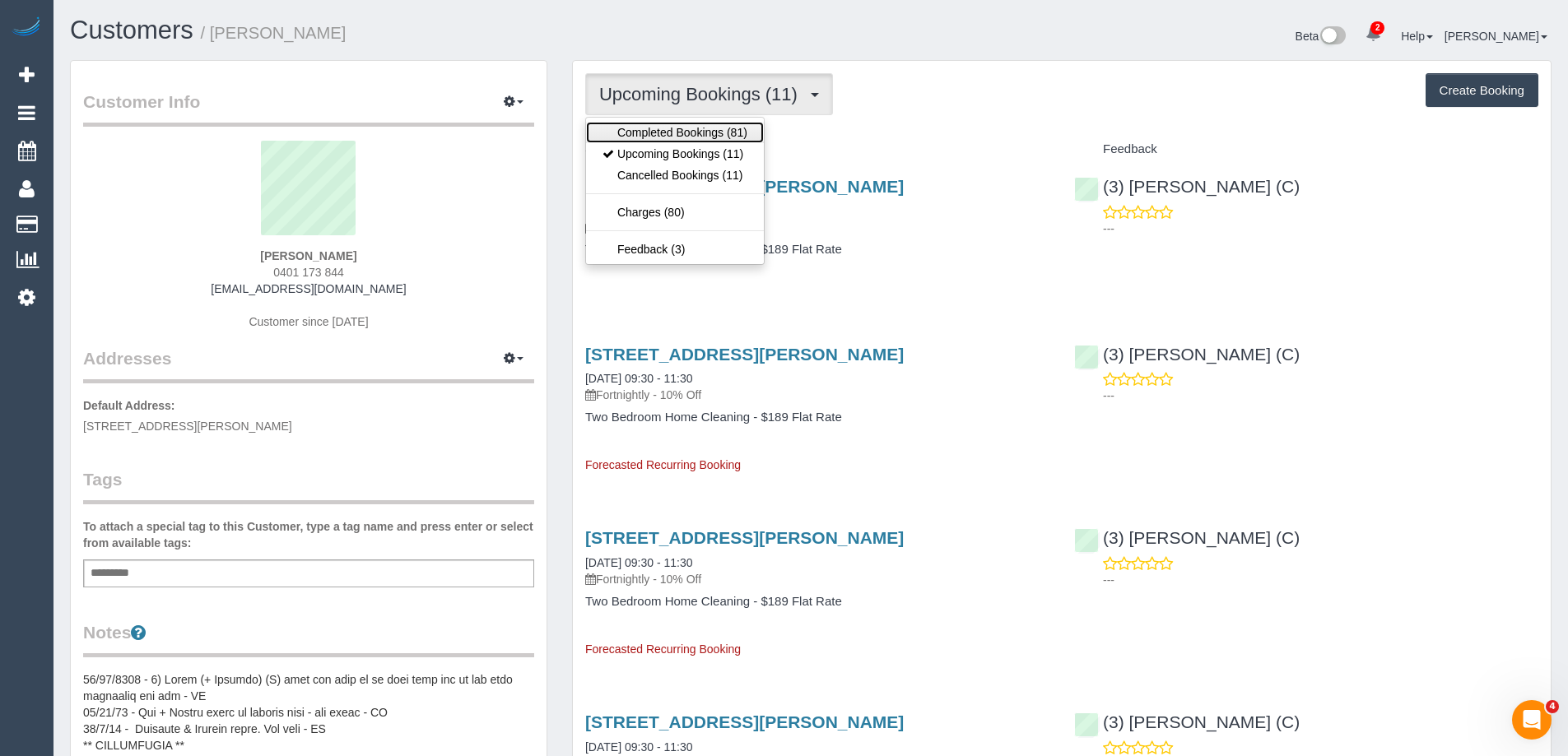
click at [678, 139] on link "Completed Bookings (81)" at bounding box center [674, 132] width 178 height 21
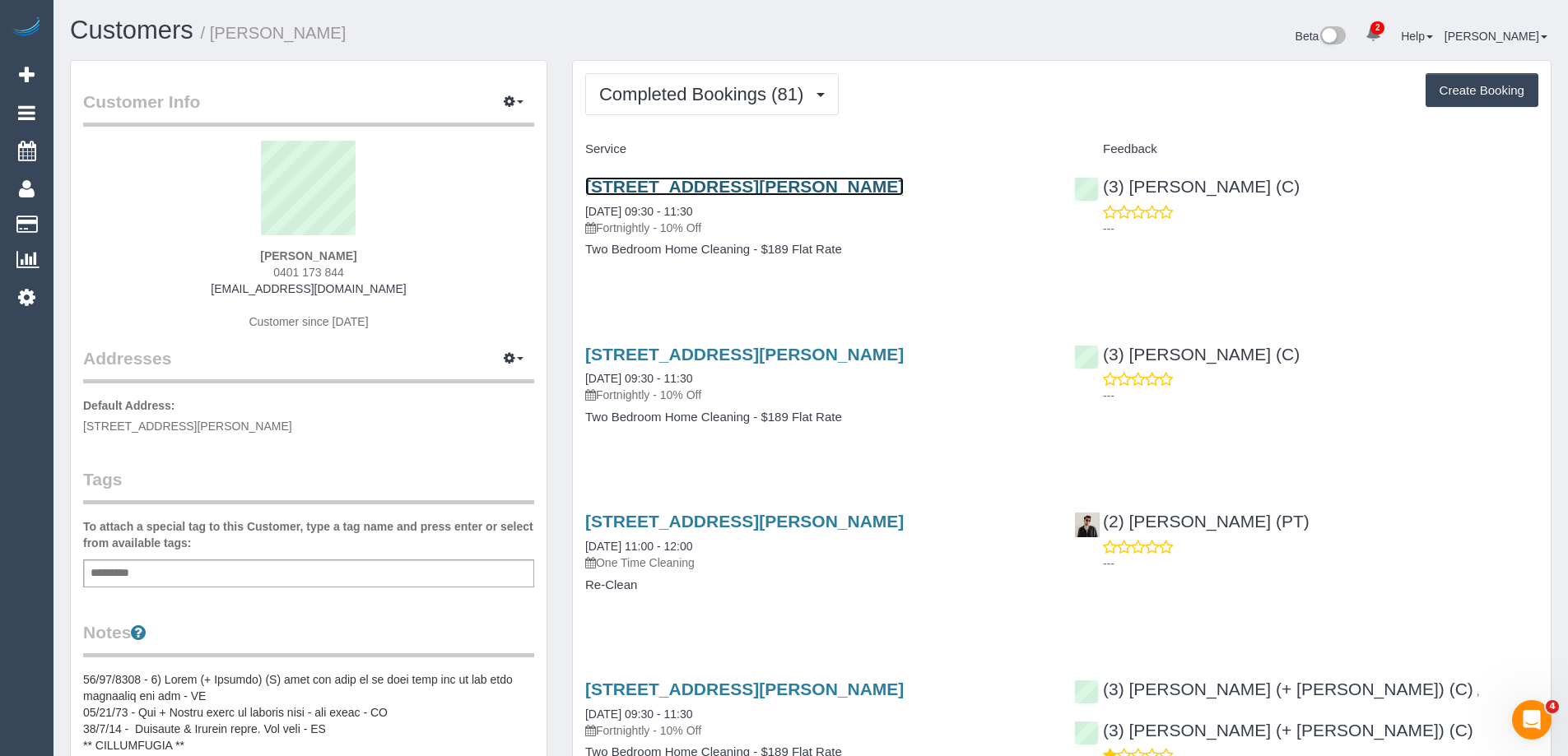
click at [721, 189] on link "[STREET_ADDRESS][PERSON_NAME]" at bounding box center [744, 186] width 318 height 19
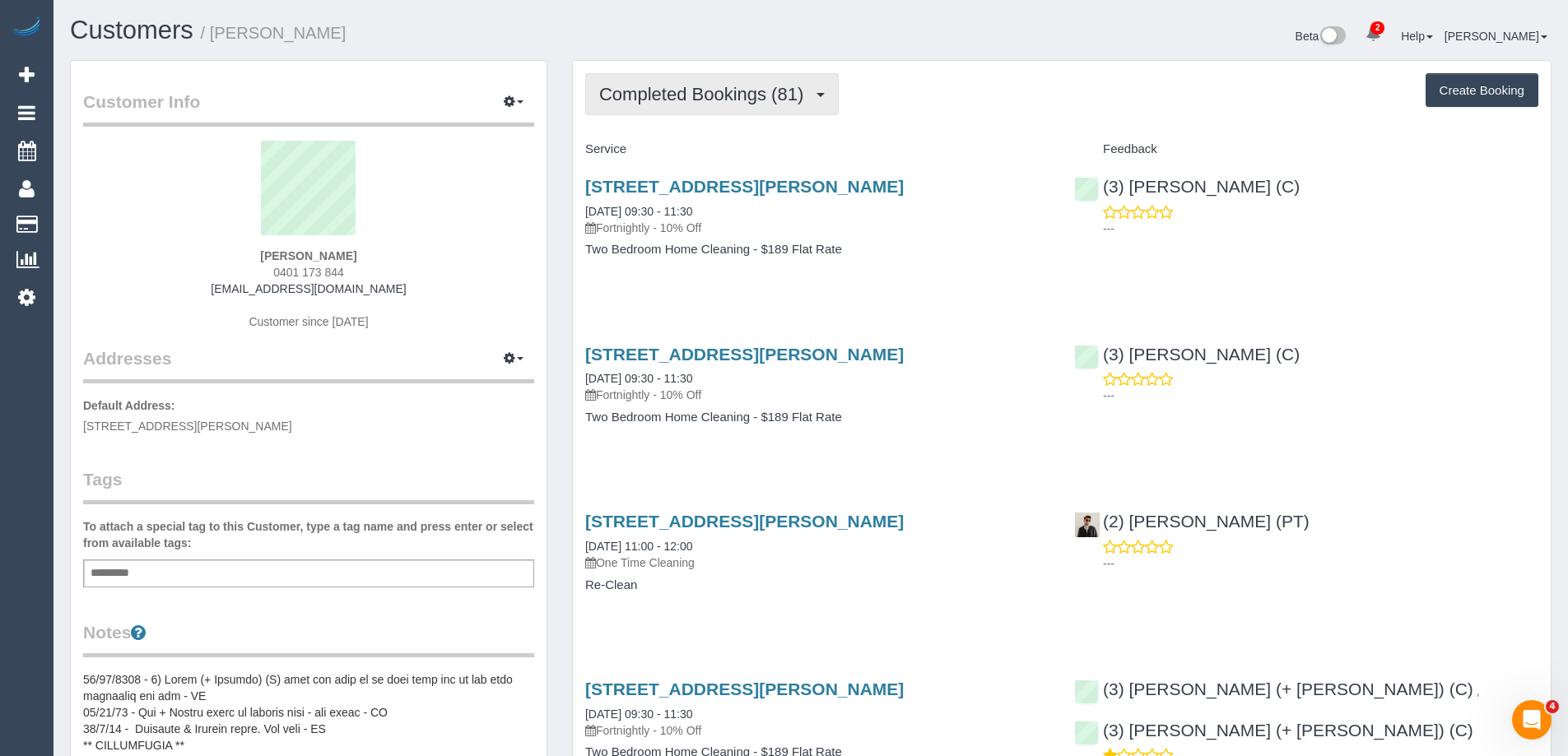
click at [701, 85] on span "Completed Bookings (81)" at bounding box center [705, 94] width 213 height 20
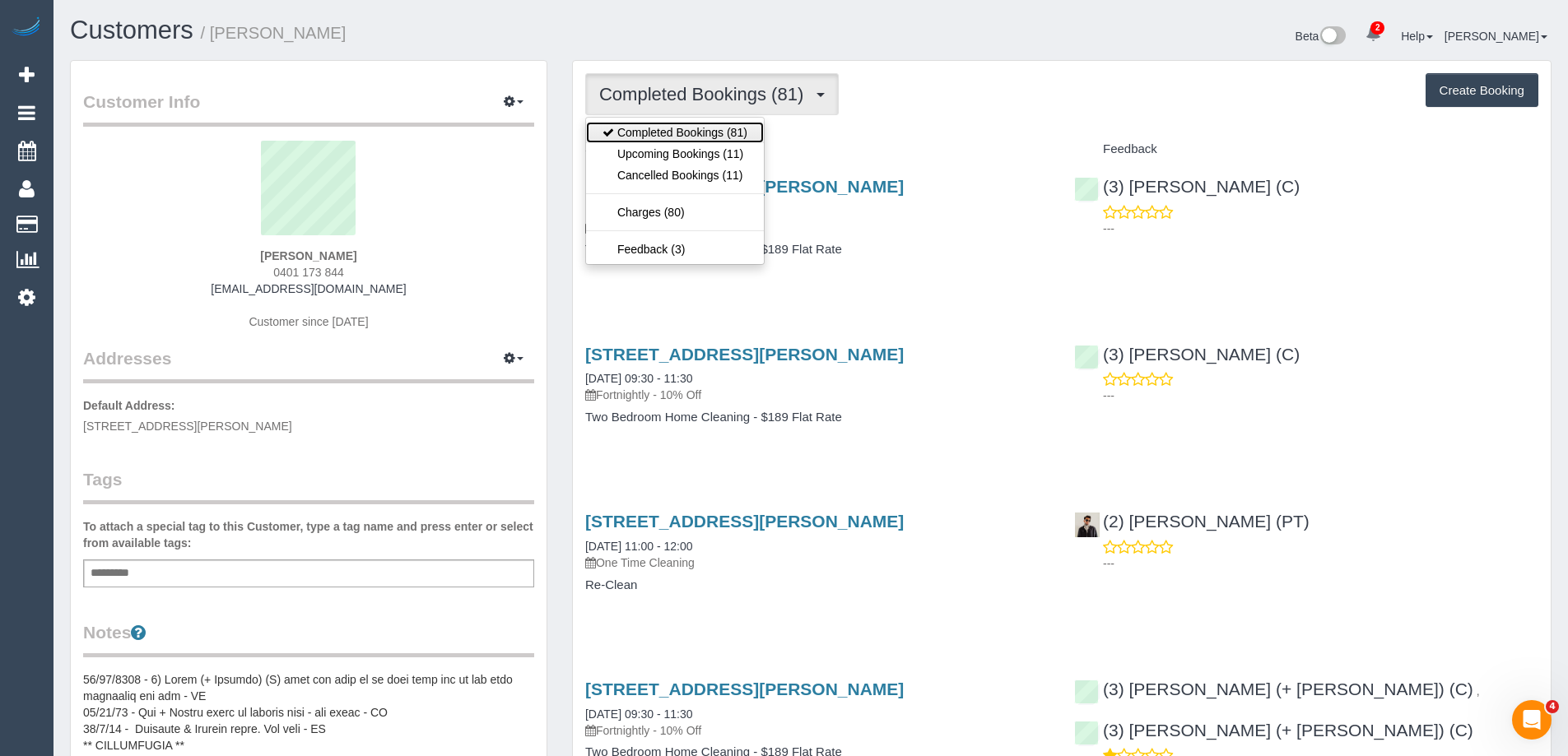
click at [688, 128] on link "Completed Bookings (81)" at bounding box center [674, 132] width 178 height 21
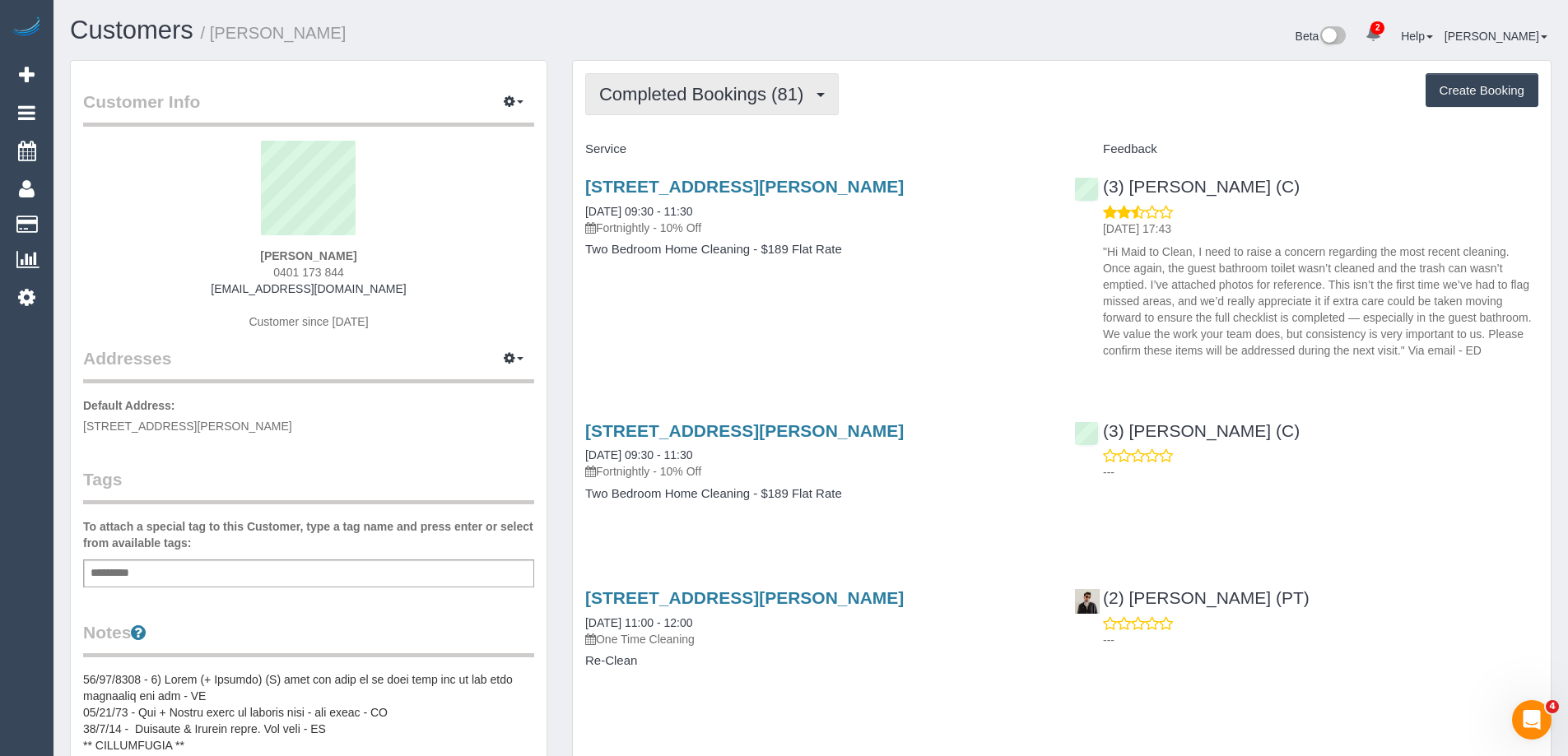
click at [700, 101] on span "Completed Bookings (81)" at bounding box center [705, 94] width 213 height 20
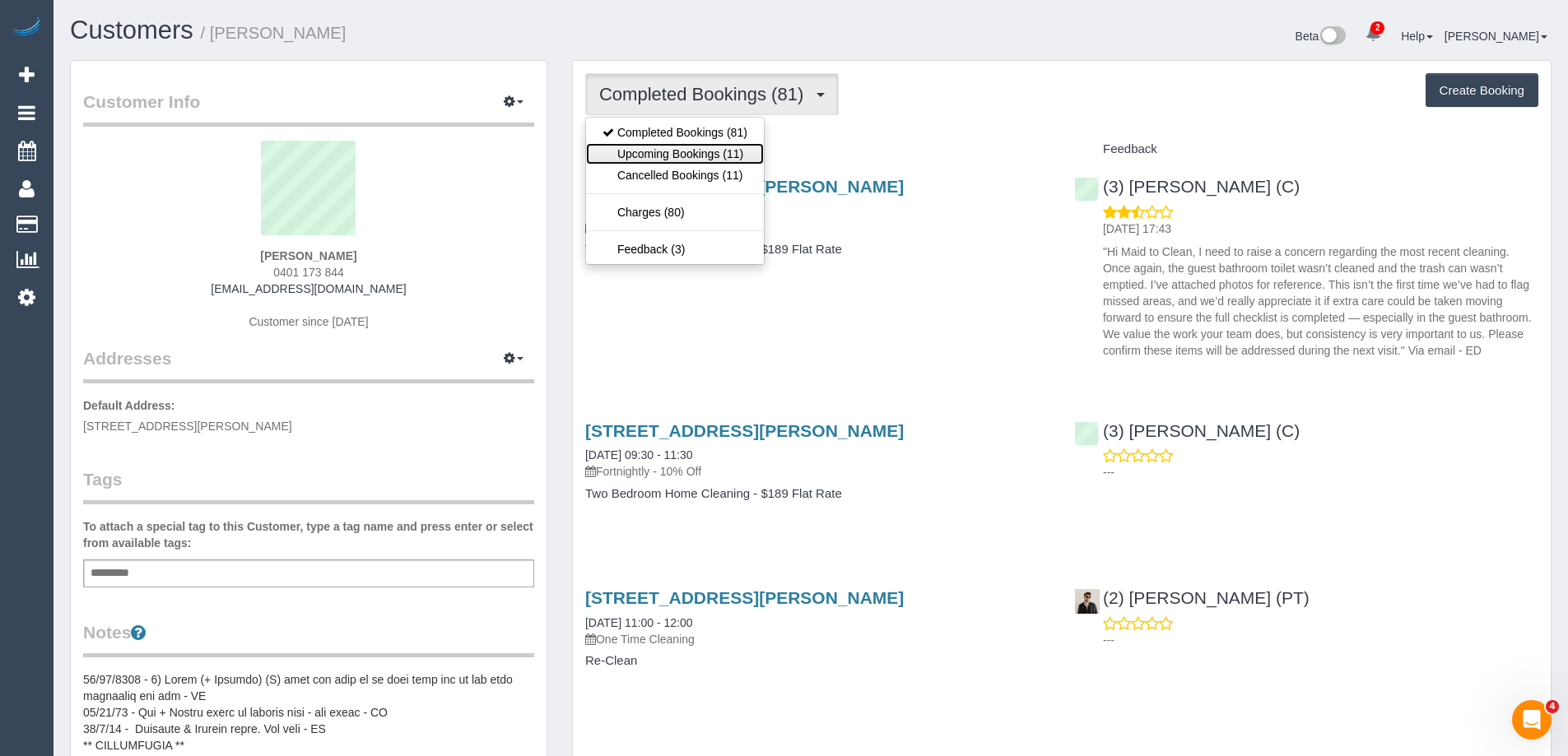
click at [699, 147] on link "Upcoming Bookings (11)" at bounding box center [674, 154] width 178 height 21
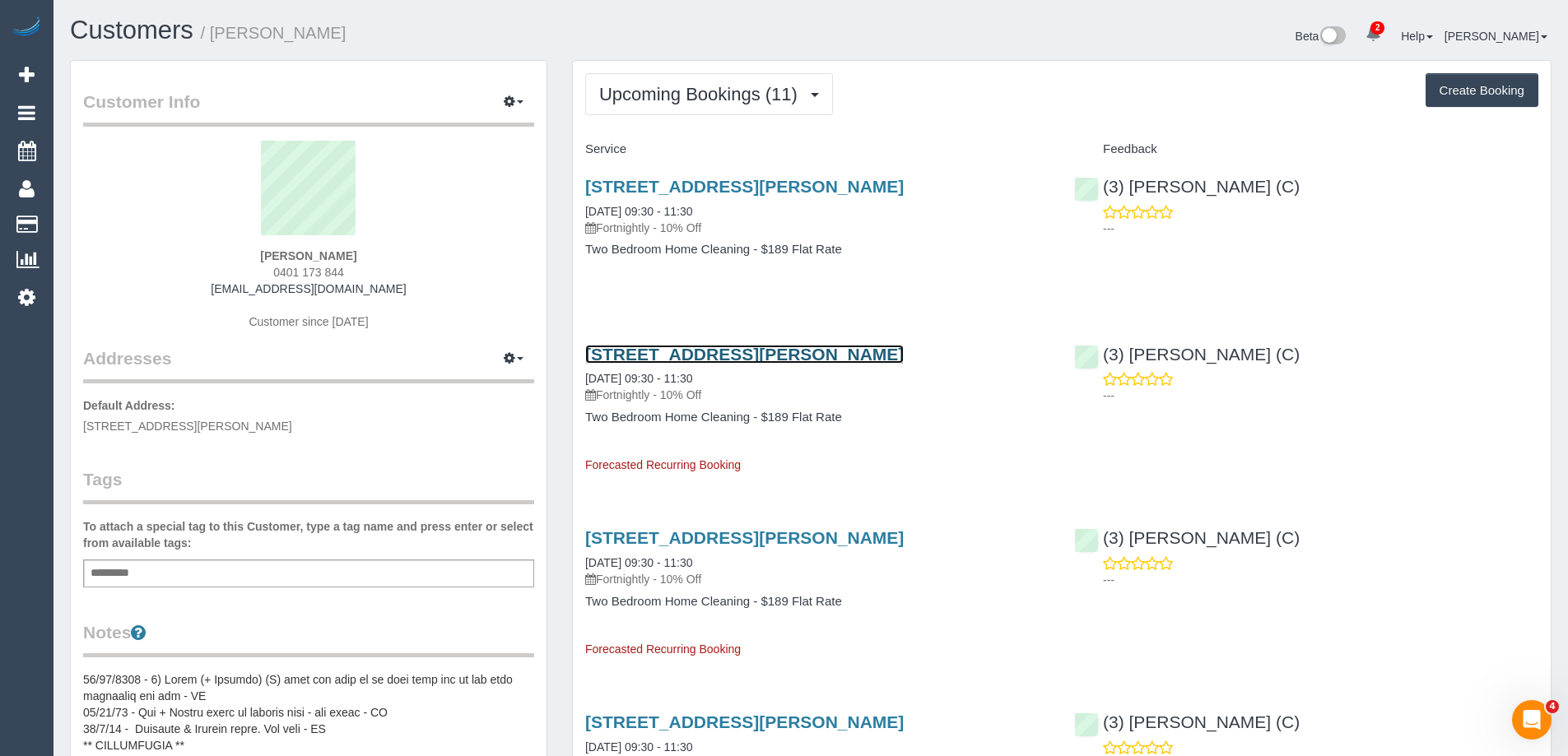
click at [776, 348] on link "[STREET_ADDRESS][PERSON_NAME]" at bounding box center [744, 354] width 318 height 19
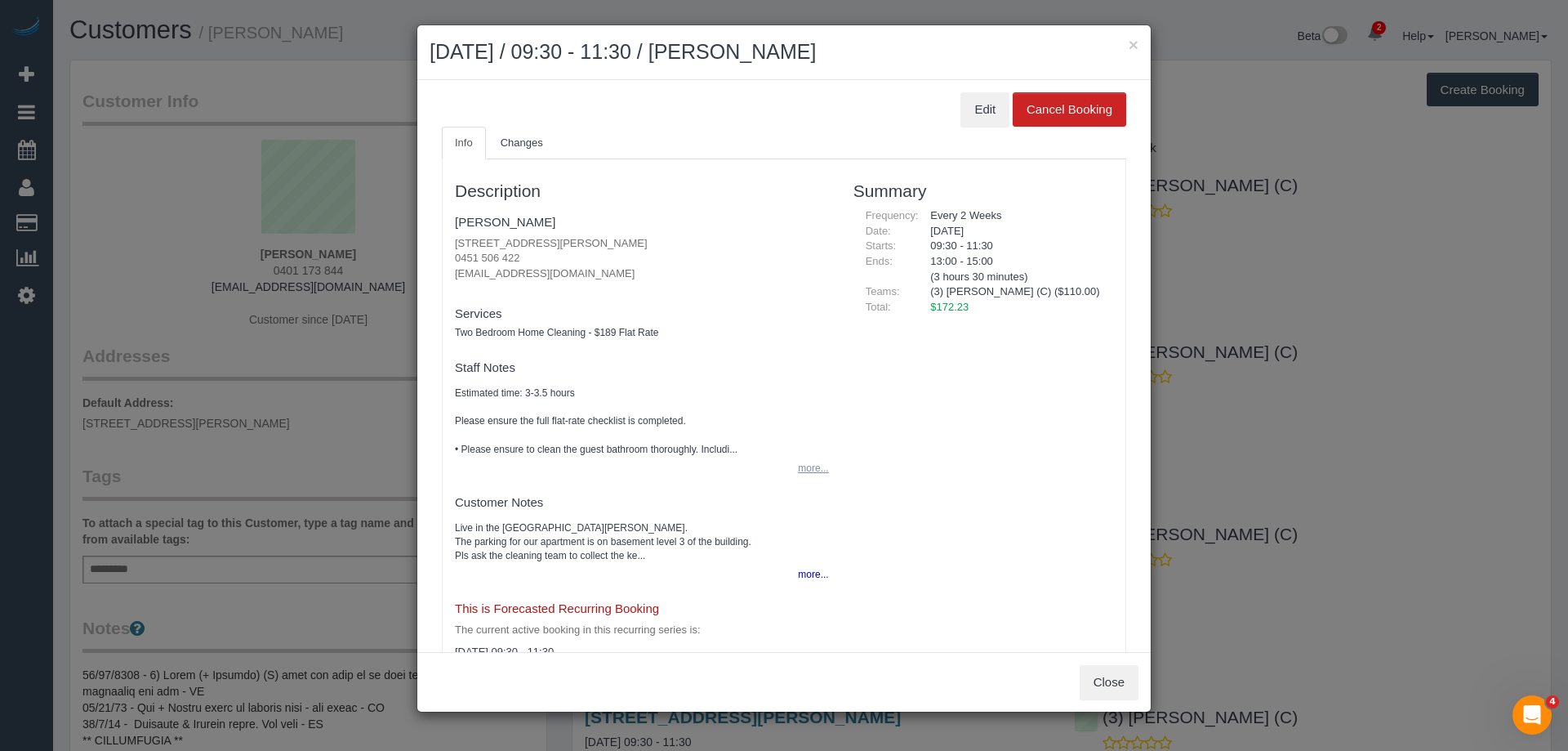
click at [814, 474] on button "more..." at bounding box center [808, 469] width 40 height 24
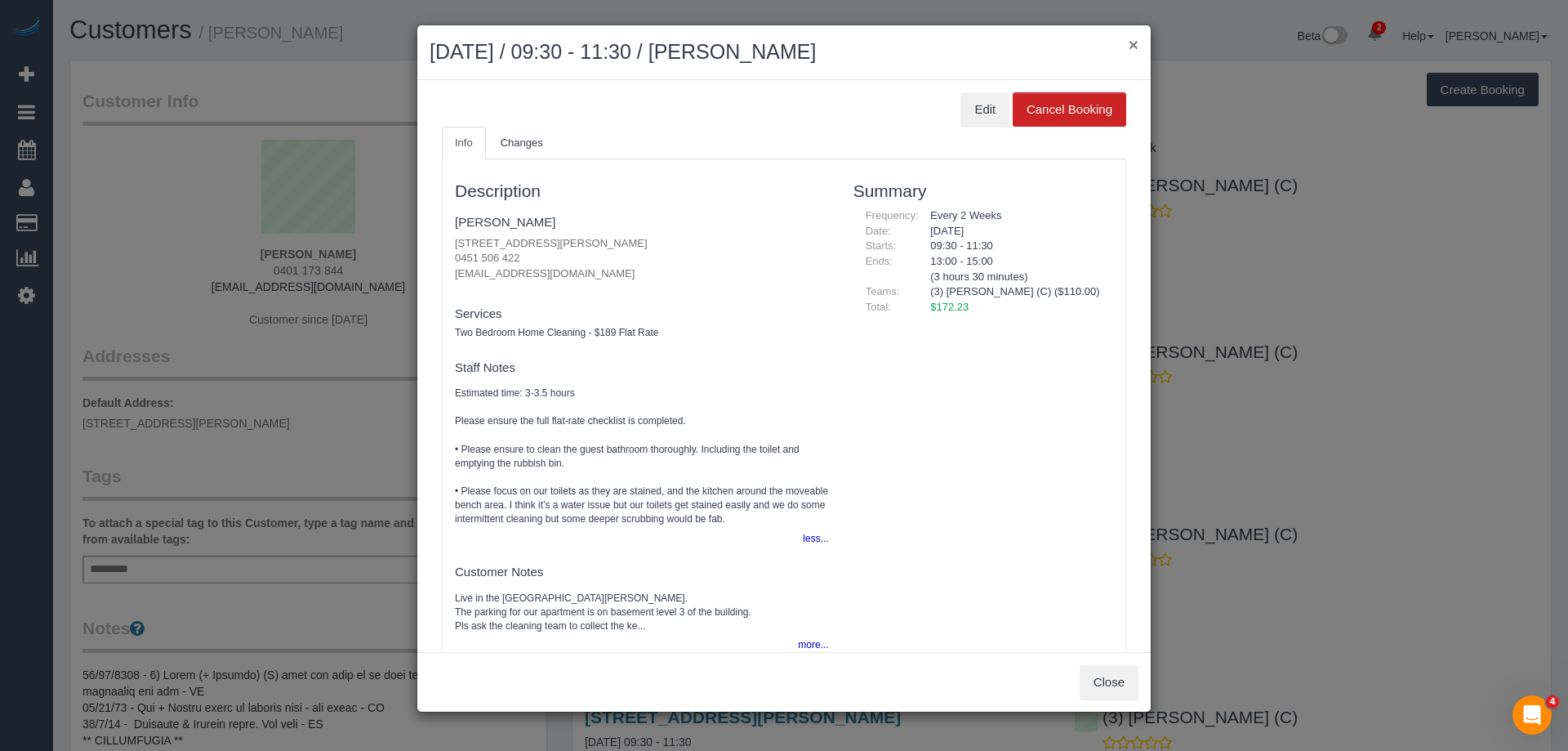
click at [1134, 44] on button "×" at bounding box center [1133, 44] width 10 height 17
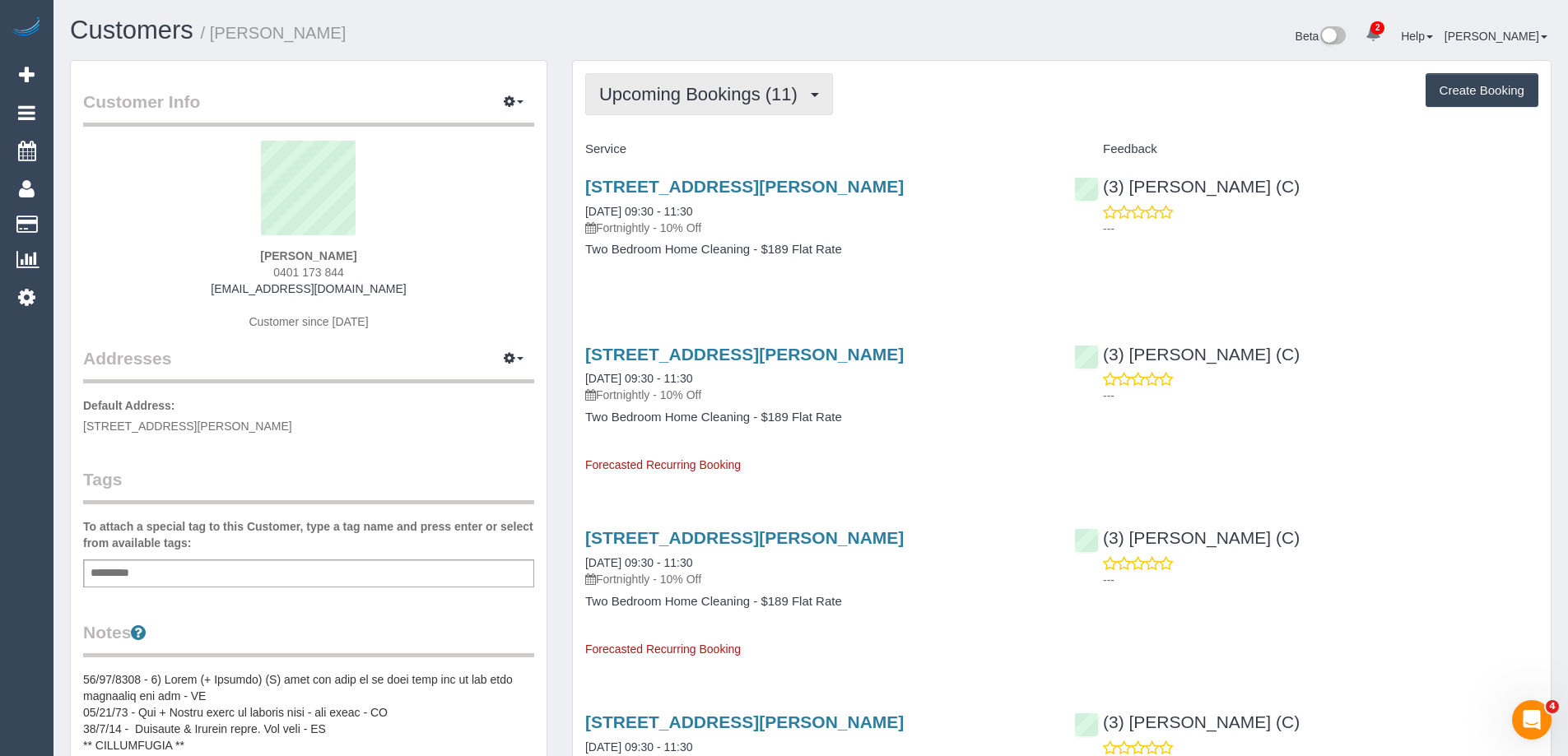
click at [695, 96] on span "Upcoming Bookings (11)" at bounding box center [702, 94] width 207 height 20
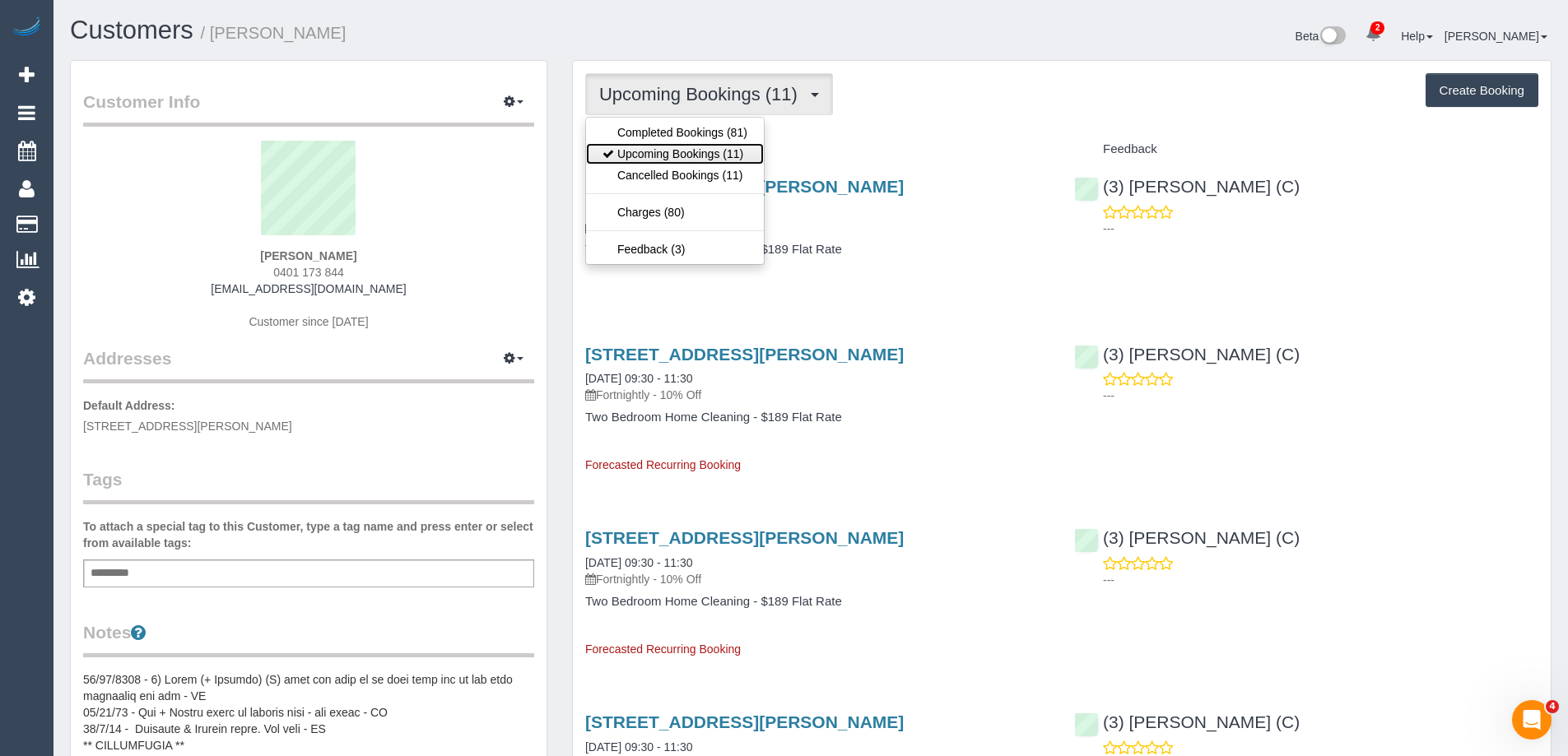
click at [677, 155] on link "Upcoming Bookings (11)" at bounding box center [674, 154] width 178 height 21
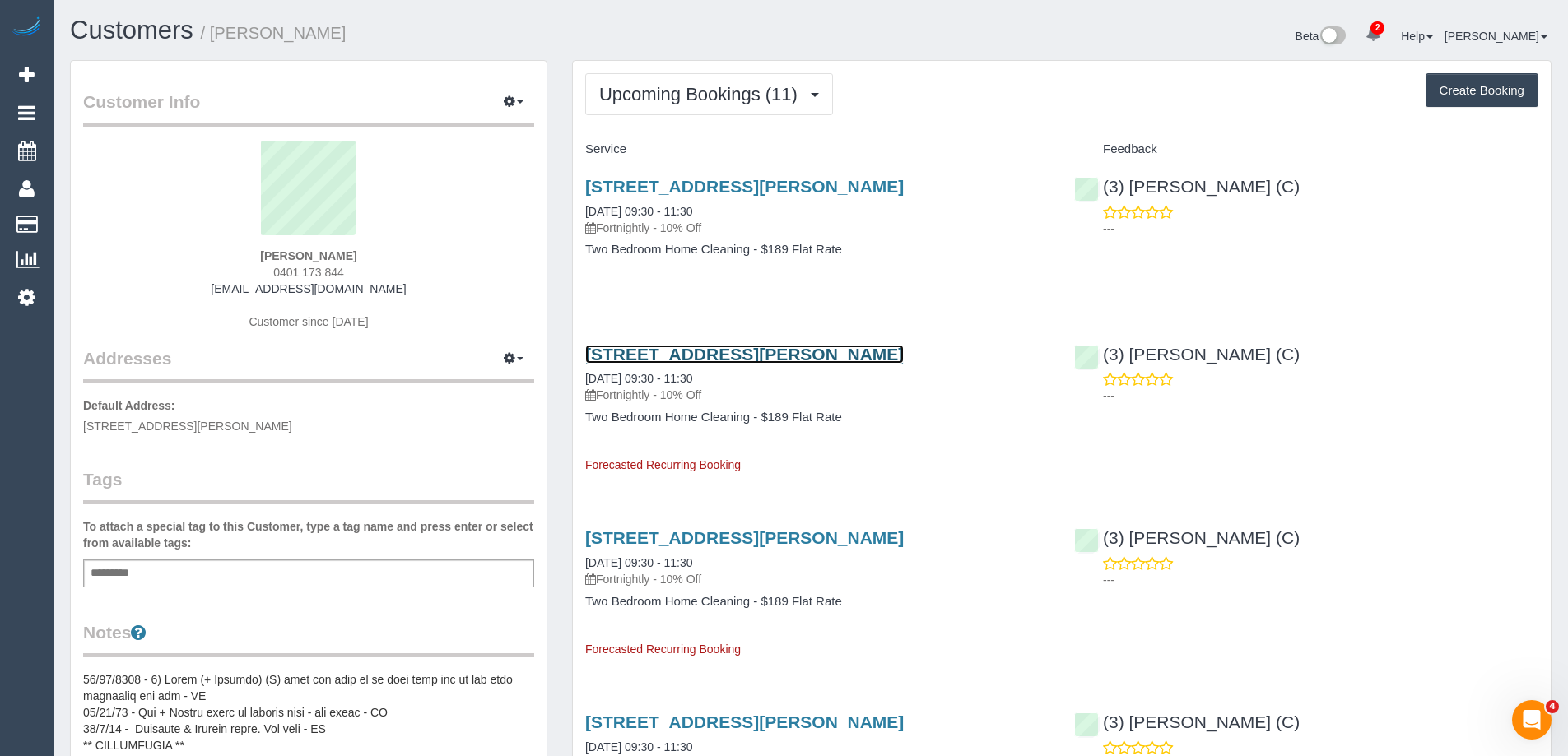
click at [739, 354] on link "[STREET_ADDRESS][PERSON_NAME]" at bounding box center [744, 354] width 318 height 19
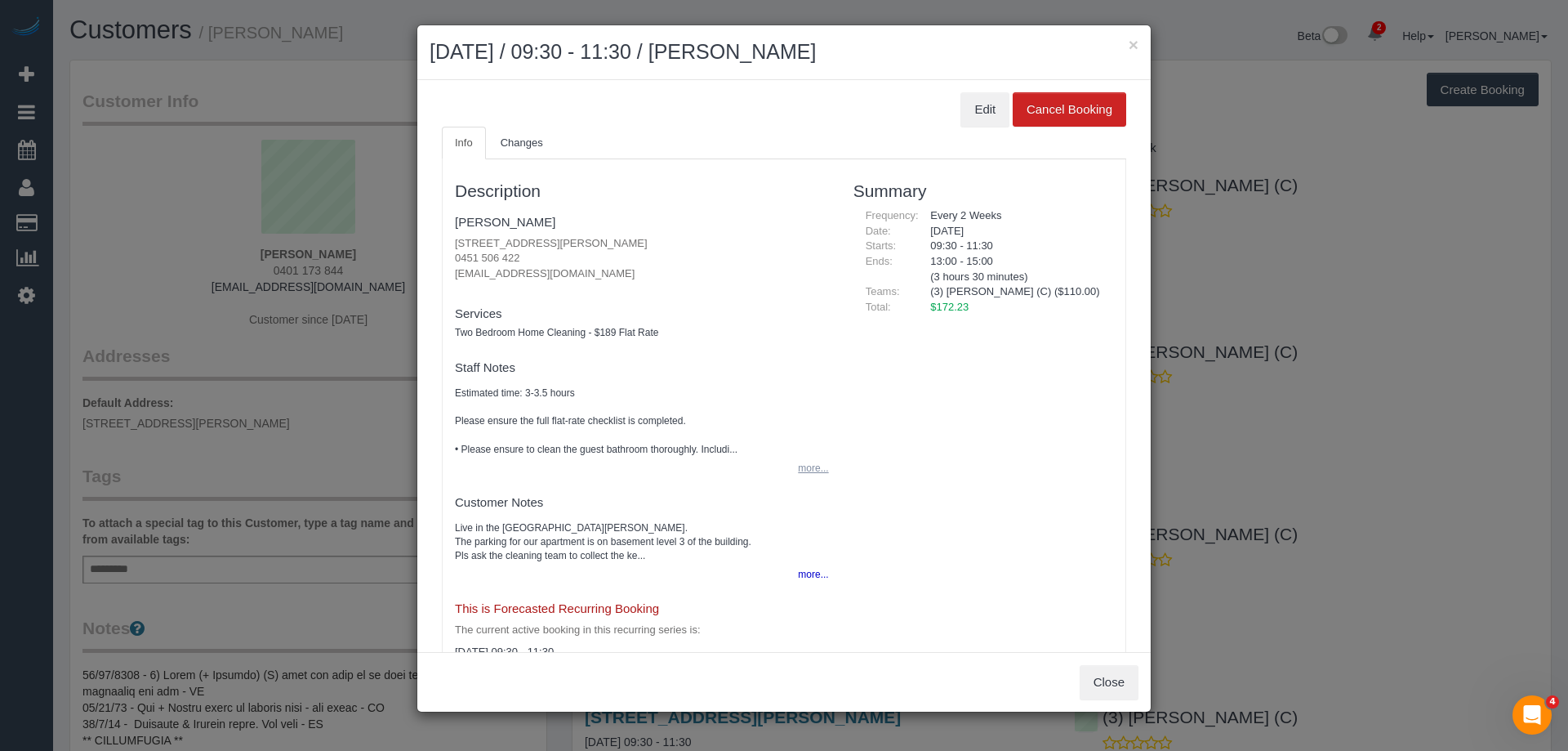
click at [810, 472] on button "more..." at bounding box center [808, 469] width 40 height 24
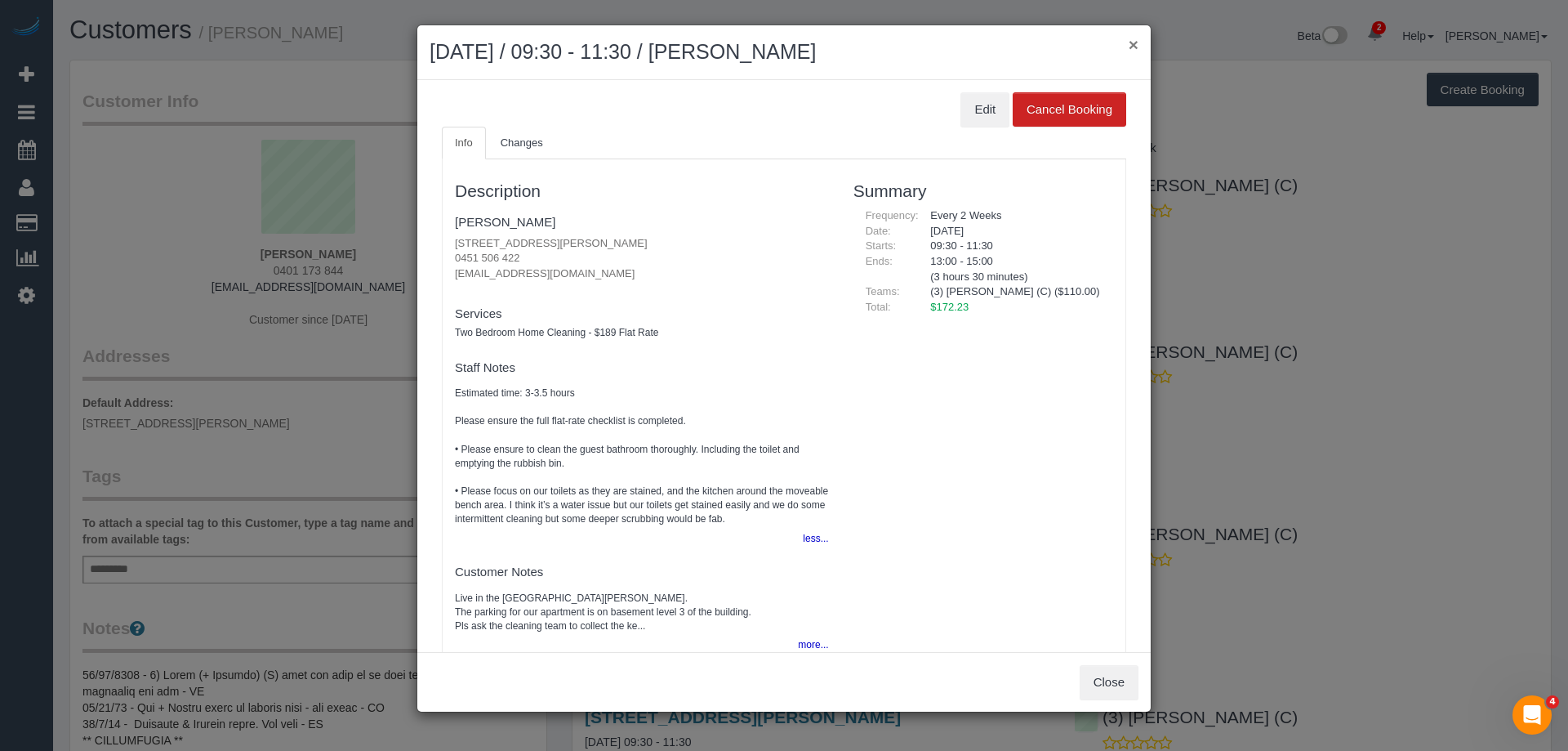
click at [1131, 48] on button "×" at bounding box center [1133, 44] width 10 height 17
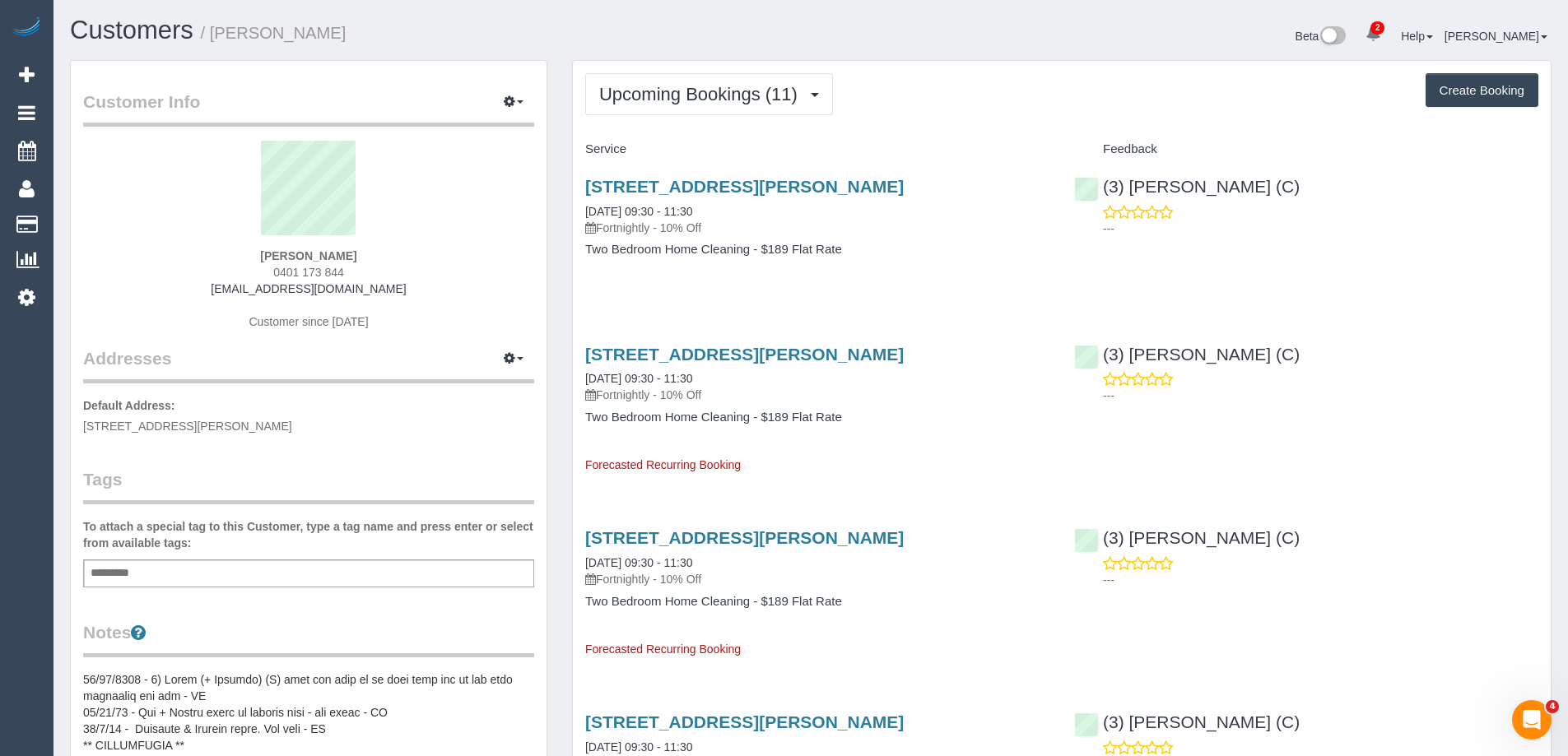
drag, startPoint x: 329, startPoint y: 31, endPoint x: 216, endPoint y: 30, distance: 113.0
click at [216, 30] on h1 "Customers / [PERSON_NAME]" at bounding box center [434, 30] width 729 height 28
copy small "[PERSON_NAME]"
click at [645, 97] on span "Upcoming Bookings (11)" at bounding box center [702, 94] width 207 height 20
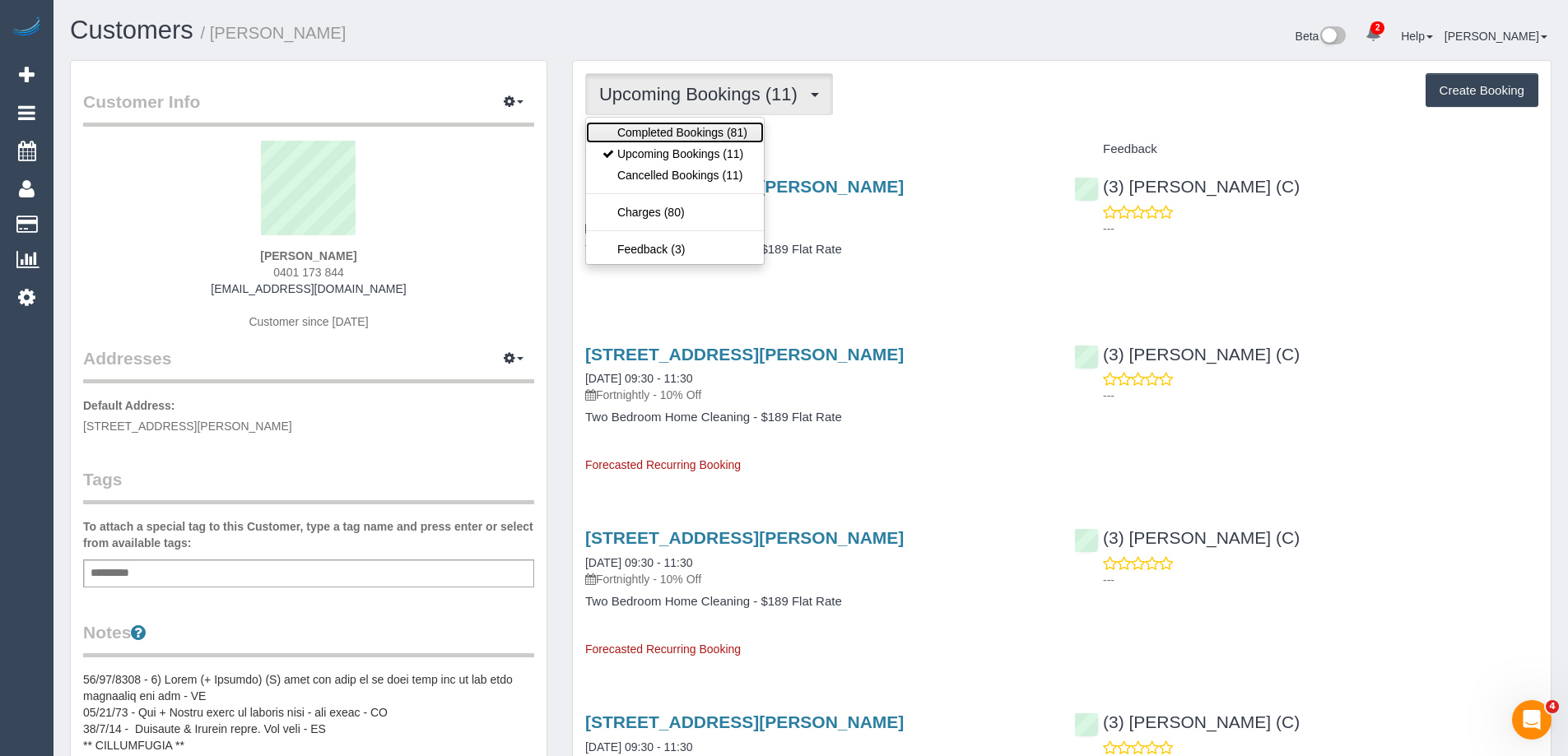
click at [638, 136] on link "Completed Bookings (81)" at bounding box center [674, 132] width 178 height 21
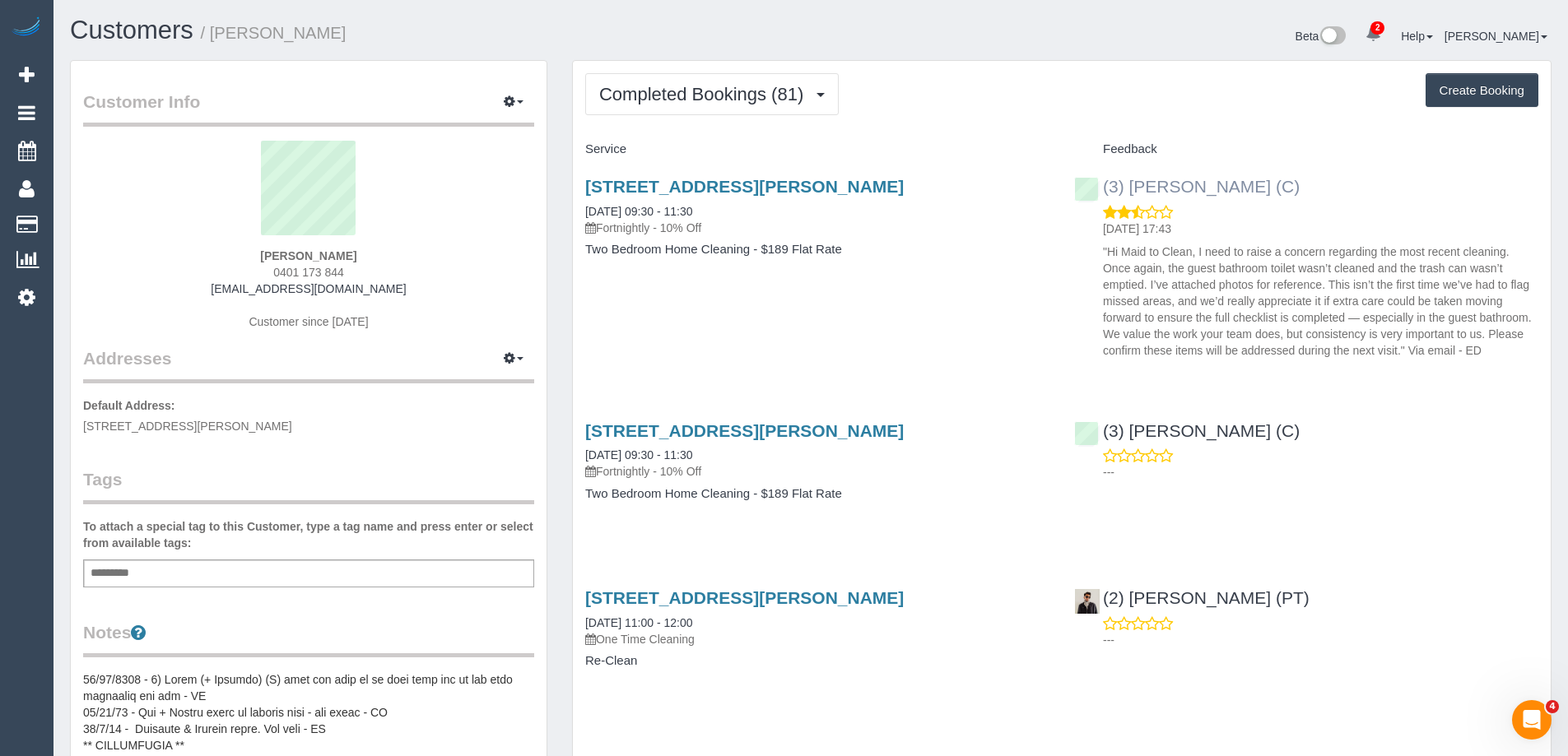
click at [1094, 191] on div "(3) [PERSON_NAME] (C) [DATE] 17:43 "Hi Maid to Clean, I need to raise a concern…" at bounding box center [1306, 264] width 489 height 203
copy link "(3) [PERSON_NAME] (C)"
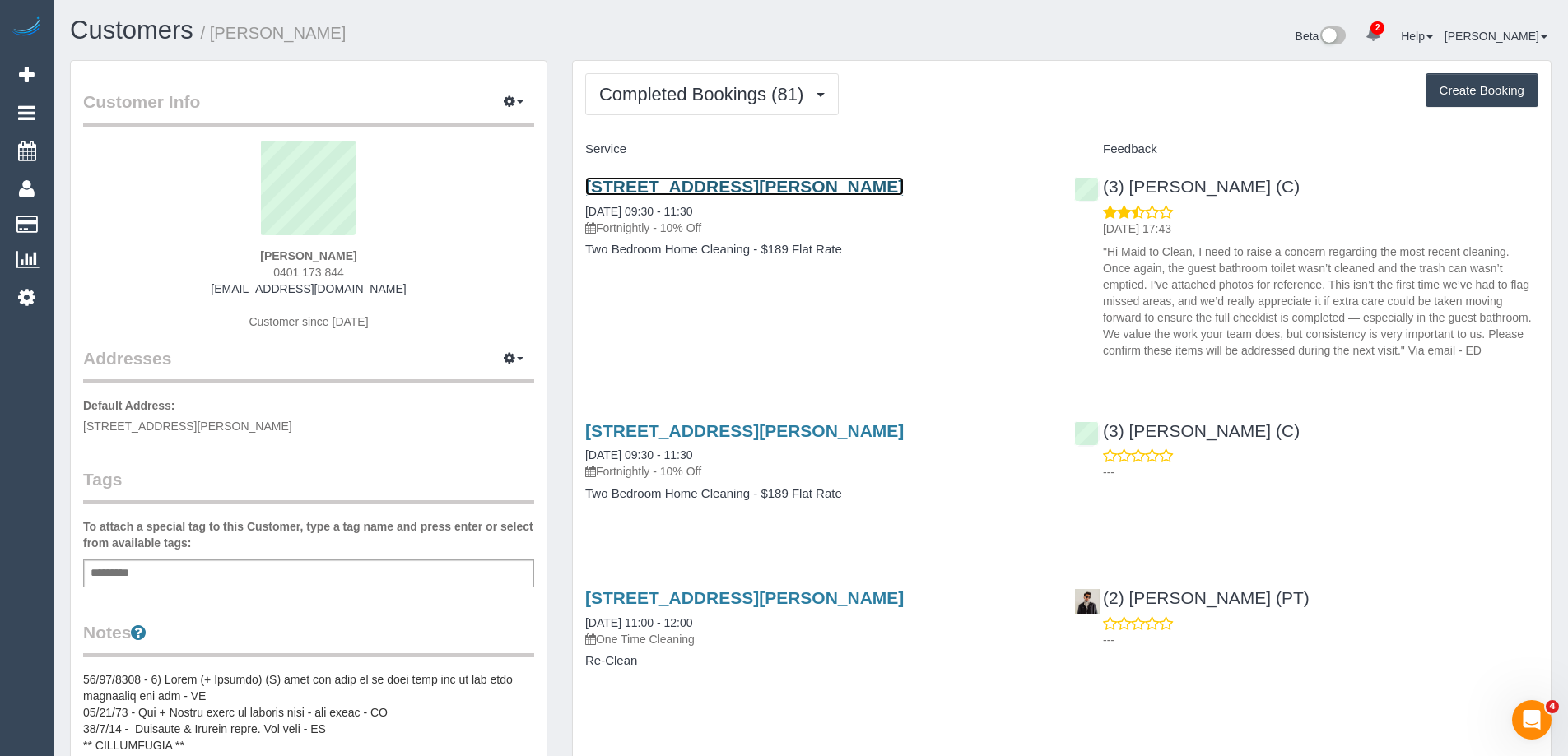
click at [881, 186] on link "[STREET_ADDRESS][PERSON_NAME]" at bounding box center [744, 186] width 318 height 19
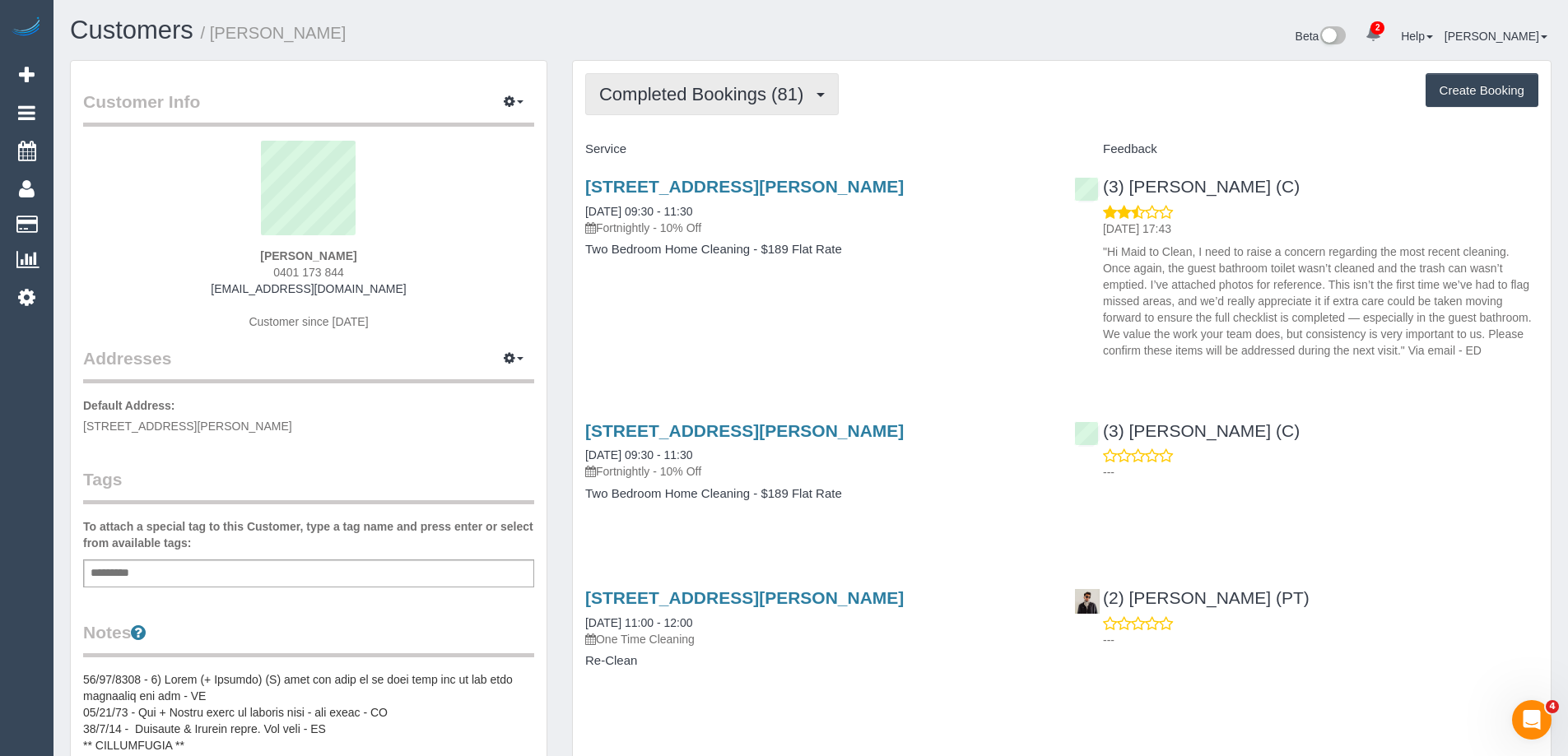
click at [631, 109] on button "Completed Bookings (81)" at bounding box center [711, 95] width 253 height 42
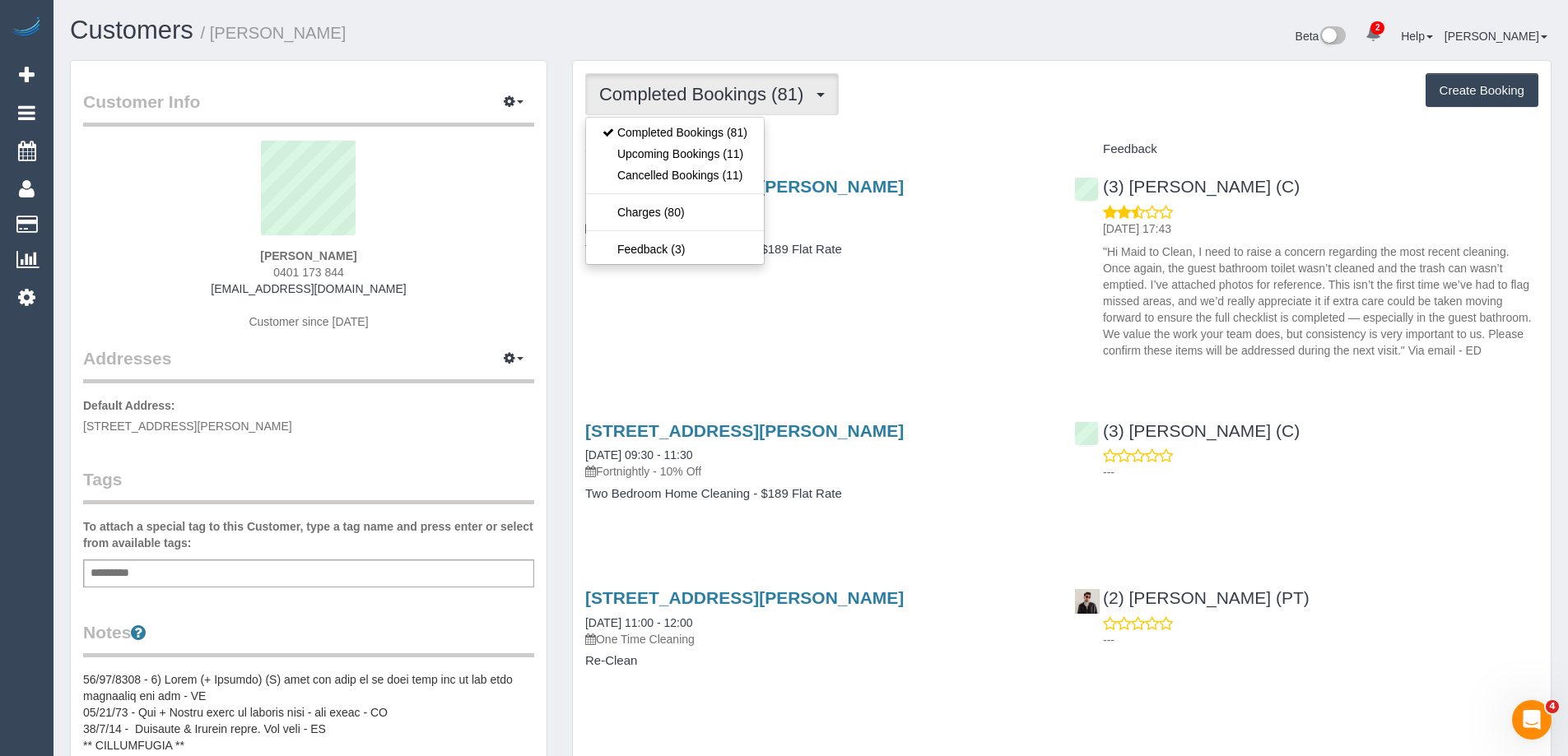
drag, startPoint x: 1028, startPoint y: 120, endPoint x: 1018, endPoint y: 120, distance: 10.0
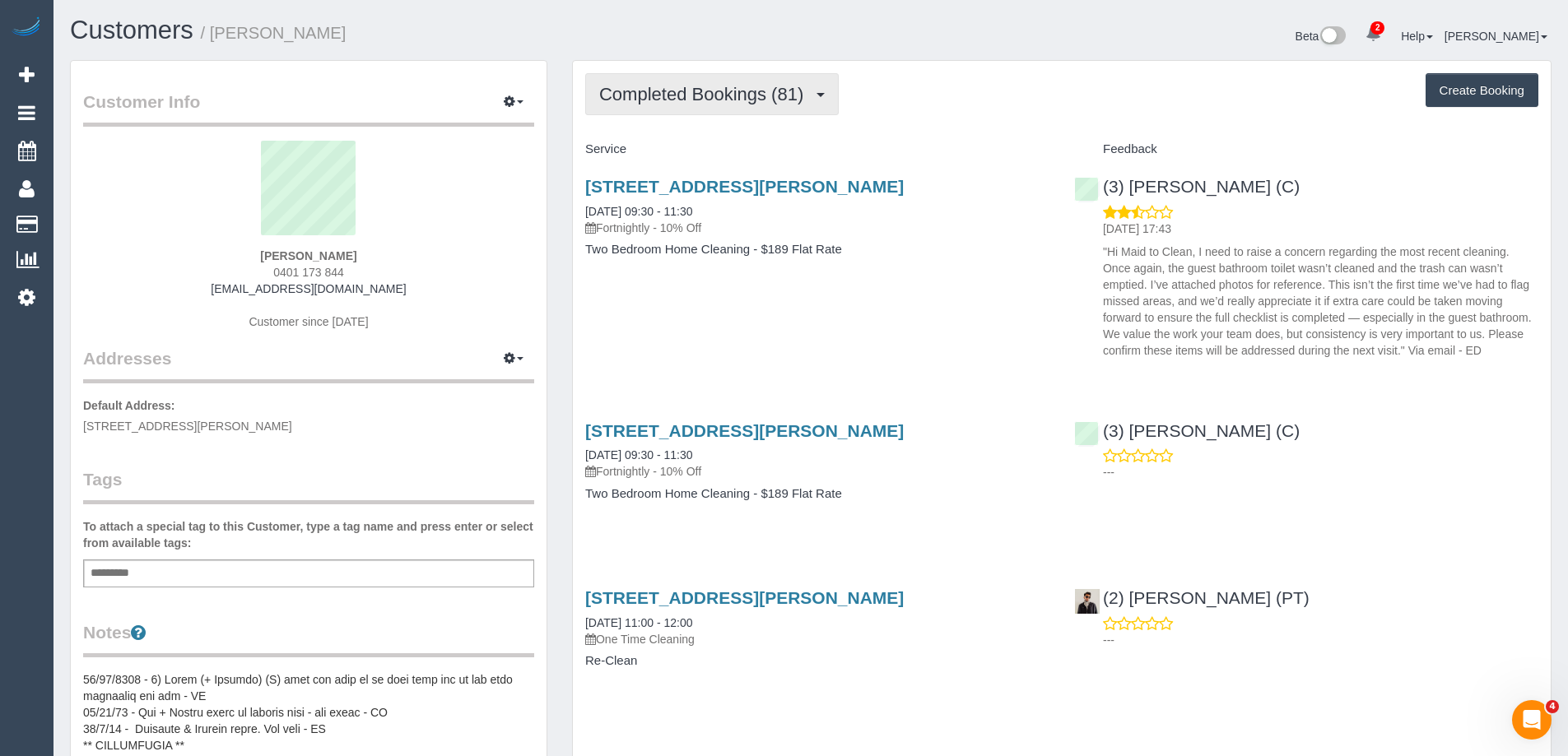
click at [704, 99] on span "Completed Bookings (81)" at bounding box center [705, 94] width 213 height 20
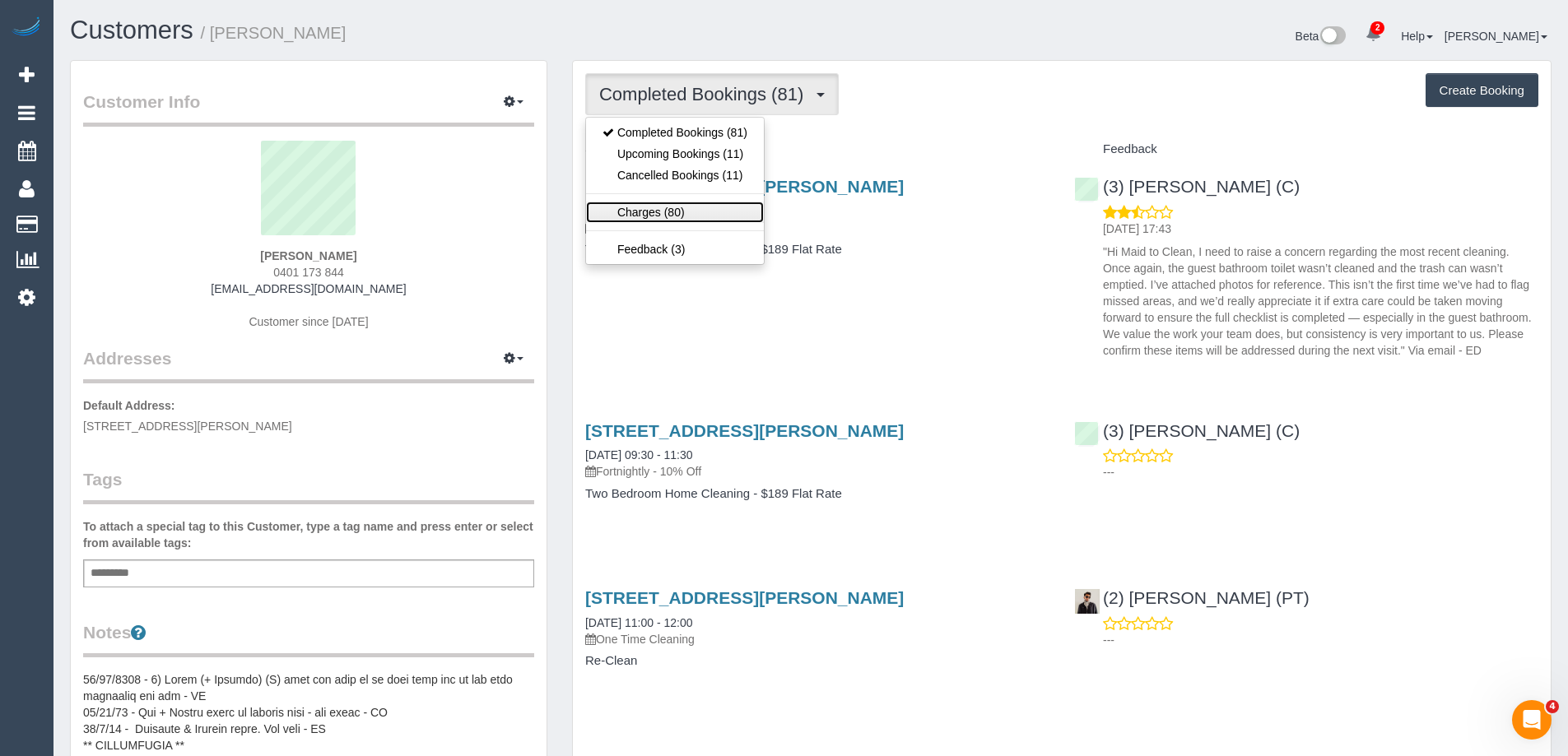
click at [674, 206] on link "Charges (80)" at bounding box center [674, 212] width 178 height 21
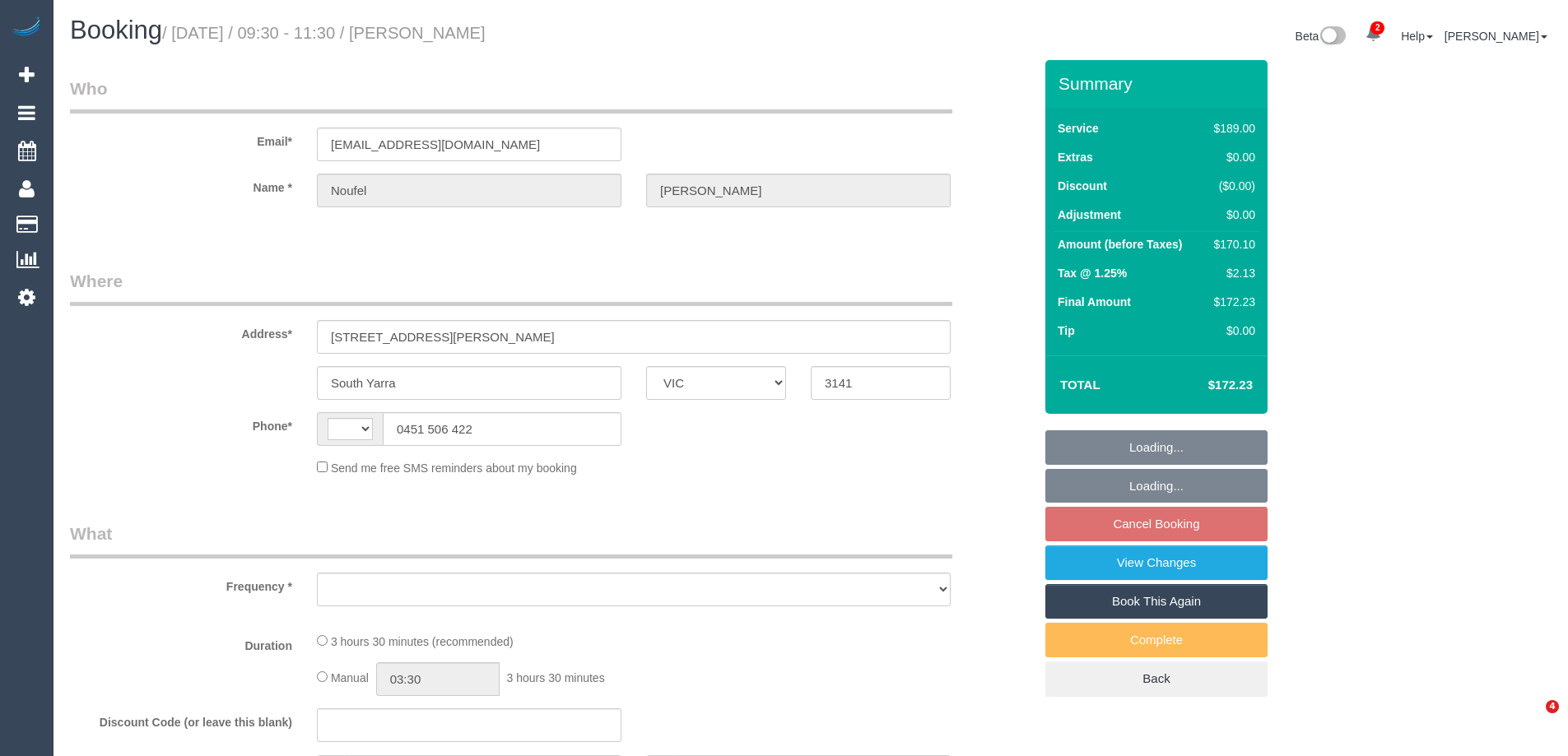
select select "VIC"
select select "object:299"
select select "string:stripe-pm_1KER6j2GScqysDRV312GU8GU"
select select "number:28"
select select "number:14"
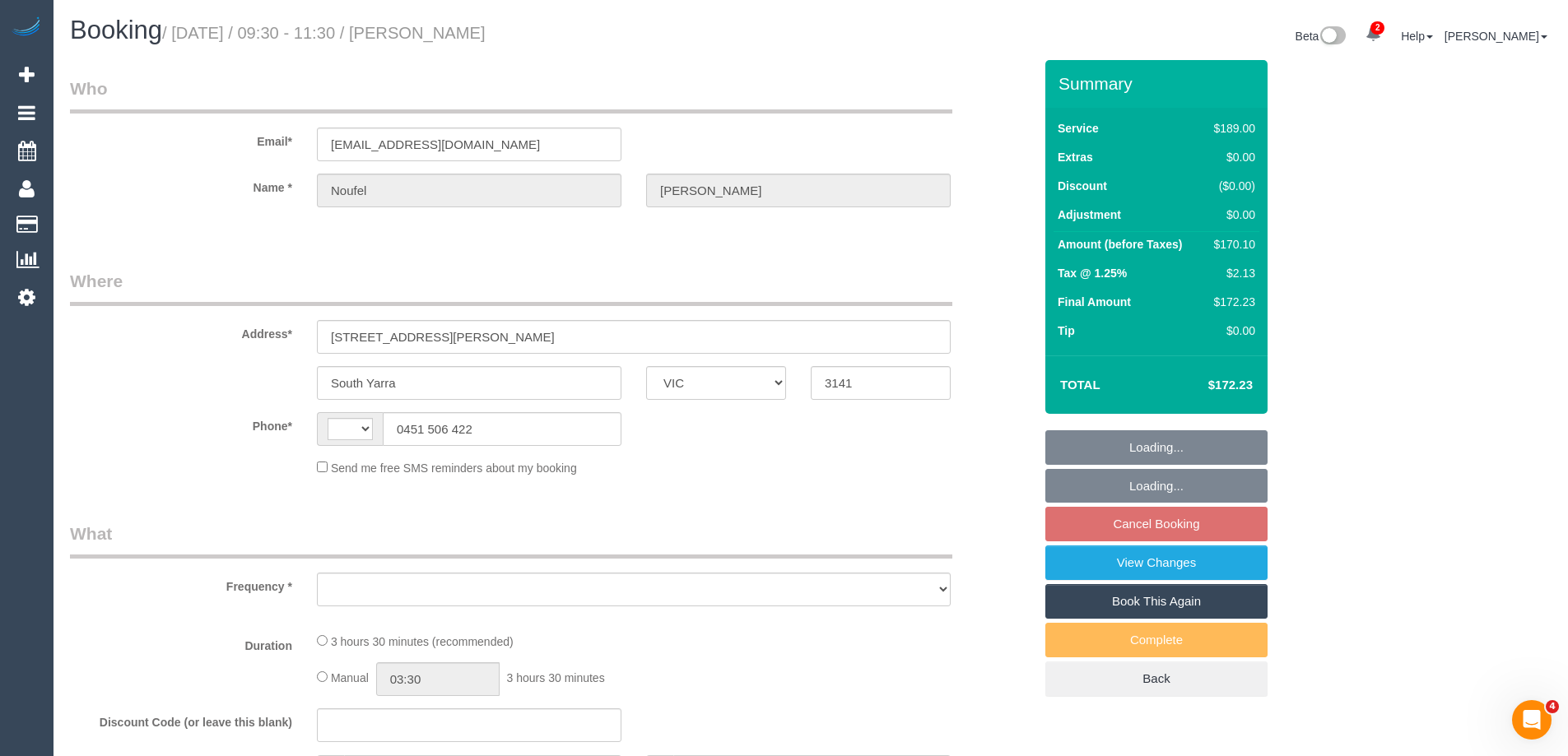
select select "number:18"
select select "number:22"
select select "number:26"
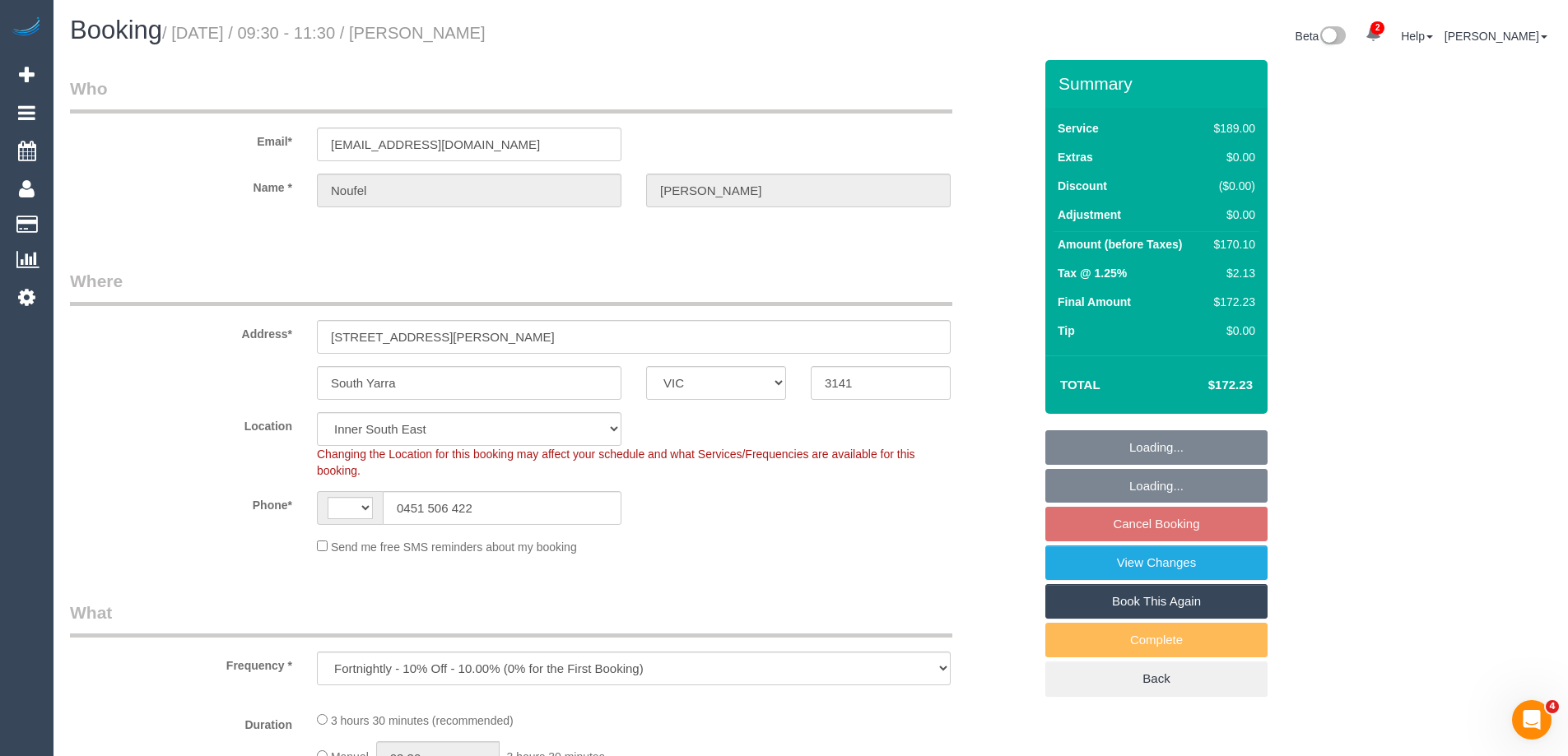
select select "string:AU"
select select "object:1378"
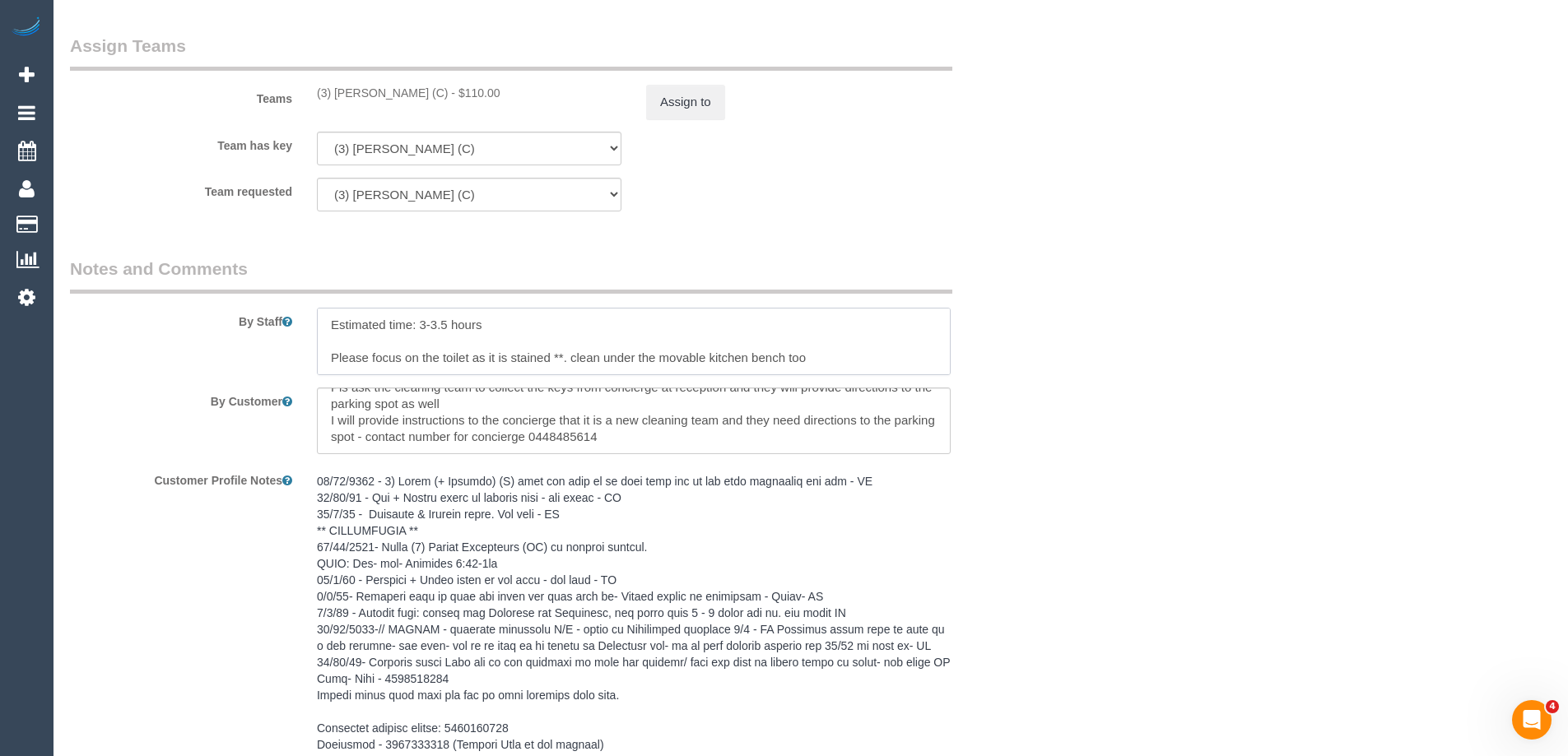
scroll to position [114, 0]
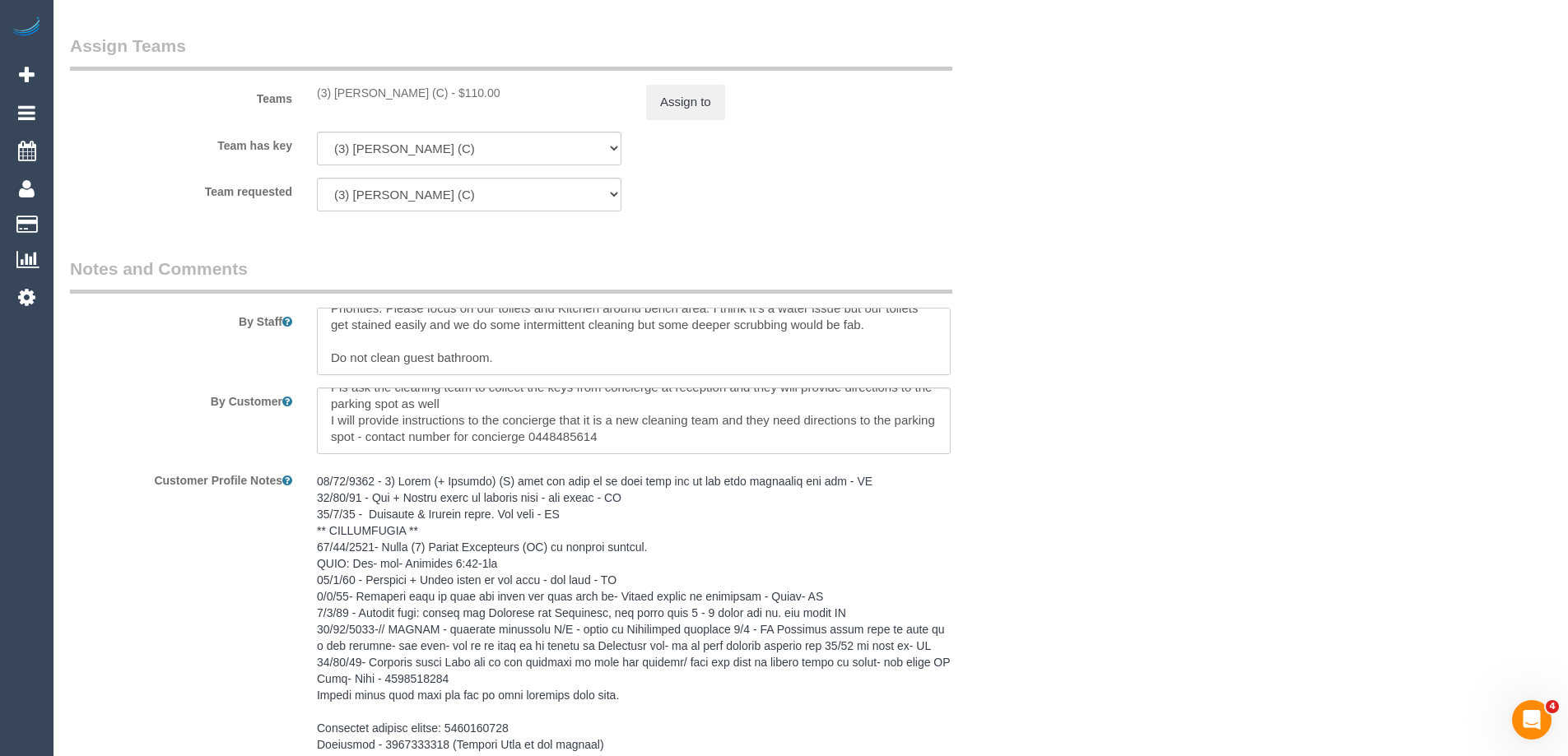
click at [650, 340] on textarea at bounding box center [633, 341] width 634 height 67
click at [502, 351] on textarea at bounding box center [633, 341] width 634 height 67
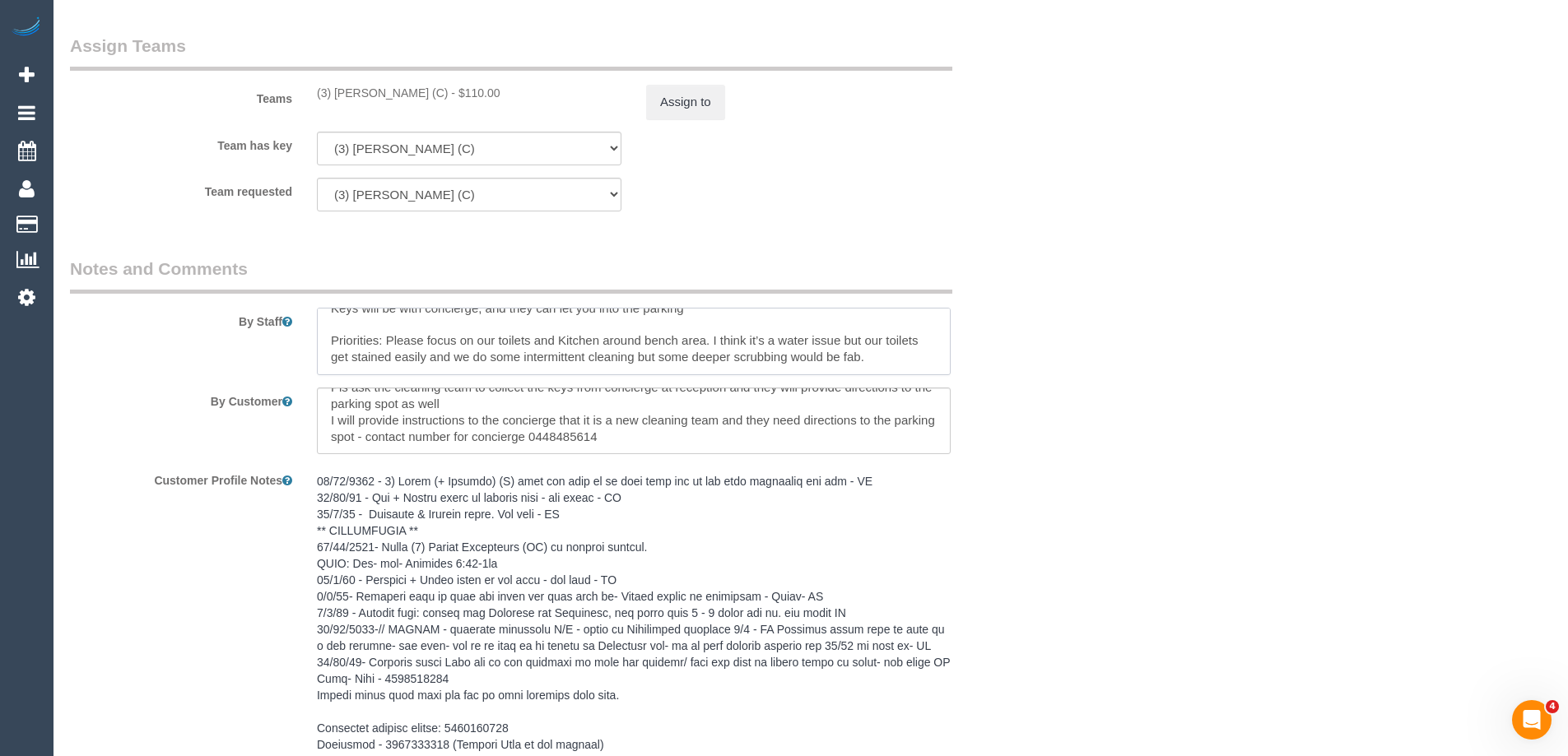
scroll to position [0, 0]
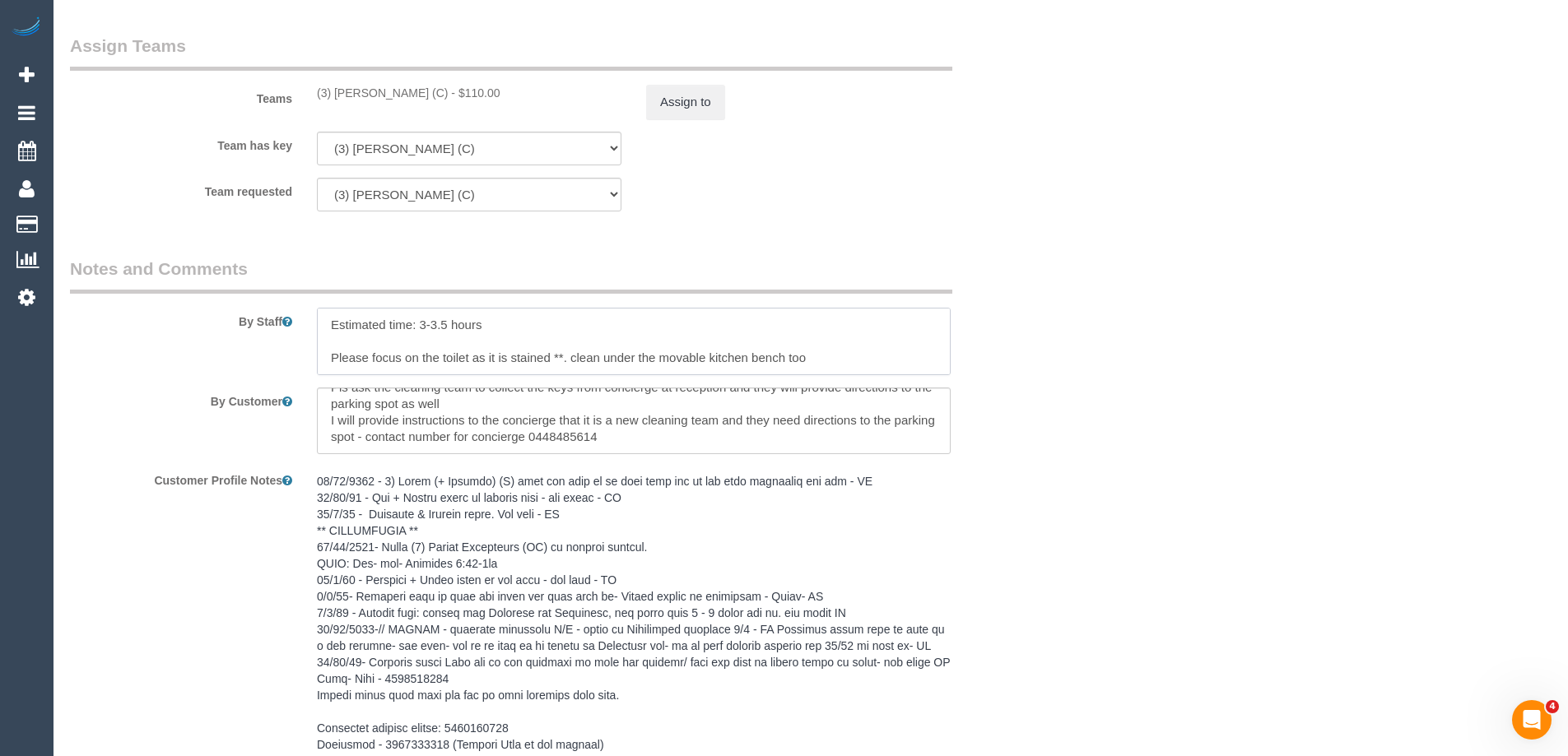
click at [534, 339] on textarea at bounding box center [633, 341] width 634 height 67
paste textarea "Please ensure the full flat-rate checklist is completed. Please ensure to clean…"
type textarea "Estimated time: 3-3.5 hours Please ensure the full flat-rate checklist is compl…"
click at [696, 335] on textarea at bounding box center [633, 341] width 634 height 67
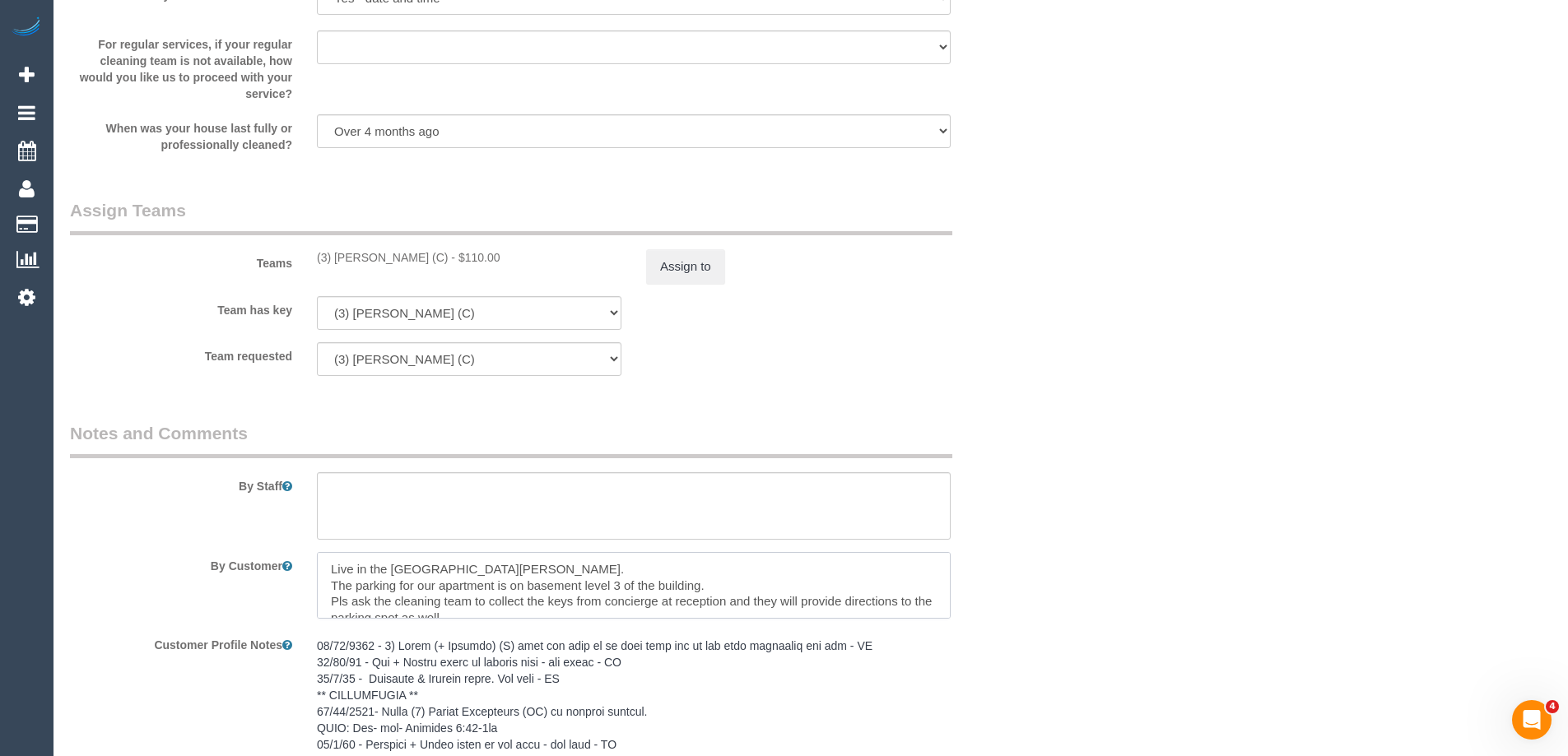
scroll to position [33, 0]
click at [604, 462] on div "By Staff" at bounding box center [551, 480] width 987 height 119
click at [587, 498] on textarea at bounding box center [633, 505] width 634 height 67
paste textarea "Estimated time: 3-3.5 hours Please ensure the full flat-rate checklist is compl…"
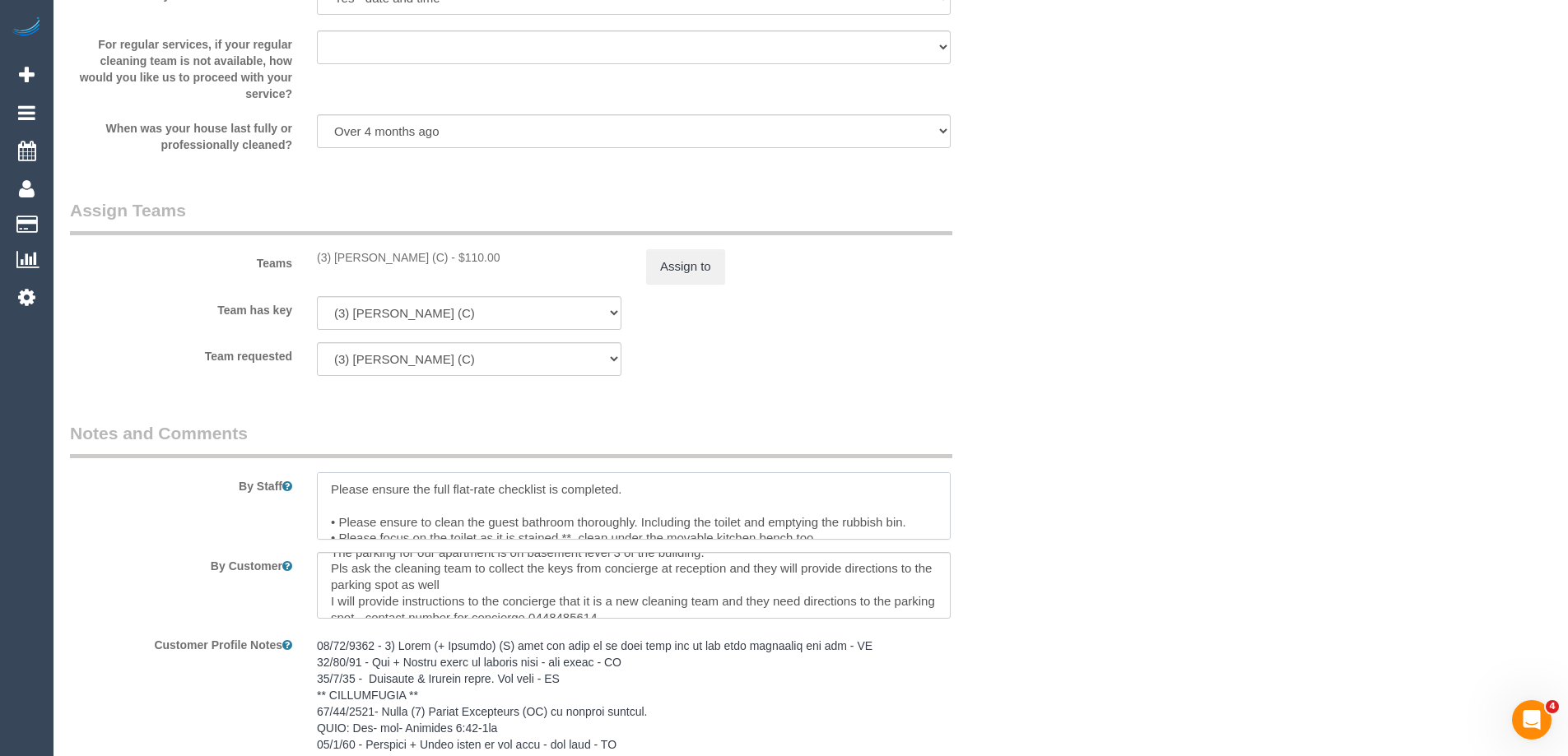
click at [917, 519] on textarea at bounding box center [633, 505] width 634 height 67
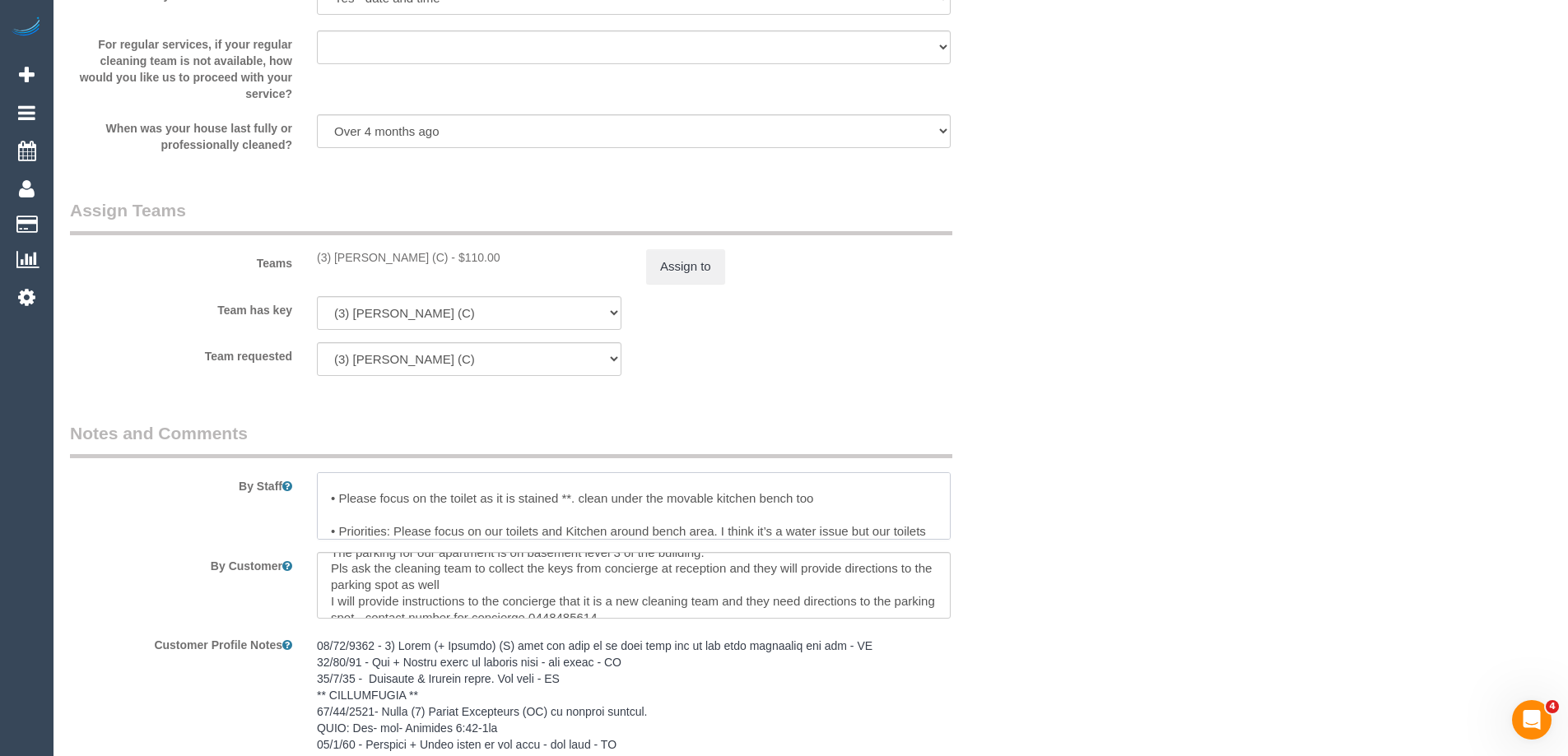
scroll to position [105, 0]
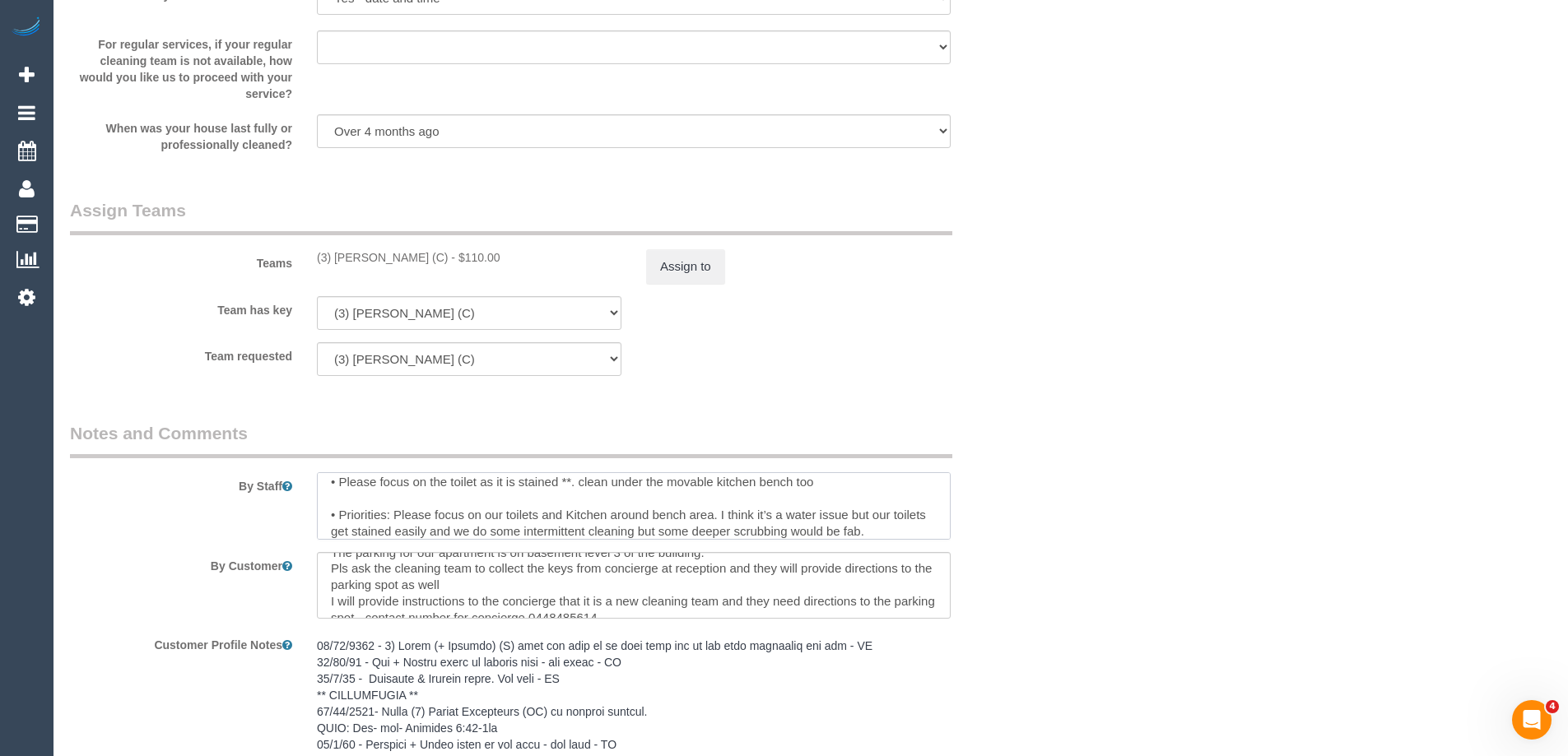
click at [344, 513] on textarea at bounding box center [633, 505] width 634 height 67
click at [519, 504] on textarea at bounding box center [633, 505] width 634 height 67
click at [518, 510] on textarea at bounding box center [633, 505] width 634 height 67
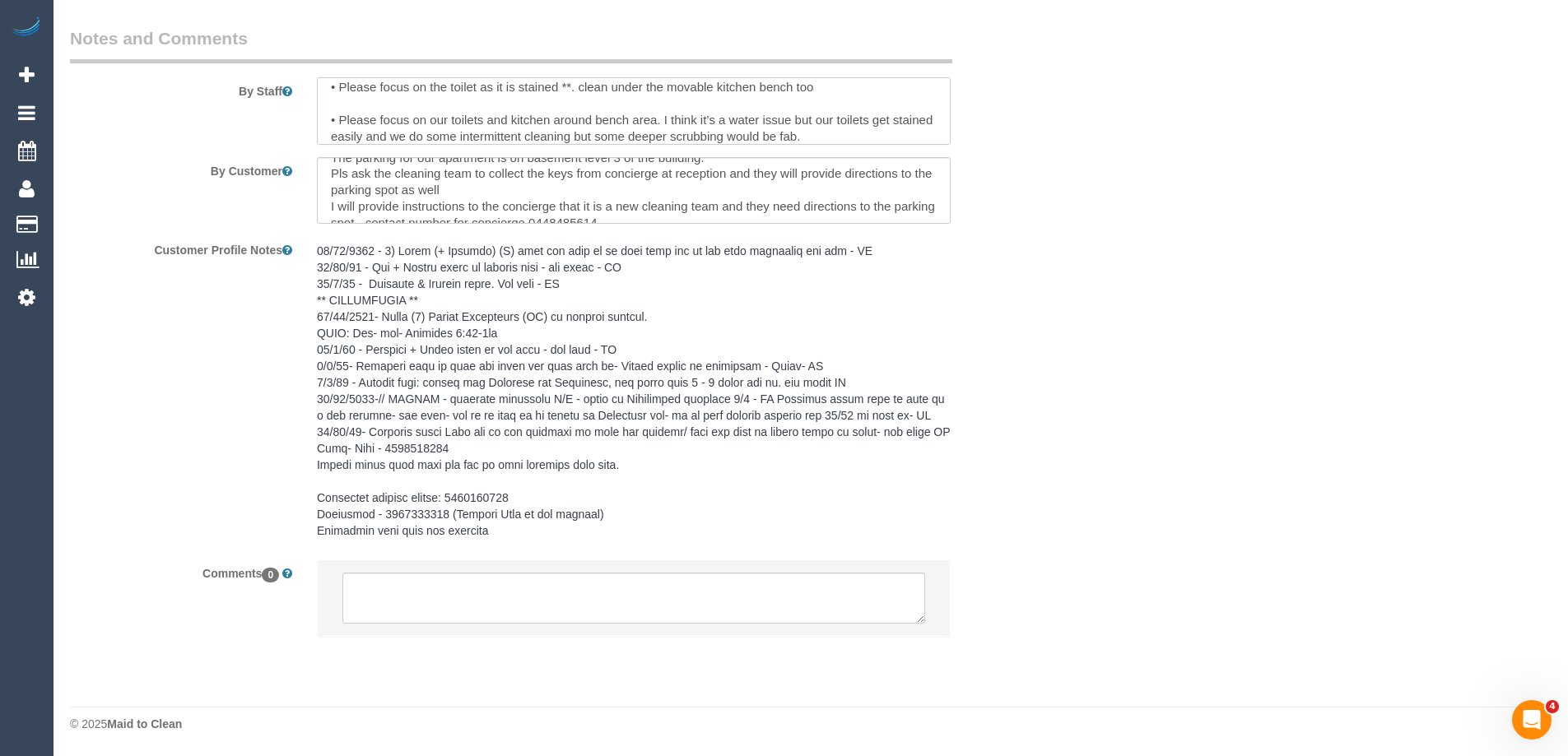
scroll to position [2387, 0]
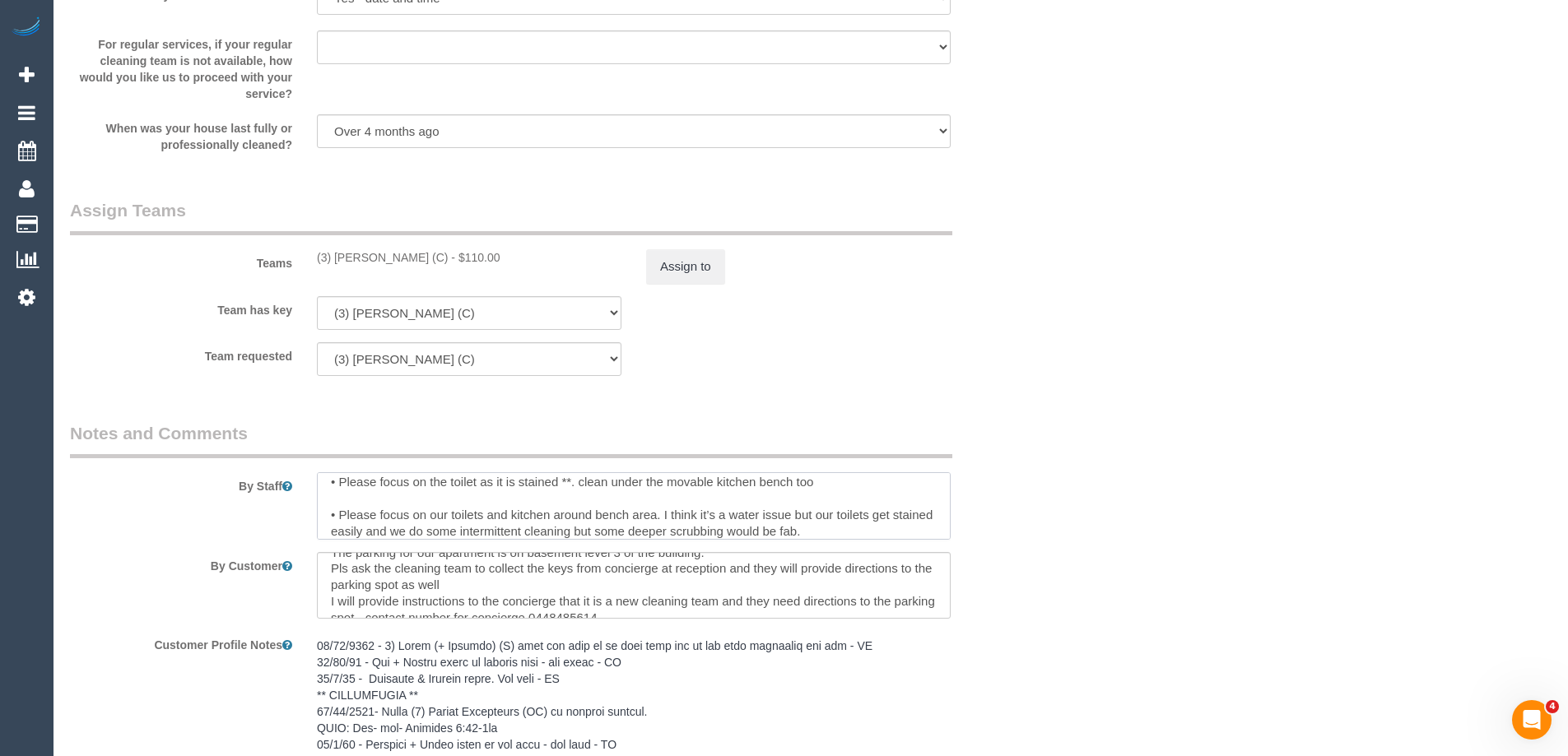
click at [571, 480] on textarea at bounding box center [633, 505] width 634 height 67
click at [482, 512] on textarea at bounding box center [633, 505] width 634 height 67
click at [622, 520] on textarea at bounding box center [633, 505] width 634 height 67
click at [726, 512] on textarea at bounding box center [633, 505] width 634 height 67
click at [761, 485] on textarea at bounding box center [633, 505] width 634 height 67
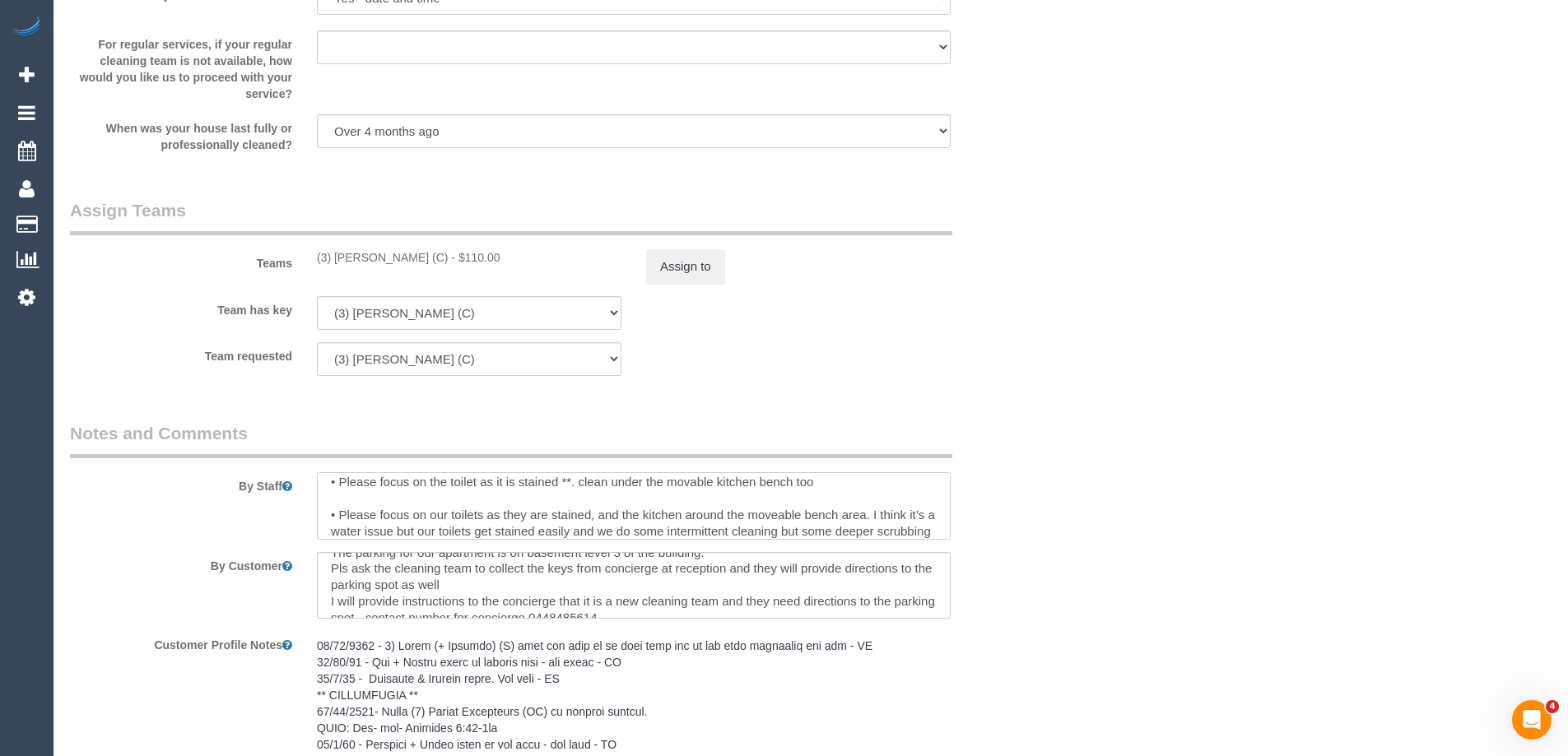
click at [761, 485] on textarea at bounding box center [633, 505] width 634 height 67
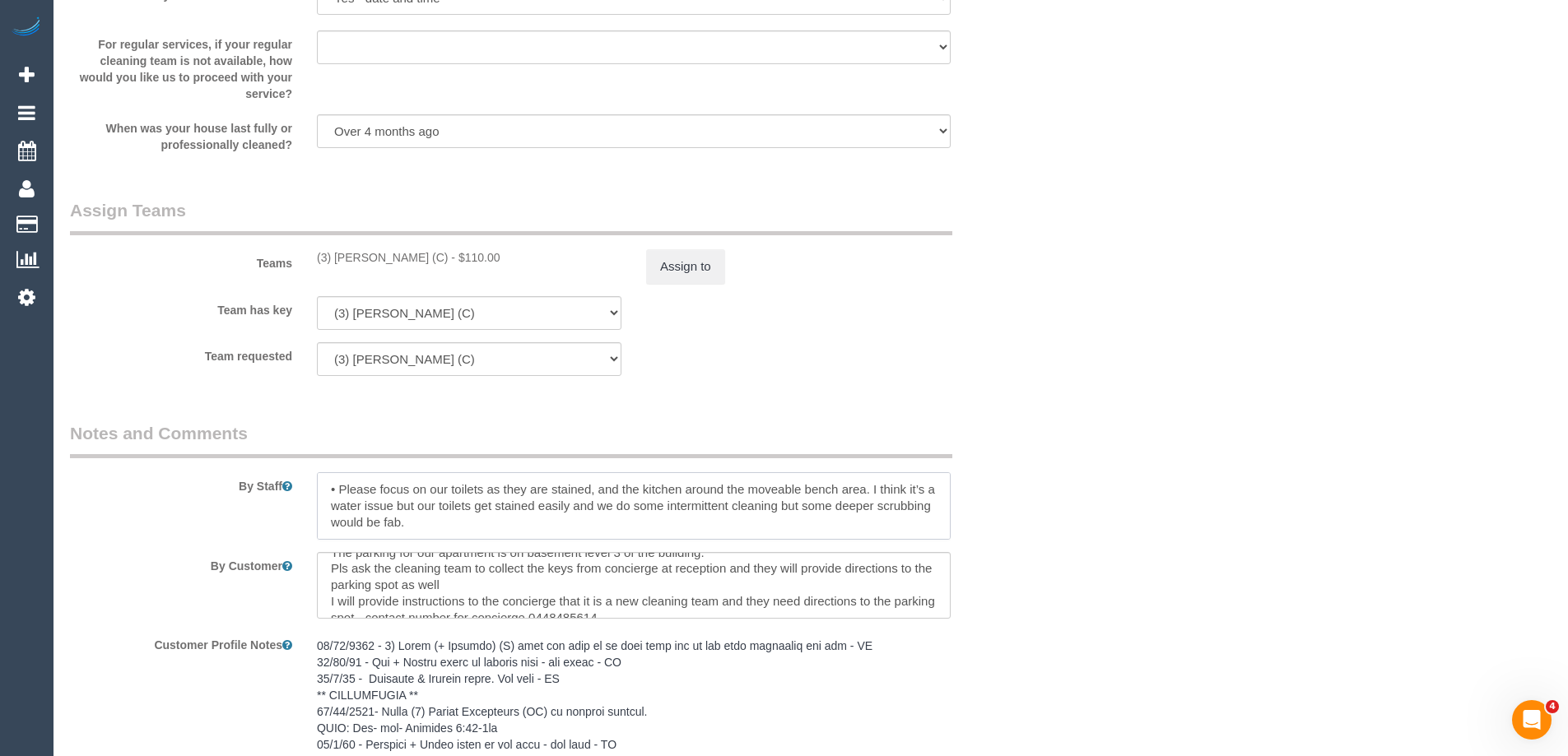
click at [841, 507] on textarea at bounding box center [633, 505] width 634 height 67
click at [871, 505] on textarea at bounding box center [633, 505] width 634 height 67
click at [901, 504] on textarea at bounding box center [633, 505] width 634 height 67
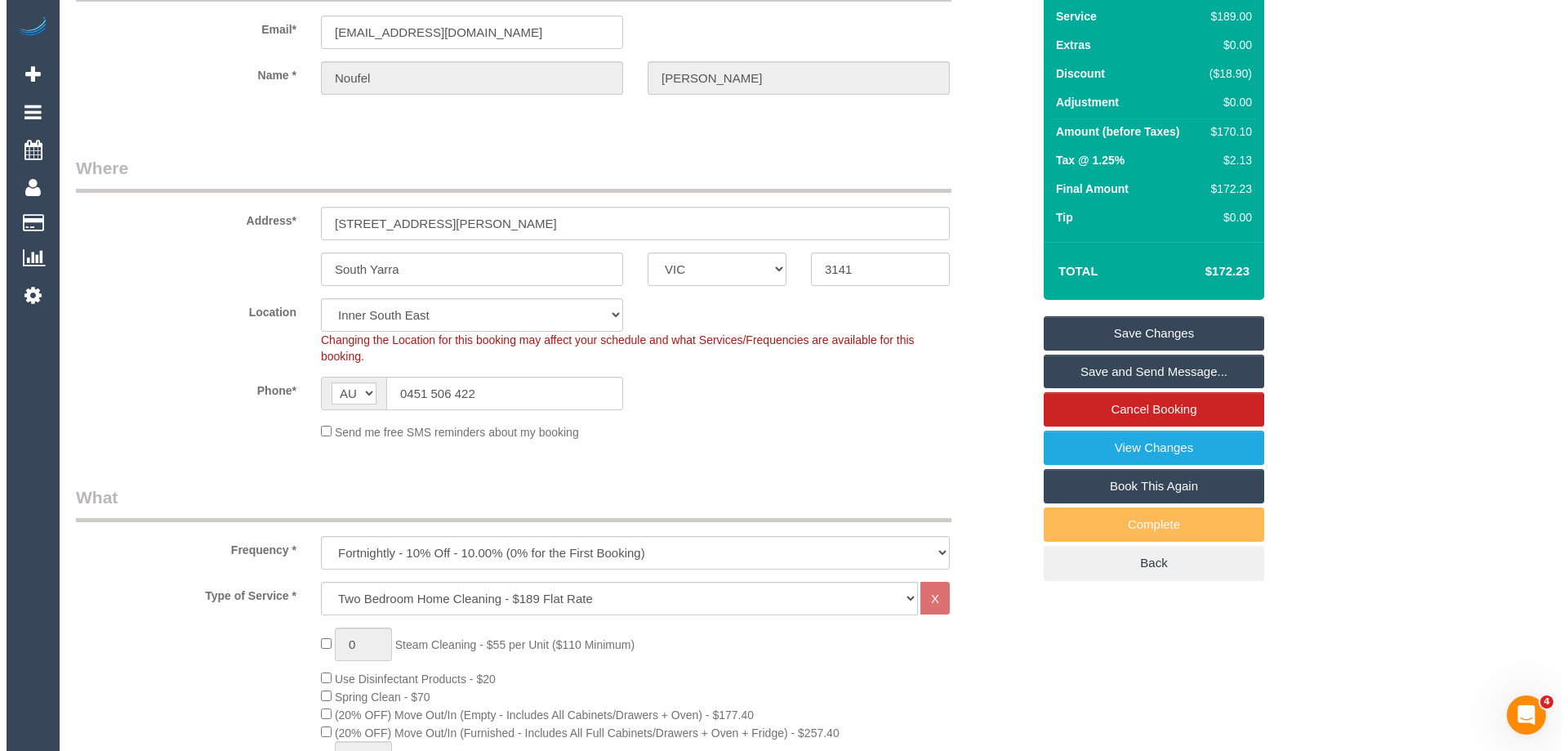
scroll to position [0, 0]
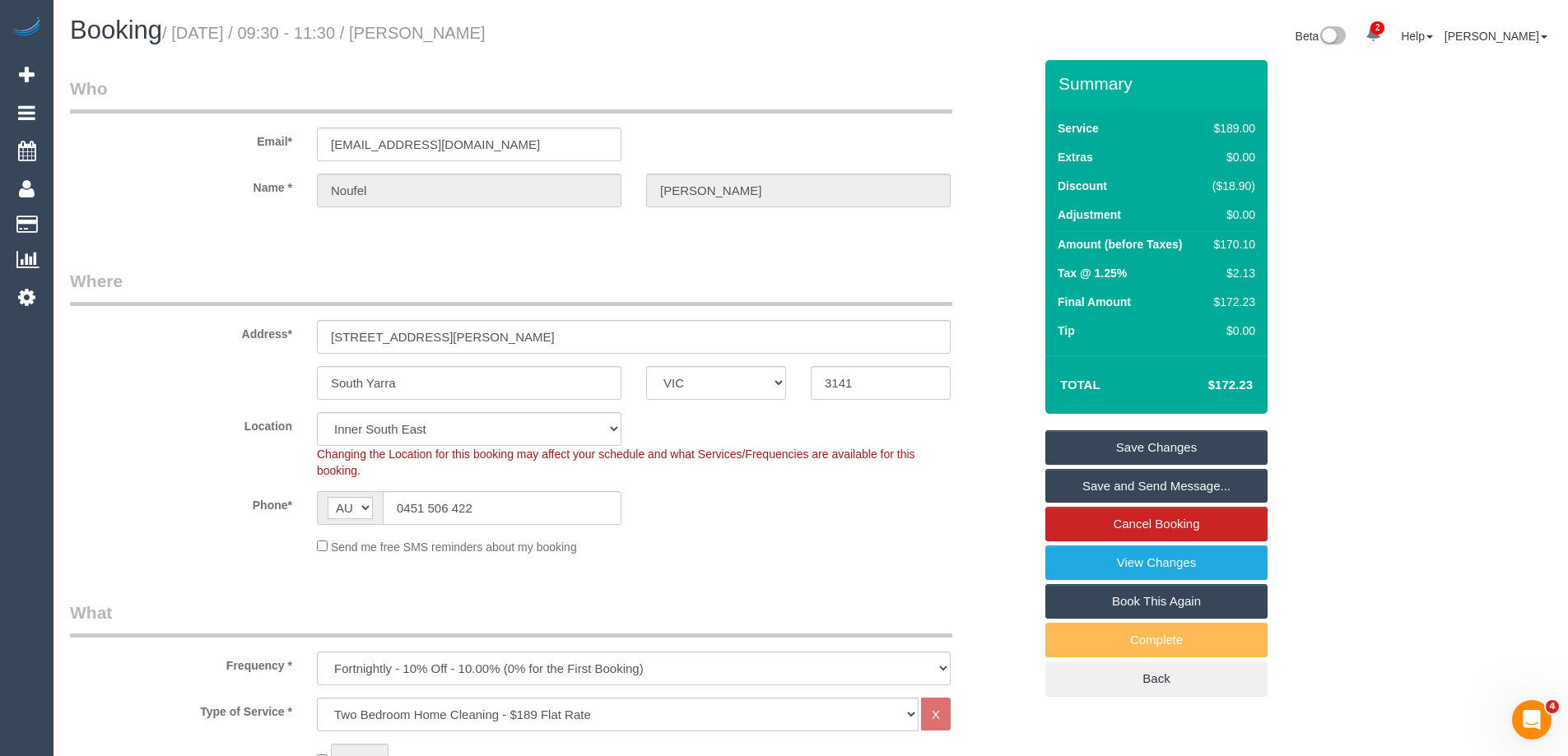
type textarea "Estimated time: 3-3.5 hours Please ensure the full flat-rate checklist is compl…"
click at [1124, 451] on link "Save Changes" at bounding box center [1157, 448] width 223 height 35
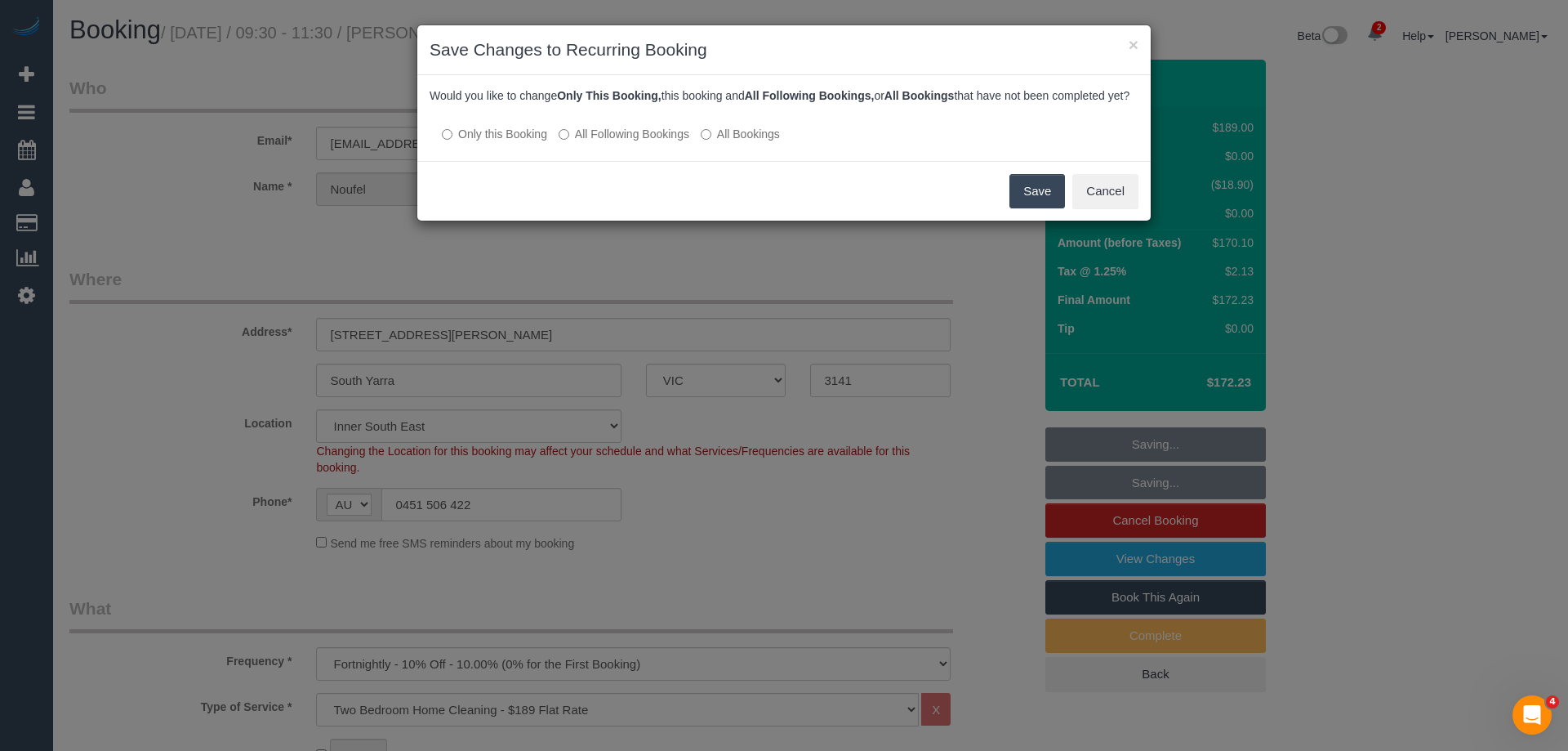
click at [656, 143] on label "All Following Bookings" at bounding box center [624, 134] width 131 height 16
click at [1037, 204] on button "Save" at bounding box center [1037, 192] width 56 height 35
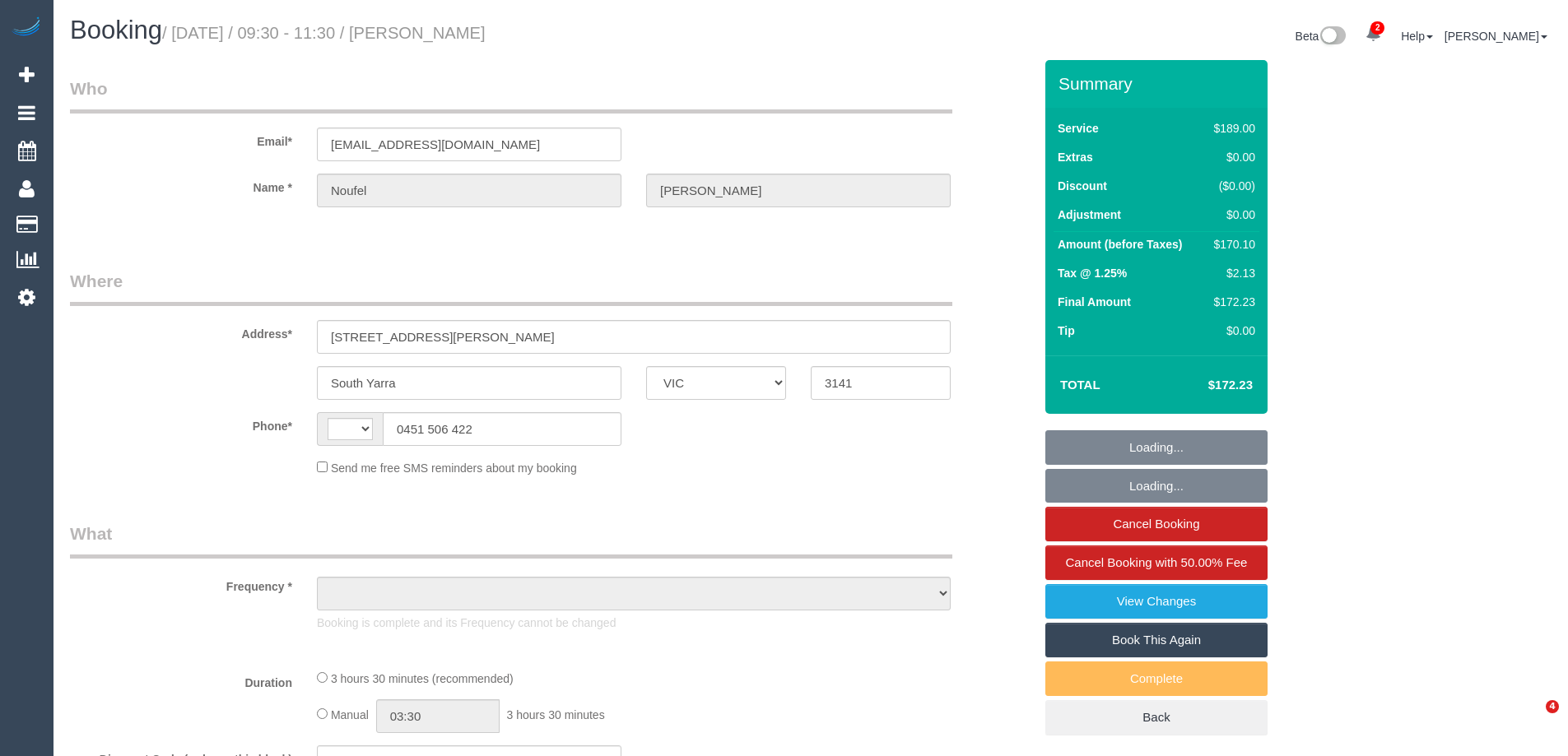
select select "VIC"
select select "string:AU"
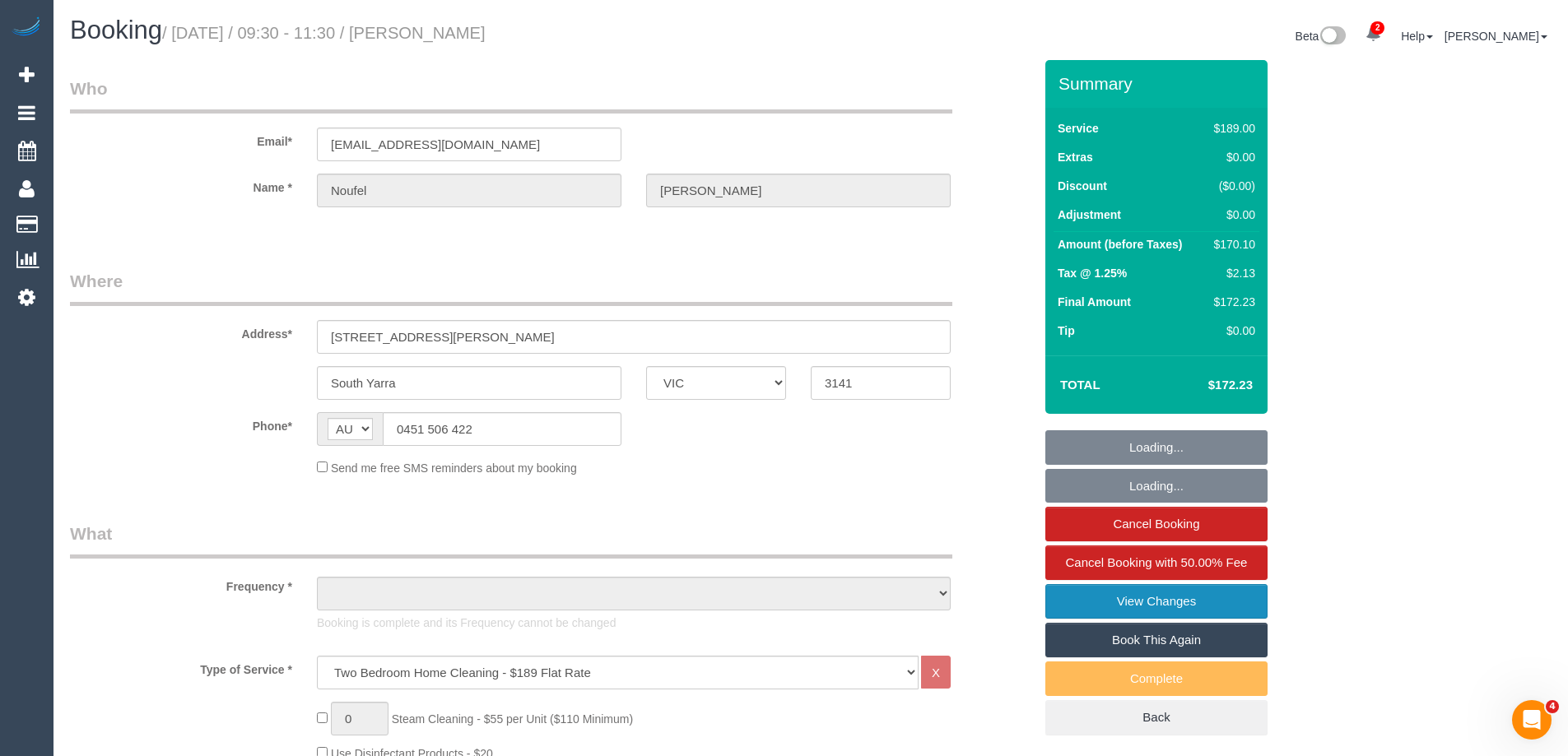
select select "object:651"
select select "string:stripe-pm_1KER6j2GScqysDRV312GU8GU"
select select "number:28"
select select "number:14"
select select "number:18"
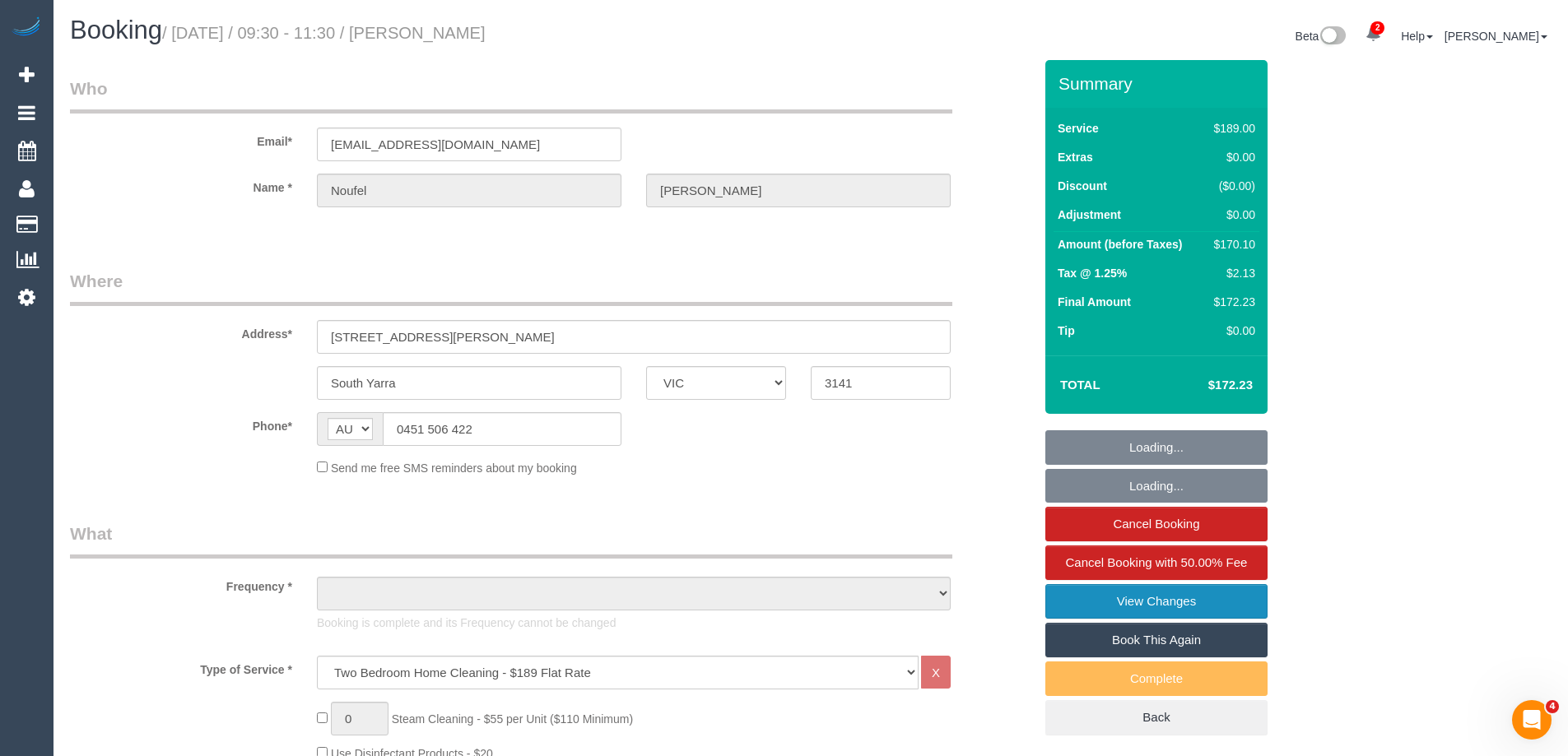
select select "number:22"
select select "number:26"
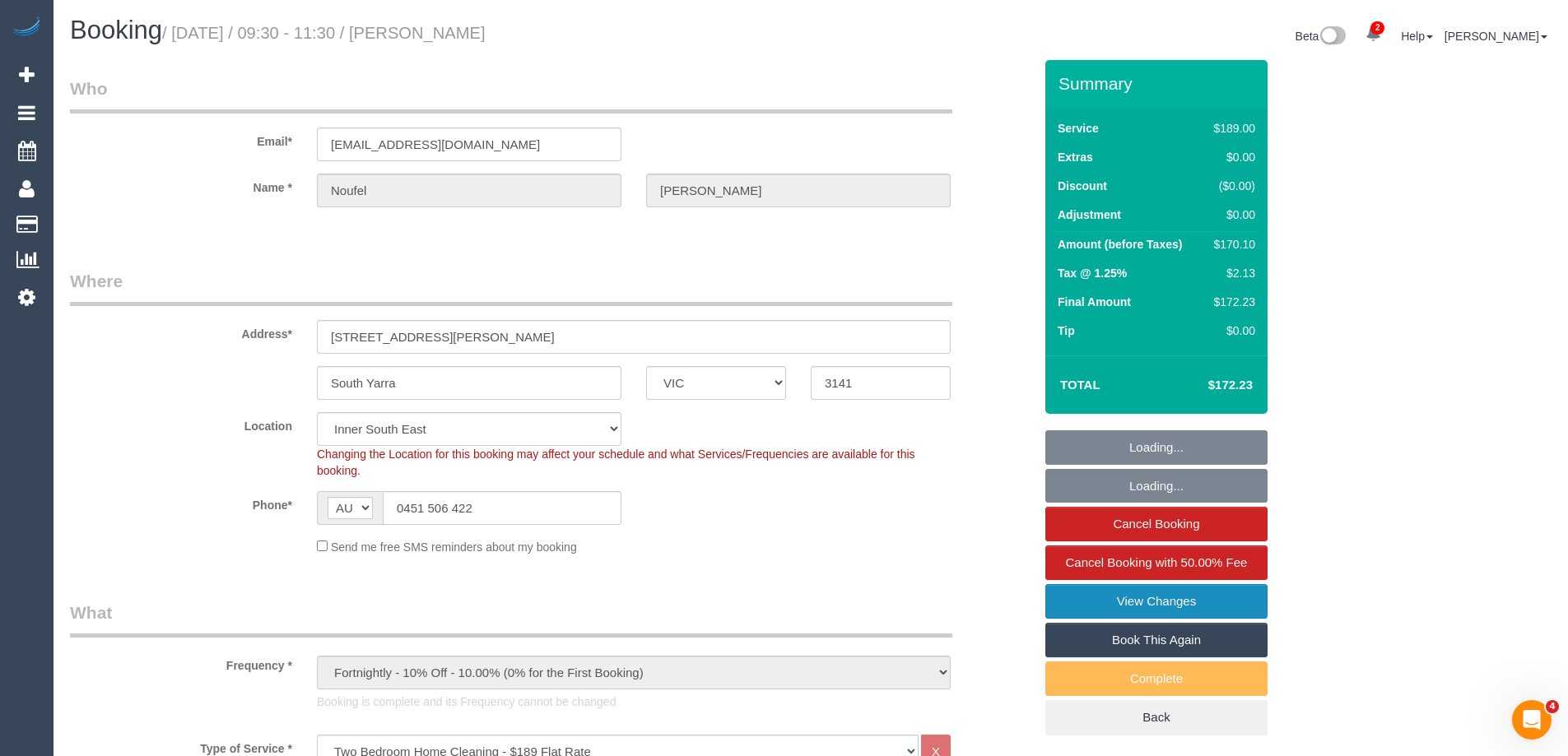
click at [1186, 602] on link "View Changes" at bounding box center [1157, 601] width 223 height 35
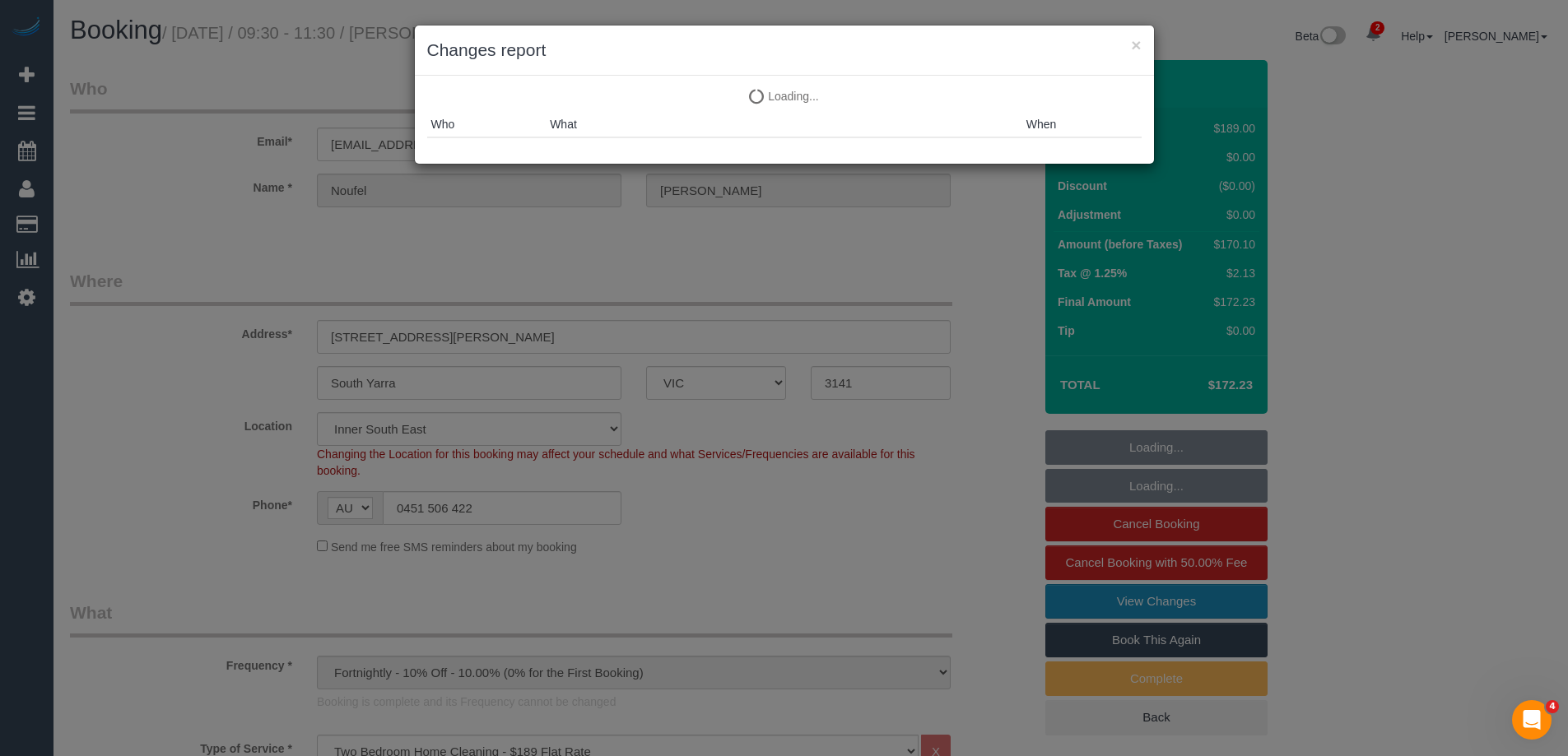
select select "object:1408"
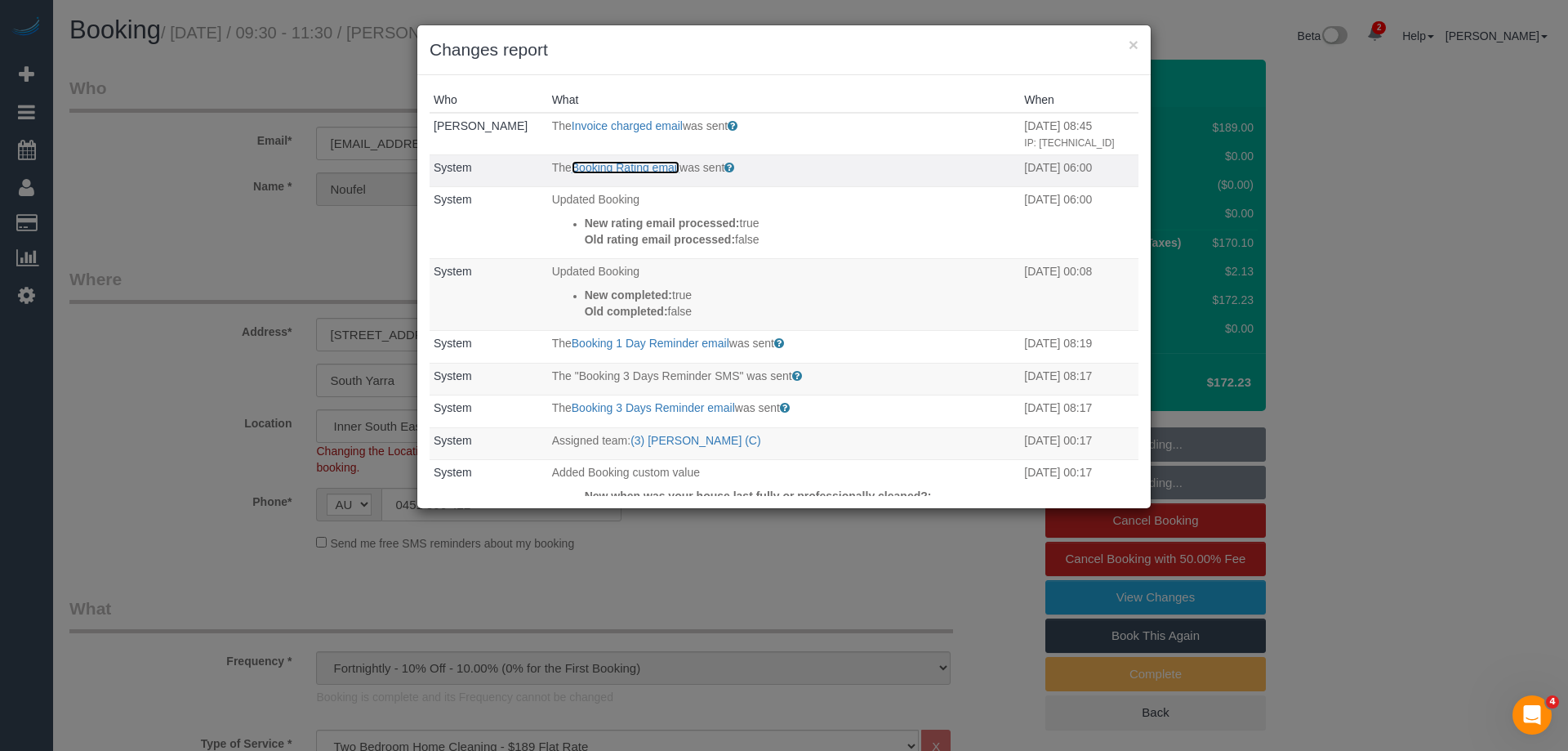
click at [650, 166] on link "Booking Rating email" at bounding box center [626, 167] width 108 height 13
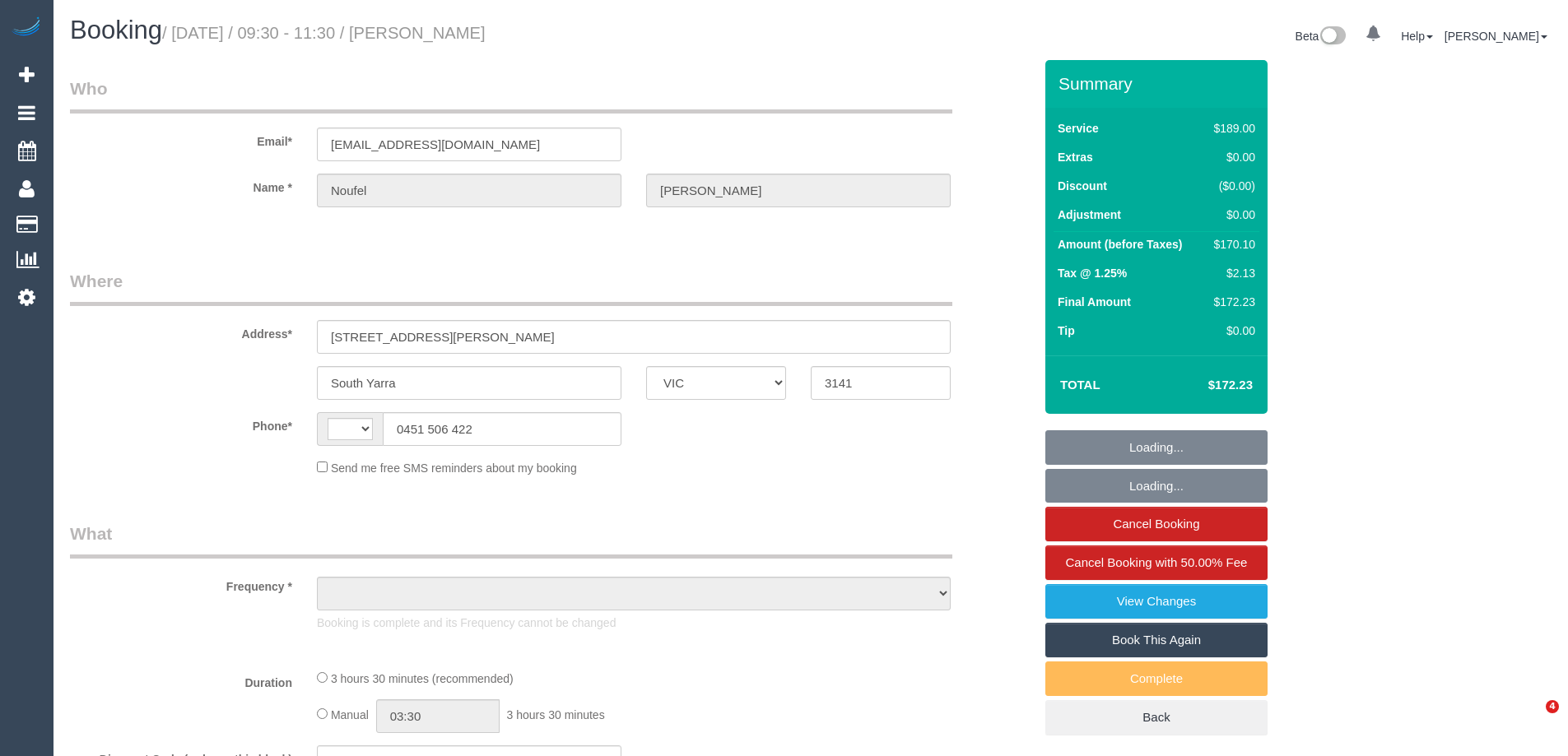
select select "VIC"
select select "string:AU"
select select "object:555"
select select "string:stripe-pm_1KER6j2GScqysDRV312GU8GU"
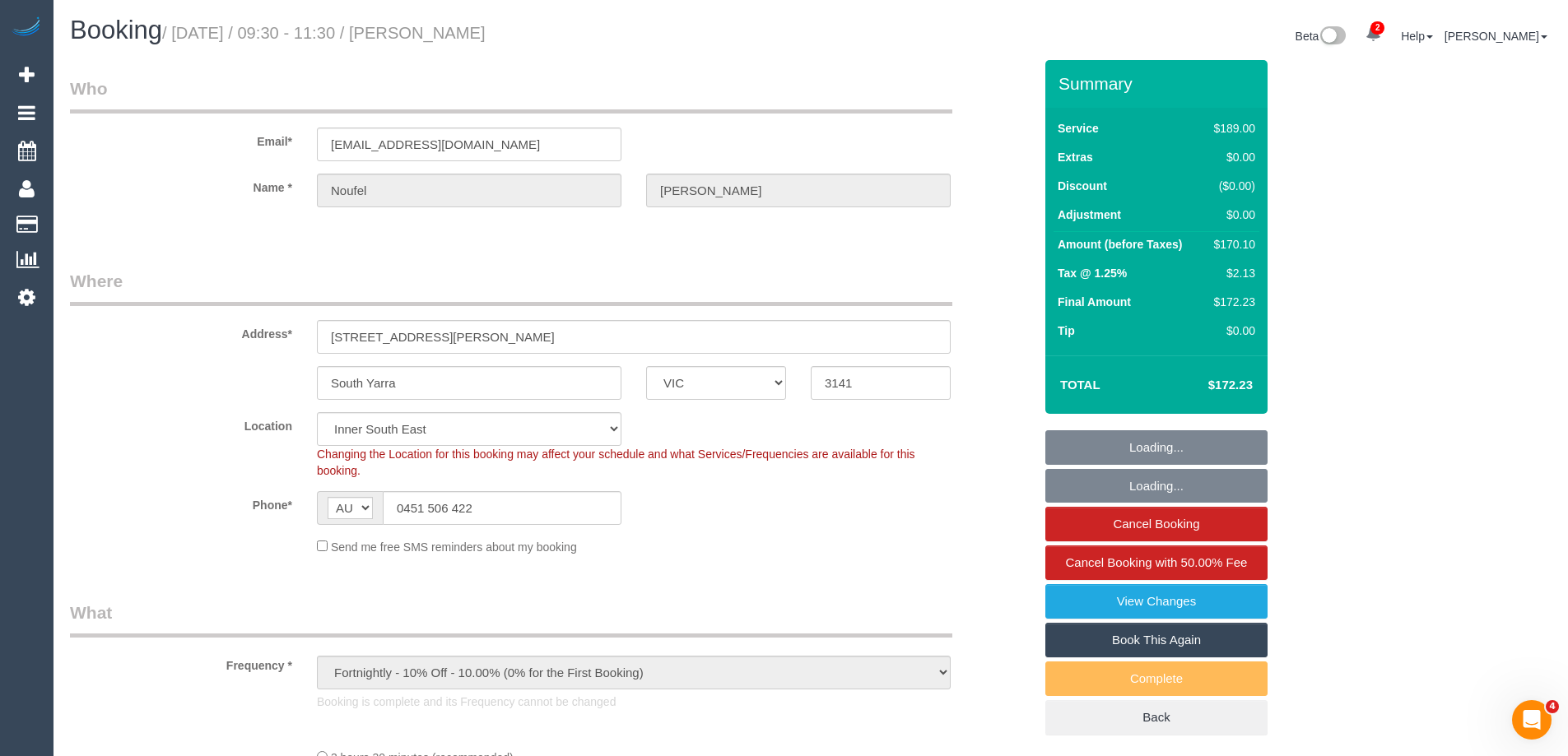
select select "object:1387"
select select "number:28"
select select "number:14"
select select "number:18"
select select "number:22"
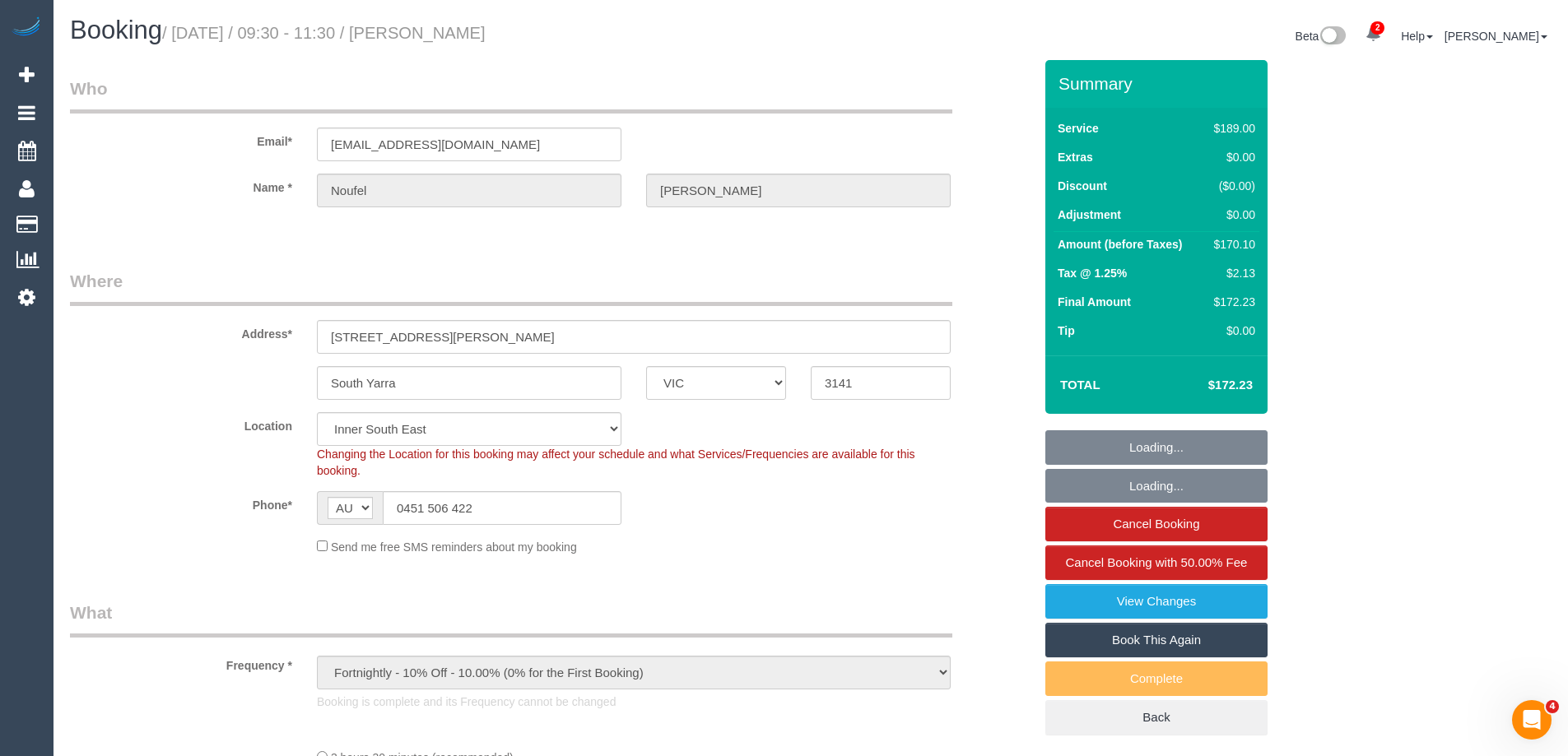
select select "number:26"
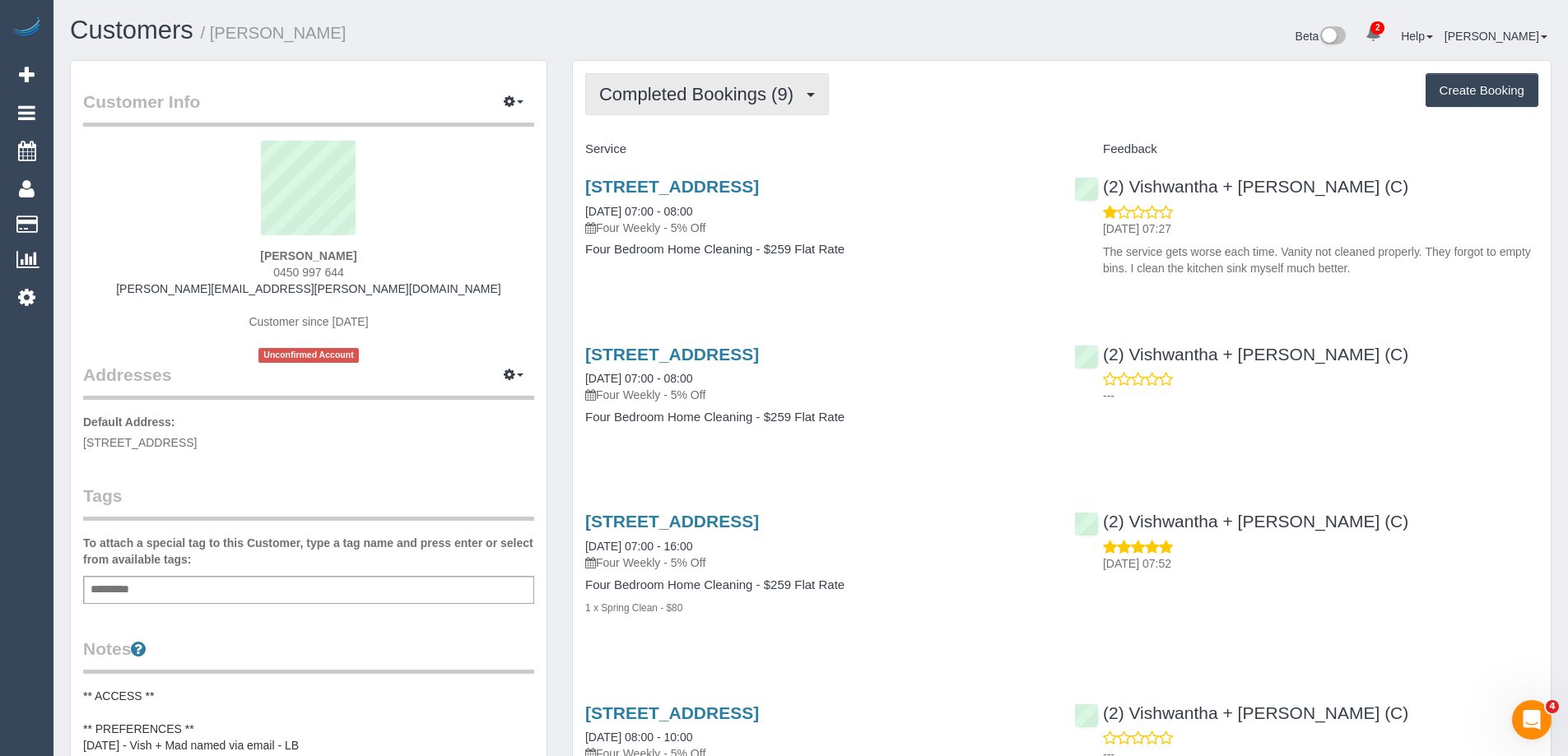
click at [697, 95] on span "Completed Bookings (9)" at bounding box center [700, 94] width 202 height 20
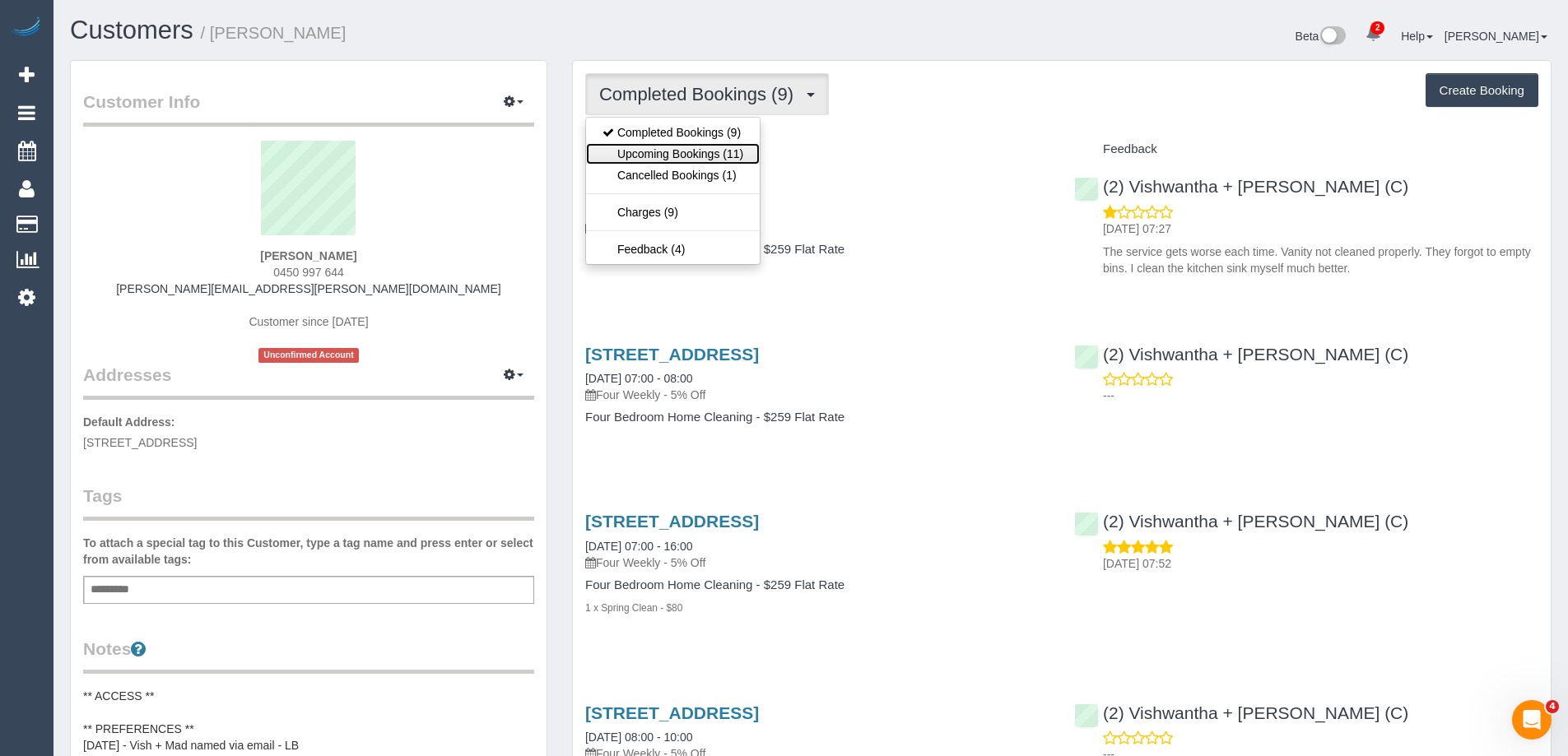
click at [698, 157] on link "Upcoming Bookings (11)" at bounding box center [673, 154] width 174 height 21
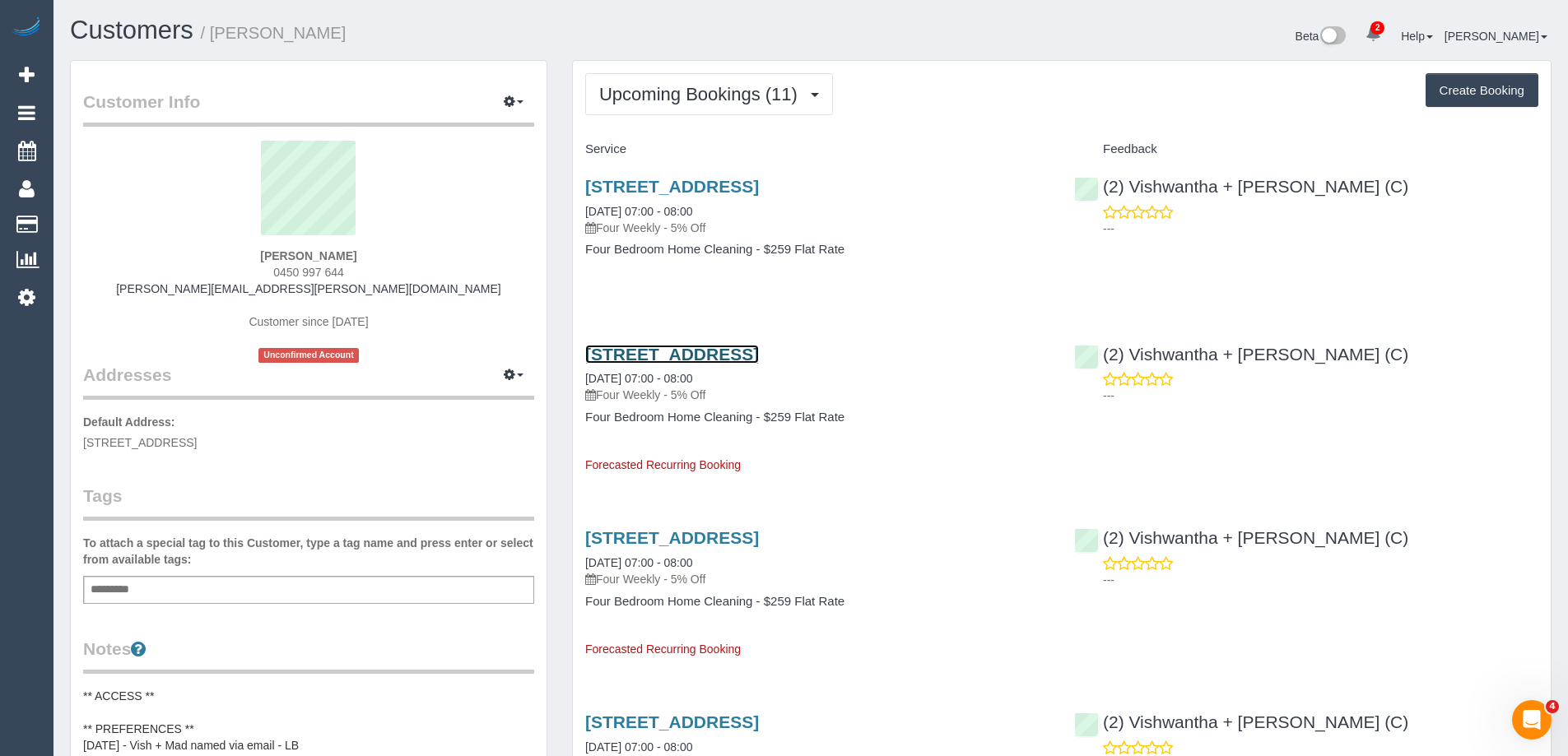
click at [681, 352] on link "[STREET_ADDRESS]" at bounding box center [672, 354] width 174 height 19
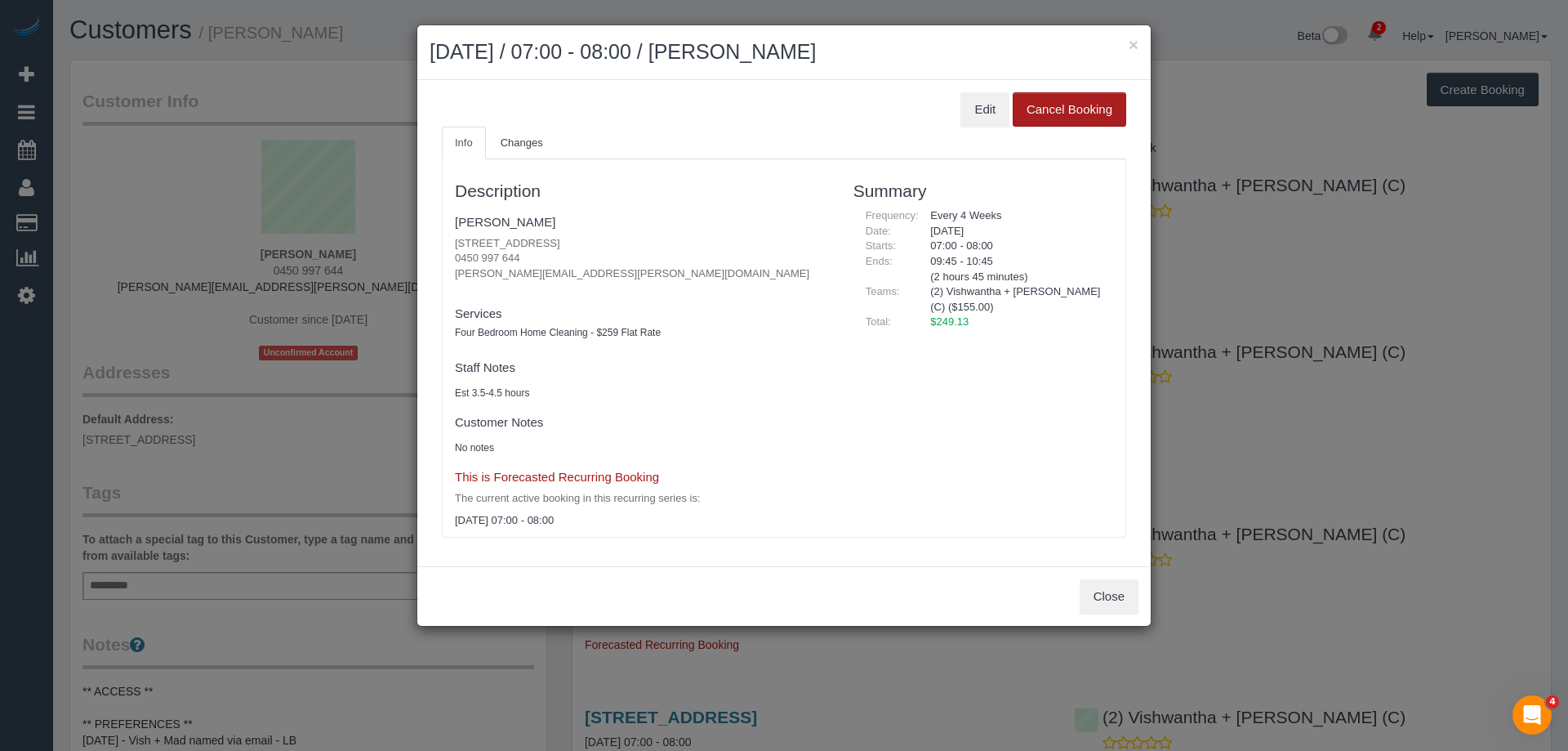
click at [1043, 113] on button "Cancel Booking" at bounding box center [1069, 110] width 113 height 35
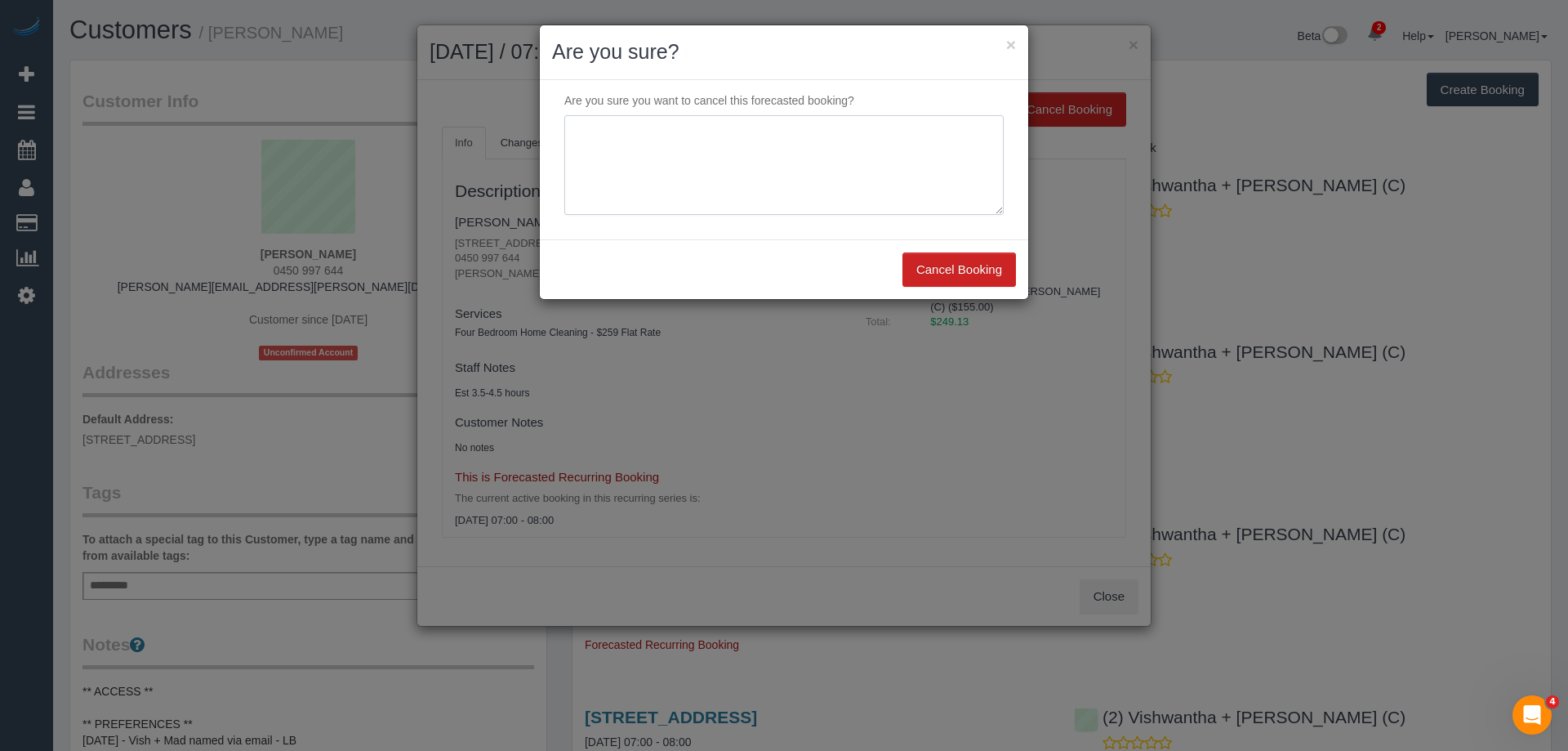
click at [731, 189] on textarea at bounding box center [784, 164] width 439 height 100
type textarea "w"
type textarea "Wanting to cancel ongoing and just book ad hoc. Via email - ED"
click at [946, 273] on button "Cancel Booking" at bounding box center [959, 270] width 113 height 35
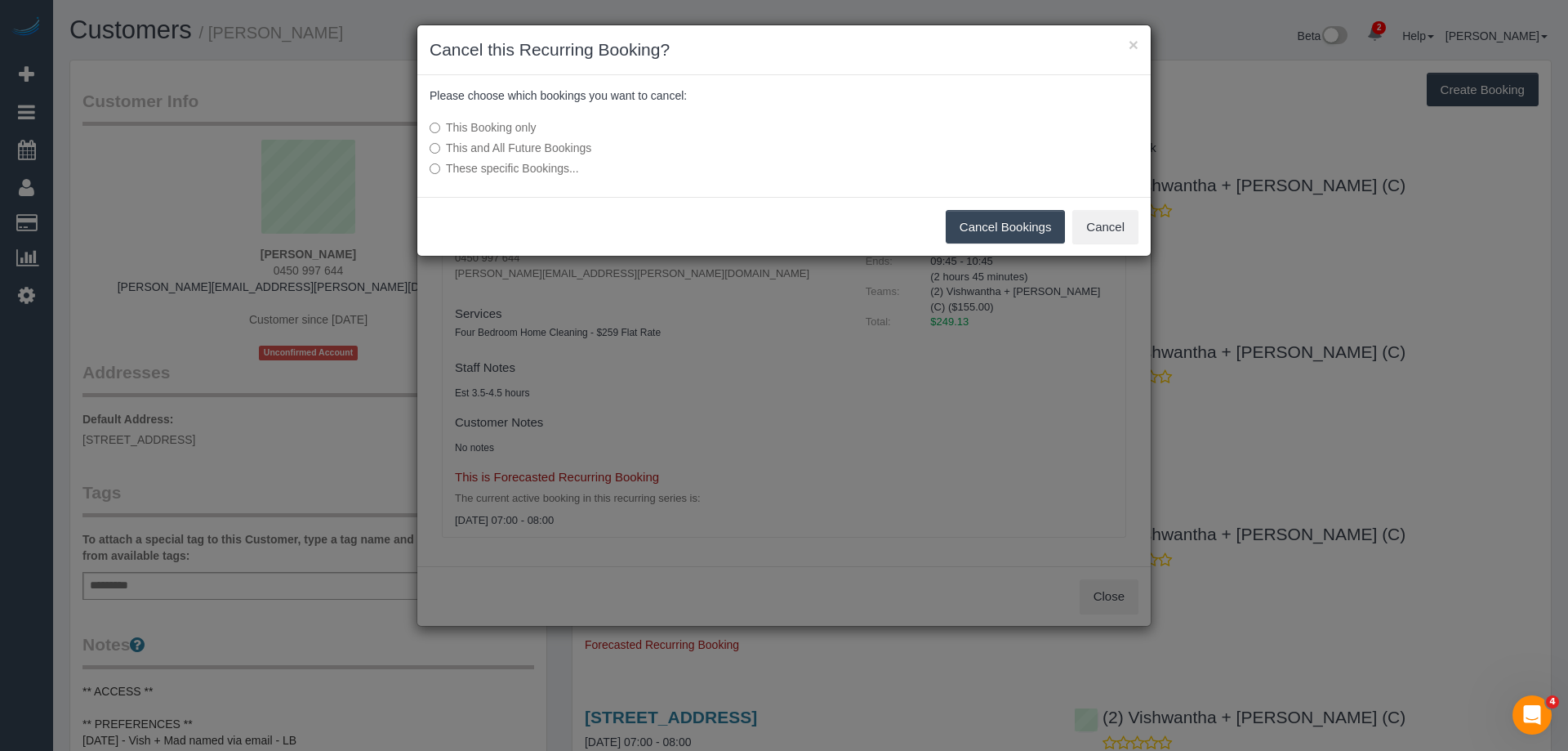
click at [547, 146] on label "This and All Future Bookings" at bounding box center [661, 148] width 465 height 16
click at [1001, 222] on button "Cancel Bookings" at bounding box center [1005, 227] width 120 height 35
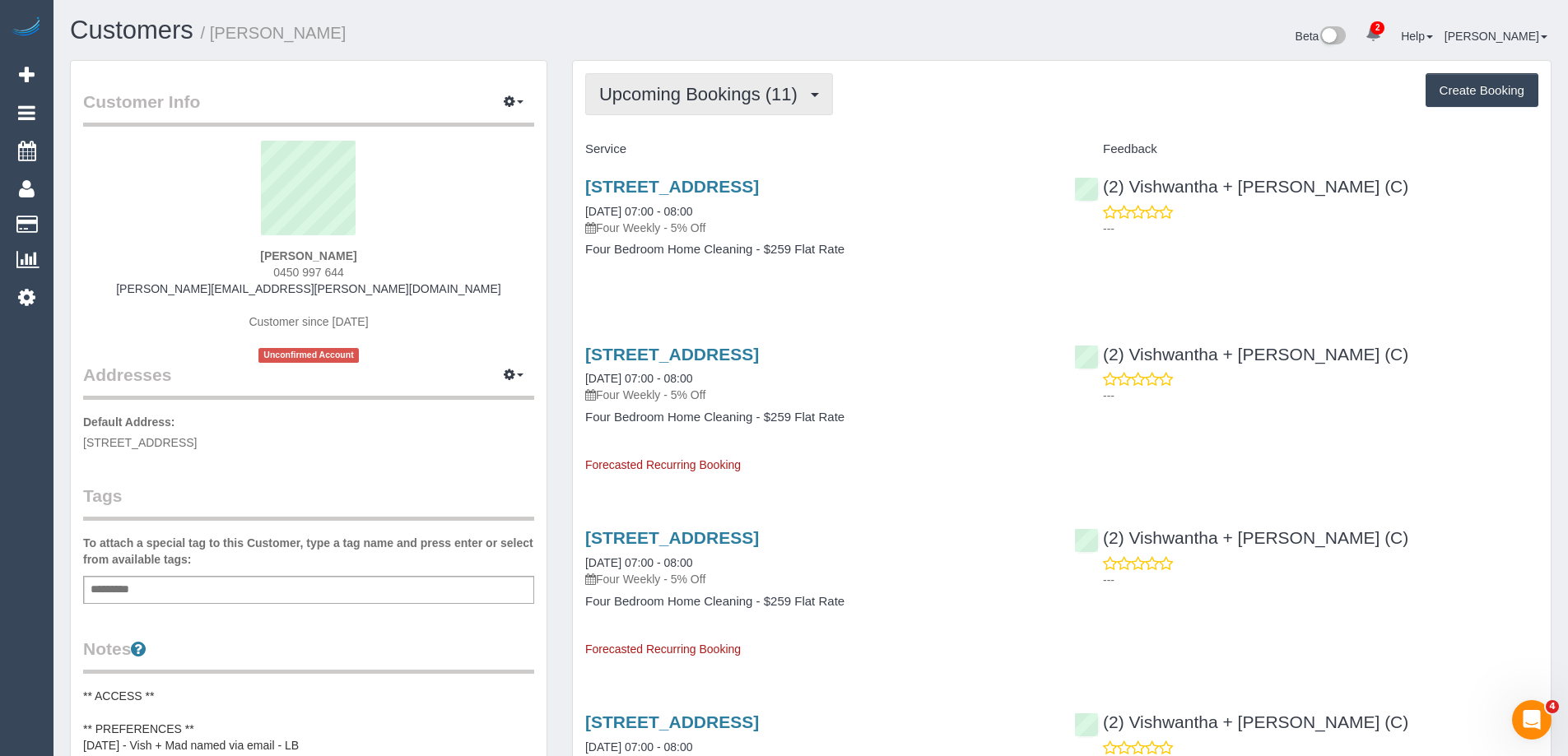
drag, startPoint x: 686, startPoint y: 97, endPoint x: 685, endPoint y: 115, distance: 18.0
click at [686, 97] on span "Upcoming Bookings (11)" at bounding box center [702, 94] width 207 height 20
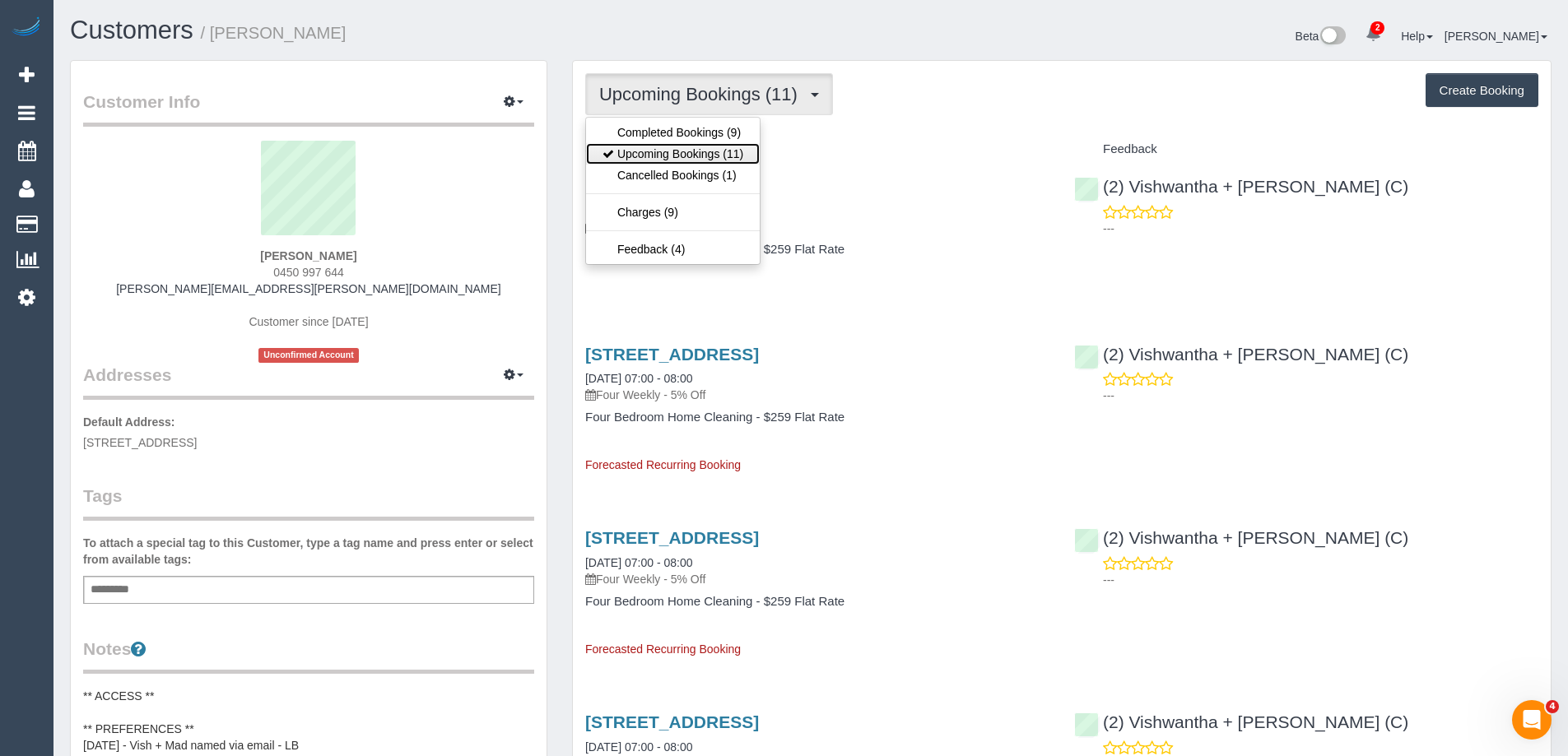
click at [684, 151] on link "Upcoming Bookings (11)" at bounding box center [673, 154] width 174 height 21
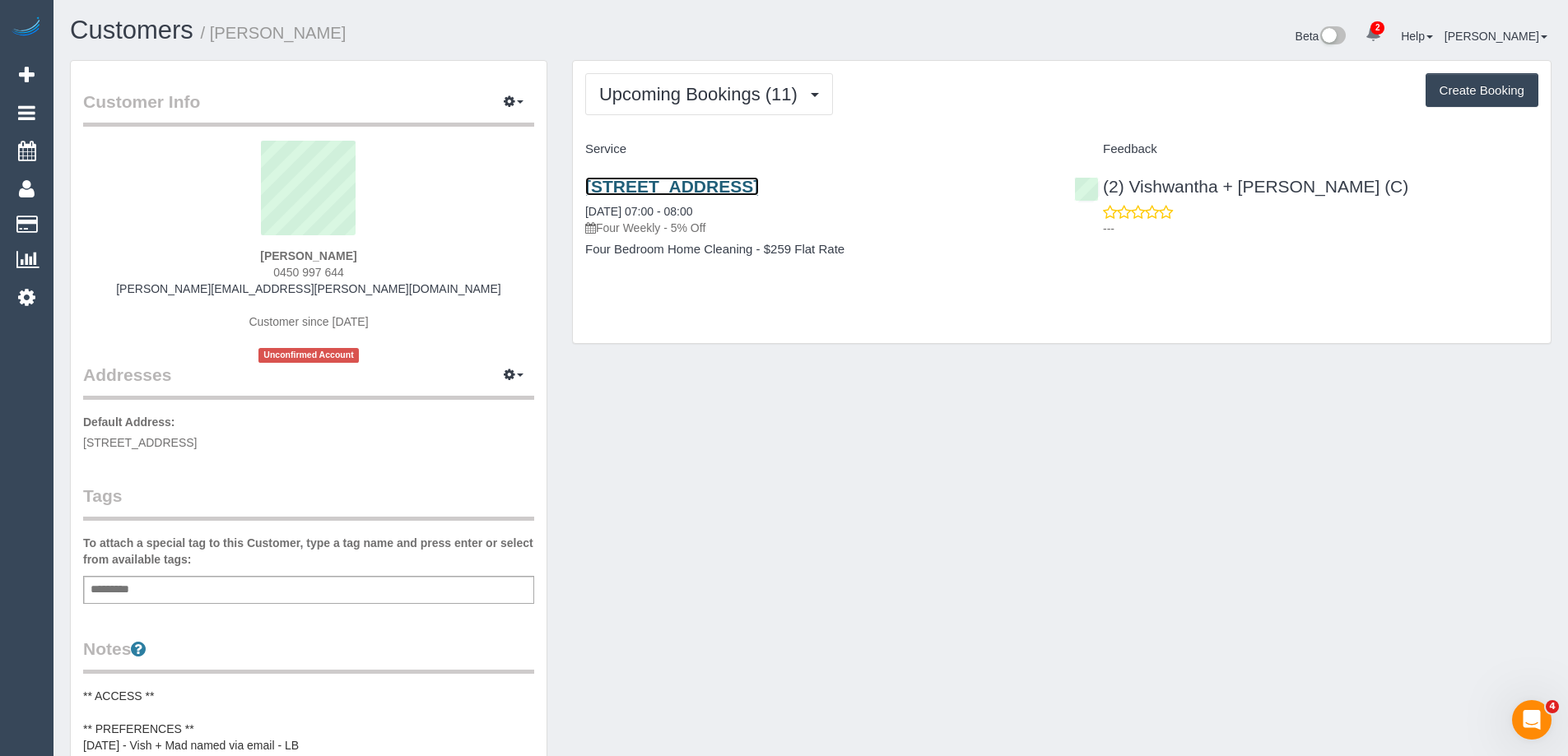
click at [744, 191] on link "24 The Pines Outlook, Doncaster East, VIC 3108" at bounding box center [672, 186] width 174 height 19
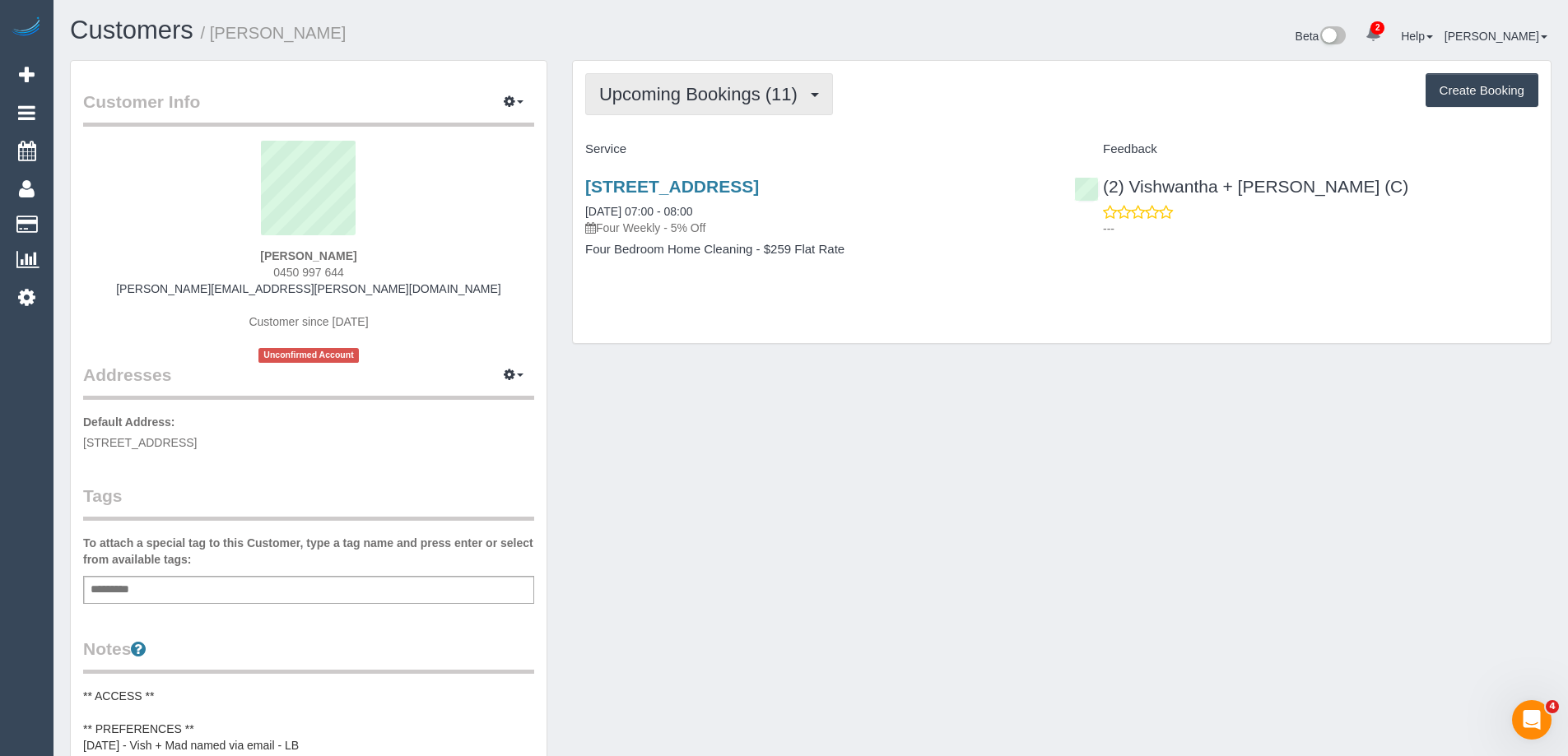
click at [672, 83] on button "Upcoming Bookings (11)" at bounding box center [709, 95] width 248 height 42
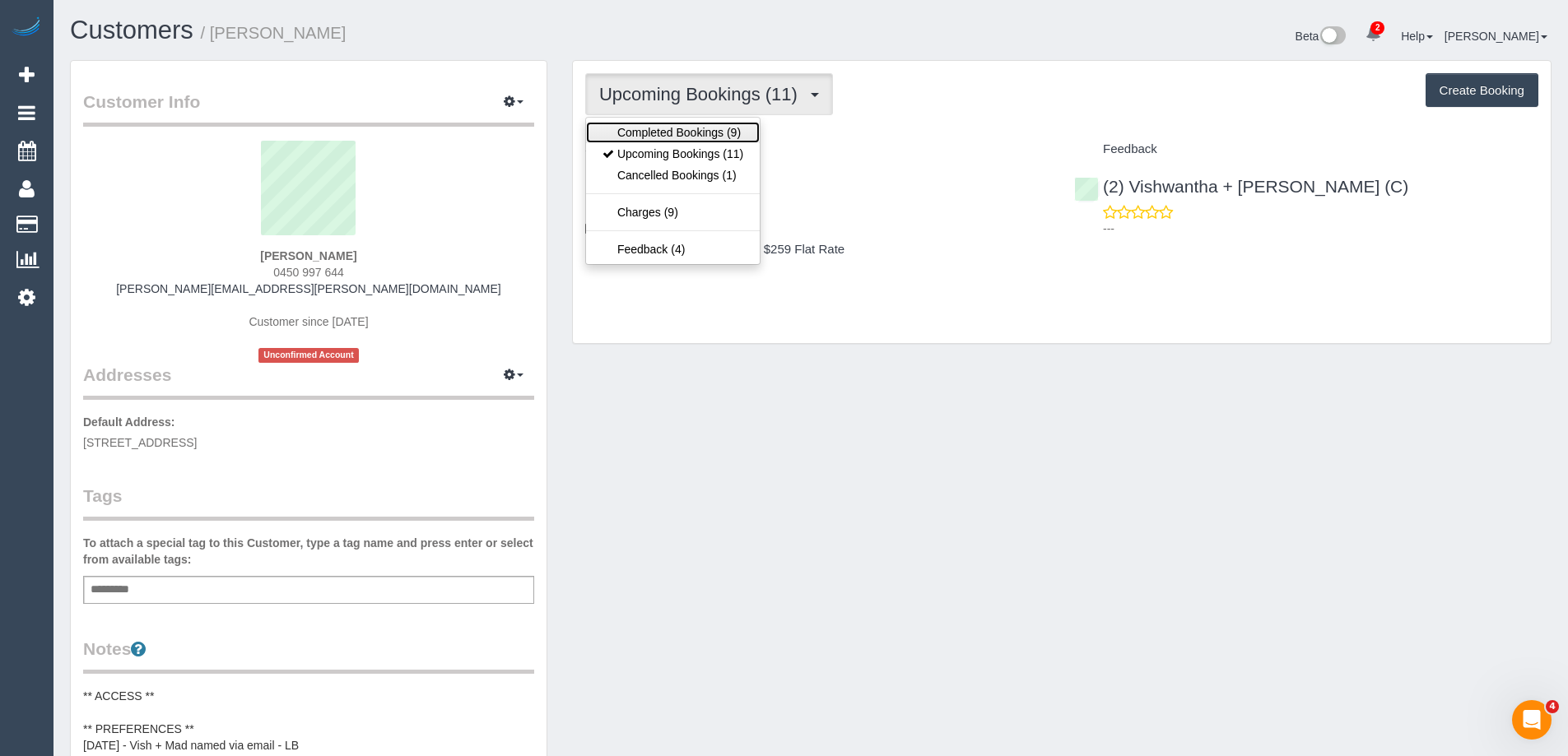
click at [665, 131] on link "Completed Bookings (9)" at bounding box center [673, 132] width 174 height 21
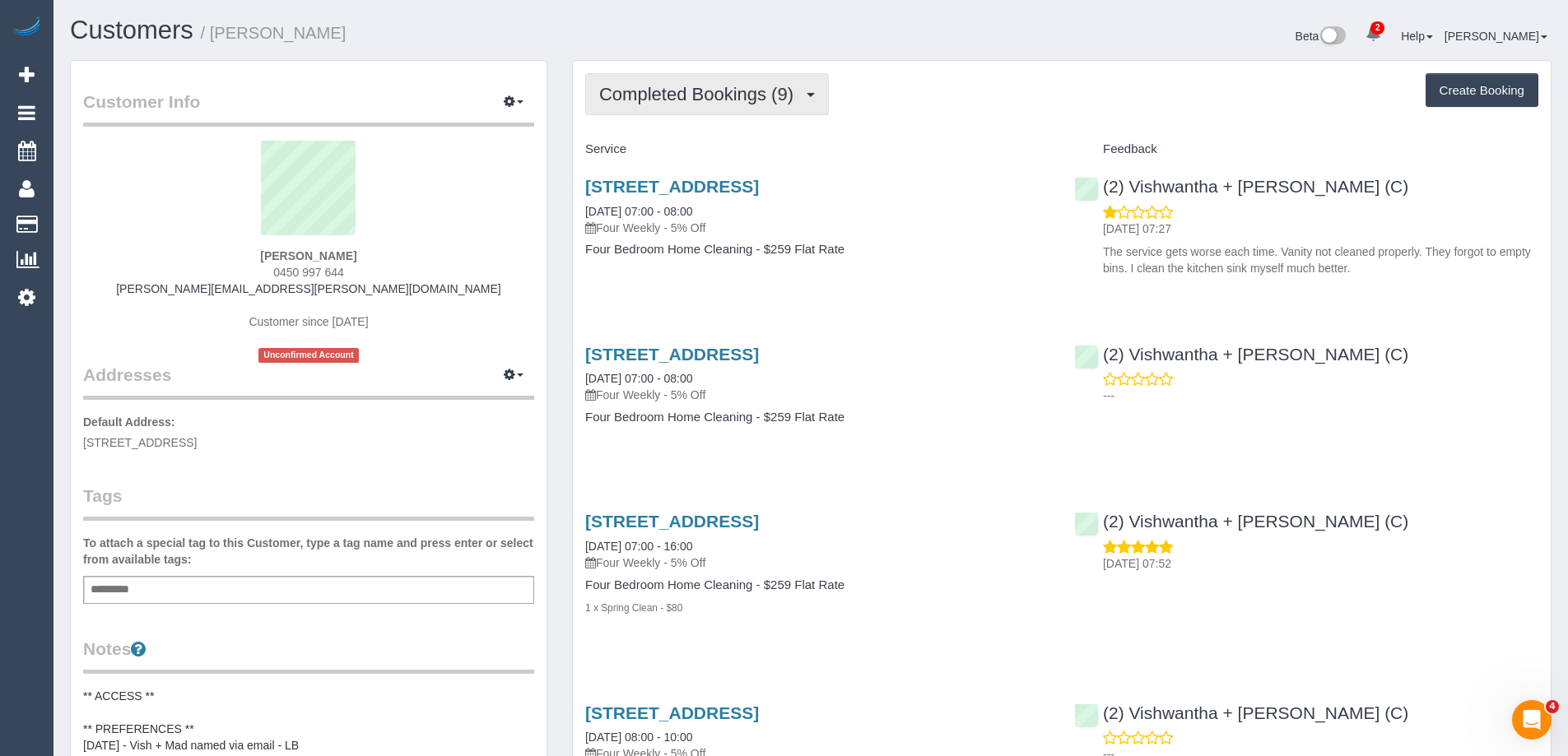
click at [768, 93] on span "Completed Bookings (9)" at bounding box center [700, 94] width 202 height 20
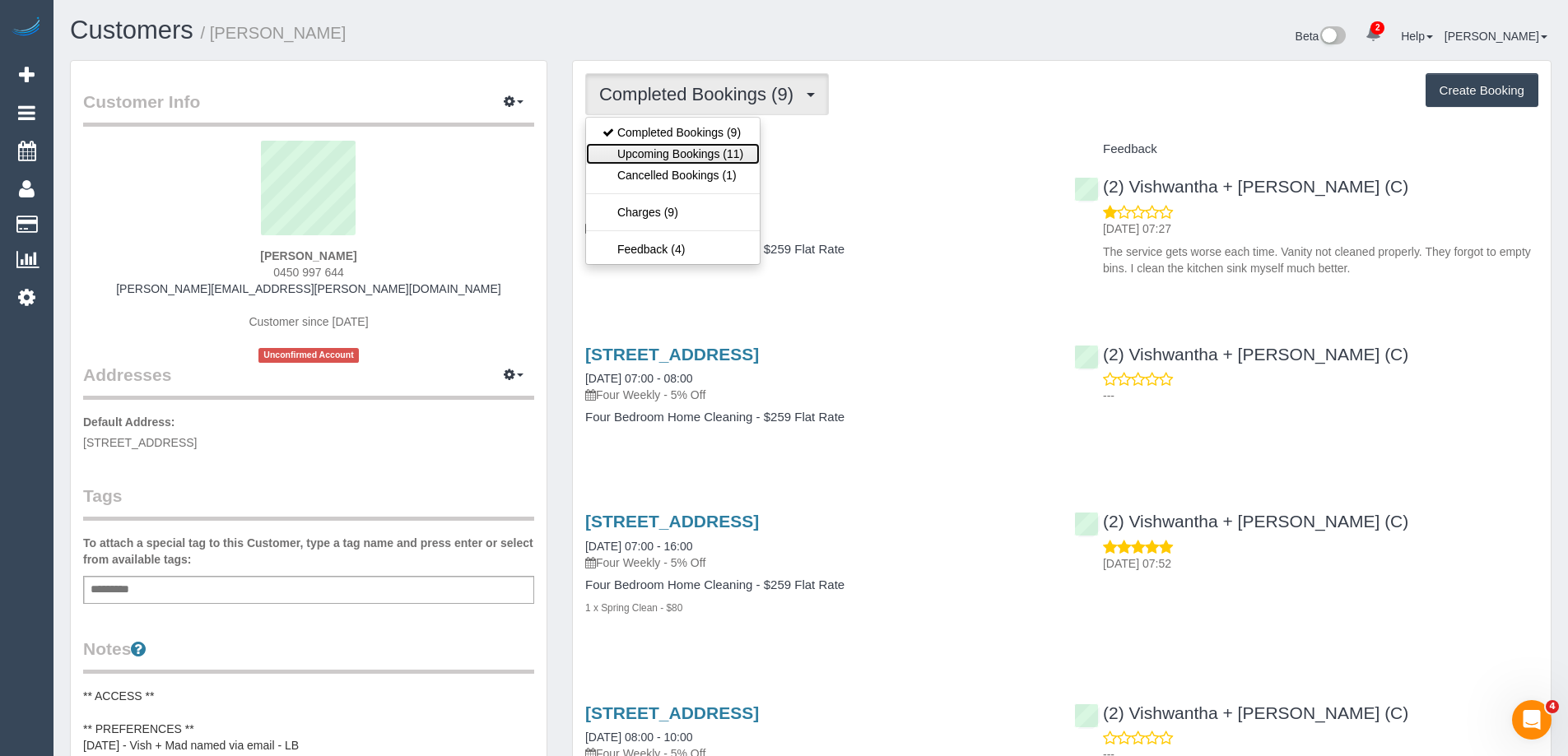
click at [724, 146] on link "Upcoming Bookings (11)" at bounding box center [673, 154] width 174 height 21
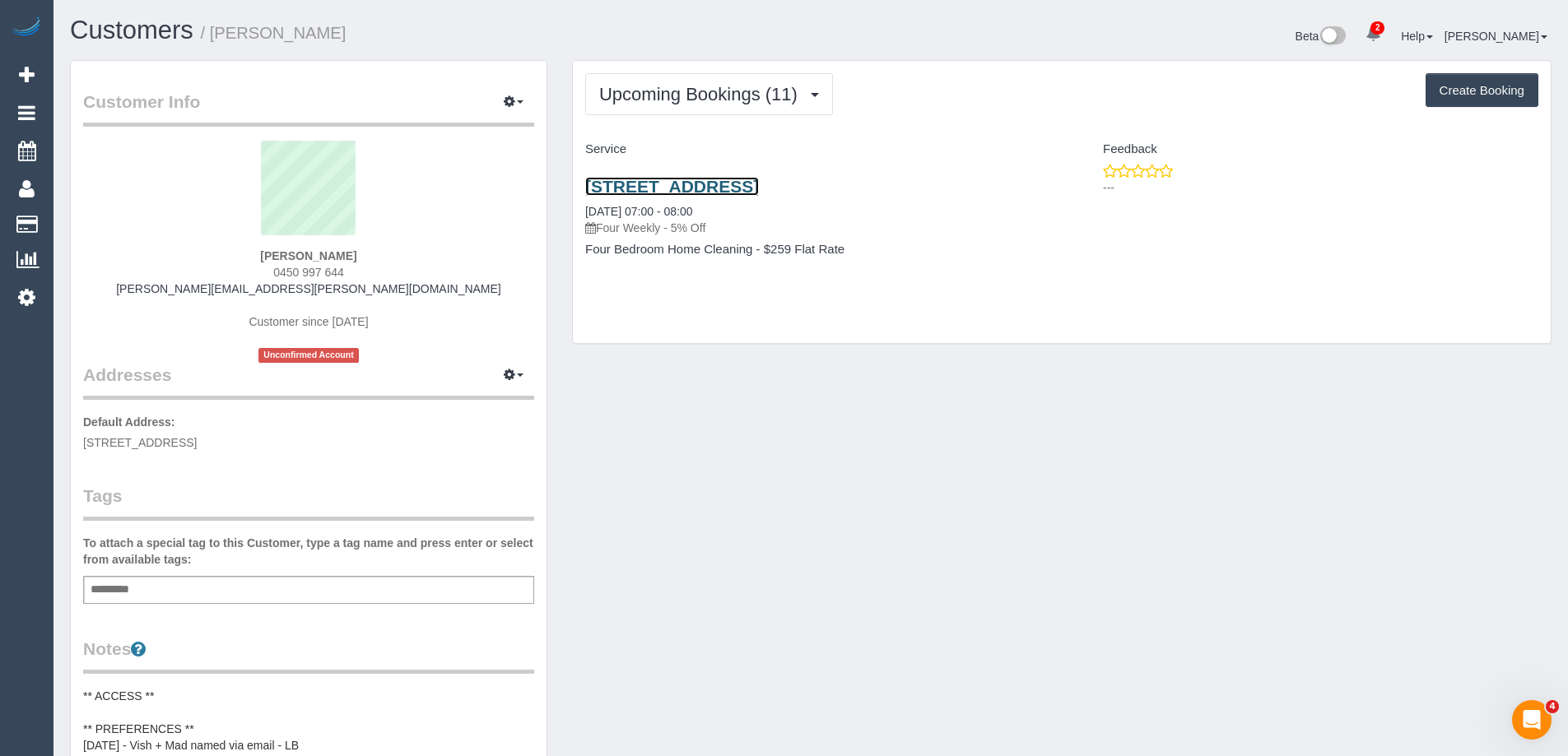
click at [741, 188] on link "24 The Pines Outlook, Doncaster East, VIC 3108" at bounding box center [672, 186] width 174 height 19
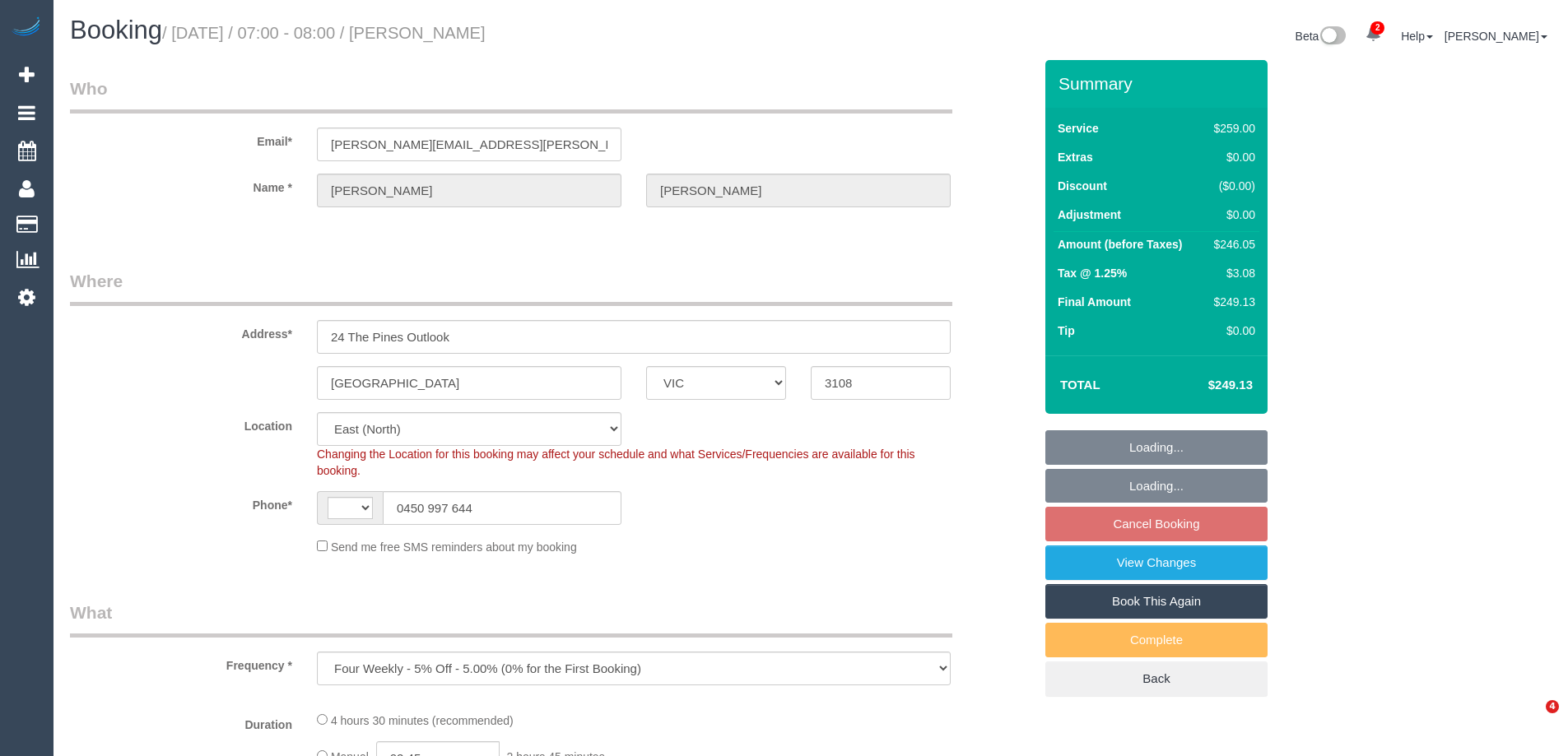
select select "VIC"
select select "object:553"
select select "string:AU"
select select "string:stripe-pm_1Qfa3Q2GScqysDRVSf6bx62l"
select select "number:27"
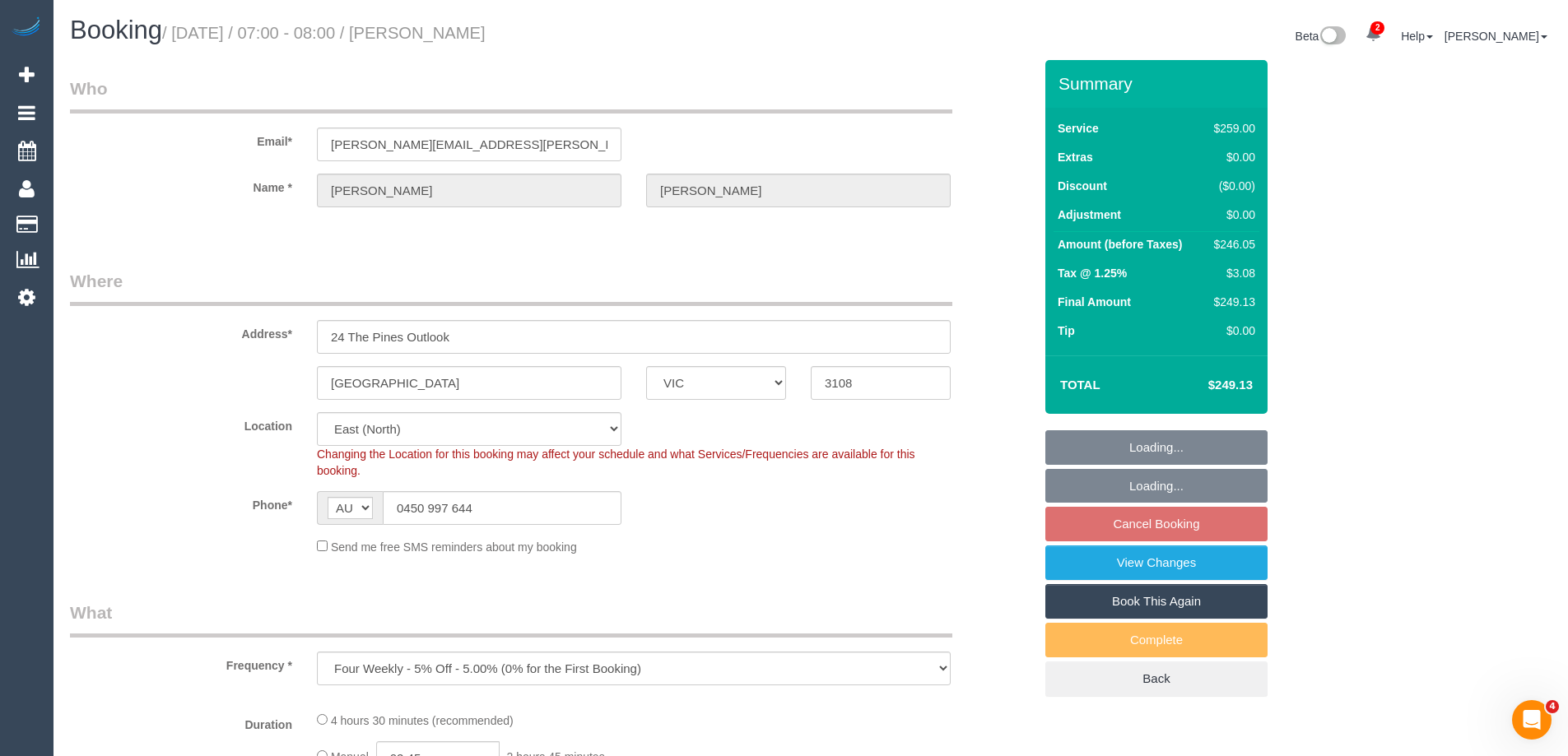
select select "number:14"
select select "number:19"
select select "number:25"
select select "number:33"
select select "spot1"
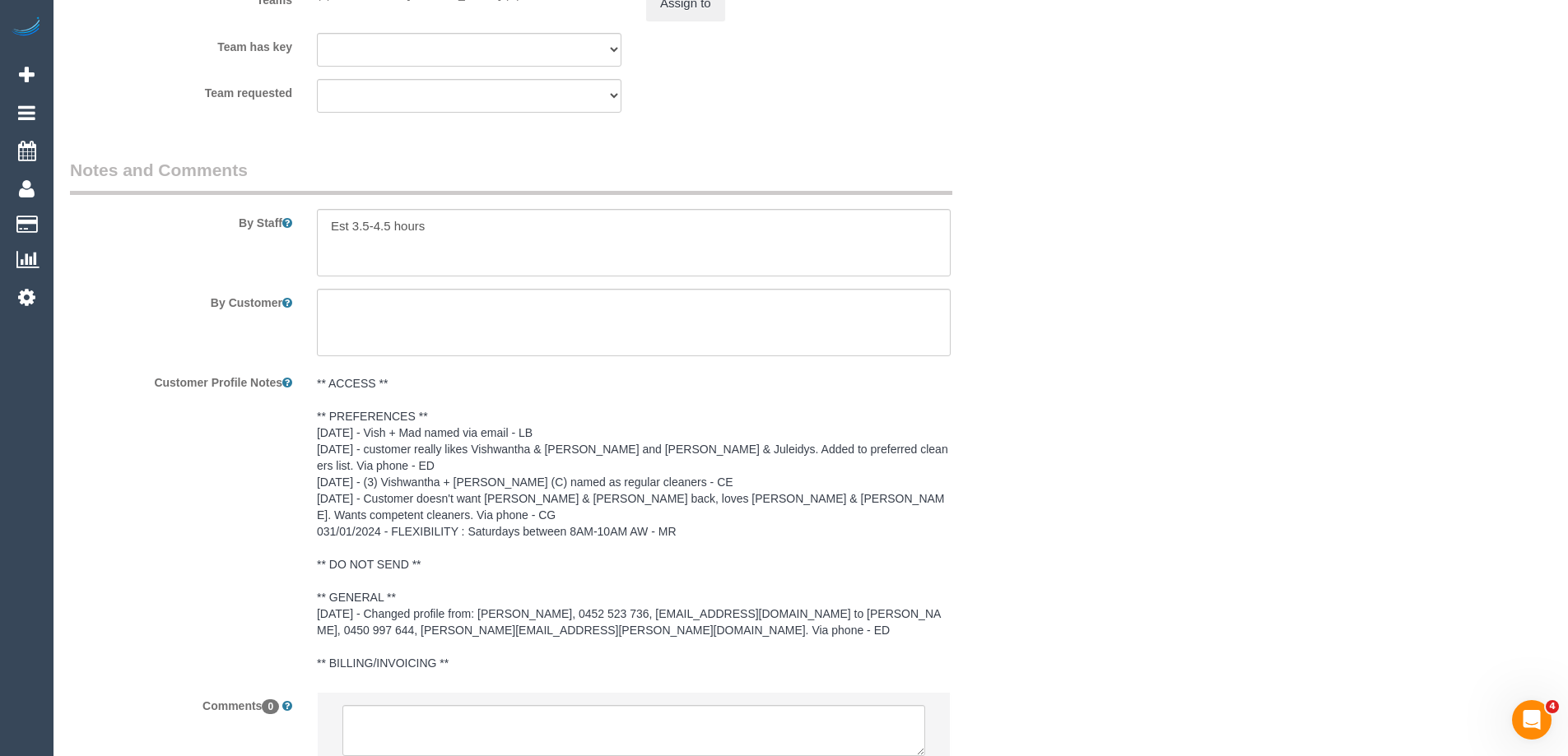
scroll to position [2704, 0]
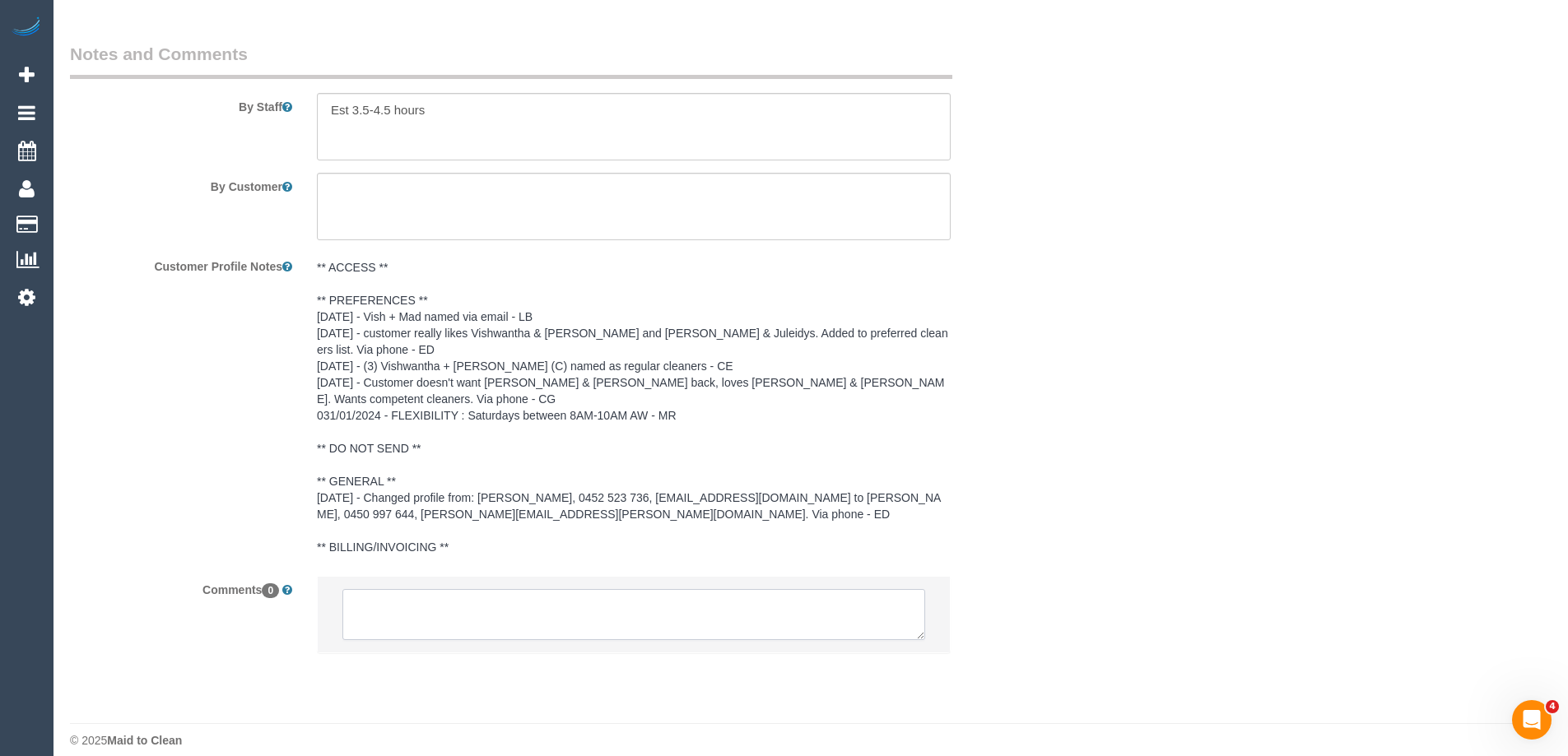
click at [520, 596] on textarea at bounding box center [633, 613] width 582 height 51
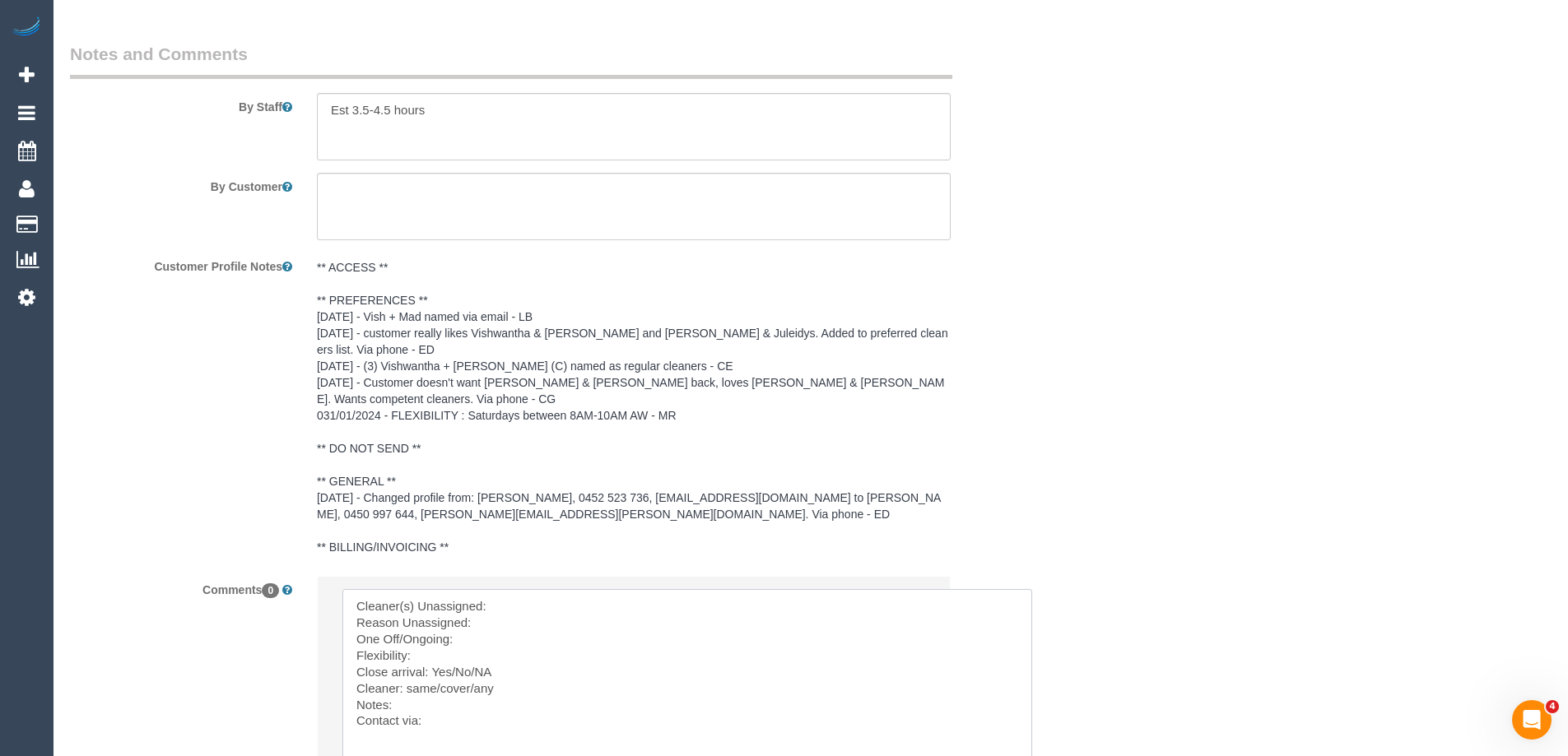
drag, startPoint x: 971, startPoint y: 750, endPoint x: 1026, endPoint y: 785, distance: 65.2
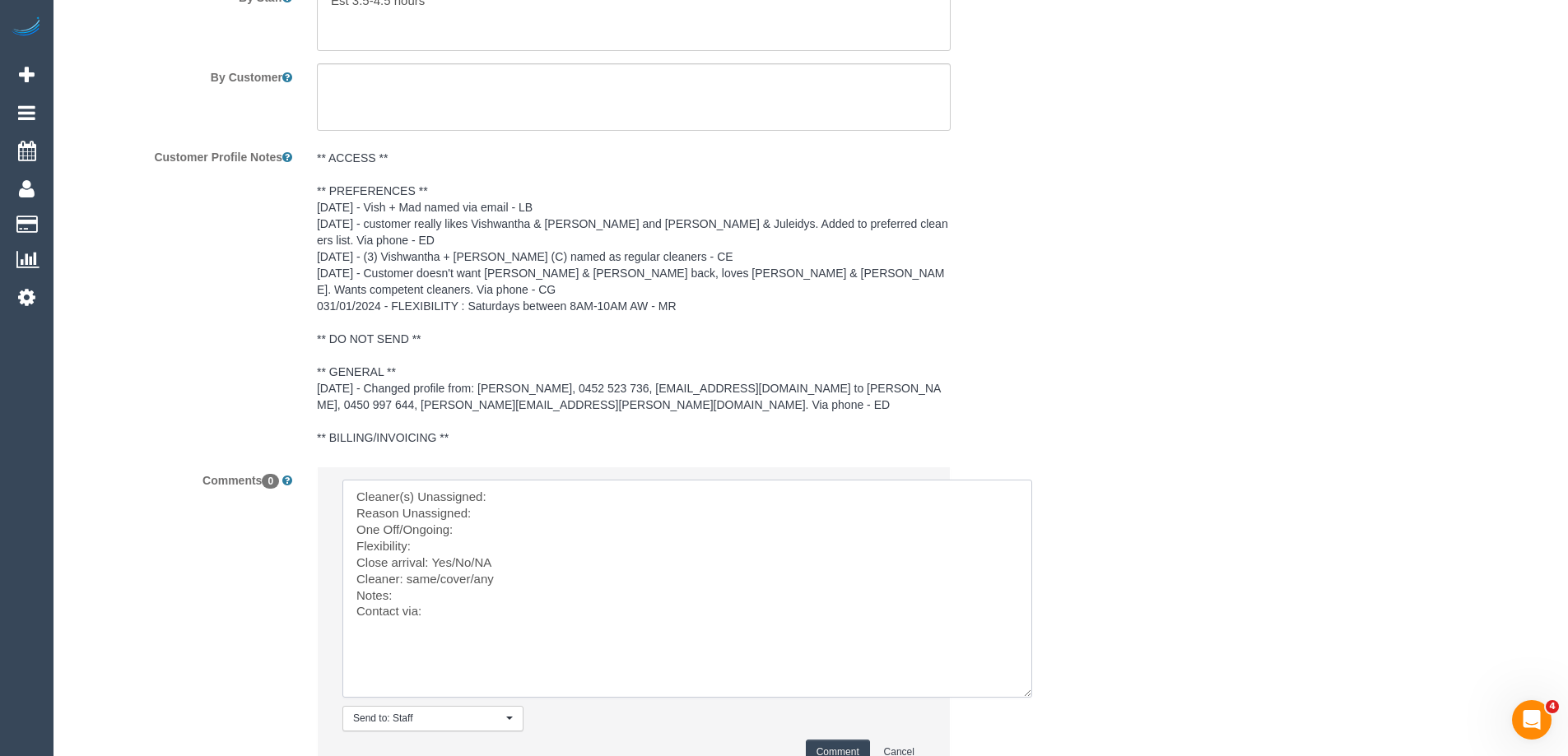
scroll to position [2938, 0]
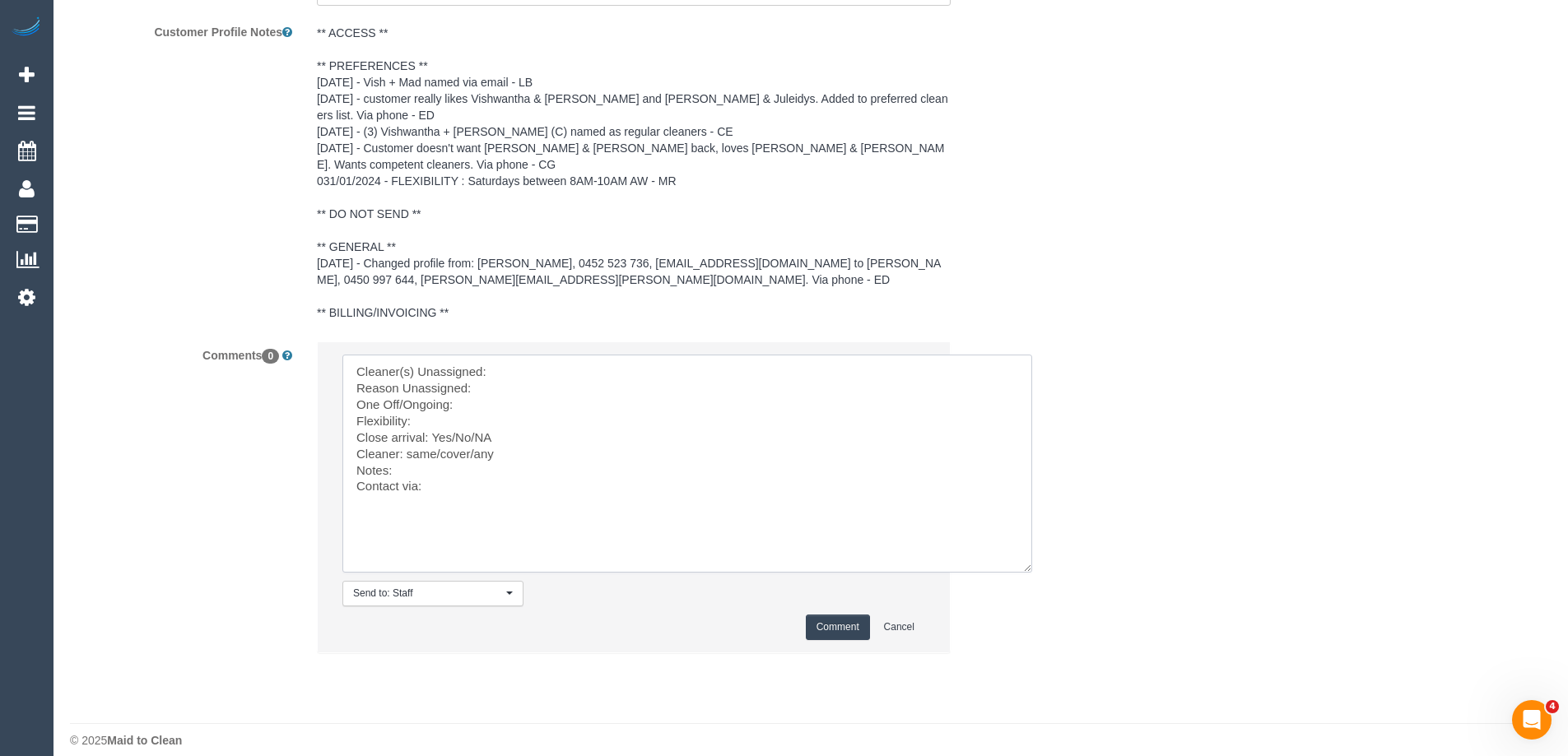
drag, startPoint x: 407, startPoint y: 432, endPoint x: 562, endPoint y: 437, distance: 155.1
click at [562, 437] on textarea at bounding box center [687, 464] width 690 height 218
click at [518, 469] on textarea at bounding box center [687, 464] width 690 height 218
click at [455, 408] on textarea at bounding box center [687, 464] width 690 height 218
paste textarea "For any of the following dates if [PERSON_NAME] and Juleidys are available plea…"
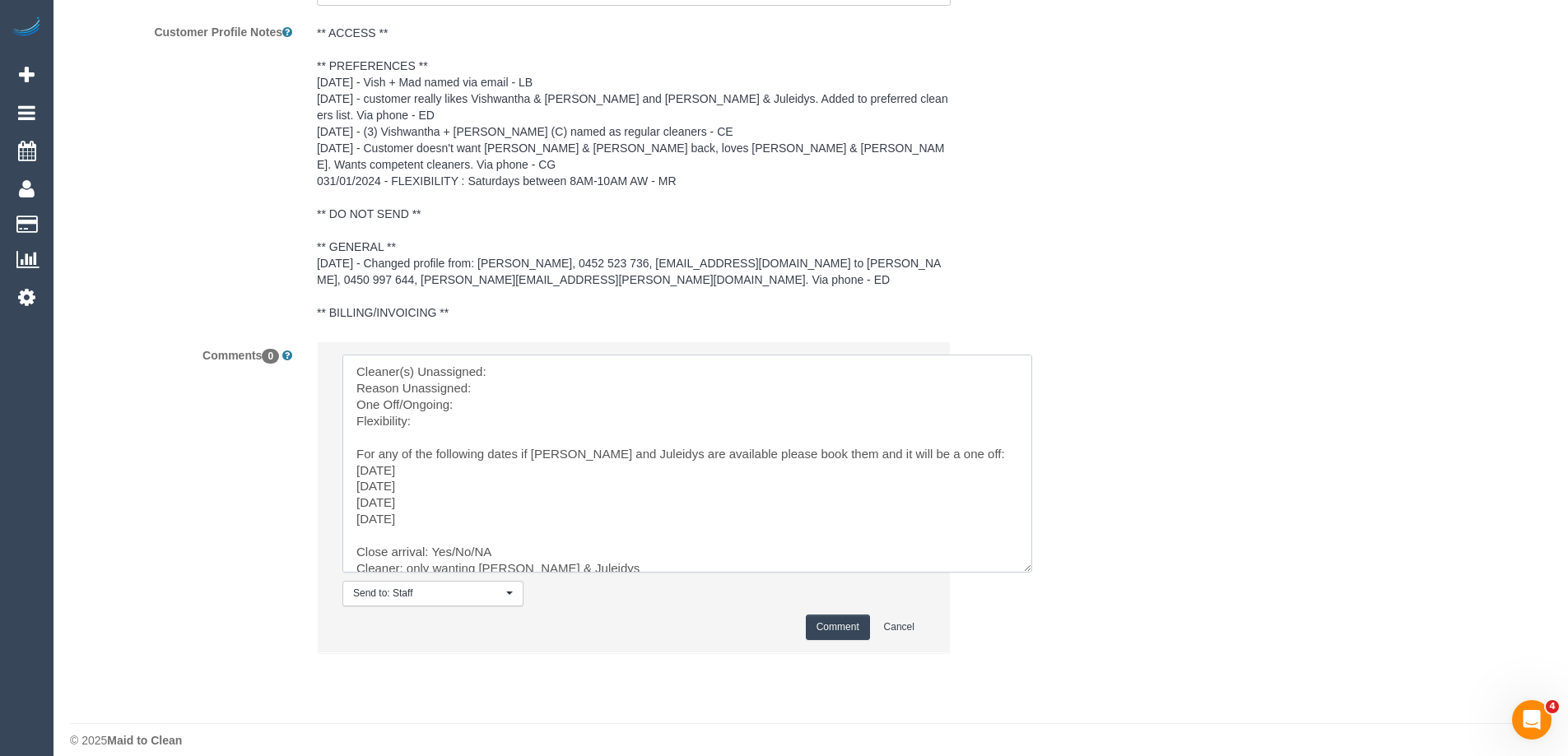
click at [555, 443] on textarea at bounding box center [687, 464] width 690 height 218
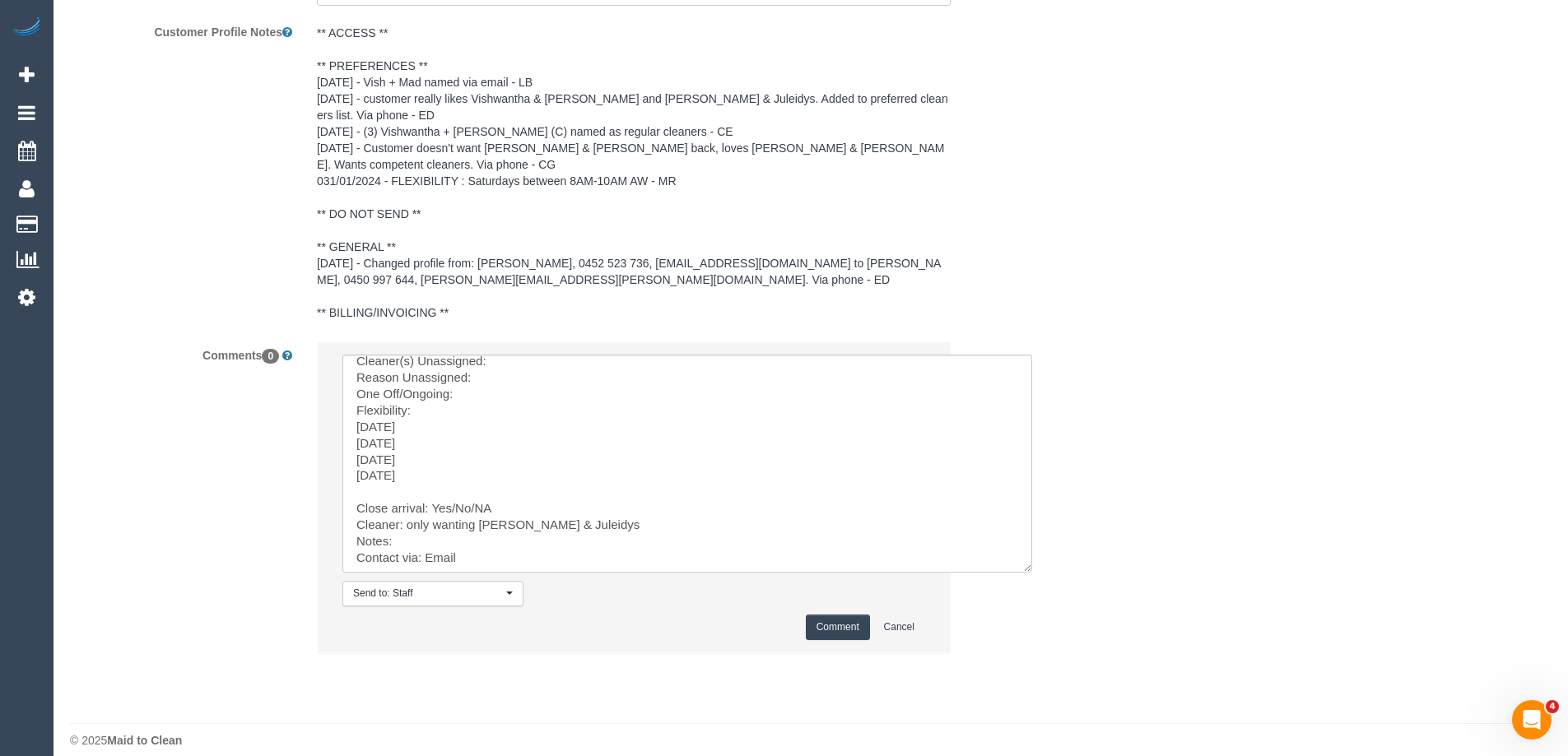
scroll to position [13, 0]
click at [508, 544] on textarea at bounding box center [687, 464] width 690 height 218
paste textarea "cnv_qc5bojz"
drag, startPoint x: 452, startPoint y: 483, endPoint x: 546, endPoint y: 483, distance: 94.0
click at [546, 483] on textarea at bounding box center [687, 464] width 690 height 218
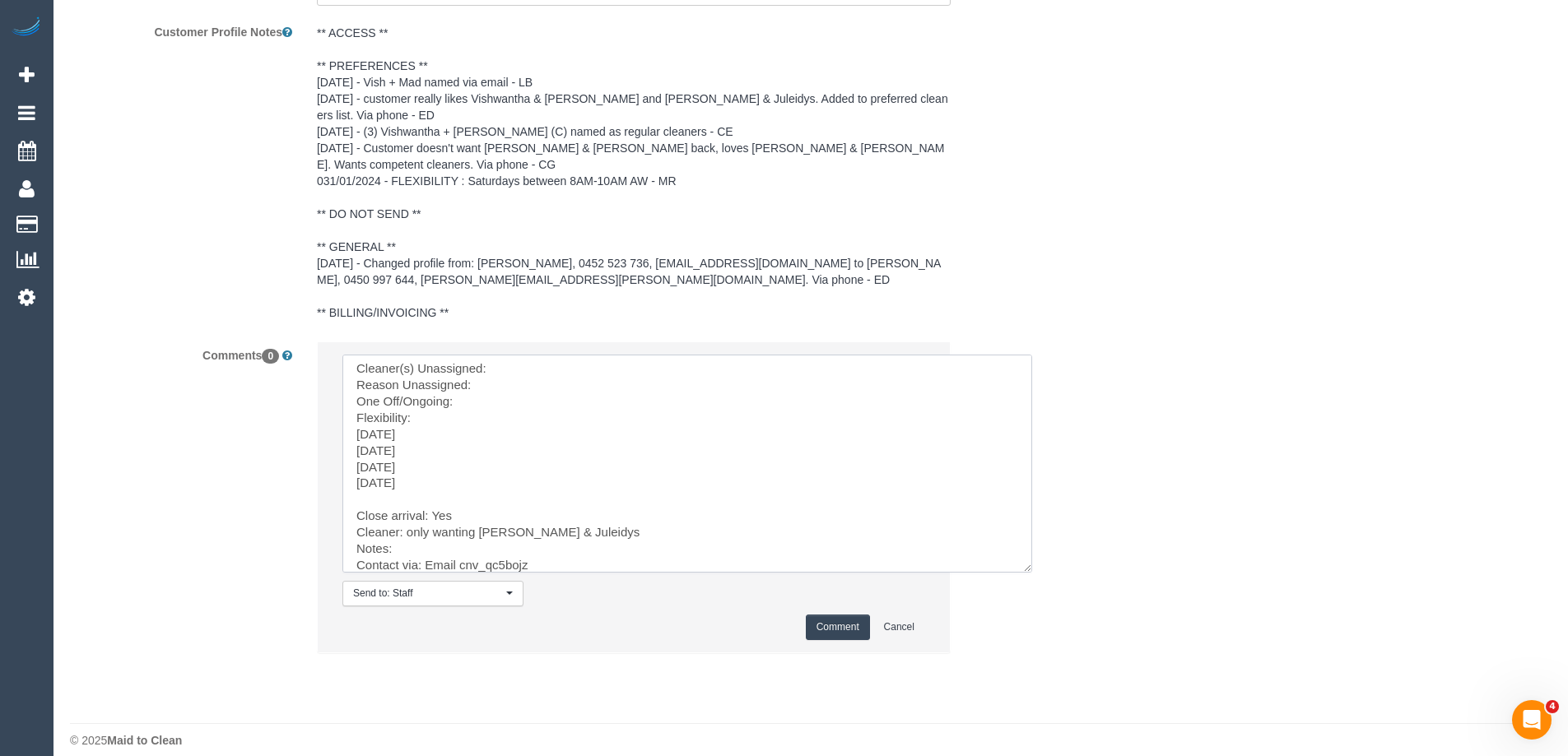
scroll to position [0, 0]
click at [504, 355] on textarea at bounding box center [687, 464] width 690 height 218
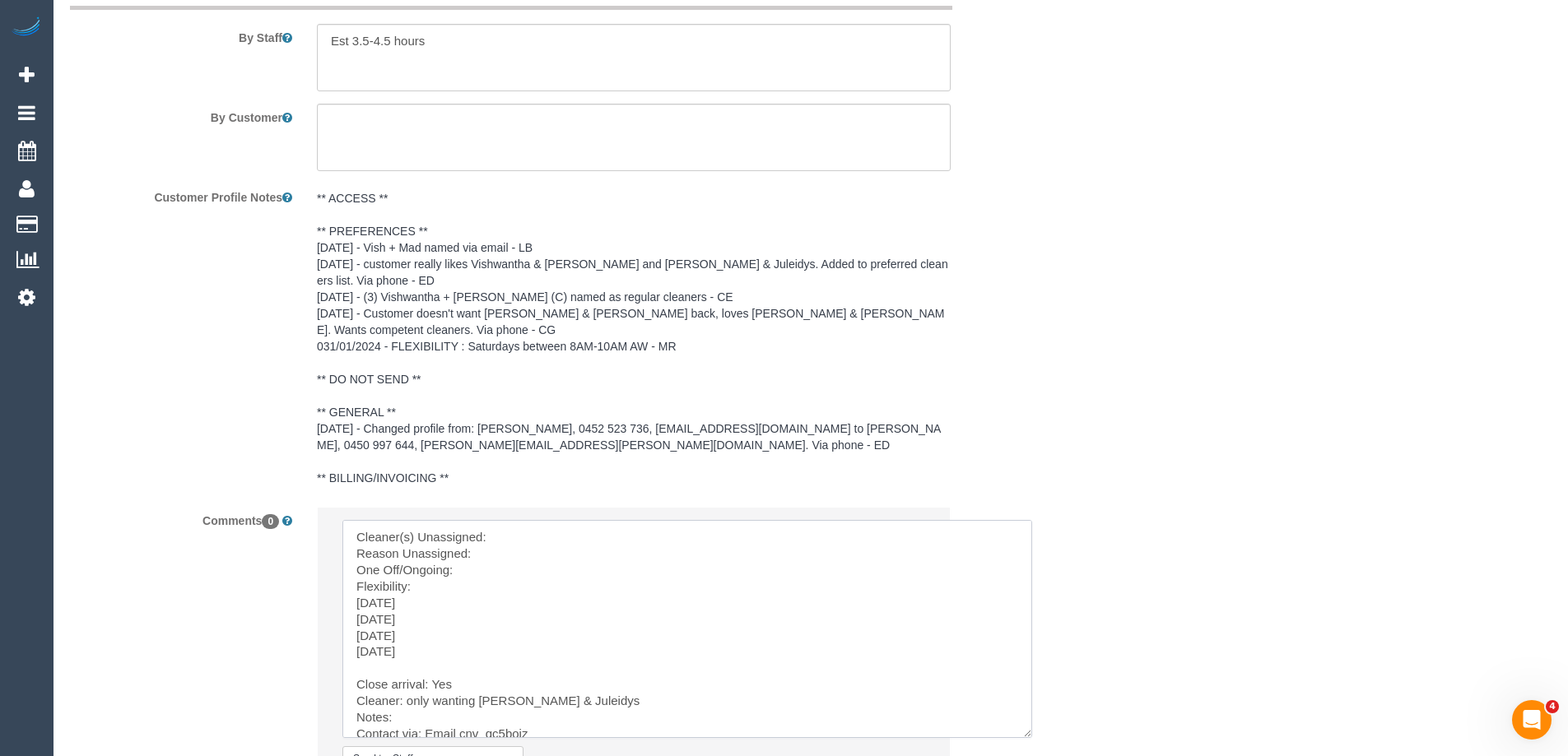
scroll to position [2445, 0]
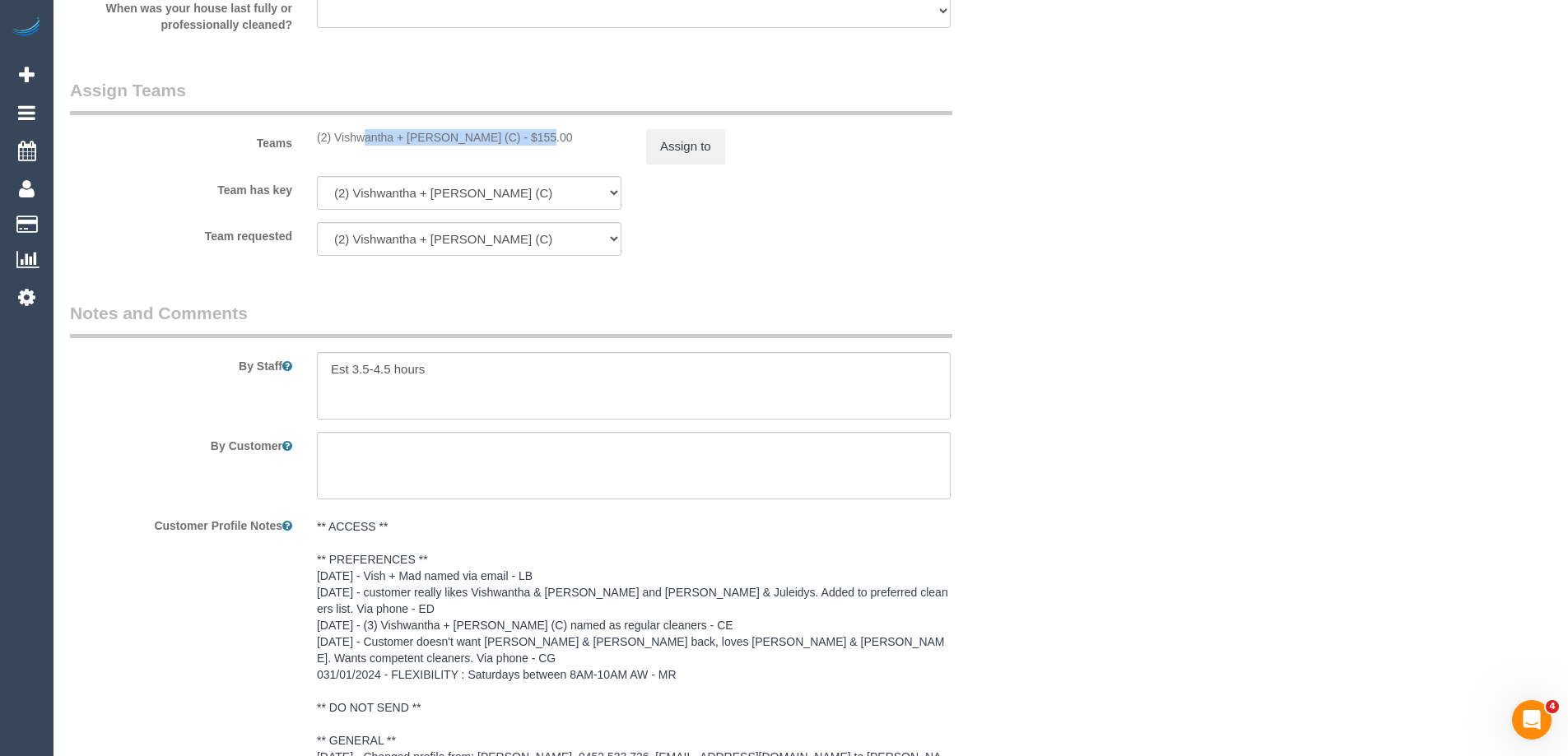
copy div "(2) Vishwantha + [PERSON_NAME] (C)"
drag, startPoint x: 320, startPoint y: 144, endPoint x: 492, endPoint y: 157, distance: 172.5
click at [492, 157] on div "Teams (2) Vishwantha + Madhushika (C) - $155.00 Assign to" at bounding box center [551, 120] width 987 height 86
click at [690, 165] on sui-booking-teams "Teams (2) Vishwantha + Madhushika (C) - $155.00 Assign to Team has key (2) Vish…" at bounding box center [551, 166] width 963 height 178
click at [658, 142] on button "Assign to" at bounding box center [686, 146] width 79 height 35
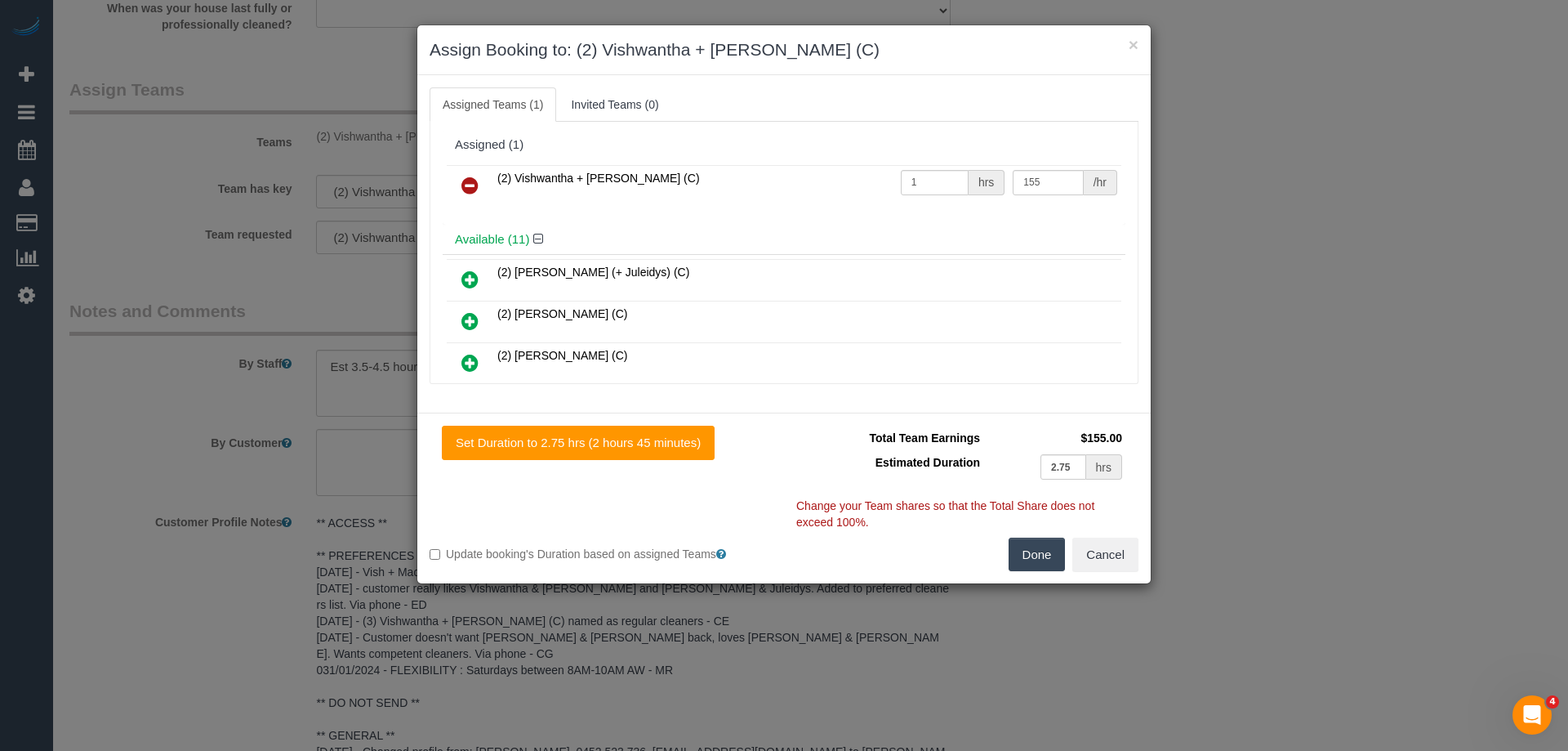
click at [470, 183] on icon at bounding box center [469, 185] width 17 height 19
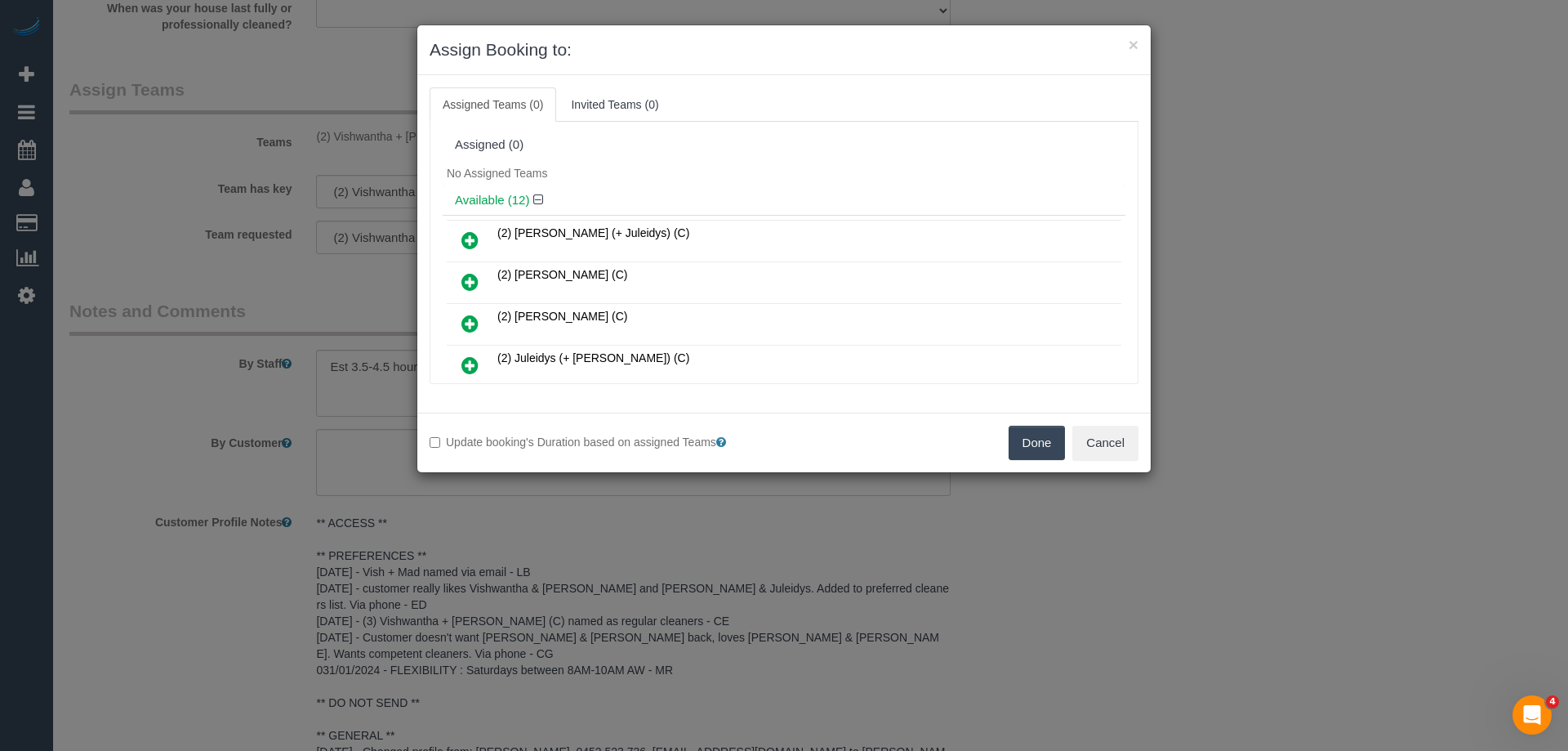
drag, startPoint x: 1031, startPoint y: 452, endPoint x: 920, endPoint y: 526, distance: 133.4
click at [1031, 452] on button "Done" at bounding box center [1037, 443] width 58 height 35
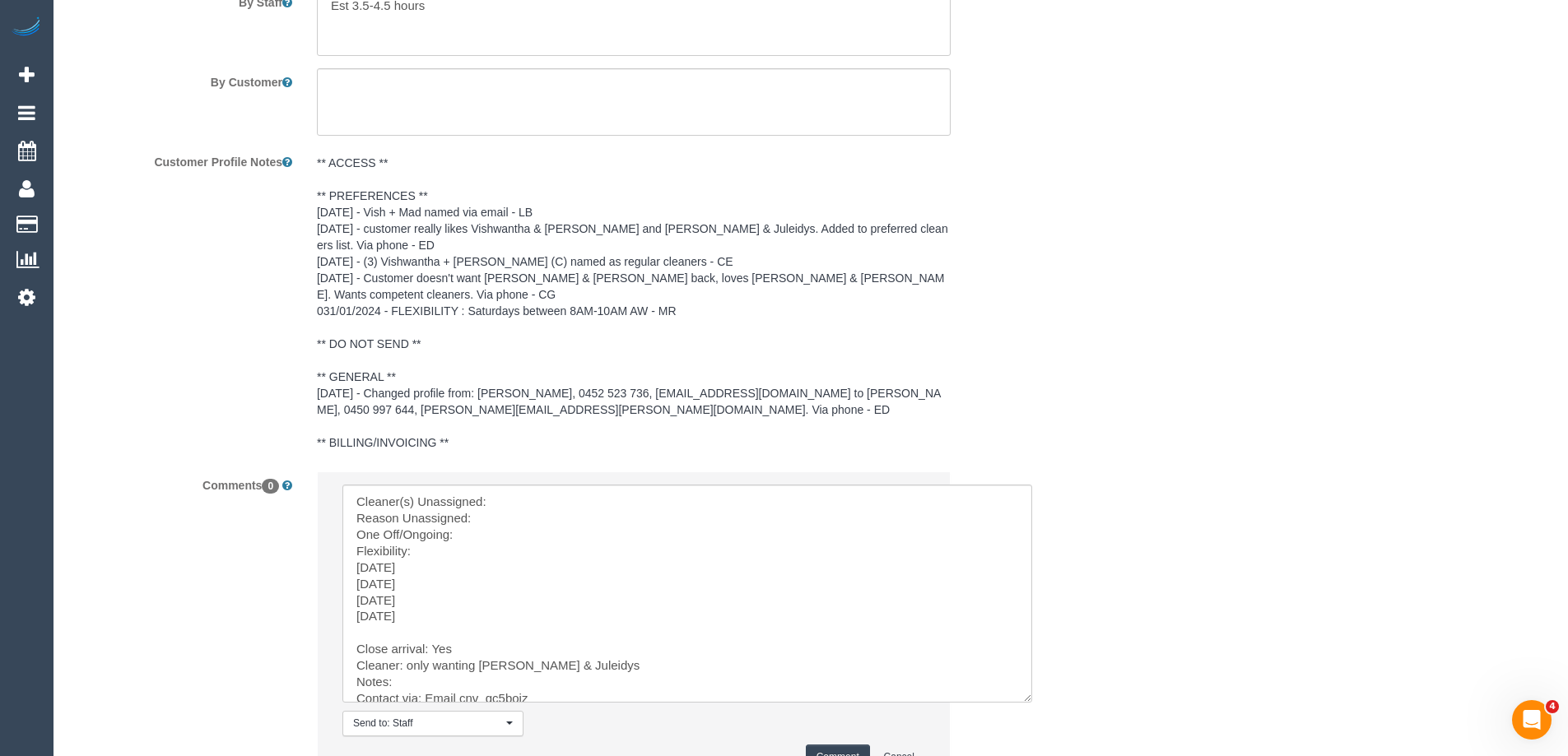
scroll to position [2938, 0]
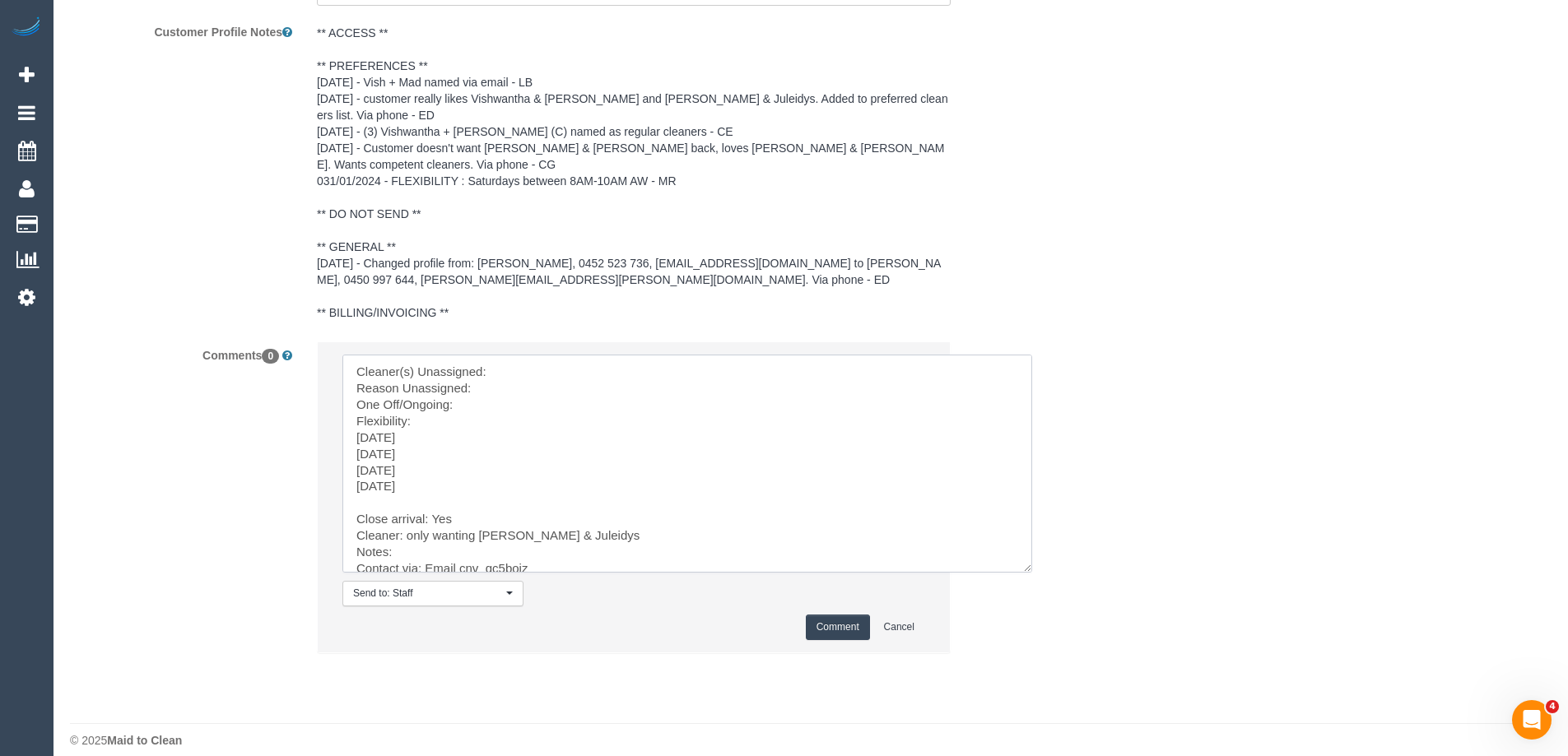
click at [533, 355] on textarea at bounding box center [687, 464] width 690 height 218
paste textarea "(2) Vishwantha + [PERSON_NAME] (C)"
click at [354, 422] on textarea at bounding box center [687, 464] width 690 height 218
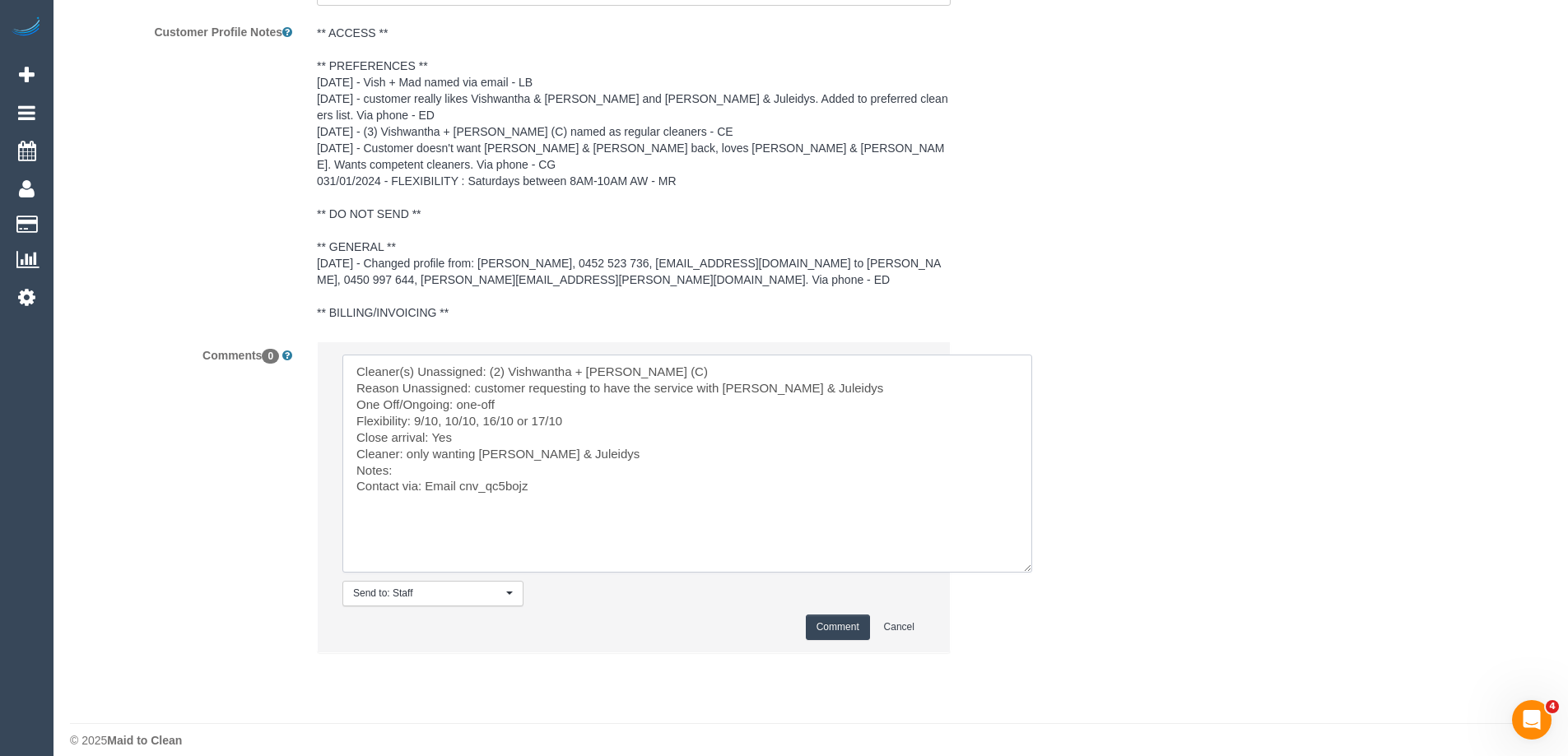
click at [437, 448] on textarea at bounding box center [687, 464] width 690 height 218
drag, startPoint x: 396, startPoint y: 452, endPoint x: 517, endPoint y: 423, distance: 124.4
click at [397, 452] on textarea at bounding box center [687, 464] width 690 height 218
type textarea "Cleaner(s) Unassigned: (2) Vishwantha + Madhushika (C) Reason Unassigned: custo…"
click at [834, 614] on button "Comment" at bounding box center [838, 627] width 64 height 26
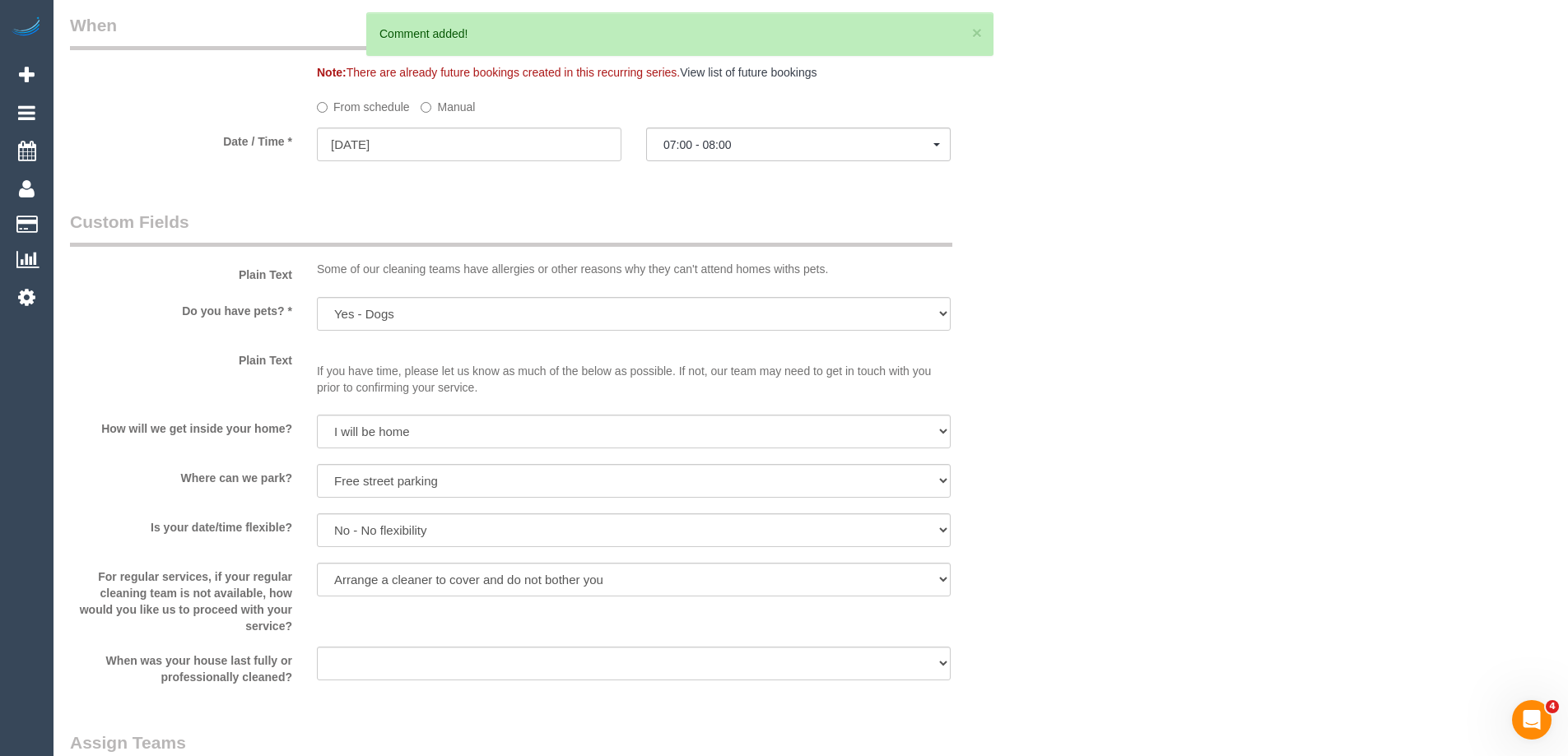
scroll to position [1787, 0]
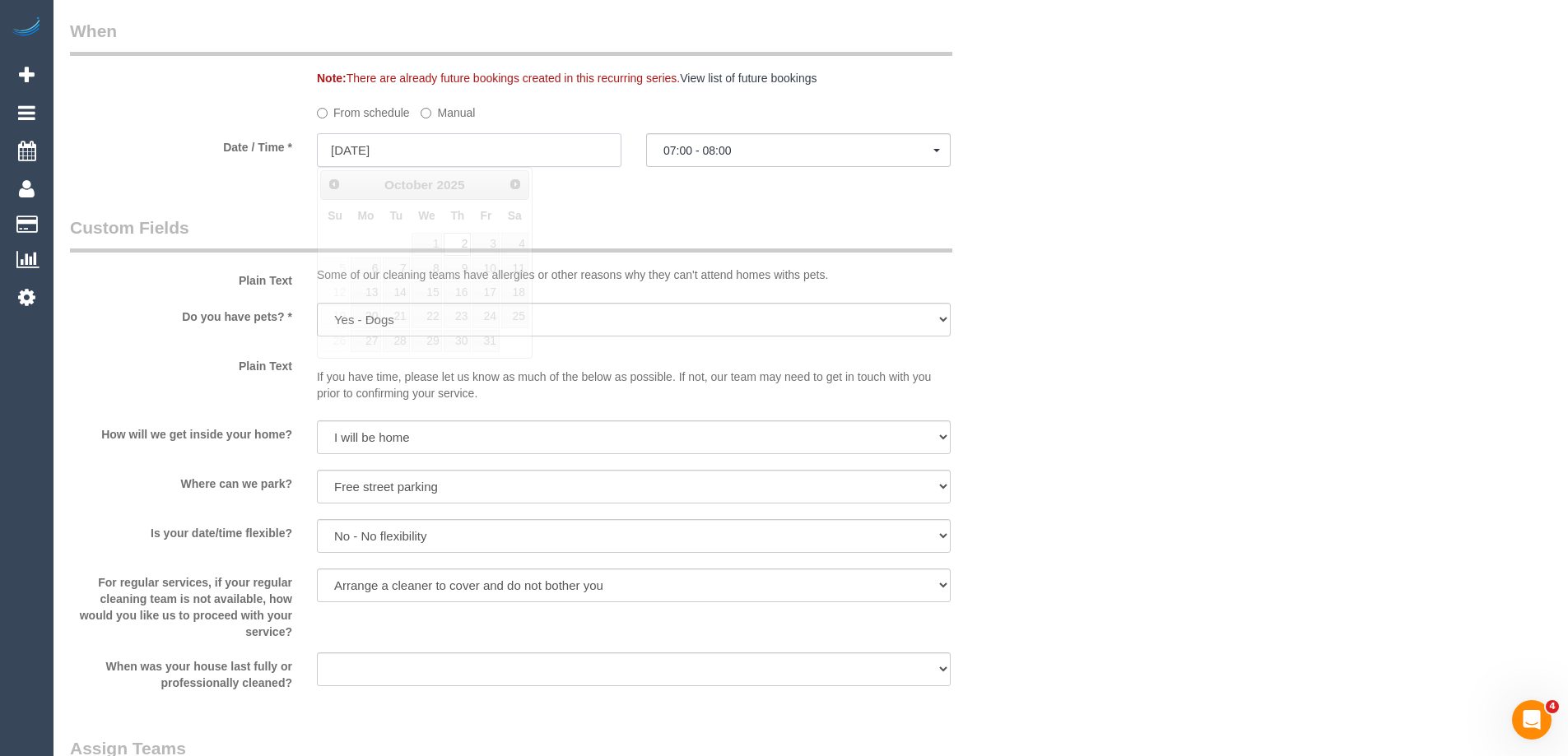
click at [501, 153] on input "02/10/2025" at bounding box center [468, 150] width 305 height 34
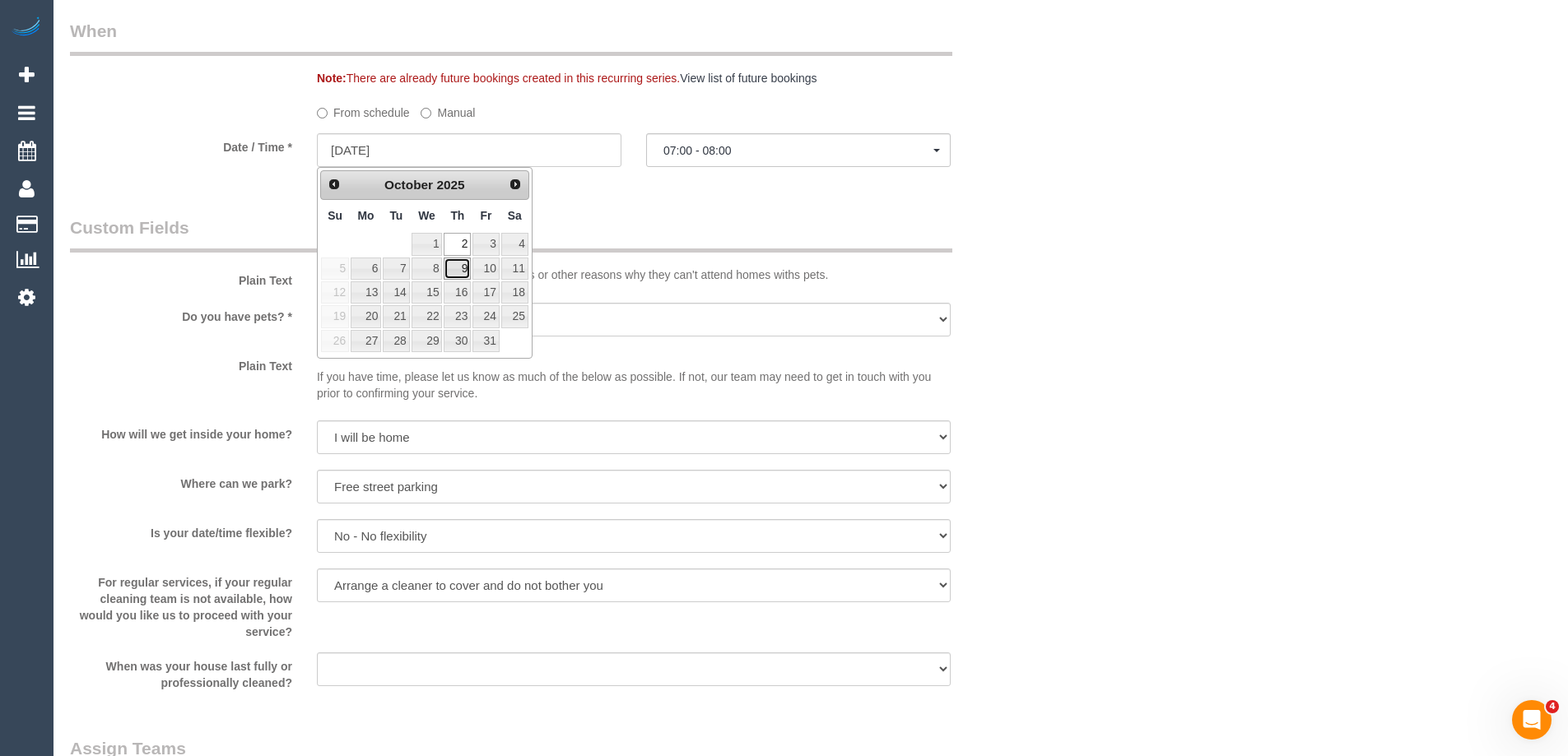
click at [467, 267] on link "9" at bounding box center [457, 269] width 28 height 22
type input "09/10/2025"
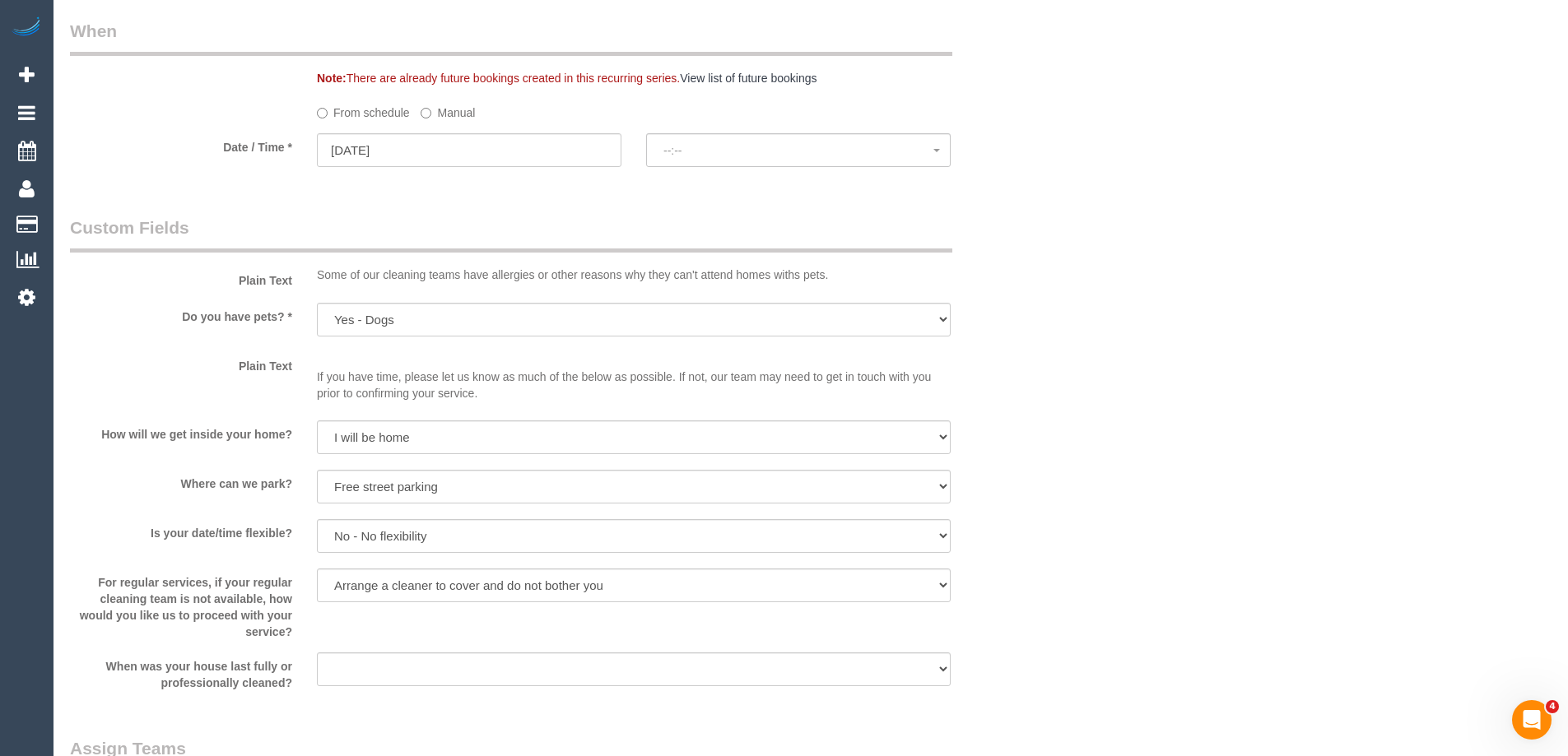
select select "spot22"
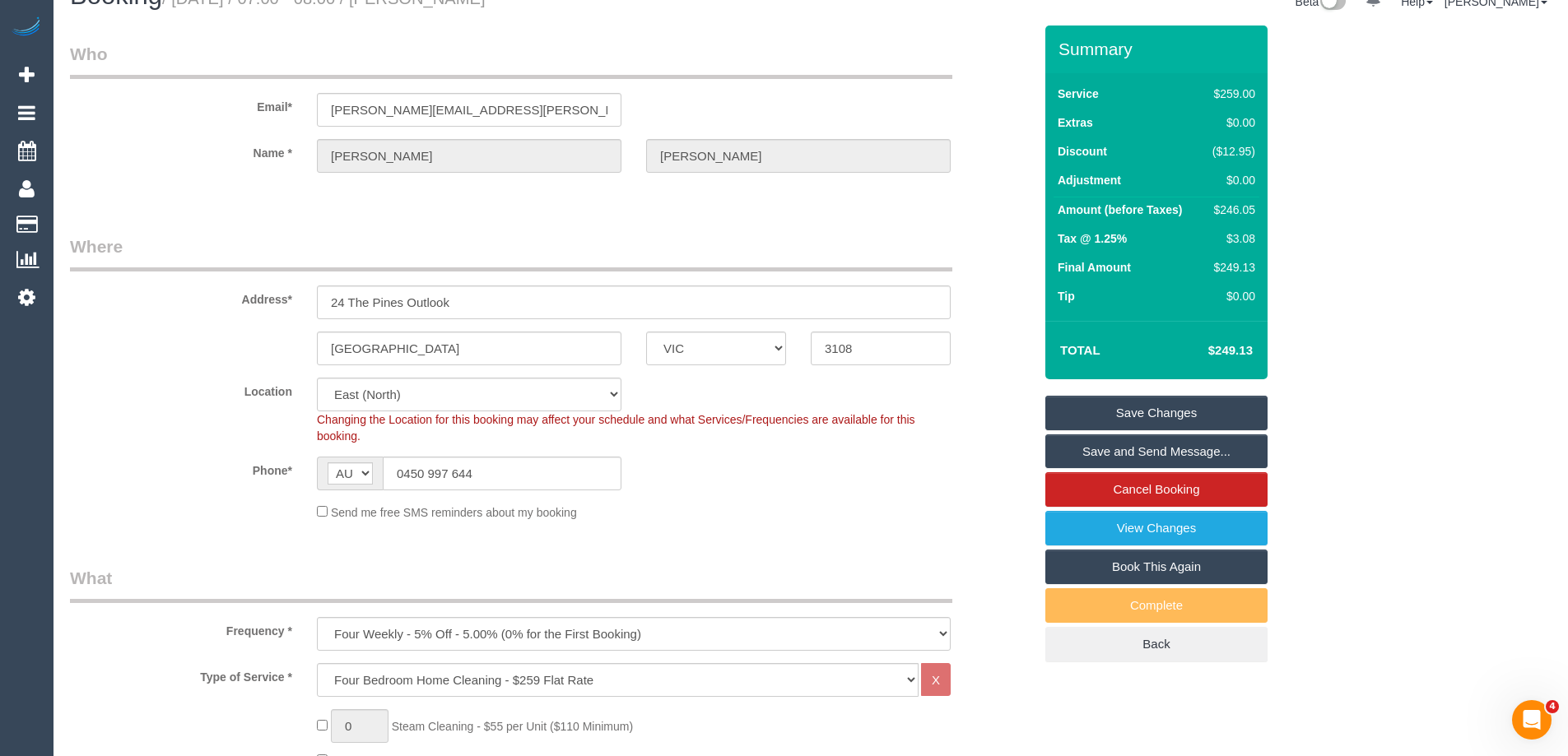
scroll to position [0, 0]
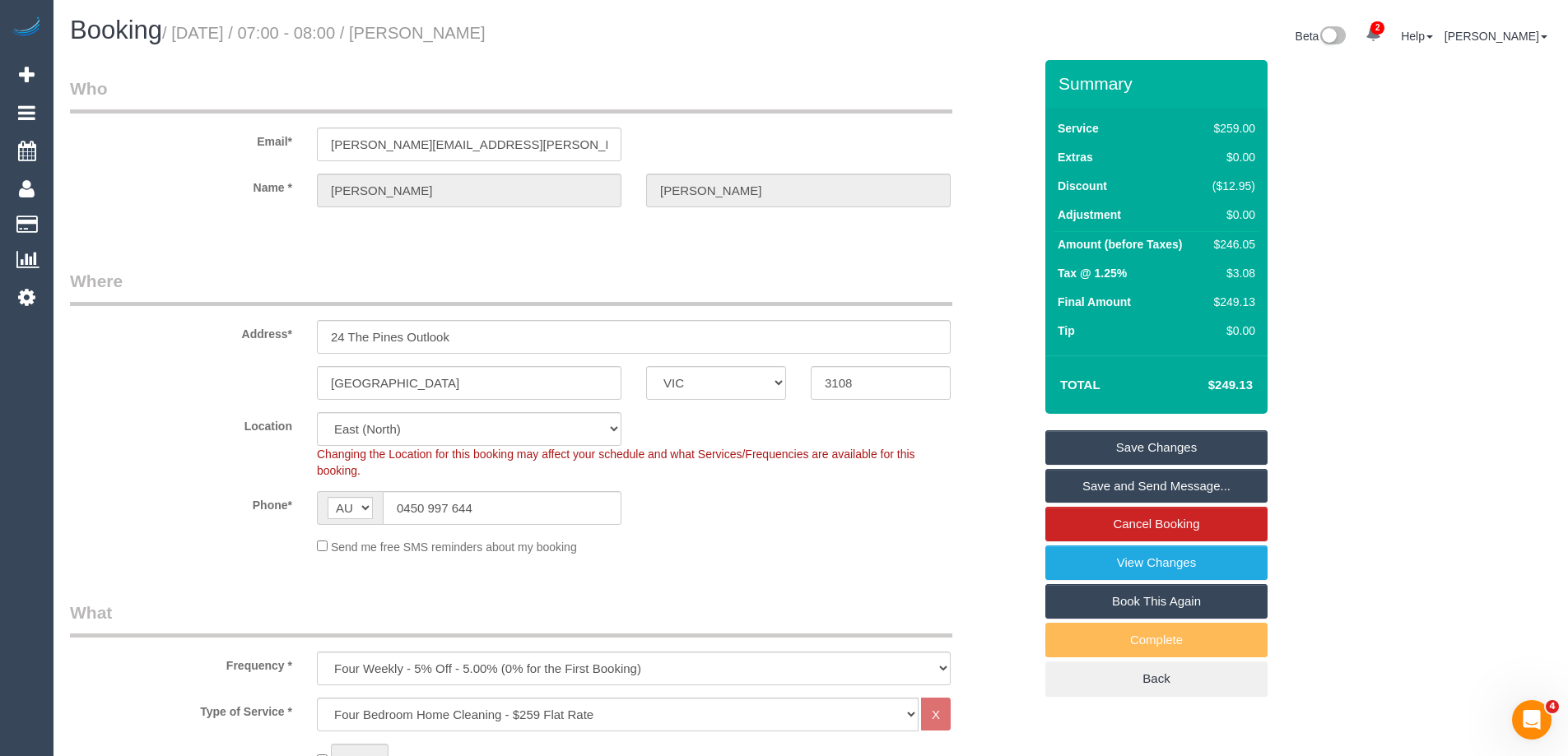
click at [1183, 448] on link "Save Changes" at bounding box center [1157, 448] width 223 height 35
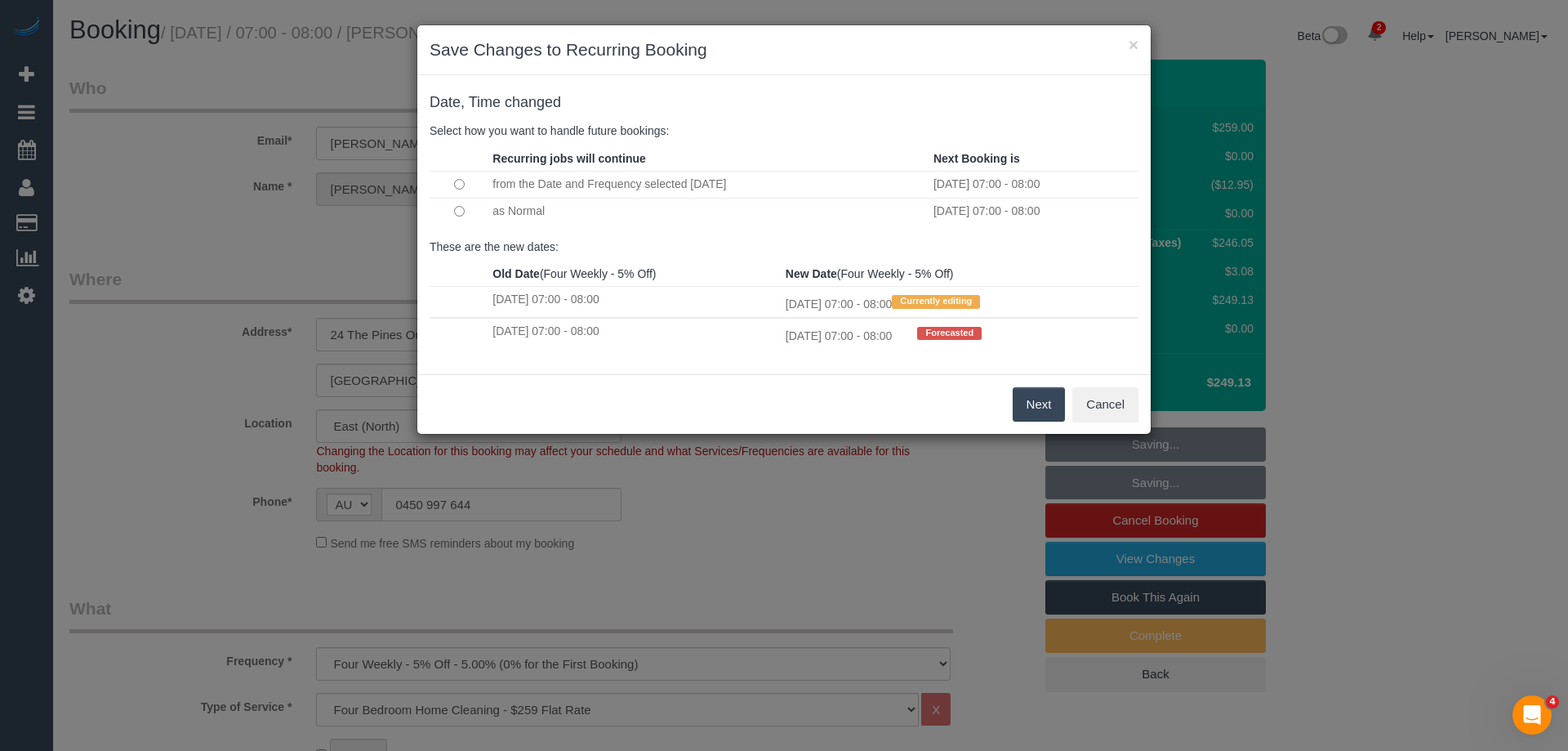
click at [1042, 407] on button "Next" at bounding box center [1039, 405] width 53 height 35
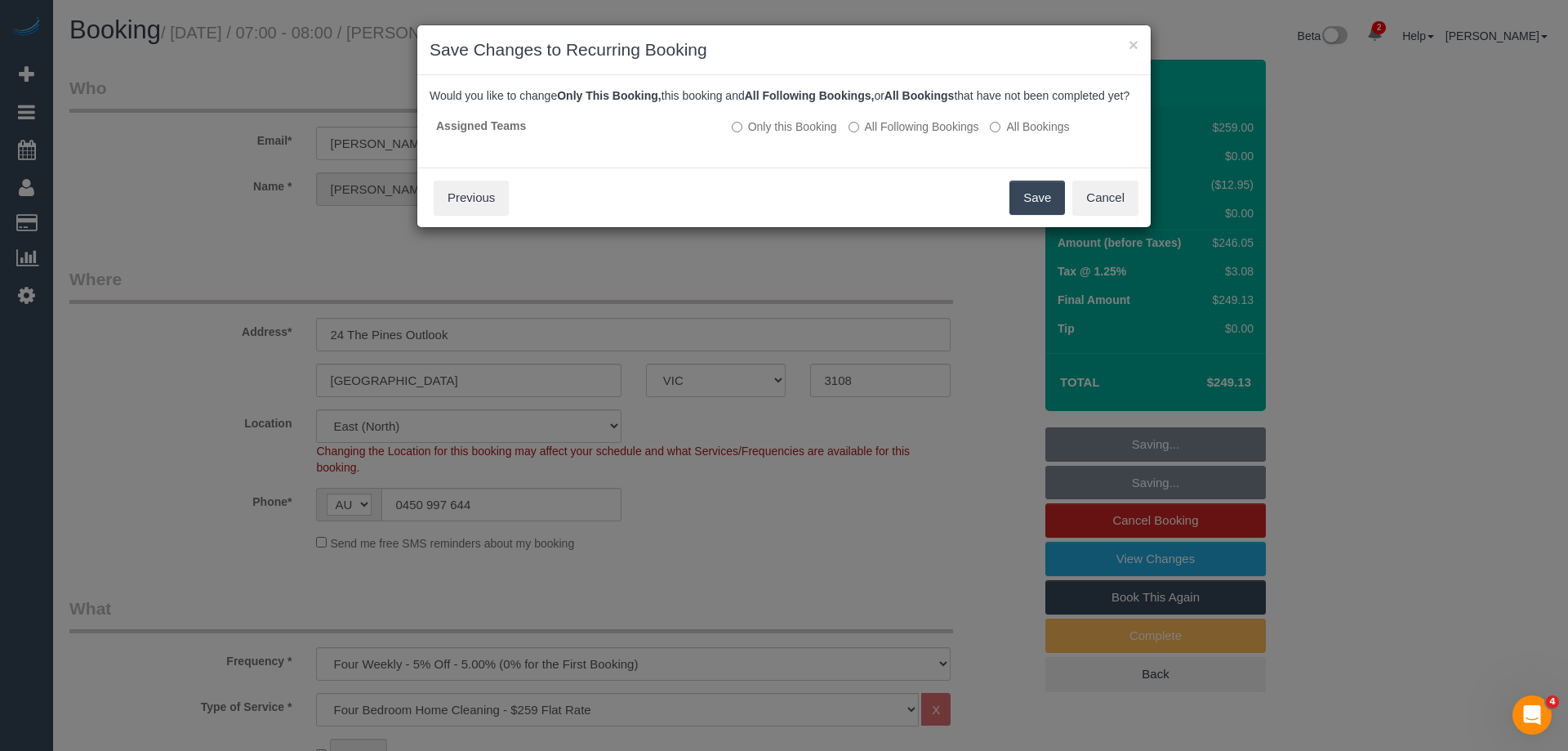
click at [1037, 215] on button "Save" at bounding box center [1037, 198] width 56 height 35
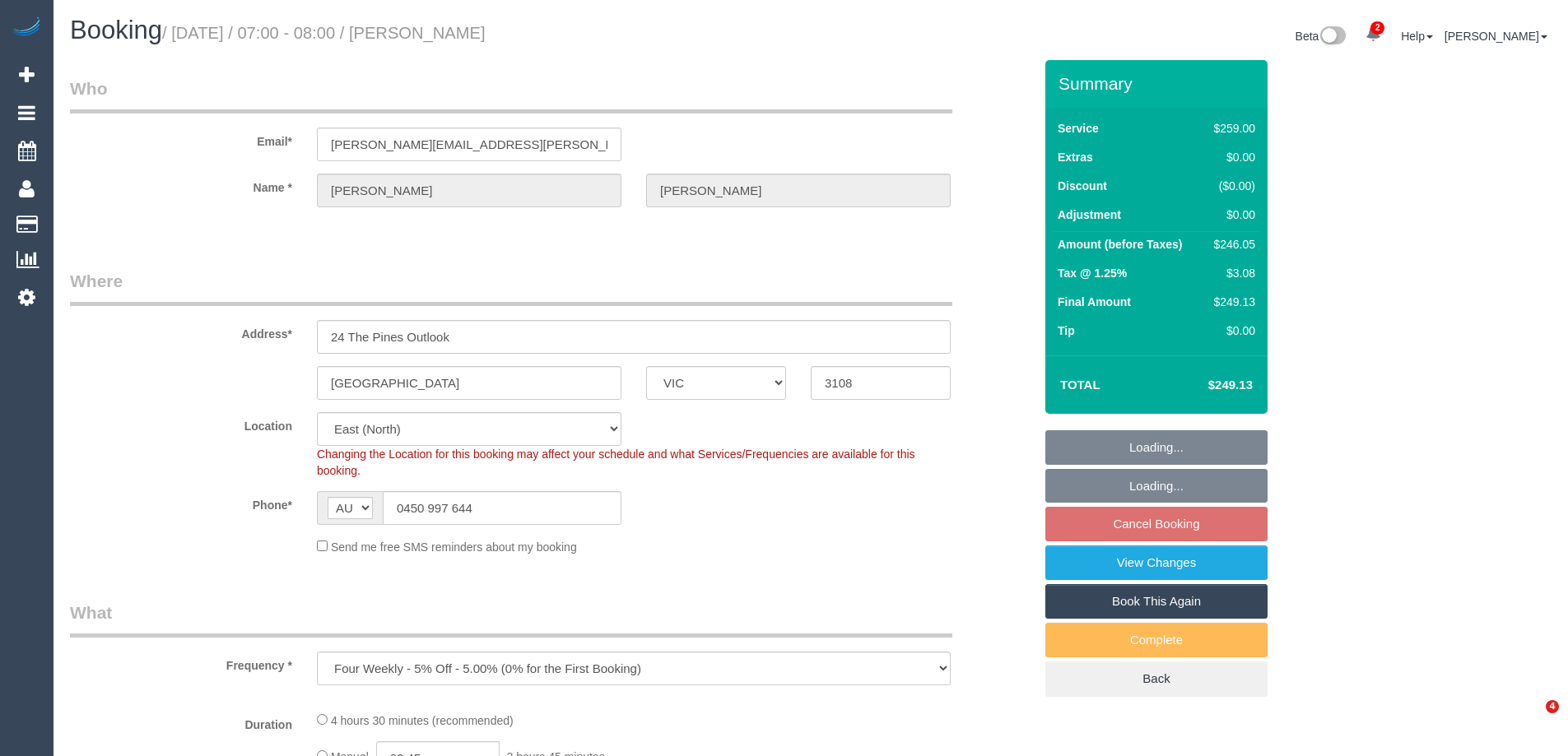
select select "VIC"
select select "object:693"
select select "string:stripe-pm_1Qfa3Q2GScqysDRVSf6bx62l"
select select "number:27"
select select "number:14"
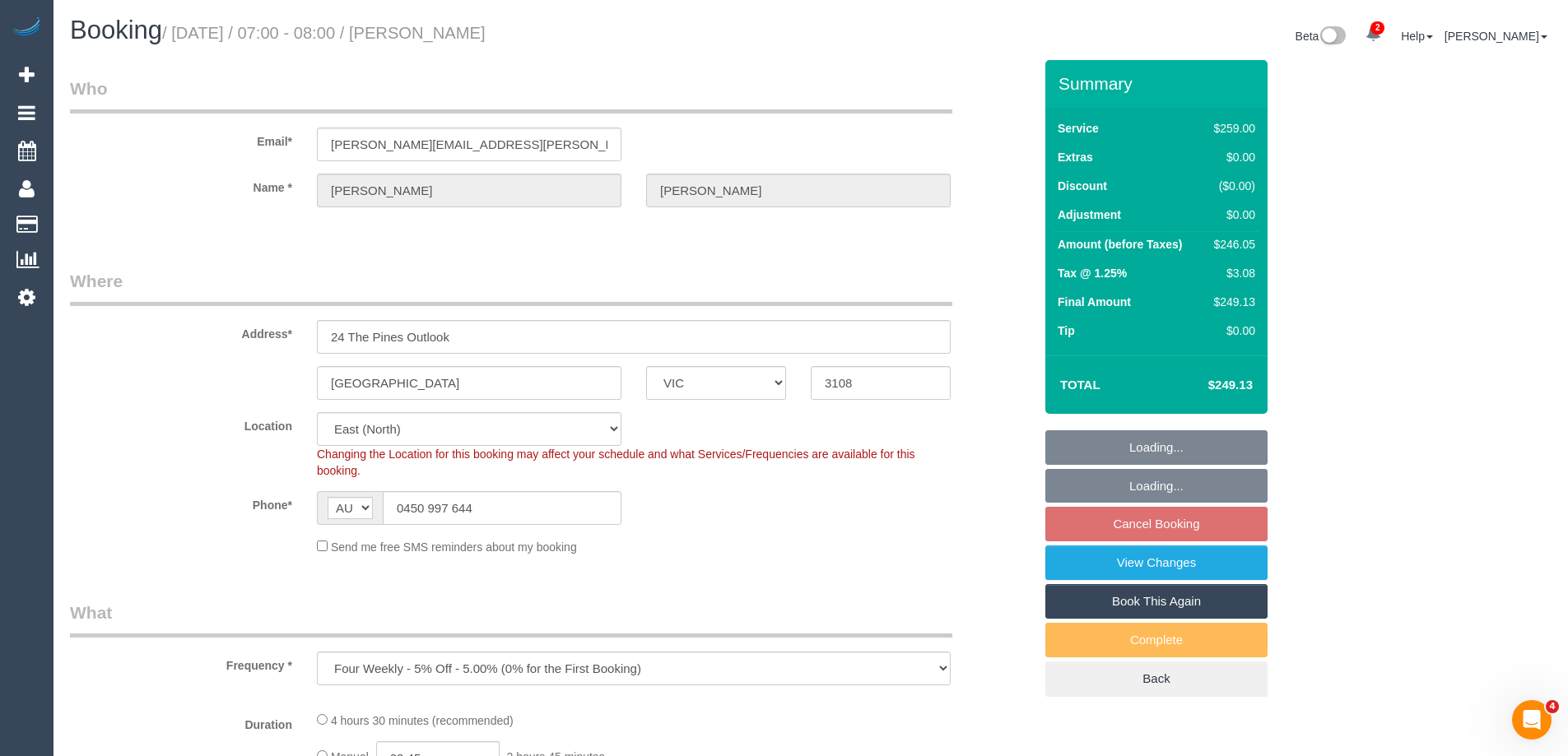
select select "number:19"
select select "number:25"
select select "number:33"
select select "spot1"
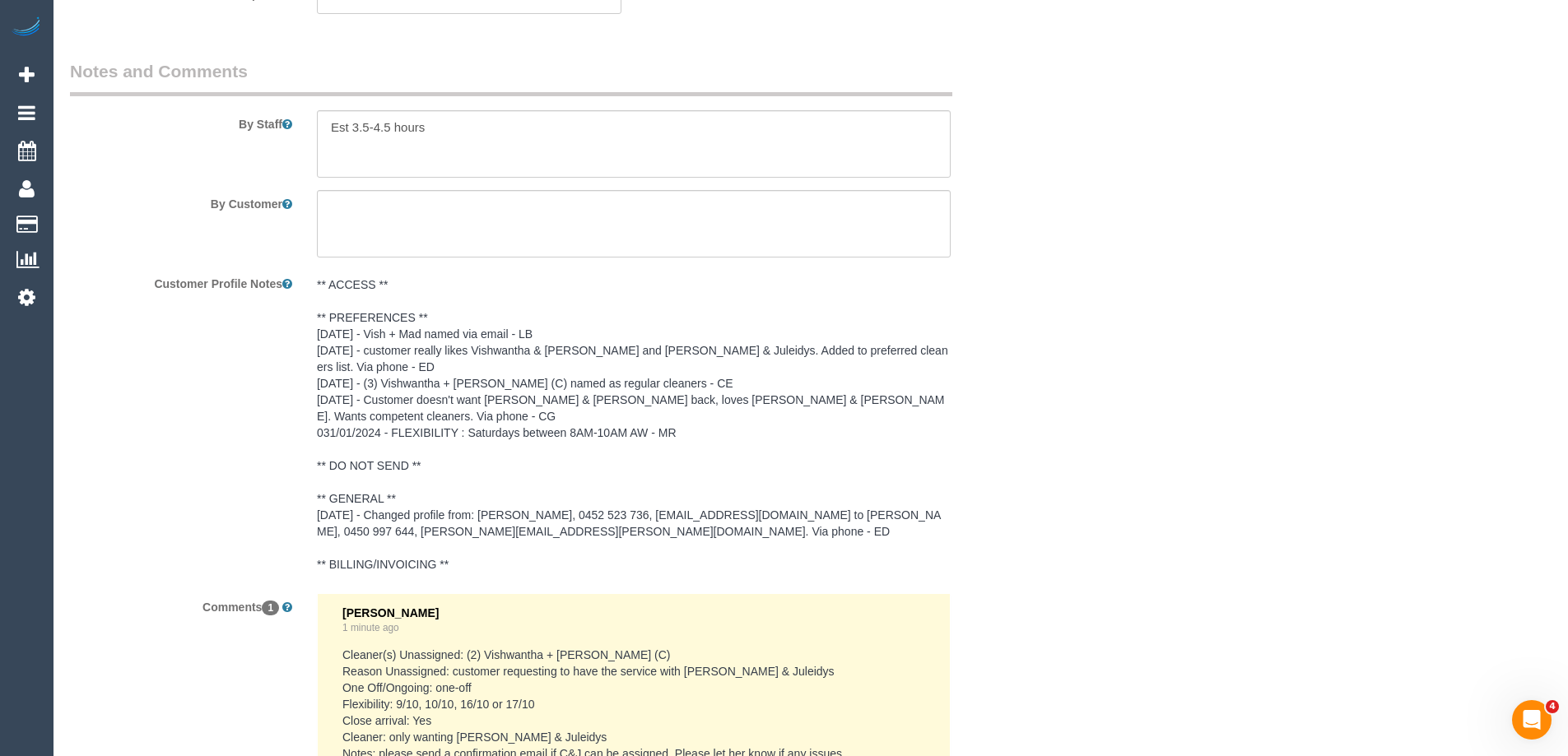
scroll to position [2797, 0]
